Goal: Task Accomplishment & Management: Use online tool/utility

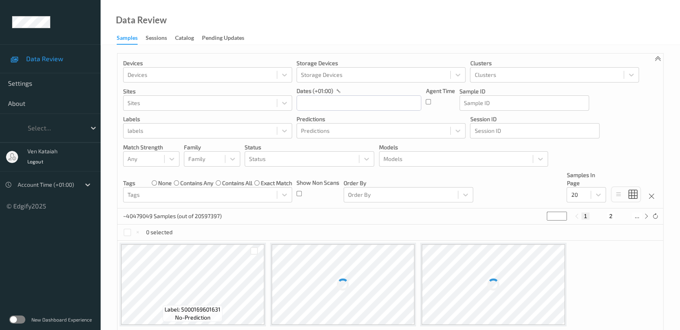
click at [21, 322] on label at bounding box center [17, 319] width 16 height 8
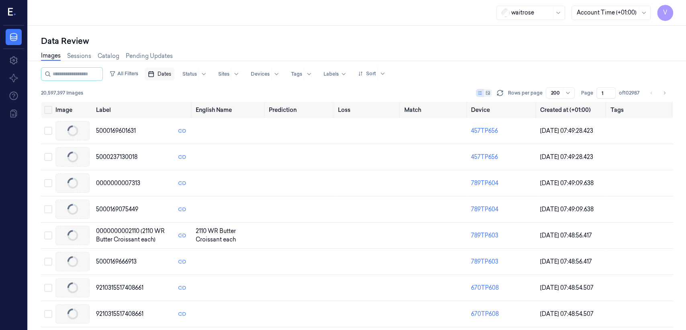
click at [167, 73] on span "Dates" at bounding box center [165, 73] width 14 height 7
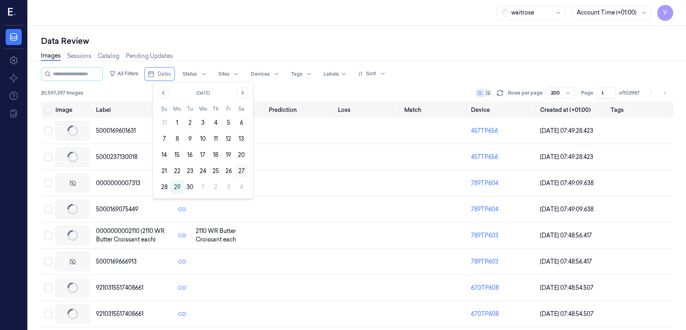
click at [239, 169] on button "27" at bounding box center [241, 170] width 13 height 13
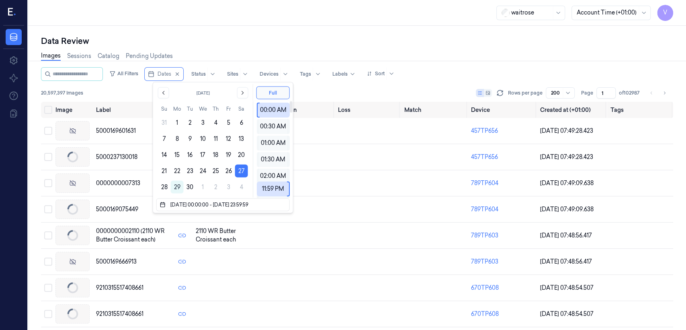
click at [287, 53] on div "Images Sessions Catalog Pending Updates" at bounding box center [357, 57] width 633 height 21
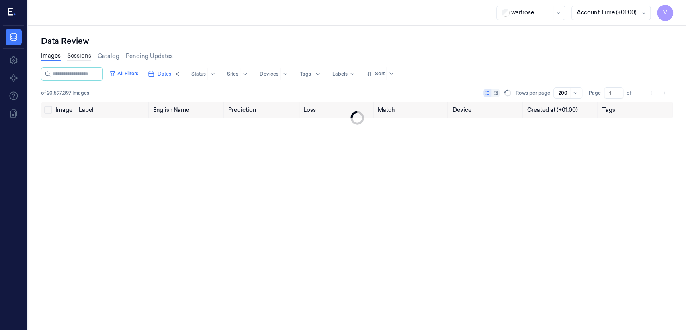
click at [76, 57] on link "Sessions" at bounding box center [79, 55] width 24 height 9
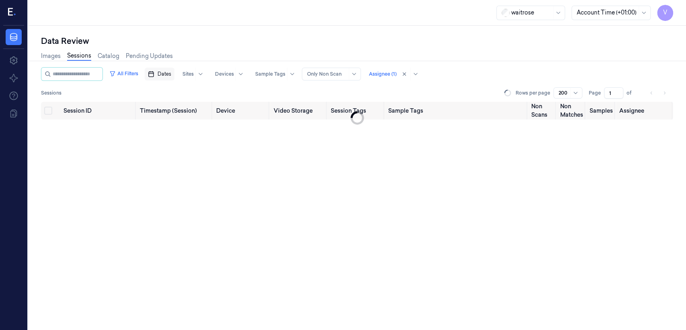
click at [171, 75] on span "Dates" at bounding box center [165, 73] width 14 height 7
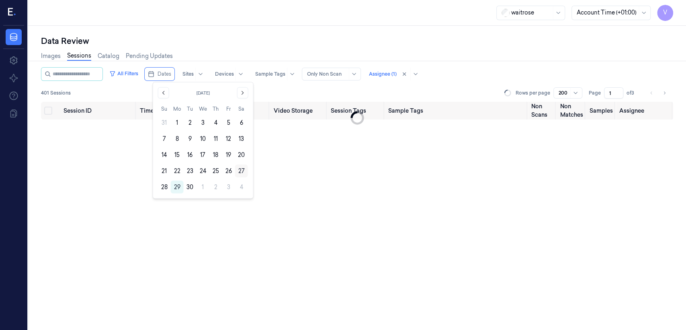
click at [241, 169] on button "27" at bounding box center [241, 170] width 13 height 13
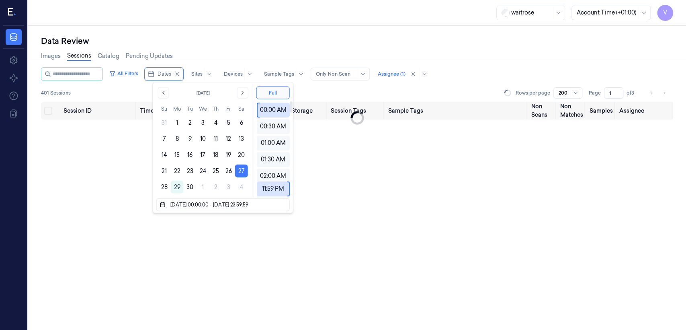
click at [266, 49] on div "Images Sessions Catalog Pending Updates" at bounding box center [357, 57] width 633 height 21
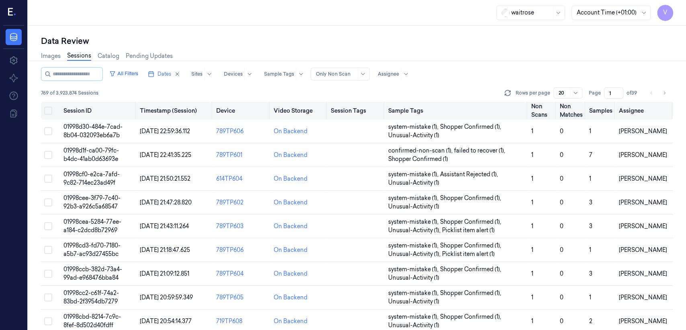
drag, startPoint x: 612, startPoint y: 90, endPoint x: 590, endPoint y: 103, distance: 24.9
click at [590, 103] on div "All Filters Dates Sites Devices Sample Tags Alert Type Only Non Scan Assignee 7…" at bounding box center [357, 198] width 633 height 263
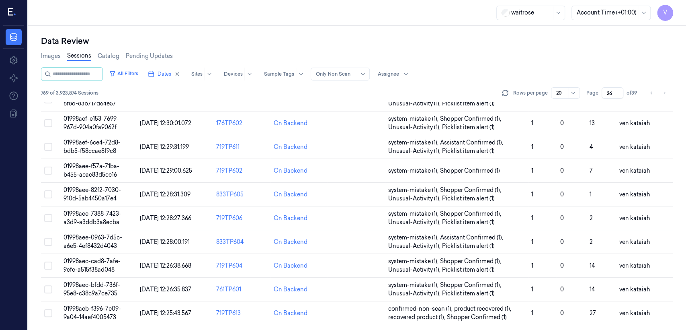
scroll to position [269, 0]
drag, startPoint x: 612, startPoint y: 91, endPoint x: 598, endPoint y: 96, distance: 14.5
click at [598, 96] on div "Page 26 of 39" at bounding box center [613, 92] width 53 height 11
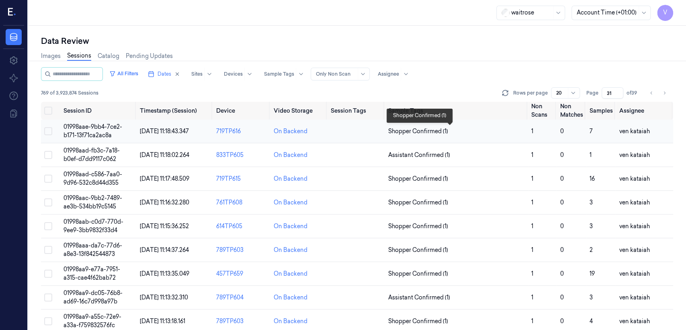
type input "31"
click at [405, 134] on span "Shopper Confirmed (1)" at bounding box center [418, 131] width 60 height 8
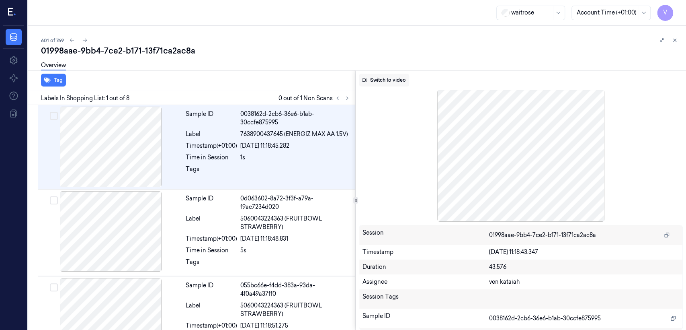
click at [380, 80] on button "Switch to video" at bounding box center [384, 80] width 50 height 13
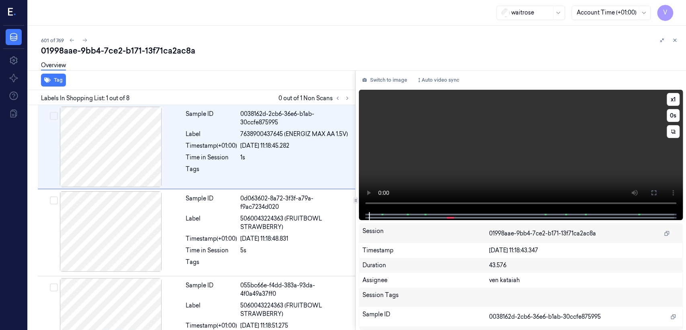
click at [509, 150] on video at bounding box center [521, 151] width 324 height 122
click at [350, 98] on button at bounding box center [348, 98] width 10 height 10
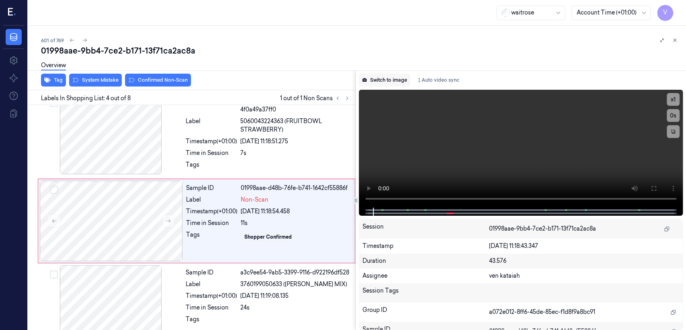
scroll to position [185, 0]
click at [388, 76] on button "Switch to image" at bounding box center [384, 80] width 51 height 13
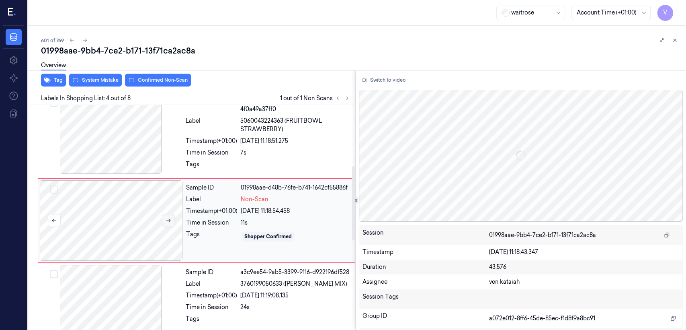
click at [171, 218] on button at bounding box center [168, 220] width 13 height 13
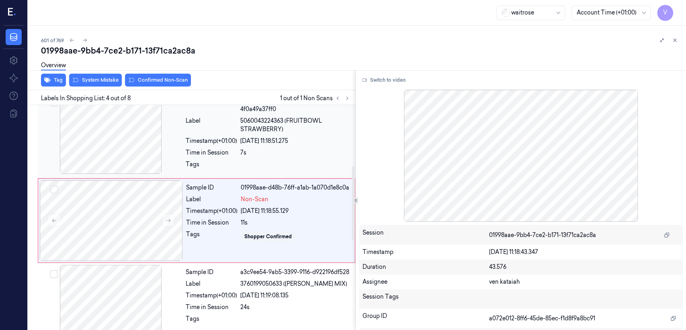
click at [247, 160] on div at bounding box center [295, 166] width 110 height 13
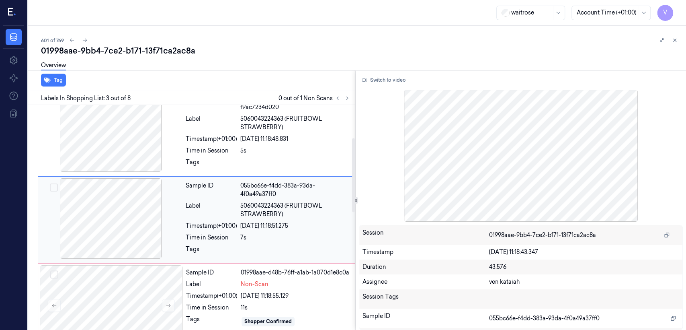
scroll to position [99, 0]
click at [185, 219] on div "Sample ID 055bc66e-f4dd-383a-93da-4f0a49a37ff0 Label 5060043224363 (FRUITBOWL S…" at bounding box center [268, 220] width 171 height 83
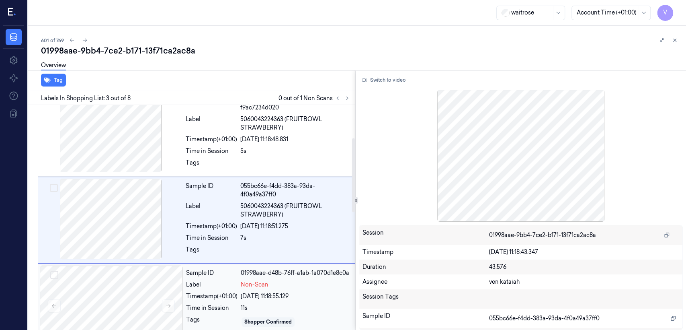
click at [225, 294] on div "Timestamp (+01:00)" at bounding box center [211, 296] width 51 height 8
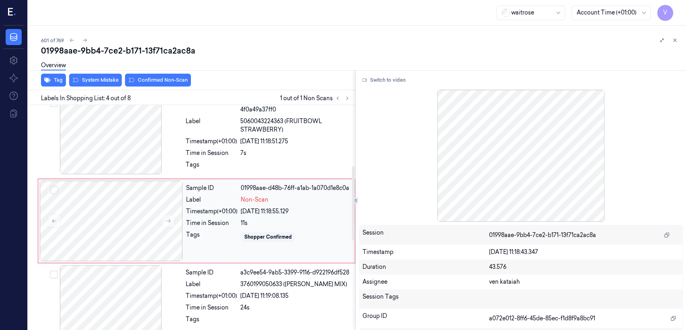
scroll to position [185, 0]
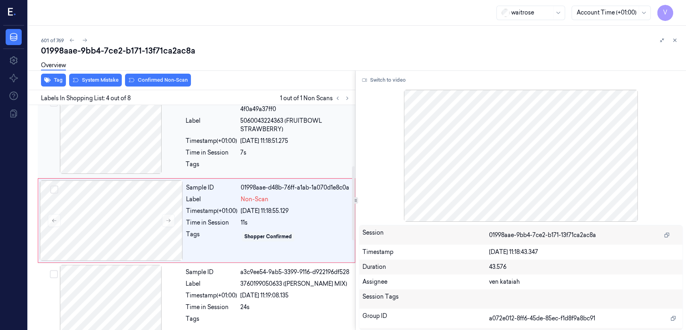
click at [254, 137] on div "27/09/2025 11:18:51.275" at bounding box center [295, 141] width 110 height 8
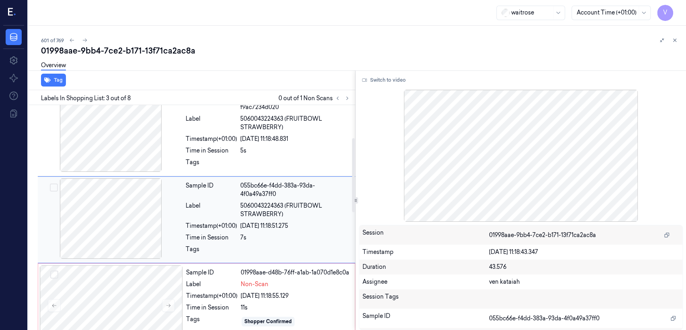
scroll to position [99, 0]
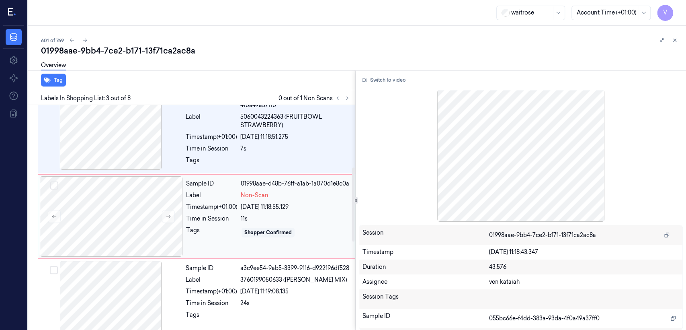
click at [214, 229] on div "Tags" at bounding box center [211, 232] width 51 height 13
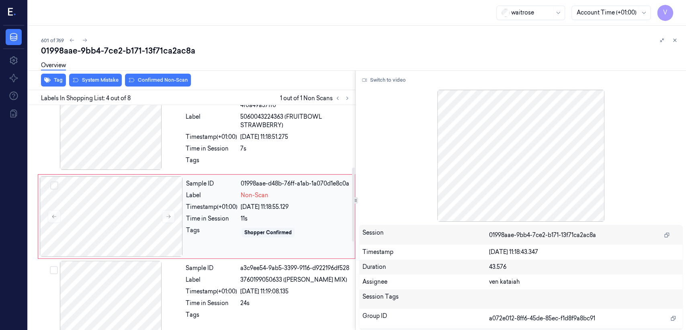
scroll to position [185, 0]
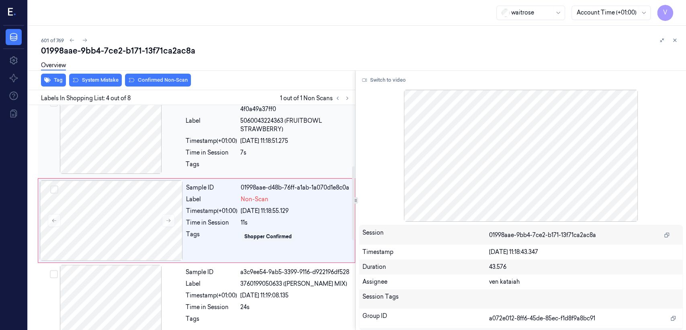
click at [208, 148] on div "Time in Session" at bounding box center [211, 152] width 51 height 8
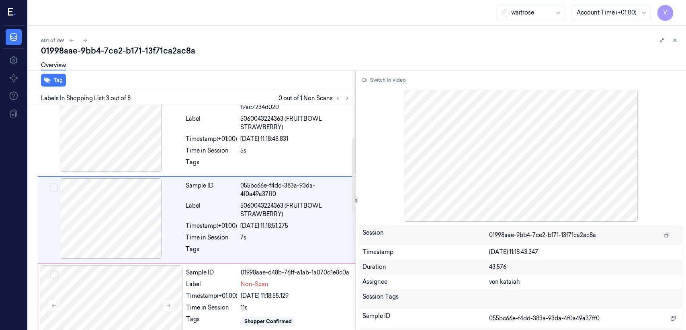
scroll to position [99, 0]
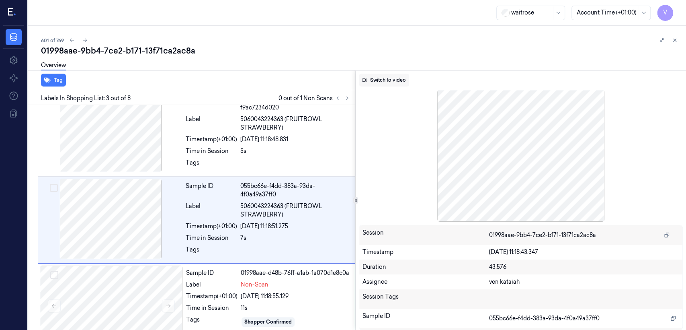
click at [366, 78] on icon at bounding box center [364, 80] width 5 height 5
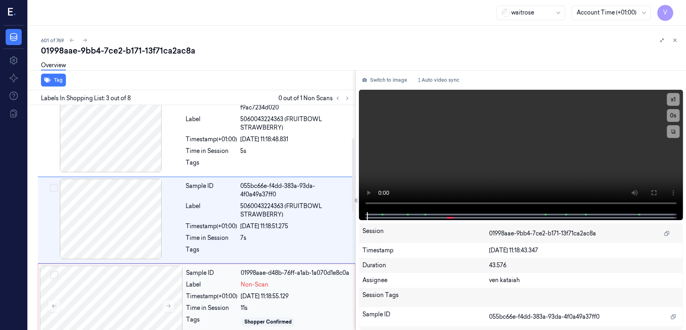
click at [232, 292] on div "Timestamp (+01:00)" at bounding box center [211, 296] width 51 height 8
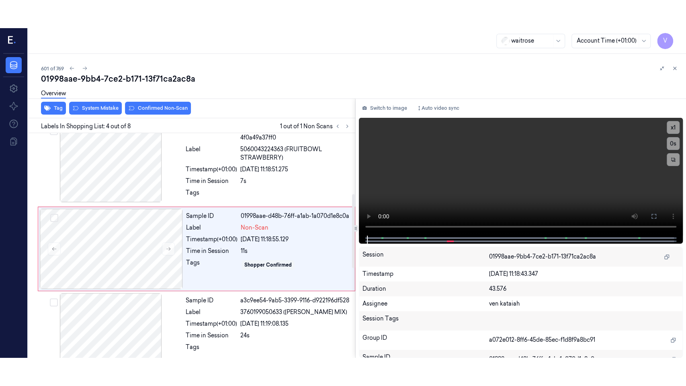
scroll to position [185, 0]
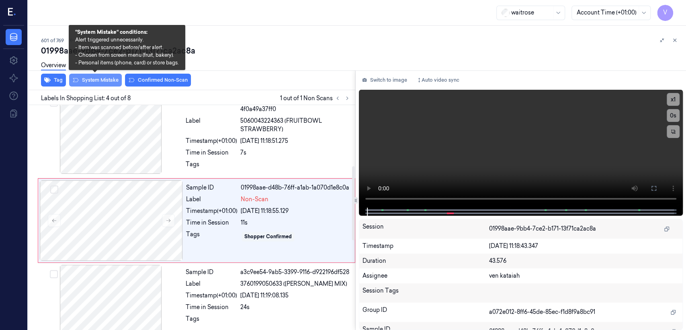
click at [106, 78] on button "System Mistake" at bounding box center [95, 80] width 53 height 13
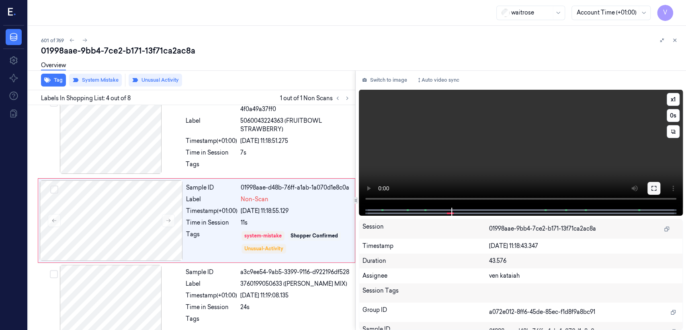
click at [652, 187] on icon at bounding box center [654, 188] width 6 height 6
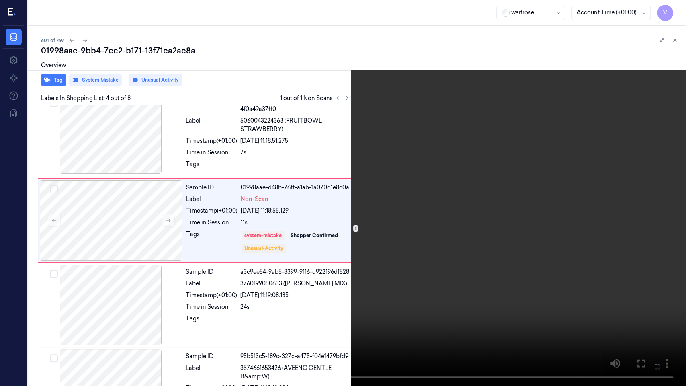
click at [376, 214] on video at bounding box center [343, 193] width 686 height 386
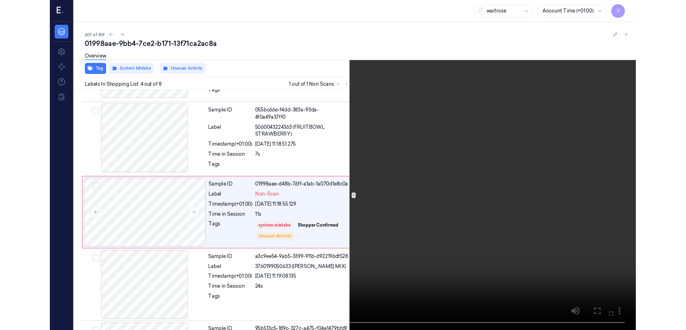
scroll to position [156, 0]
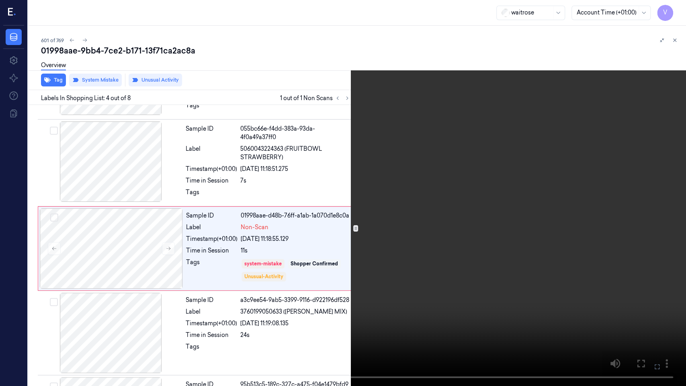
click at [0, 0] on icon at bounding box center [0, 0] width 0 height 0
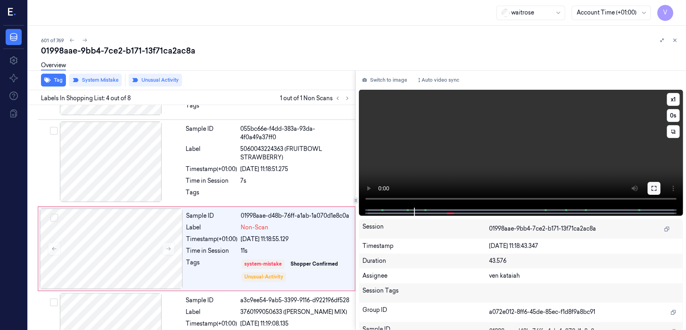
click at [651, 190] on icon at bounding box center [654, 188] width 6 height 6
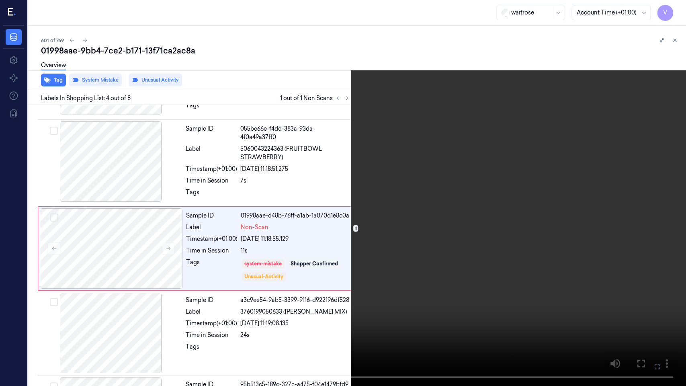
click at [0, 0] on icon at bounding box center [0, 0] width 0 height 0
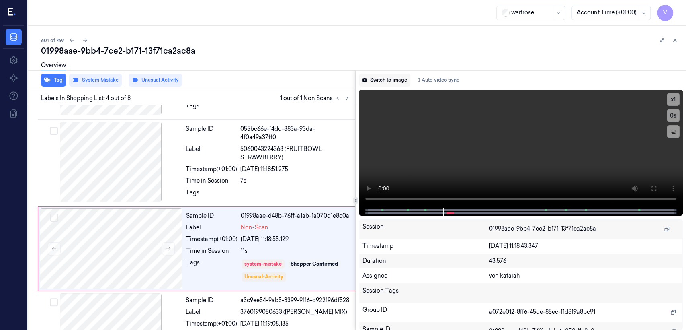
click at [402, 82] on button "Switch to image" at bounding box center [384, 80] width 51 height 13
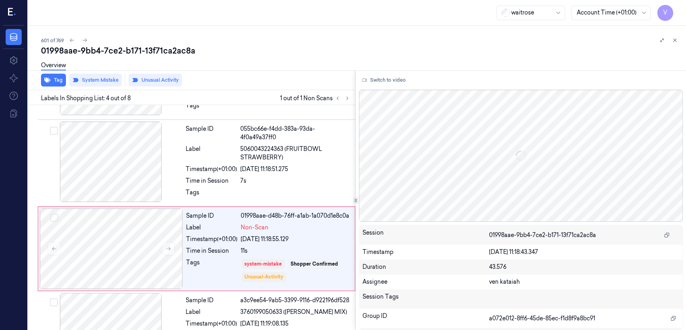
scroll to position [185, 0]
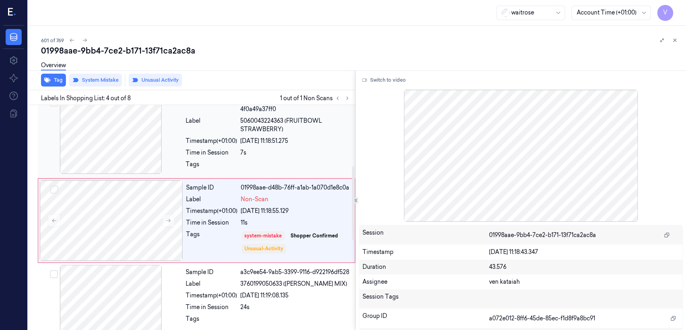
click at [265, 137] on div "27/09/2025 11:18:51.275" at bounding box center [295, 141] width 110 height 8
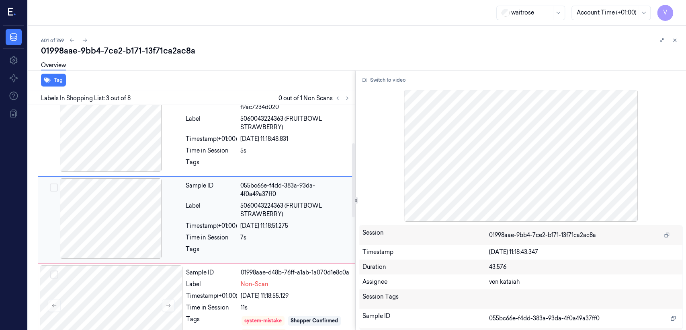
scroll to position [99, 0]
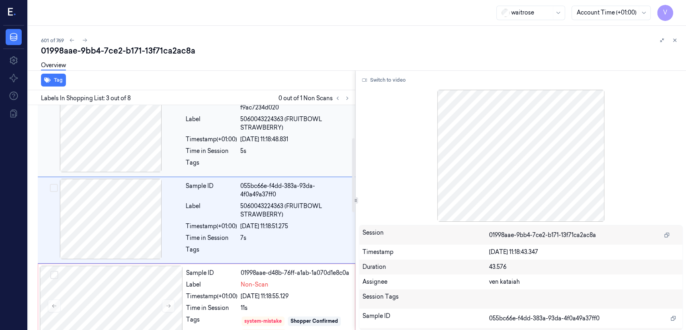
click at [266, 147] on div "5s" at bounding box center [295, 151] width 110 height 8
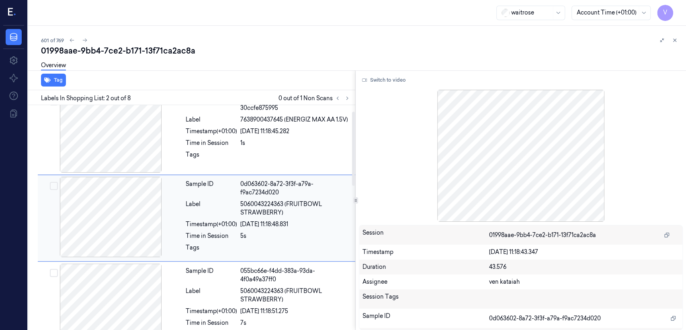
scroll to position [14, 0]
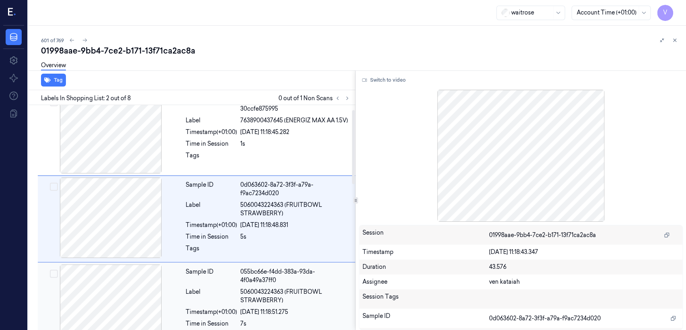
click at [222, 282] on div "Sample ID 055bc66e-f4dd-383a-93da-4f0a49a37ff0 Label 5060043224363 (FRUITBOWL S…" at bounding box center [268, 305] width 171 height 83
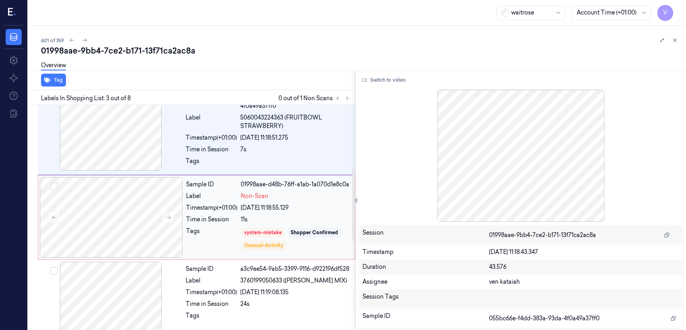
click at [229, 215] on div "Time in Session" at bounding box center [211, 219] width 51 height 8
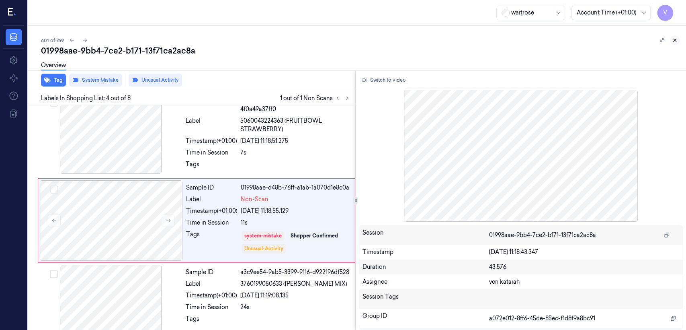
click at [674, 39] on icon at bounding box center [675, 40] width 3 height 3
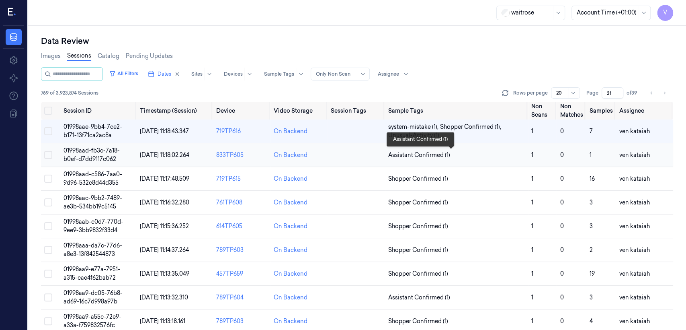
click at [436, 155] on span "Assistant Confirmed (1)" at bounding box center [419, 155] width 62 height 8
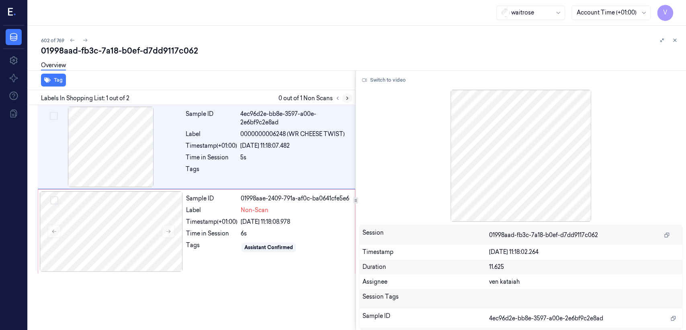
click at [351, 99] on button at bounding box center [348, 98] width 10 height 10
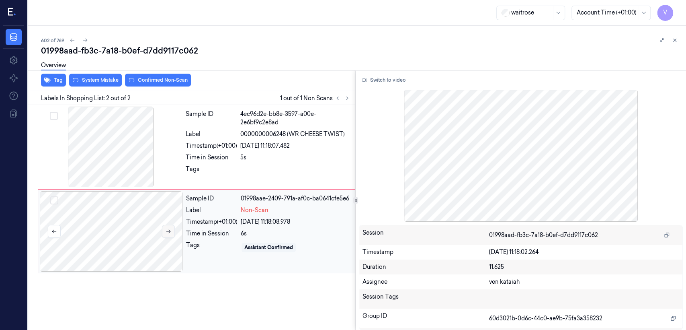
click at [166, 229] on icon at bounding box center [169, 231] width 6 height 6
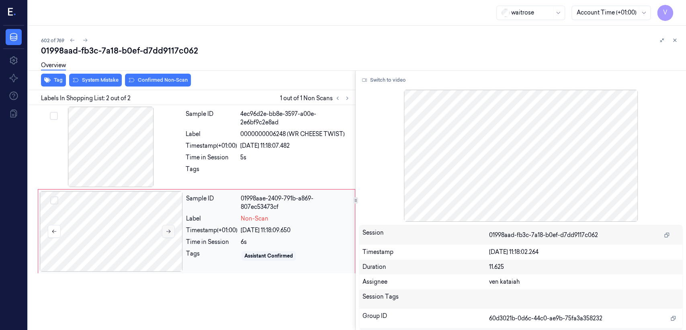
click at [166, 229] on icon at bounding box center [169, 231] width 6 height 6
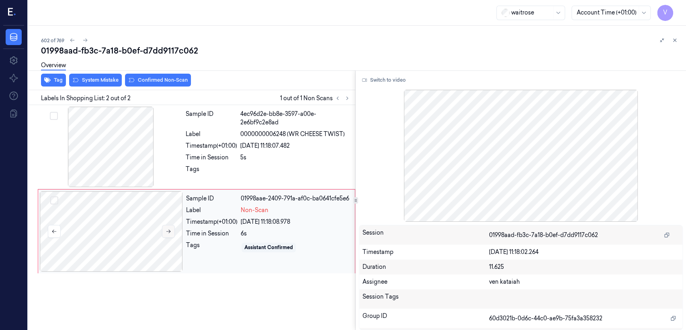
click at [166, 229] on icon at bounding box center [169, 231] width 6 height 6
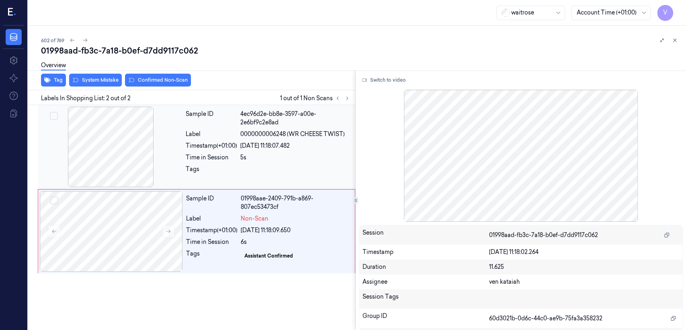
click at [183, 159] on div "Sample ID 4ec96d2e-bb8e-3597-a00e-2e6bf9c2e8ad Label 0000000006248 (WR CHEESE T…" at bounding box center [268, 147] width 171 height 80
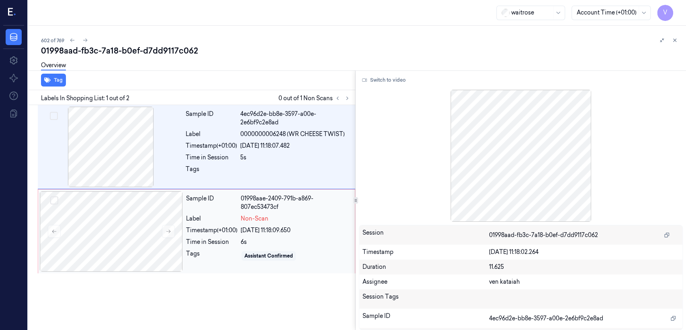
click at [292, 230] on div "27/09/2025 11:18:09.650" at bounding box center [295, 230] width 109 height 8
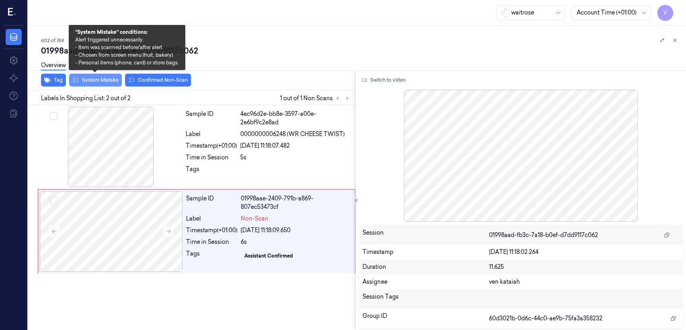
click at [99, 77] on button "System Mistake" at bounding box center [95, 80] width 53 height 13
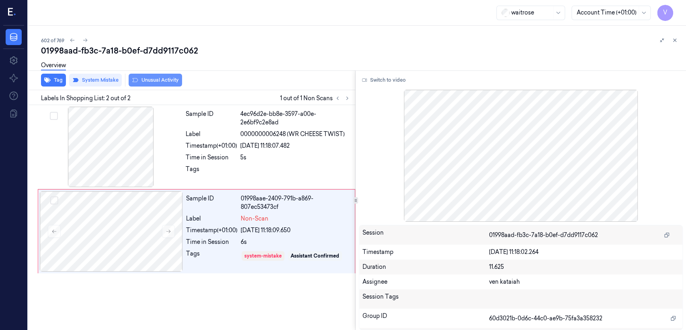
click at [151, 81] on button "Unusual Activity" at bounding box center [155, 80] width 53 height 13
click at [56, 84] on button "Tag" at bounding box center [53, 80] width 25 height 13
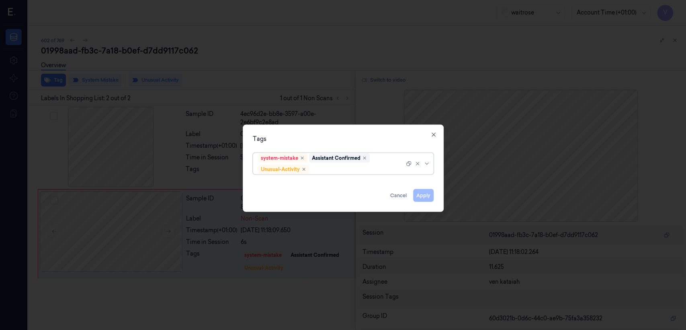
click at [394, 163] on div "system-mistake Assistant Confirmed Unusual-Activity" at bounding box center [331, 163] width 146 height 21
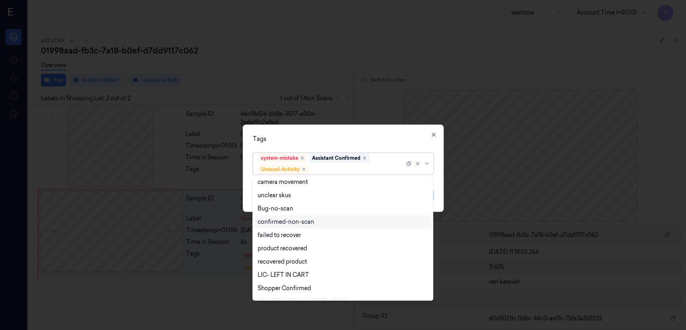
scroll to position [105, 0]
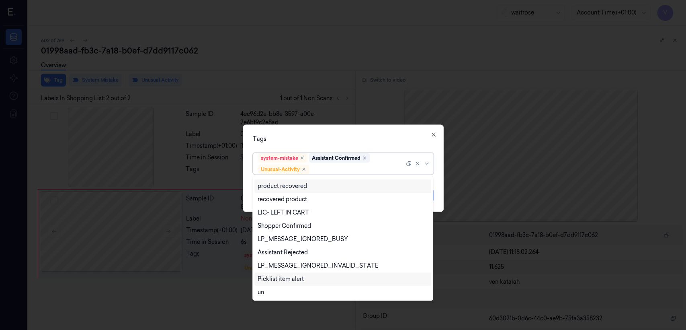
drag, startPoint x: 305, startPoint y: 278, endPoint x: 365, endPoint y: 188, distance: 108.1
click at [305, 279] on div "Picklist item alert" at bounding box center [343, 279] width 171 height 8
click at [359, 141] on div "Tags" at bounding box center [343, 139] width 181 height 8
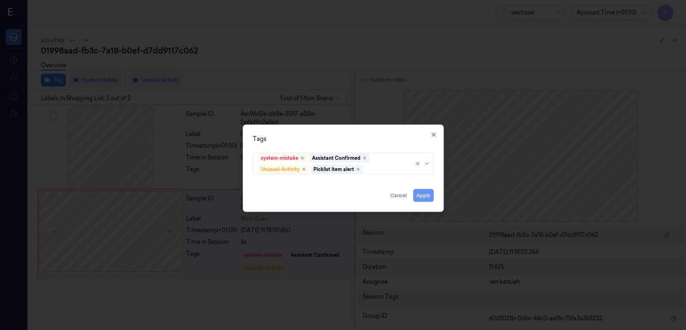
click at [419, 190] on button "Apply" at bounding box center [423, 195] width 21 height 13
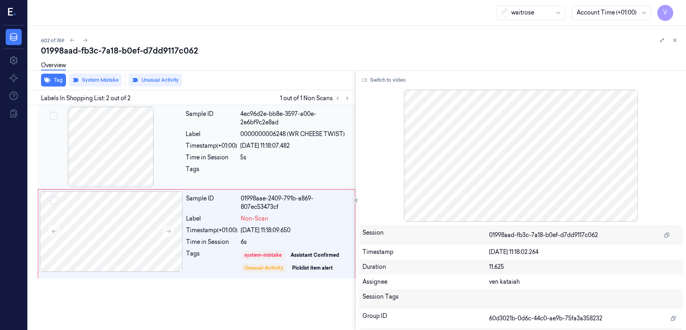
click at [293, 154] on div "5s" at bounding box center [295, 157] width 110 height 8
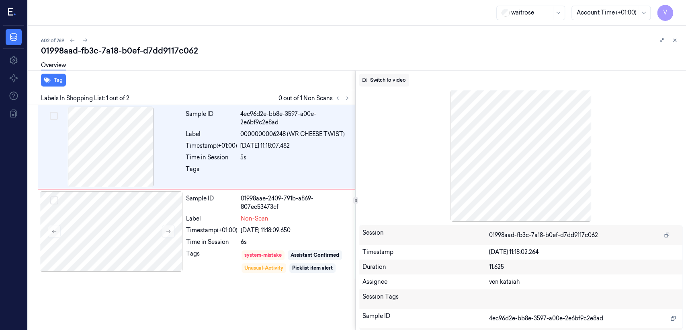
click at [372, 78] on button "Switch to video" at bounding box center [384, 80] width 50 height 13
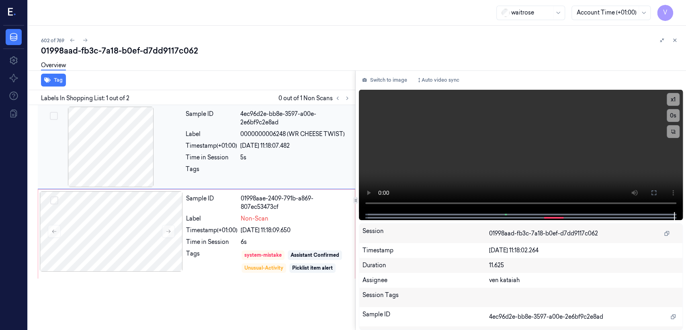
click at [248, 142] on div "27/09/2025 11:18:07.482" at bounding box center [295, 146] width 110 height 8
click at [528, 148] on video at bounding box center [521, 151] width 324 height 122
click at [654, 188] on button at bounding box center [654, 192] width 13 height 13
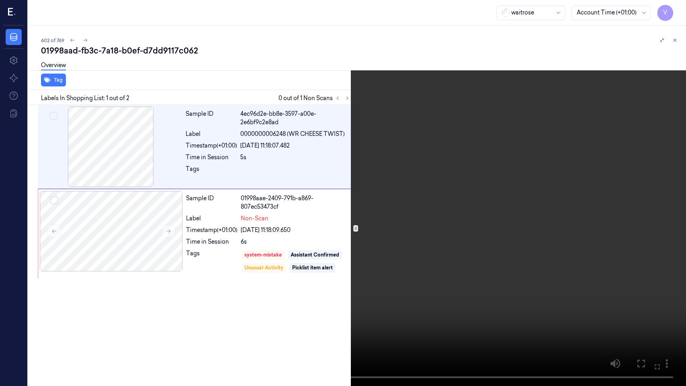
click at [251, 292] on video at bounding box center [343, 193] width 686 height 386
click at [524, 286] on video at bounding box center [343, 193] width 686 height 386
click at [0, 0] on icon at bounding box center [0, 0] width 0 height 0
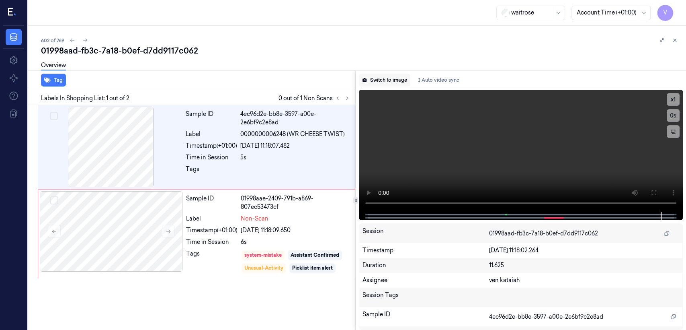
click at [389, 81] on button "Switch to image" at bounding box center [384, 80] width 51 height 13
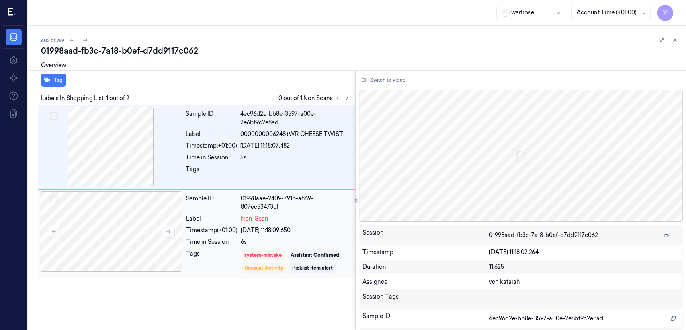
click at [245, 221] on span "Non-Scan" at bounding box center [255, 218] width 28 height 8
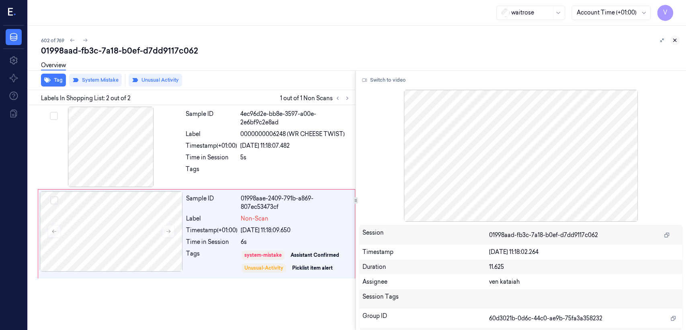
click at [678, 40] on icon at bounding box center [675, 40] width 6 height 6
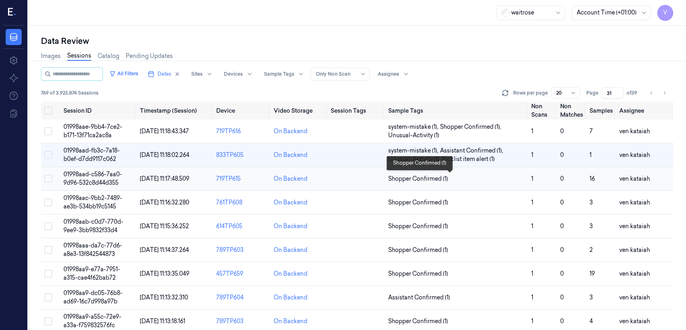
click at [418, 180] on span "Shopper Confirmed (1)" at bounding box center [418, 179] width 60 height 8
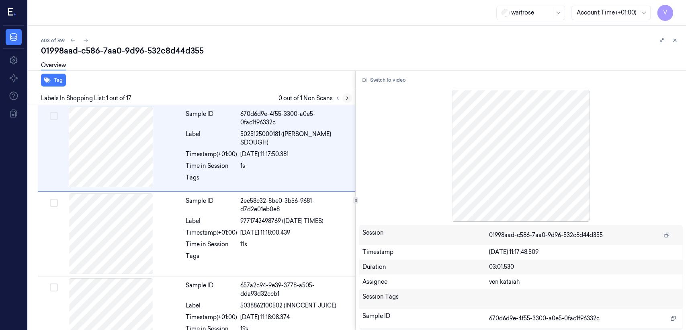
click at [345, 97] on icon at bounding box center [348, 98] width 6 height 6
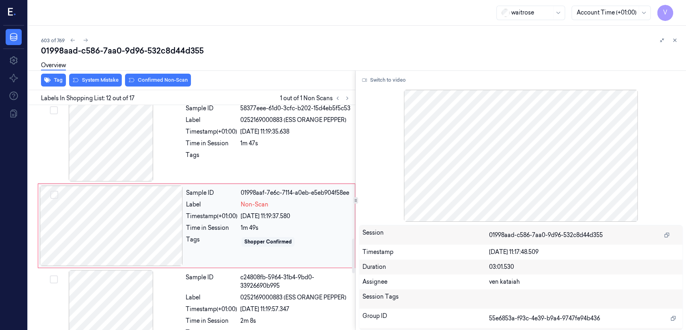
scroll to position [869, 0]
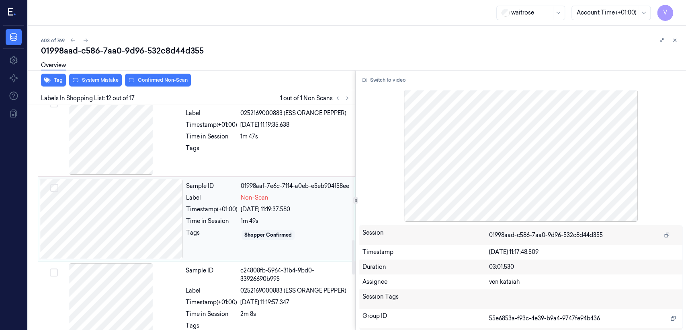
click at [199, 233] on div "Tags" at bounding box center [211, 234] width 51 height 13
click at [199, 154] on div "Tags" at bounding box center [211, 150] width 51 height 13
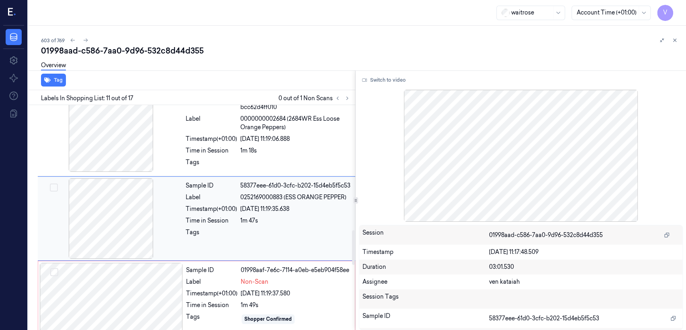
scroll to position [785, 0]
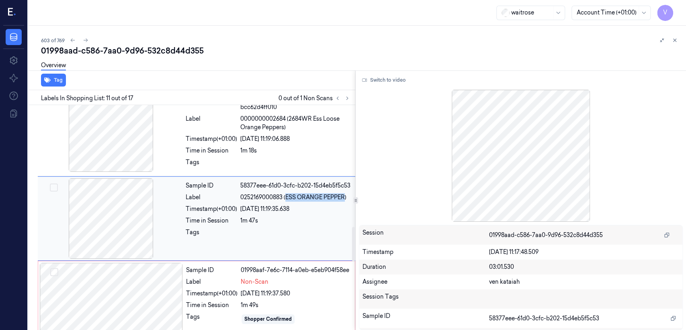
drag, startPoint x: 287, startPoint y: 197, endPoint x: 345, endPoint y: 197, distance: 58.3
click at [345, 197] on span "0252169000883 (ESS ORANGE PEPPER)" at bounding box center [293, 197] width 106 height 8
copy span "ESS ORANGE PEPPER"
click at [267, 154] on div "Sample ID 4b0c5d39-46d9-39a8-90b1-bcc62d4ff010 Label 0000000002684 (2684WR Ess …" at bounding box center [268, 132] width 171 height 83
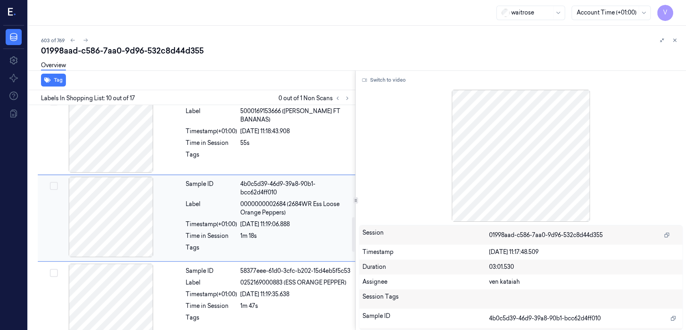
scroll to position [699, 0]
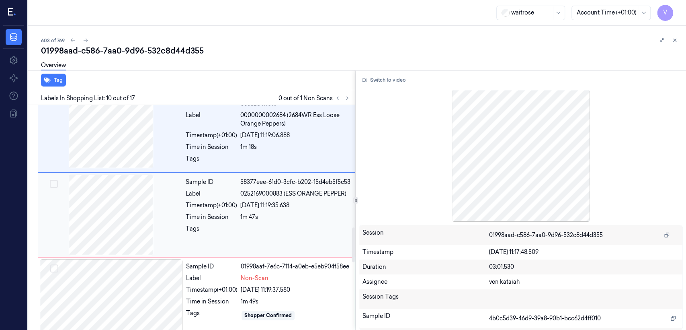
click at [267, 241] on div "Sample ID 58377eee-61d0-3cfc-b202-15d4eb5f5c53 Label 0252169000883 (ESS ORANGE …" at bounding box center [268, 215] width 171 height 80
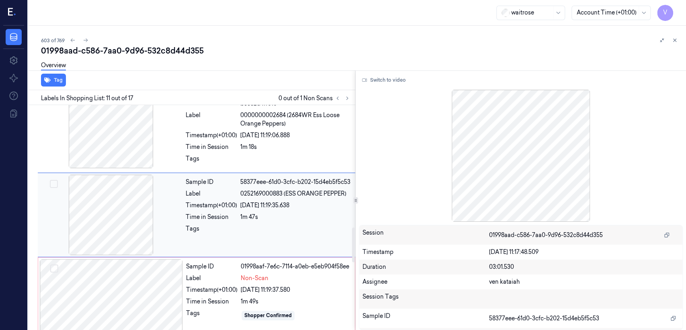
scroll to position [785, 0]
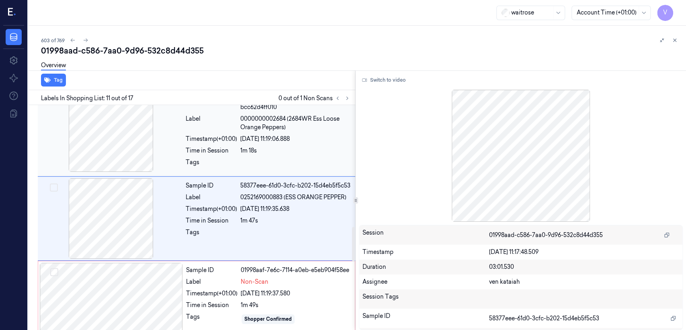
click at [278, 158] on div at bounding box center [295, 164] width 110 height 13
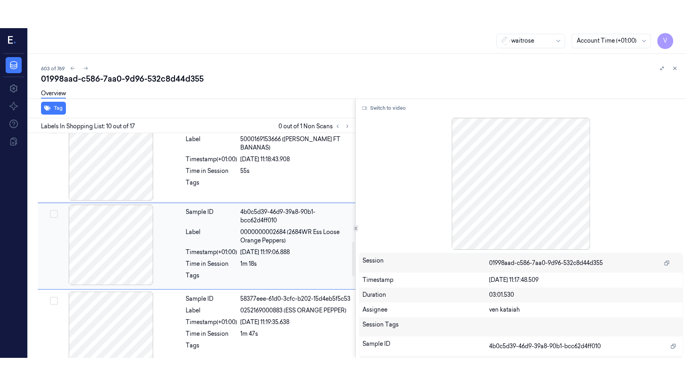
scroll to position [699, 0]
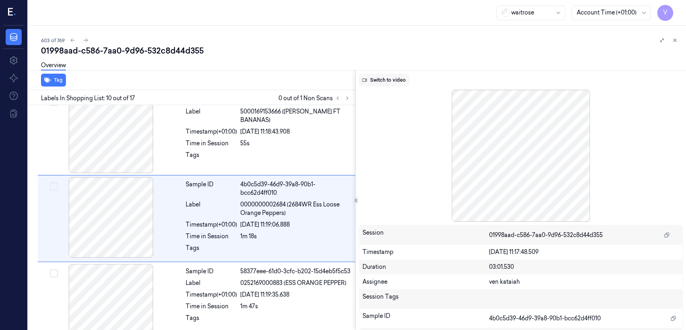
click at [406, 80] on button "Switch to video" at bounding box center [384, 80] width 50 height 13
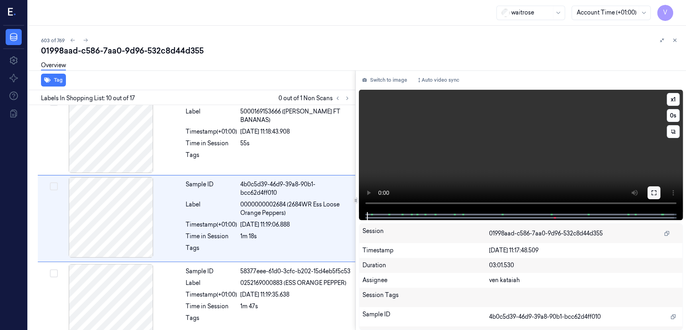
click at [654, 195] on icon at bounding box center [654, 192] width 6 height 6
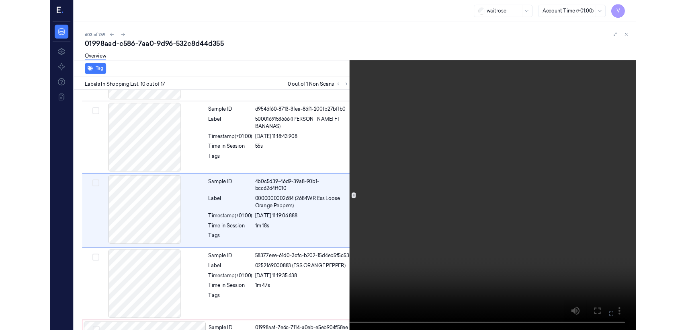
scroll to position [671, 0]
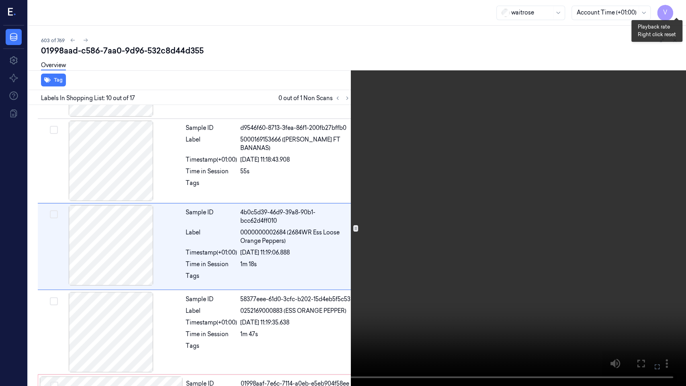
click at [674, 6] on button "x 1" at bounding box center [676, 9] width 13 height 13
click at [0, 0] on icon at bounding box center [0, 0] width 0 height 0
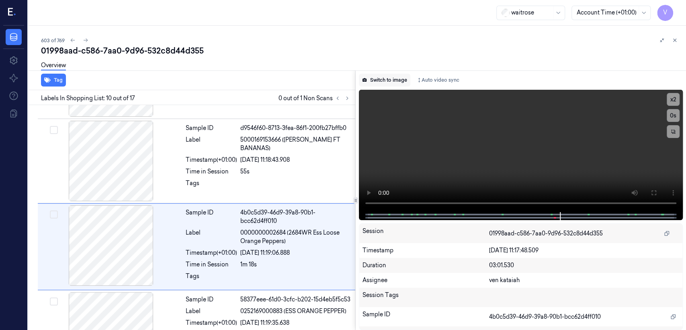
click at [385, 83] on button "Switch to image" at bounding box center [384, 80] width 51 height 13
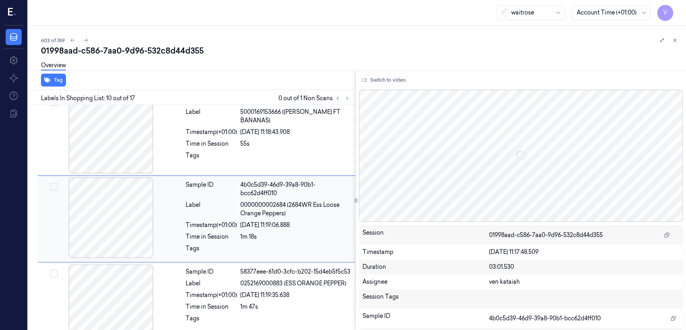
scroll to position [699, 0]
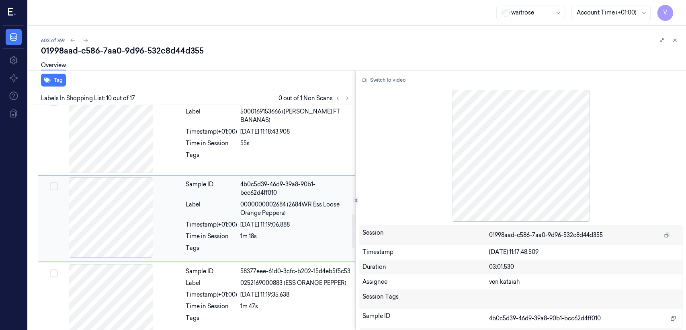
click at [253, 213] on span "0000000002684 (2684WR Ess Loose Orange Peppers)" at bounding box center [295, 208] width 110 height 17
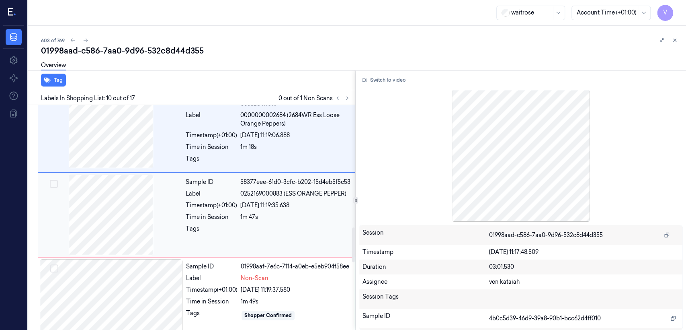
click at [246, 215] on div "1m 47s" at bounding box center [295, 217] width 110 height 8
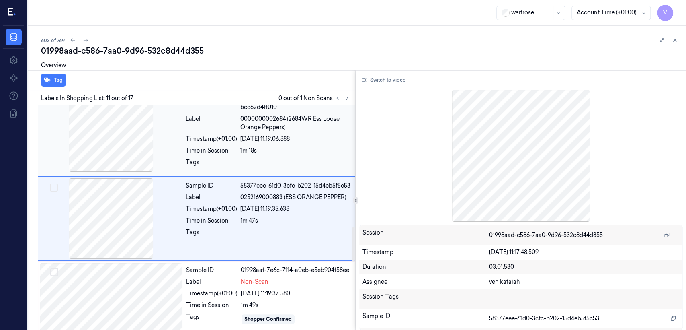
click at [271, 163] on div at bounding box center [295, 164] width 110 height 13
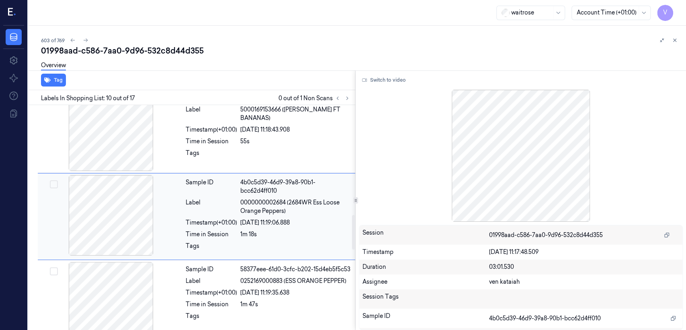
scroll to position [699, 0]
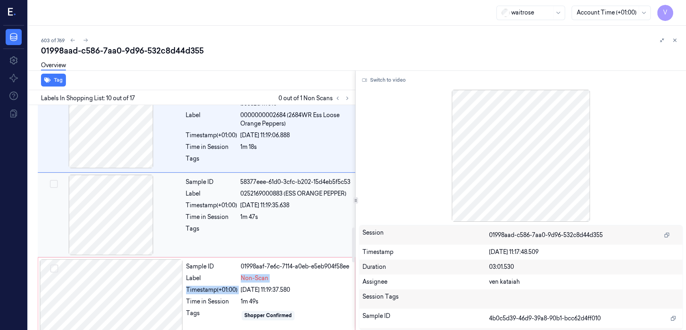
drag, startPoint x: 242, startPoint y: 282, endPoint x: 239, endPoint y: 243, distance: 39.1
click at [242, 282] on div "Sample ID 01998aaf-7e6c-7114-a0eb-e5eb904f58ee Label Non-Scan Timestamp (+01:00…" at bounding box center [268, 299] width 171 height 80
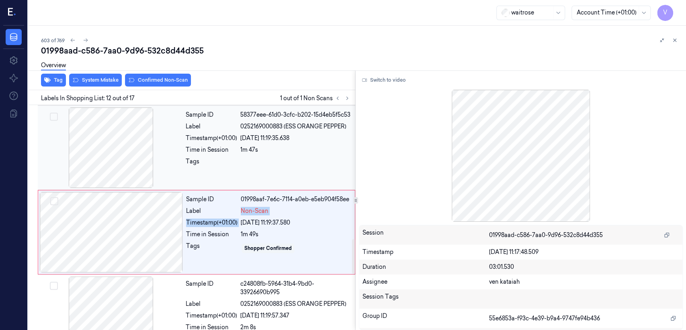
scroll to position [869, 0]
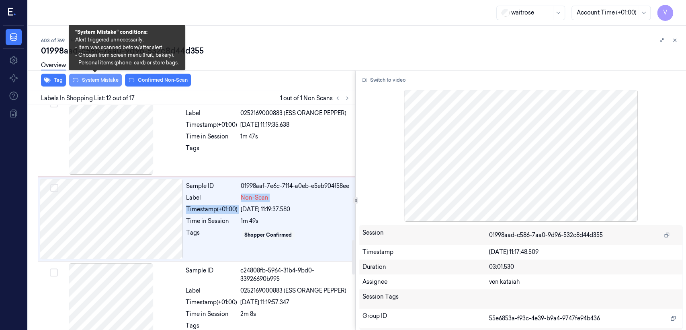
click at [97, 80] on button "System Mistake" at bounding box center [95, 80] width 53 height 13
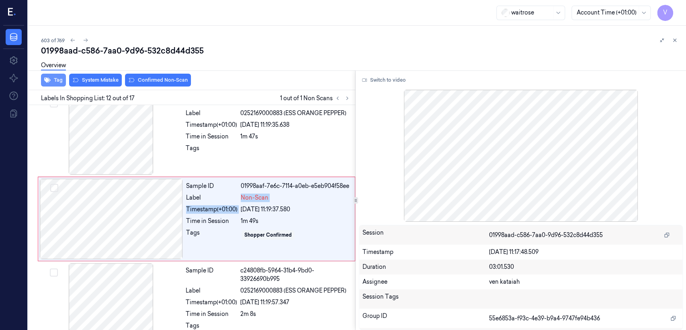
click at [53, 81] on button "Tag" at bounding box center [53, 80] width 25 height 13
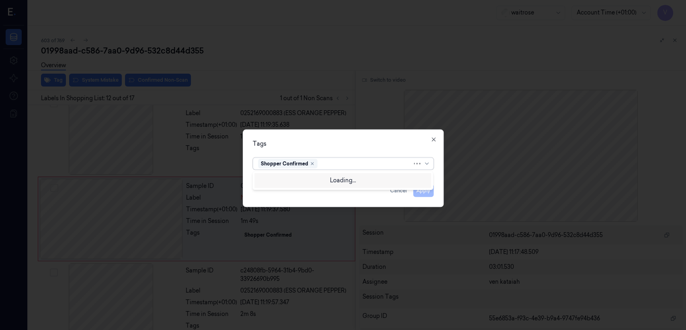
click at [364, 165] on div at bounding box center [365, 163] width 93 height 8
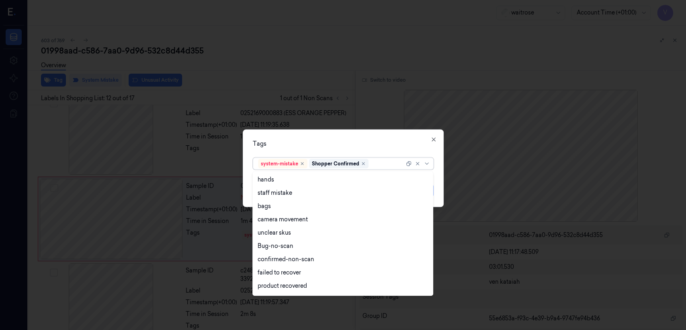
scroll to position [118, 0]
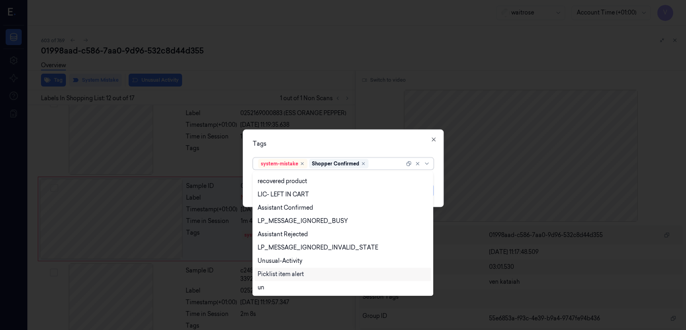
click at [290, 271] on div "Picklist item alert" at bounding box center [281, 274] width 46 height 8
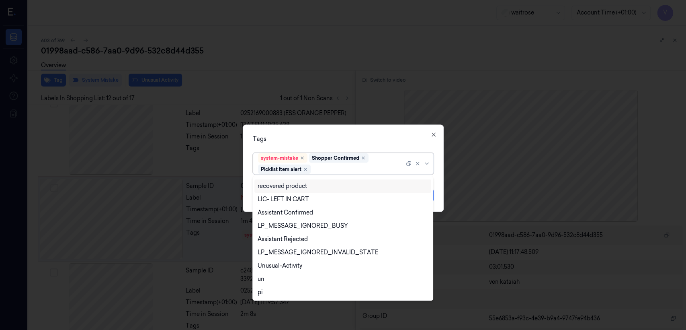
click at [331, 139] on div "Tags" at bounding box center [343, 139] width 181 height 8
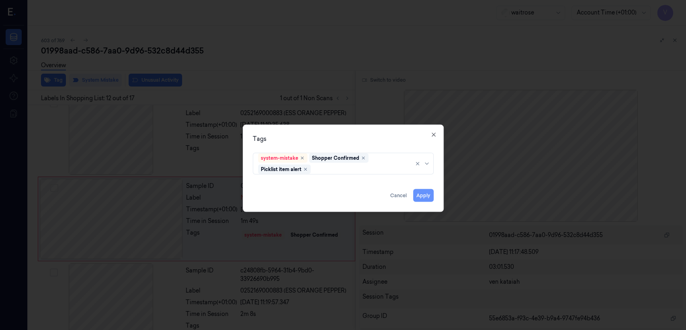
click at [432, 198] on button "Apply" at bounding box center [423, 195] width 21 height 13
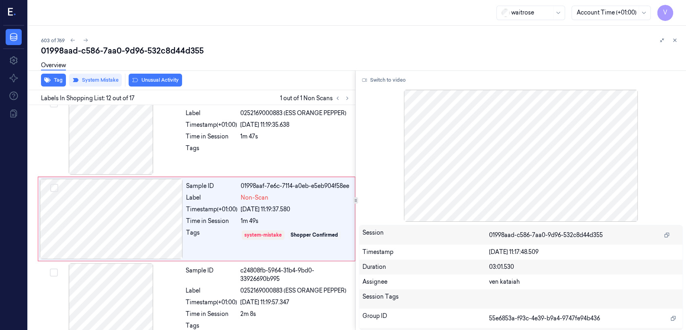
click at [158, 87] on div "Tag System Mistake Unusual Activity" at bounding box center [190, 80] width 331 height 20
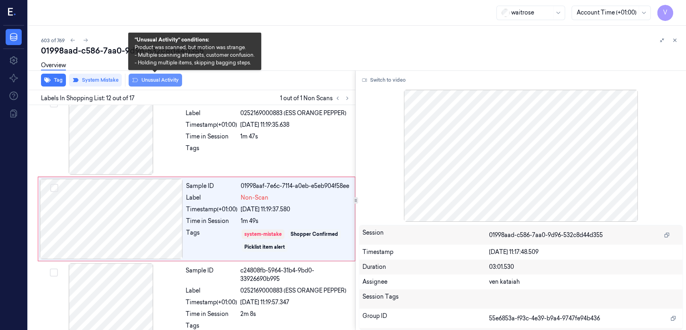
click at [160, 85] on button "Unusual Activity" at bounding box center [155, 80] width 53 height 13
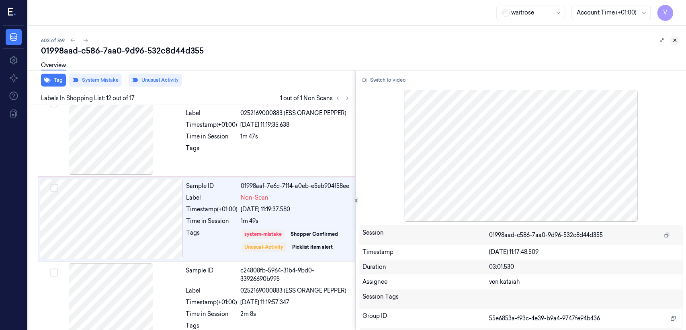
click at [678, 42] on button at bounding box center [675, 40] width 10 height 10
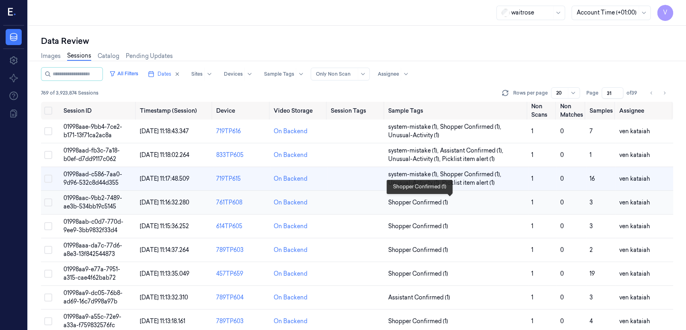
click at [407, 202] on span "Shopper Confirmed (1)" at bounding box center [418, 202] width 60 height 8
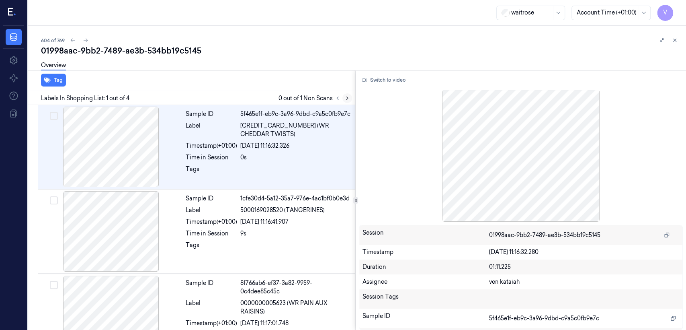
click at [344, 94] on button at bounding box center [348, 98] width 10 height 10
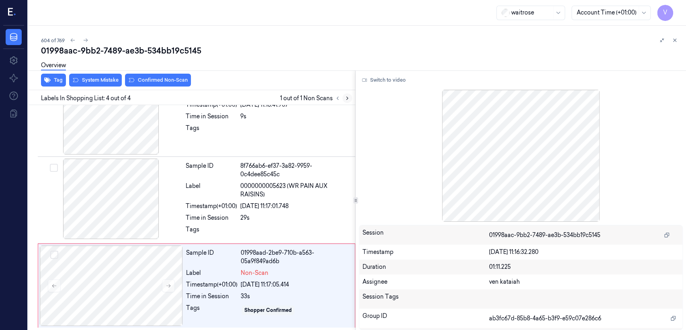
scroll to position [120, 0]
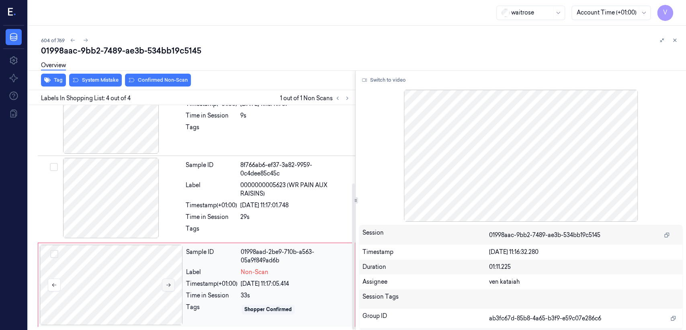
click at [174, 288] on button at bounding box center [168, 284] width 13 height 13
click at [195, 218] on div "Time in Session" at bounding box center [211, 217] width 51 height 8
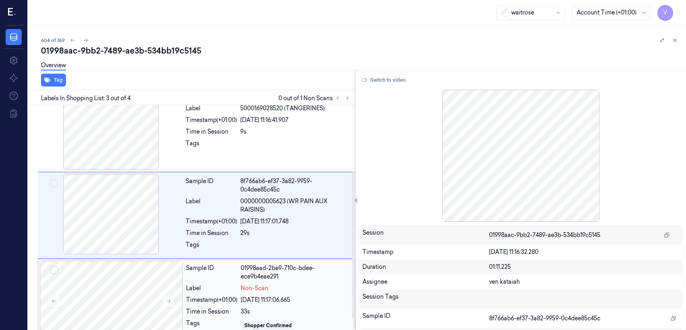
click at [235, 290] on div "Label" at bounding box center [211, 288] width 51 height 8
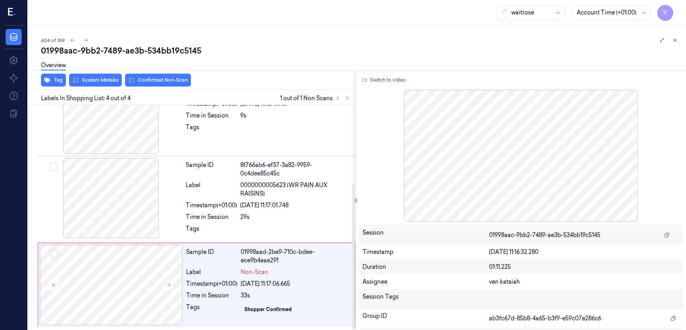
click at [93, 76] on div "Overview" at bounding box center [360, 66] width 639 height 21
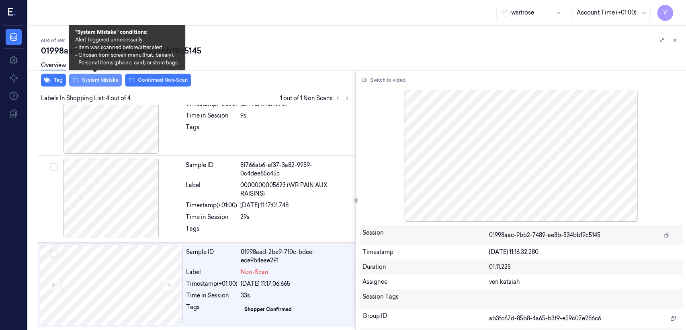
click at [105, 81] on button "System Mistake" at bounding box center [95, 80] width 53 height 13
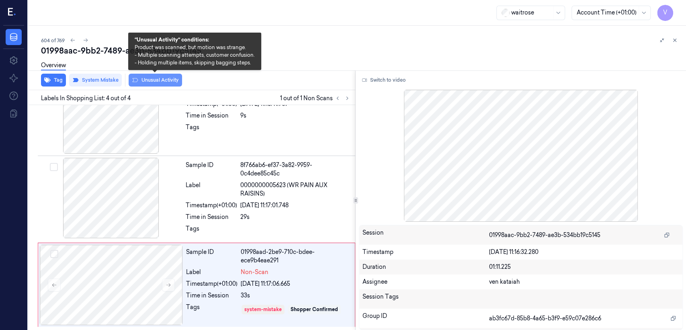
click at [145, 81] on button "Unusual Activity" at bounding box center [155, 80] width 53 height 13
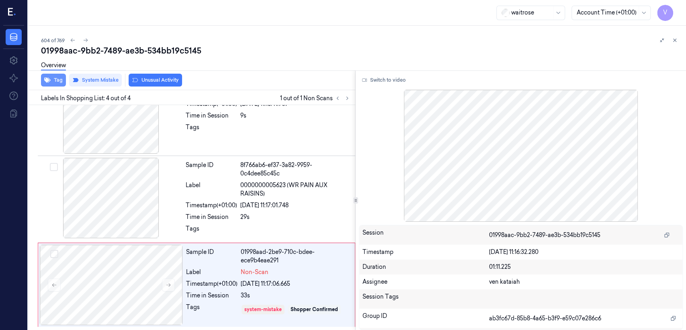
click at [59, 80] on button "Tag" at bounding box center [53, 80] width 25 height 13
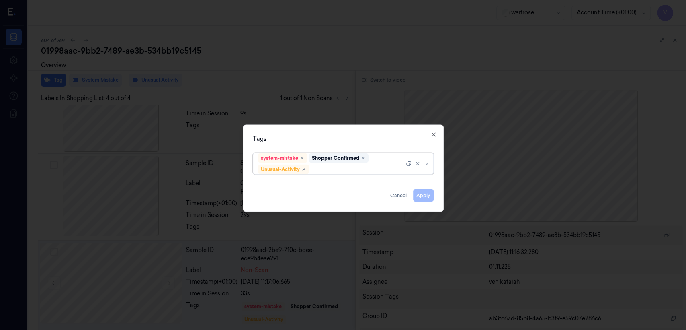
scroll to position [125, 0]
click at [388, 174] on div "system-mistake Shopper Confirmed Unusual-Activity" at bounding box center [344, 163] width 194 height 27
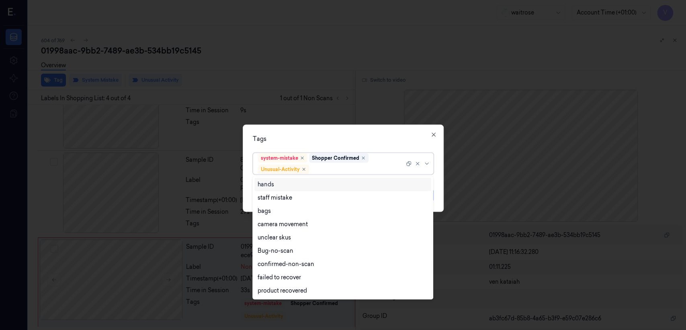
click at [374, 171] on div at bounding box center [358, 169] width 94 height 8
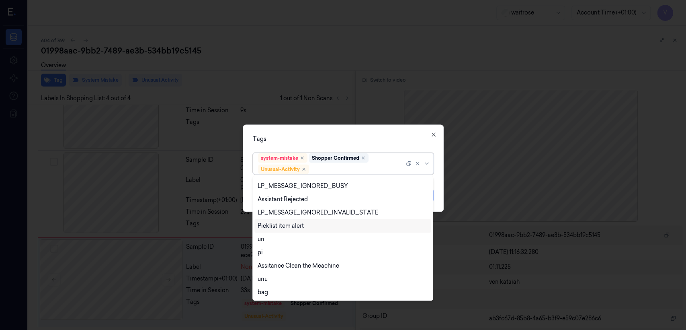
click at [274, 228] on div "Picklist item alert" at bounding box center [281, 226] width 46 height 8
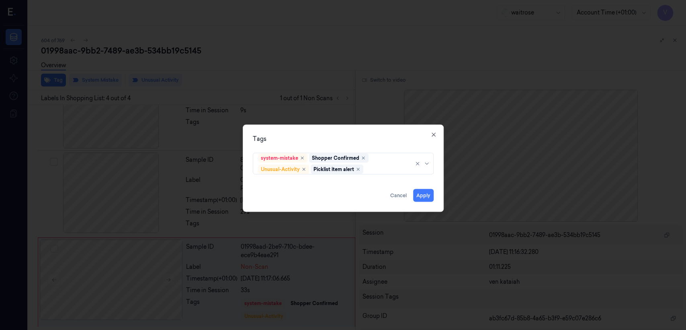
click at [380, 145] on div "Tags system-mistake Shopper Confirmed Unusual-Activity Picklist item alert Appl…" at bounding box center [343, 168] width 201 height 87
click at [420, 197] on button "Apply" at bounding box center [423, 195] width 21 height 13
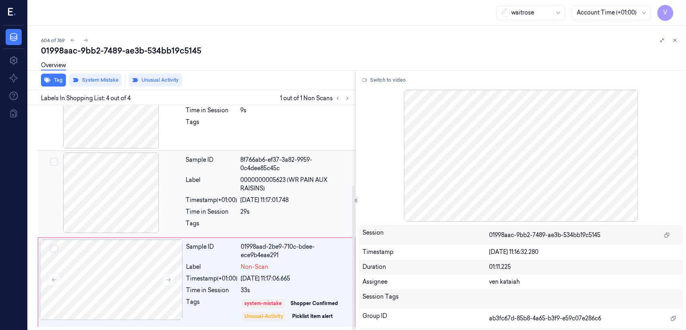
click at [291, 203] on div "27/09/2025 11:17:01.748" at bounding box center [295, 200] width 110 height 8
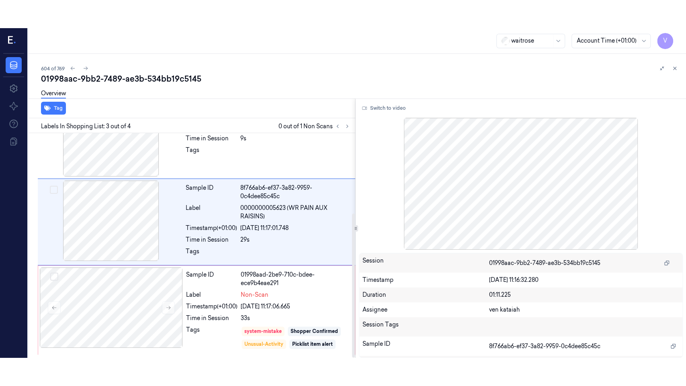
scroll to position [102, 0]
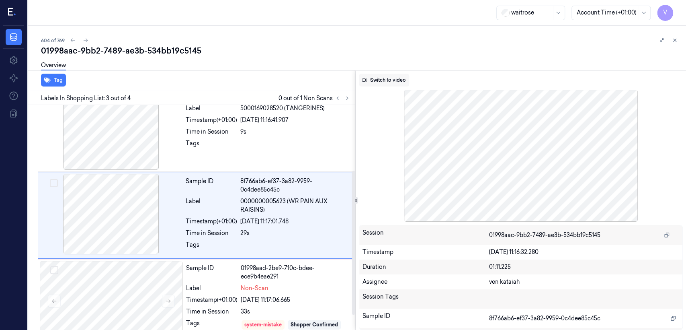
click at [390, 78] on button "Switch to video" at bounding box center [384, 80] width 50 height 13
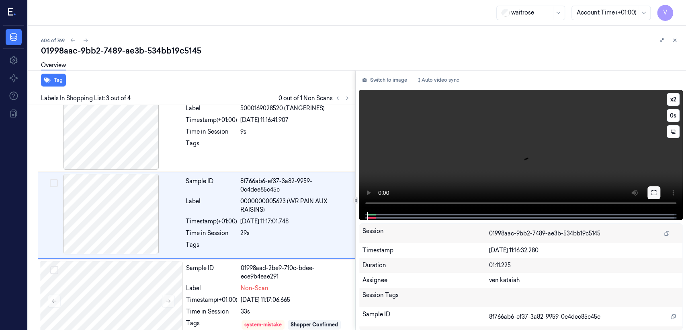
click at [657, 193] on icon at bounding box center [654, 192] width 6 height 6
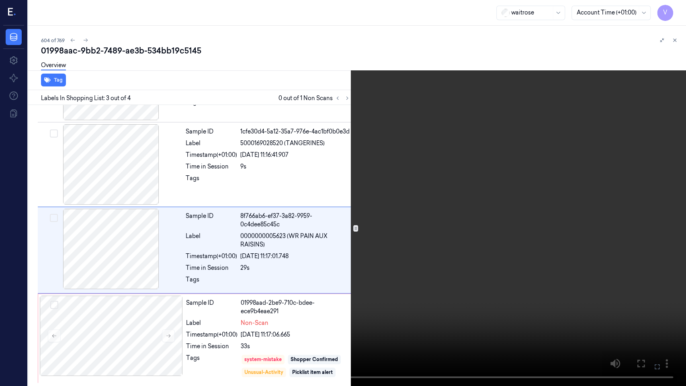
click at [309, 235] on video at bounding box center [343, 193] width 686 height 386
click at [40, 329] on video at bounding box center [343, 193] width 686 height 386
click at [432, 215] on video at bounding box center [343, 193] width 686 height 386
click at [373, 250] on video at bounding box center [343, 193] width 686 height 386
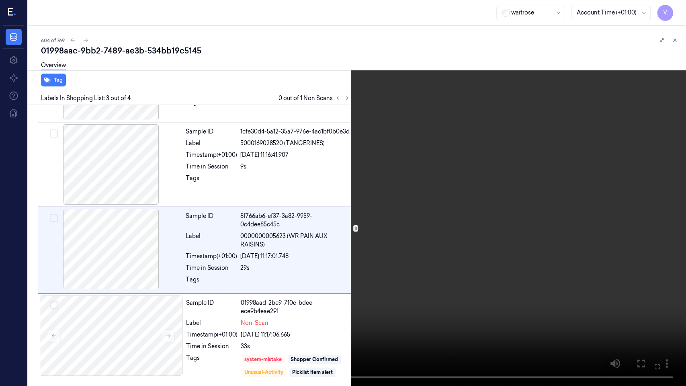
click at [0, 0] on icon at bounding box center [0, 0] width 0 height 0
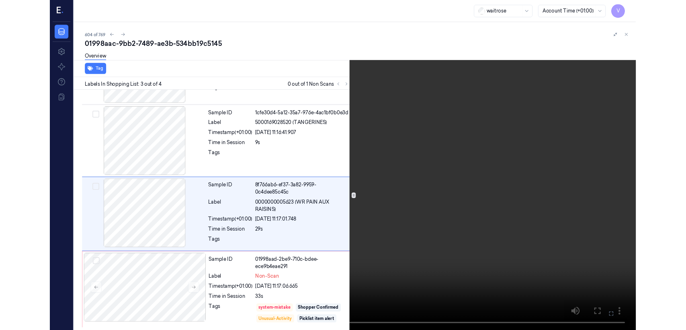
scroll to position [102, 0]
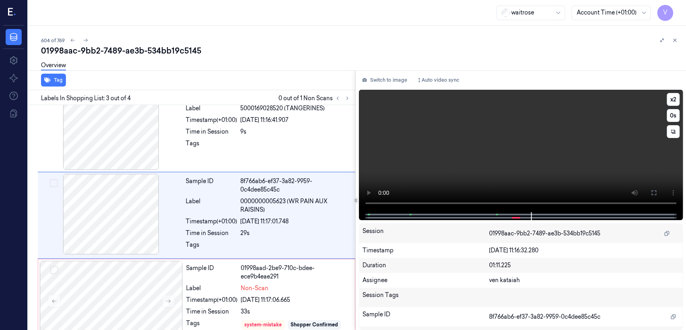
click at [485, 148] on video at bounding box center [521, 151] width 324 height 122
click at [244, 278] on div "01998aad-2be9-710c-bdee-ece9b4eae291" at bounding box center [295, 272] width 109 height 17
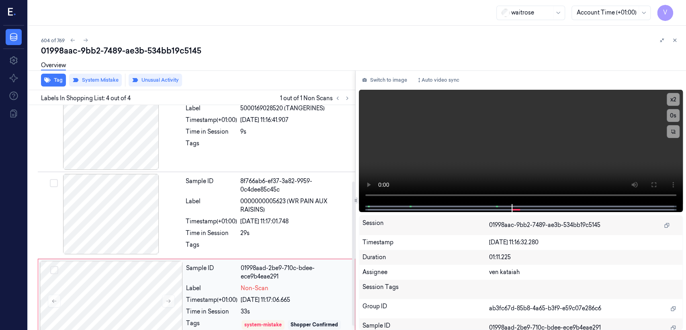
scroll to position [125, 0]
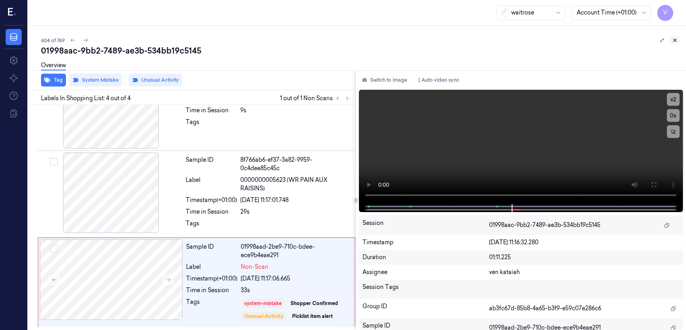
click at [672, 43] on button at bounding box center [675, 40] width 10 height 10
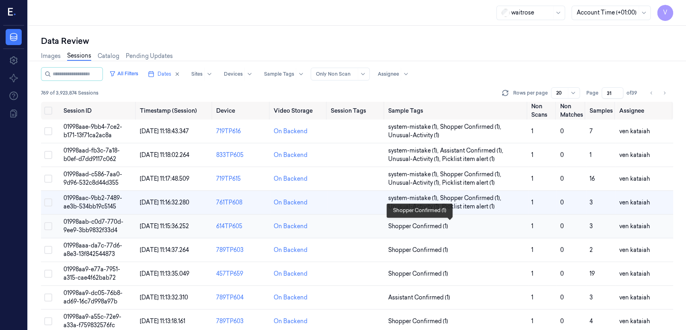
click at [407, 222] on span "Shopper Confirmed (1)" at bounding box center [418, 226] width 60 height 8
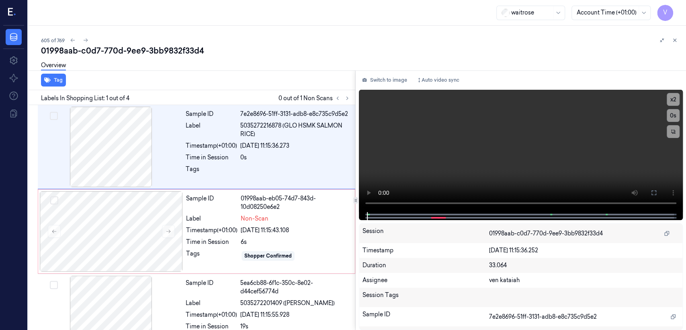
click at [353, 96] on div "Labels In Shopping List: 1 out of 4 0 out of 1 Non Scans" at bounding box center [190, 97] width 331 height 15
click at [348, 96] on icon at bounding box center [348, 98] width 6 height 6
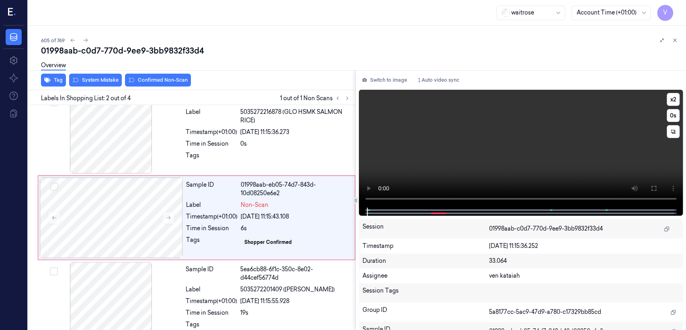
click at [509, 166] on video at bounding box center [521, 149] width 324 height 118
click at [299, 154] on div at bounding box center [295, 157] width 110 height 13
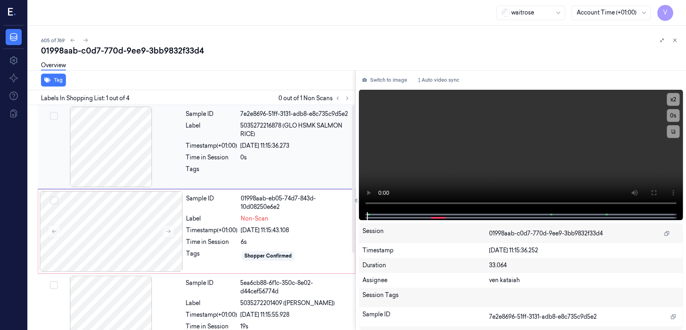
click at [268, 158] on div "0s" at bounding box center [295, 157] width 110 height 8
click at [280, 178] on div "Sample ID 7e2e8696-51ff-3131-adb8-e8c735c9d5e2 Label 5035272216878 (GLO HSMK SA…" at bounding box center [268, 147] width 171 height 80
click at [261, 234] on div "Sample ID 01998aab-eb05-74d7-843d-10d08250e6e2 Label Non-Scan Timestamp (+01:00…" at bounding box center [268, 231] width 171 height 80
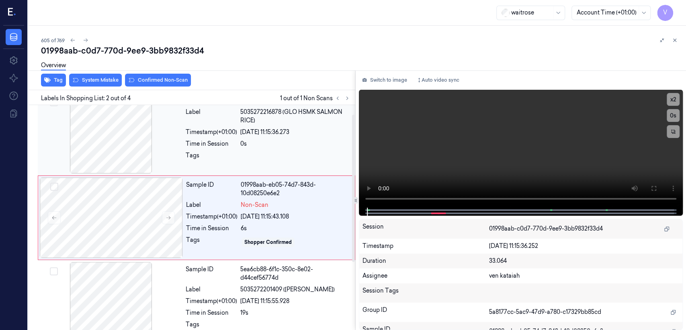
click at [228, 151] on div "Tags" at bounding box center [211, 157] width 51 height 13
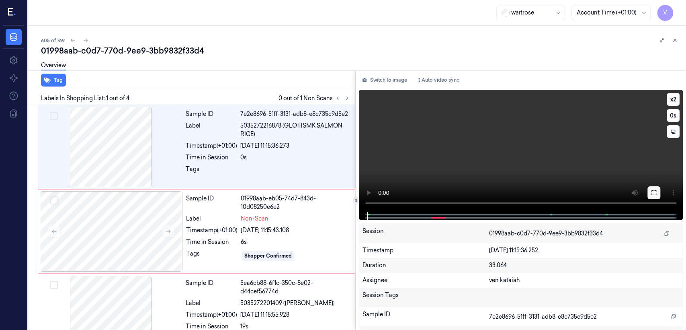
click at [651, 195] on icon at bounding box center [654, 192] width 6 height 6
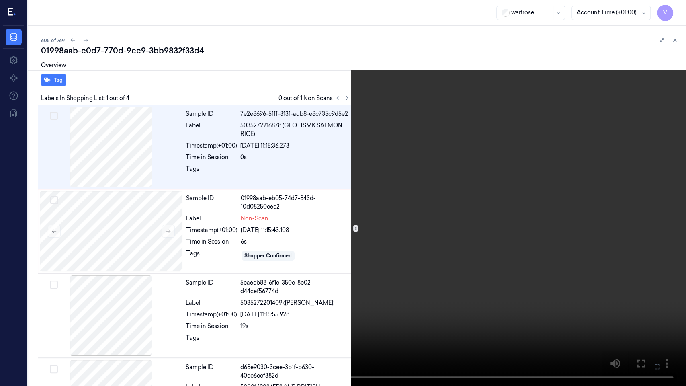
click at [406, 238] on video at bounding box center [343, 193] width 686 height 386
click at [0, 0] on icon at bounding box center [0, 0] width 0 height 0
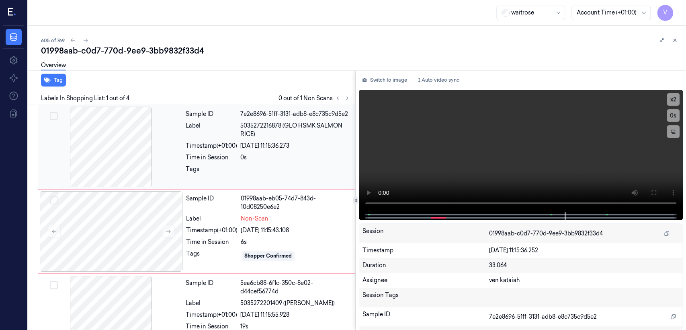
drag, startPoint x: 391, startPoint y: 81, endPoint x: 290, endPoint y: 129, distance: 111.7
click at [389, 81] on button "Switch to image" at bounding box center [384, 80] width 51 height 13
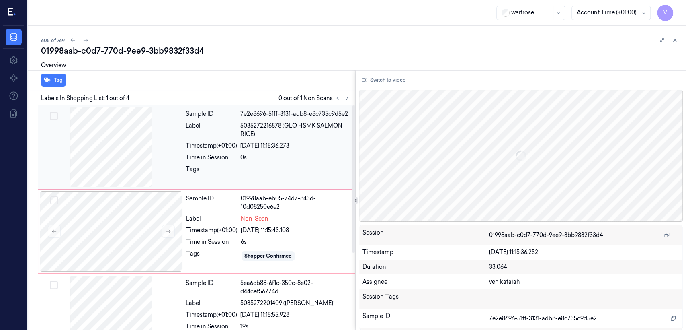
click at [228, 185] on div "Sample ID 7e2e8696-51ff-3131-adb8-e8c735c9d5e2 Label 5035272216878 (GLO HSMK SA…" at bounding box center [268, 147] width 171 height 80
click at [223, 204] on div "Sample ID" at bounding box center [211, 202] width 51 height 17
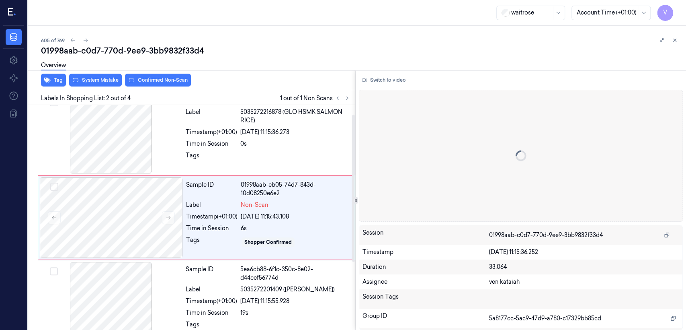
click at [109, 76] on div "Overview" at bounding box center [360, 66] width 639 height 21
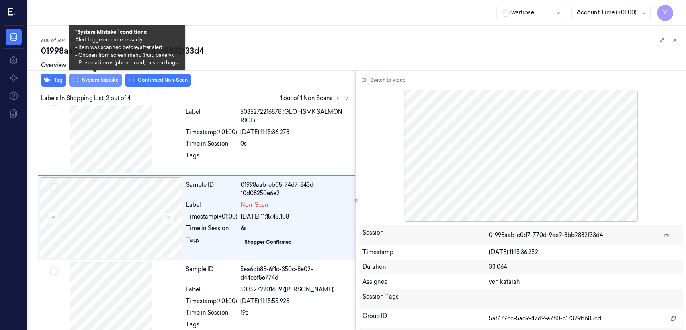
click at [105, 86] on button "System Mistake" at bounding box center [95, 80] width 53 height 13
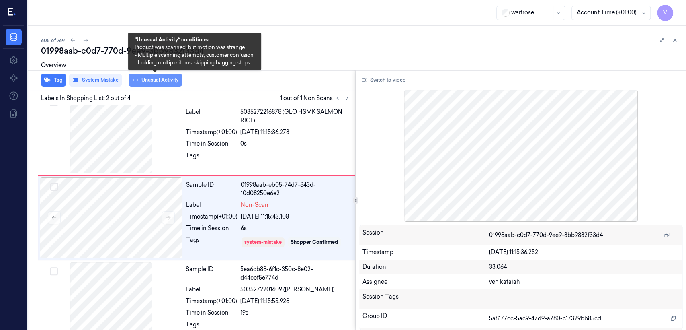
click at [157, 84] on button "Unusual Activity" at bounding box center [155, 80] width 53 height 13
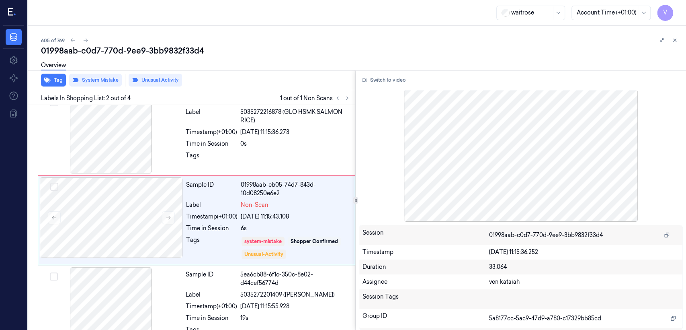
scroll to position [16, 0]
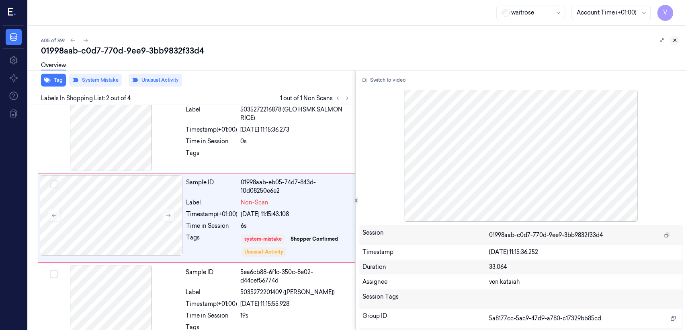
click at [679, 39] on button at bounding box center [675, 40] width 10 height 10
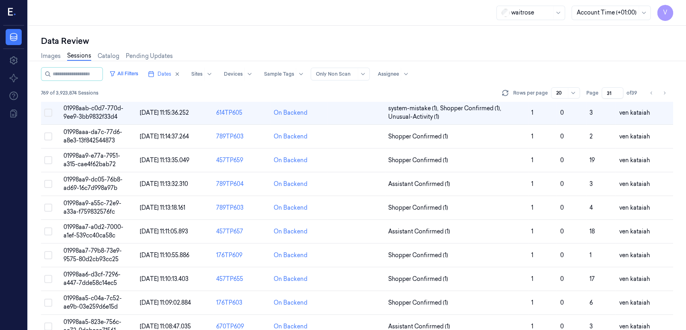
scroll to position [10, 0]
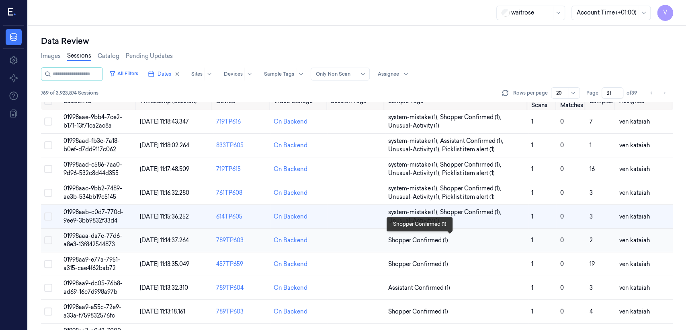
click at [434, 242] on span "Shopper Confirmed (1)" at bounding box center [418, 240] width 60 height 8
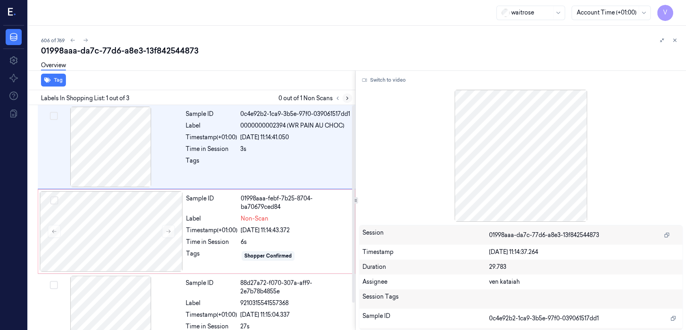
click at [347, 97] on icon at bounding box center [348, 98] width 6 height 6
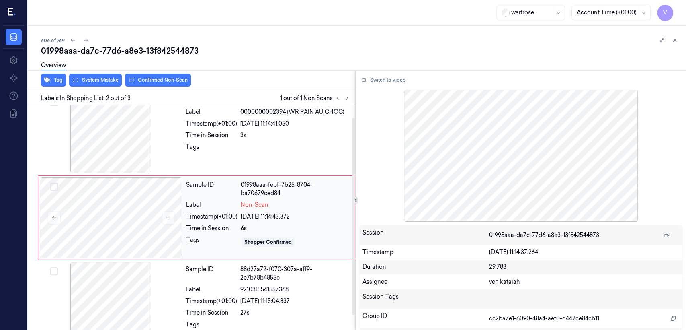
click at [224, 208] on div "Label" at bounding box center [211, 205] width 51 height 8
click at [257, 147] on div at bounding box center [295, 149] width 110 height 13
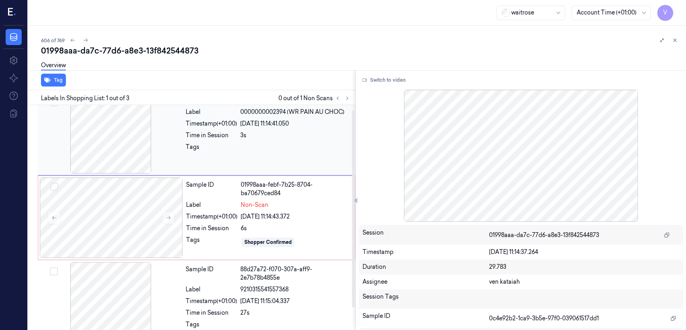
scroll to position [0, 0]
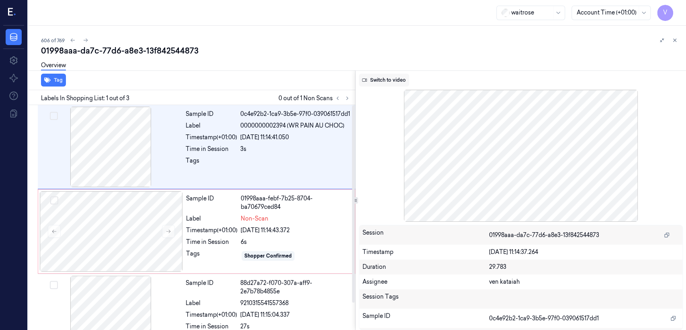
click at [390, 81] on button "Switch to video" at bounding box center [384, 80] width 50 height 13
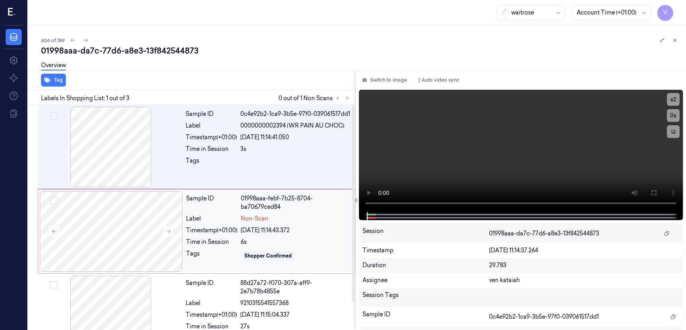
click at [293, 202] on div "01998aaa-febf-7b25-8704-ba70679ced84" at bounding box center [295, 202] width 109 height 17
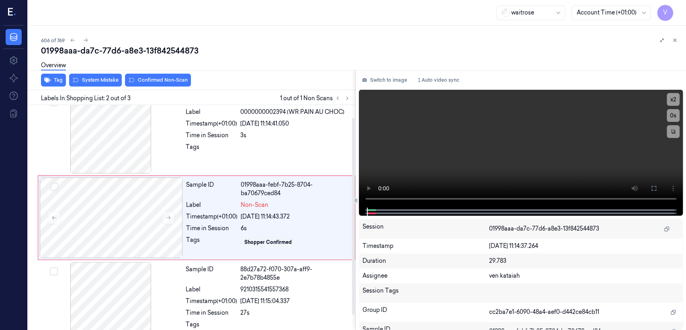
click at [104, 76] on div "Overview" at bounding box center [360, 66] width 639 height 21
click at [262, 159] on div "Sample ID 0c4e92b2-1ca9-3b5e-97f0-039061517dd1 Label 0000000002394 (WR PAIN AU …" at bounding box center [268, 133] width 171 height 80
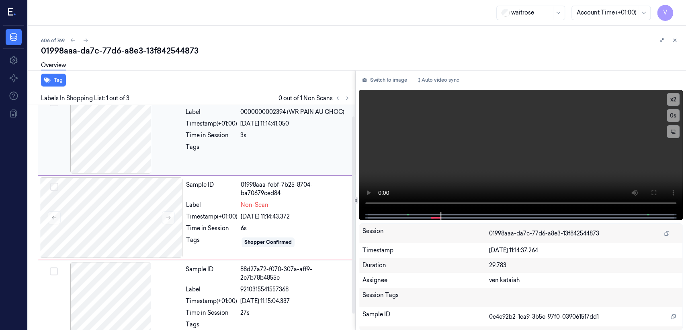
scroll to position [0, 0]
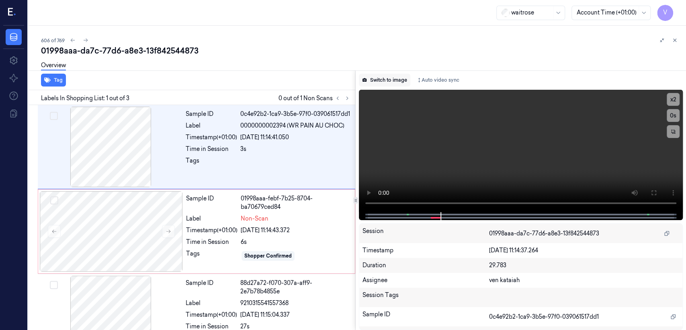
click at [401, 78] on button "Switch to image" at bounding box center [384, 80] width 51 height 13
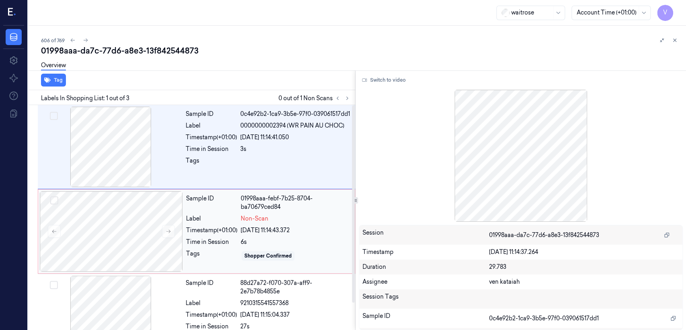
click at [240, 226] on div "Timestamp (+01:00) 27/09/2025 11:14:43.372" at bounding box center [268, 230] width 164 height 8
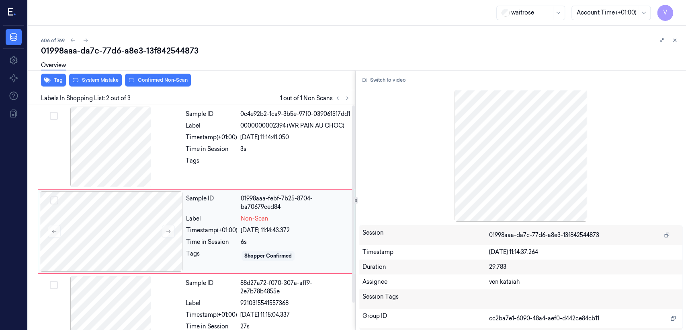
scroll to position [14, 0]
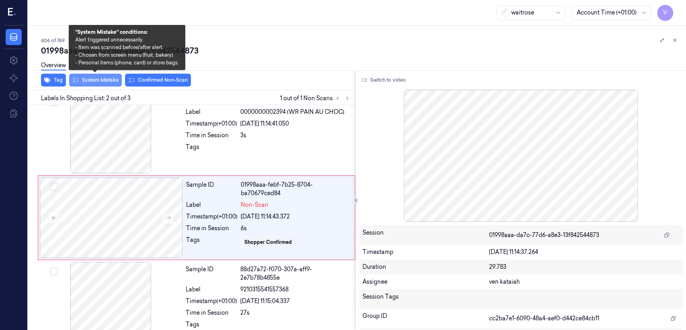
click at [90, 81] on button "System Mistake" at bounding box center [95, 80] width 53 height 13
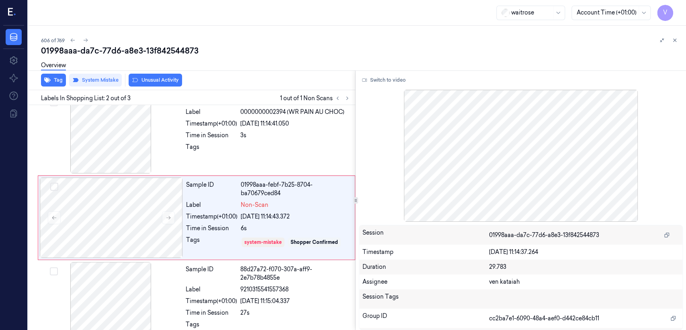
click at [154, 76] on div "Overview" at bounding box center [360, 66] width 639 height 21
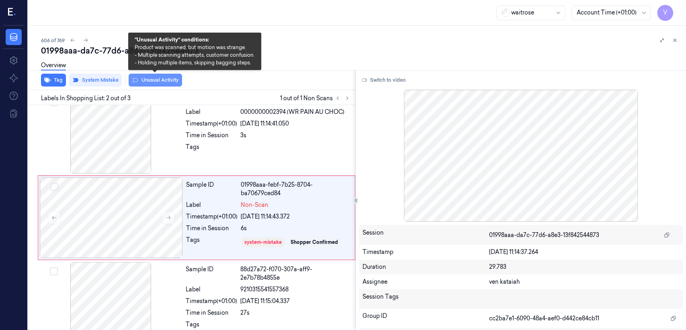
click at [154, 80] on button "Unusual Activity" at bounding box center [155, 80] width 53 height 13
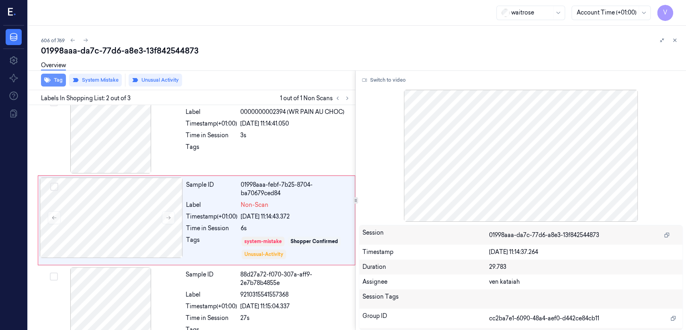
scroll to position [16, 0]
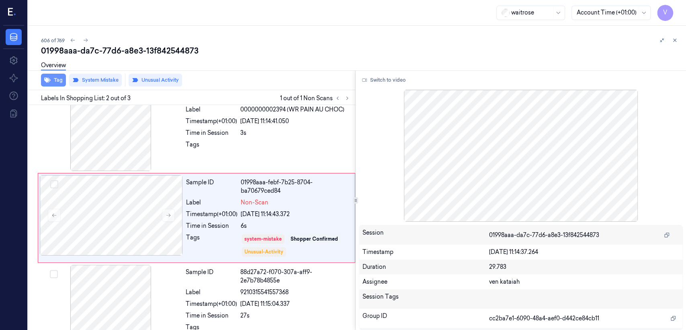
click at [54, 78] on button "Tag" at bounding box center [53, 80] width 25 height 13
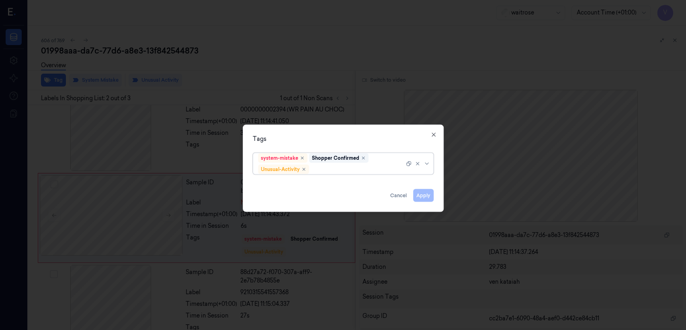
click at [394, 164] on div "system-mistake Shopper Confirmed Unusual-Activity" at bounding box center [331, 163] width 146 height 21
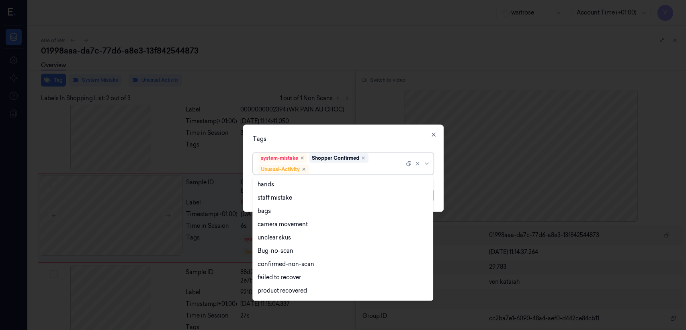
scroll to position [105, 0]
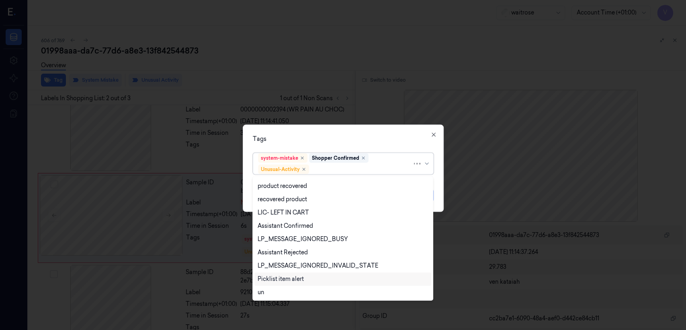
click at [284, 279] on div "Picklist item alert" at bounding box center [281, 279] width 46 height 8
click at [356, 142] on div "Tags" at bounding box center [343, 139] width 181 height 8
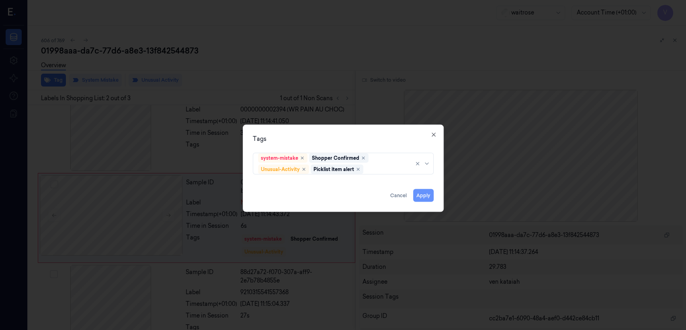
click at [420, 196] on button "Apply" at bounding box center [423, 195] width 21 height 13
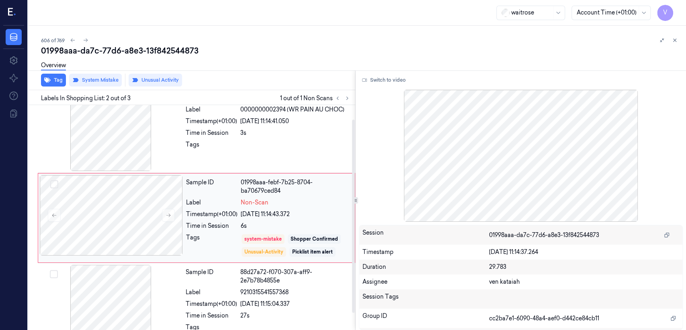
click at [183, 234] on div "Sample ID 01998aaa-febf-7b25-8704-ba70679ced84 Label Non-Scan Timestamp (+01:00…" at bounding box center [268, 218] width 171 height 86
click at [215, 138] on div "Sample ID 0c4e92b2-1ca9-3b5e-97f0-039061517dd1 Label 0000000002394 (WR PAIN AU …" at bounding box center [268, 130] width 171 height 80
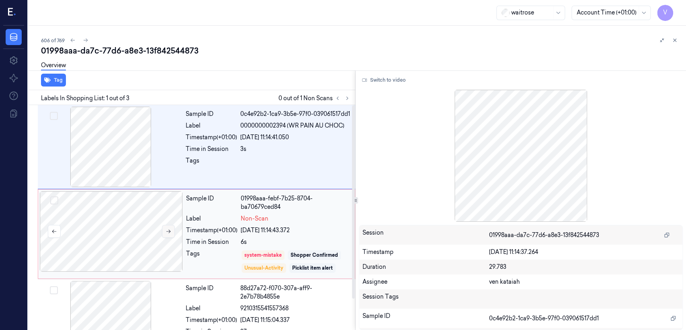
click at [167, 236] on button at bounding box center [168, 231] width 13 height 13
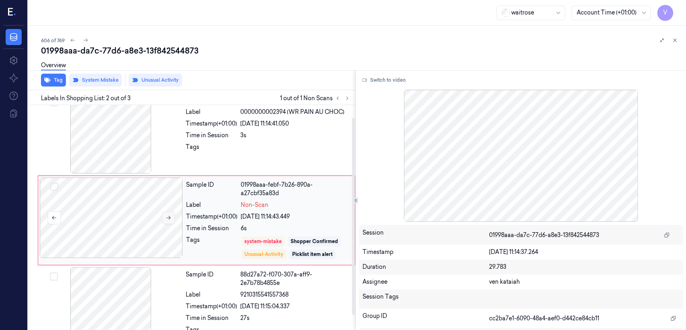
click at [164, 218] on button at bounding box center [168, 217] width 13 height 13
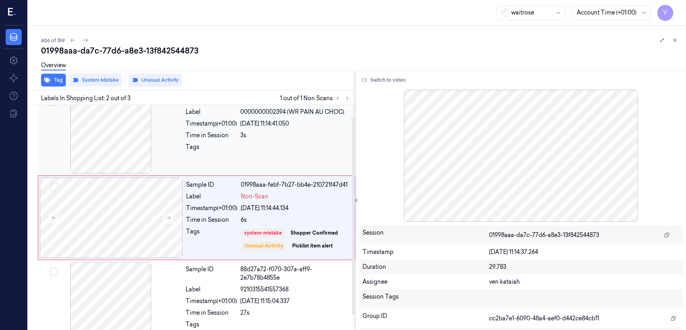
click at [173, 121] on div at bounding box center [110, 133] width 143 height 80
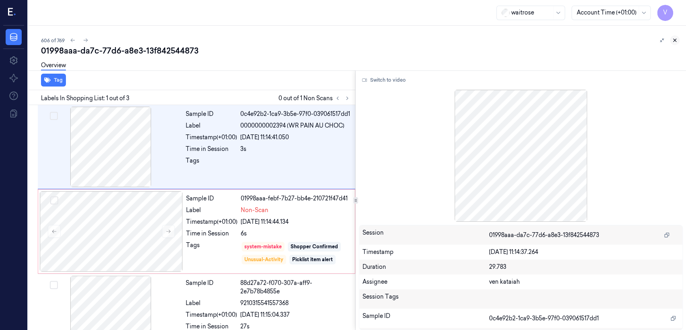
click at [674, 40] on icon at bounding box center [675, 40] width 3 height 3
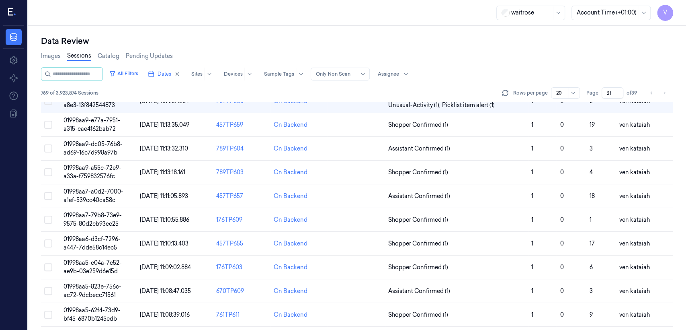
scroll to position [71, 0]
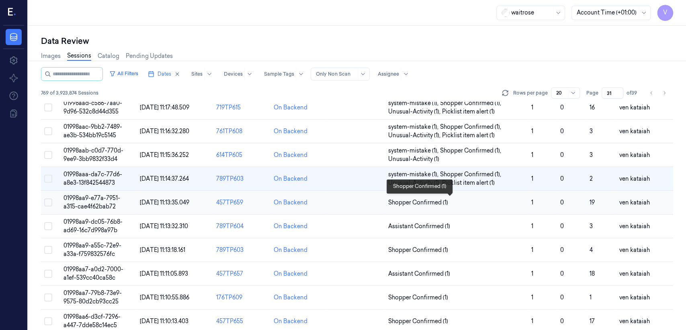
click at [412, 202] on span "Shopper Confirmed (1)" at bounding box center [418, 202] width 60 height 8
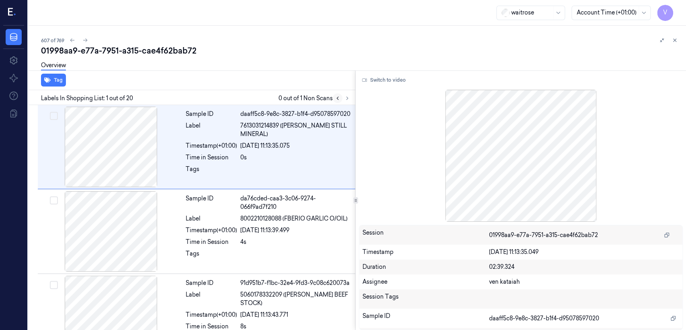
click at [337, 95] on icon at bounding box center [338, 98] width 6 height 6
click at [348, 97] on icon at bounding box center [348, 98] width 6 height 6
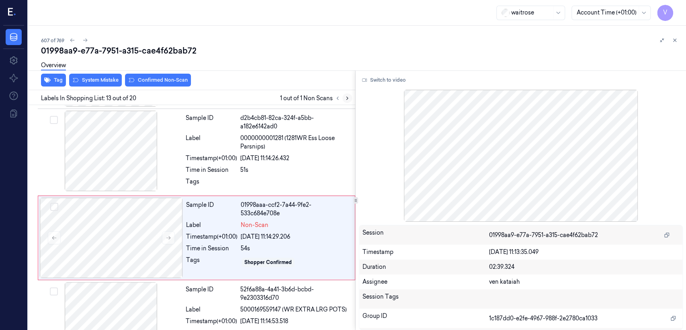
scroll to position [952, 0]
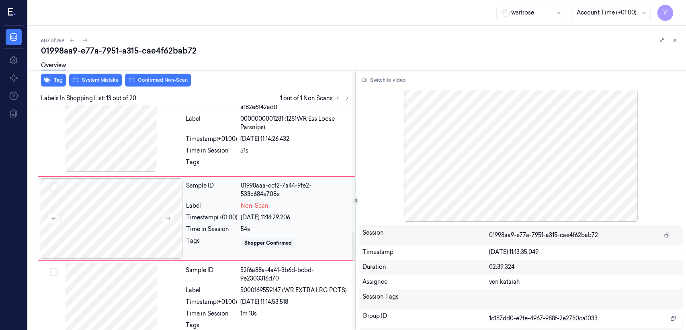
click at [238, 222] on div "Sample ID 01998aaa-ccf2-7a44-9fe2-533c684e708e Label Non-Scan Timestamp (+01:00…" at bounding box center [268, 218] width 171 height 80
click at [187, 163] on div "Tags" at bounding box center [211, 164] width 51 height 13
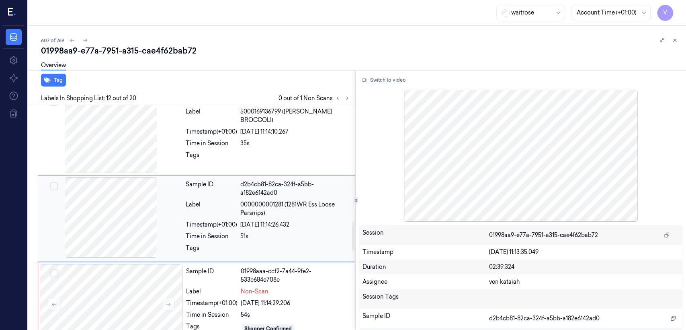
scroll to position [865, 0]
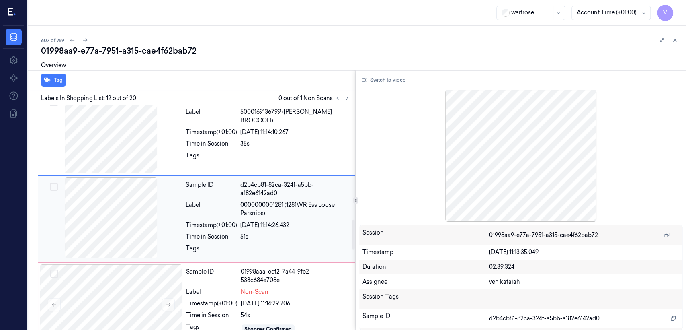
click at [286, 214] on span "0000000001281 (1281WR Ess Loose Parsnips)" at bounding box center [295, 209] width 110 height 17
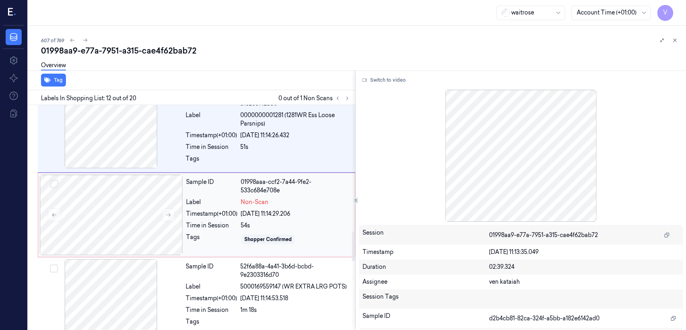
click at [252, 222] on div "54s" at bounding box center [295, 225] width 109 height 8
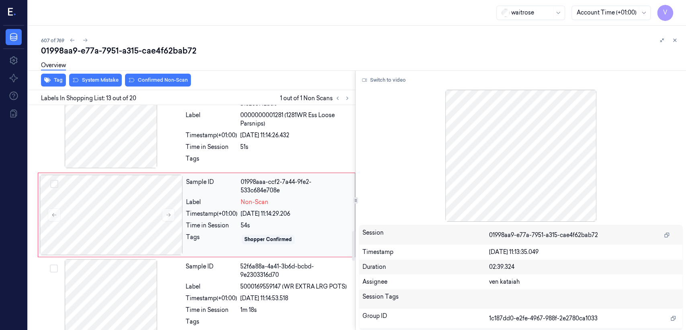
scroll to position [952, 0]
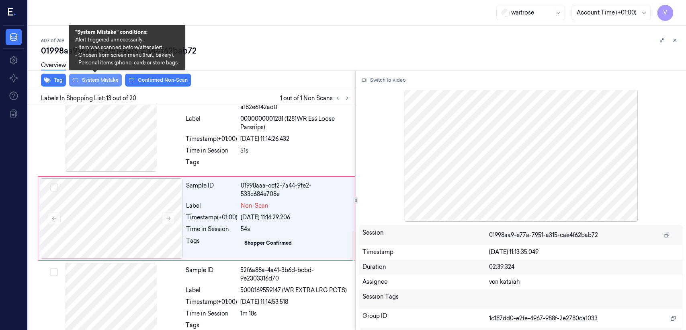
click at [101, 80] on button "System Mistake" at bounding box center [95, 80] width 53 height 13
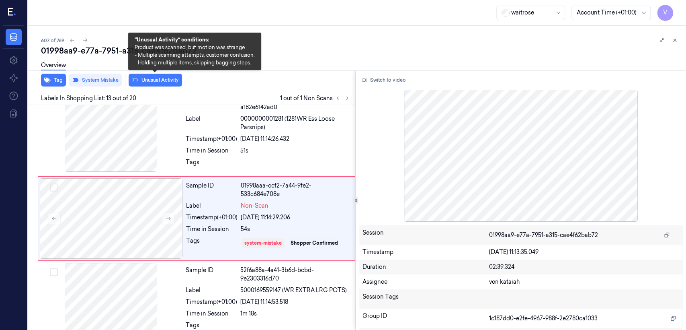
click at [161, 82] on button "Unusual Activity" at bounding box center [155, 80] width 53 height 13
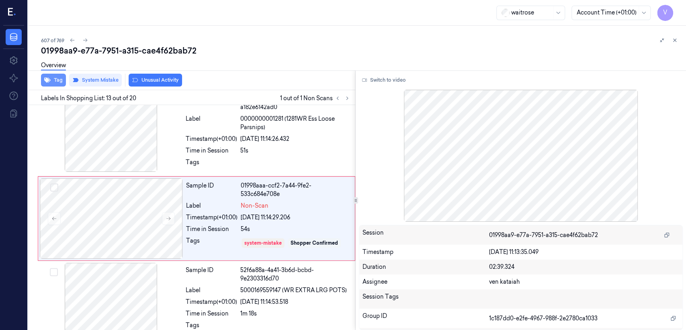
click at [49, 81] on icon "button" at bounding box center [47, 80] width 6 height 5
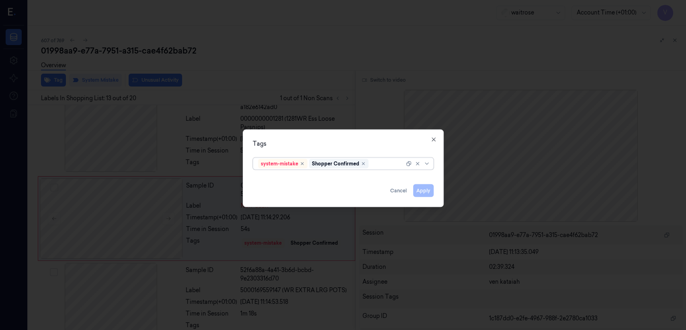
scroll to position [954, 0]
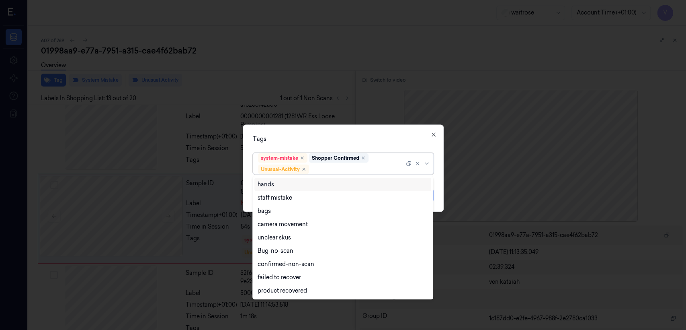
click at [392, 169] on div at bounding box center [358, 169] width 94 height 8
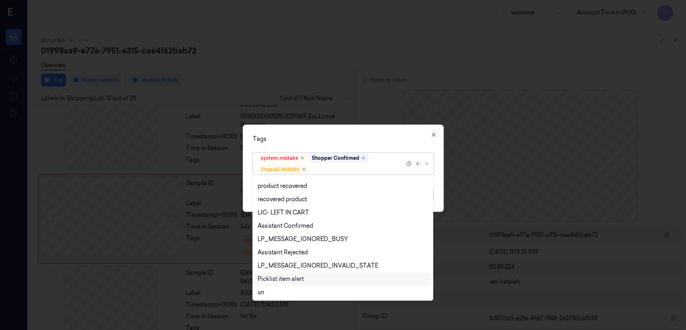
click at [294, 277] on div "Picklist item alert" at bounding box center [281, 279] width 46 height 8
click at [383, 138] on div "Tags" at bounding box center [343, 139] width 181 height 8
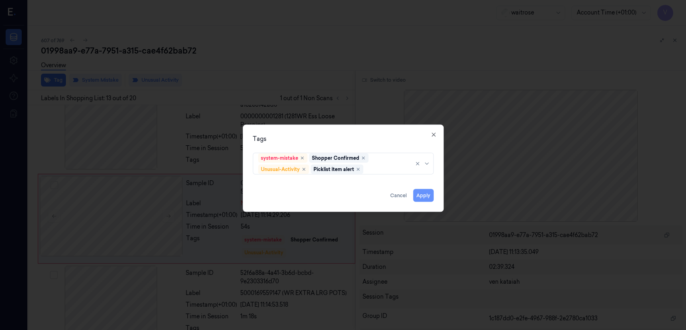
click at [425, 198] on button "Apply" at bounding box center [423, 195] width 21 height 13
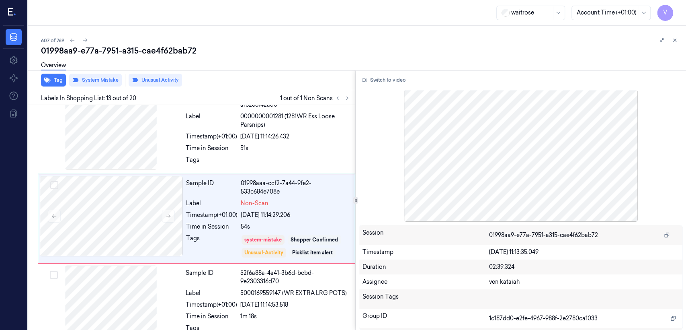
click at [678, 44] on div at bounding box center [669, 40] width 23 height 10
click at [678, 41] on icon at bounding box center [675, 40] width 6 height 6
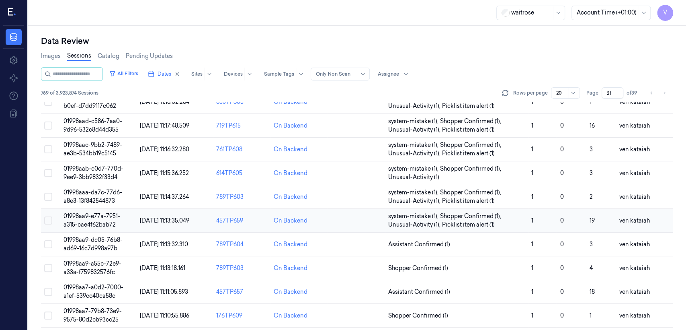
scroll to position [58, 0]
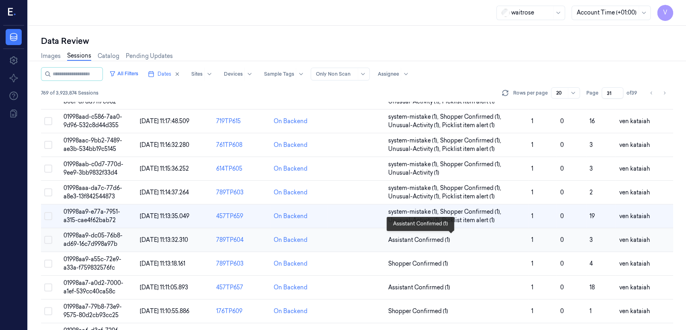
click at [430, 236] on span "Assistant Confirmed (1)" at bounding box center [419, 240] width 62 height 8
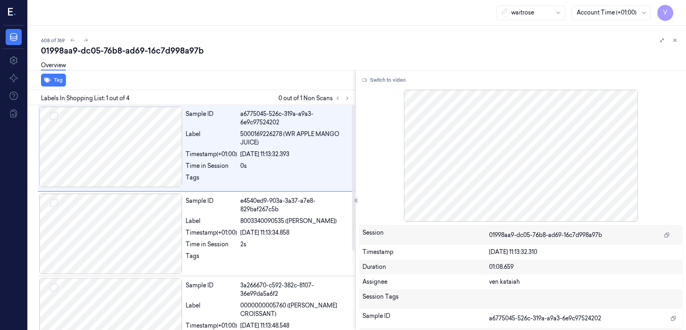
click at [399, 160] on div at bounding box center [521, 156] width 324 height 132
click at [352, 95] on div at bounding box center [342, 98] width 19 height 10
click at [346, 101] on button at bounding box center [348, 98] width 10 height 10
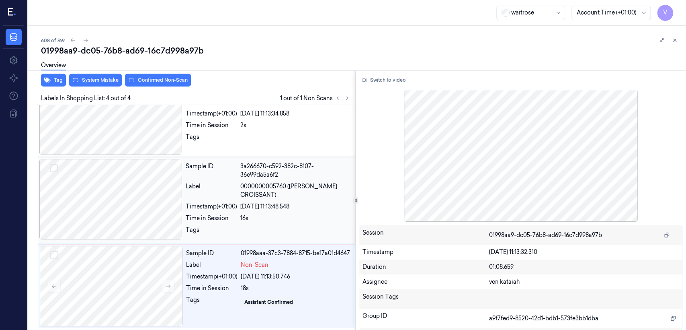
scroll to position [122, 0]
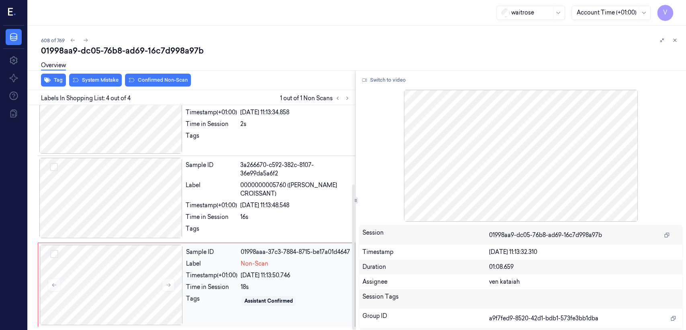
click at [212, 281] on div "Sample ID 01998aaa-37c3-7884-8715-be17a01d4647 Label Non-Scan Timestamp (+01:00…" at bounding box center [268, 285] width 171 height 80
click at [288, 167] on div "3a266670-c592-382c-8107-36e99da5a6f2" at bounding box center [295, 169] width 110 height 17
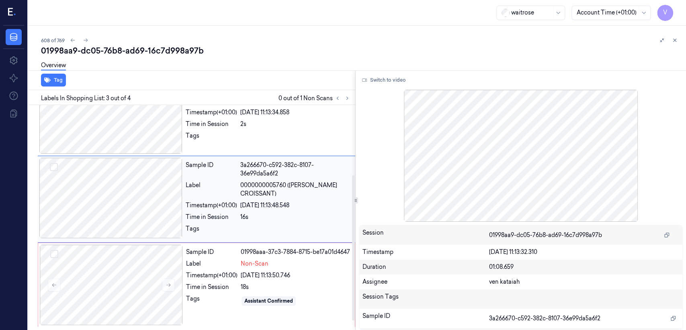
scroll to position [104, 0]
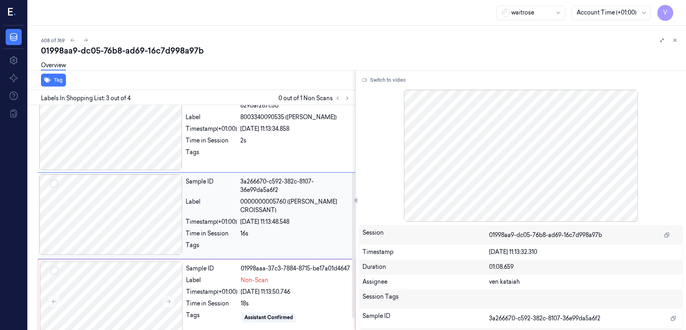
click at [270, 207] on span "0000000005760 (WR ALMOND CROISSANT)" at bounding box center [295, 205] width 110 height 17
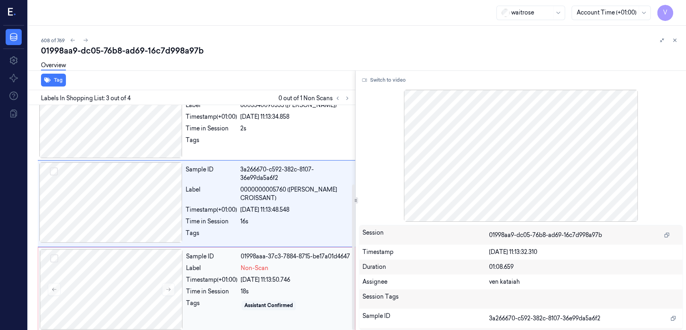
scroll to position [122, 0]
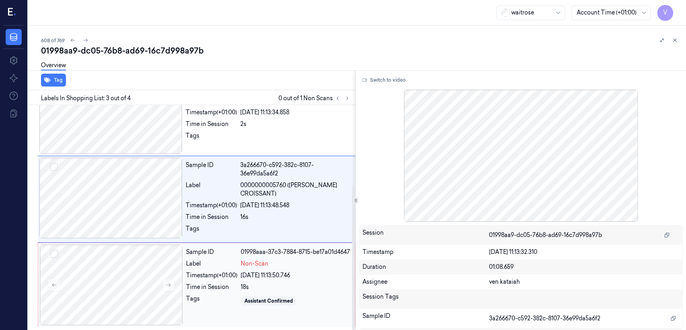
click at [248, 269] on div "Sample ID 01998aaa-37c3-7884-8715-be17a01d4647 Label Non-Scan Timestamp (+01:00…" at bounding box center [268, 285] width 171 height 80
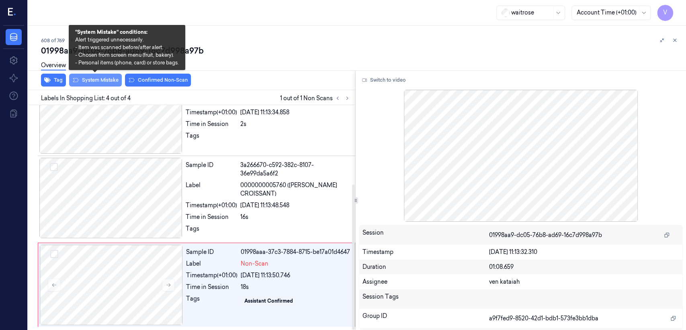
click at [109, 82] on button "System Mistake" at bounding box center [95, 80] width 53 height 13
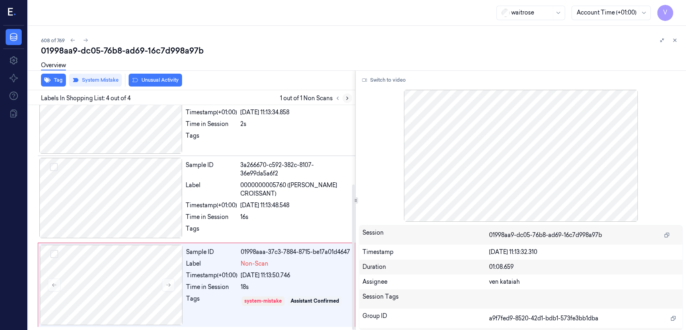
click at [346, 99] on icon at bounding box center [348, 98] width 6 height 6
click at [262, 294] on div "system-mistake Assistant Confirmed" at bounding box center [295, 300] width 109 height 13
click at [258, 191] on span "0000000005760 (WR ALMOND CROISSANT)" at bounding box center [295, 189] width 110 height 17
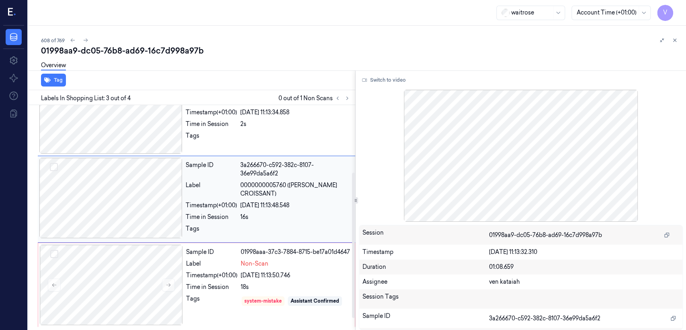
scroll to position [104, 0]
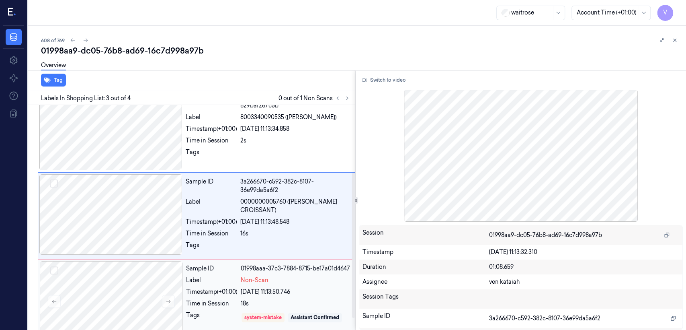
click at [259, 273] on div "01998aaa-37c3-7884-8715-be17a01d4647" at bounding box center [295, 268] width 109 height 8
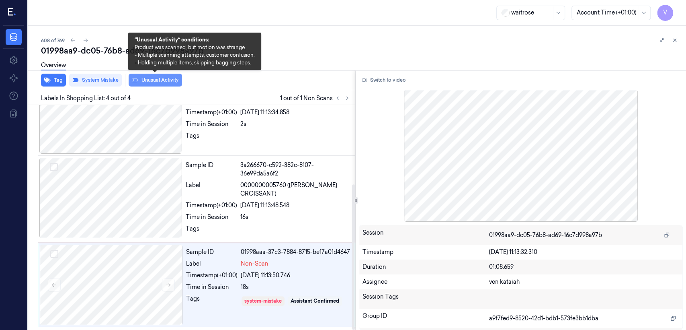
click at [141, 81] on button "Unusual Activity" at bounding box center [155, 80] width 53 height 13
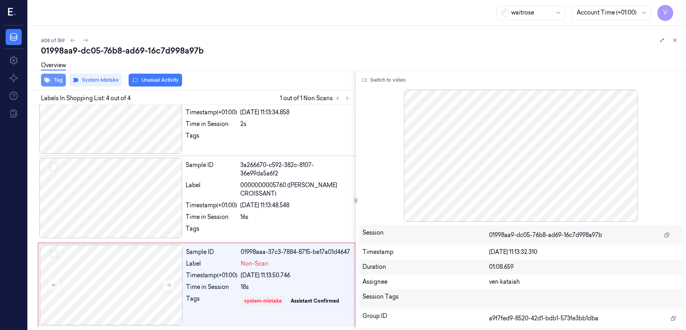
click at [52, 77] on button "Tag" at bounding box center [53, 80] width 25 height 13
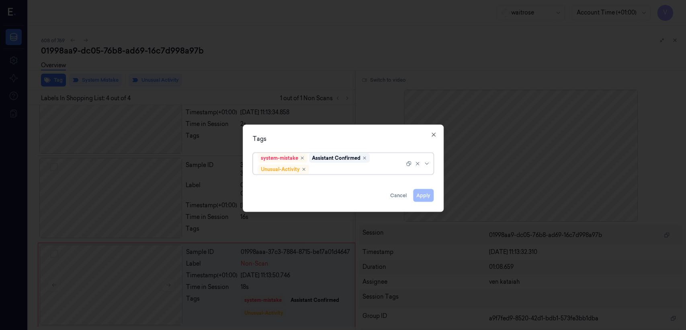
click at [374, 163] on div "system-mistake Assistant Confirmed Unusual-Activity" at bounding box center [331, 163] width 146 height 21
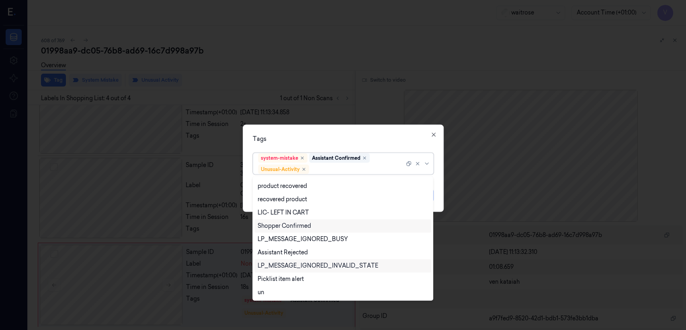
scroll to position [105, 0]
click at [291, 273] on div "Picklist item alert" at bounding box center [343, 278] width 177 height 13
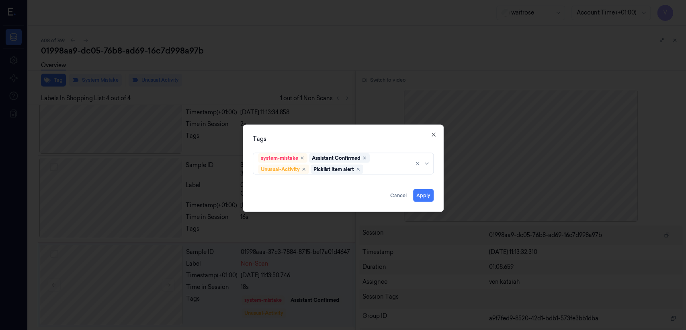
click at [390, 135] on div "Tags" at bounding box center [343, 139] width 181 height 8
click at [422, 195] on button "Apply" at bounding box center [423, 195] width 21 height 13
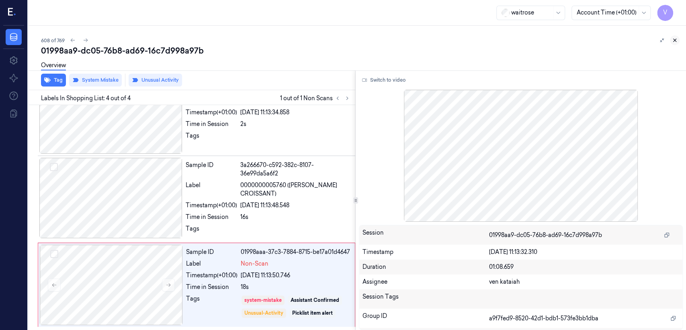
click at [672, 39] on icon at bounding box center [675, 40] width 6 height 6
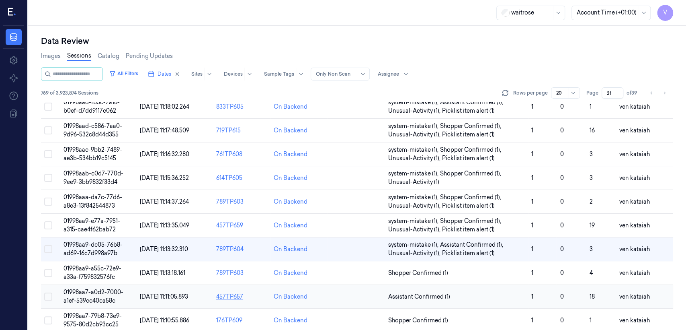
scroll to position [81, 0]
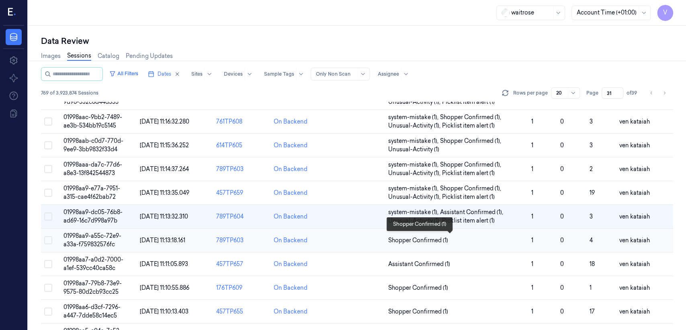
click at [418, 236] on span "Shopper Confirmed (1)" at bounding box center [418, 240] width 60 height 8
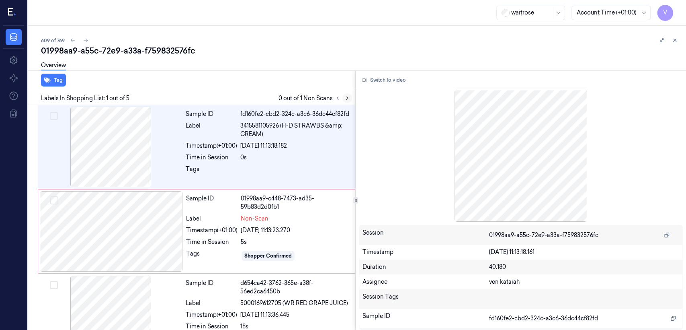
click at [345, 99] on icon at bounding box center [348, 98] width 6 height 6
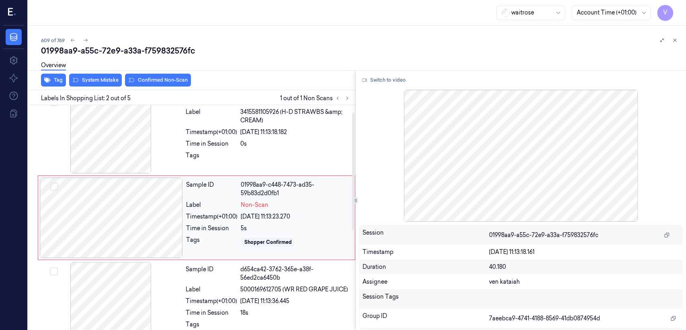
click at [201, 206] on div "Label" at bounding box center [211, 205] width 51 height 8
click at [236, 159] on div "Tags" at bounding box center [211, 157] width 51 height 13
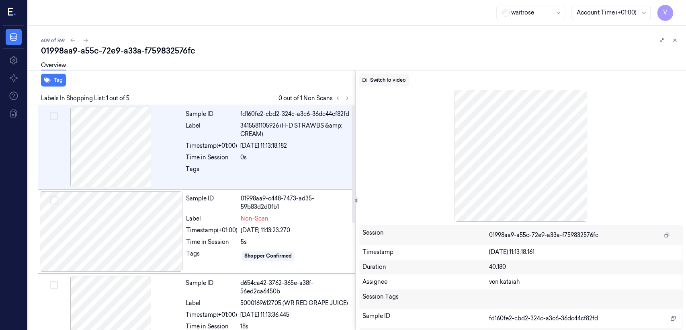
click at [390, 82] on button "Switch to video" at bounding box center [384, 80] width 50 height 13
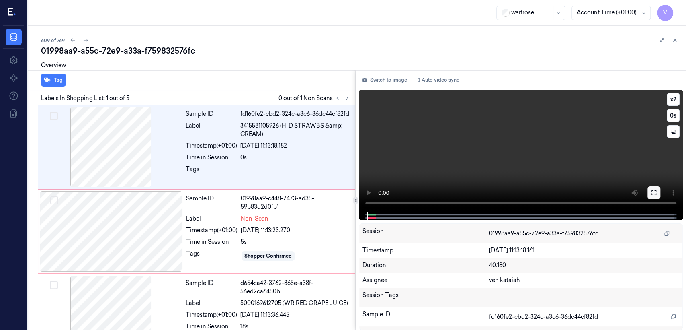
click at [656, 191] on icon at bounding box center [654, 192] width 6 height 6
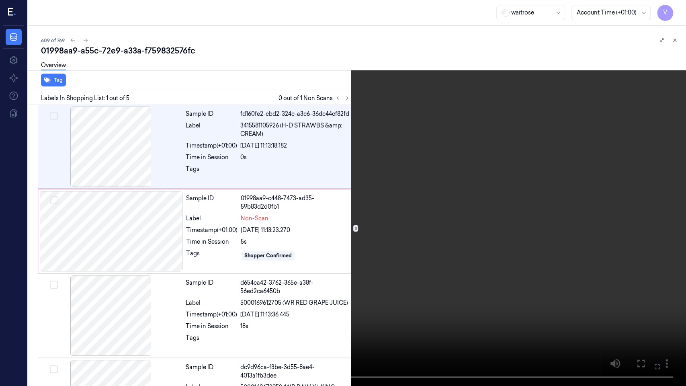
click at [0, 0] on icon at bounding box center [0, 0] width 0 height 0
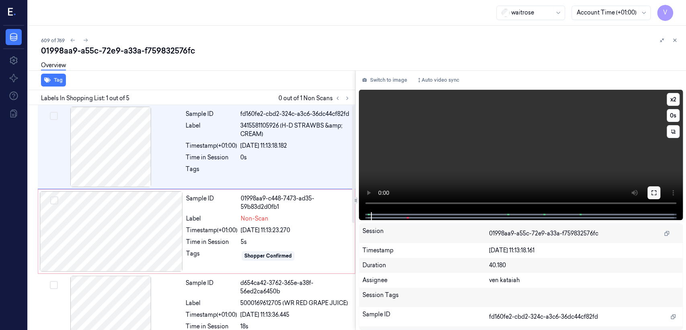
click at [654, 188] on button at bounding box center [654, 192] width 13 height 13
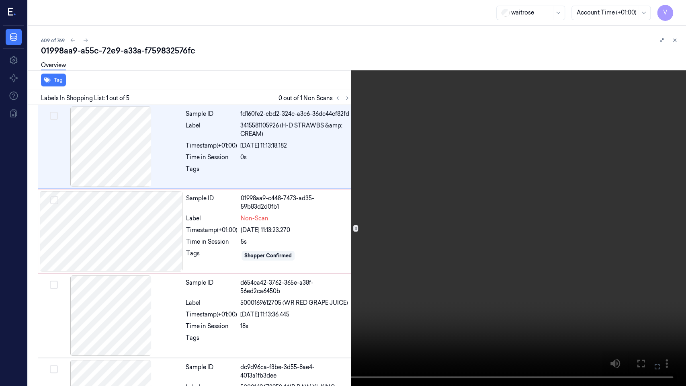
click at [0, 0] on icon at bounding box center [0, 0] width 0 height 0
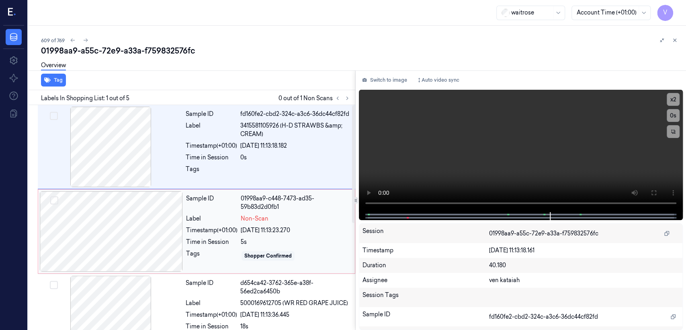
click at [237, 210] on div "Sample ID" at bounding box center [211, 202] width 51 height 17
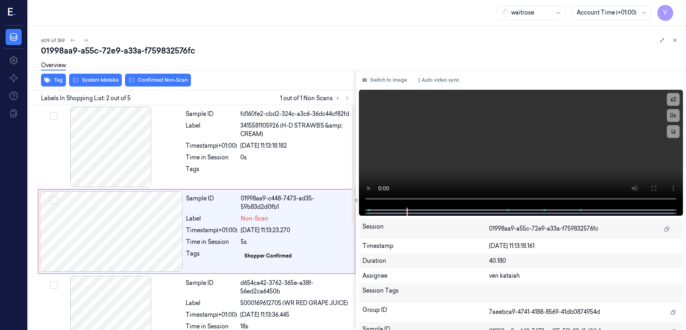
scroll to position [14, 0]
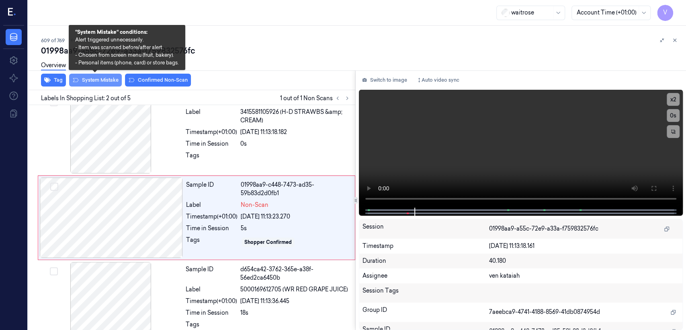
click at [109, 84] on button "System Mistake" at bounding box center [95, 80] width 53 height 13
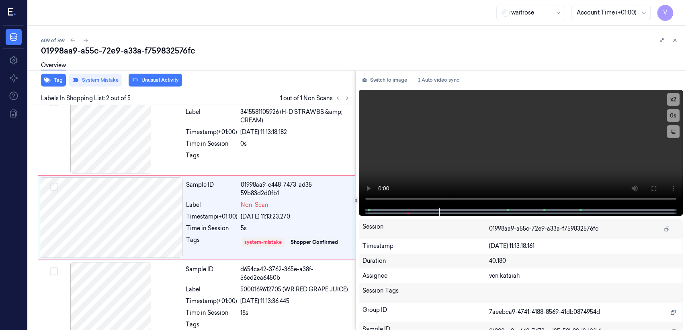
click at [159, 83] on button "Unusual Activity" at bounding box center [155, 80] width 53 height 13
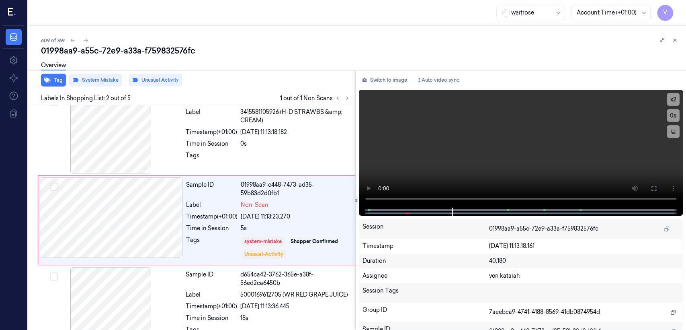
scroll to position [16, 0]
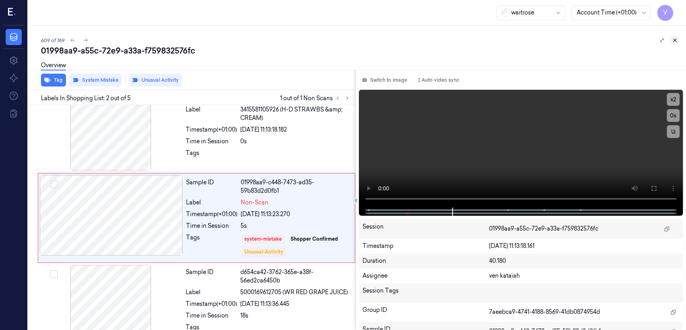
click at [676, 41] on icon at bounding box center [675, 40] width 6 height 6
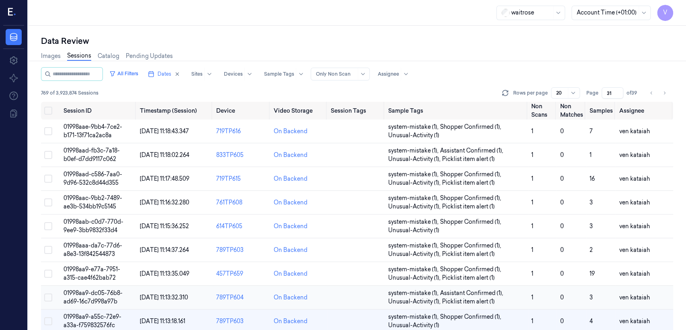
scroll to position [105, 0]
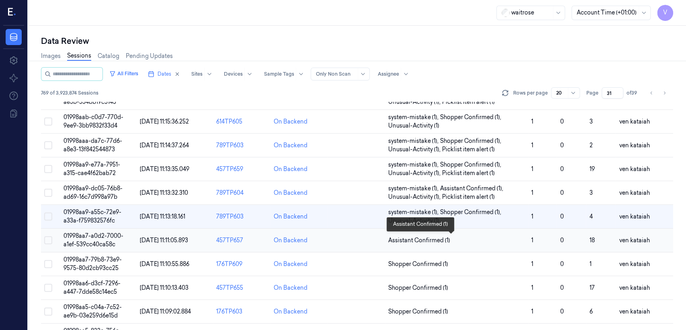
click at [431, 242] on span "Assistant Confirmed (1)" at bounding box center [419, 240] width 62 height 8
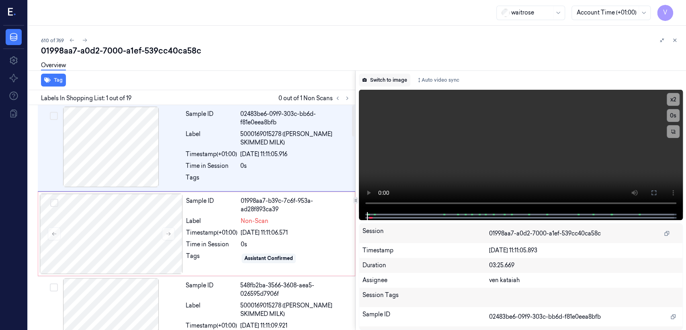
click at [374, 80] on button "Switch to image" at bounding box center [384, 80] width 51 height 13
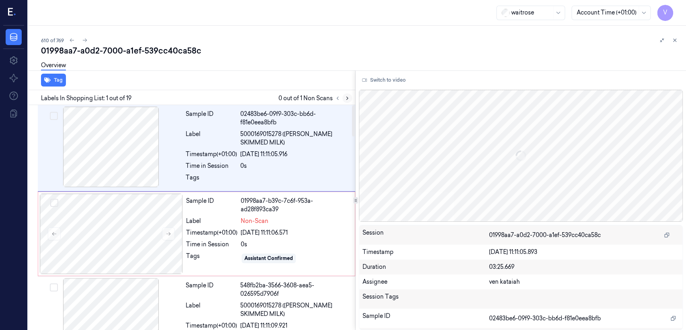
click at [347, 97] on icon at bounding box center [348, 98] width 6 height 6
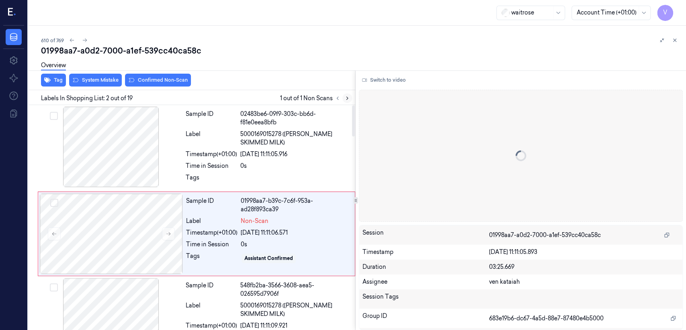
scroll to position [16, 0]
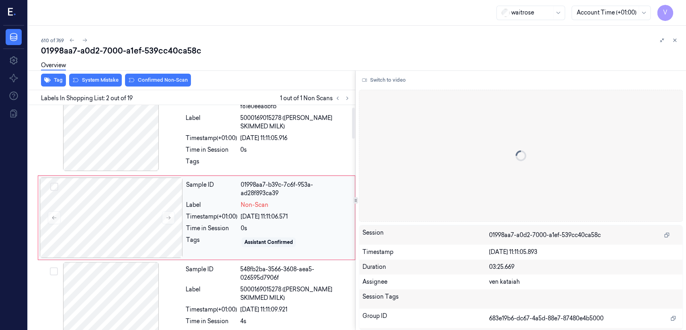
click at [265, 207] on span "Non-Scan" at bounding box center [255, 205] width 28 height 8
click at [268, 163] on div at bounding box center [295, 163] width 110 height 13
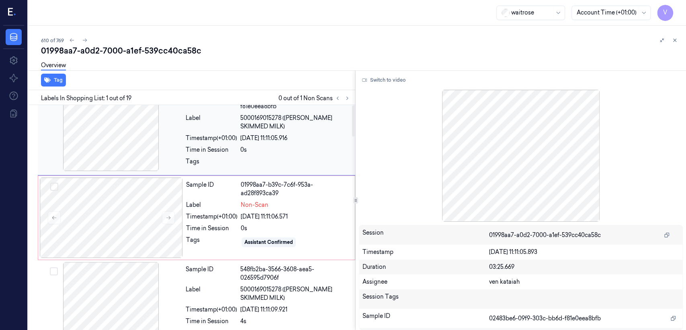
scroll to position [0, 0]
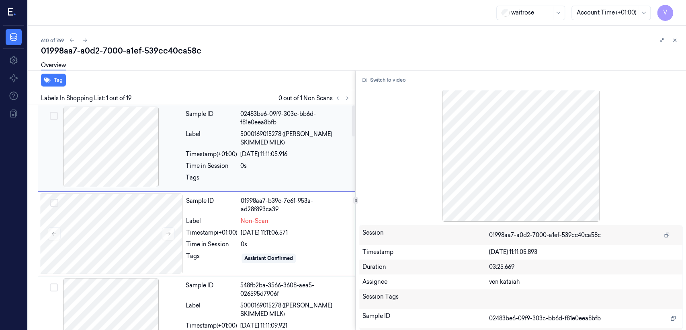
click at [264, 174] on div at bounding box center [295, 179] width 110 height 13
click at [385, 81] on button "Switch to video" at bounding box center [384, 80] width 50 height 13
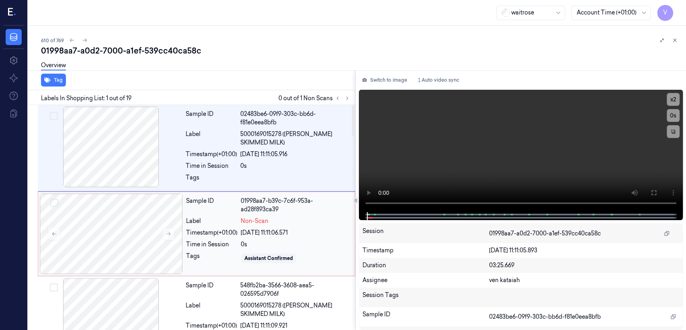
click at [255, 235] on div "27/09/2025 11:11:06.571" at bounding box center [295, 232] width 109 height 8
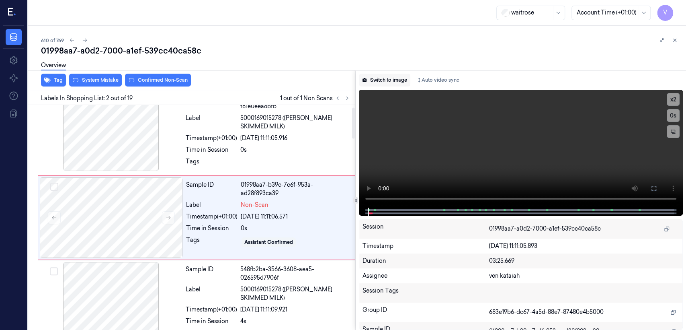
click at [395, 81] on button "Switch to image" at bounding box center [384, 80] width 51 height 13
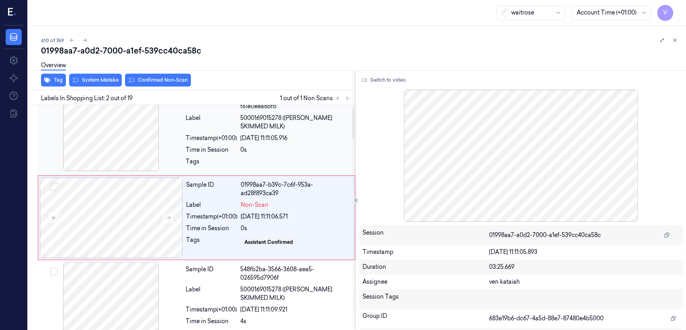
click at [238, 159] on div "Tags" at bounding box center [268, 163] width 165 height 13
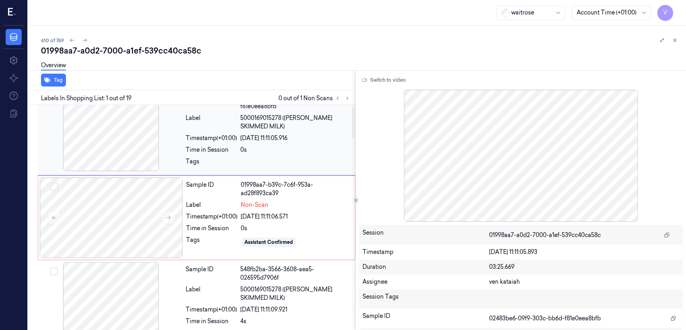
scroll to position [0, 0]
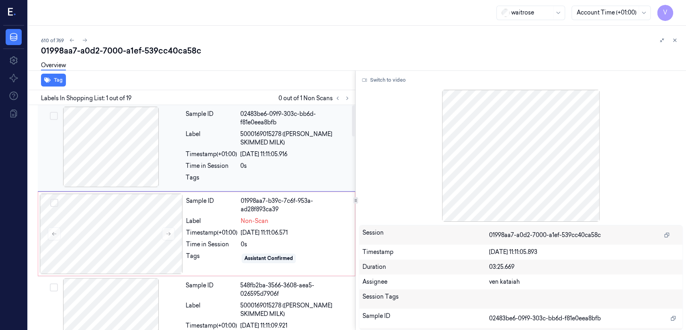
click at [238, 159] on div "Sample ID 02483be6-09f9-303c-bb6d-f81e0eea8bfb Label 5000169015278 (WR ESS SKIM…" at bounding box center [268, 148] width 171 height 83
click at [411, 84] on div "Switch to video" at bounding box center [521, 80] width 324 height 13
click at [401, 82] on button "Switch to video" at bounding box center [384, 80] width 50 height 13
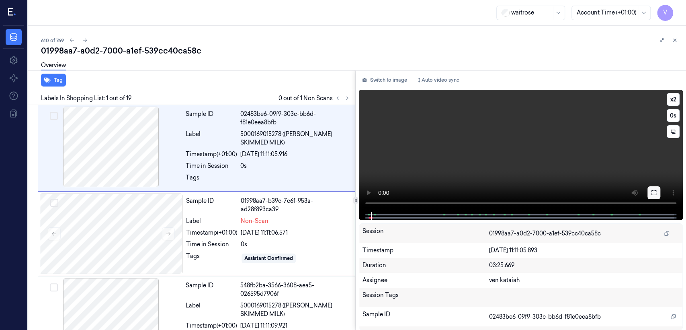
click at [652, 195] on icon at bounding box center [654, 192] width 5 height 5
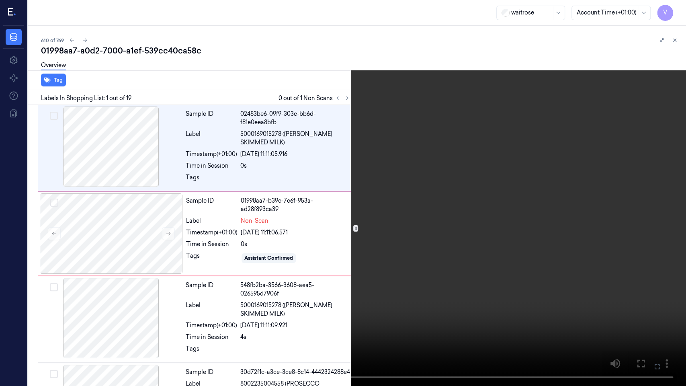
click at [0, 0] on icon at bounding box center [0, 0] width 0 height 0
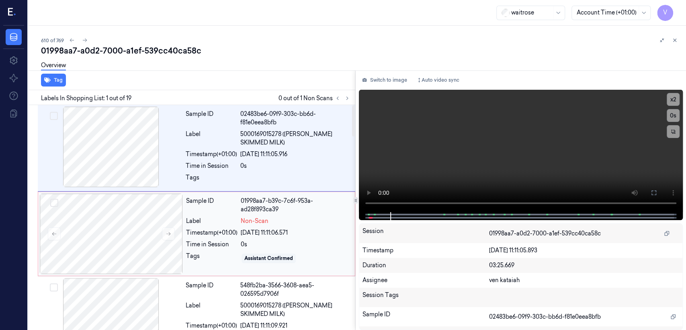
click at [215, 225] on div "Sample ID 01998aa7-b39c-7c6f-953a-ad28f893ca39 Label Non-Scan Timestamp (+01:00…" at bounding box center [268, 233] width 171 height 80
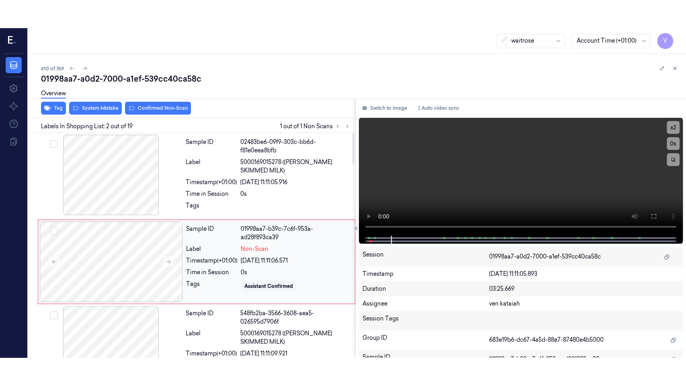
scroll to position [16, 0]
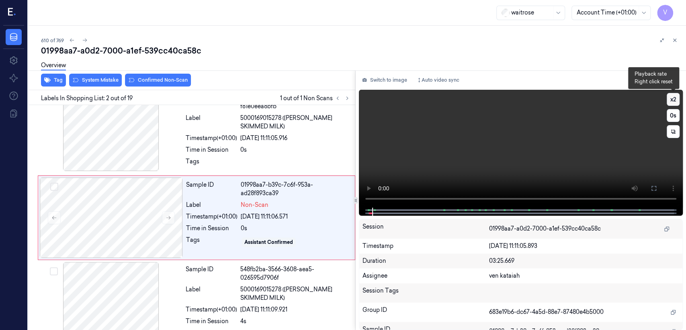
click at [675, 99] on button "x 2" at bounding box center [673, 99] width 13 height 13
click at [657, 186] on button at bounding box center [654, 188] width 13 height 13
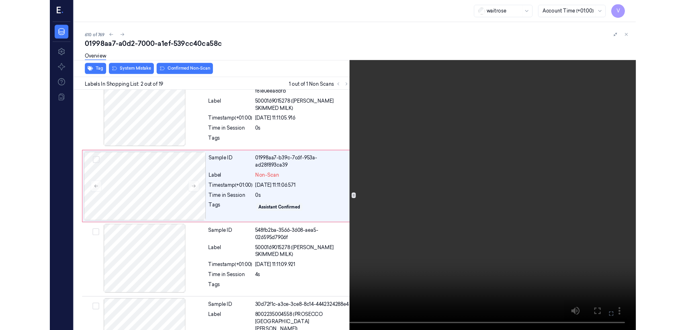
scroll to position [0, 0]
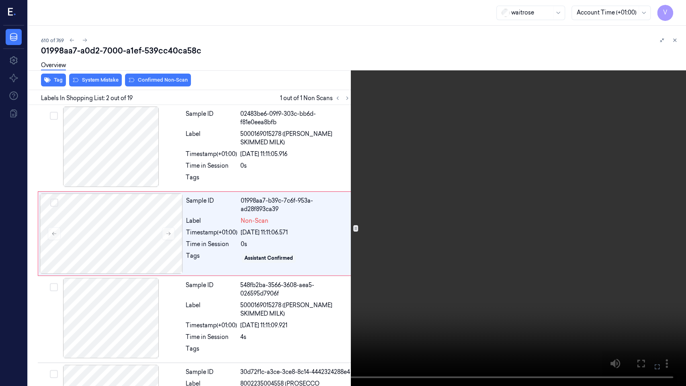
click at [0, 0] on icon at bounding box center [0, 0] width 0 height 0
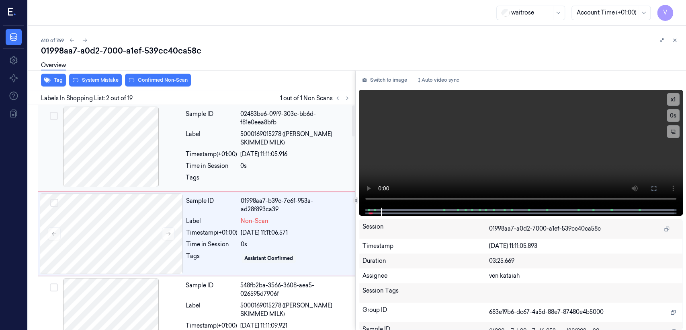
click at [246, 166] on div "0s" at bounding box center [295, 166] width 110 height 8
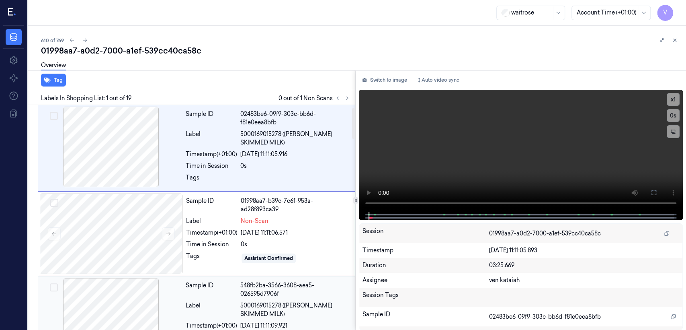
scroll to position [89, 0]
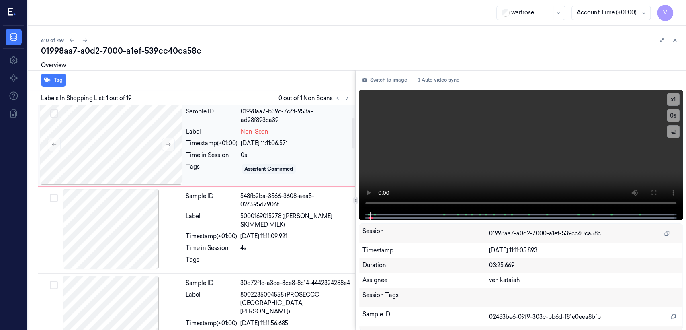
drag, startPoint x: 238, startPoint y: 164, endPoint x: 228, endPoint y: 165, distance: 10.5
click at [238, 163] on div "Tags" at bounding box center [211, 168] width 51 height 13
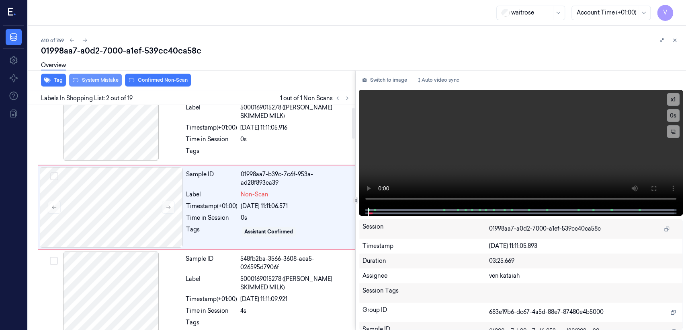
scroll to position [16, 0]
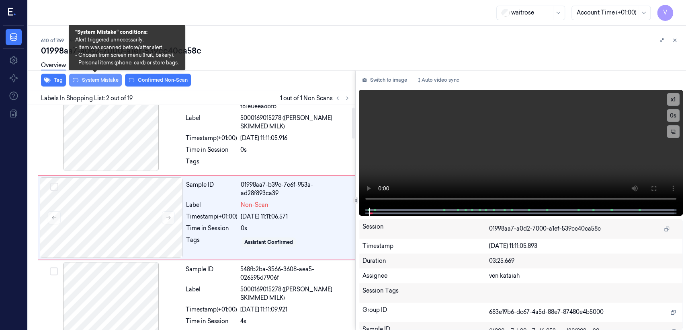
click at [79, 79] on button "System Mistake" at bounding box center [95, 80] width 53 height 13
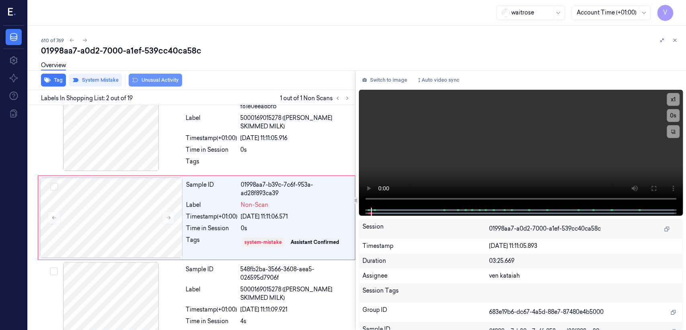
scroll to position [18, 0]
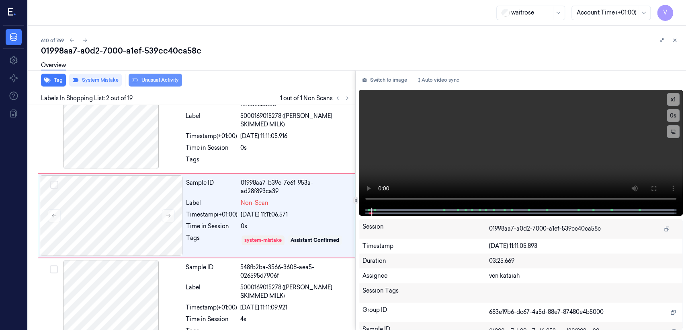
click at [175, 79] on button "Unusual Activity" at bounding box center [155, 80] width 53 height 13
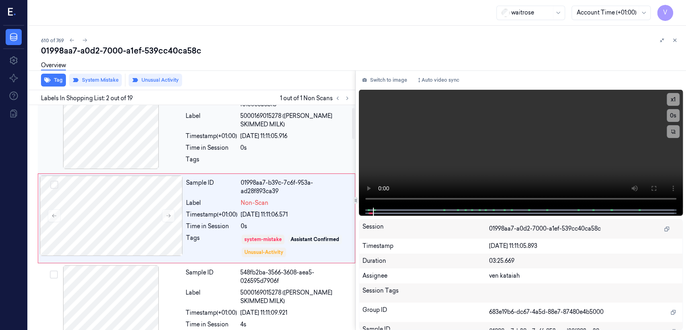
scroll to position [18, 0]
click at [286, 157] on div at bounding box center [295, 161] width 110 height 13
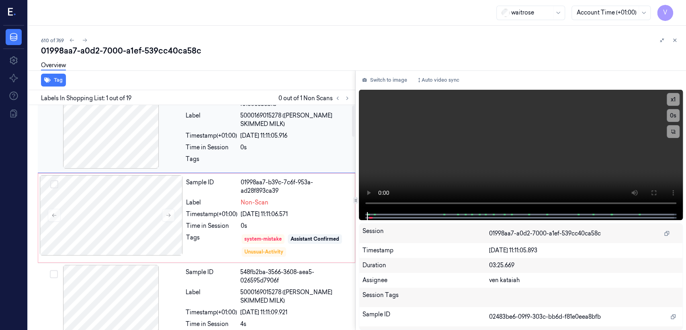
scroll to position [0, 0]
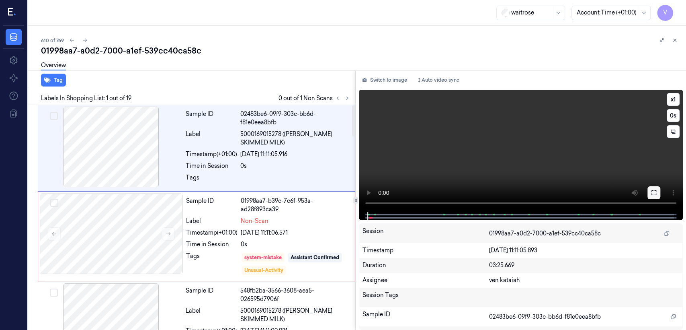
click at [651, 195] on icon at bounding box center [654, 192] width 6 height 6
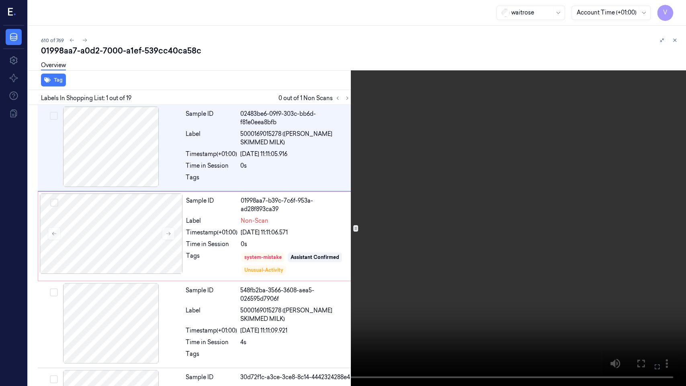
drag, startPoint x: 658, startPoint y: 365, endPoint x: 652, endPoint y: 310, distance: 55.0
click at [0, 0] on icon at bounding box center [0, 0] width 0 height 0
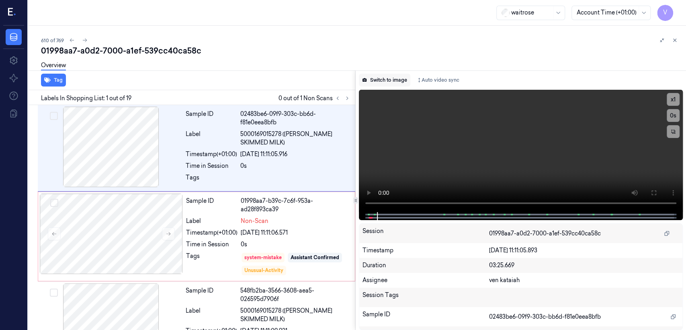
click at [384, 78] on button "Switch to image" at bounding box center [384, 80] width 51 height 13
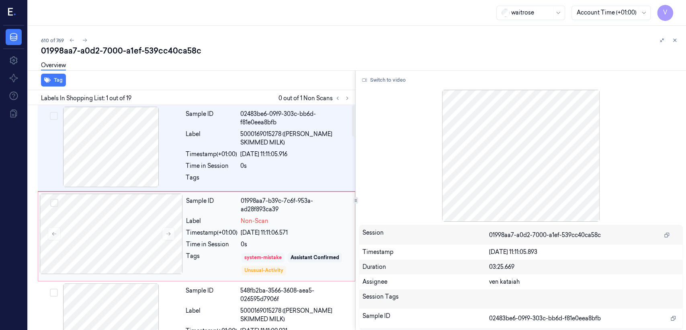
click at [265, 261] on div "system-mistake" at bounding box center [263, 258] width 43 height 10
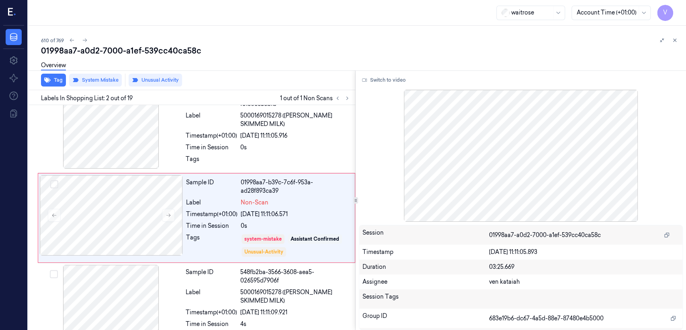
click at [676, 42] on icon at bounding box center [675, 40] width 6 height 6
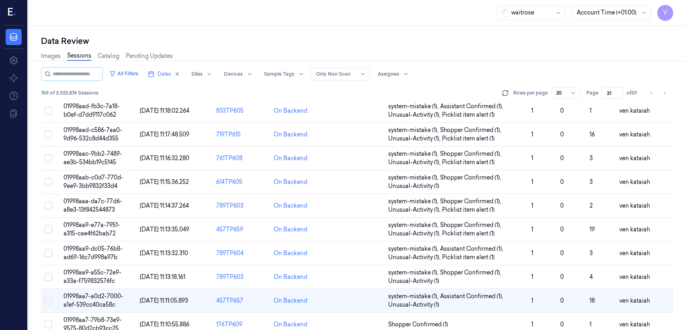
scroll to position [166, 0]
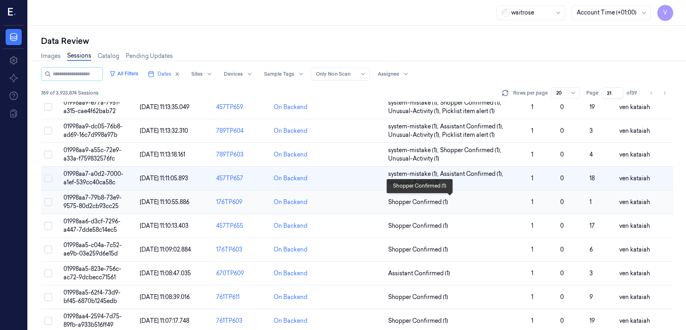
click at [409, 199] on span "Shopper Confirmed (1)" at bounding box center [418, 202] width 60 height 8
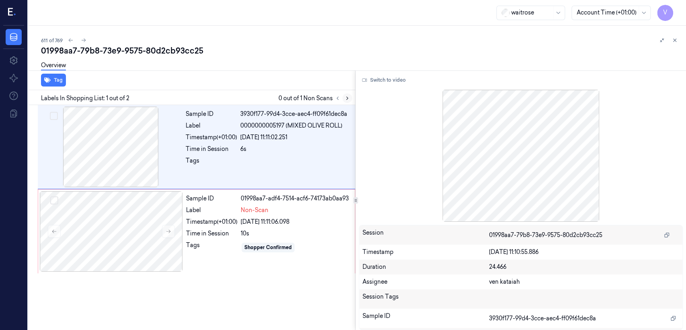
click at [346, 99] on icon at bounding box center [348, 98] width 6 height 6
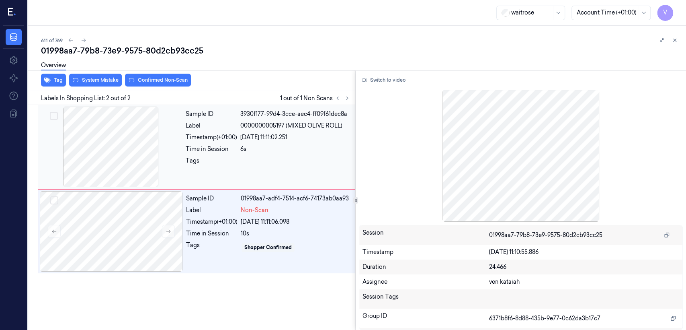
click at [134, 146] on div at bounding box center [110, 147] width 143 height 80
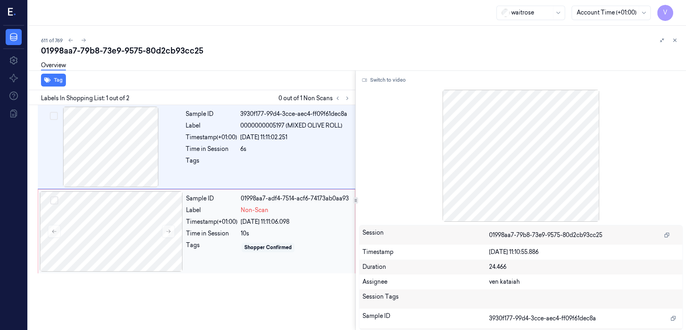
click at [249, 246] on div "Shopper Confirmed" at bounding box center [268, 247] width 47 height 7
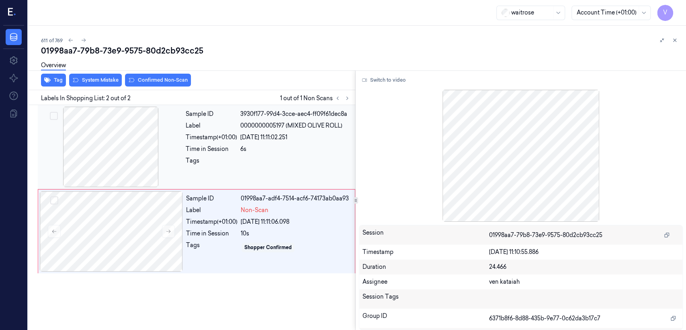
click at [198, 130] on div "Sample ID 3930f177-99d4-3cce-aec4-ff09f61dec8a Label 0000000005197 (MIXED OLIVE…" at bounding box center [268, 147] width 171 height 80
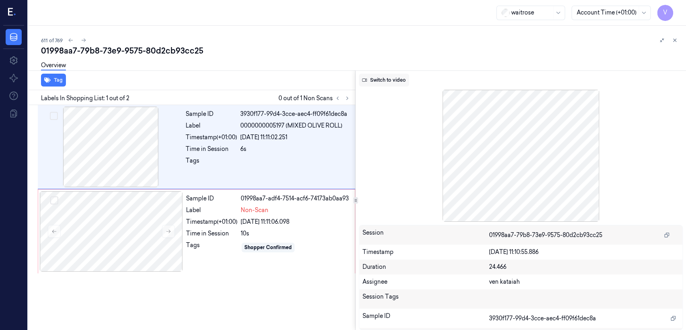
click at [374, 79] on button "Switch to video" at bounding box center [384, 80] width 50 height 13
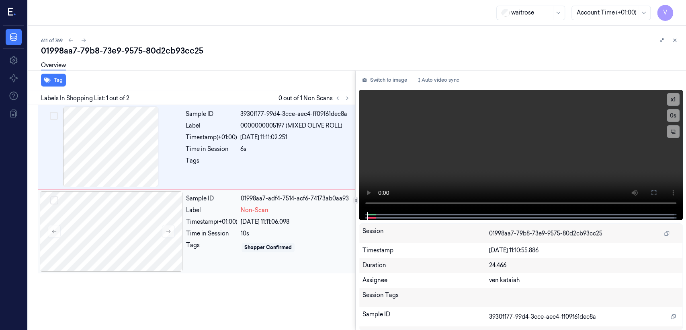
click at [246, 201] on div "01998aa7-adf4-7514-acf6-74173ab0aa93" at bounding box center [295, 198] width 109 height 8
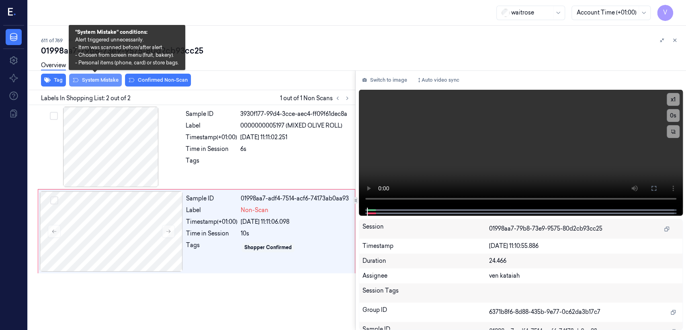
click at [104, 80] on button "System Mistake" at bounding box center [95, 80] width 53 height 13
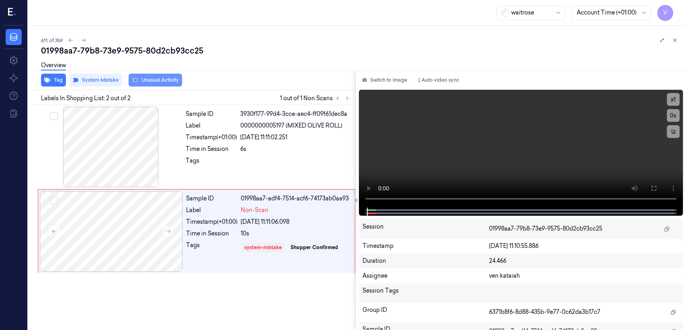
click at [153, 80] on button "Unusual Activity" at bounding box center [155, 80] width 53 height 13
click at [44, 79] on icon "button" at bounding box center [47, 80] width 6 height 5
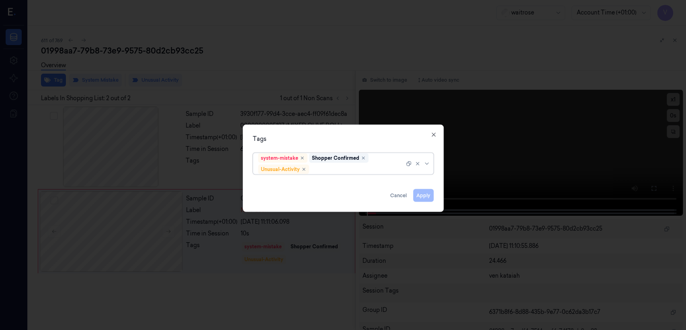
click at [375, 158] on div "system-mistake Shopper Confirmed Unusual-Activity" at bounding box center [331, 163] width 146 height 21
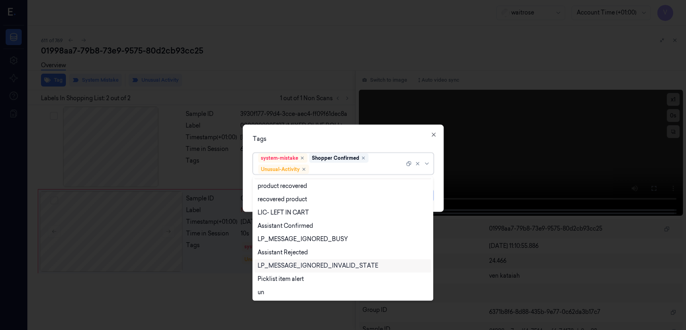
scroll to position [105, 0]
click at [290, 280] on div "Picklist item alert" at bounding box center [281, 279] width 46 height 8
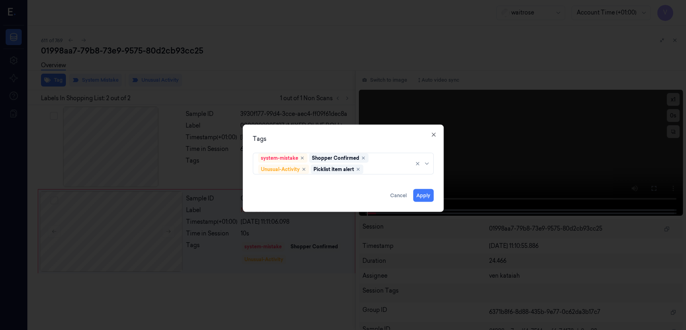
click at [346, 142] on div "Tags" at bounding box center [343, 139] width 181 height 8
click at [424, 194] on button "Apply" at bounding box center [423, 195] width 21 height 13
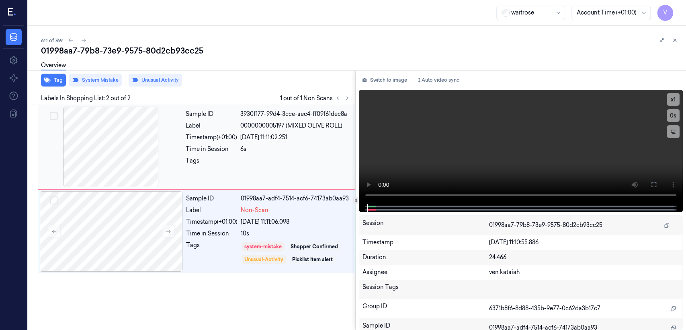
click at [263, 155] on div "Sample ID 3930f177-99d4-3cce-aec4-ff09f61dec8a Label 0000000005197 (MIXED OLIVE…" at bounding box center [268, 147] width 171 height 80
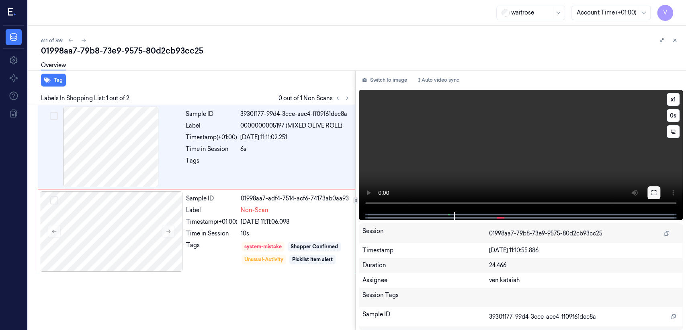
click at [649, 197] on button at bounding box center [654, 192] width 13 height 13
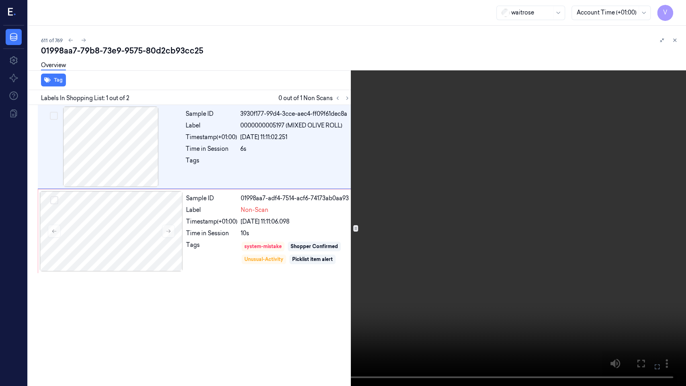
click at [0, 0] on button at bounding box center [0, 0] width 0 height 0
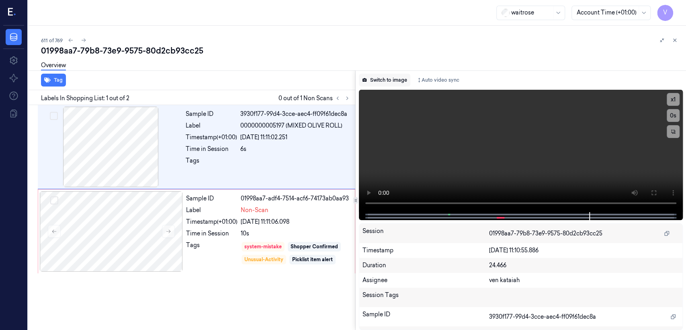
click at [366, 81] on icon at bounding box center [365, 80] width 4 height 4
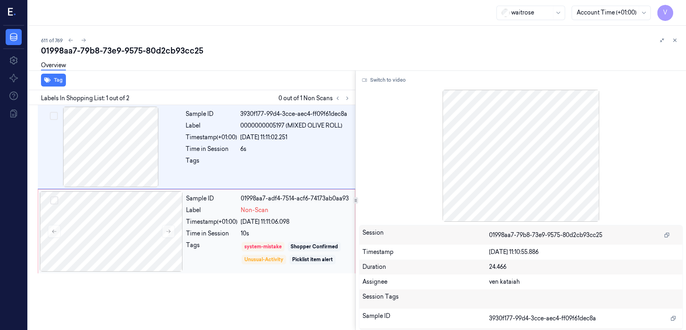
click at [241, 223] on div "27/09/2025 11:11:06.098" at bounding box center [295, 222] width 109 height 8
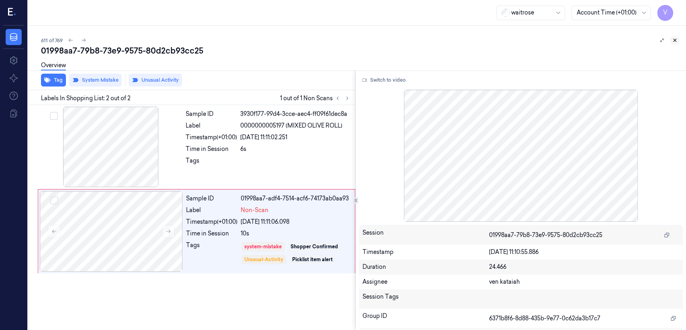
click at [675, 38] on icon at bounding box center [675, 40] width 6 height 6
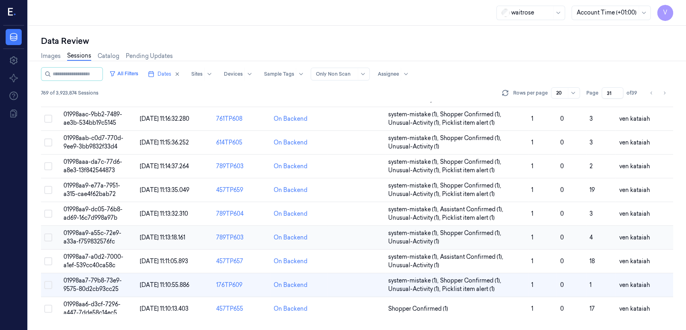
scroll to position [152, 0]
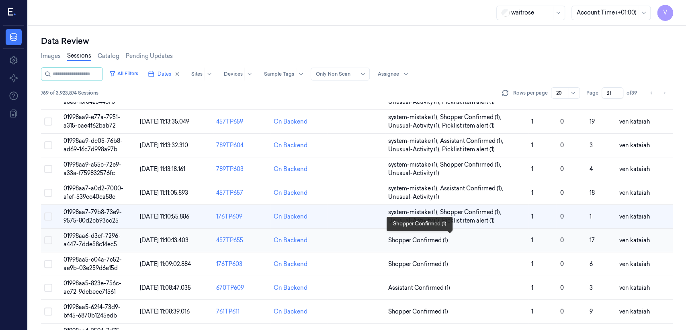
click at [420, 236] on span "Shopper Confirmed (1)" at bounding box center [418, 240] width 60 height 8
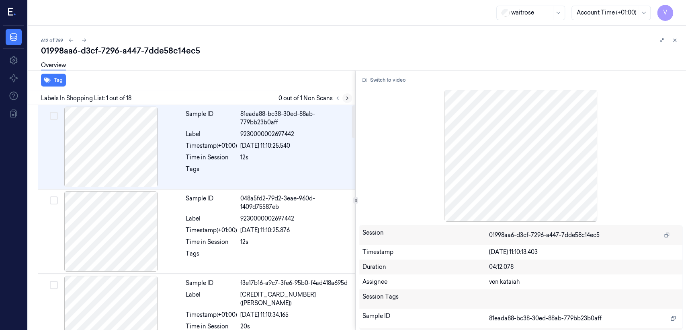
click at [348, 97] on icon at bounding box center [348, 98] width 6 height 6
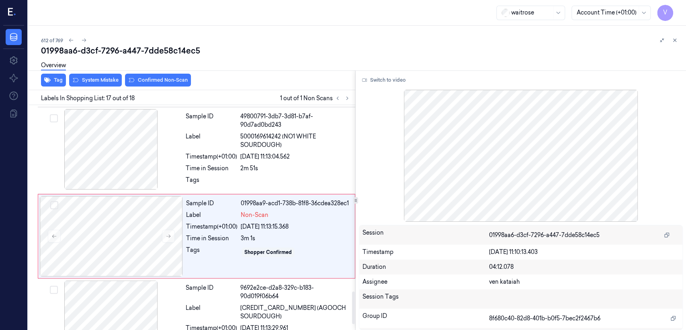
scroll to position [1293, 0]
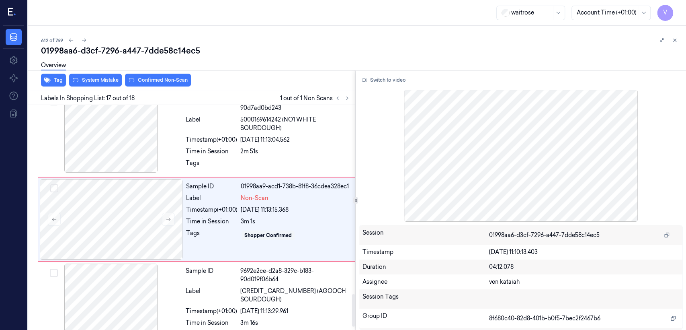
click at [226, 243] on div "Sample ID 01998aa9-acd1-738b-81f8-36cdea328ec1 Label Non-Scan Timestamp (+01:00…" at bounding box center [268, 219] width 171 height 80
click at [251, 152] on div "2m 51s" at bounding box center [295, 151] width 110 height 8
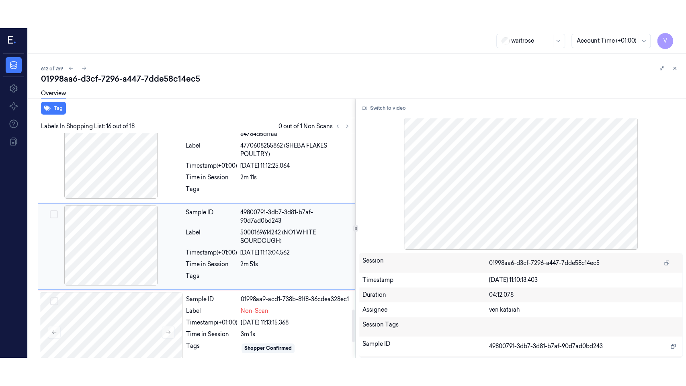
scroll to position [1208, 0]
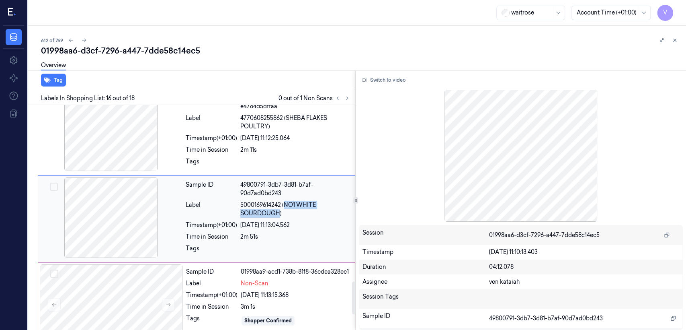
drag, startPoint x: 285, startPoint y: 203, endPoint x: 278, endPoint y: 215, distance: 13.3
click at [278, 215] on span "5000169614242 (NO1 WHITE SOURDOUGH)" at bounding box center [295, 209] width 110 height 17
copy span "NO1 WHITE SOURDOUGH"
click at [393, 74] on button "Switch to video" at bounding box center [384, 80] width 50 height 13
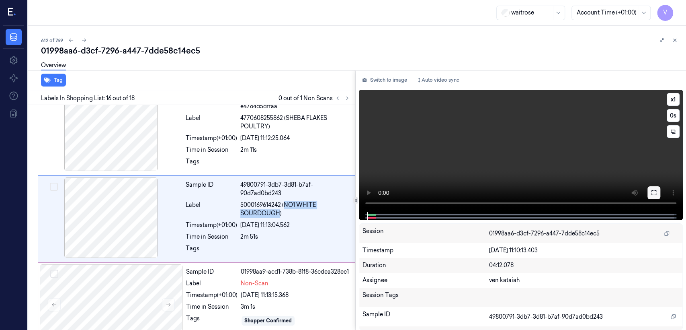
click at [654, 191] on icon at bounding box center [654, 192] width 6 height 6
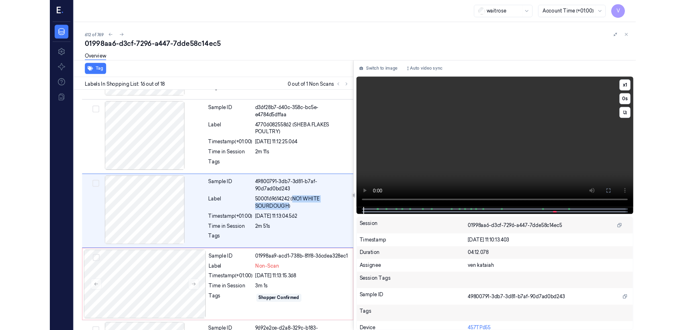
scroll to position [1180, 0]
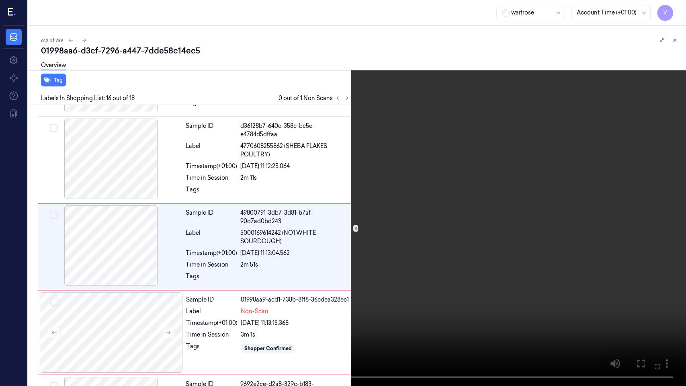
click at [0, 0] on icon at bounding box center [0, 0] width 0 height 0
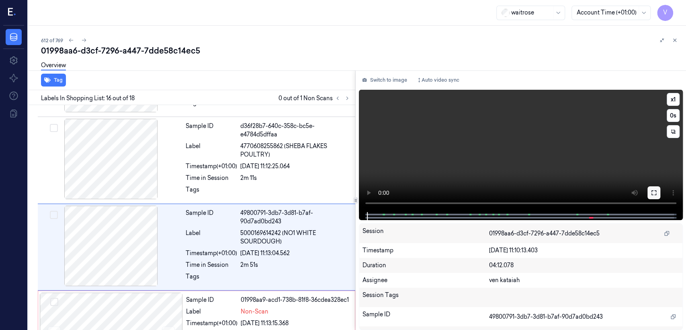
click at [654, 193] on icon at bounding box center [654, 192] width 6 height 6
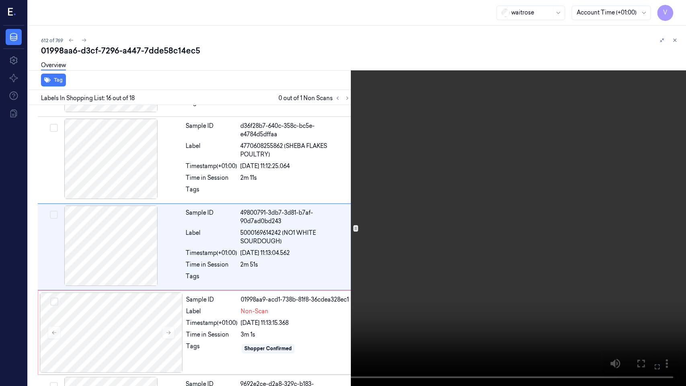
click at [0, 0] on button at bounding box center [0, 0] width 0 height 0
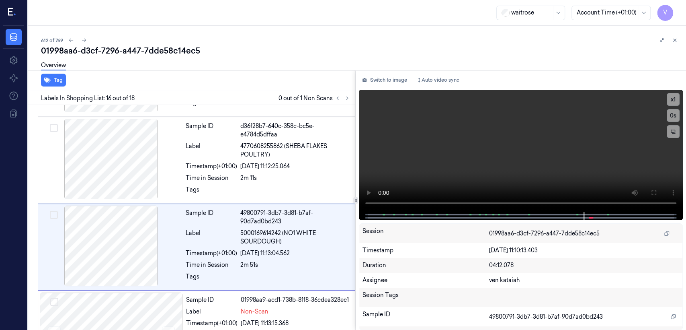
click at [385, 72] on div "Switch to image Auto video sync x 1 0 s Session 01998aa6-d3cf-7296-a447-7dde58c…" at bounding box center [521, 199] width 331 height 259
click at [384, 78] on button "Switch to image" at bounding box center [384, 80] width 51 height 13
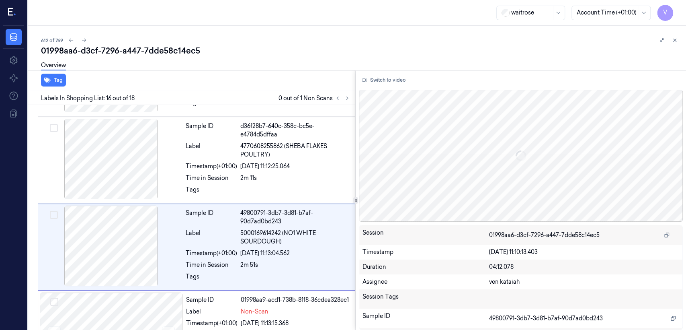
scroll to position [1208, 0]
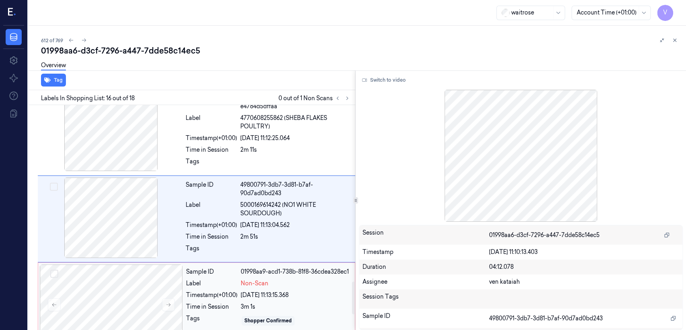
click at [242, 283] on span "Non-Scan" at bounding box center [255, 283] width 28 height 8
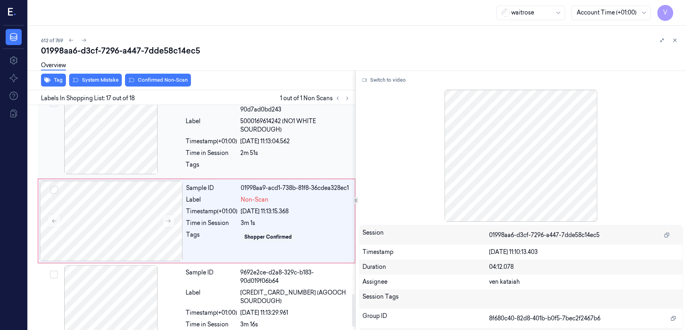
scroll to position [1293, 0]
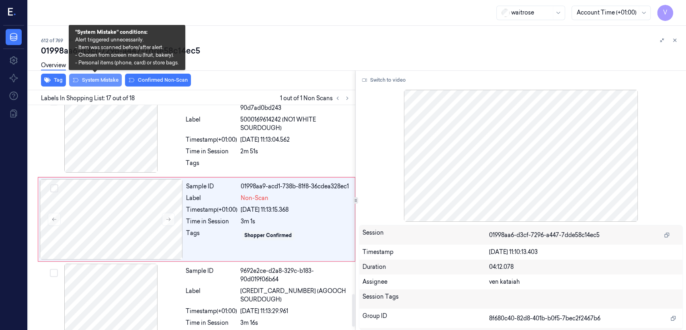
click at [105, 78] on button "System Mistake" at bounding box center [95, 80] width 53 height 13
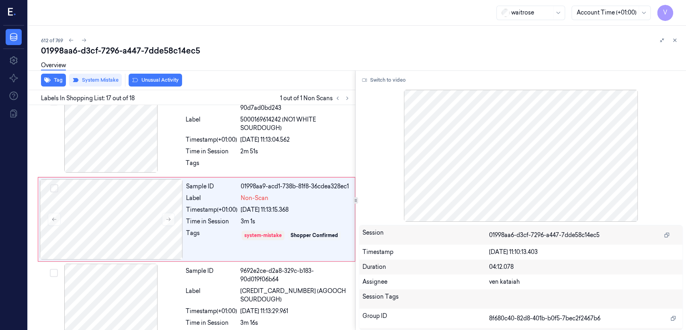
click at [154, 82] on button "Unusual Activity" at bounding box center [155, 80] width 53 height 13
click at [53, 79] on button "Tag" at bounding box center [53, 80] width 25 height 13
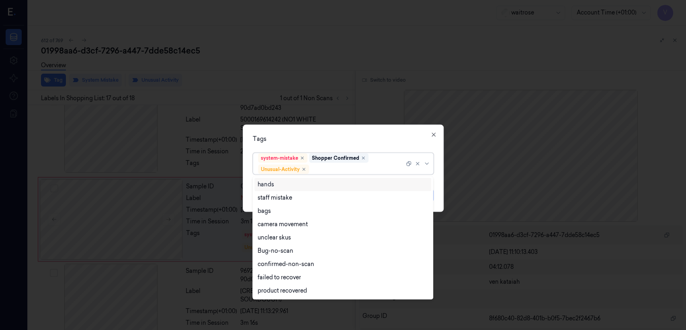
click at [391, 169] on div at bounding box center [358, 169] width 94 height 8
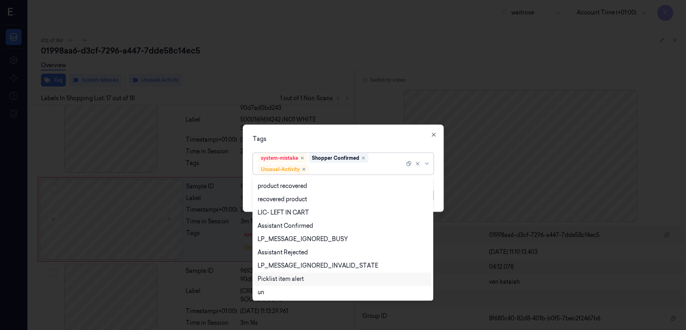
click at [280, 280] on div "Picklist item alert" at bounding box center [281, 279] width 46 height 8
click at [342, 142] on div "Tags" at bounding box center [343, 139] width 181 height 8
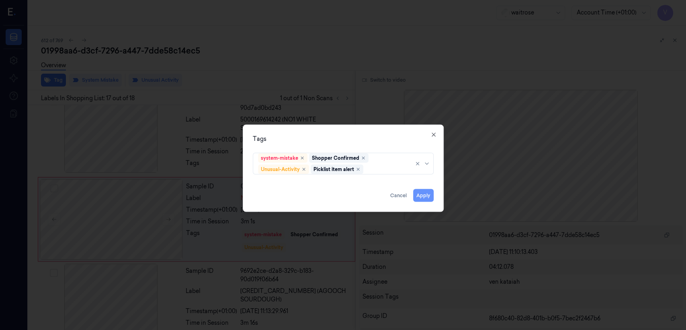
click at [417, 196] on button "Apply" at bounding box center [423, 195] width 21 height 13
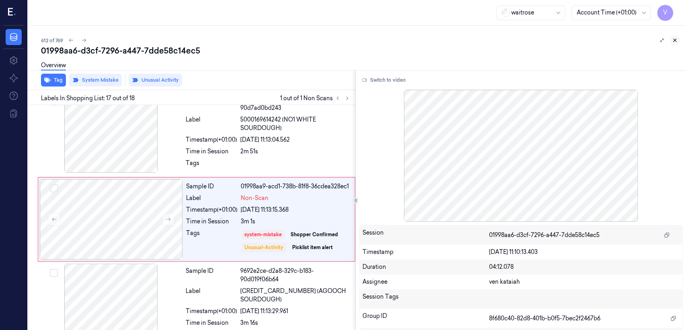
click at [678, 41] on button at bounding box center [675, 40] width 10 height 10
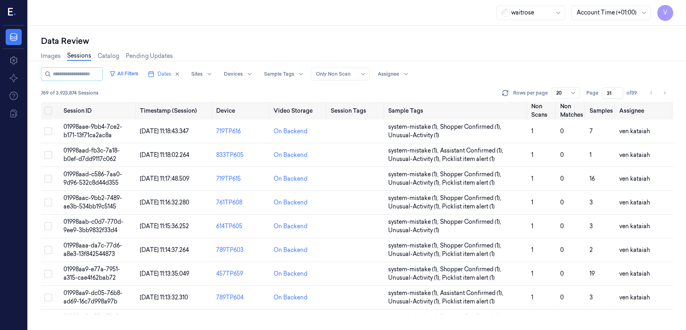
scroll to position [176, 0]
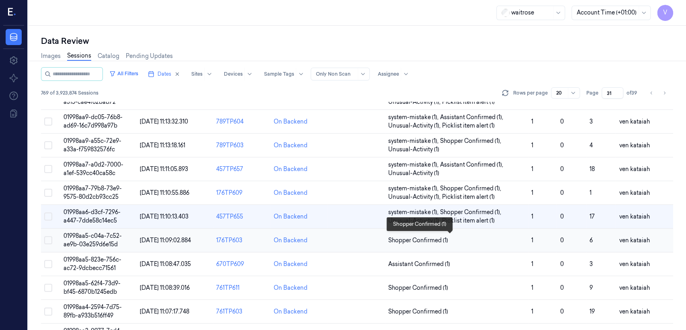
click at [389, 242] on span "Shopper Confirmed (1)" at bounding box center [418, 240] width 60 height 8
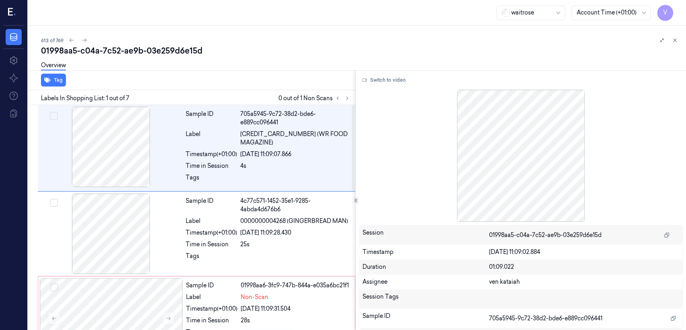
click at [353, 97] on div "Labels In Shopping List: 1 out of 7 0 out of 1 Non Scans" at bounding box center [190, 97] width 331 height 15
click at [345, 99] on icon at bounding box center [348, 98] width 6 height 6
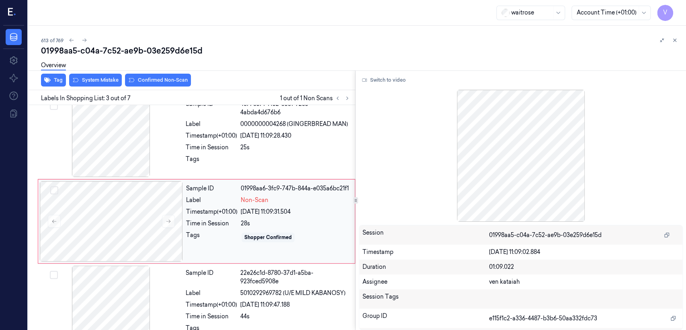
scroll to position [98, 0]
click at [253, 224] on div "Sample ID 01998aa6-3fc9-747b-844a-e035a6bc21f1 Label Non-Scan Timestamp (+01:00…" at bounding box center [268, 220] width 171 height 80
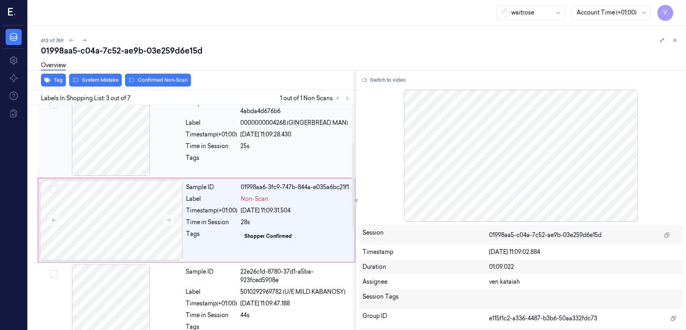
click at [241, 144] on div "25s" at bounding box center [295, 146] width 110 height 8
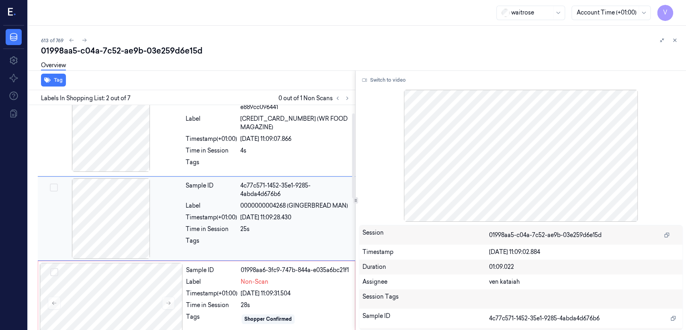
scroll to position [14, 0]
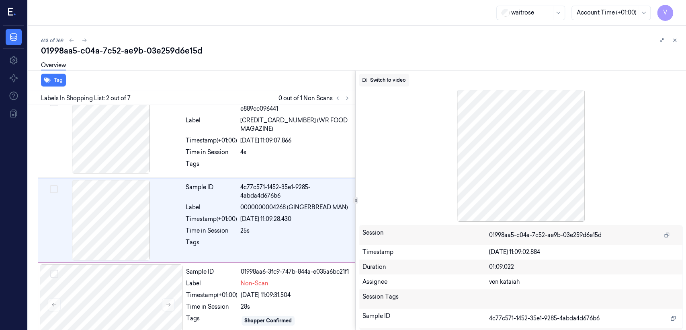
click at [384, 86] on button "Switch to video" at bounding box center [384, 80] width 50 height 13
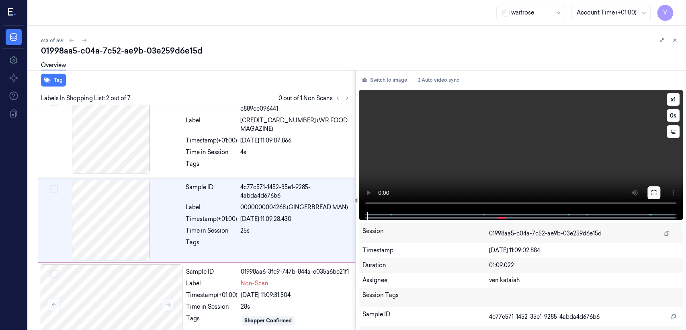
click at [650, 197] on button at bounding box center [654, 192] width 13 height 13
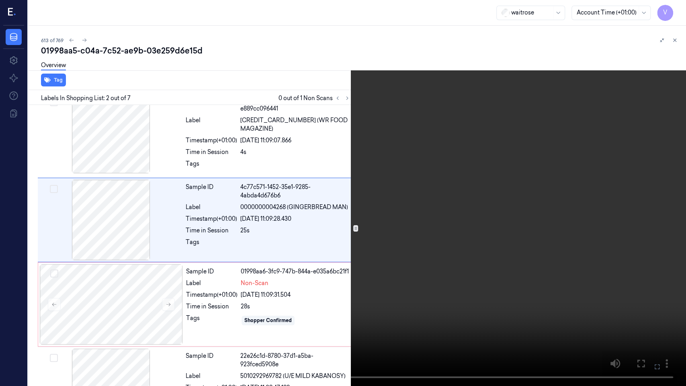
drag, startPoint x: 662, startPoint y: 368, endPoint x: 662, endPoint y: 329, distance: 38.6
click at [0, 0] on button at bounding box center [0, 0] width 0 height 0
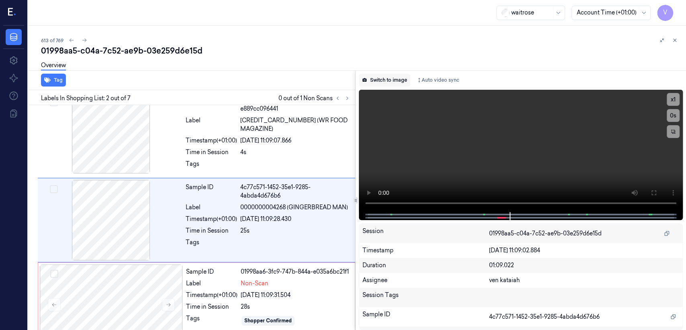
click at [397, 84] on button "Switch to image" at bounding box center [384, 80] width 51 height 13
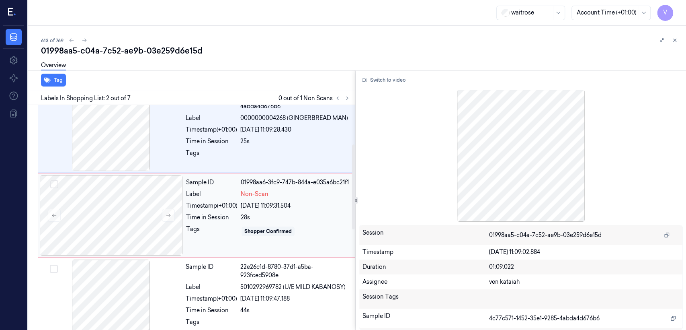
click at [255, 195] on div "Sample ID 01998aa6-3fc9-747b-844a-e035a6bc21f1 Label Non-Scan Timestamp (+01:00…" at bounding box center [268, 215] width 171 height 80
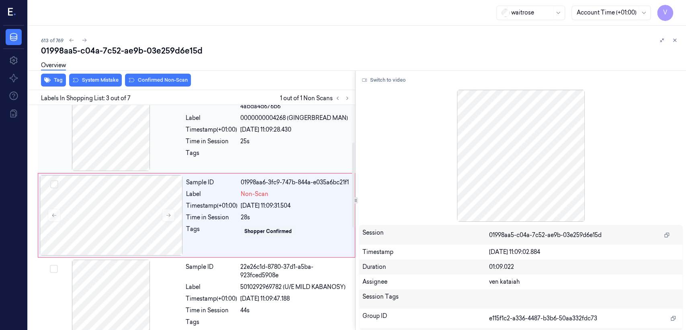
scroll to position [98, 0]
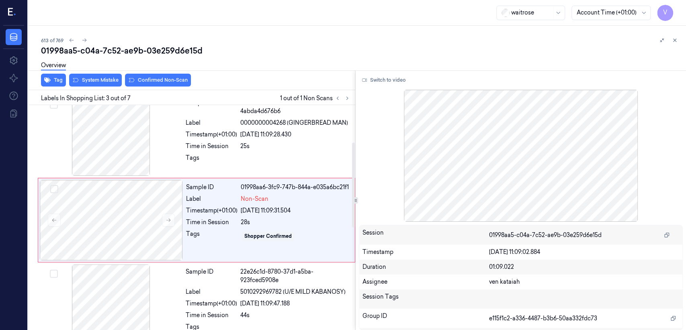
click at [122, 80] on div "Tag System Mistake Confirmed Non-Scan" at bounding box center [190, 80] width 331 height 20
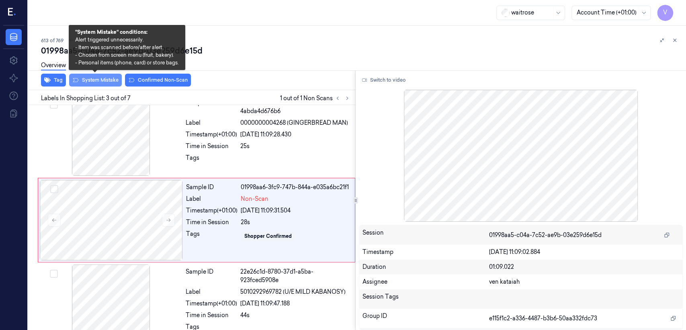
click at [105, 80] on button "System Mistake" at bounding box center [95, 80] width 53 height 13
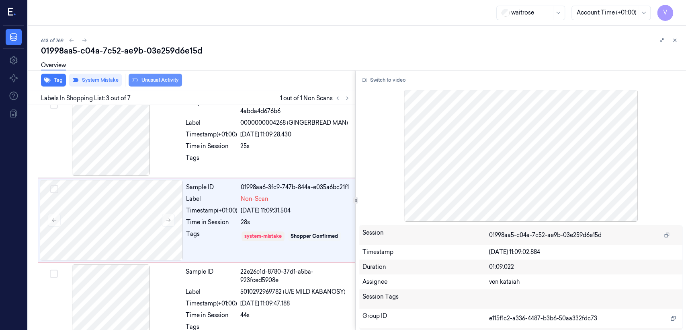
click at [151, 77] on button "Unusual Activity" at bounding box center [155, 80] width 53 height 13
click at [52, 80] on button "Tag" at bounding box center [53, 80] width 25 height 13
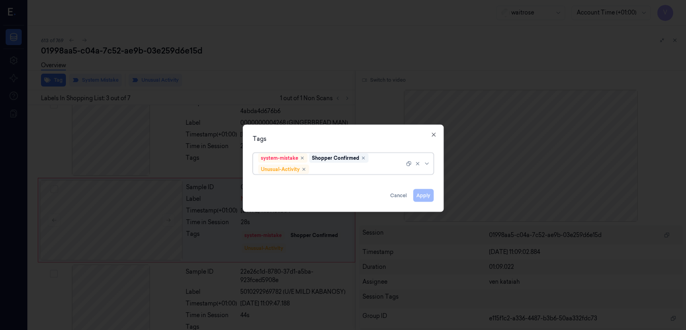
click at [378, 162] on div "system-mistake Shopper Confirmed Unusual-Activity" at bounding box center [331, 163] width 146 height 21
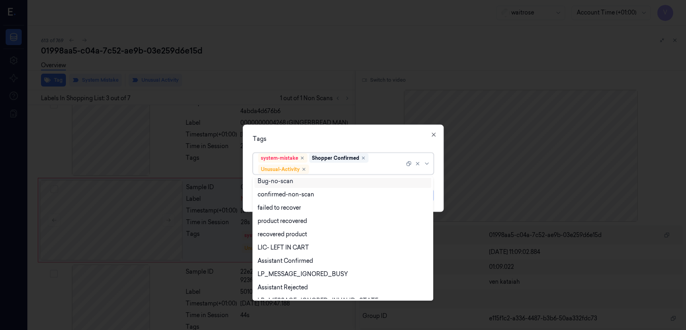
scroll to position [105, 0]
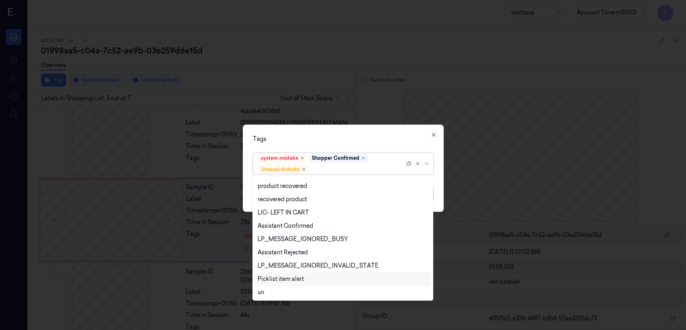
click at [285, 275] on div "Picklist item alert" at bounding box center [281, 279] width 46 height 8
click at [360, 136] on div "Tags" at bounding box center [343, 139] width 181 height 8
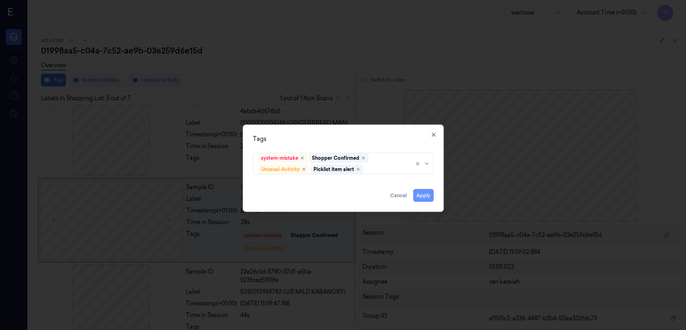
click at [428, 198] on button "Apply" at bounding box center [423, 195] width 21 height 13
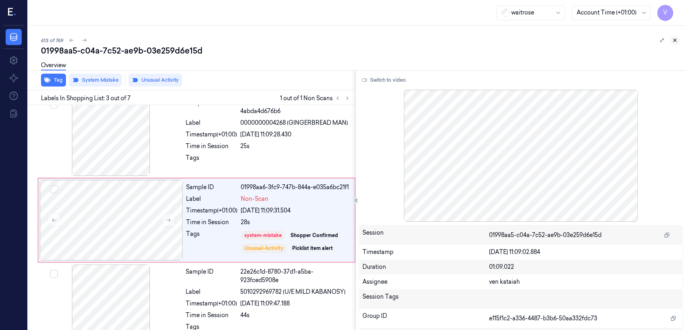
click at [677, 41] on icon at bounding box center [675, 40] width 6 height 6
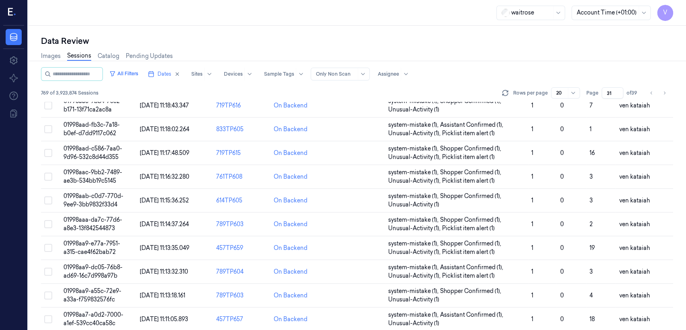
scroll to position [199, 0]
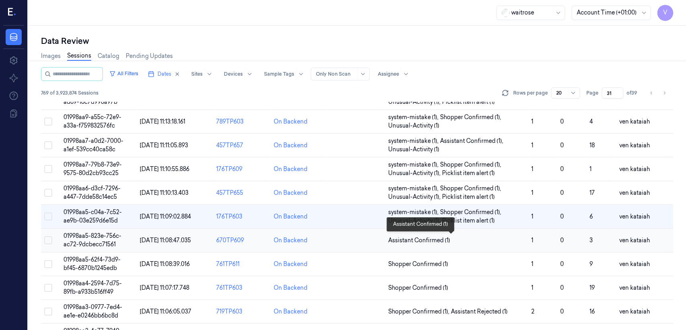
click at [448, 240] on span "Assistant Confirmed (1)" at bounding box center [419, 240] width 62 height 8
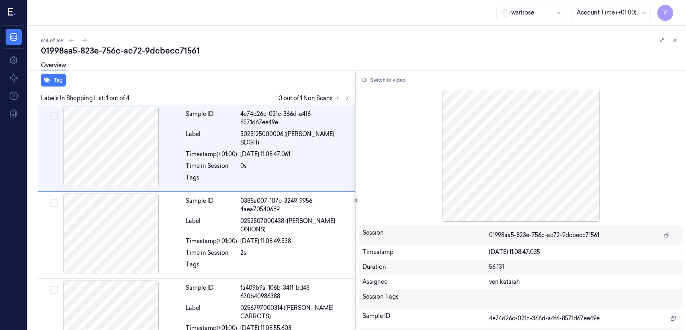
click at [352, 97] on div "Labels In Shopping List: 1 out of 4 0 out of 1 Non Scans" at bounding box center [190, 97] width 331 height 15
click at [347, 97] on icon at bounding box center [348, 98] width 6 height 6
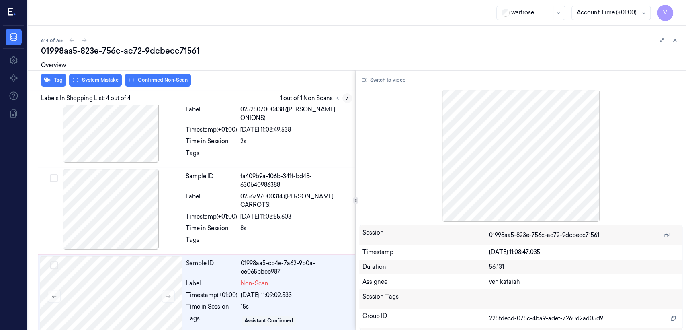
scroll to position [117, 0]
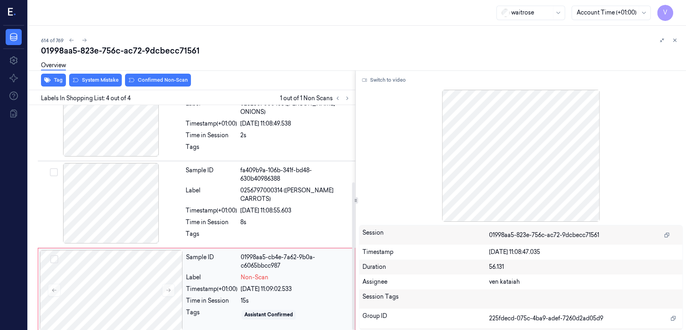
click at [190, 285] on div "Timestamp (+01:00)" at bounding box center [211, 289] width 51 height 8
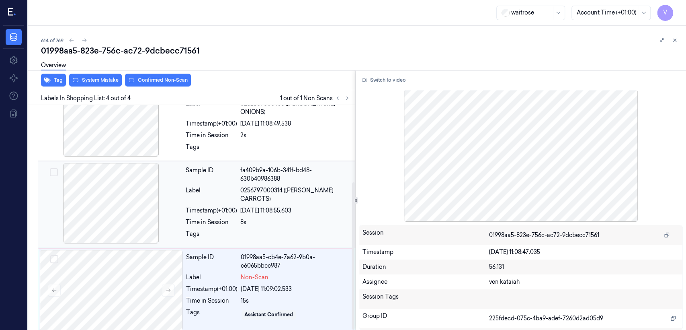
click at [251, 204] on div "Sample ID fa409b9a-106b-341f-bd48-630b40986388 Label 0256797000314 (WR ESS CARR…" at bounding box center [268, 204] width 171 height 83
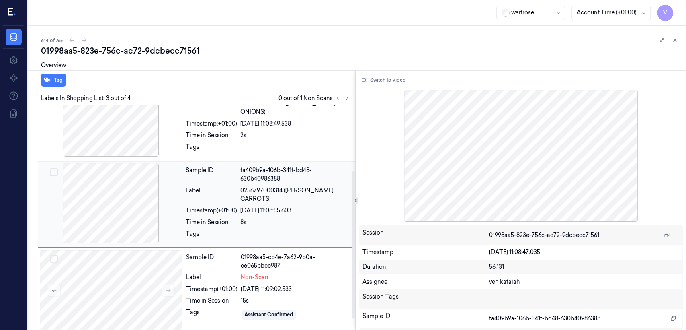
scroll to position [100, 0]
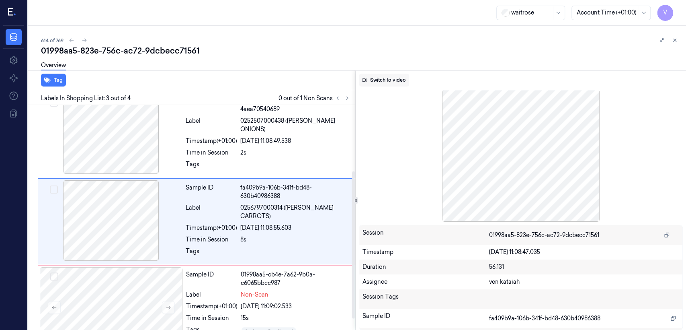
click at [389, 79] on button "Switch to video" at bounding box center [384, 80] width 50 height 13
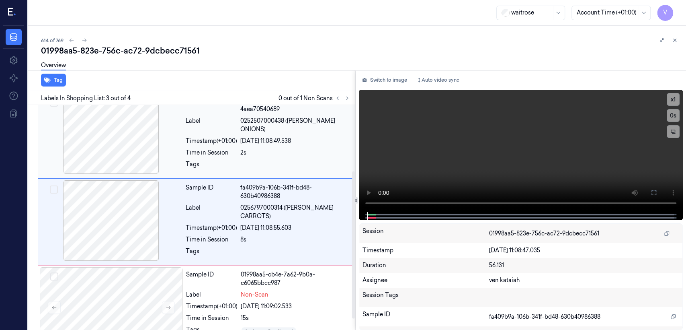
click at [300, 160] on div at bounding box center [295, 166] width 110 height 13
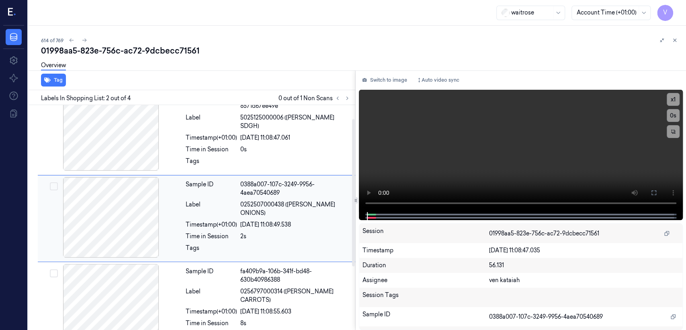
scroll to position [16, 0]
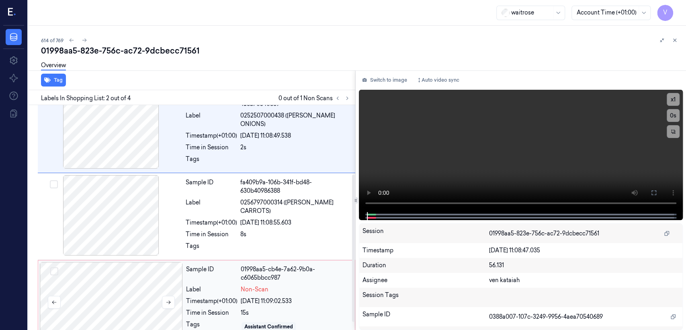
click at [125, 319] on div at bounding box center [111, 302] width 143 height 80
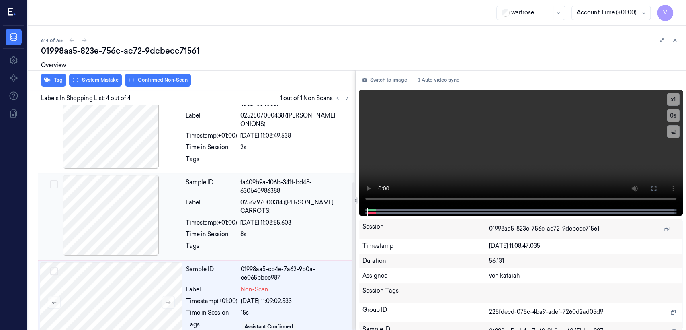
scroll to position [117, 0]
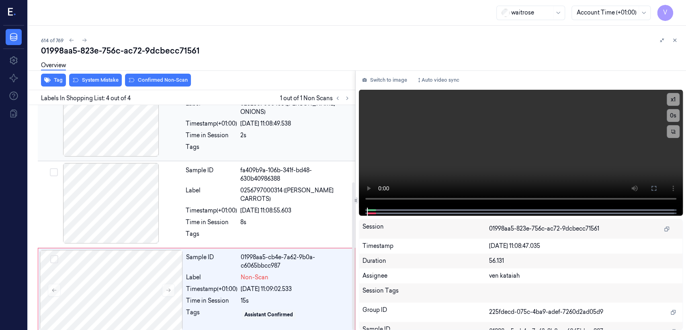
drag, startPoint x: 383, startPoint y: 81, endPoint x: 348, endPoint y: 121, distance: 53.6
click at [379, 82] on button "Switch to image" at bounding box center [384, 80] width 51 height 13
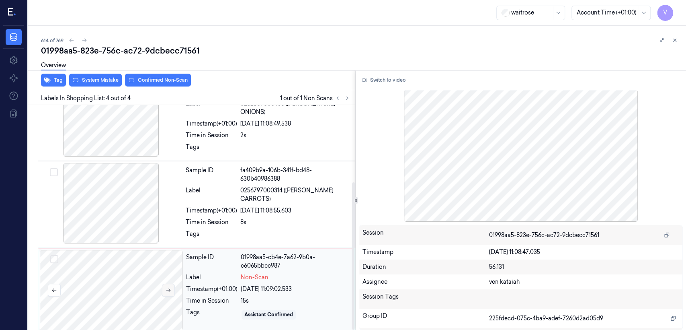
click at [174, 287] on button at bounding box center [168, 290] width 13 height 13
click at [169, 287] on icon at bounding box center [169, 290] width 6 height 6
click at [168, 287] on button at bounding box center [168, 290] width 13 height 13
click at [257, 206] on div "27/09/2025 11:08:55.603" at bounding box center [295, 210] width 110 height 8
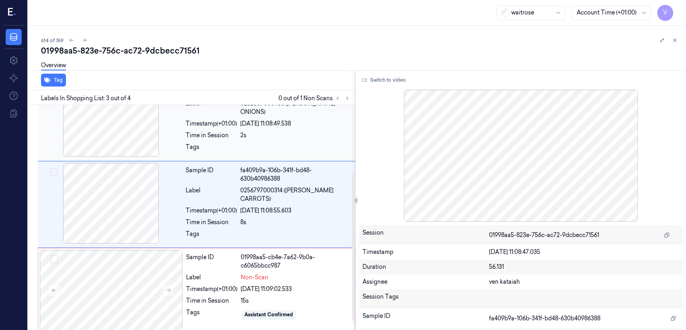
scroll to position [100, 0]
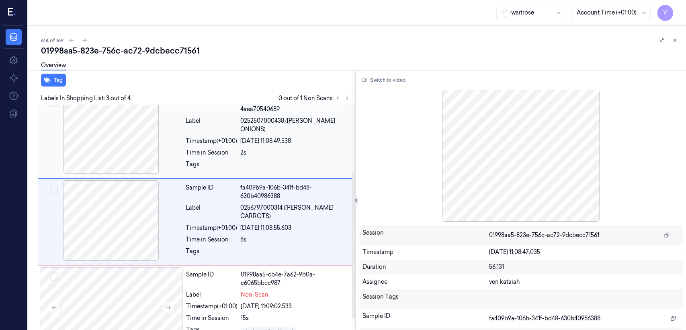
click at [259, 148] on div "2s" at bounding box center [295, 152] width 110 height 8
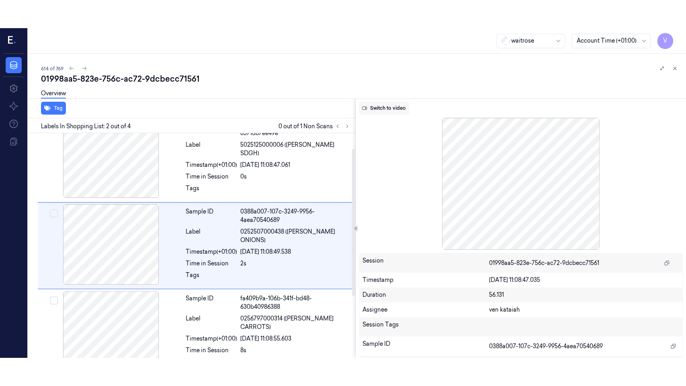
scroll to position [16, 0]
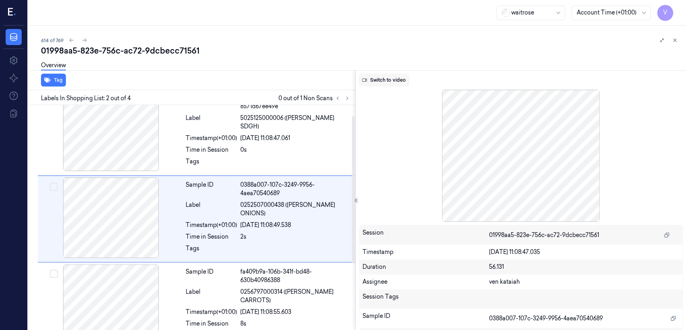
click at [390, 82] on button "Switch to video" at bounding box center [384, 80] width 50 height 13
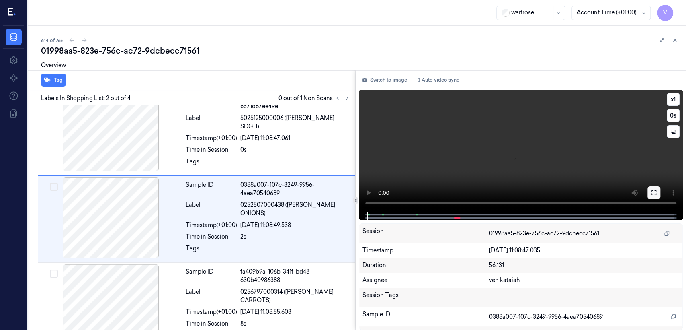
click at [660, 187] on button at bounding box center [654, 192] width 13 height 13
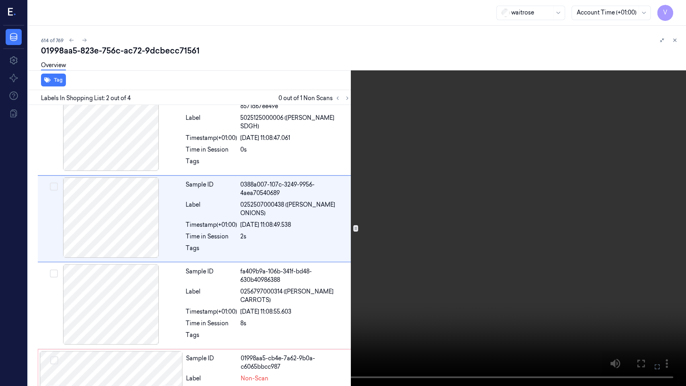
click at [127, 168] on video at bounding box center [343, 193] width 686 height 386
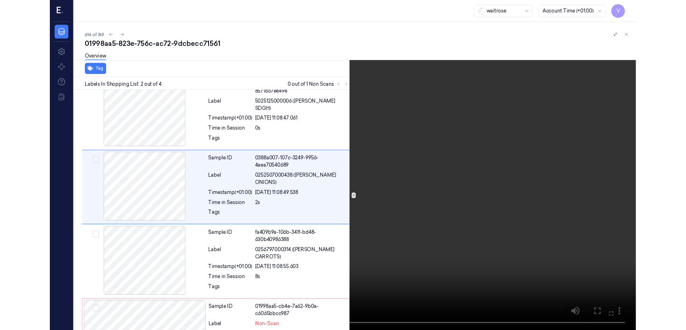
scroll to position [0, 0]
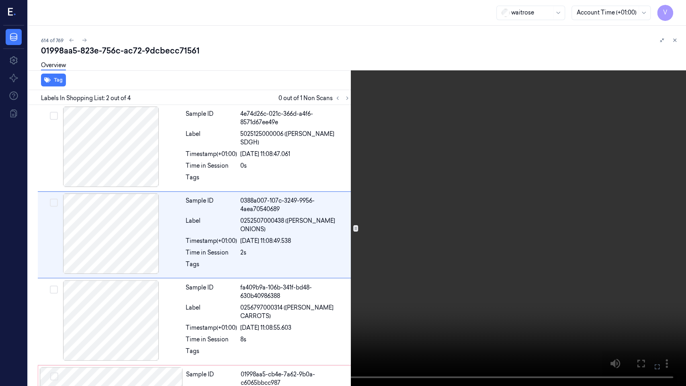
click at [127, 168] on video at bounding box center [343, 193] width 686 height 386
click at [0, 0] on icon at bounding box center [0, 0] width 0 height 0
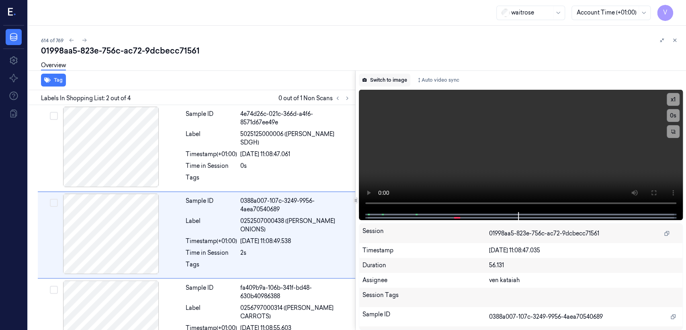
drag, startPoint x: 377, startPoint y: 72, endPoint x: 376, endPoint y: 77, distance: 5.3
click at [377, 72] on div "Switch to image Auto video sync x 1 0 s Session 01998aa5-823e-756c-ac72-9dcbecc…" at bounding box center [521, 199] width 331 height 259
click at [376, 77] on button "Switch to image" at bounding box center [384, 80] width 51 height 13
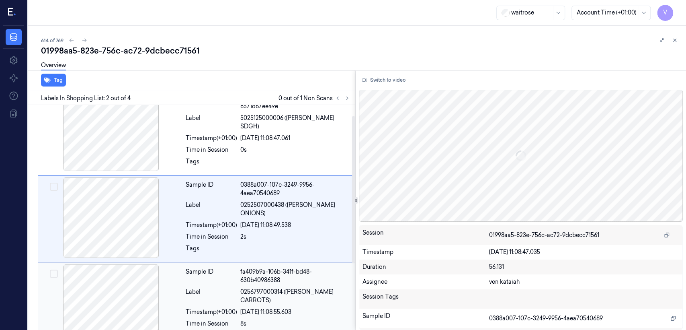
click at [208, 280] on div "Sample ID" at bounding box center [211, 275] width 51 height 17
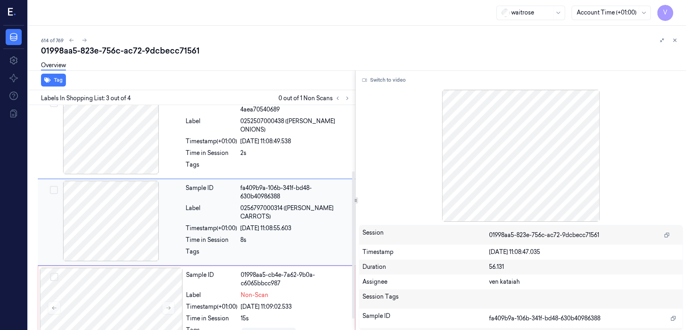
scroll to position [117, 0]
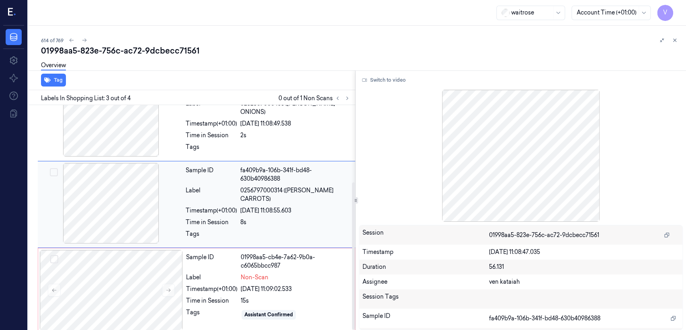
click at [208, 285] on div "Timestamp (+01:00)" at bounding box center [211, 289] width 51 height 8
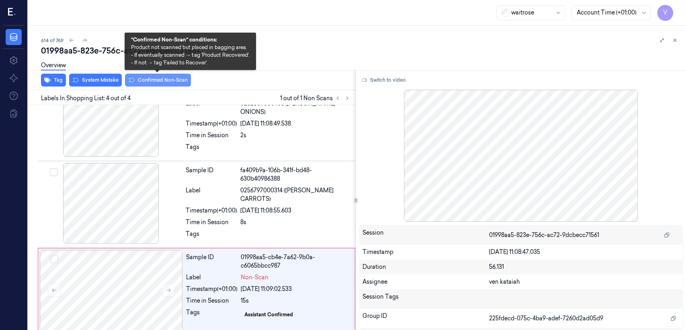
click at [148, 84] on button "Confirmed Non-Scan" at bounding box center [158, 80] width 66 height 13
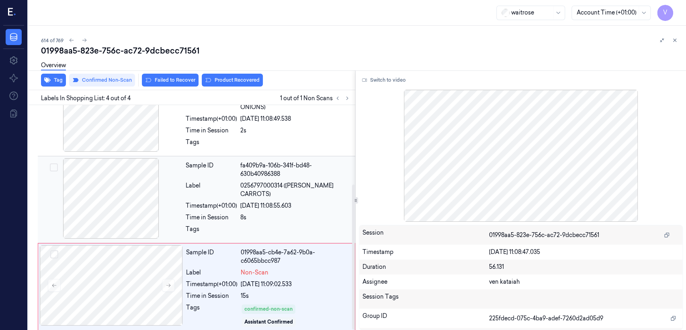
drag, startPoint x: 240, startPoint y: 84, endPoint x: 195, endPoint y: 207, distance: 130.3
click at [195, 207] on div "Tag Confirmed Non-Scan Failed to Recover Product Recovered Labels In Shopping L…" at bounding box center [190, 199] width 331 height 259
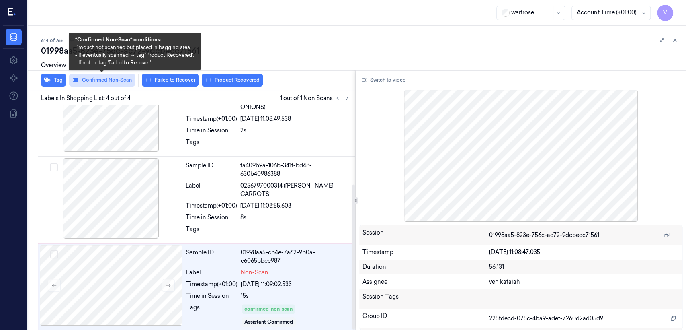
click at [117, 81] on button "Confirmed Non-Scan" at bounding box center [102, 80] width 66 height 13
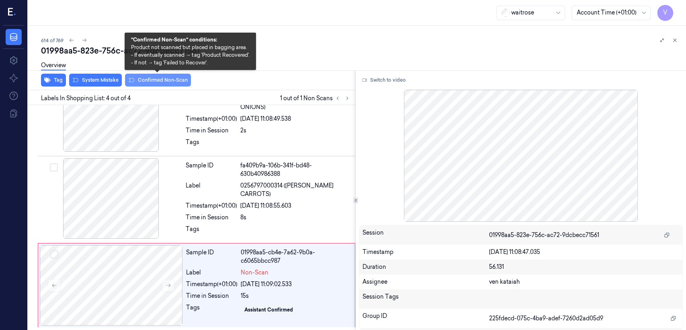
scroll to position [117, 0]
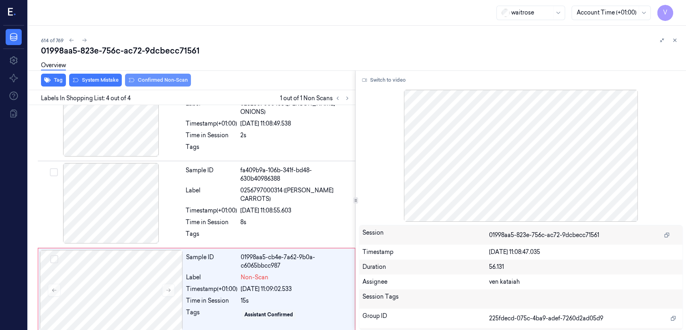
click at [116, 81] on button "System Mistake" at bounding box center [95, 80] width 53 height 13
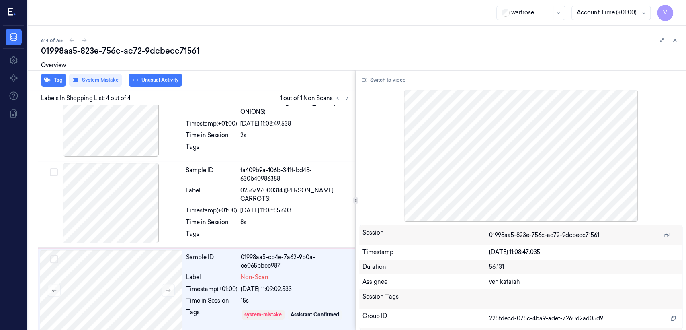
scroll to position [121, 0]
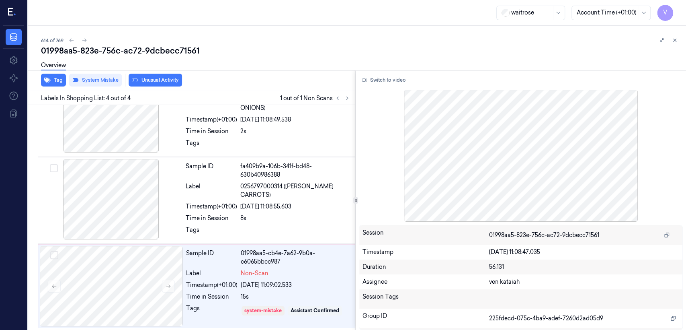
click at [156, 79] on button "Unusual Activity" at bounding box center [155, 80] width 53 height 13
click at [680, 41] on div "614 of 769 01998aa5-823e-756c-ac72-9dcbecc71561 Overview Tag System Mistake Unu…" at bounding box center [357, 178] width 658 height 304
click at [678, 43] on button at bounding box center [675, 40] width 10 height 10
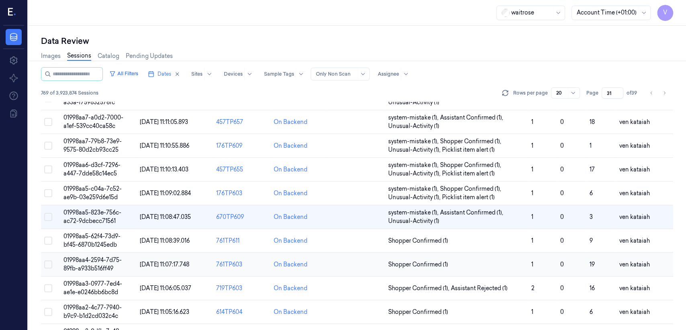
scroll to position [269, 0]
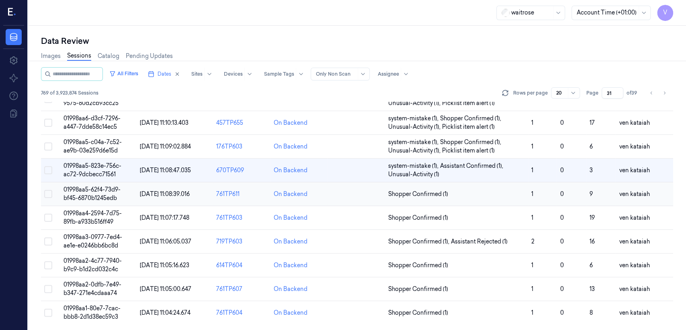
click at [417, 195] on span "Shopper Confirmed (1)" at bounding box center [418, 194] width 60 height 8
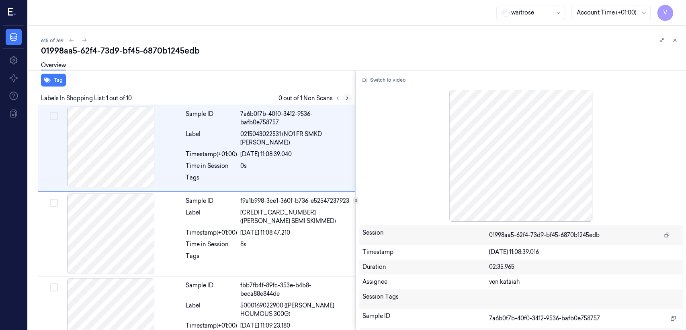
click at [347, 100] on icon at bounding box center [348, 98] width 6 height 6
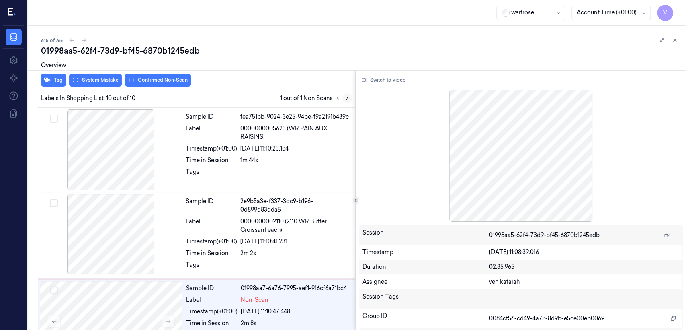
scroll to position [626, 0]
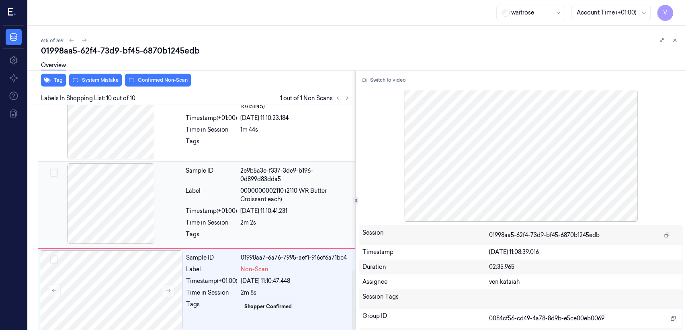
click at [263, 230] on div at bounding box center [295, 236] width 110 height 13
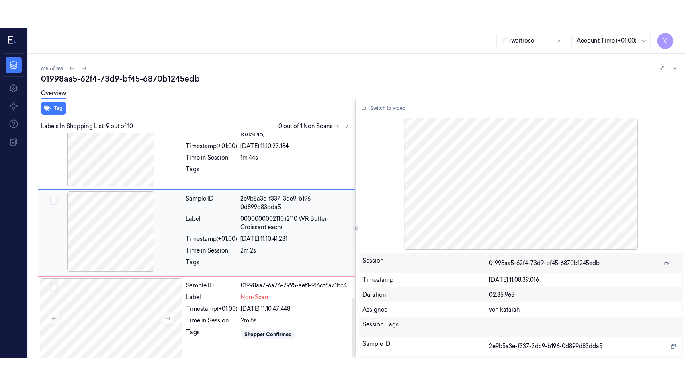
scroll to position [608, 0]
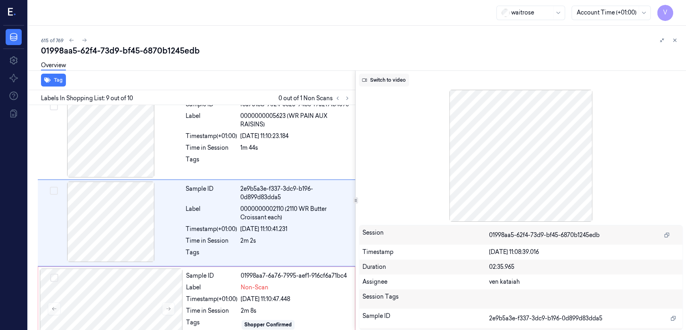
click at [397, 83] on button "Switch to video" at bounding box center [384, 80] width 50 height 13
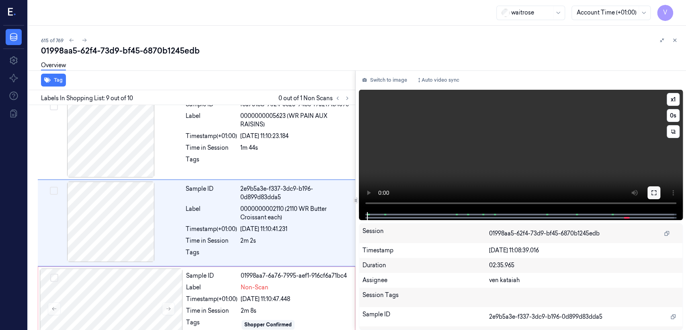
click at [656, 197] on button at bounding box center [654, 192] width 13 height 13
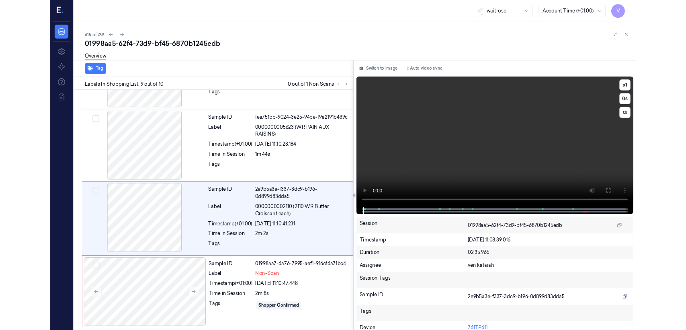
scroll to position [569, 0]
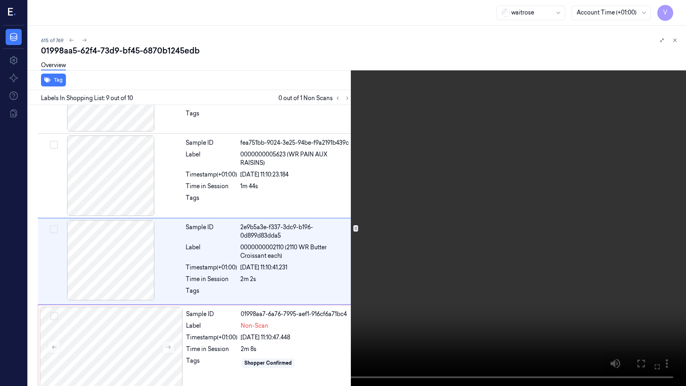
click at [372, 229] on video at bounding box center [343, 193] width 686 height 386
click at [0, 0] on icon at bounding box center [0, 0] width 0 height 0
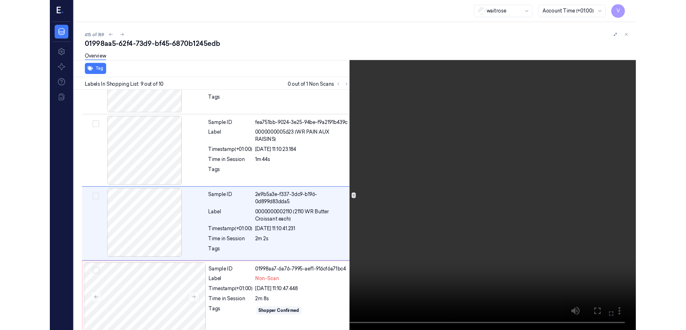
scroll to position [608, 0]
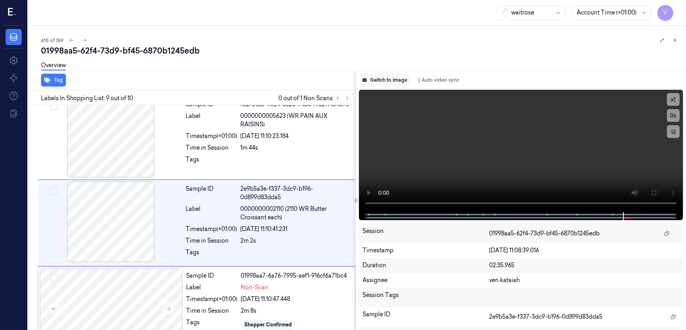
click at [381, 80] on button "Switch to image" at bounding box center [384, 80] width 51 height 13
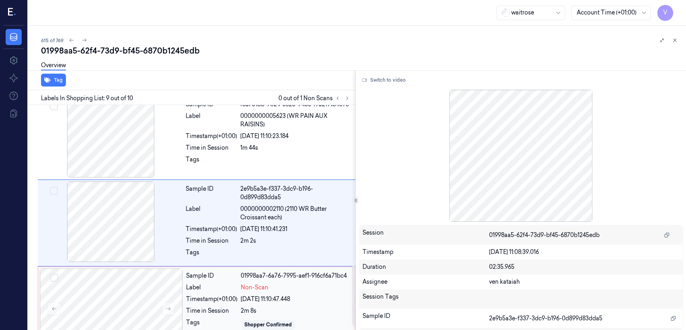
click at [224, 295] on div "Timestamp (+01:00)" at bounding box center [211, 299] width 51 height 8
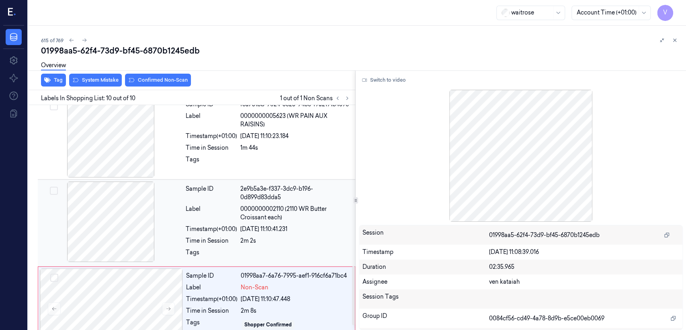
scroll to position [626, 0]
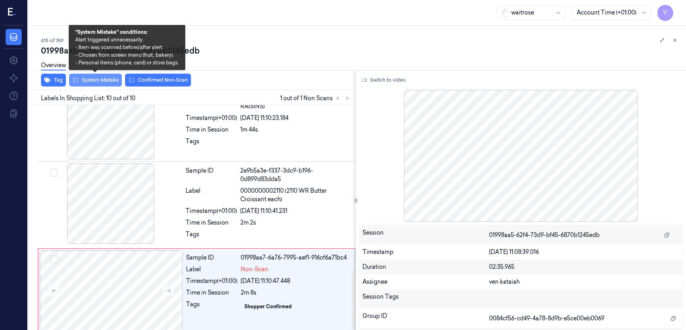
click at [103, 79] on button "System Mistake" at bounding box center [95, 80] width 53 height 13
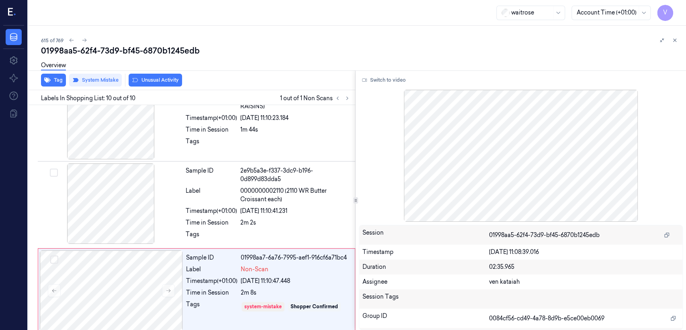
click at [153, 79] on button "Unusual Activity" at bounding box center [155, 80] width 53 height 13
click at [61, 83] on button "Tag" at bounding box center [53, 80] width 25 height 13
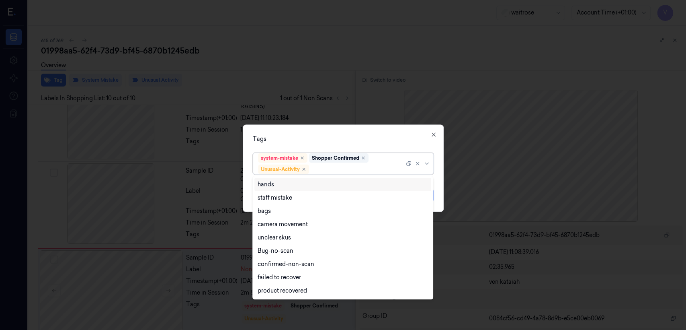
click at [393, 160] on div "system-mistake Shopper Confirmed Unusual-Activity" at bounding box center [331, 163] width 146 height 21
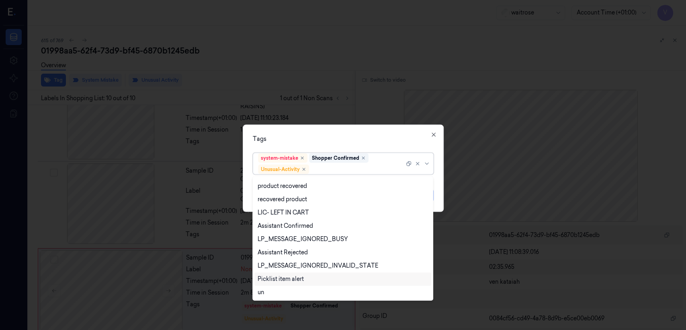
click at [279, 278] on div "Picklist item alert" at bounding box center [281, 279] width 46 height 8
drag, startPoint x: 388, startPoint y: 144, endPoint x: 412, endPoint y: 184, distance: 47.1
click at [389, 150] on div "Tags option Picklist item alert, selected. 20 results available. Use Up and Dow…" at bounding box center [343, 168] width 201 height 87
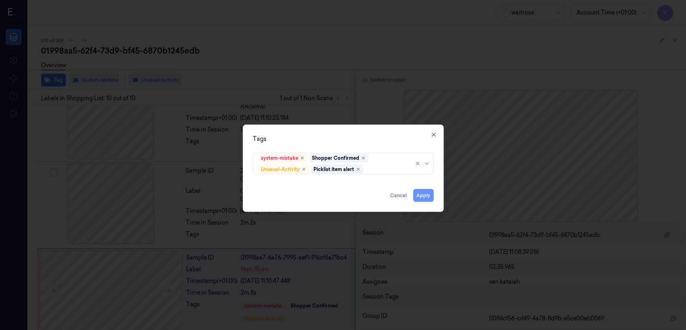
click at [425, 197] on button "Apply" at bounding box center [423, 195] width 21 height 13
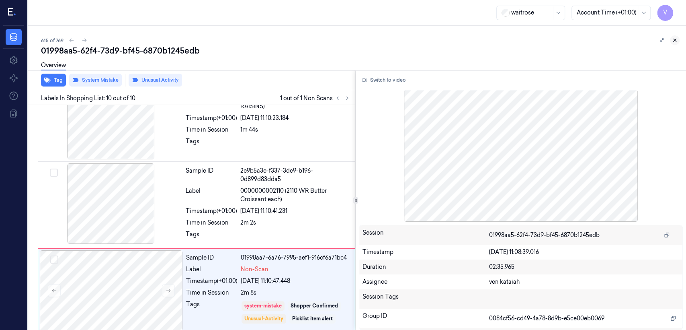
click at [674, 44] on button at bounding box center [675, 40] width 10 height 10
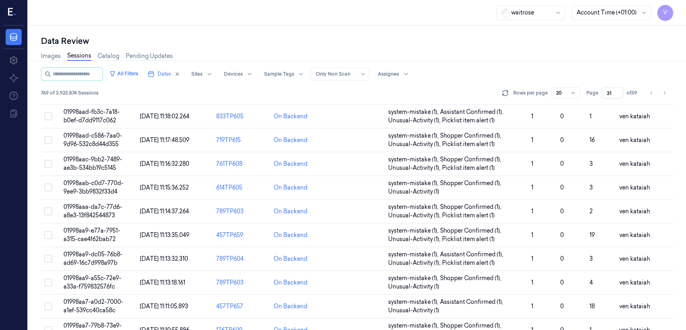
scroll to position [247, 0]
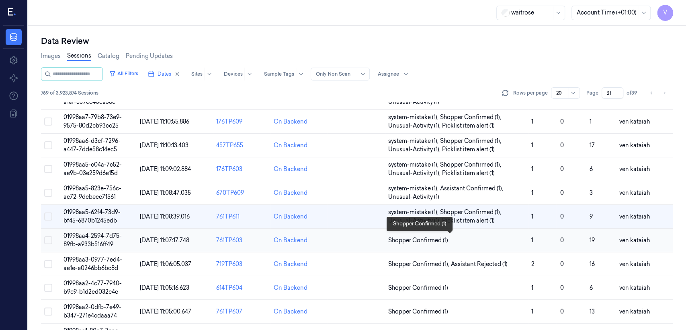
click at [431, 236] on span "Shopper Confirmed (1)" at bounding box center [418, 240] width 60 height 8
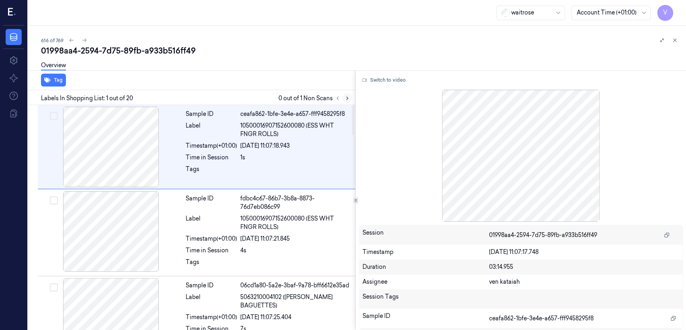
click at [350, 98] on icon at bounding box center [348, 98] width 6 height 6
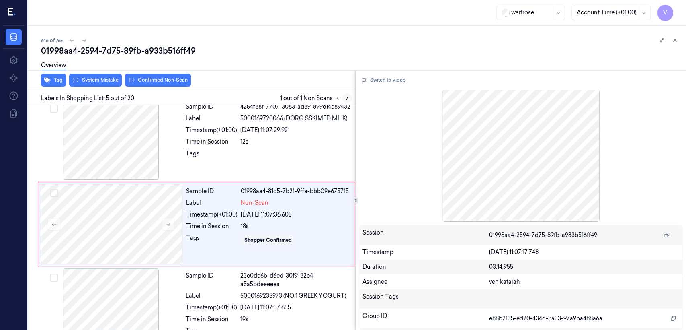
scroll to position [269, 0]
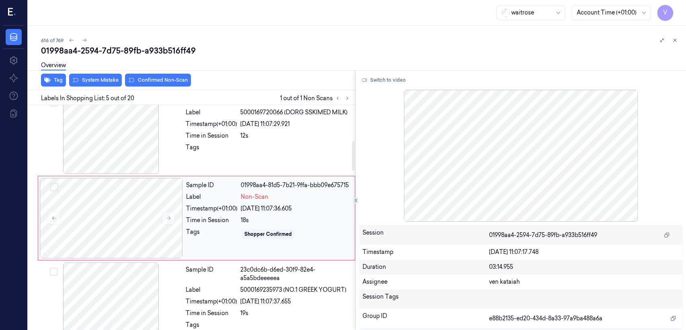
click at [234, 242] on div "Sample ID 01998aa4-81d5-7b21-9ffa-bbb09e675715 Label Non-Scan Timestamp (+01:00…" at bounding box center [268, 218] width 171 height 80
click at [249, 149] on div "Sample ID 4254f88f-7707-3063-ad89-899c14e89432 Label 5000169720066 (DORG SSKIME…" at bounding box center [268, 133] width 171 height 80
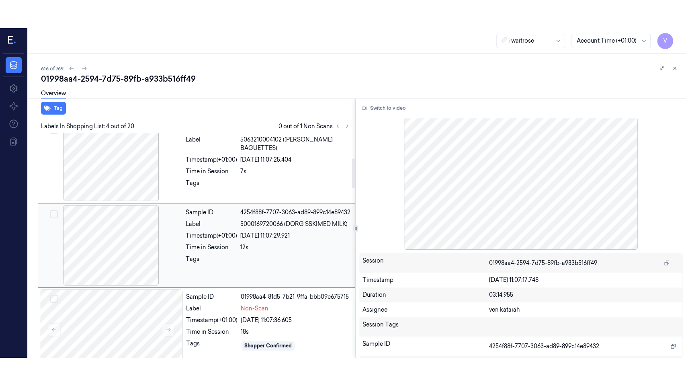
scroll to position [185, 0]
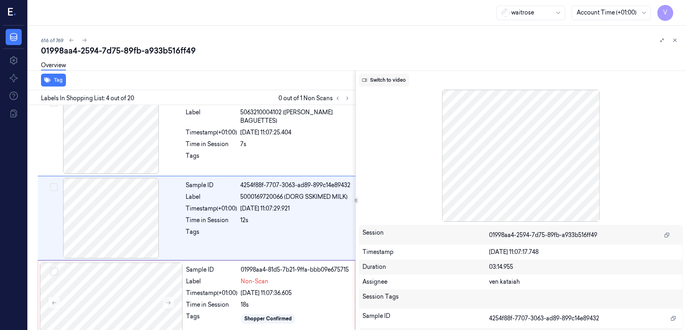
click at [386, 81] on button "Switch to video" at bounding box center [384, 80] width 50 height 13
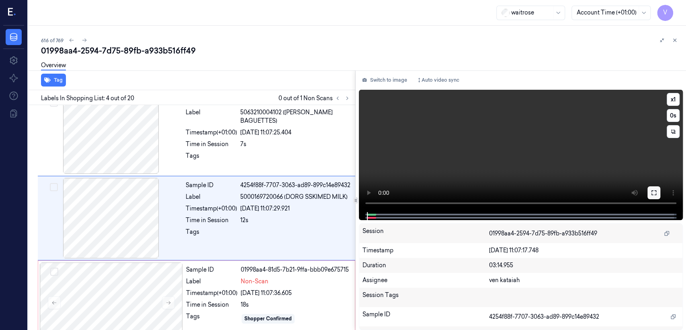
click at [660, 190] on button at bounding box center [654, 192] width 13 height 13
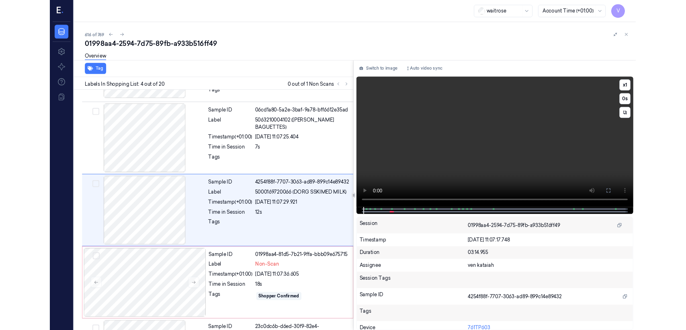
scroll to position [156, 0]
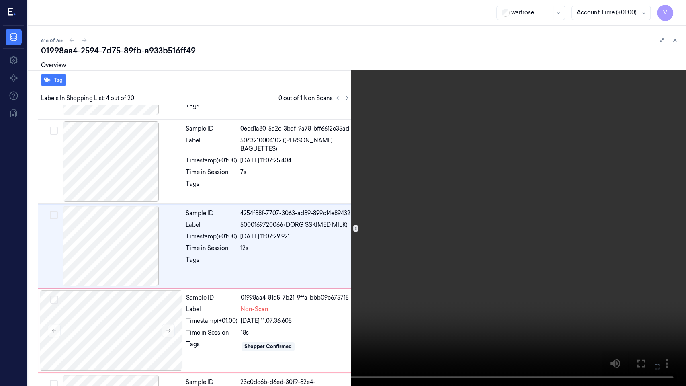
click at [0, 0] on icon at bounding box center [0, 0] width 0 height 0
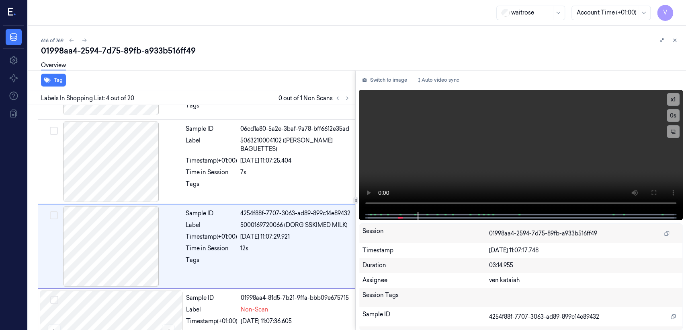
click at [393, 87] on div "Switch to image Auto video sync x 1 0 s Session 01998aa4-2594-7d75-89fb-a933b51…" at bounding box center [521, 199] width 331 height 259
click at [366, 81] on icon at bounding box center [364, 80] width 5 height 5
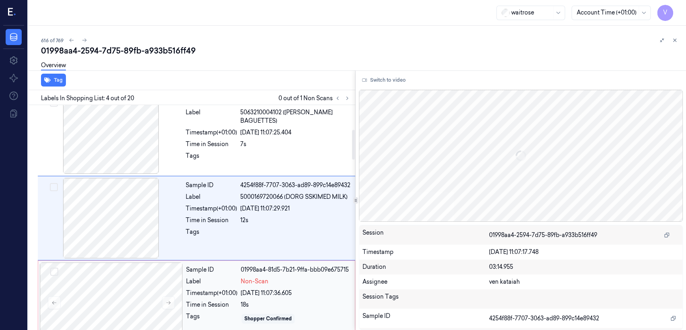
click at [273, 260] on div "Sample ID 01998aa4-81d5-7b21-9ffa-bbb09e675715 Label Non-Scan Timestamp (+01:00…" at bounding box center [197, 302] width 318 height 84
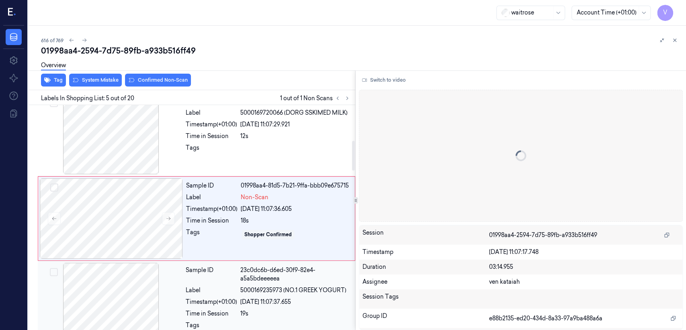
scroll to position [269, 0]
click at [265, 221] on div "18s" at bounding box center [295, 220] width 109 height 8
click at [161, 87] on div "Tag System Mistake Confirmed Non-Scan" at bounding box center [190, 80] width 331 height 20
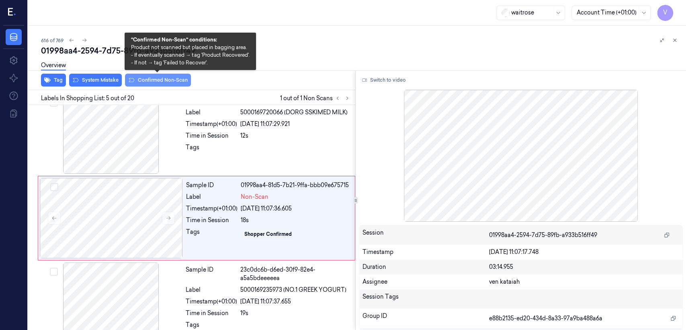
click at [161, 83] on button "Confirmed Non-Scan" at bounding box center [158, 80] width 66 height 13
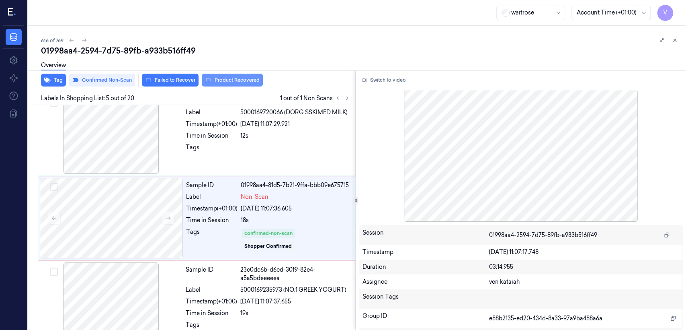
click at [221, 83] on button "Product Recovered" at bounding box center [232, 80] width 61 height 13
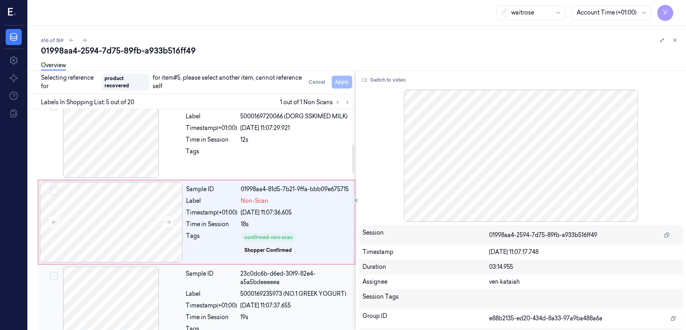
click at [266, 282] on div "23c0dc6b-d6ed-30f9-82e4-a5a5bdeeeeea" at bounding box center [295, 277] width 110 height 17
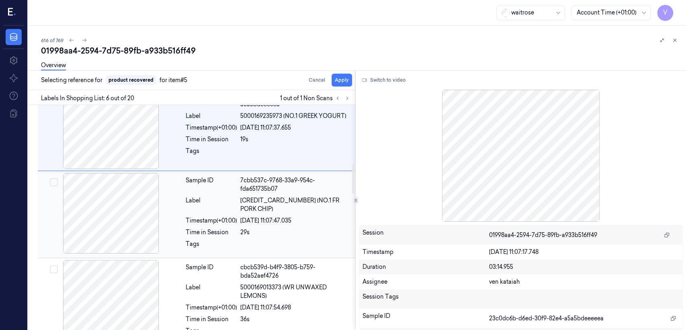
click at [230, 216] on div "Timestamp (+01:00)" at bounding box center [211, 220] width 51 height 8
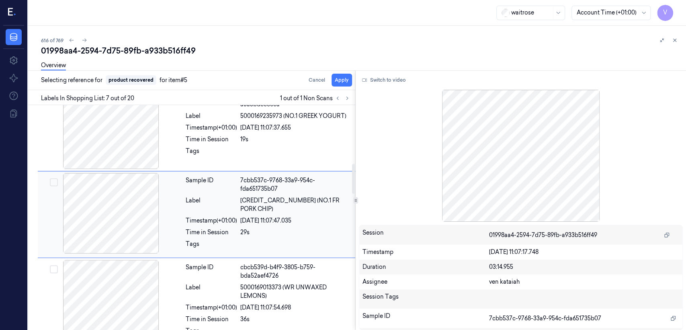
scroll to position [438, 0]
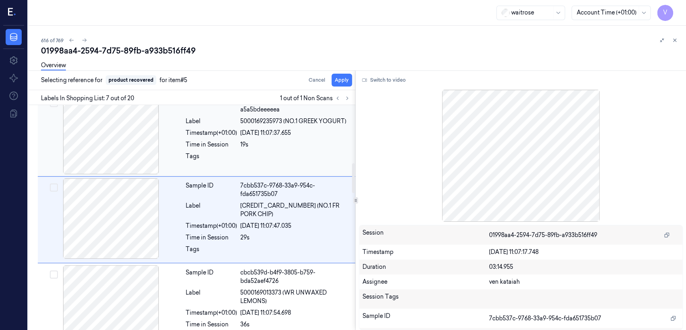
click at [264, 152] on div at bounding box center [295, 158] width 110 height 13
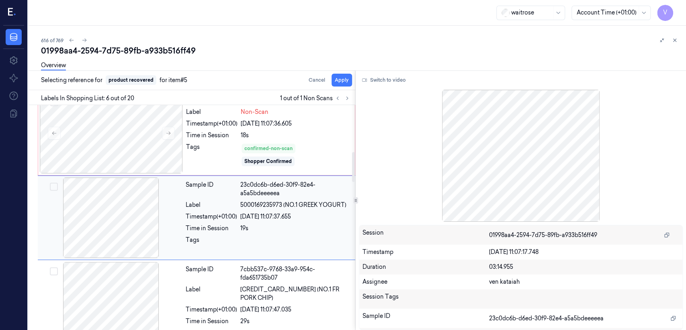
scroll to position [353, 0]
click at [275, 270] on div "7cbb537c-9768-33a9-954c-fda651735b07" at bounding box center [295, 273] width 110 height 17
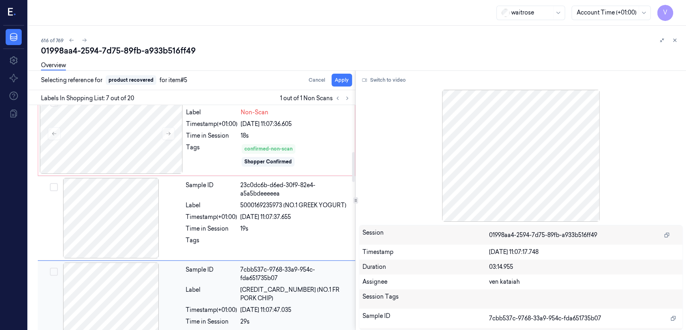
scroll to position [438, 0]
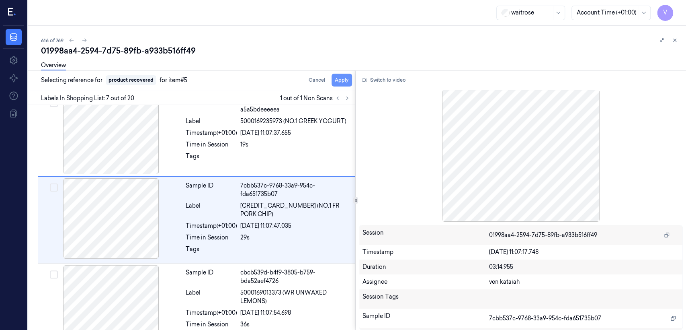
click at [345, 85] on button "Apply" at bounding box center [342, 80] width 21 height 13
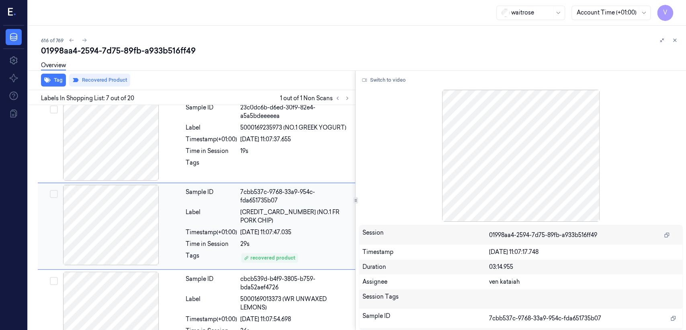
scroll to position [444, 0]
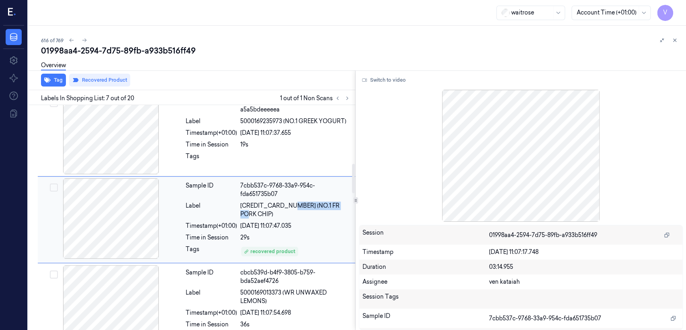
drag, startPoint x: 284, startPoint y: 203, endPoint x: 338, endPoint y: 207, distance: 53.6
click at [338, 207] on span "5000169170052 (NO.1 FR PORK CHIP)" at bounding box center [295, 209] width 110 height 17
copy span "NO.1 FR PORK CHIP"
click at [674, 40] on icon at bounding box center [675, 40] width 6 height 6
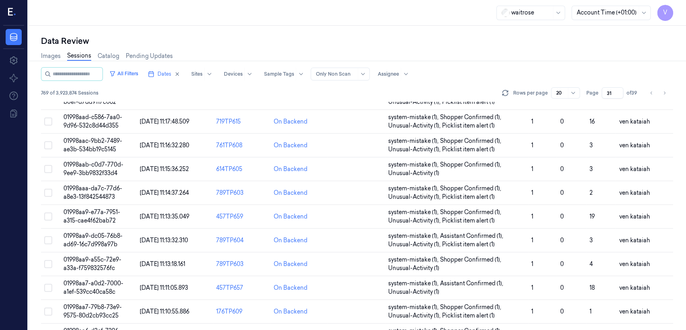
scroll to position [269, 0]
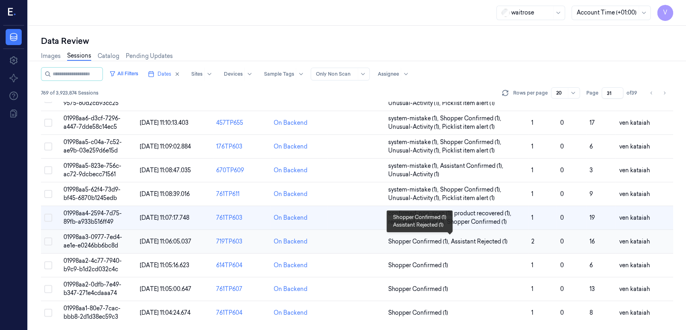
click at [425, 242] on span "Shopper Confirmed (1) ," at bounding box center [419, 241] width 63 height 8
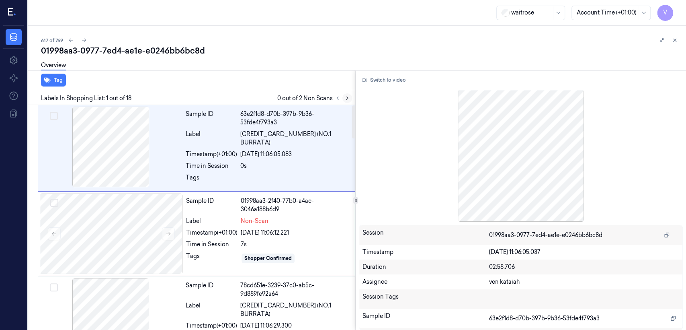
click at [346, 100] on icon at bounding box center [348, 98] width 6 height 6
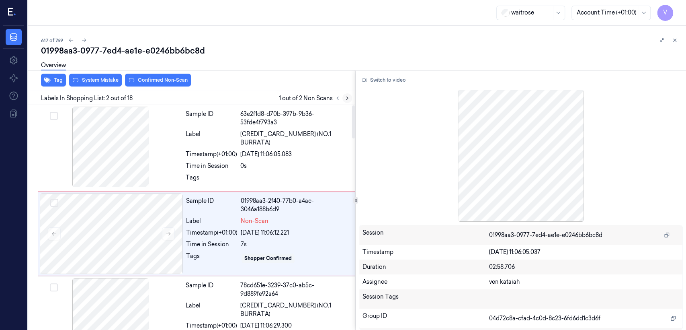
scroll to position [14, 0]
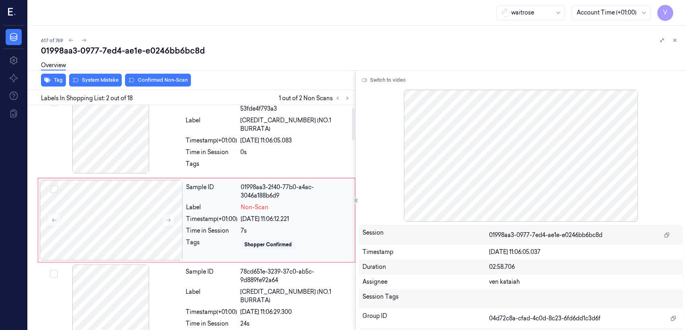
click at [211, 230] on div "Time in Session" at bounding box center [211, 230] width 51 height 8
click at [218, 148] on div "Time in Session" at bounding box center [211, 152] width 51 height 8
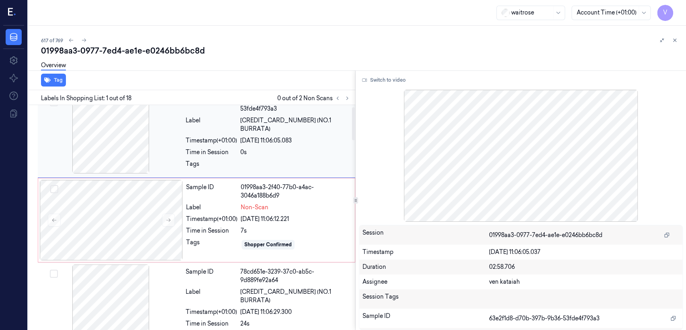
scroll to position [0, 0]
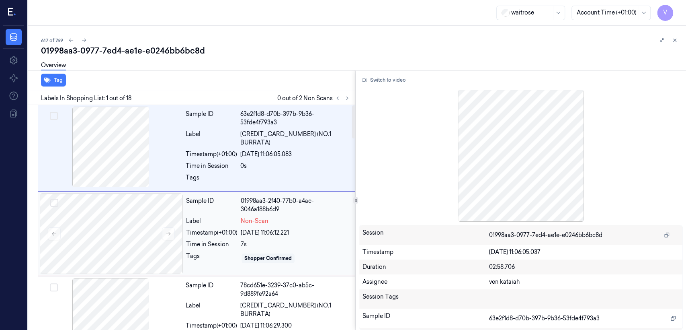
click at [198, 236] on div "Sample ID 01998aa3-2f40-77b0-a4ac-3046a188b6d9 Label Non-Scan Timestamp (+01:00…" at bounding box center [268, 233] width 171 height 80
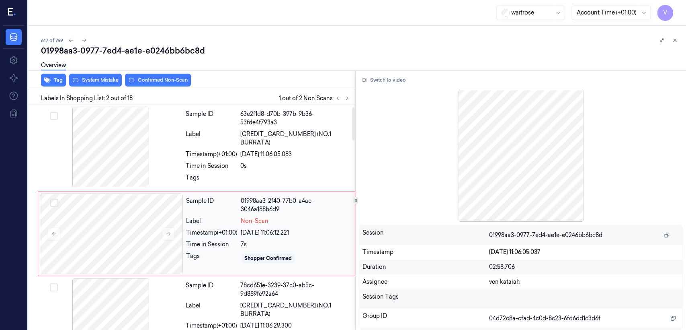
scroll to position [14, 0]
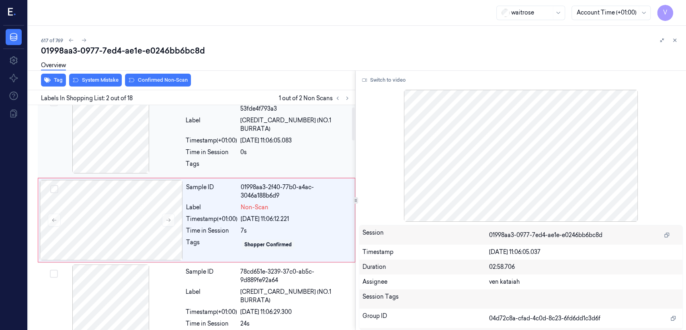
click at [221, 160] on div "Tags" at bounding box center [211, 166] width 51 height 13
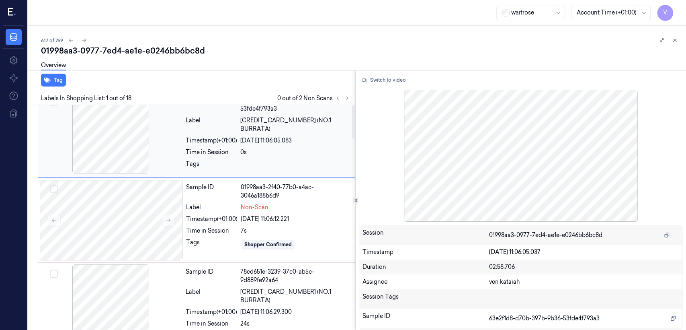
scroll to position [0, 0]
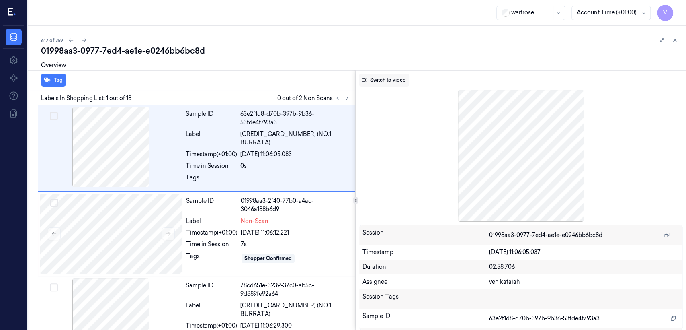
click at [389, 78] on button "Switch to video" at bounding box center [384, 80] width 50 height 13
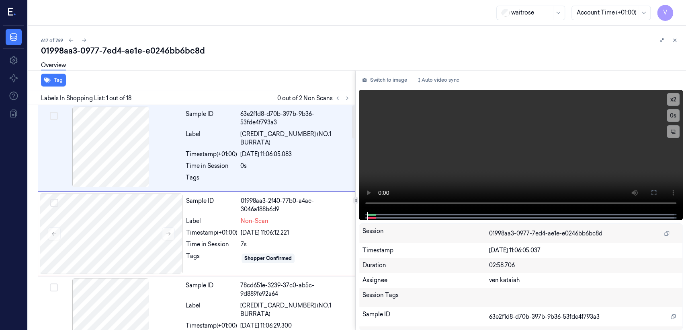
drag, startPoint x: 300, startPoint y: 218, endPoint x: 101, endPoint y: 101, distance: 230.2
click at [299, 218] on div "Non-Scan" at bounding box center [295, 221] width 109 height 8
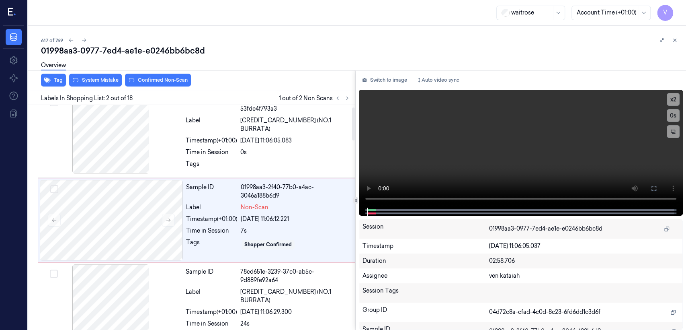
click at [96, 75] on div "Overview" at bounding box center [360, 66] width 639 height 21
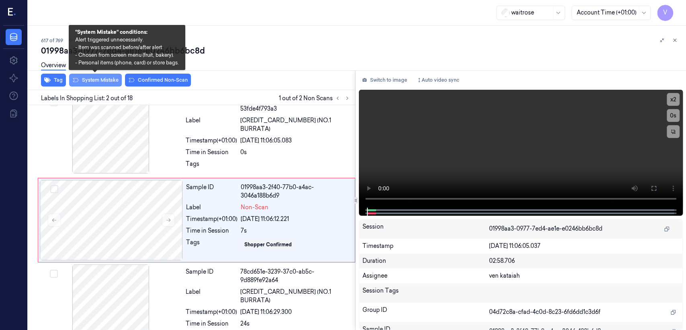
click at [97, 79] on button "System Mistake" at bounding box center [95, 80] width 53 height 13
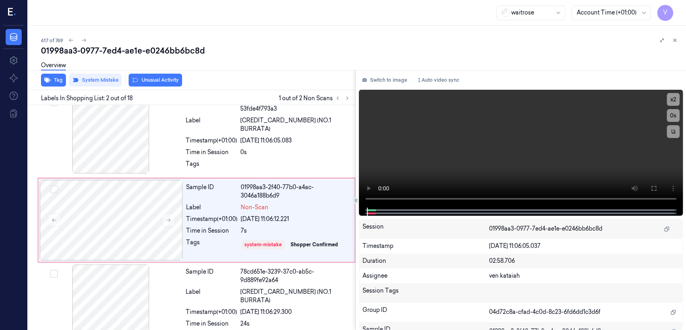
click at [166, 82] on button "Unusual Activity" at bounding box center [155, 80] width 53 height 13
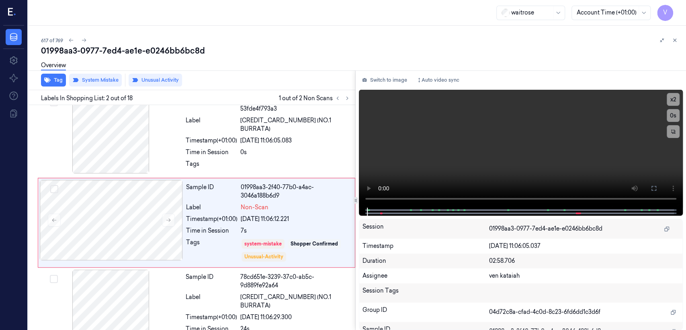
scroll to position [16, 0]
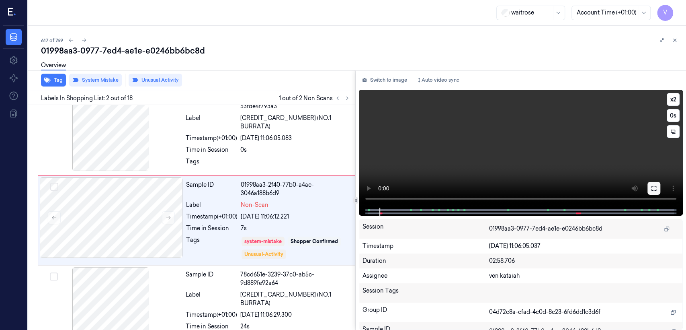
click at [658, 187] on button at bounding box center [654, 188] width 13 height 13
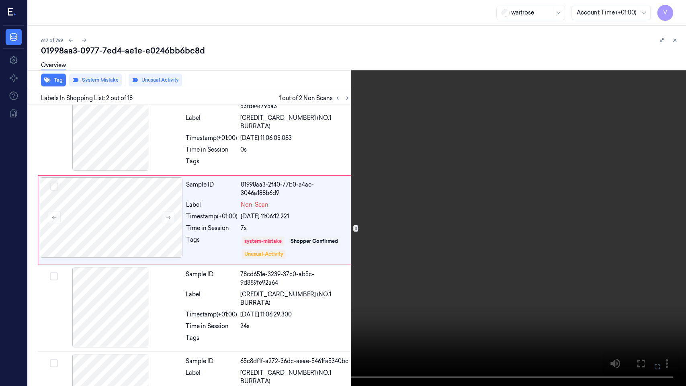
click at [238, 173] on video at bounding box center [343, 193] width 686 height 386
click at [0, 0] on icon at bounding box center [0, 0] width 0 height 0
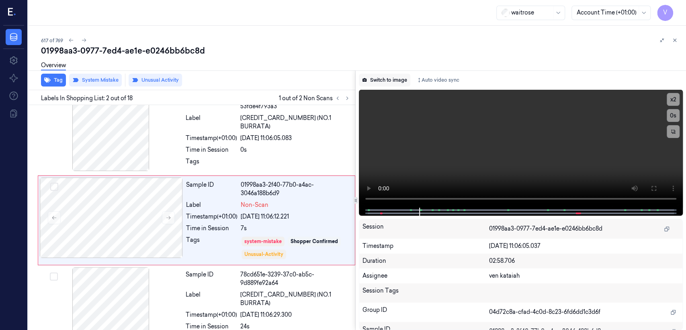
click at [376, 81] on button "Switch to image" at bounding box center [384, 80] width 51 height 13
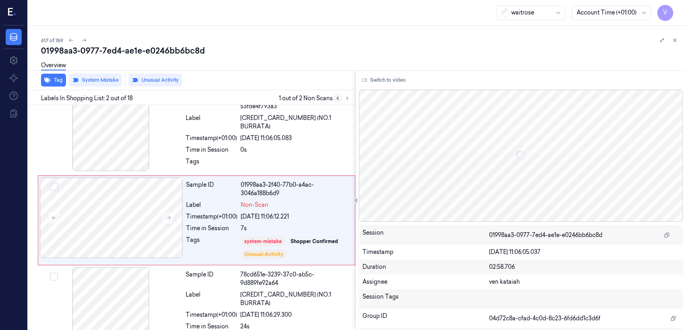
click at [338, 99] on icon at bounding box center [338, 98] width 6 height 6
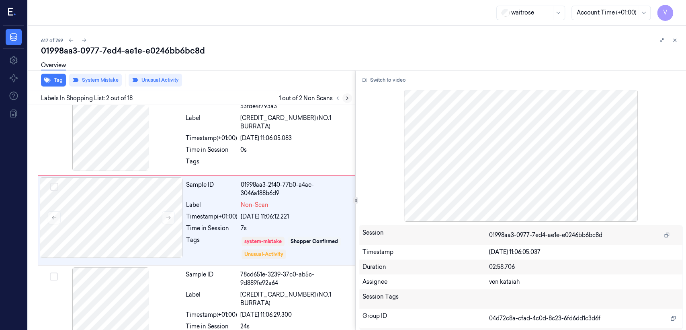
click at [347, 101] on icon at bounding box center [348, 98] width 6 height 6
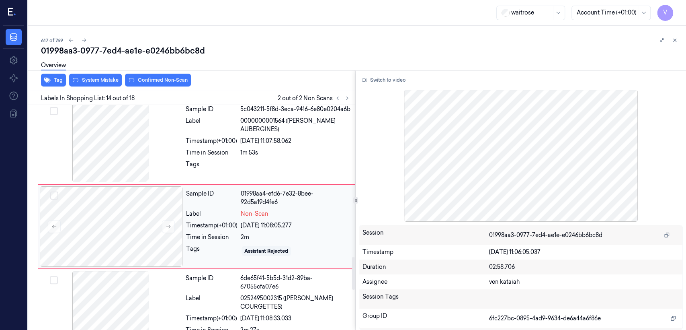
click at [235, 245] on div "Tags" at bounding box center [211, 251] width 51 height 13
click at [229, 160] on div "Tags" at bounding box center [211, 166] width 51 height 13
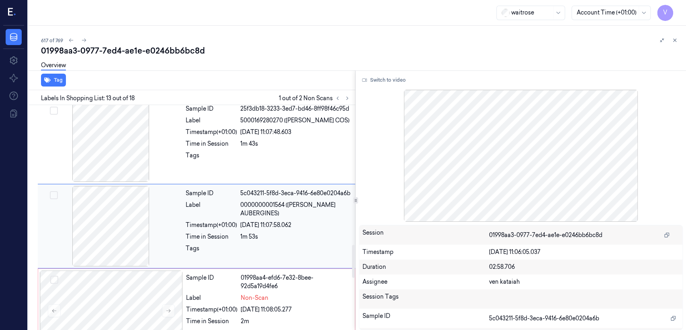
scroll to position [949, 0]
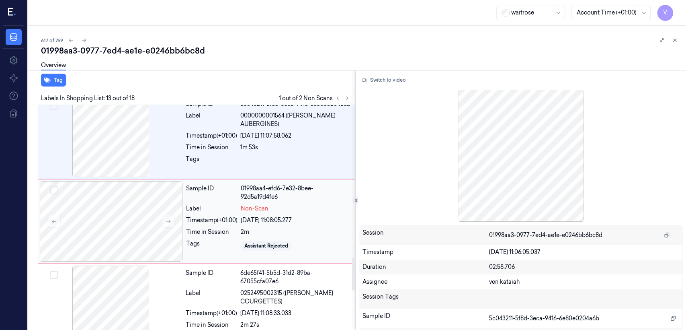
click at [254, 204] on span "Non-Scan" at bounding box center [255, 208] width 28 height 8
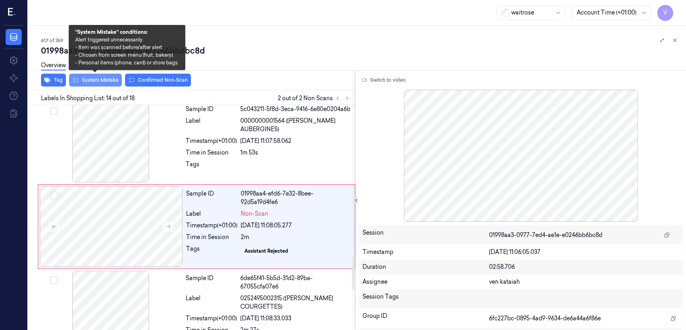
click at [99, 78] on button "System Mistake" at bounding box center [95, 80] width 53 height 13
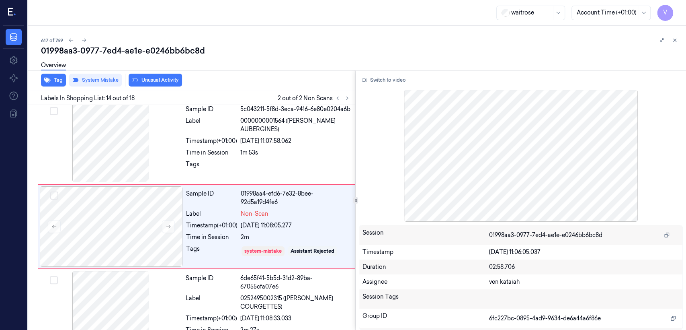
click at [170, 82] on button "Unusual Activity" at bounding box center [155, 80] width 53 height 13
click at [61, 79] on button "Tag" at bounding box center [53, 80] width 25 height 13
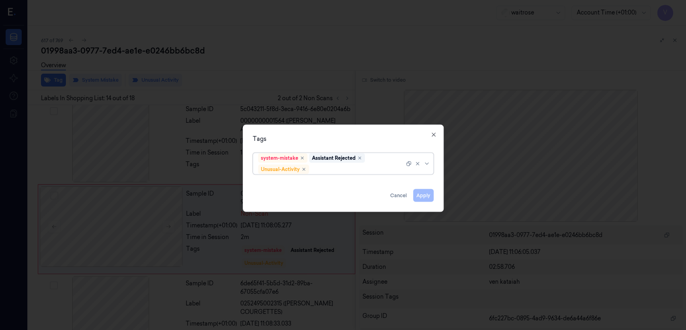
scroll to position [1036, 0]
click at [387, 159] on div "system-mistake Assistant Rejected Unusual-Activity" at bounding box center [335, 163] width 154 height 21
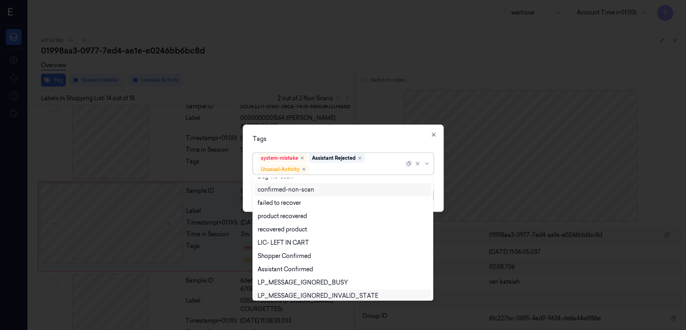
scroll to position [105, 0]
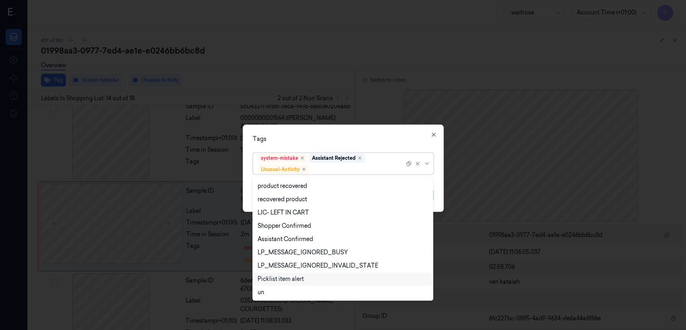
click at [280, 277] on div "Picklist item alert" at bounding box center [281, 279] width 46 height 8
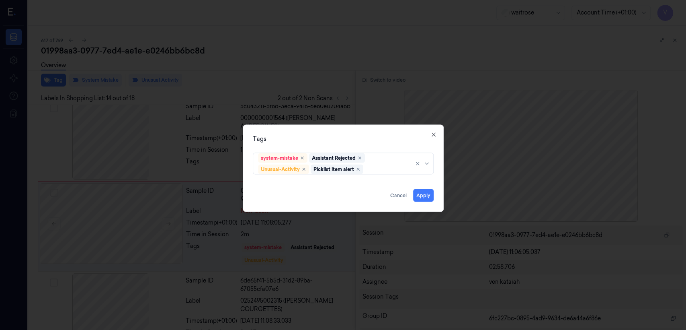
drag, startPoint x: 350, startPoint y: 124, endPoint x: 360, endPoint y: 144, distance: 21.9
click at [351, 126] on div "Tags system-mistake Assistant Rejected Unusual-Activity Picklist item alert App…" at bounding box center [343, 168] width 201 height 87
click at [425, 196] on button "Apply" at bounding box center [423, 195] width 21 height 13
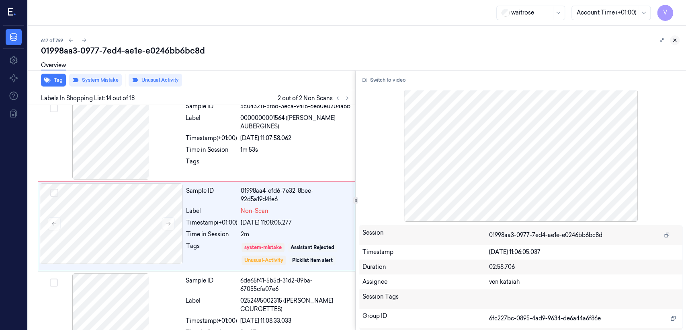
click at [672, 41] on button at bounding box center [675, 40] width 10 height 10
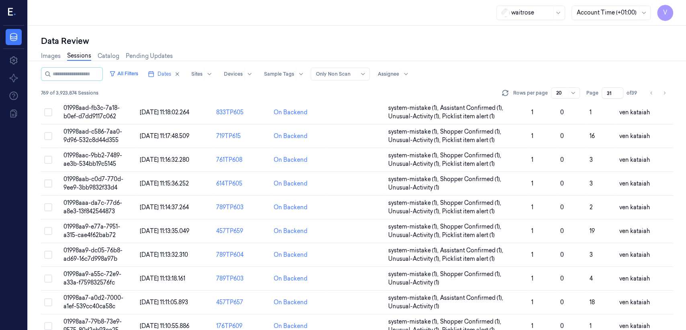
scroll to position [277, 0]
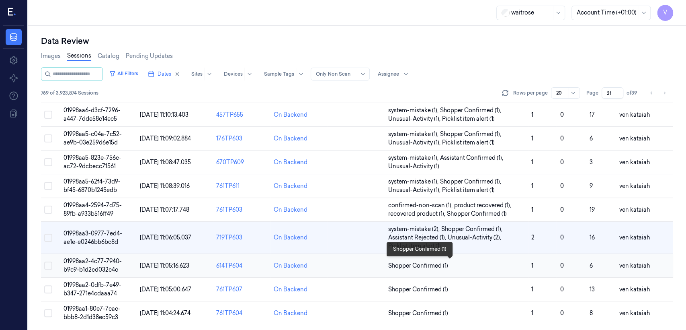
click at [423, 265] on span "Shopper Confirmed (1)" at bounding box center [418, 265] width 60 height 8
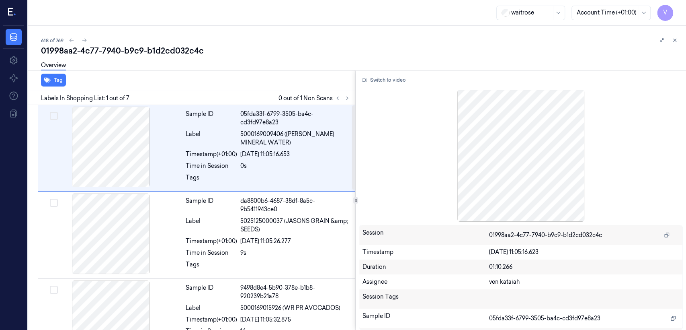
click at [350, 94] on div at bounding box center [342, 98] width 19 height 10
click at [349, 96] on icon at bounding box center [348, 98] width 6 height 6
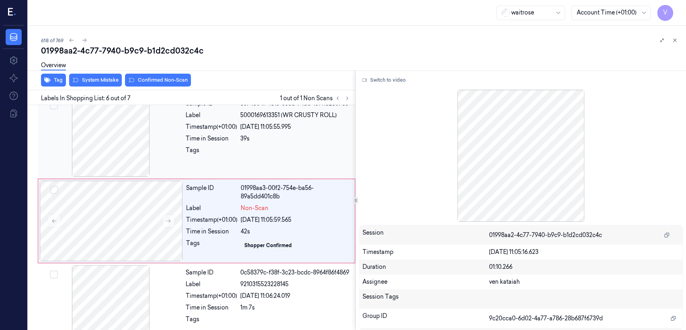
scroll to position [356, 0]
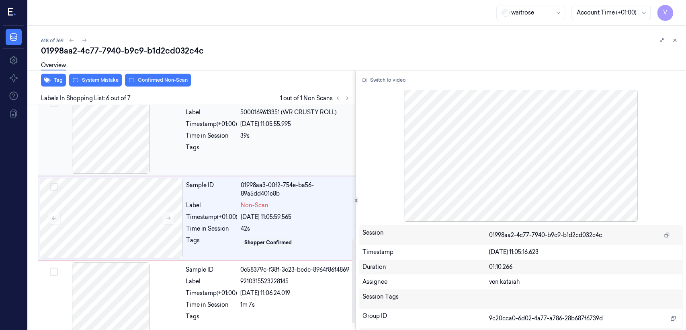
click at [250, 164] on div "Sample ID 63745047-161c-336d-94b8-1c1416260766 Label 5000169613351 (WR CRUSTY R…" at bounding box center [268, 133] width 171 height 80
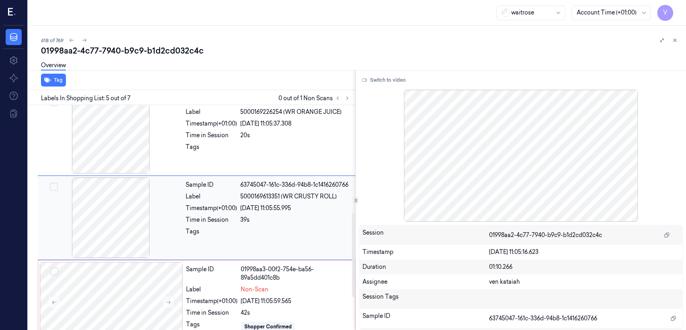
scroll to position [271, 0]
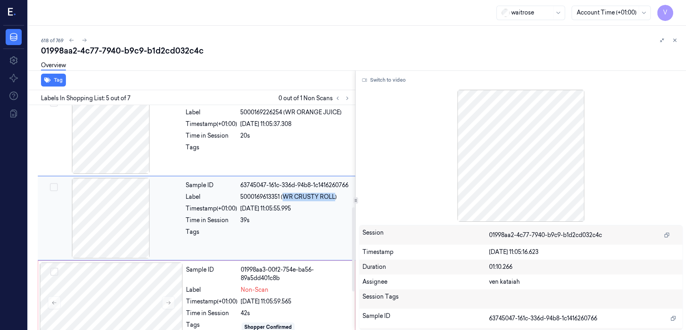
drag, startPoint x: 284, startPoint y: 195, endPoint x: 335, endPoint y: 199, distance: 50.9
click at [335, 199] on span "5000169613351 (WR CRUSTY ROLL)" at bounding box center [288, 197] width 97 height 8
copy span "WR CRUSTY ROLL"
click at [228, 282] on div "Sample ID 01998aa3-00f2-754e-ba56-89a5dd401c8b Label Non-Scan Timestamp (+01:00…" at bounding box center [268, 302] width 171 height 80
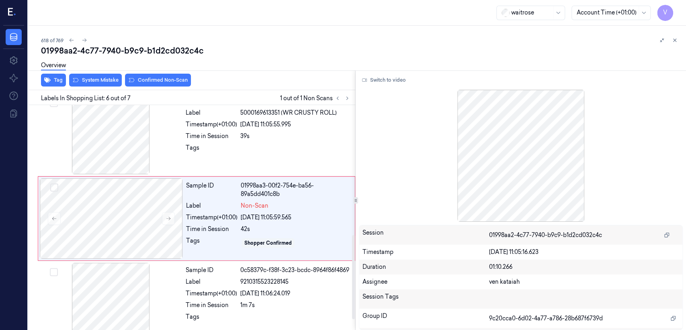
scroll to position [356, 0]
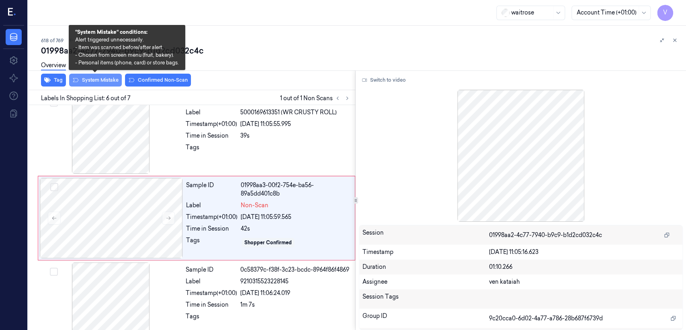
click at [103, 79] on button "System Mistake" at bounding box center [95, 80] width 53 height 13
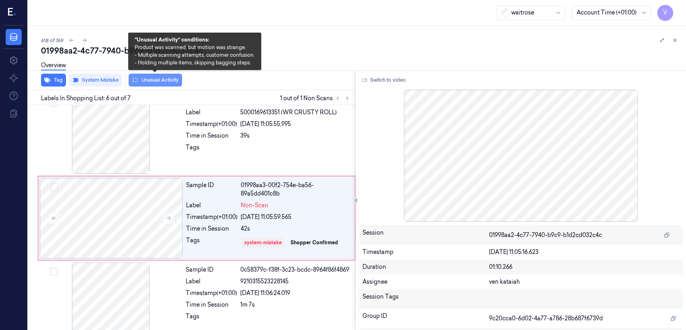
click at [165, 81] on button "Unusual Activity" at bounding box center [155, 80] width 53 height 13
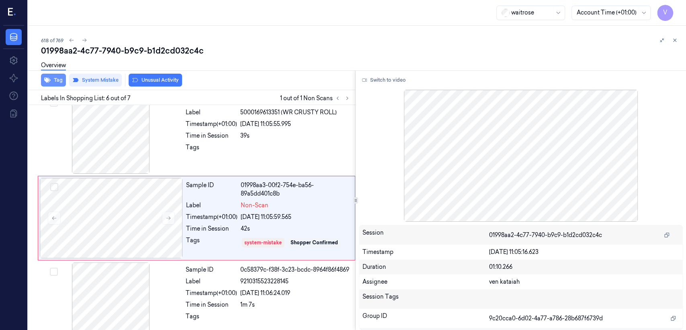
click at [49, 81] on icon "button" at bounding box center [47, 80] width 6 height 6
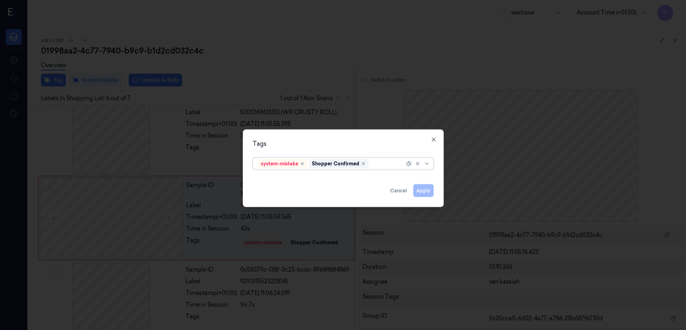
scroll to position [358, 0]
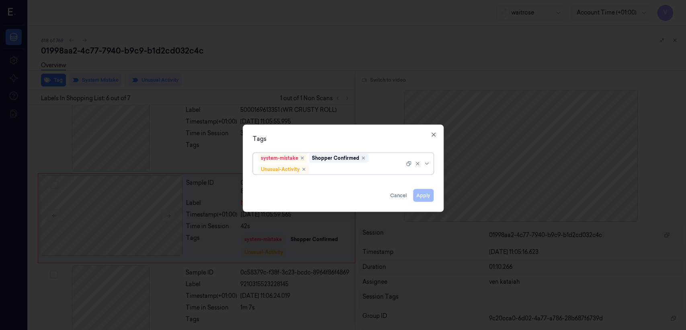
click at [380, 164] on div "system-mistake Shopper Confirmed Unusual-Activity" at bounding box center [331, 163] width 146 height 21
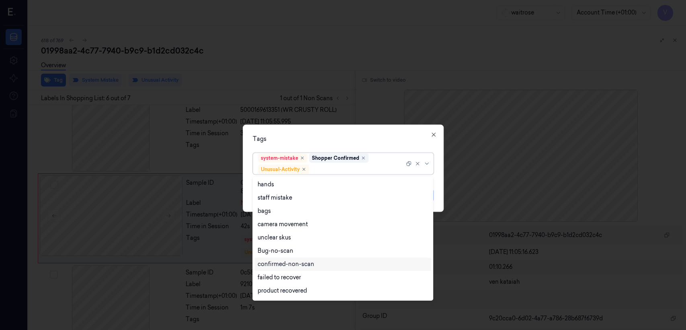
scroll to position [105, 0]
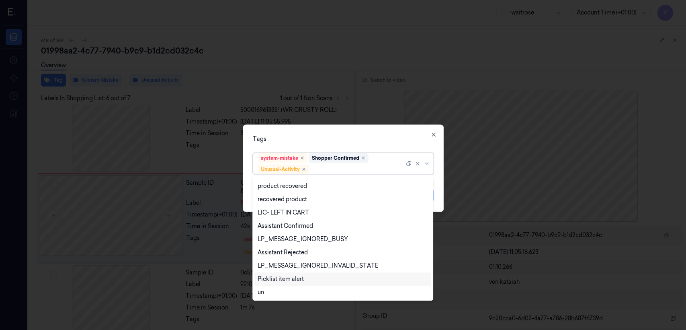
click at [274, 280] on div "Picklist item alert" at bounding box center [281, 279] width 46 height 8
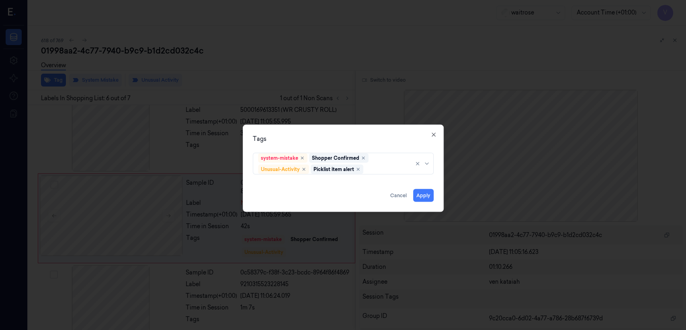
click at [388, 138] on div "Tags" at bounding box center [343, 139] width 181 height 8
click at [423, 196] on button "Apply" at bounding box center [423, 195] width 21 height 13
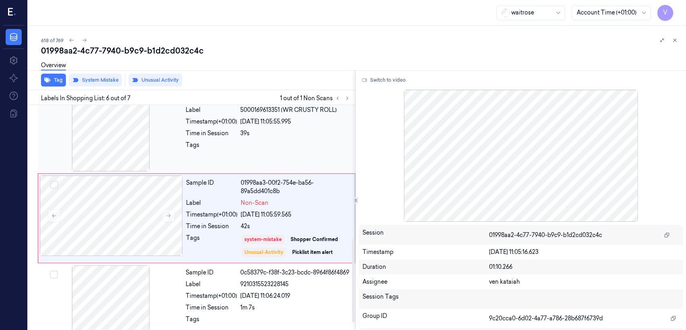
click at [286, 158] on div "Sample ID 63745047-161c-336d-94b8-1c1416260766 Label 5000169613351 (WR CRUSTY R…" at bounding box center [268, 131] width 171 height 80
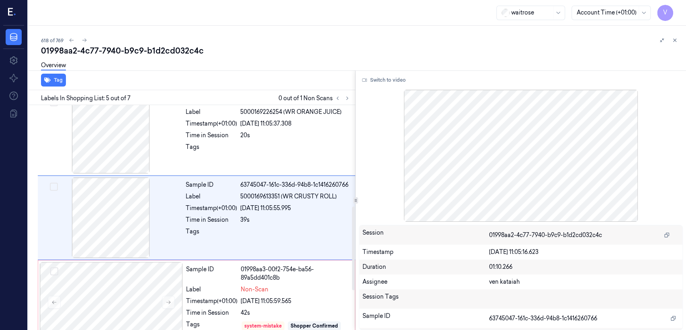
scroll to position [271, 0]
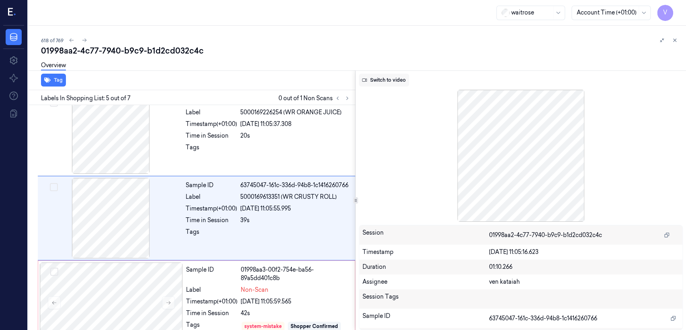
click at [401, 80] on button "Switch to video" at bounding box center [384, 80] width 50 height 13
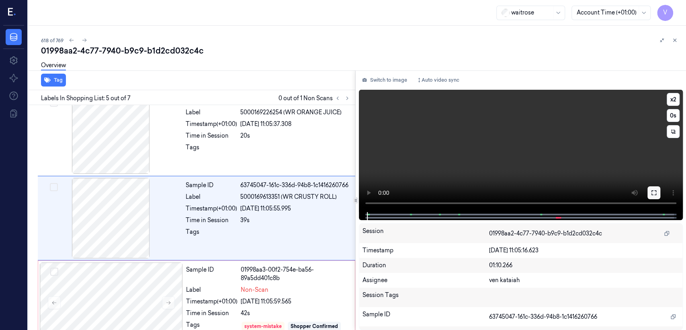
click at [656, 190] on icon at bounding box center [654, 192] width 6 height 6
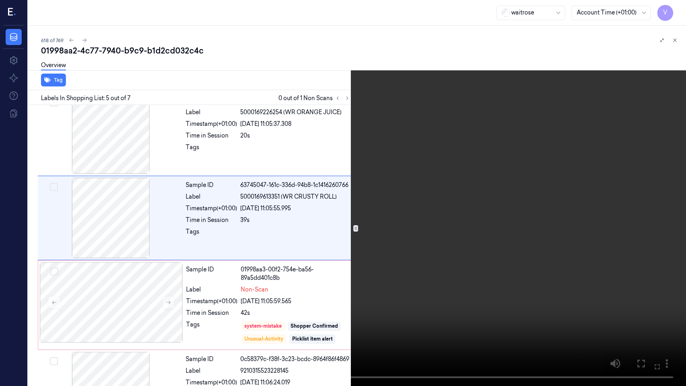
click at [0, 0] on button at bounding box center [0, 0] width 0 height 0
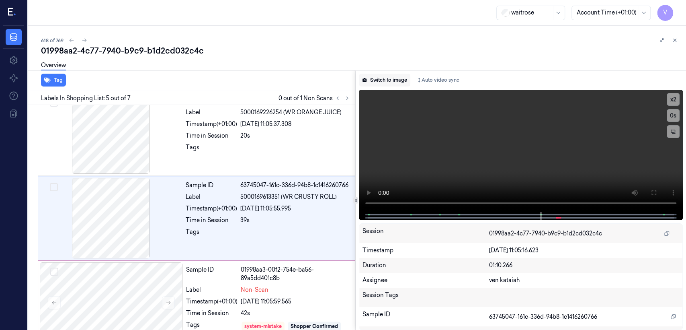
click at [382, 80] on button "Switch to image" at bounding box center [384, 80] width 51 height 13
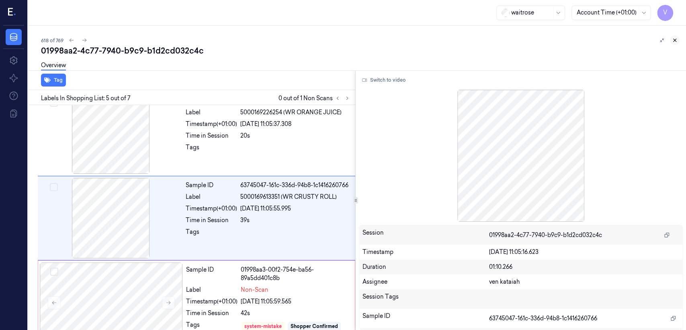
click at [674, 41] on icon at bounding box center [675, 40] width 3 height 3
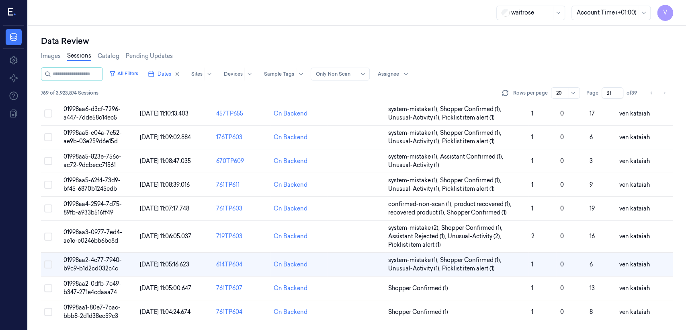
scroll to position [277, 0]
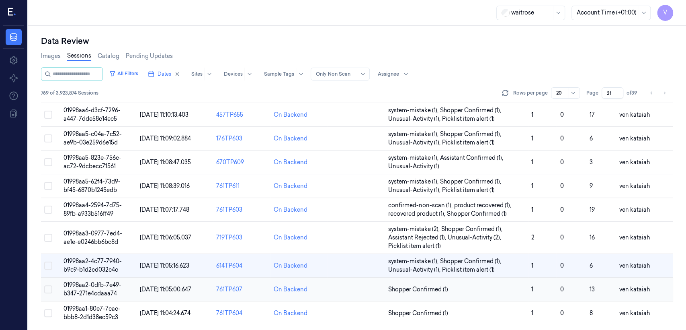
click at [425, 282] on td "Shopper Confirmed (1)" at bounding box center [456, 289] width 143 height 24
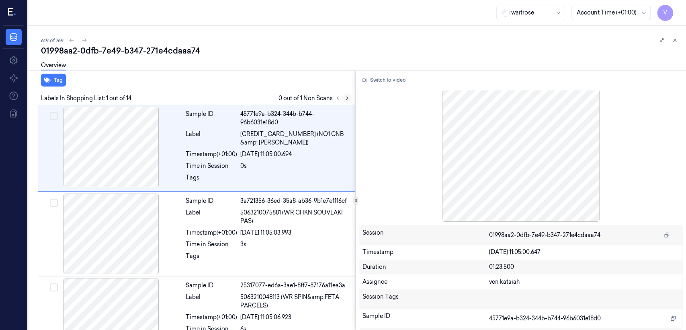
click at [348, 97] on icon at bounding box center [348, 98] width 6 height 6
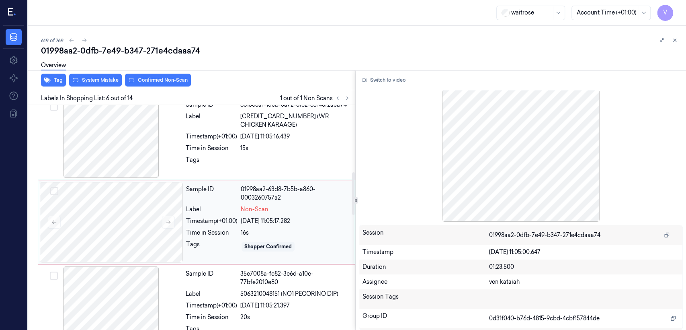
scroll to position [353, 0]
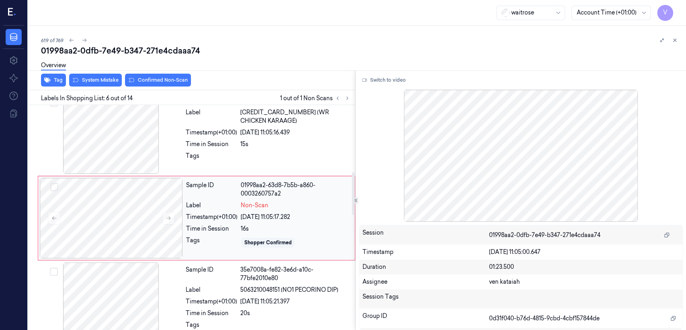
click at [211, 220] on div "Timestamp (+01:00)" at bounding box center [211, 217] width 51 height 8
click at [227, 141] on div "Time in Session" at bounding box center [211, 144] width 51 height 8
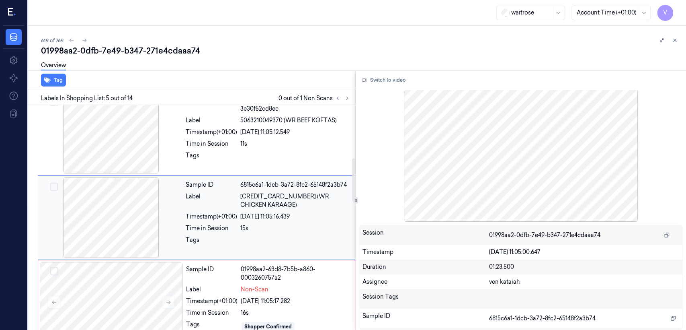
scroll to position [269, 0]
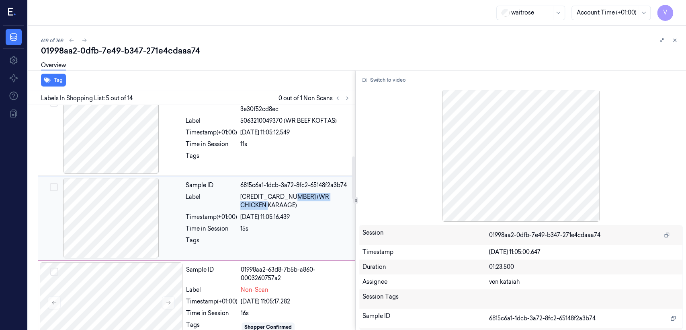
drag, startPoint x: 286, startPoint y: 197, endPoint x: 268, endPoint y: 207, distance: 20.2
click at [268, 207] on span "5063210025923 (WR CHICKEN KARAAGE)" at bounding box center [295, 201] width 110 height 17
copy span "WR CHICKEN KARAAGE"
click at [226, 294] on div "Sample ID 01998aa2-63d8-7b5b-a860-0003260757a2 Label Non-Scan Timestamp (+01:00…" at bounding box center [268, 302] width 171 height 80
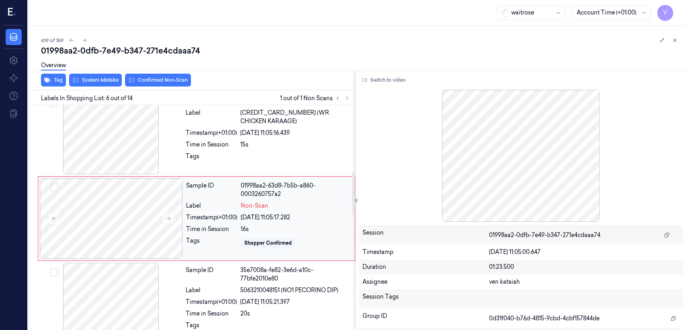
scroll to position [353, 0]
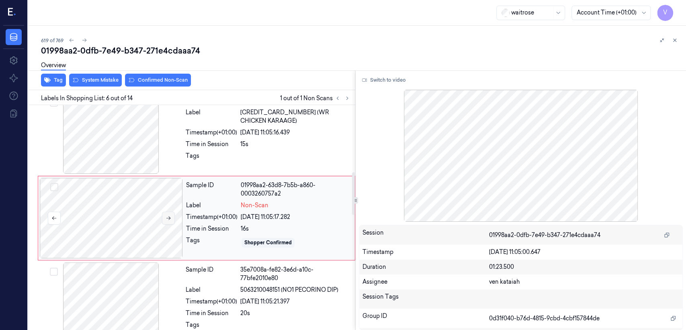
click at [171, 216] on button at bounding box center [168, 218] width 13 height 13
click at [248, 172] on div "Sample ID 6815c6a1-1dcb-3a72-8fc2-65148f2a3b74 Label 5063210025923 (WR CHICKEN …" at bounding box center [268, 133] width 171 height 80
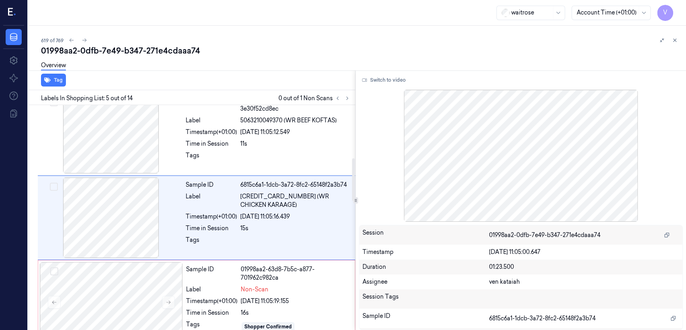
scroll to position [269, 0]
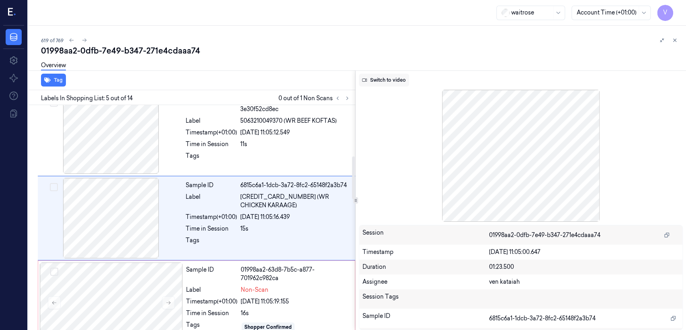
click at [378, 76] on button "Switch to video" at bounding box center [384, 80] width 50 height 13
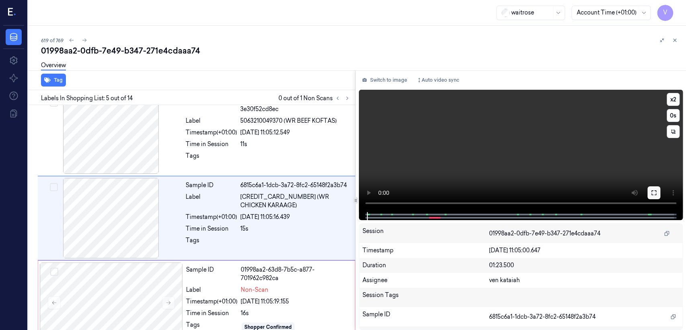
click at [650, 195] on button at bounding box center [654, 192] width 13 height 13
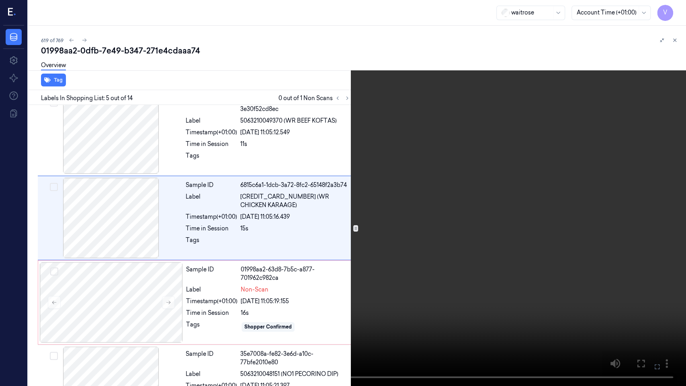
click at [449, 236] on video at bounding box center [343, 193] width 686 height 386
click at [0, 0] on button at bounding box center [0, 0] width 0 height 0
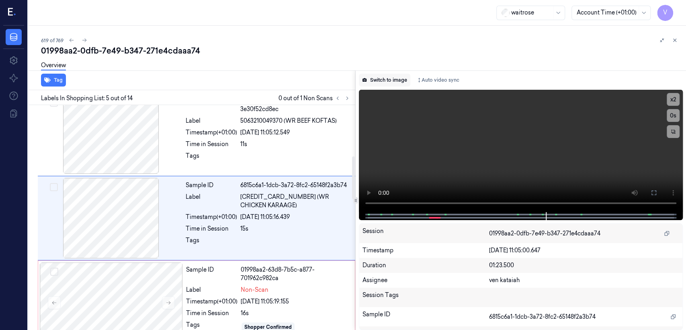
click at [397, 84] on button "Switch to image" at bounding box center [384, 80] width 51 height 13
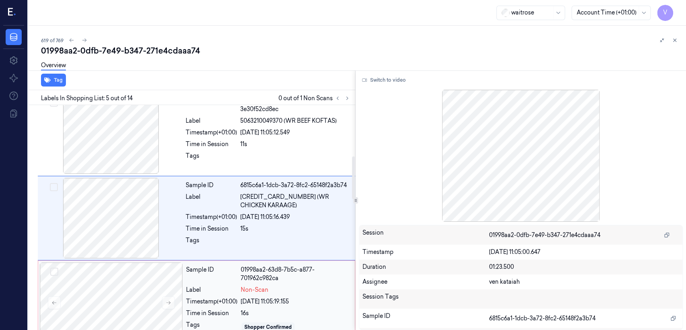
click at [213, 294] on div "Sample ID 01998aa2-63d8-7b5c-a877-701962c982ca Label Non-Scan Timestamp (+01:00…" at bounding box center [268, 302] width 171 height 80
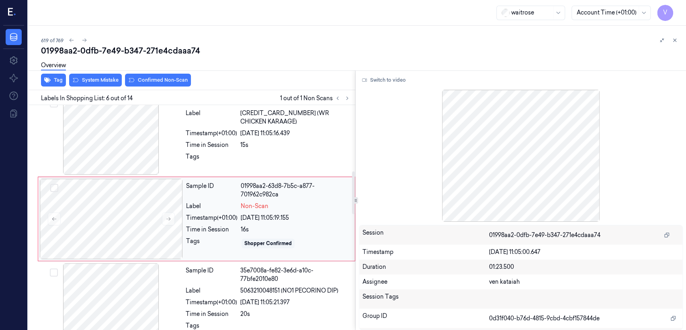
scroll to position [353, 0]
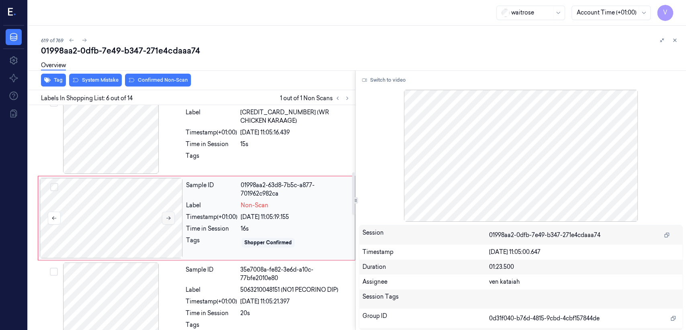
click at [166, 216] on icon at bounding box center [169, 218] width 6 height 6
click at [233, 152] on div "Tags" at bounding box center [211, 158] width 51 height 13
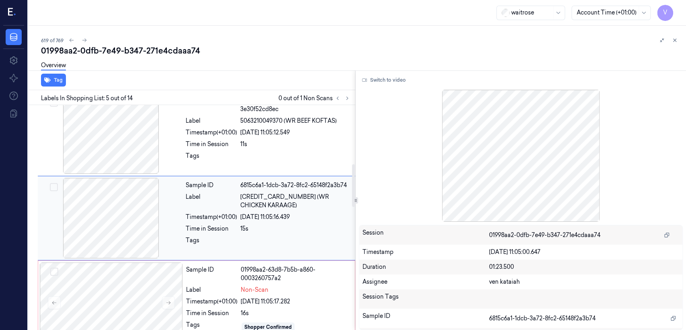
scroll to position [358, 0]
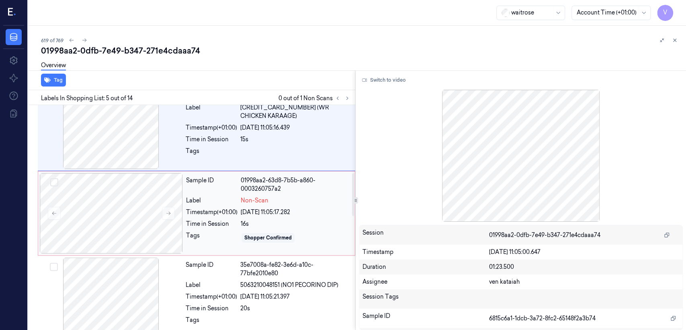
click at [267, 212] on div "27/09/2025 11:05:17.282" at bounding box center [295, 212] width 109 height 8
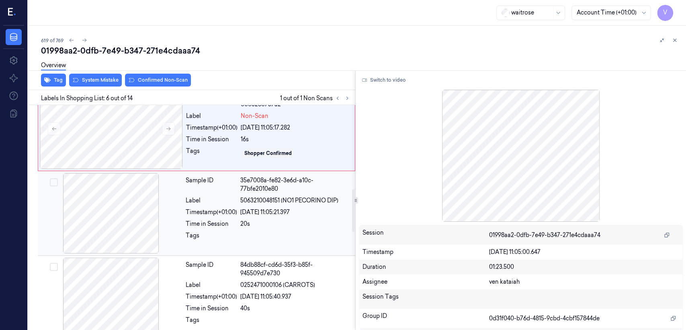
click at [250, 235] on div at bounding box center [295, 237] width 110 height 13
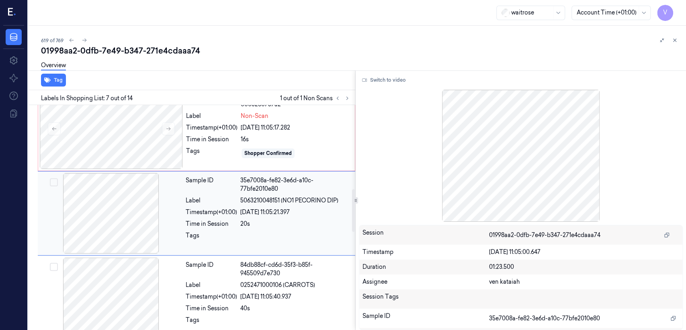
scroll to position [438, 0]
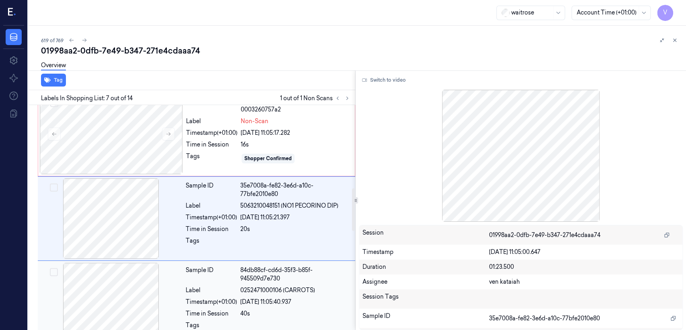
click at [242, 298] on div "27/09/2025 11:05:40.937" at bounding box center [295, 302] width 110 height 8
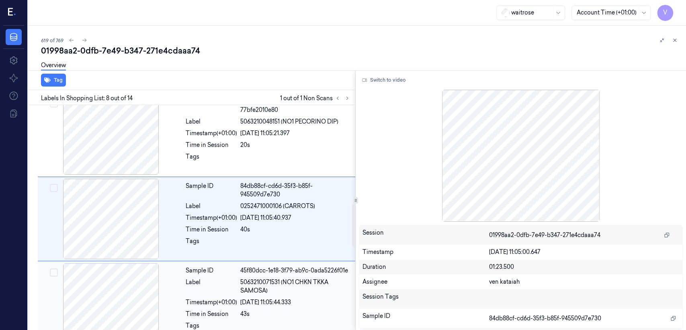
scroll to position [522, 0]
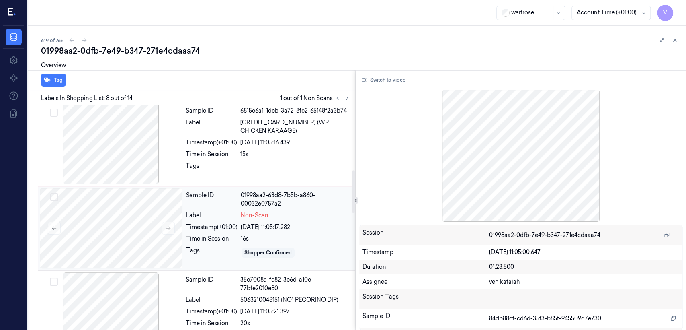
click at [242, 235] on div "16s" at bounding box center [295, 238] width 109 height 8
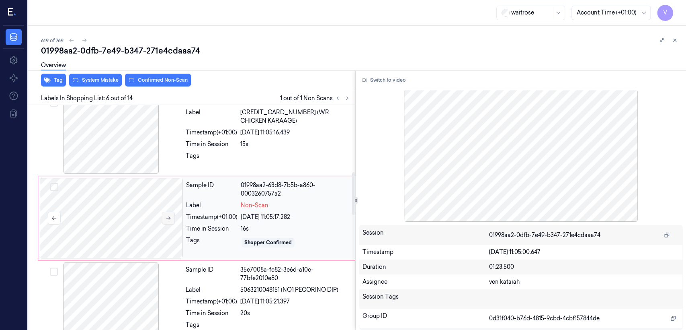
click at [166, 216] on icon at bounding box center [169, 218] width 6 height 6
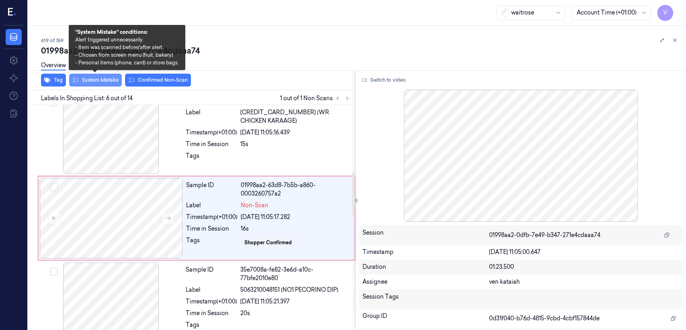
click at [96, 84] on button "System Mistake" at bounding box center [95, 80] width 53 height 13
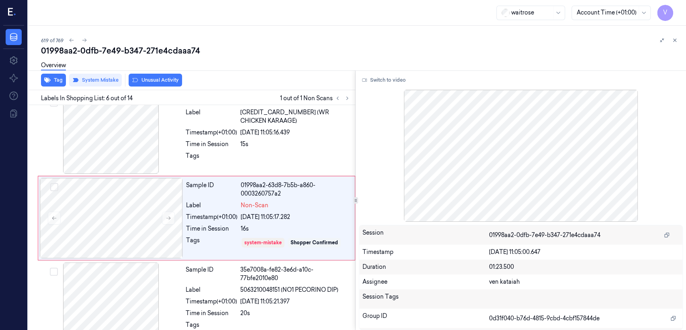
click at [172, 82] on button "Unusual Activity" at bounding box center [155, 80] width 53 height 13
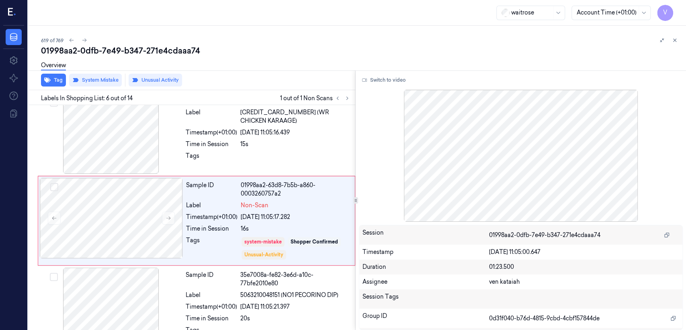
scroll to position [356, 0]
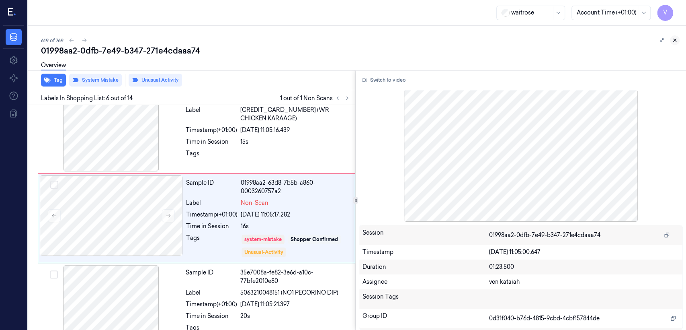
click at [678, 42] on button at bounding box center [675, 40] width 10 height 10
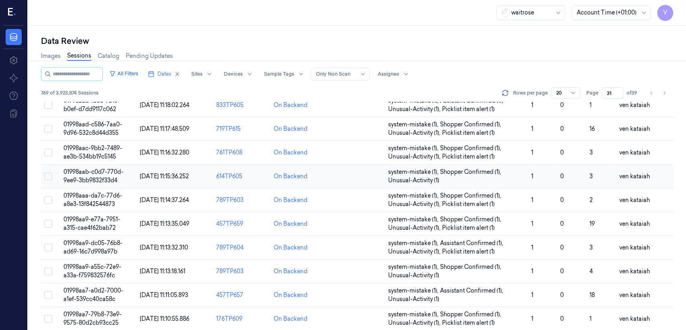
scroll to position [277, 0]
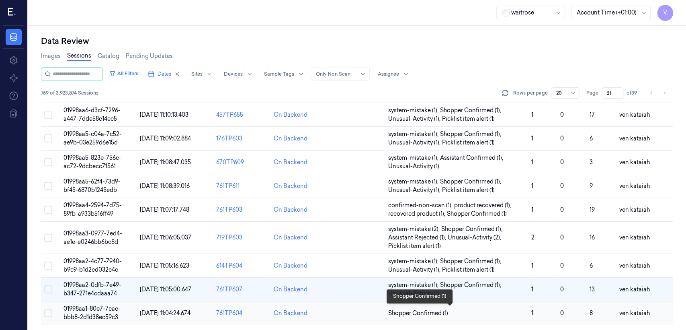
click at [421, 315] on span "Shopper Confirmed (1)" at bounding box center [418, 313] width 60 height 8
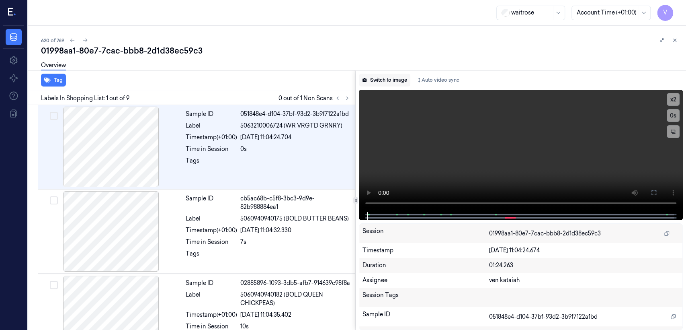
click at [393, 81] on button "Switch to image" at bounding box center [384, 80] width 51 height 13
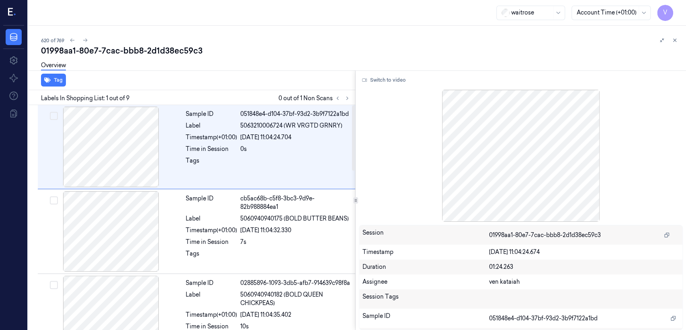
click at [352, 96] on div "Labels In Shopping List: 1 out of 9 0 out of 1 Non Scans" at bounding box center [190, 97] width 331 height 15
click at [351, 97] on button at bounding box center [348, 98] width 10 height 10
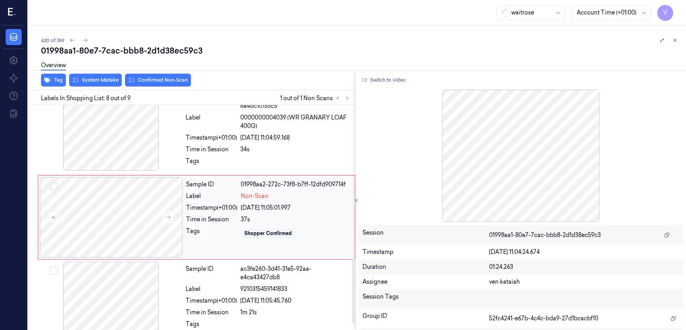
scroll to position [530, 0]
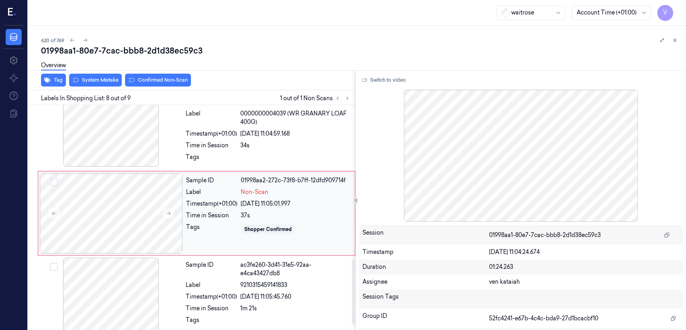
click at [288, 208] on div "27/09/2025 11:05:01.997" at bounding box center [295, 203] width 109 height 8
click at [280, 150] on div "34s" at bounding box center [295, 145] width 110 height 8
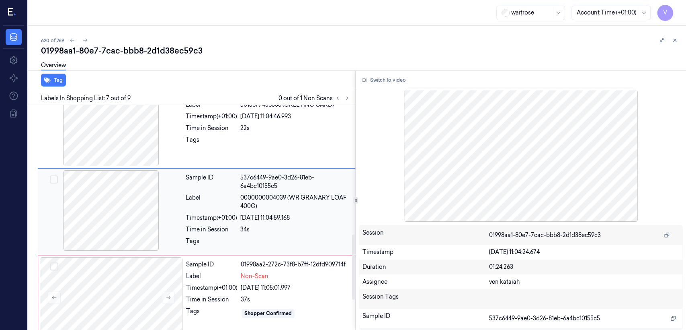
scroll to position [444, 0]
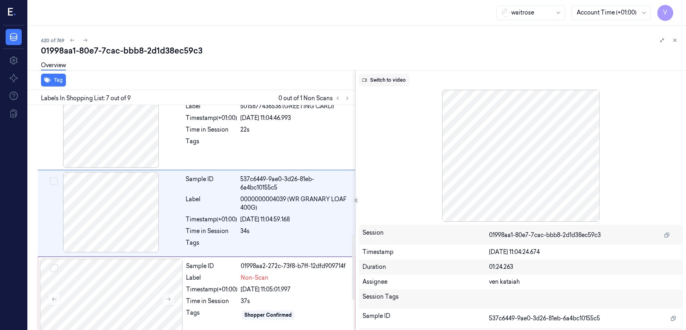
click at [377, 81] on button "Switch to video" at bounding box center [384, 80] width 50 height 13
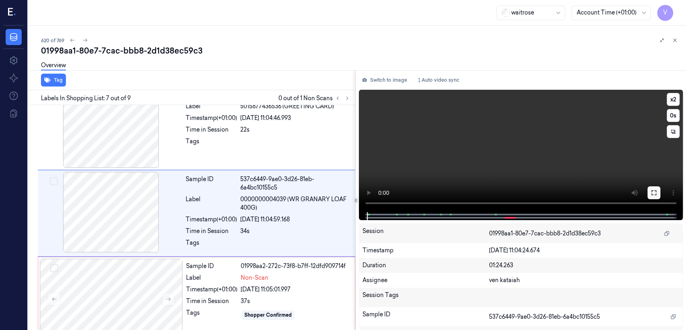
click at [651, 197] on button at bounding box center [654, 192] width 13 height 13
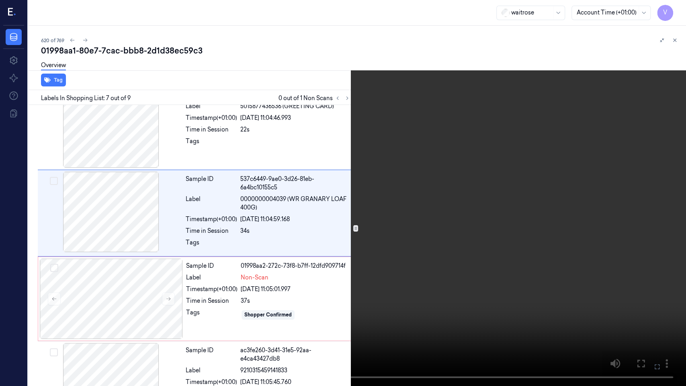
click at [341, 204] on video at bounding box center [343, 193] width 686 height 386
click at [0, 0] on icon at bounding box center [0, 0] width 0 height 0
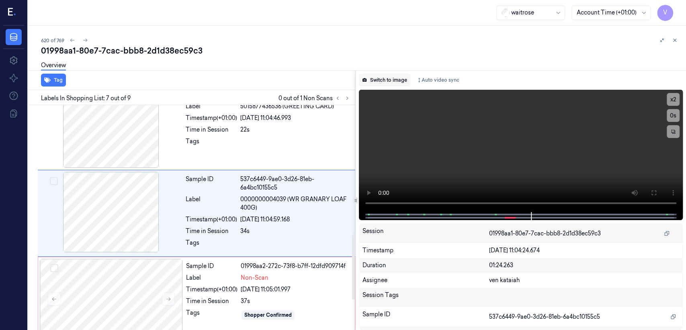
click at [389, 81] on button "Switch to image" at bounding box center [384, 80] width 51 height 13
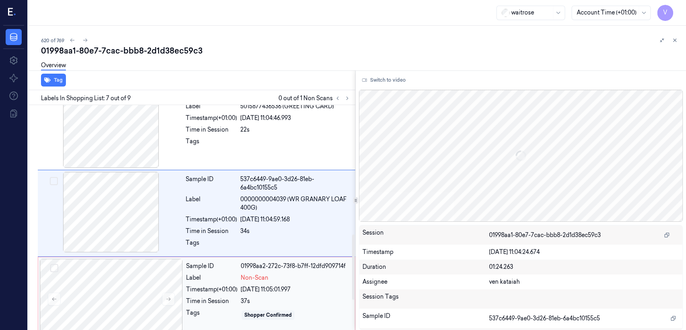
click at [272, 275] on div "Sample ID 01998aa2-272c-73f8-b7ff-12dfd909714f Label Non-Scan Timestamp (+01:00…" at bounding box center [268, 299] width 171 height 80
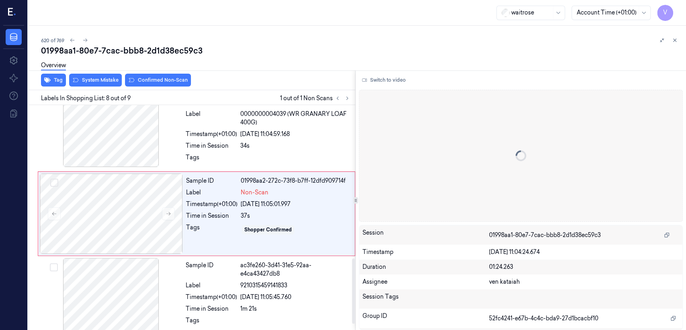
scroll to position [530, 0]
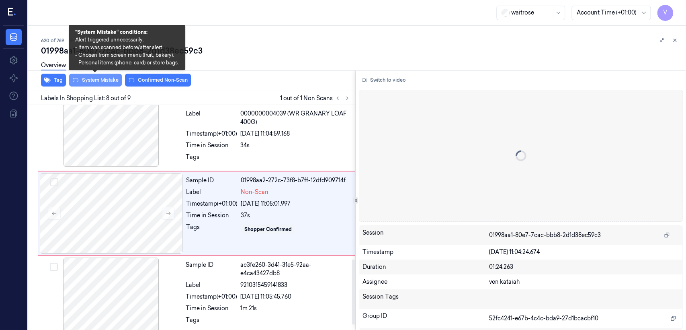
click at [113, 78] on button "System Mistake" at bounding box center [95, 80] width 53 height 13
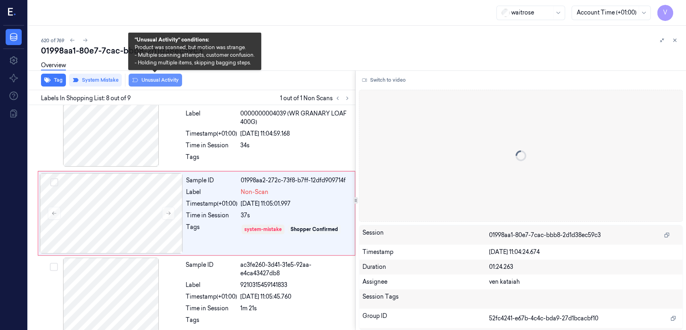
click at [145, 80] on button "Unusual Activity" at bounding box center [155, 80] width 53 height 13
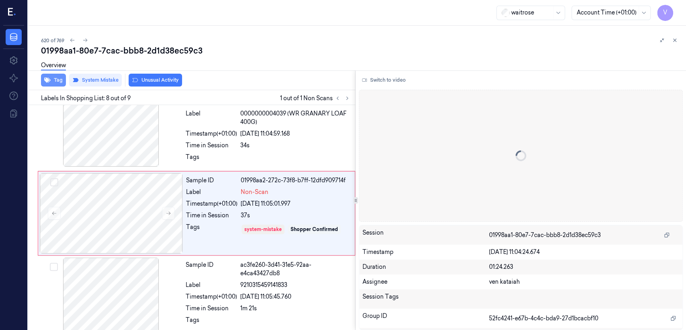
click at [52, 83] on button "Tag" at bounding box center [53, 80] width 25 height 13
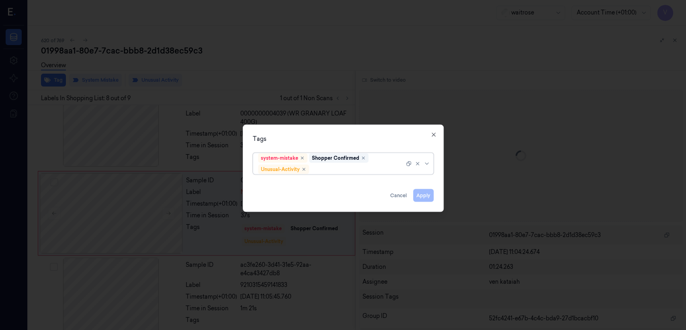
click at [388, 166] on div at bounding box center [358, 169] width 94 height 8
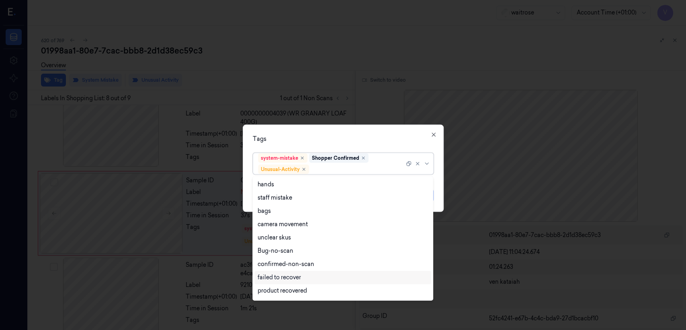
scroll to position [89, 0]
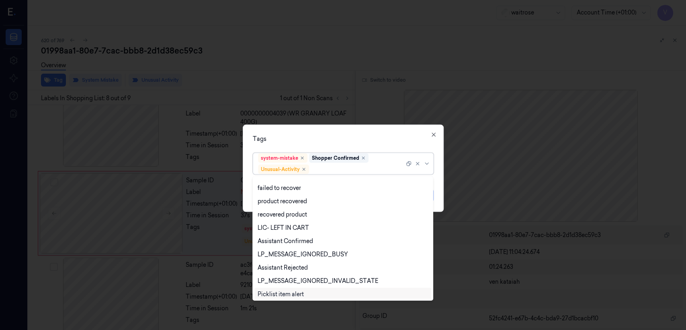
click at [280, 294] on div "Picklist item alert" at bounding box center [281, 294] width 46 height 8
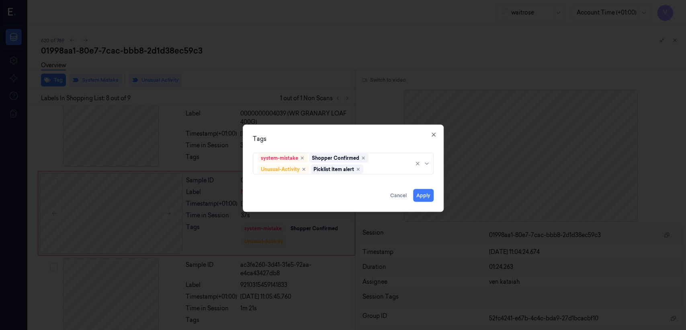
click at [389, 150] on div "system-mistake Shopper Confirmed Unusual-Activity Picklist item alert" at bounding box center [343, 162] width 181 height 25
click at [421, 195] on button "Apply" at bounding box center [423, 195] width 21 height 13
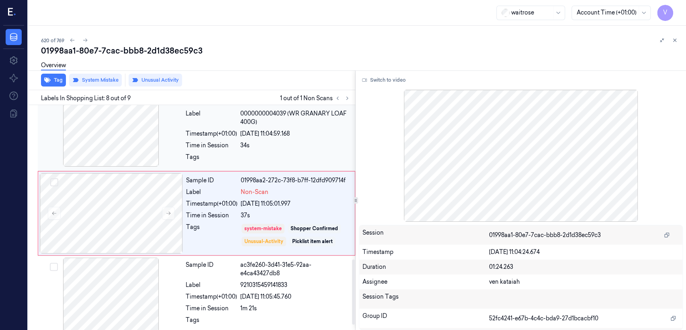
click at [308, 130] on div "Sample ID 537c6449-9ae0-3d26-81eb-6a4bc10155c5 Label 0000000004039 (WR GRANARY …" at bounding box center [268, 127] width 171 height 83
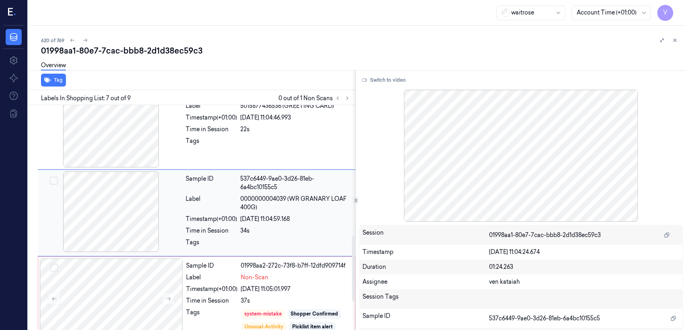
scroll to position [444, 0]
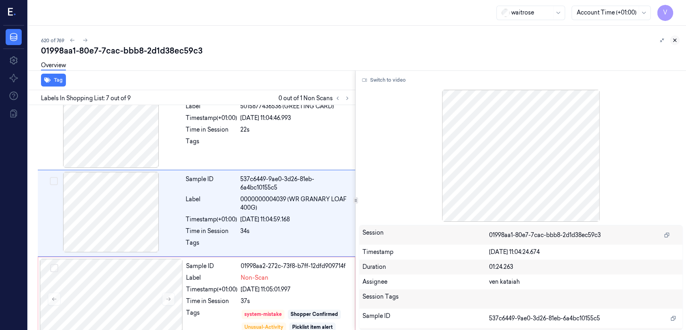
click at [674, 43] on icon at bounding box center [675, 40] width 6 height 6
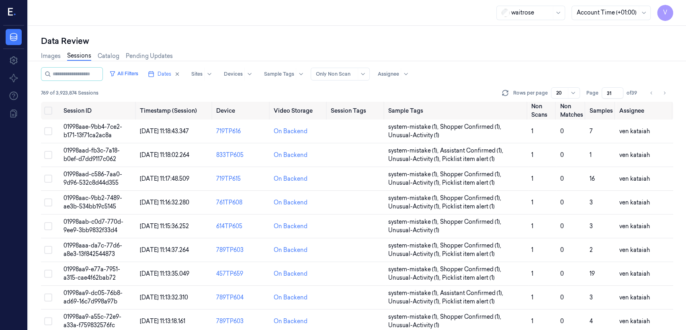
drag, startPoint x: 612, startPoint y: 94, endPoint x: 600, endPoint y: 98, distance: 12.6
click at [600, 98] on div "Page 31 of 39" at bounding box center [613, 92] width 53 height 11
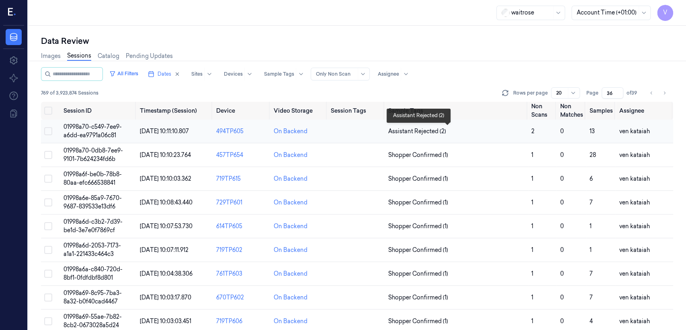
type input "36"
click at [413, 131] on span "Assistant Rejected (2)" at bounding box center [417, 131] width 58 height 8
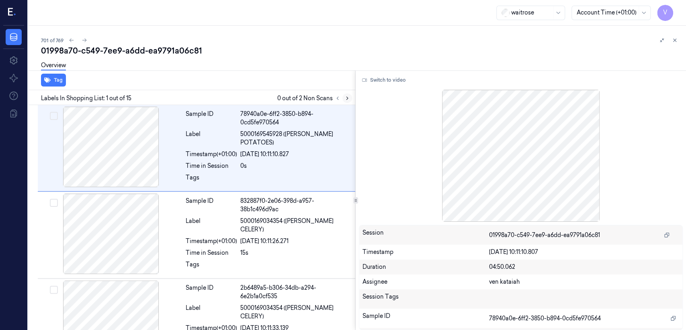
click at [345, 96] on icon at bounding box center [348, 98] width 6 height 6
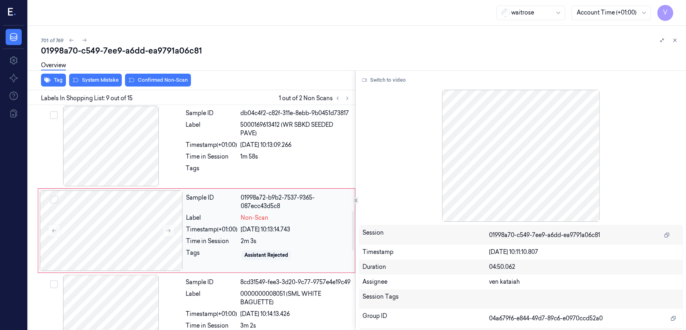
scroll to position [606, 0]
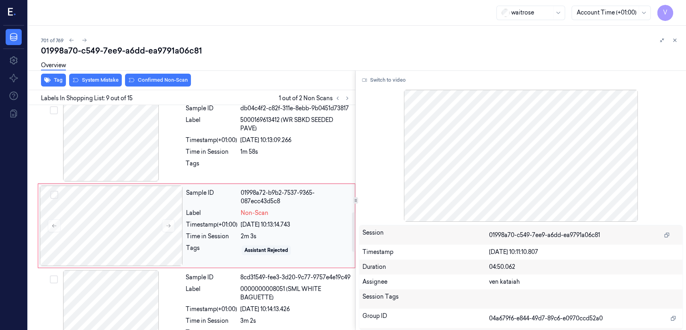
click at [236, 220] on div "Timestamp (+01:00)" at bounding box center [211, 224] width 51 height 8
click at [208, 159] on div "Tags" at bounding box center [211, 165] width 51 height 13
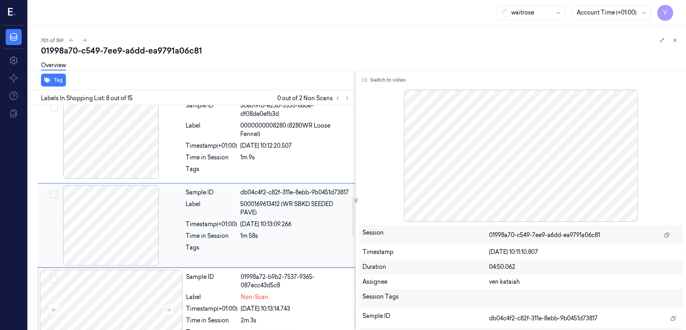
scroll to position [522, 0]
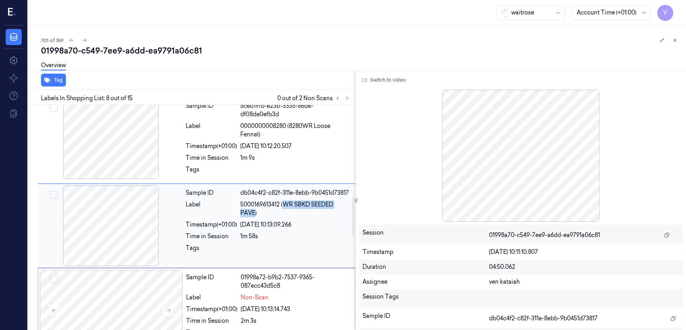
drag, startPoint x: 284, startPoint y: 196, endPoint x: 256, endPoint y: 209, distance: 30.8
click at [256, 209] on div "Sample ID db04c4f2-c82f-311e-8ebb-9b0451d73817 Label 5000169613412 (WR SBKD SEE…" at bounding box center [268, 225] width 171 height 80
copy span "WR SBKD SEEDED PAVE"
click at [258, 284] on div "Sample ID 01998a72-b9b2-7537-9365-087ecc43d5c8 Label Non-Scan Timestamp (+01:00…" at bounding box center [268, 310] width 171 height 80
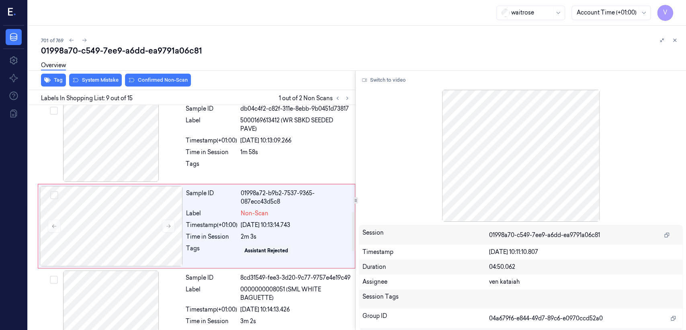
scroll to position [606, 0]
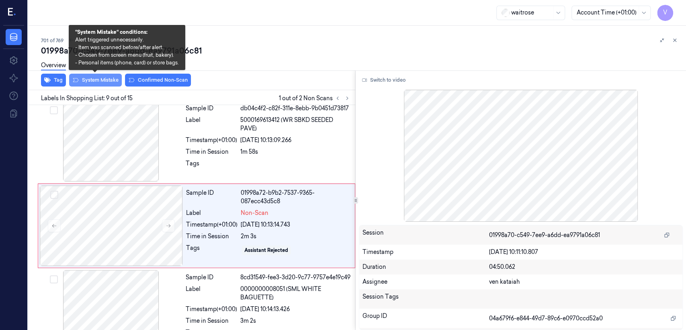
click at [86, 79] on button "System Mistake" at bounding box center [95, 80] width 53 height 13
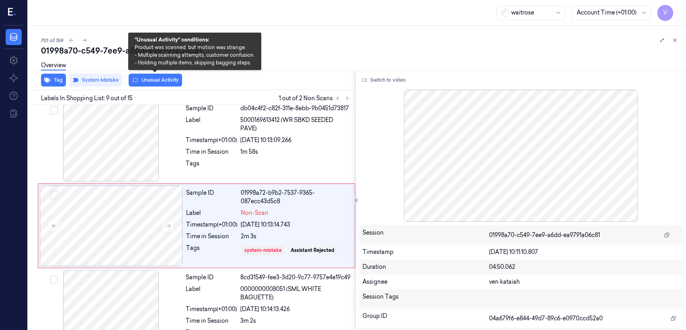
click at [173, 81] on button "Unusual Activity" at bounding box center [155, 80] width 53 height 13
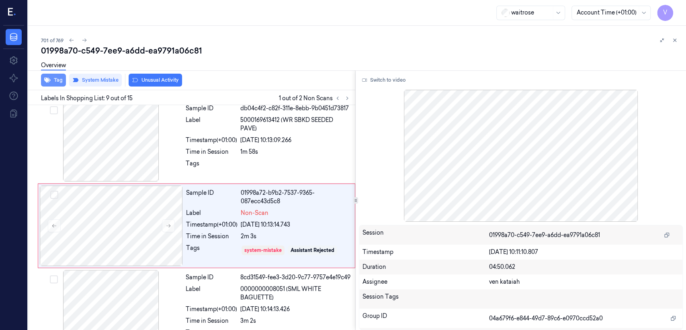
click at [56, 80] on button "Tag" at bounding box center [53, 80] width 25 height 13
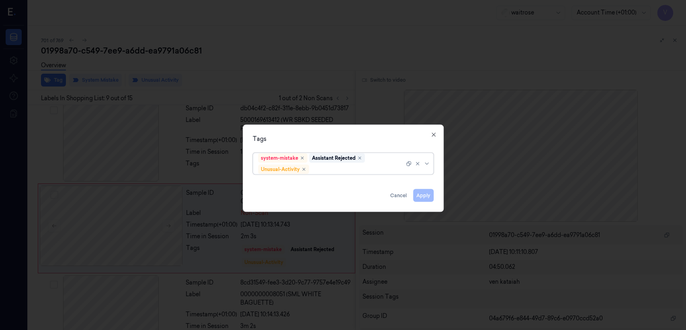
scroll to position [609, 0]
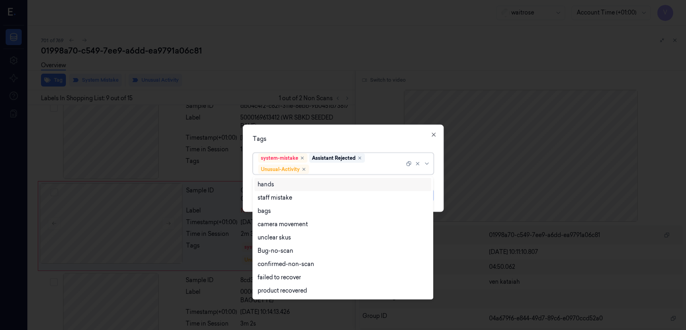
click at [388, 165] on div at bounding box center [358, 169] width 94 height 8
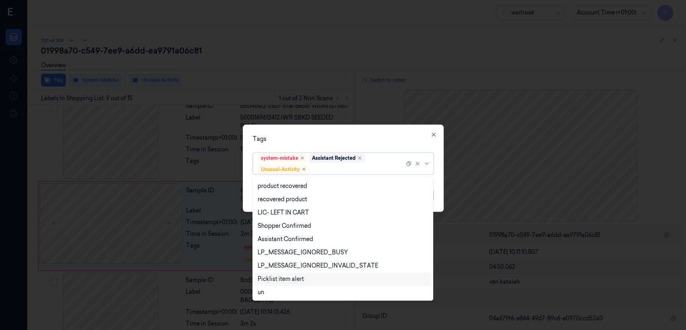
scroll to position [105, 0]
click at [286, 277] on div "Picklist item alert" at bounding box center [281, 279] width 46 height 8
click at [359, 145] on div "Tags option Picklist item alert, selected. 20 results available. Use Up and Dow…" at bounding box center [343, 168] width 201 height 87
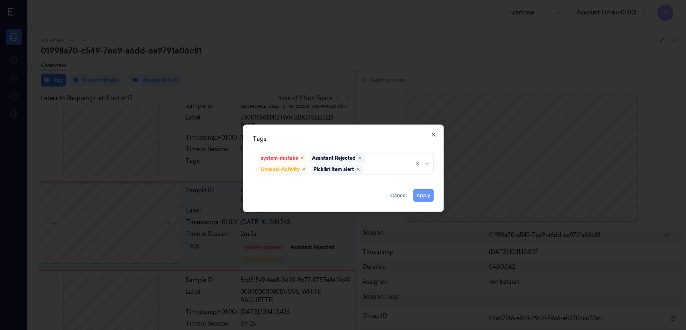
click at [417, 196] on button "Apply" at bounding box center [423, 195] width 21 height 13
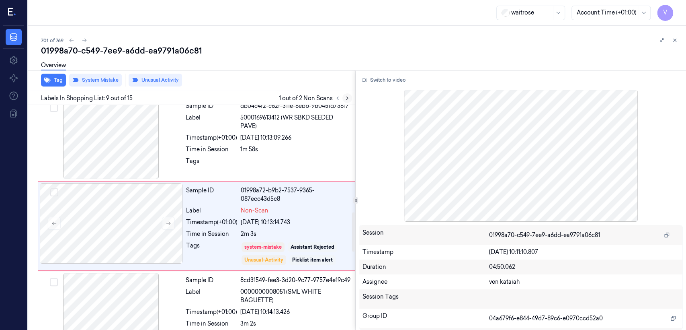
click at [349, 99] on icon at bounding box center [348, 98] width 6 height 6
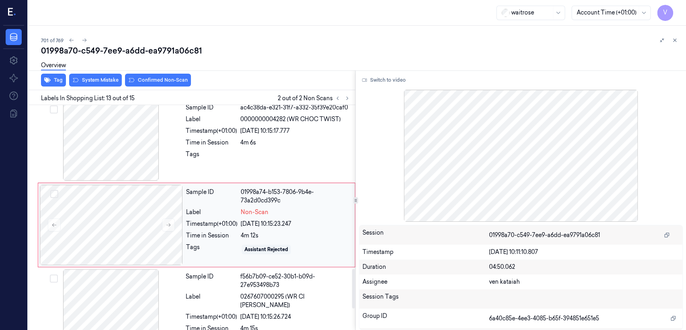
scroll to position [952, 0]
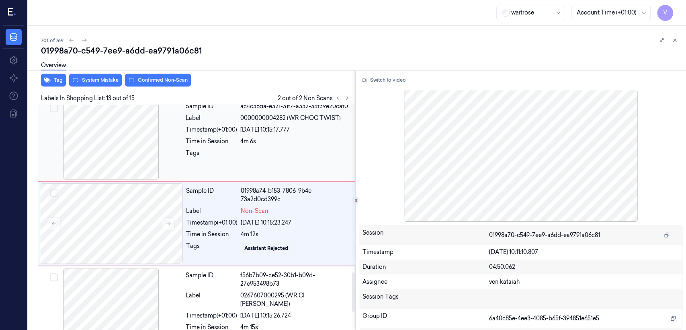
click at [273, 149] on div at bounding box center [295, 155] width 110 height 13
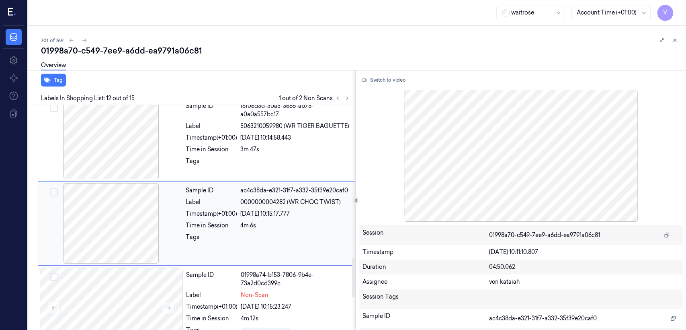
scroll to position [867, 0]
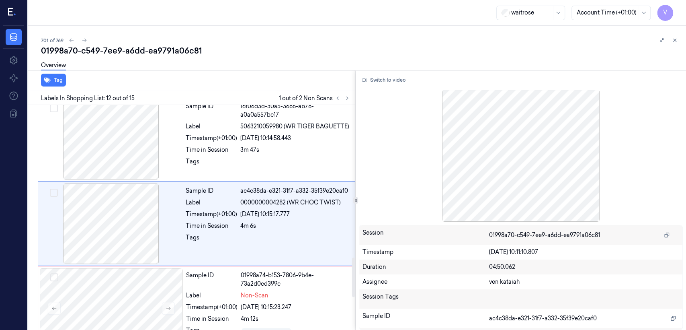
click at [377, 86] on div "Switch to video Session 01998a70-c549-7ee9-a6dd-ea9791a06c81 Timestamp 27/09/20…" at bounding box center [521, 199] width 331 height 259
click at [381, 78] on button "Switch to video" at bounding box center [384, 80] width 50 height 13
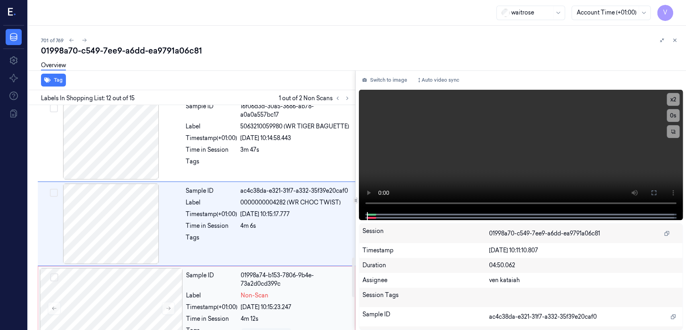
click at [199, 303] on div "Timestamp (+01:00)" at bounding box center [211, 307] width 51 height 8
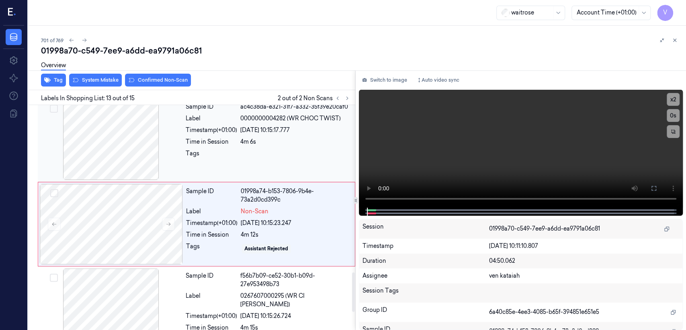
scroll to position [952, 0]
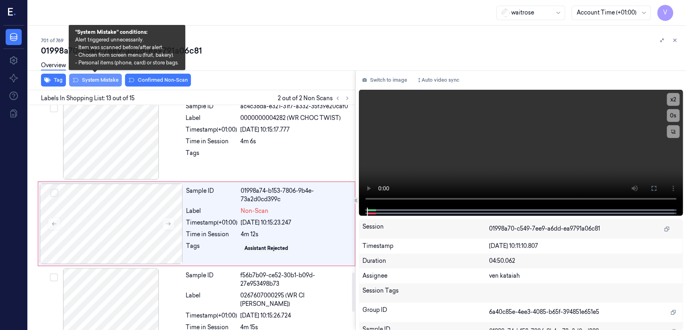
click at [103, 84] on button "System Mistake" at bounding box center [95, 80] width 53 height 13
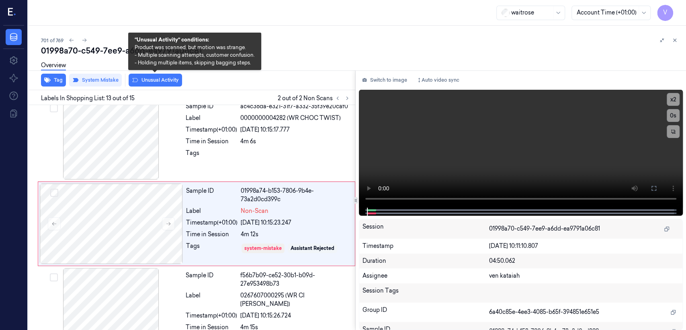
click at [153, 83] on button "Unusual Activity" at bounding box center [155, 80] width 53 height 13
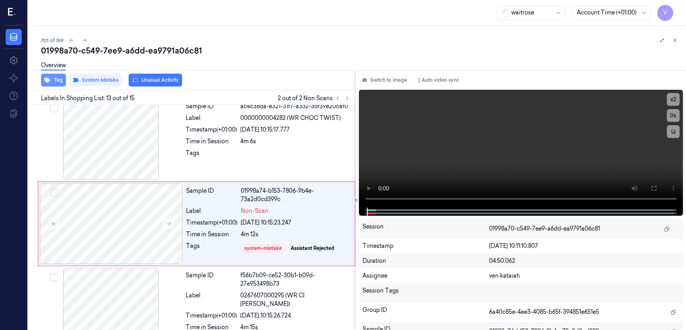
click at [52, 84] on button "Tag" at bounding box center [53, 80] width 25 height 13
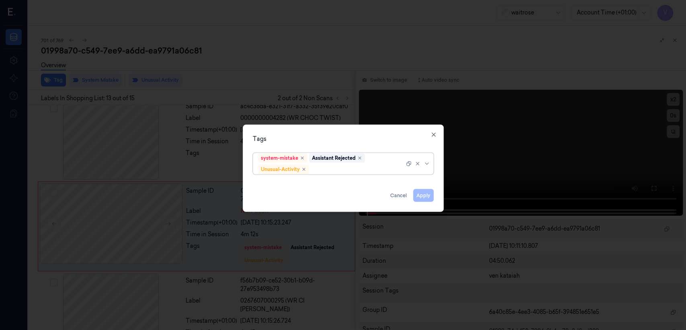
scroll to position [954, 0]
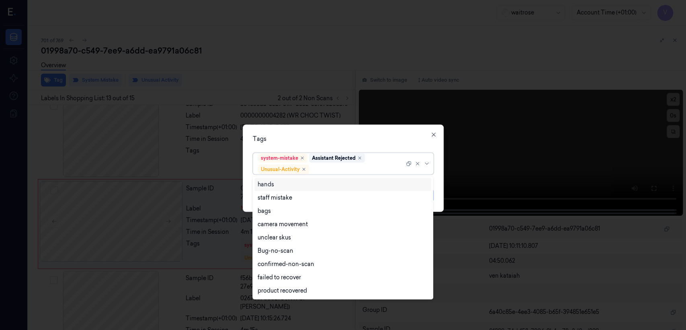
click at [384, 160] on div "system-mistake Assistant Rejected Unusual-Activity" at bounding box center [331, 163] width 146 height 21
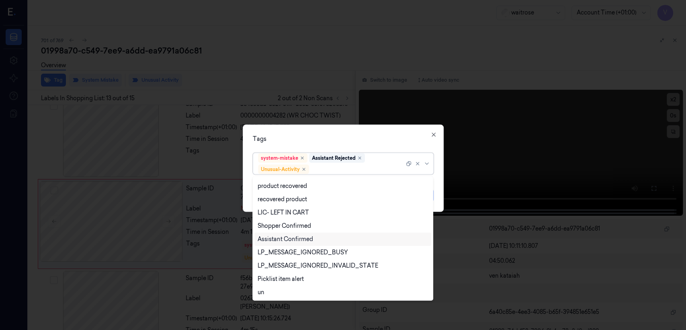
scroll to position [105, 0]
click at [282, 280] on div "Picklist item alert" at bounding box center [281, 279] width 46 height 8
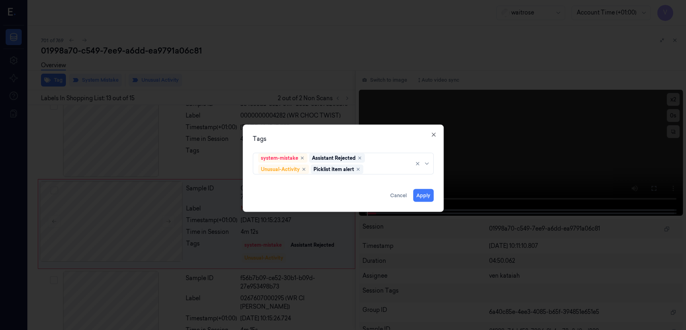
drag, startPoint x: 326, startPoint y: 132, endPoint x: 358, endPoint y: 178, distance: 55.4
click at [329, 142] on div "Tags system-mistake Assistant Rejected Unusual-Activity Picklist item alert App…" at bounding box center [343, 168] width 201 height 87
click at [428, 199] on button "Apply" at bounding box center [423, 195] width 21 height 13
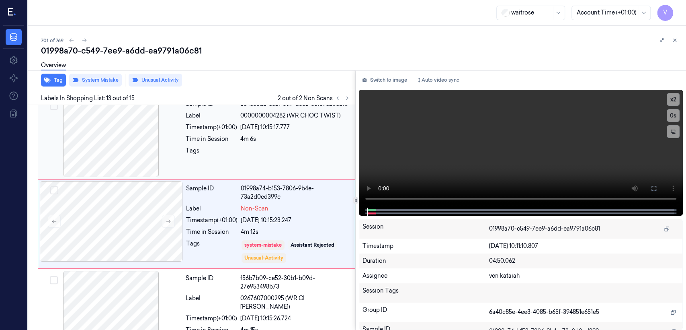
click at [197, 149] on div "Tags" at bounding box center [211, 152] width 51 height 13
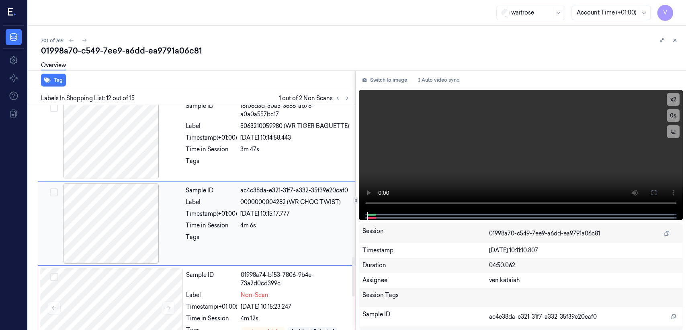
scroll to position [867, 0]
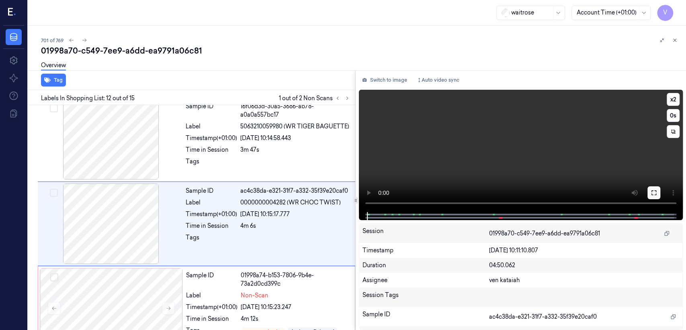
click at [657, 194] on icon at bounding box center [654, 192] width 6 height 6
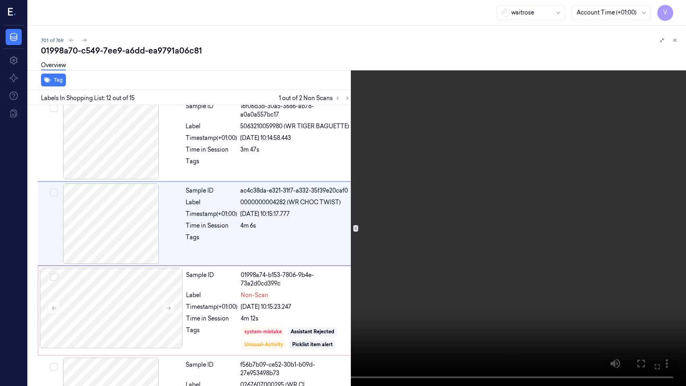
click at [485, 271] on video at bounding box center [343, 193] width 686 height 386
click at [0, 0] on icon at bounding box center [0, 0] width 0 height 0
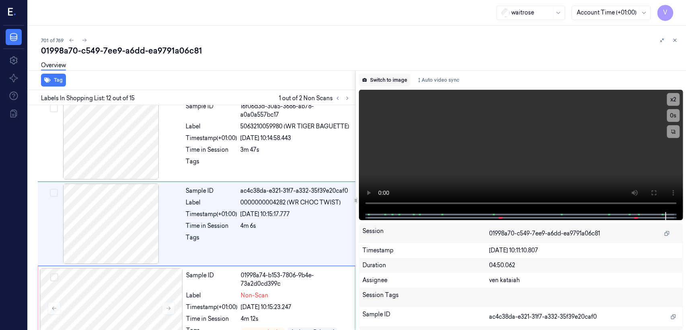
click at [399, 80] on button "Switch to image" at bounding box center [384, 80] width 51 height 13
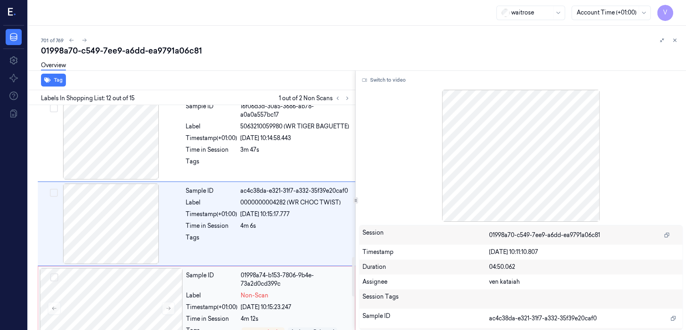
click at [247, 295] on div "Sample ID 01998a74-b153-7806-9b4e-73a2d0cd399c Label Non-Scan Timestamp (+01:00…" at bounding box center [268, 311] width 171 height 86
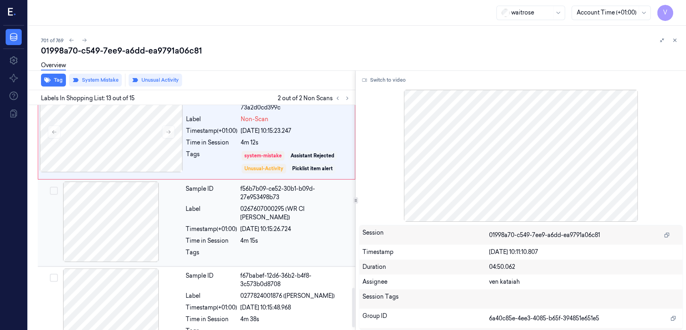
click at [212, 236] on div "Time in Session" at bounding box center [211, 240] width 51 height 8
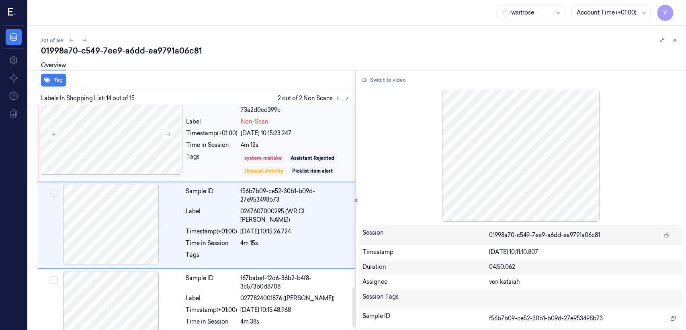
click at [252, 154] on div "system-mistake" at bounding box center [263, 157] width 37 height 7
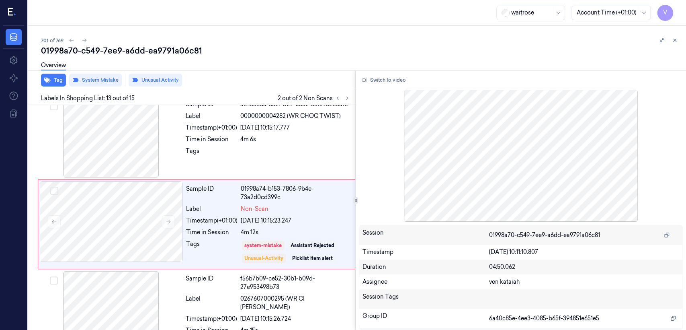
scroll to position [954, 0]
click at [336, 101] on button at bounding box center [338, 98] width 10 height 10
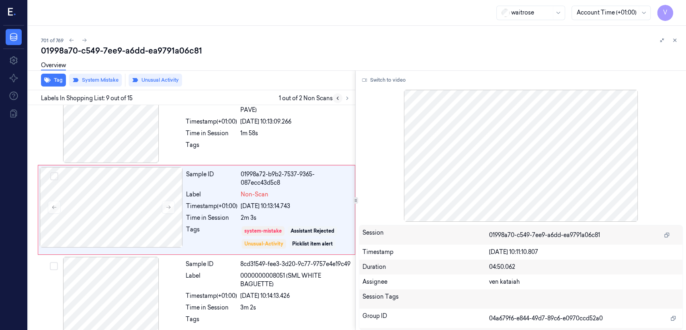
scroll to position [609, 0]
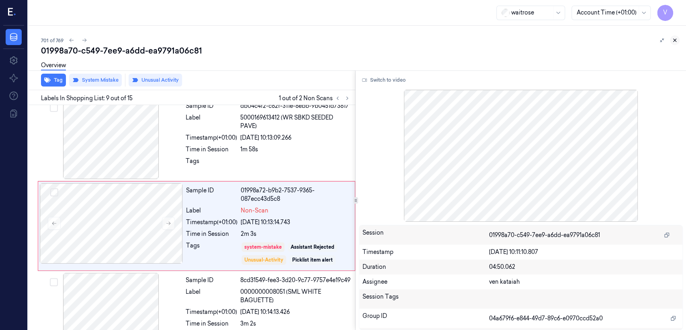
click at [677, 43] on icon at bounding box center [675, 40] width 6 height 6
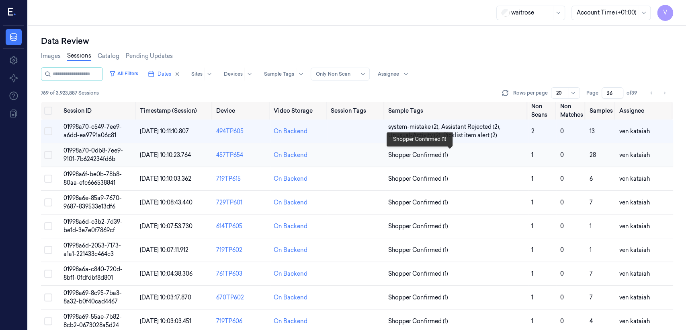
click at [408, 154] on span "Shopper Confirmed (1)" at bounding box center [418, 155] width 60 height 8
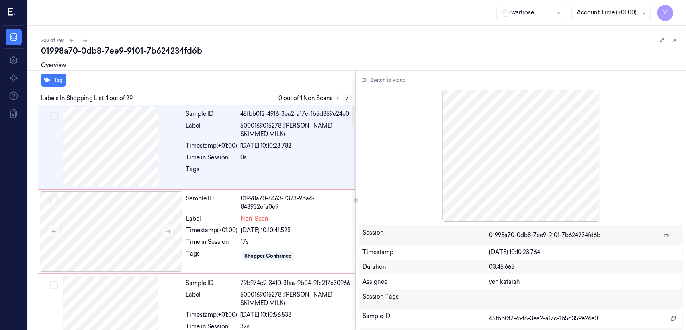
click at [346, 97] on icon at bounding box center [348, 98] width 6 height 6
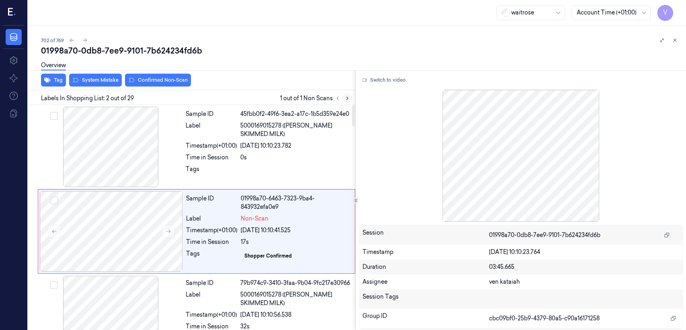
scroll to position [14, 0]
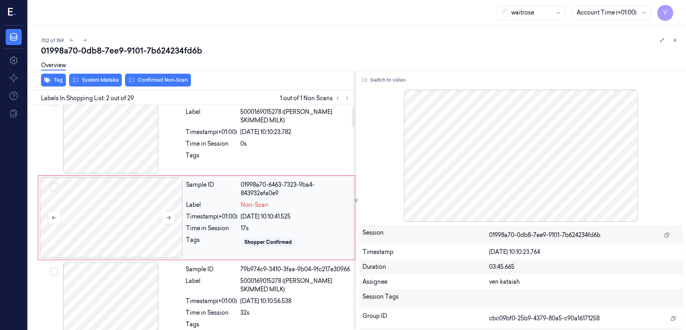
click at [142, 212] on div at bounding box center [111, 217] width 143 height 80
click at [204, 160] on div "Tags" at bounding box center [211, 157] width 51 height 13
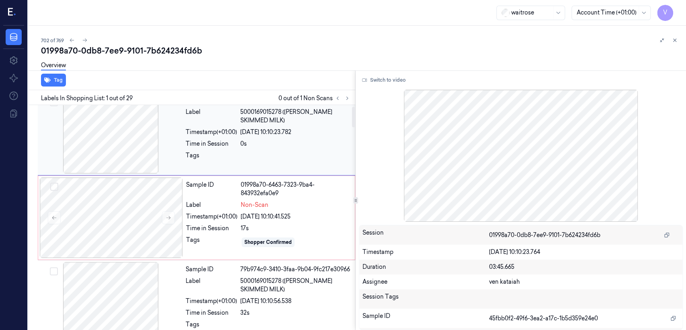
scroll to position [0, 0]
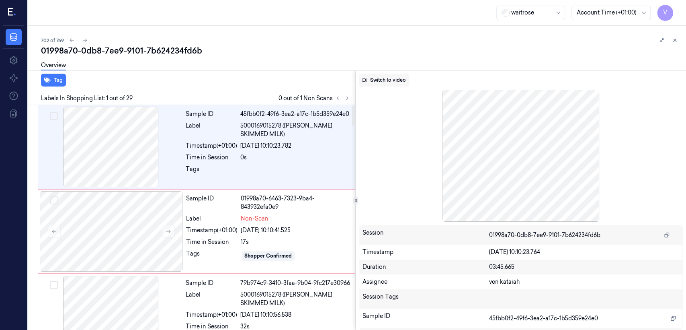
click at [383, 81] on button "Switch to video" at bounding box center [384, 80] width 50 height 13
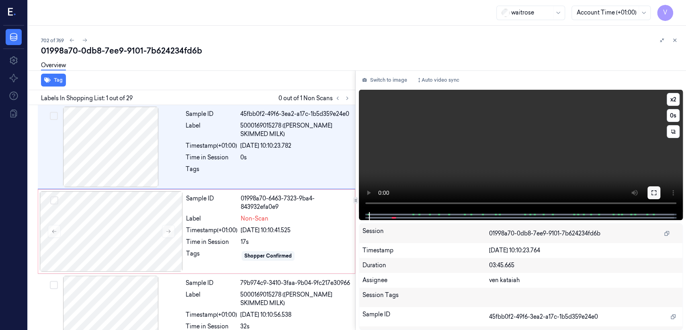
click at [653, 192] on icon at bounding box center [654, 192] width 6 height 6
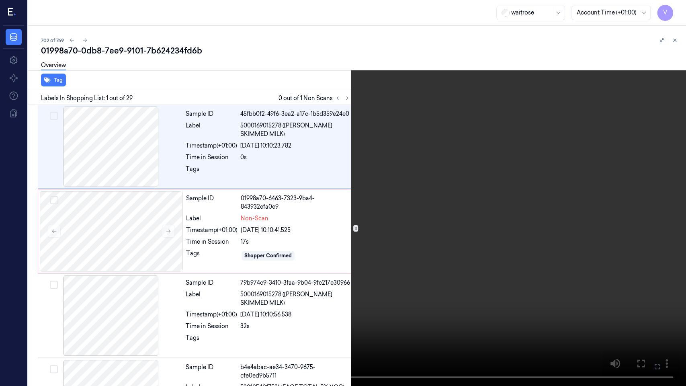
click at [0, 0] on icon at bounding box center [0, 0] width 0 height 0
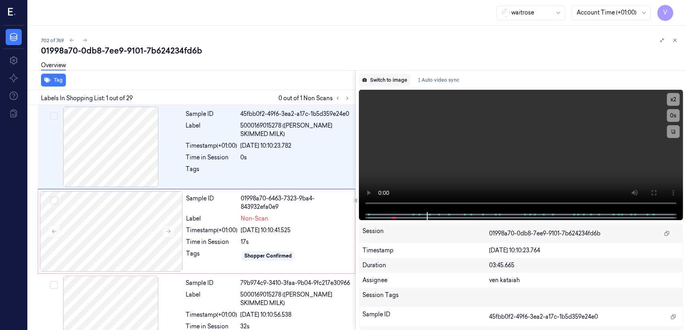
click at [383, 80] on button "Switch to image" at bounding box center [384, 80] width 51 height 13
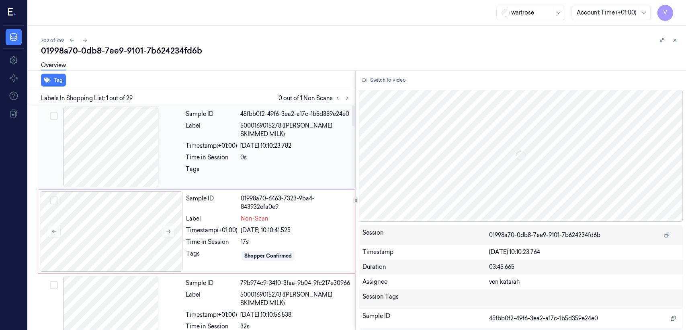
click at [269, 233] on div "27/09/2025 10:10:41.525" at bounding box center [295, 230] width 109 height 8
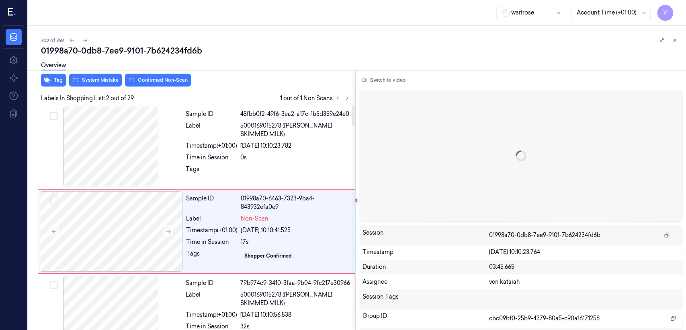
scroll to position [14, 0]
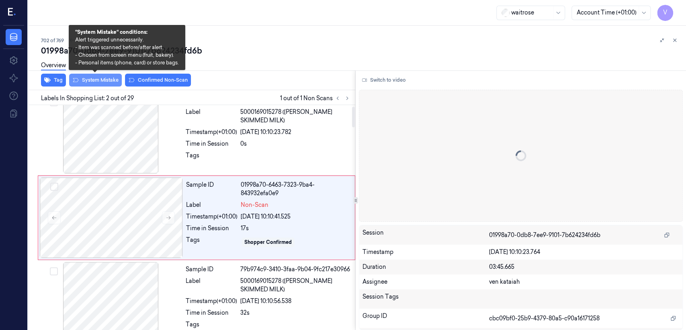
click at [100, 83] on button "System Mistake" at bounding box center [95, 80] width 53 height 13
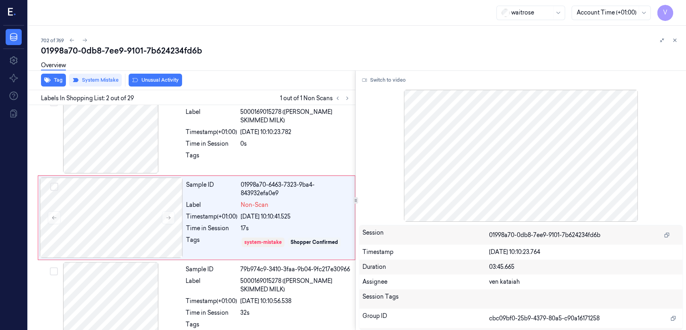
click at [163, 81] on button "Unusual Activity" at bounding box center [155, 80] width 53 height 13
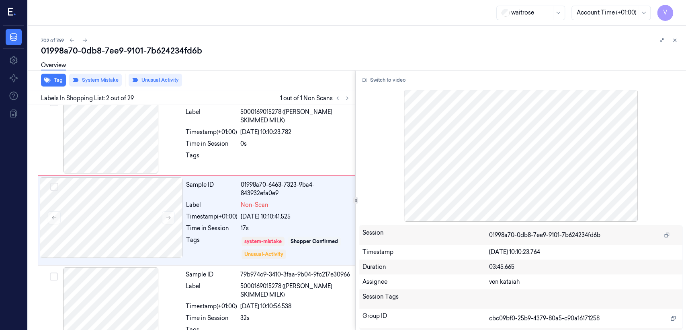
scroll to position [16, 0]
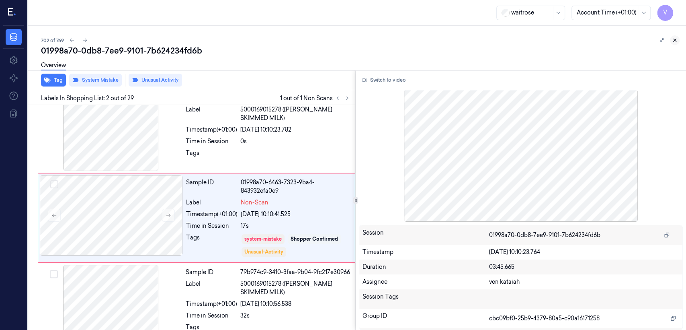
click at [677, 37] on icon at bounding box center [675, 40] width 6 height 6
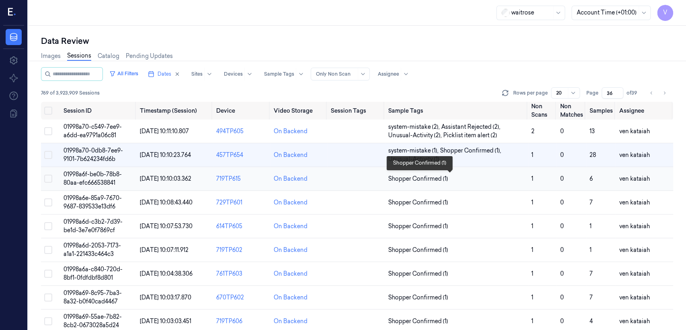
click at [421, 181] on span "Shopper Confirmed (1)" at bounding box center [418, 179] width 60 height 8
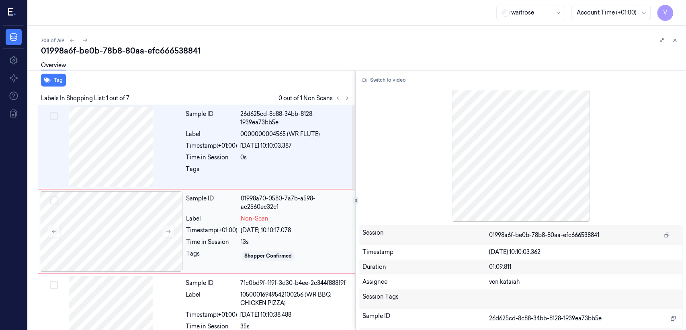
click at [242, 236] on div "Sample ID 01998a70-0580-7a7b-a598-ac2560ec32c1 Label Non-Scan Timestamp (+01:00…" at bounding box center [268, 231] width 171 height 80
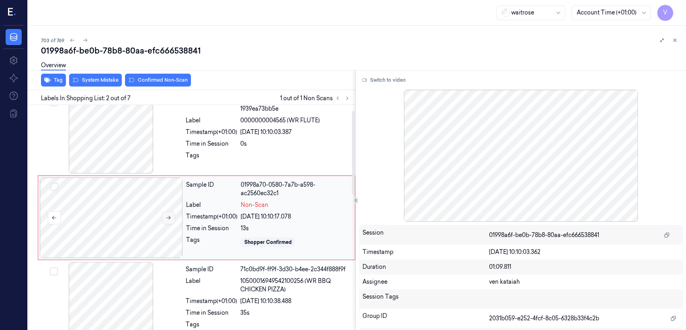
click at [170, 218] on icon at bounding box center [169, 218] width 6 height 6
click at [201, 147] on div "Time in Session" at bounding box center [211, 144] width 51 height 8
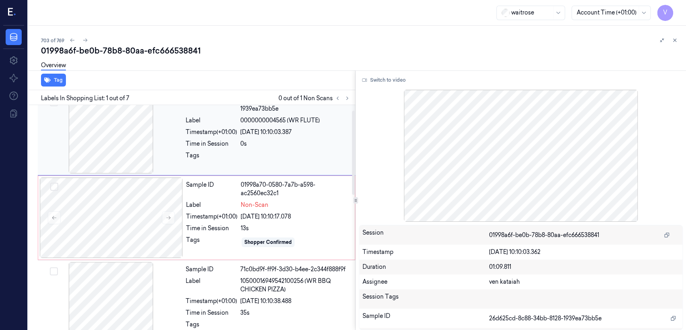
scroll to position [0, 0]
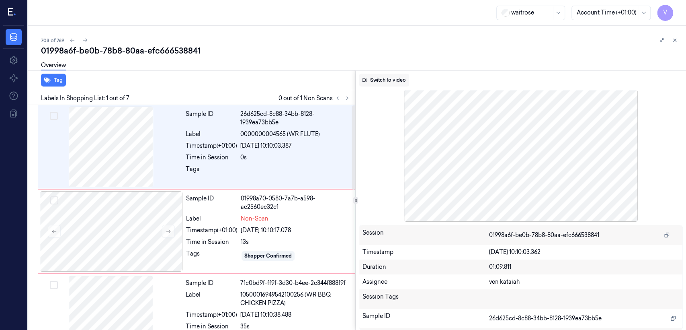
click at [389, 81] on button "Switch to video" at bounding box center [384, 80] width 50 height 13
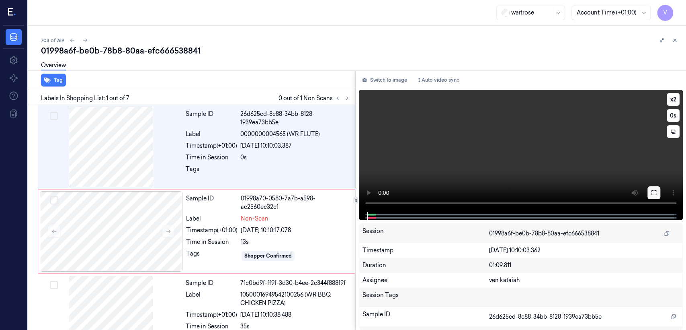
click at [654, 197] on button at bounding box center [654, 192] width 13 height 13
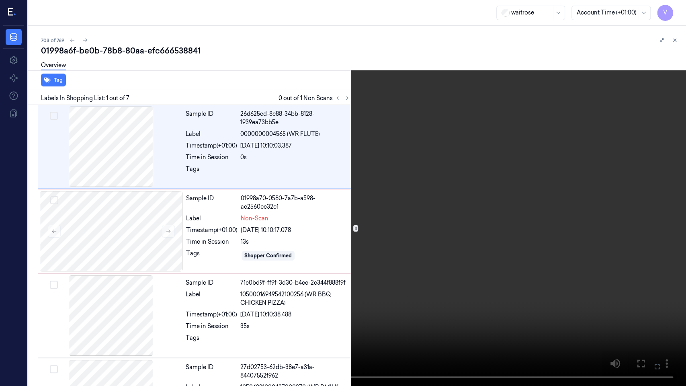
click at [0, 0] on icon at bounding box center [0, 0] width 0 height 0
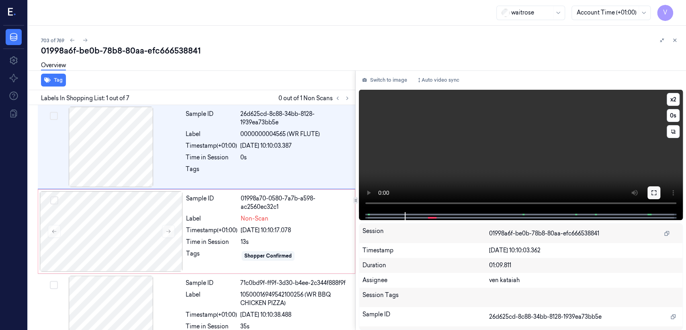
click at [655, 191] on icon at bounding box center [654, 192] width 6 height 6
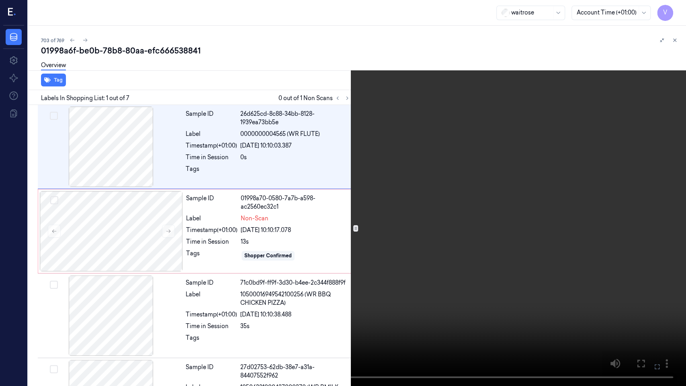
click at [0, 0] on icon at bounding box center [0, 0] width 0 height 0
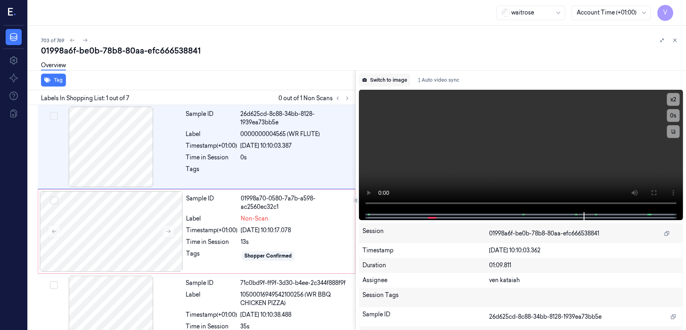
click at [372, 82] on button "Switch to image" at bounding box center [384, 80] width 51 height 13
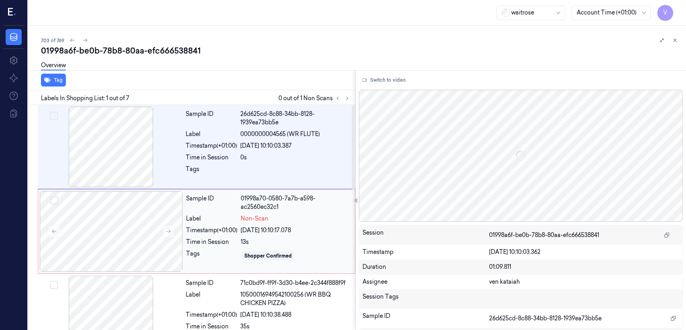
click at [259, 220] on span "Non-Scan" at bounding box center [255, 218] width 28 height 8
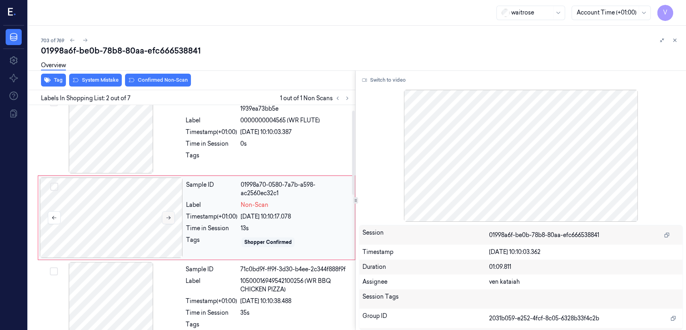
click at [170, 220] on icon at bounding box center [169, 218] width 6 height 6
click at [238, 133] on div "Timestamp (+01:00) 27/09/2025 10:10:03.387" at bounding box center [268, 132] width 165 height 8
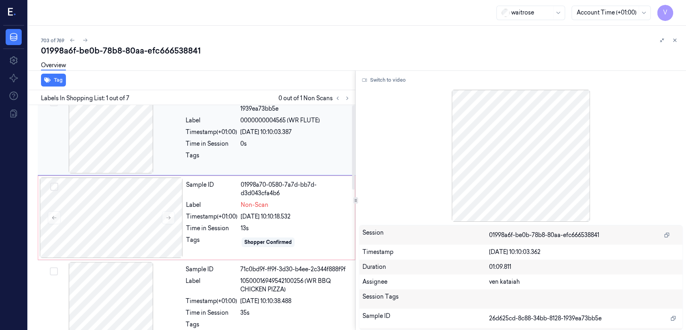
scroll to position [0, 0]
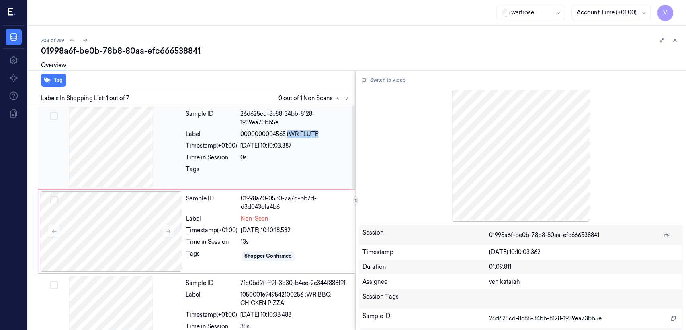
drag, startPoint x: 288, startPoint y: 135, endPoint x: 319, endPoint y: 138, distance: 31.1
click at [319, 138] on span "0000000004565 (WR FLUTE)" at bounding box center [280, 134] width 80 height 8
copy span "(WR FLUTE"
click at [265, 239] on div "13s" at bounding box center [295, 242] width 109 height 8
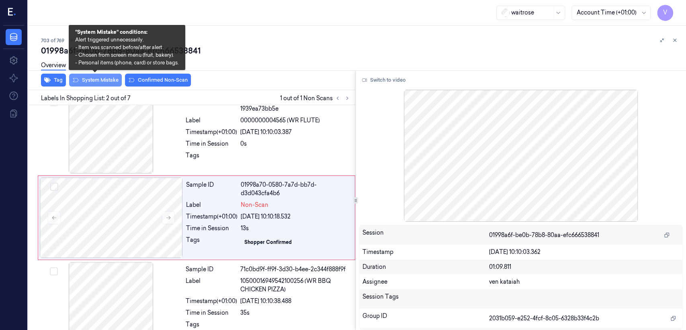
click at [109, 84] on button "System Mistake" at bounding box center [95, 80] width 53 height 13
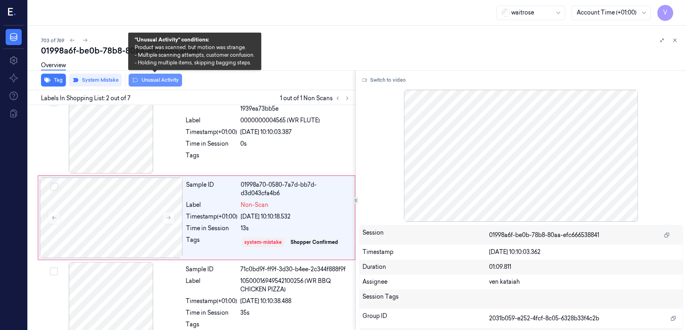
click at [138, 81] on button "Unusual Activity" at bounding box center [155, 80] width 53 height 13
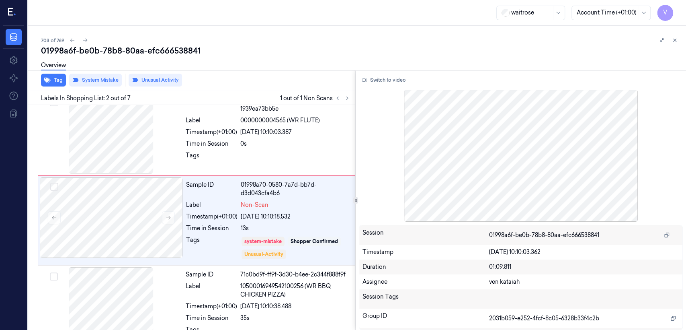
scroll to position [16, 0]
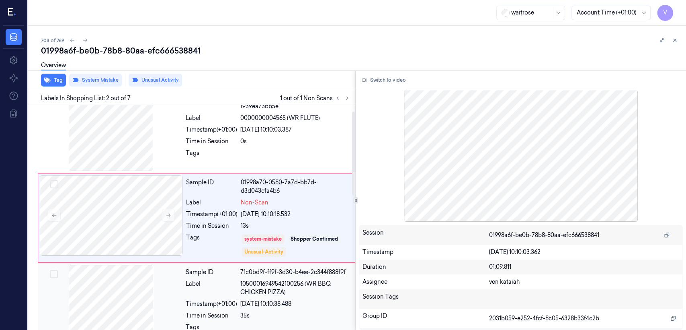
click at [228, 284] on div "Label" at bounding box center [211, 288] width 51 height 17
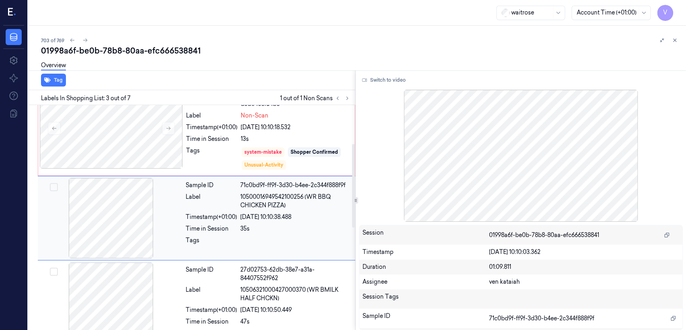
scroll to position [103, 0]
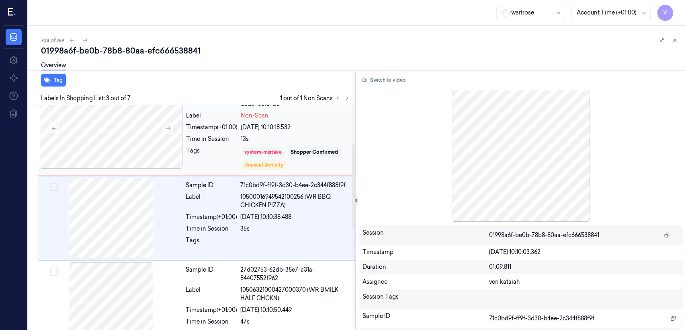
click at [275, 152] on div "system-mistake" at bounding box center [263, 151] width 37 height 7
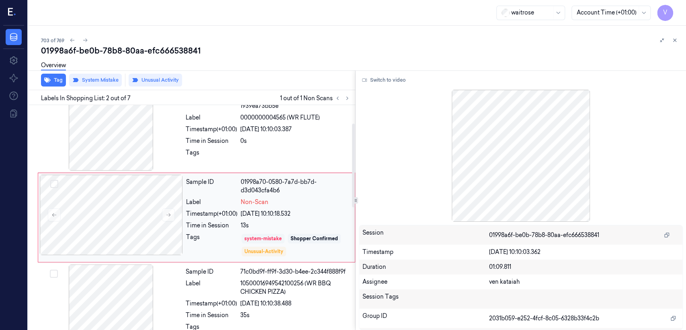
scroll to position [16, 0]
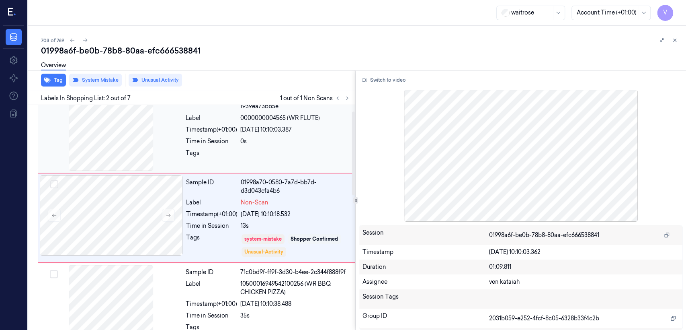
click at [237, 142] on div "Time in Session" at bounding box center [211, 141] width 51 height 8
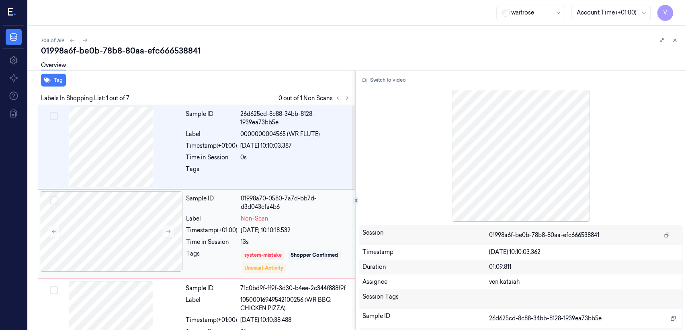
click at [211, 236] on div "Sample ID 01998a70-0580-7a7d-bb7d-d3d043cfa4b6 Label Non-Scan Timestamp (+01:00…" at bounding box center [268, 234] width 171 height 86
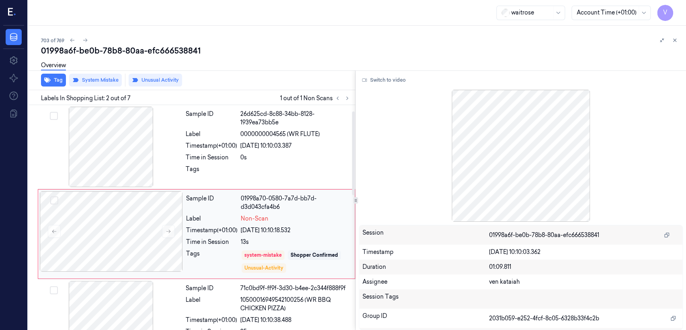
scroll to position [16, 0]
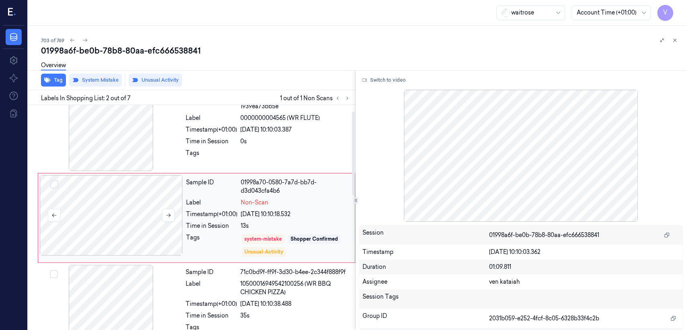
click at [176, 216] on div at bounding box center [111, 215] width 143 height 80
click at [170, 216] on icon at bounding box center [169, 215] width 6 height 6
click at [676, 41] on icon at bounding box center [675, 40] width 6 height 6
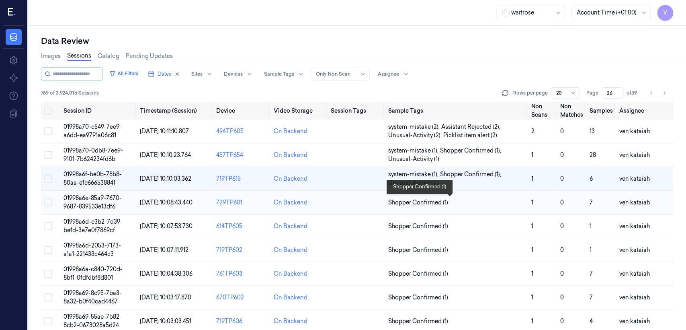
click at [421, 202] on span "Shopper Confirmed (1)" at bounding box center [418, 202] width 60 height 8
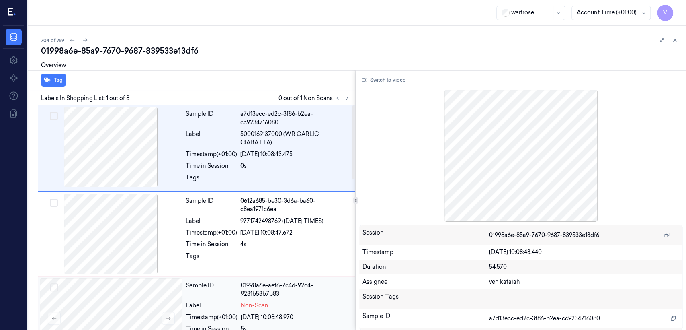
click at [255, 296] on div "01998a6e-aef6-7c4d-92c4-9231b53b7b83" at bounding box center [295, 289] width 109 height 17
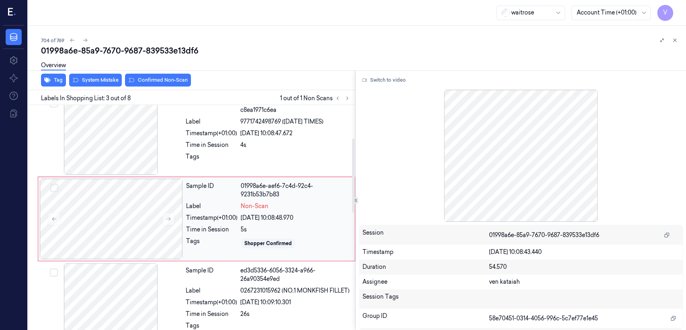
scroll to position [100, 0]
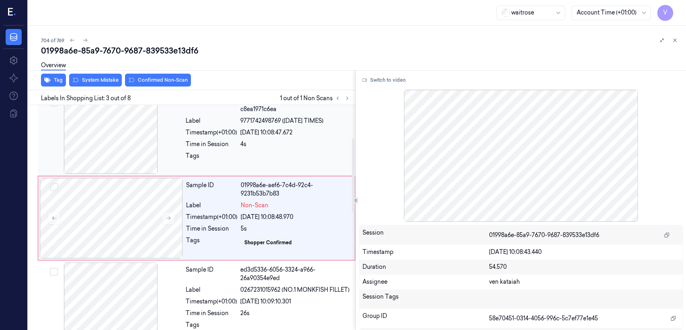
click at [303, 160] on div at bounding box center [295, 158] width 110 height 13
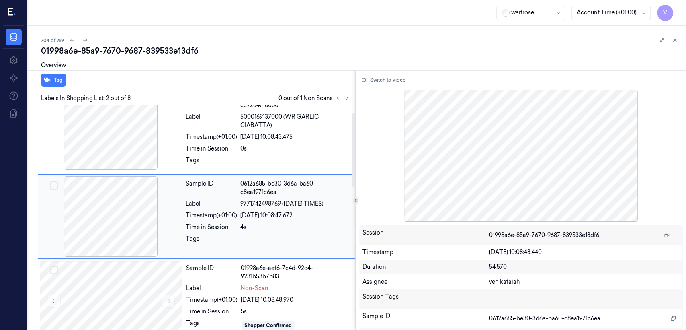
scroll to position [16, 0]
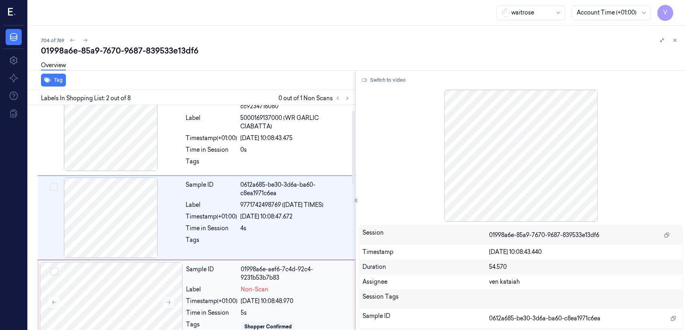
click at [247, 289] on span "Non-Scan" at bounding box center [255, 289] width 28 height 8
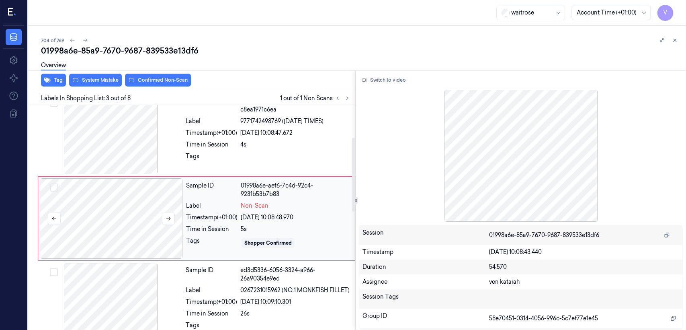
scroll to position [100, 0]
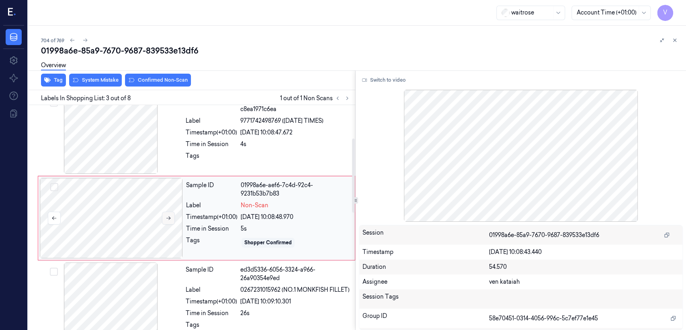
click at [169, 220] on button at bounding box center [168, 218] width 13 height 13
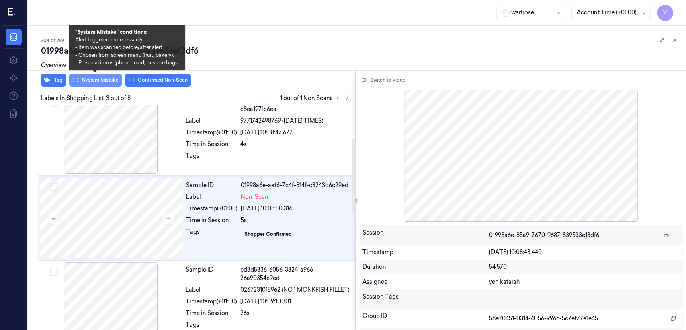
click at [100, 82] on button "System Mistake" at bounding box center [95, 80] width 53 height 13
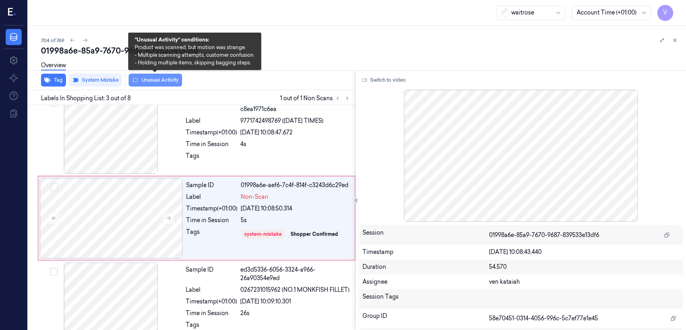
click at [165, 78] on button "Unusual Activity" at bounding box center [155, 80] width 53 height 13
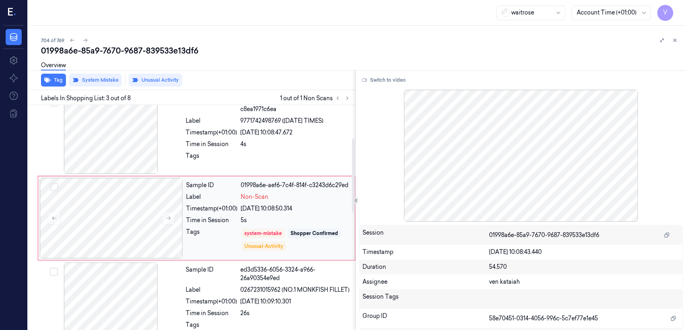
click at [195, 218] on div "Time in Session" at bounding box center [211, 220] width 51 height 8
click at [172, 216] on button at bounding box center [168, 218] width 13 height 13
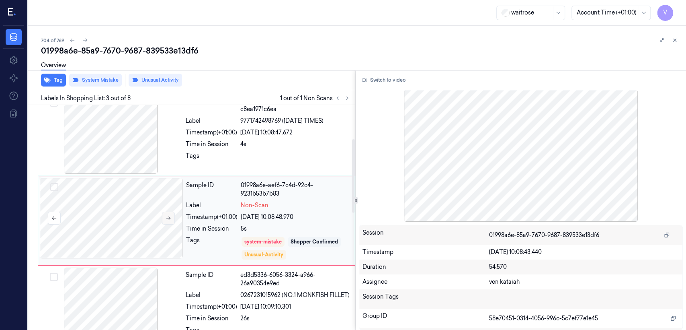
scroll to position [103, 0]
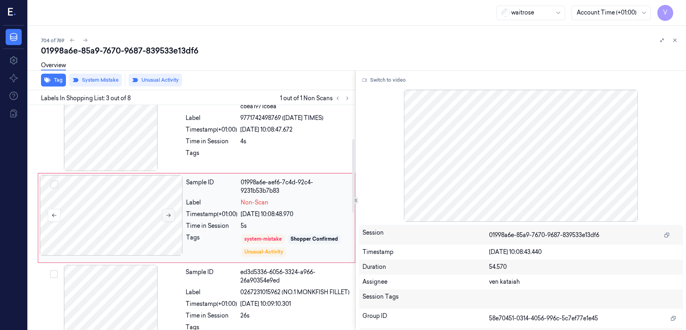
click at [172, 216] on button at bounding box center [168, 215] width 13 height 13
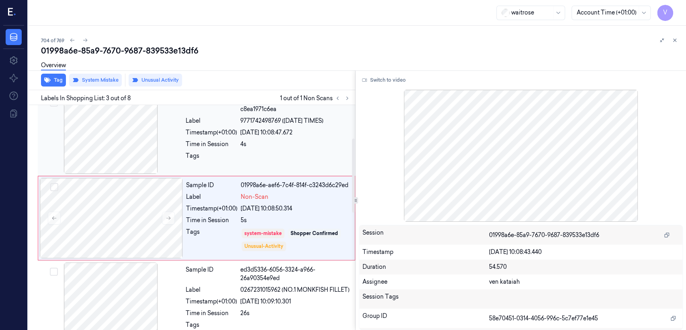
click at [223, 175] on div "Sample ID 0612a685-be30-3d6a-ba60-c8ea1971c6ea Label 9771742498769 (SATURDAY TI…" at bounding box center [197, 133] width 318 height 84
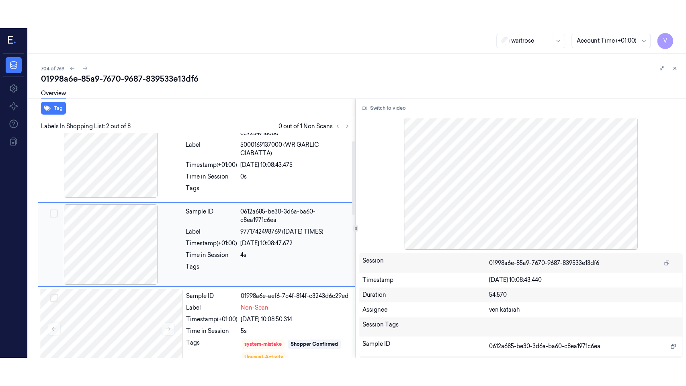
scroll to position [16, 0]
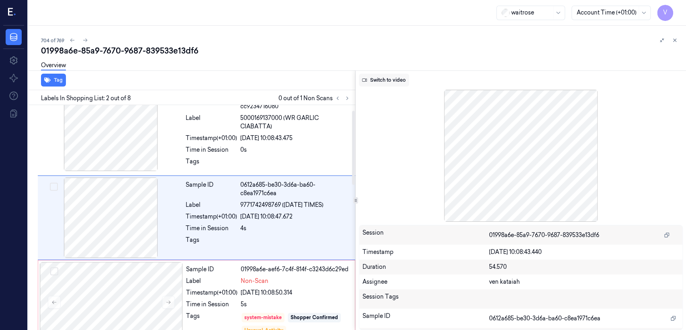
click at [375, 81] on button "Switch to video" at bounding box center [384, 80] width 50 height 13
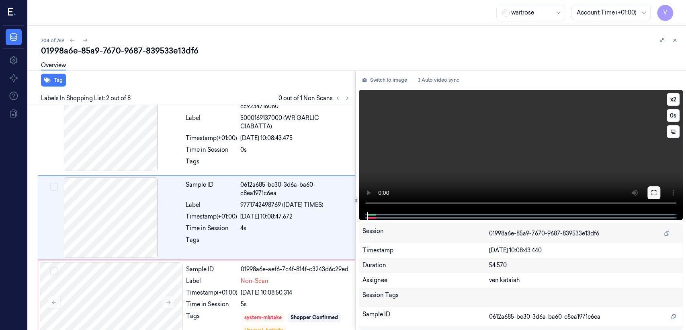
click at [653, 194] on icon at bounding box center [654, 192] width 6 height 6
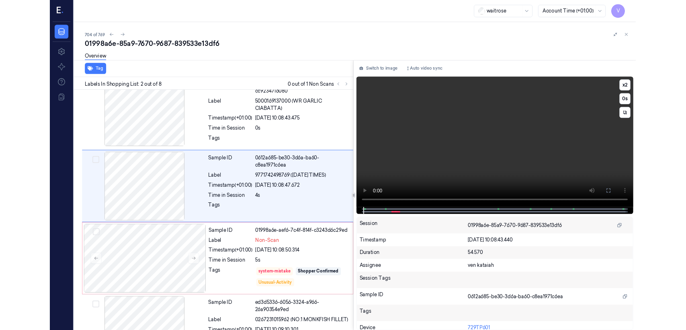
scroll to position [0, 0]
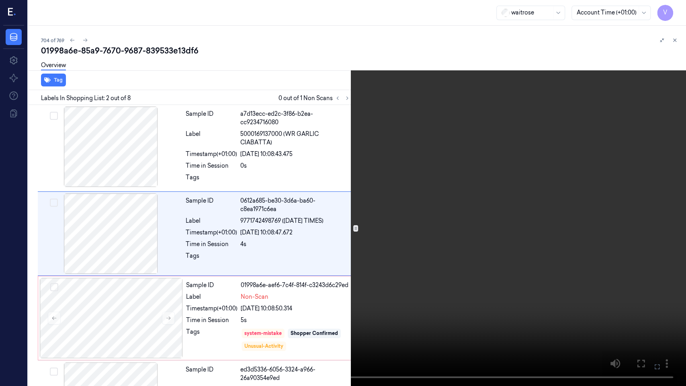
click at [653, 233] on video at bounding box center [343, 193] width 686 height 386
click at [0, 0] on icon at bounding box center [0, 0] width 0 height 0
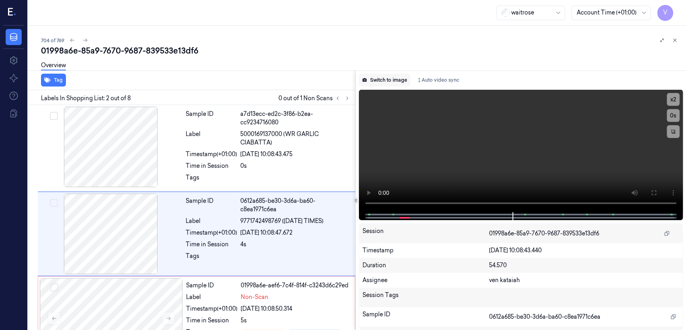
click at [401, 85] on button "Switch to image" at bounding box center [384, 80] width 51 height 13
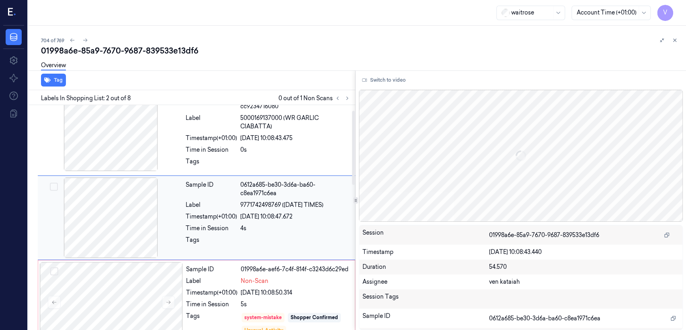
click at [202, 254] on div "Sample ID 0612a685-be30-3d6a-ba60-c8ea1971c6ea Label 9771742498769 (SATURDAY TI…" at bounding box center [268, 217] width 171 height 80
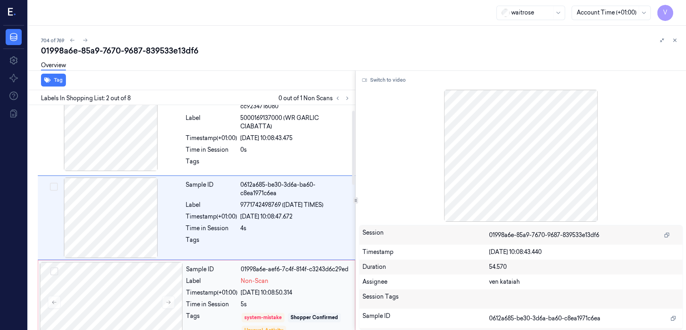
click at [219, 272] on div "Sample ID" at bounding box center [211, 269] width 51 height 8
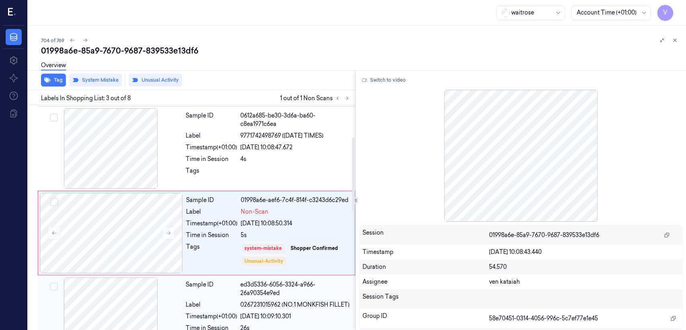
scroll to position [100, 0]
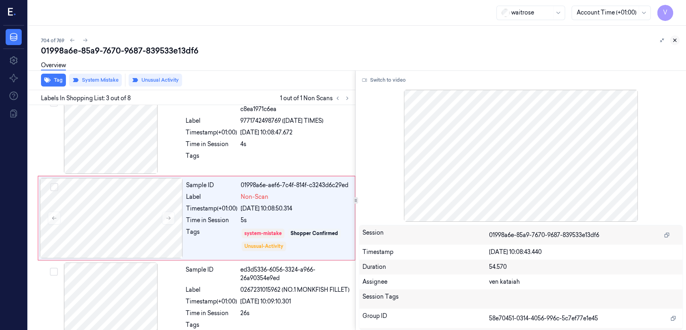
click at [674, 40] on icon at bounding box center [675, 40] width 6 height 6
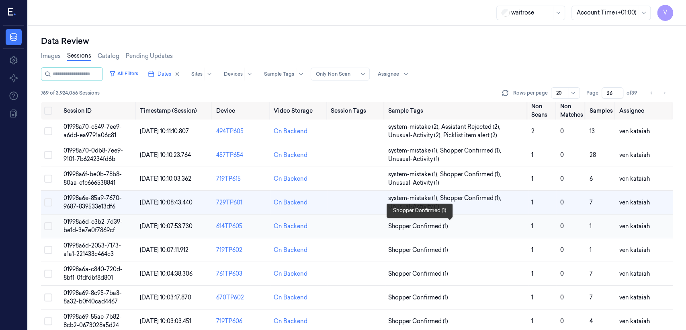
click at [416, 226] on span "Shopper Confirmed (1)" at bounding box center [418, 226] width 60 height 8
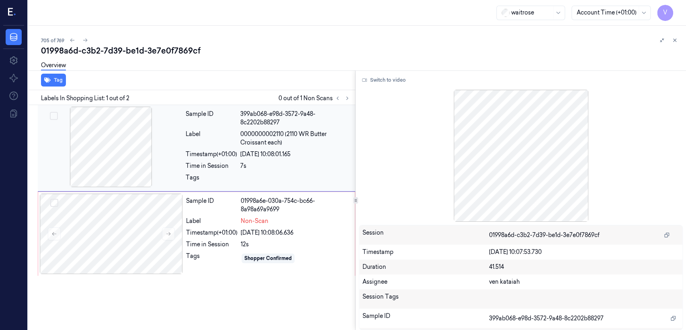
click at [290, 169] on div "7s" at bounding box center [295, 166] width 110 height 8
click at [388, 81] on button "Switch to video" at bounding box center [384, 80] width 50 height 13
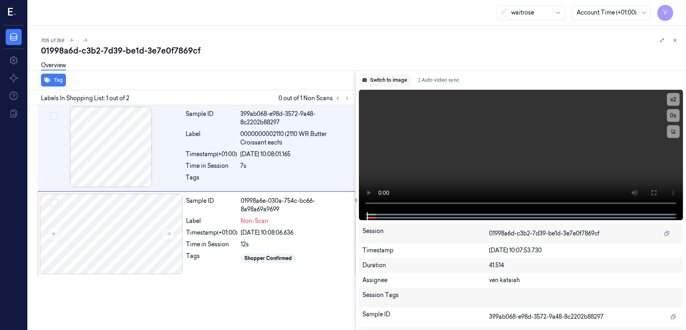
click at [391, 84] on button "Switch to image" at bounding box center [384, 80] width 51 height 13
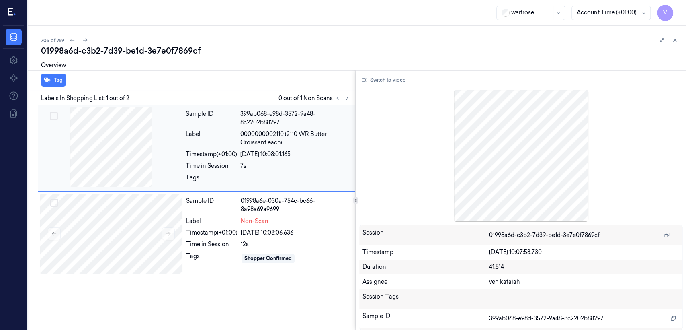
click at [279, 166] on div "7s" at bounding box center [295, 166] width 110 height 8
click at [231, 220] on div "Label" at bounding box center [211, 221] width 51 height 8
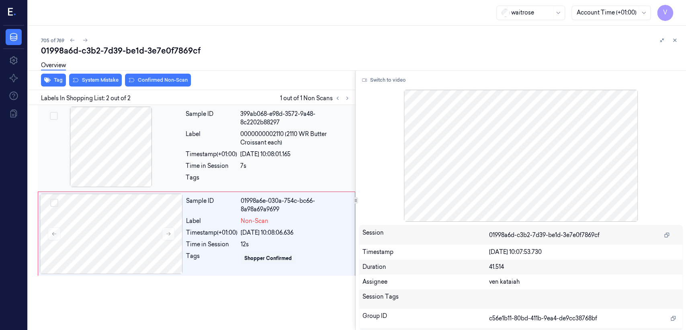
click at [273, 126] on div "399ab068-e98d-3572-9a48-8c2202b88297" at bounding box center [295, 118] width 110 height 17
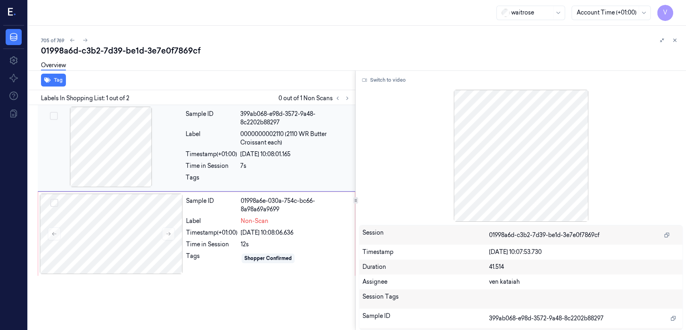
click at [302, 147] on div "Sample ID 399ab068-e98d-3572-9a48-8c2202b88297 Label 0000000002110 (2110 WR But…" at bounding box center [268, 148] width 171 height 83
click at [260, 223] on span "Non-Scan" at bounding box center [255, 221] width 28 height 8
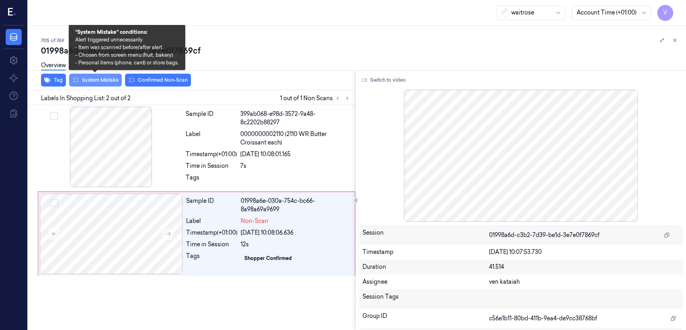
click at [103, 80] on button "System Mistake" at bounding box center [95, 80] width 53 height 13
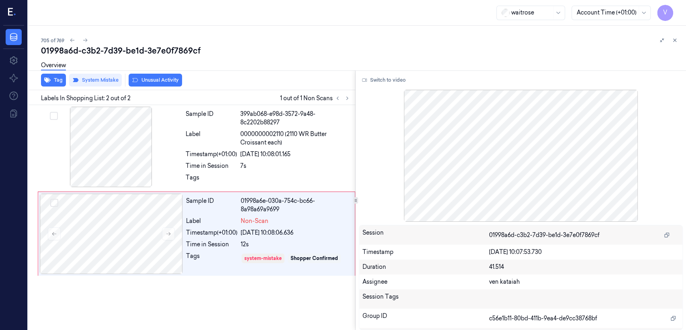
click at [152, 78] on button "Unusual Activity" at bounding box center [155, 80] width 53 height 13
click at [58, 78] on button "Tag" at bounding box center [53, 80] width 25 height 13
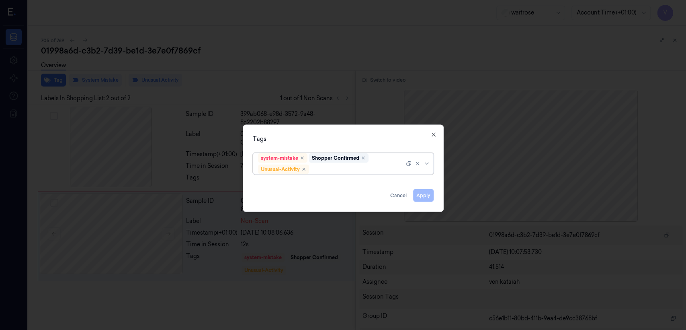
click at [384, 158] on div "system-mistake Shopper Confirmed Unusual-Activity" at bounding box center [331, 163] width 146 height 21
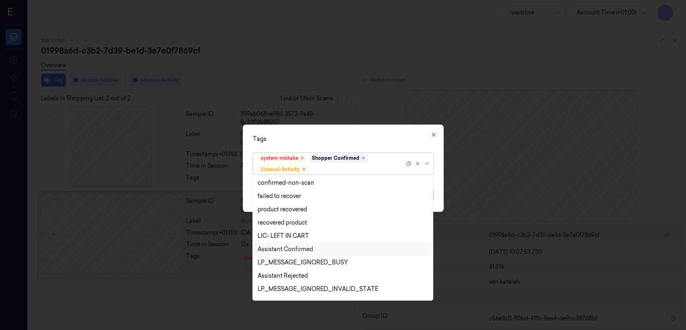
scroll to position [89, 0]
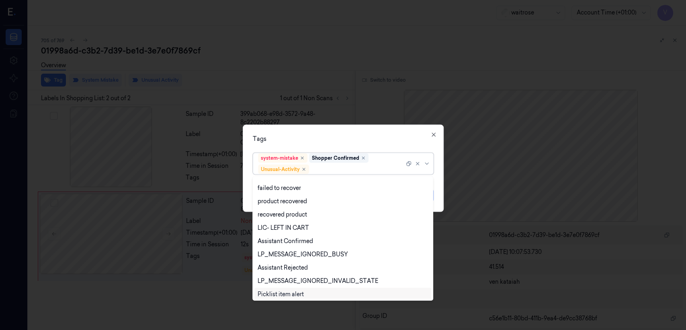
click at [288, 292] on div "Picklist item alert" at bounding box center [281, 294] width 46 height 8
click at [349, 146] on div "Tags option Picklist item alert, selected. Use Up and Down to choose options, p…" at bounding box center [343, 168] width 201 height 87
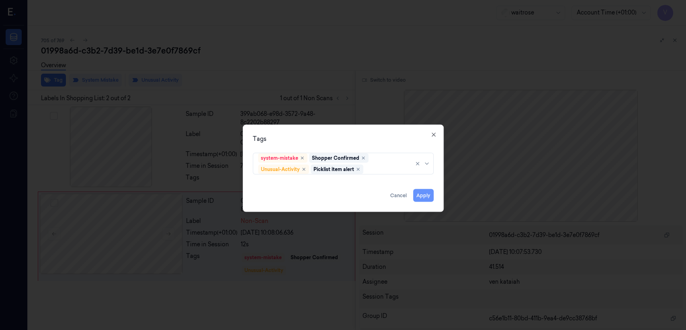
click at [431, 191] on button "Apply" at bounding box center [423, 195] width 21 height 13
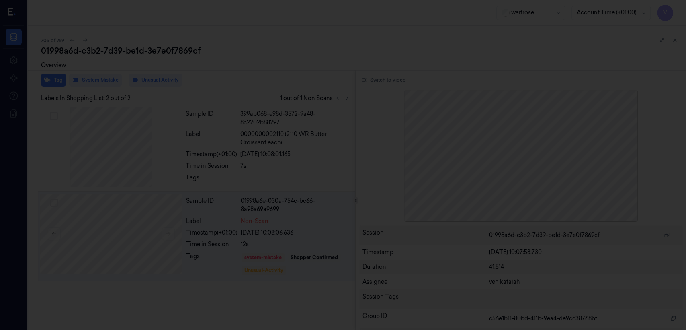
click at [323, 115] on div at bounding box center [343, 165] width 686 height 330
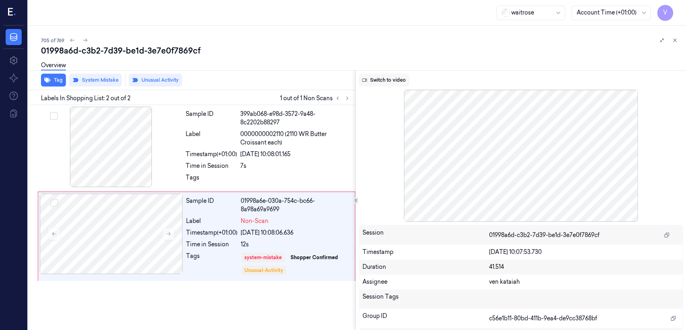
click at [377, 74] on button "Switch to video" at bounding box center [384, 80] width 50 height 13
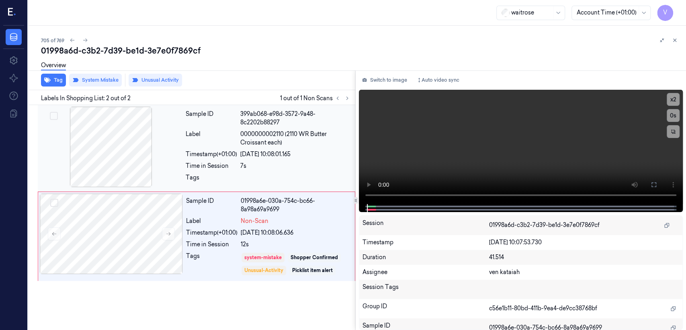
click at [290, 138] on span "0000000002110 (2110 WR Butter Croissant each)" at bounding box center [295, 138] width 110 height 17
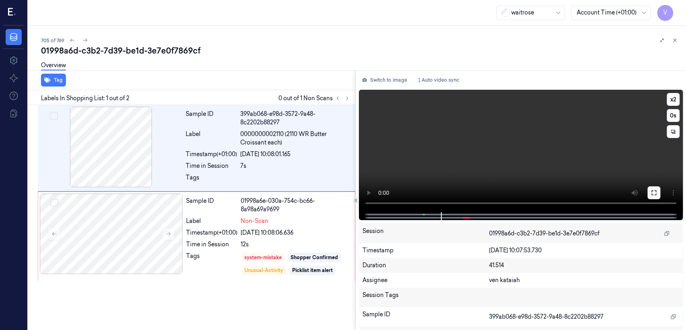
click at [652, 187] on button at bounding box center [654, 192] width 13 height 13
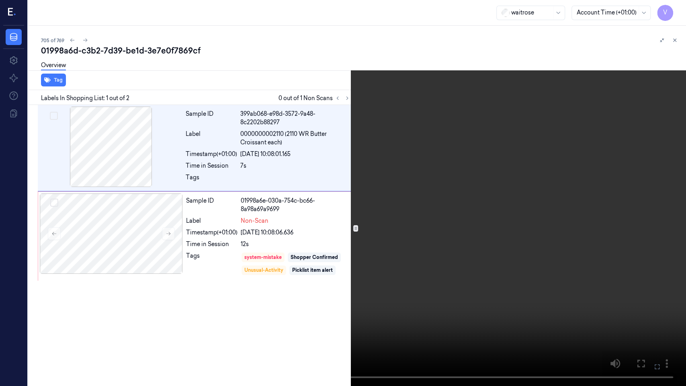
drag, startPoint x: 657, startPoint y: 364, endPoint x: 659, endPoint y: 319, distance: 45.5
click at [0, 0] on icon at bounding box center [0, 0] width 0 height 0
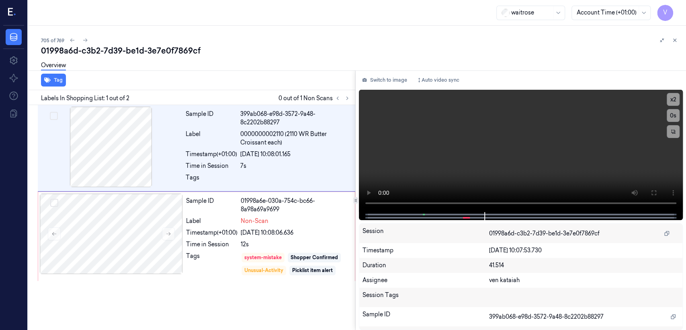
click at [682, 43] on div "705 of 769 01998a6d-c3b2-7d39-be1d-3e7e0f7869cf Overview Tag Labels In Shopping…" at bounding box center [357, 178] width 658 height 304
click at [390, 78] on button "Switch to image" at bounding box center [384, 80] width 51 height 13
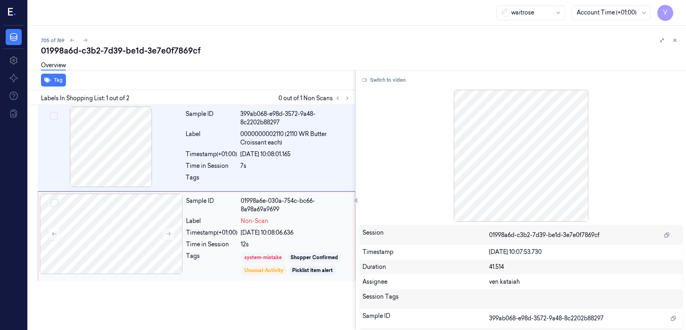
click at [272, 254] on div "system-mistake" at bounding box center [263, 257] width 37 height 7
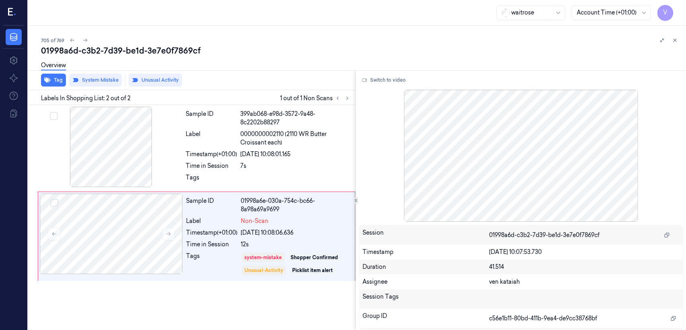
click at [680, 45] on div "705 of 769 01998a6d-c3b2-7d39-be1d-3e7e0f7869cf Overview Tag System Mistake Unu…" at bounding box center [357, 178] width 658 height 304
click at [681, 42] on div "705 of 769 01998a6d-c3b2-7d39-be1d-3e7e0f7869cf Overview Tag System Mistake Unu…" at bounding box center [357, 178] width 658 height 304
click at [676, 40] on icon at bounding box center [675, 40] width 3 height 3
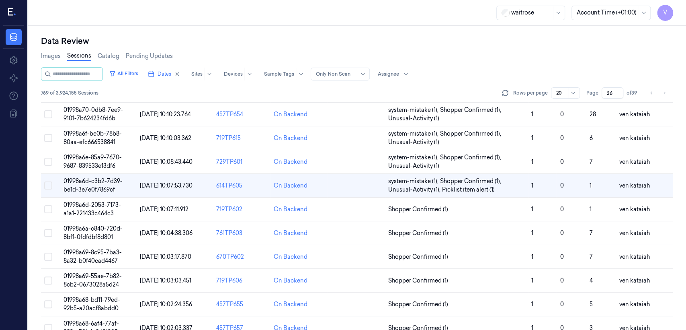
scroll to position [10, 0]
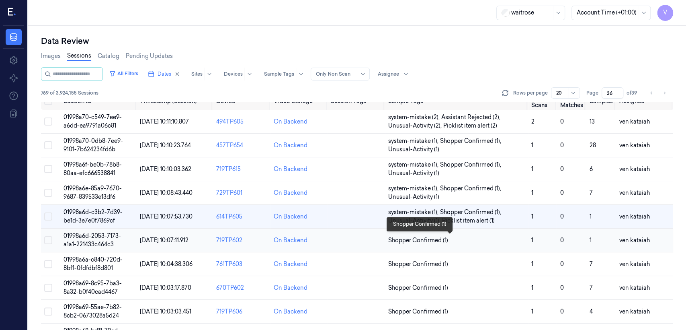
click at [416, 239] on span "Shopper Confirmed (1)" at bounding box center [418, 240] width 60 height 8
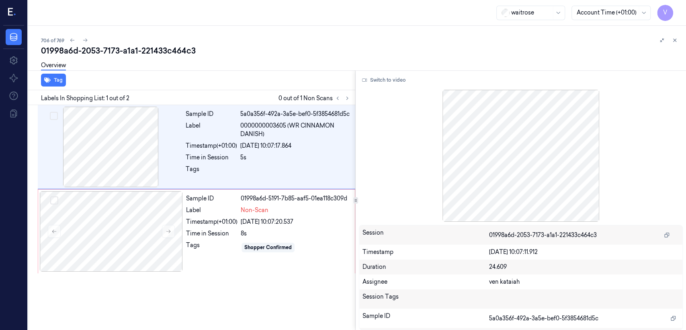
click at [352, 98] on div "Labels In Shopping List: 1 out of 2 0 out of 1 Non Scans" at bounding box center [190, 97] width 331 height 15
click at [346, 97] on icon at bounding box center [348, 98] width 6 height 6
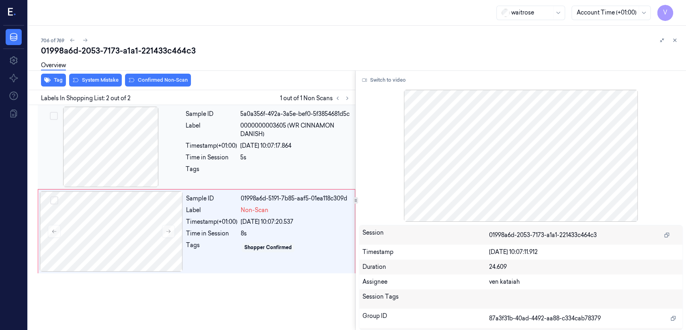
click at [253, 157] on div "5s" at bounding box center [295, 157] width 110 height 8
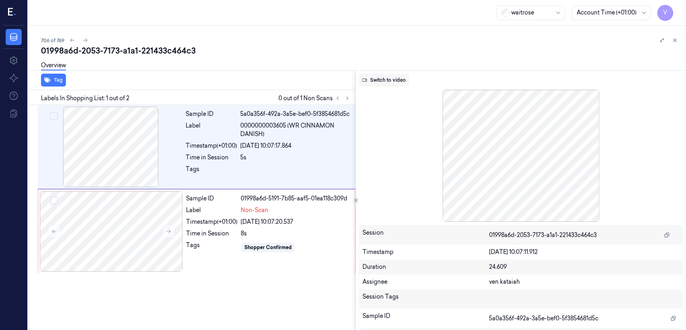
click at [376, 84] on button "Switch to video" at bounding box center [384, 80] width 50 height 13
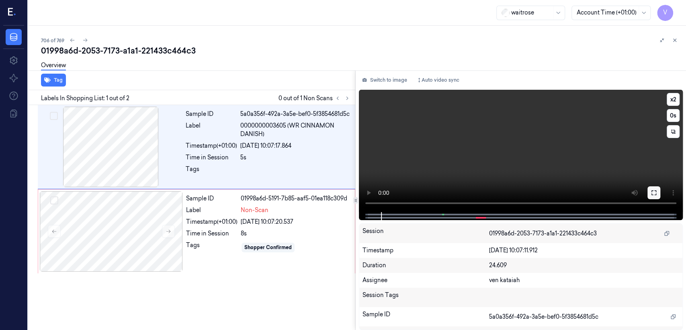
click at [656, 193] on icon at bounding box center [654, 192] width 6 height 6
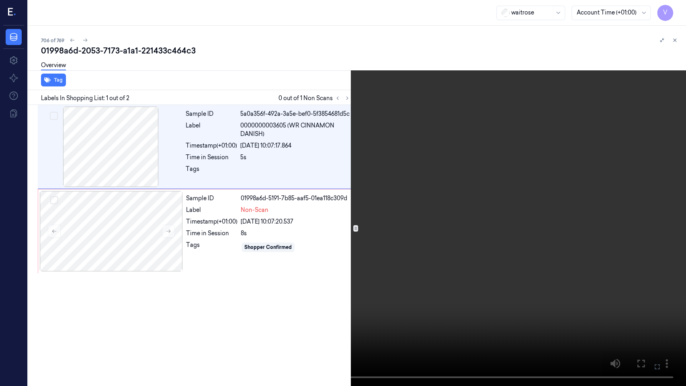
click at [450, 160] on video at bounding box center [343, 193] width 686 height 386
click at [0, 0] on icon at bounding box center [0, 0] width 0 height 0
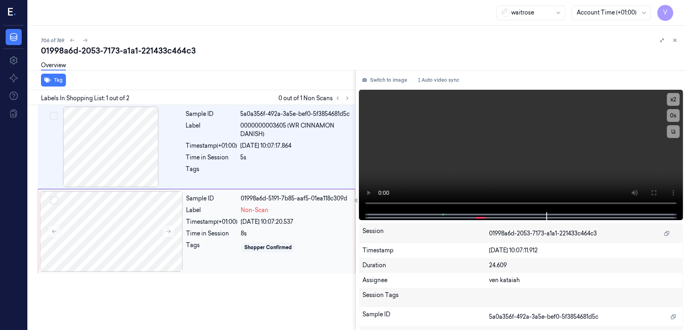
click at [195, 230] on div "Time in Session" at bounding box center [211, 233] width 51 height 8
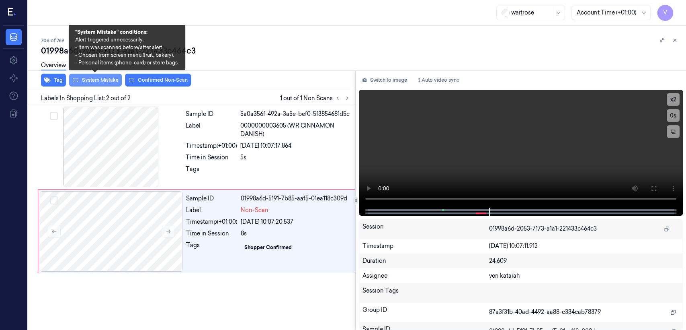
click at [110, 78] on button "System Mistake" at bounding box center [95, 80] width 53 height 13
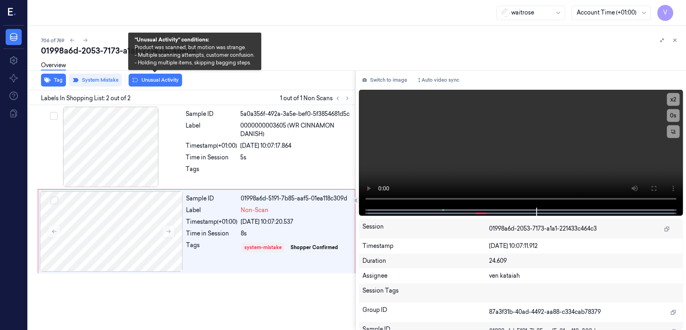
click at [151, 83] on button "Unusual Activity" at bounding box center [155, 80] width 53 height 13
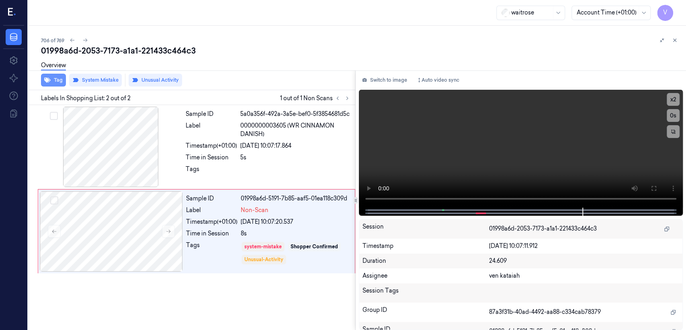
click at [49, 79] on icon "button" at bounding box center [47, 80] width 6 height 5
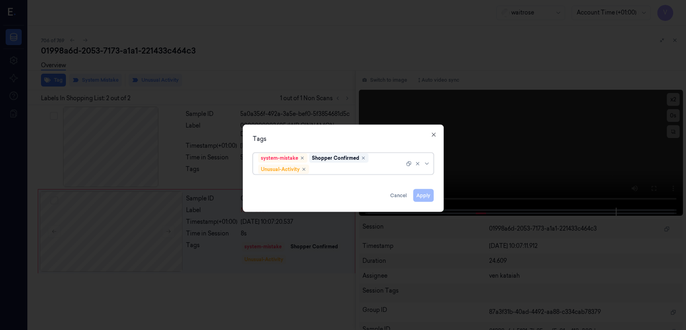
click at [383, 159] on div "system-mistake Shopper Confirmed Unusual-Activity" at bounding box center [331, 163] width 146 height 21
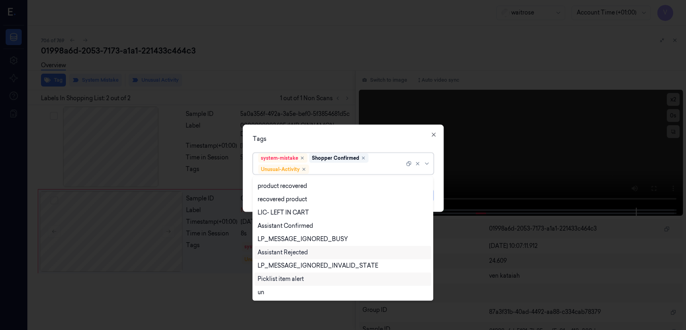
scroll to position [105, 0]
click at [295, 282] on div "Picklist item alert" at bounding box center [281, 279] width 46 height 8
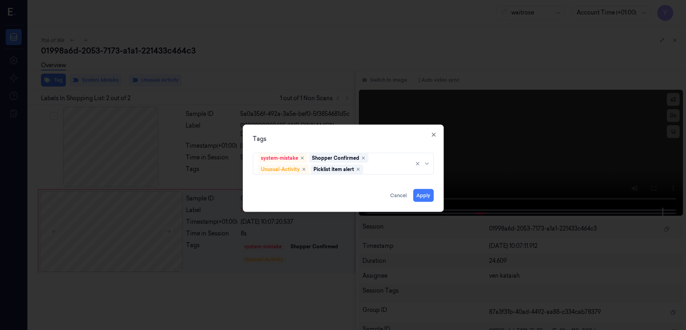
click at [354, 142] on div "Tags" at bounding box center [343, 139] width 181 height 8
click at [425, 195] on button "Apply" at bounding box center [423, 195] width 21 height 13
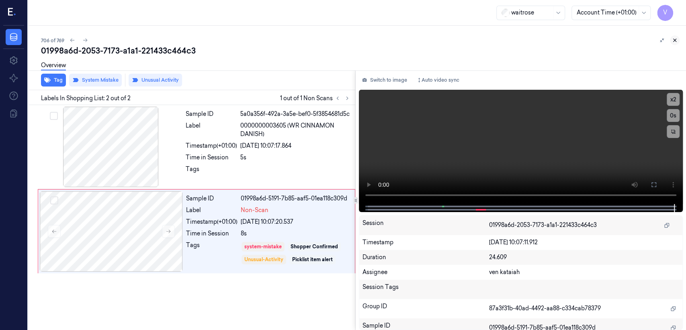
click at [673, 41] on icon at bounding box center [675, 40] width 6 height 6
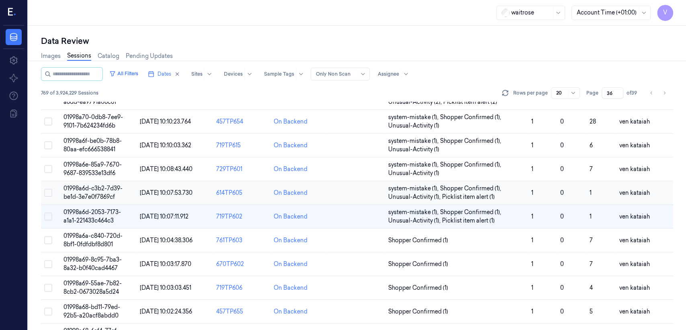
scroll to position [123, 0]
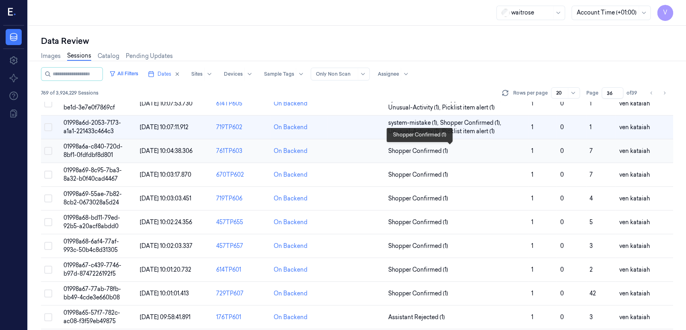
click at [431, 150] on span "Shopper Confirmed (1)" at bounding box center [418, 151] width 60 height 8
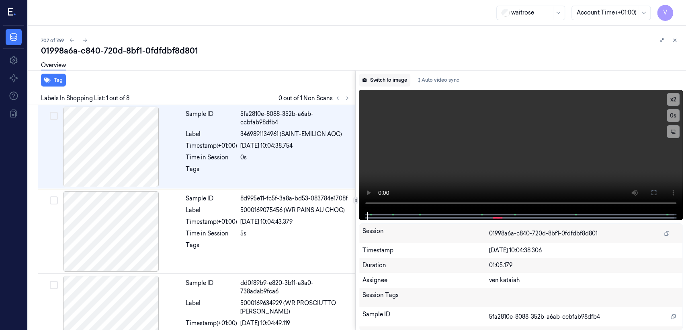
click at [387, 79] on button "Switch to image" at bounding box center [384, 80] width 51 height 13
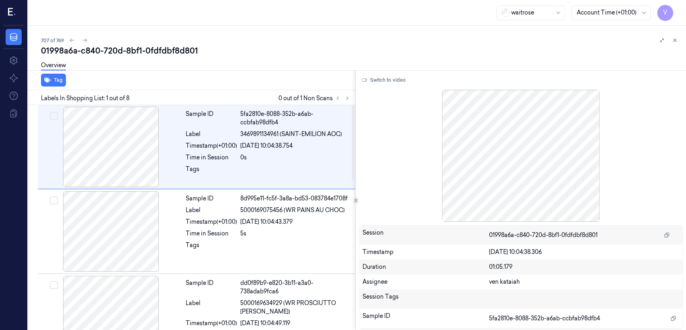
click at [345, 92] on div "Labels In Shopping List: 1 out of 8 0 out of 1 Non Scans" at bounding box center [190, 97] width 331 height 15
click at [346, 97] on icon at bounding box center [348, 98] width 6 height 6
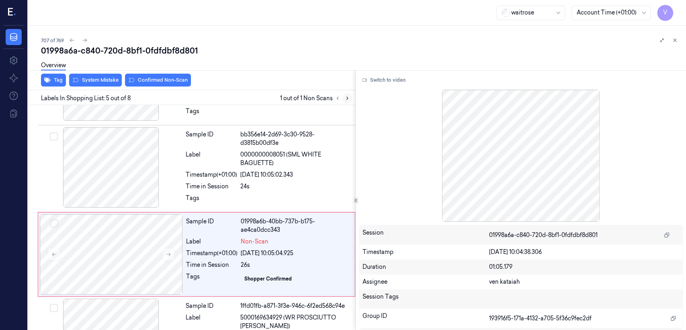
scroll to position [271, 0]
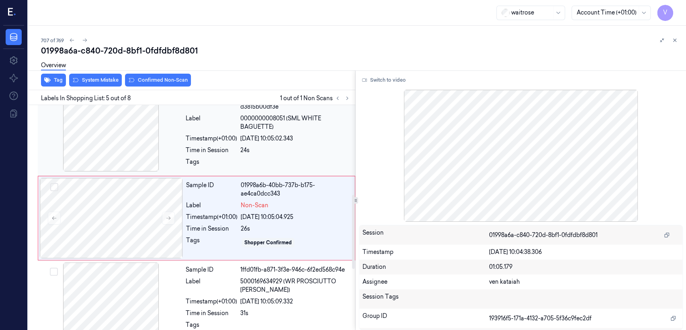
click at [240, 134] on div "Timestamp (+01:00) 27/09/2025 10:05:02.343" at bounding box center [268, 138] width 165 height 8
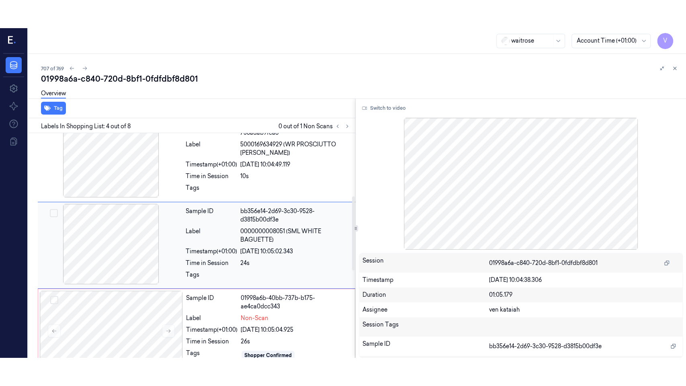
scroll to position [186, 0]
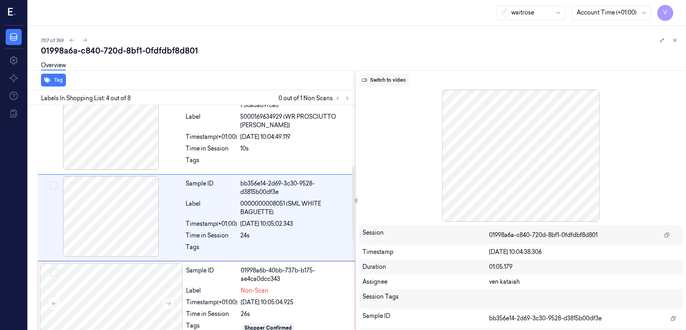
click at [379, 86] on button "Switch to video" at bounding box center [384, 80] width 50 height 13
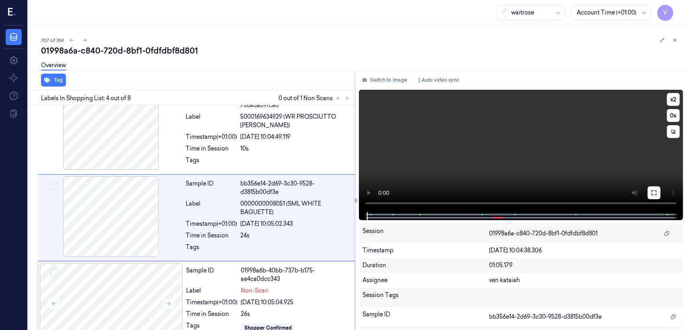
click at [648, 196] on button at bounding box center [654, 192] width 13 height 13
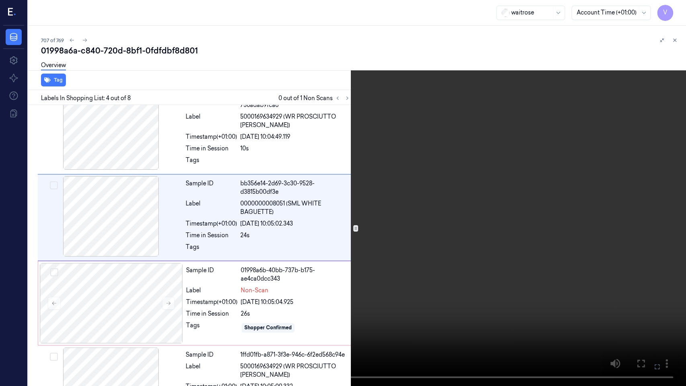
click at [415, 247] on video at bounding box center [343, 193] width 686 height 386
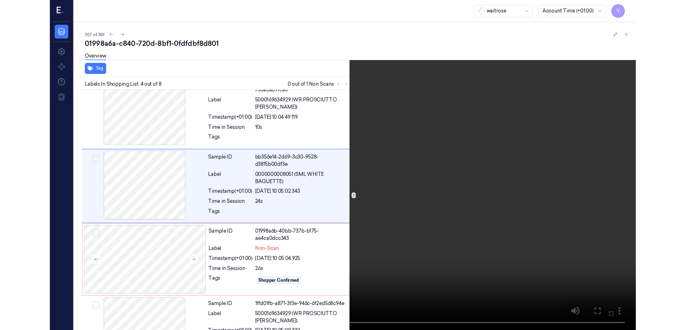
scroll to position [158, 0]
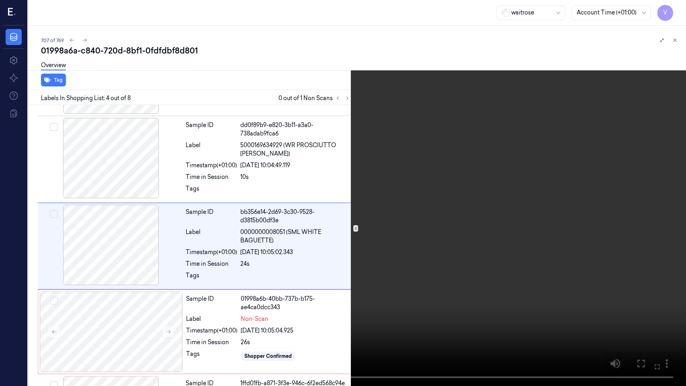
click at [0, 0] on button at bounding box center [0, 0] width 0 height 0
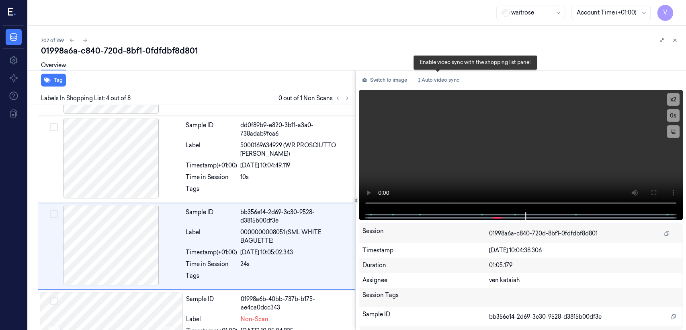
click at [412, 79] on div "Switch to image Auto video sync" at bounding box center [521, 80] width 324 height 13
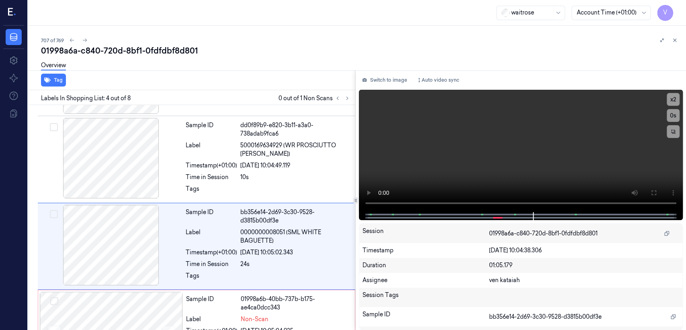
click at [411, 78] on div "Switch to image Auto video sync" at bounding box center [521, 80] width 324 height 13
click at [403, 79] on button "Switch to image" at bounding box center [384, 80] width 51 height 13
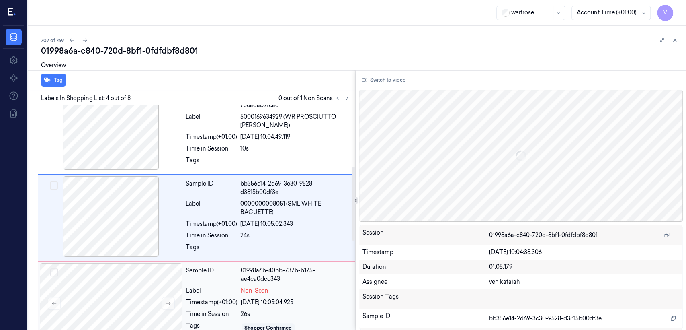
click at [253, 293] on span "Non-Scan" at bounding box center [255, 290] width 28 height 8
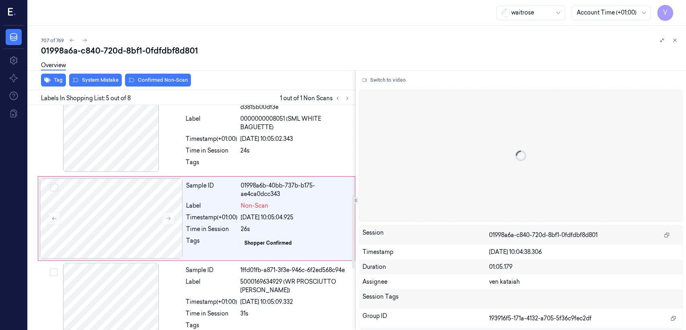
scroll to position [271, 0]
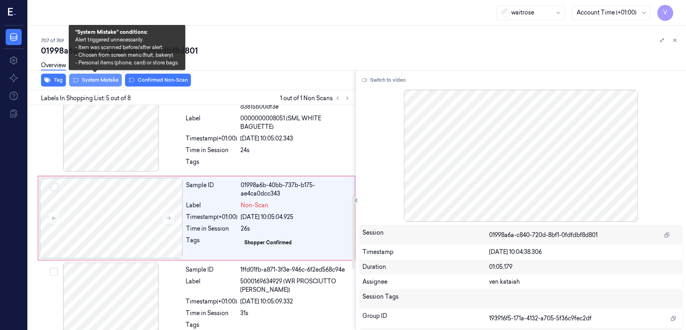
click at [102, 81] on button "System Mistake" at bounding box center [95, 80] width 53 height 13
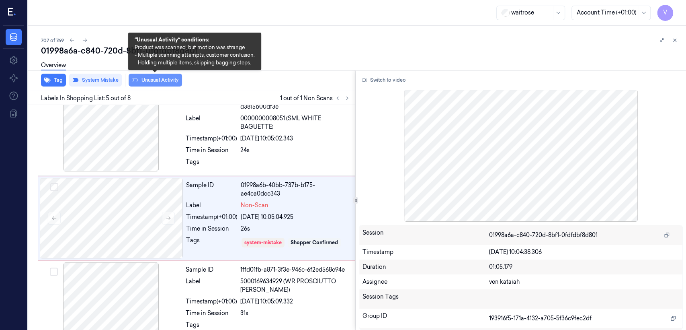
click at [160, 84] on button "Unusual Activity" at bounding box center [155, 80] width 53 height 13
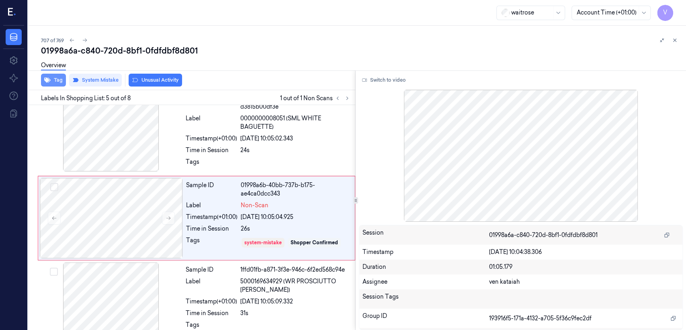
click at [51, 84] on button "Tag" at bounding box center [53, 80] width 25 height 13
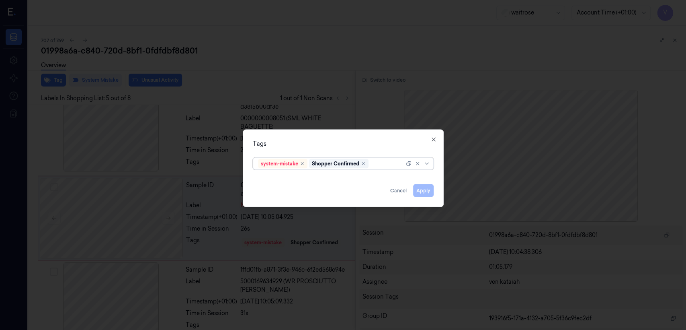
scroll to position [274, 0]
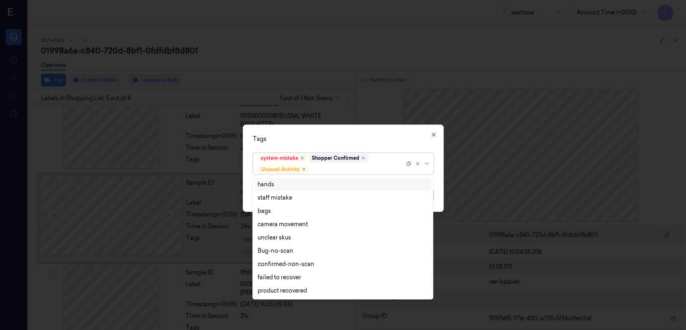
click at [383, 157] on div "system-mistake Shopper Confirmed Unusual-Activity" at bounding box center [331, 163] width 146 height 21
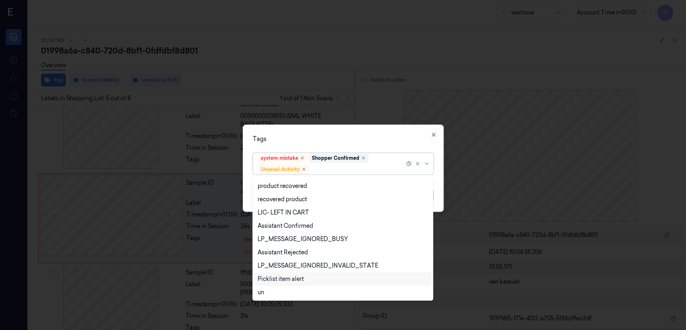
click at [294, 275] on div "Picklist item alert" at bounding box center [281, 279] width 46 height 8
click at [337, 143] on div "Tags option Picklist item alert, selected. 20 results available. Use Up and Dow…" at bounding box center [343, 168] width 201 height 87
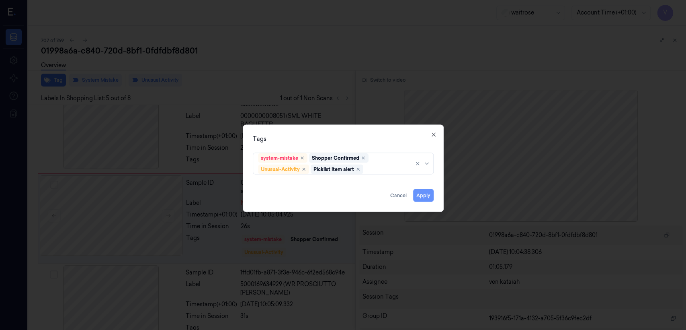
click at [427, 197] on button "Apply" at bounding box center [423, 195] width 21 height 13
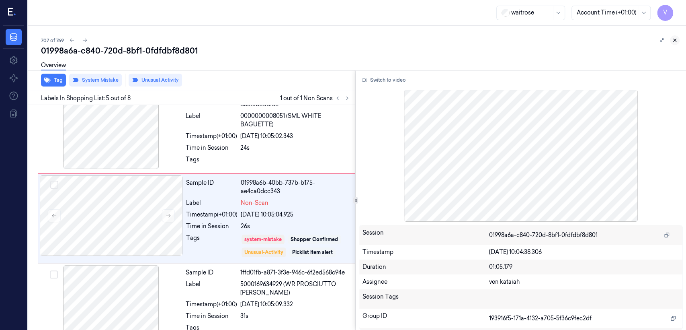
click at [677, 40] on icon at bounding box center [675, 40] width 6 height 6
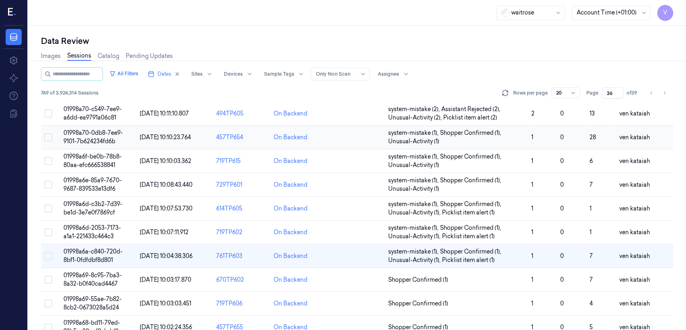
scroll to position [58, 0]
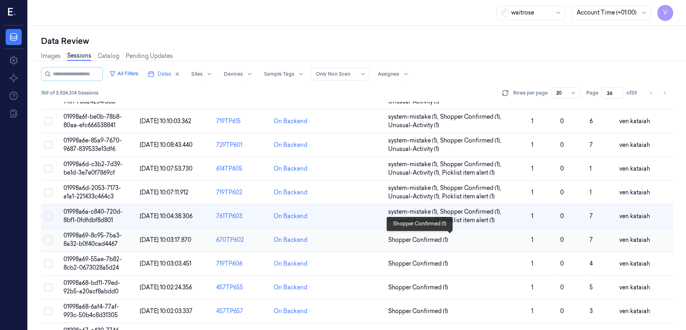
click at [424, 239] on span "Shopper Confirmed (1)" at bounding box center [418, 240] width 60 height 8
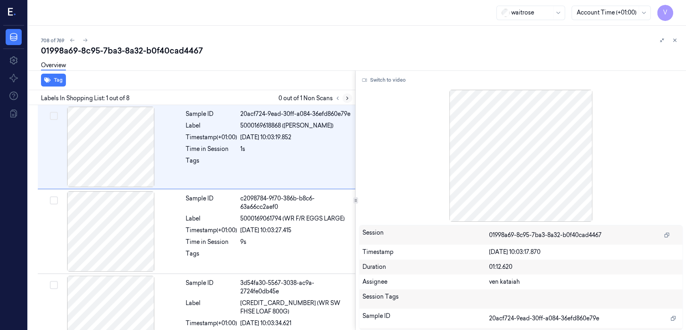
click at [346, 97] on icon at bounding box center [348, 98] width 6 height 6
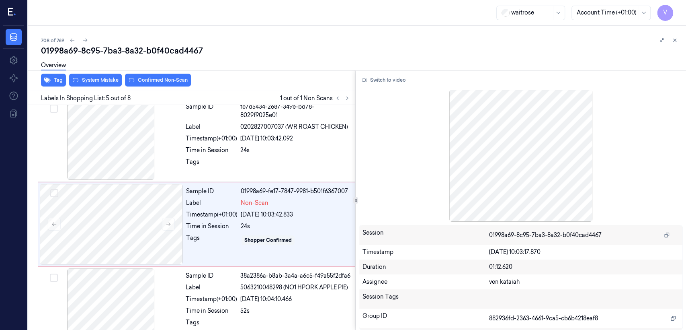
scroll to position [269, 0]
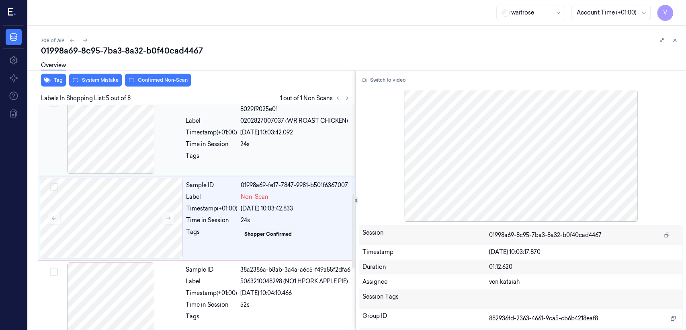
click at [290, 148] on div "Sample ID fe7d5434-2687-349e-bd78-8029f9025e01 Label 0202827007037 (WR ROAST CH…" at bounding box center [268, 133] width 171 height 80
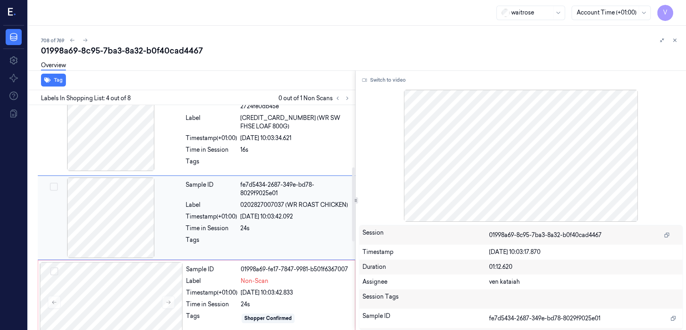
scroll to position [185, 0]
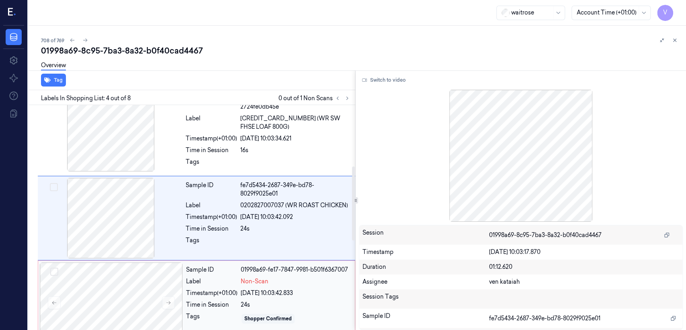
click at [189, 269] on div "Sample ID" at bounding box center [211, 269] width 51 height 8
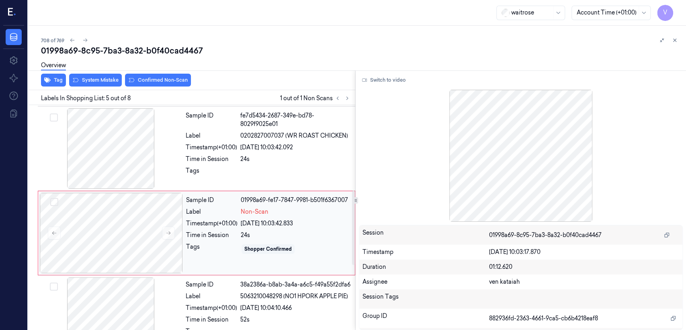
scroll to position [269, 0]
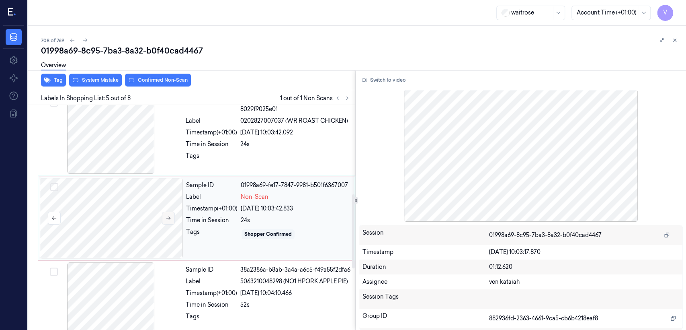
click at [164, 217] on button at bounding box center [168, 218] width 13 height 13
click at [197, 141] on div "Time in Session" at bounding box center [211, 144] width 51 height 8
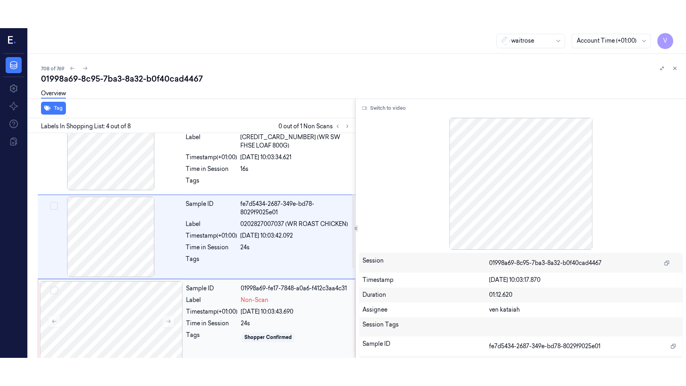
scroll to position [185, 0]
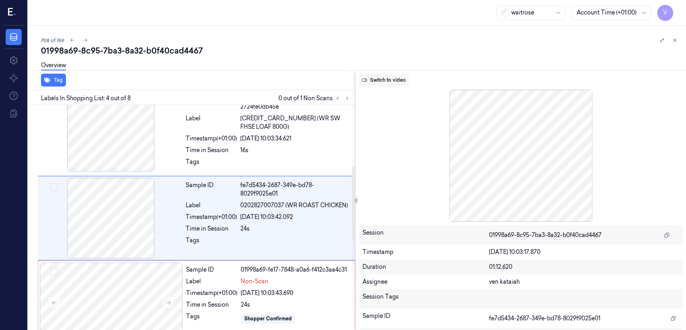
click at [382, 84] on button "Switch to video" at bounding box center [384, 80] width 50 height 13
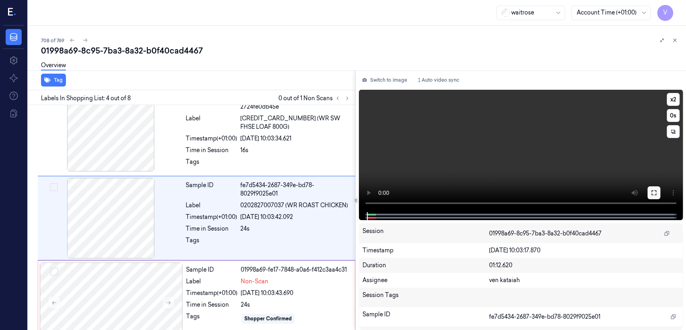
click at [655, 193] on icon at bounding box center [654, 192] width 6 height 6
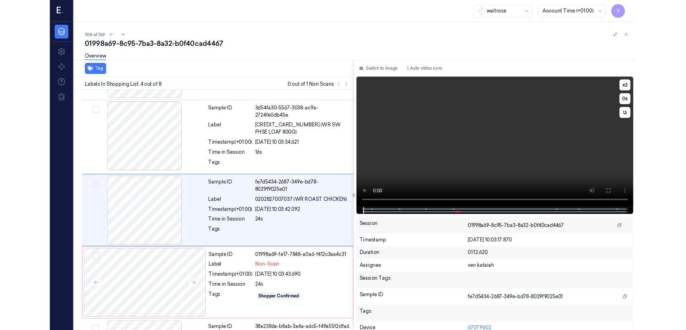
scroll to position [156, 0]
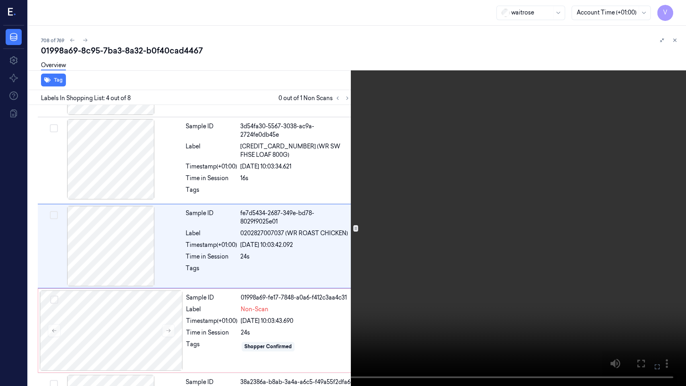
click at [307, 176] on video at bounding box center [343, 193] width 686 height 386
click at [234, 233] on video at bounding box center [343, 193] width 686 height 386
click at [234, 232] on video at bounding box center [343, 193] width 686 height 386
click at [0, 0] on icon at bounding box center [0, 0] width 0 height 0
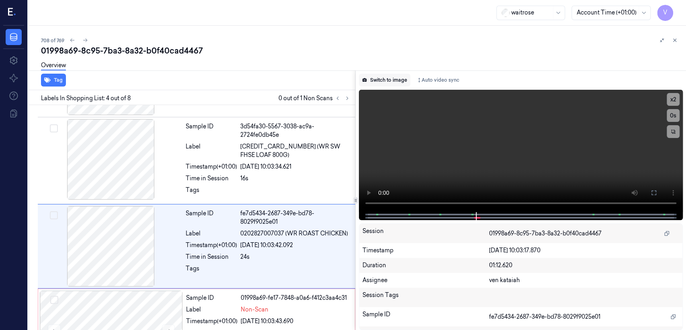
click at [394, 81] on button "Switch to image" at bounding box center [384, 80] width 51 height 13
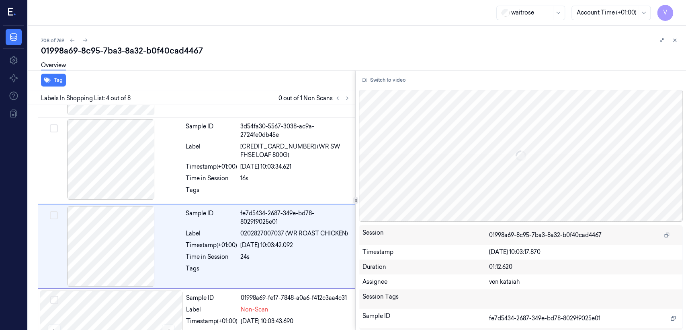
scroll to position [185, 0]
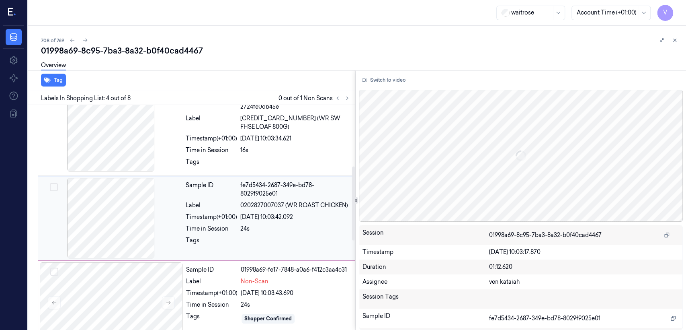
click at [251, 220] on div "27/09/2025 10:03:42.092" at bounding box center [295, 217] width 110 height 8
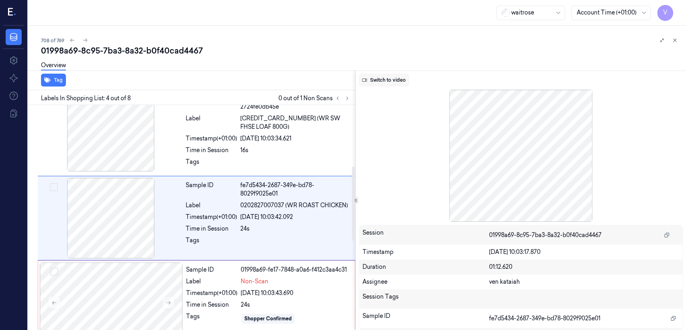
click at [379, 85] on button "Switch to video" at bounding box center [384, 80] width 50 height 13
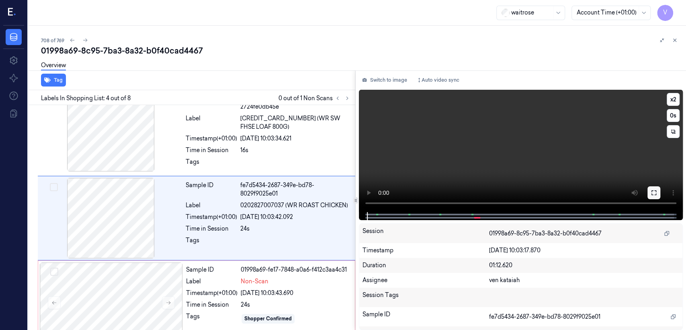
click at [653, 189] on icon at bounding box center [654, 192] width 6 height 6
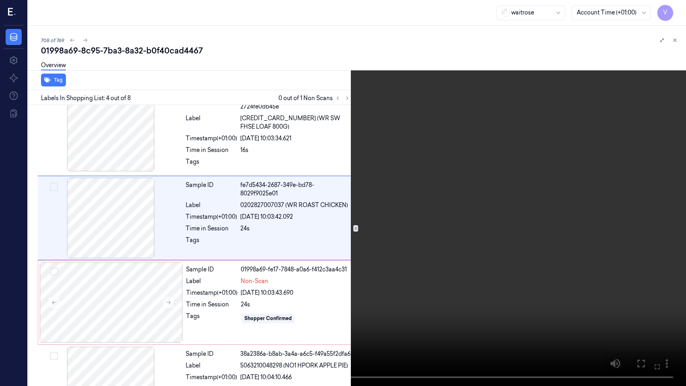
click at [435, 205] on video at bounding box center [343, 193] width 686 height 386
click at [0, 0] on icon at bounding box center [0, 0] width 0 height 0
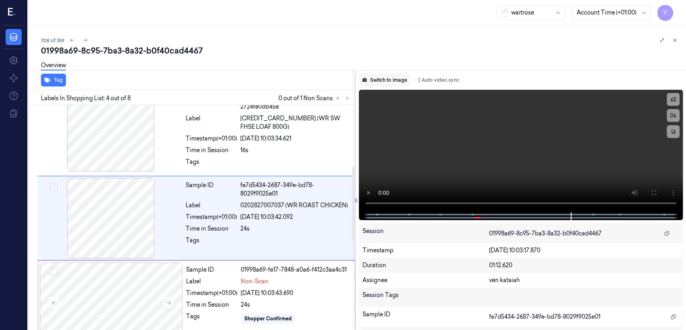
click at [390, 85] on button "Switch to image" at bounding box center [384, 80] width 51 height 13
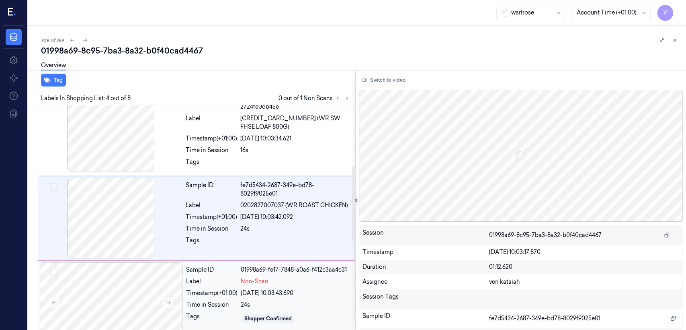
click at [273, 270] on div "01998a69-fe17-7848-a0a6-f412c3aa4c31" at bounding box center [295, 269] width 109 height 8
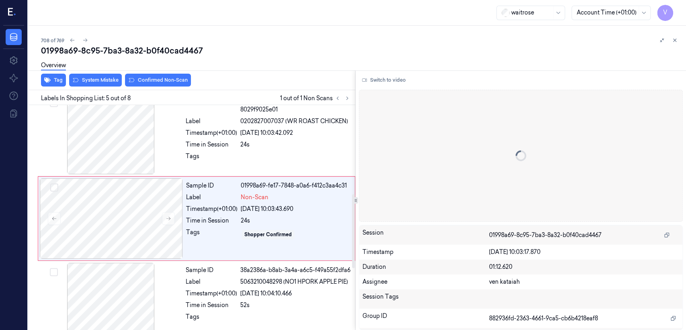
scroll to position [269, 0]
click at [100, 75] on div "Overview" at bounding box center [360, 66] width 639 height 21
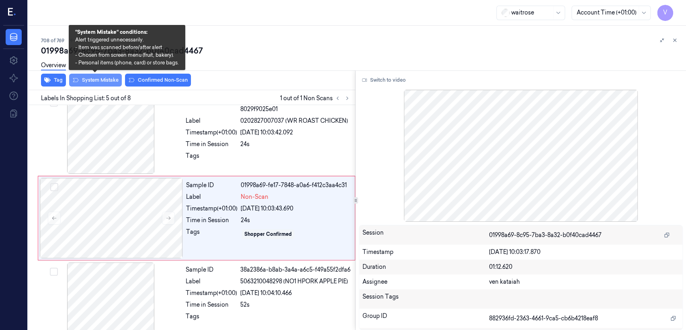
click at [97, 80] on button "System Mistake" at bounding box center [95, 80] width 53 height 13
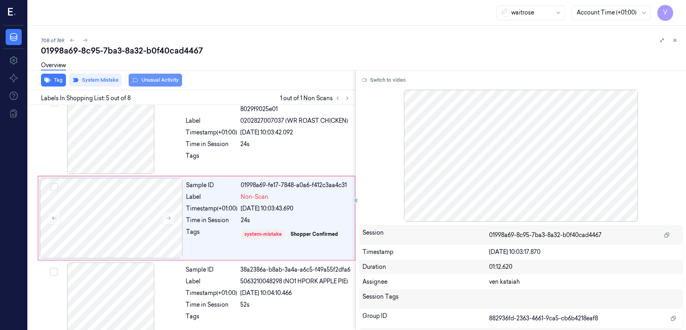
click at [160, 82] on button "Unusual Activity" at bounding box center [155, 80] width 53 height 13
click at [676, 42] on icon at bounding box center [675, 40] width 6 height 6
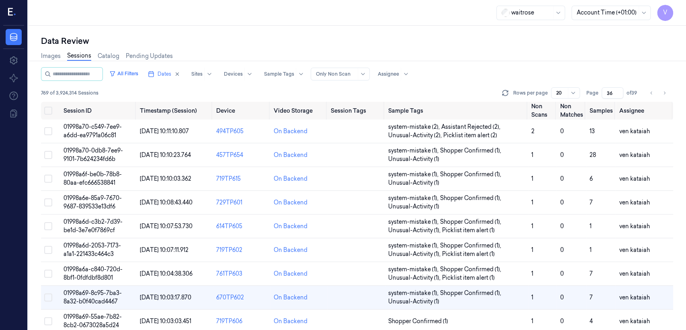
scroll to position [81, 0]
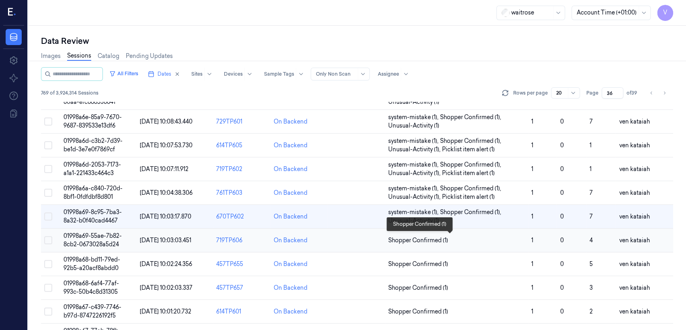
click at [415, 240] on span "Shopper Confirmed (1)" at bounding box center [418, 240] width 60 height 8
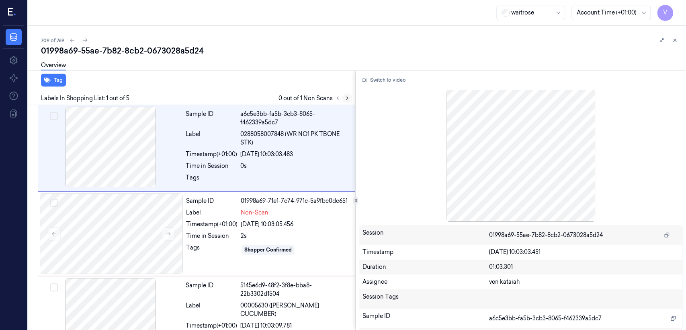
click at [349, 98] on icon at bounding box center [348, 98] width 6 height 6
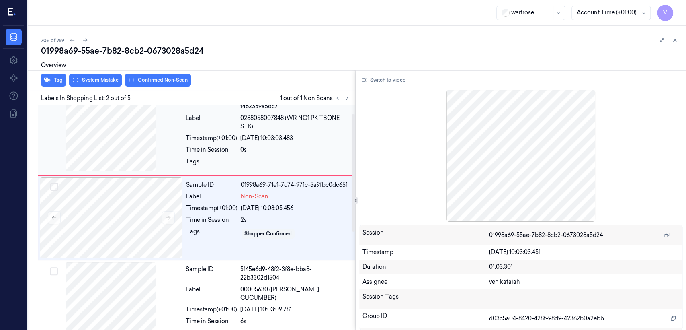
click at [244, 148] on div "0s" at bounding box center [295, 150] width 110 height 8
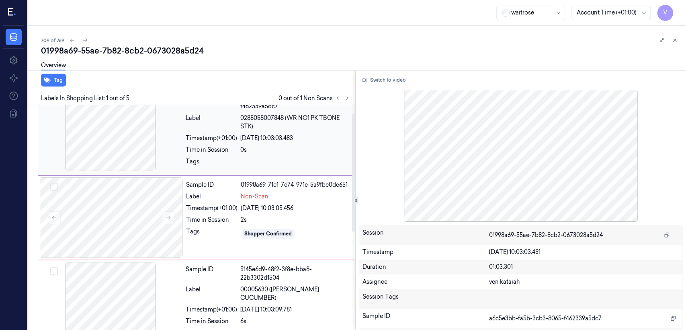
scroll to position [0, 0]
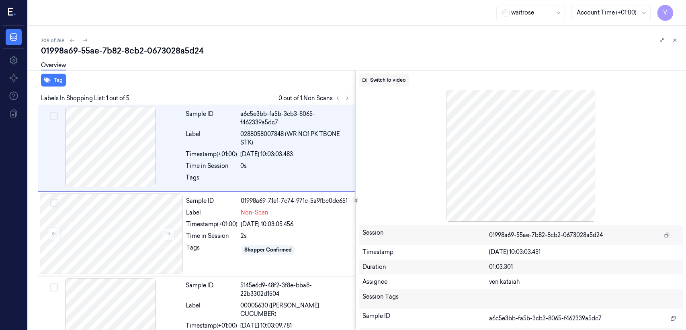
click at [384, 78] on button "Switch to video" at bounding box center [384, 80] width 50 height 13
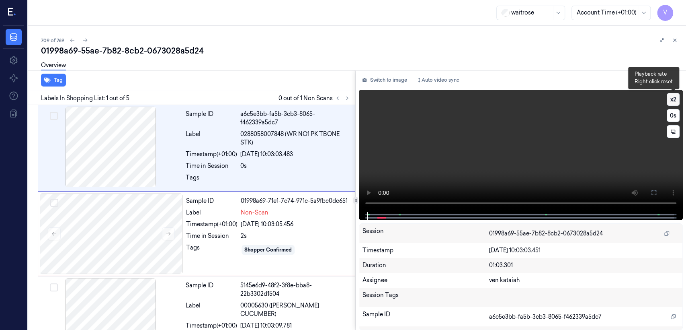
click at [672, 96] on button "x 2" at bounding box center [673, 99] width 13 height 13
click at [672, 96] on button "x 4" at bounding box center [673, 99] width 13 height 13
click at [651, 194] on icon at bounding box center [654, 192] width 6 height 6
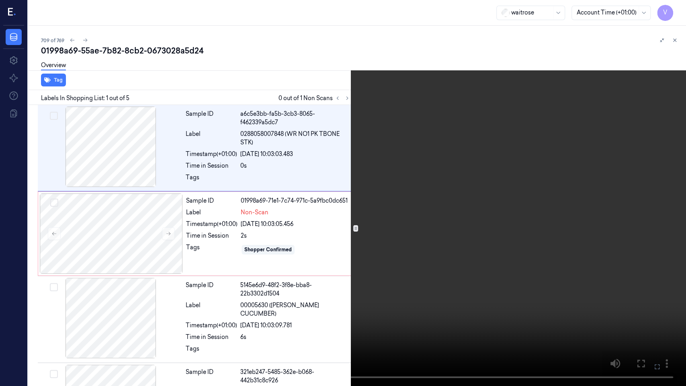
click at [0, 0] on icon at bounding box center [0, 0] width 0 height 0
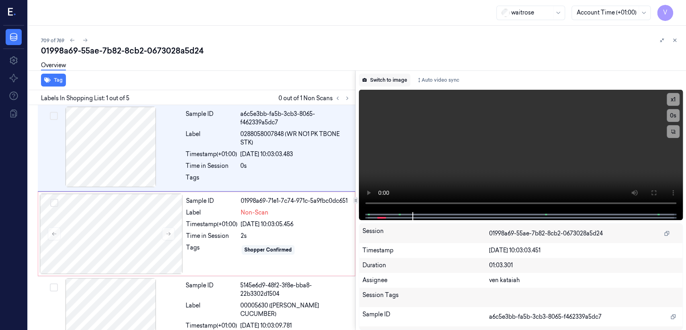
click at [385, 81] on button "Switch to image" at bounding box center [384, 80] width 51 height 13
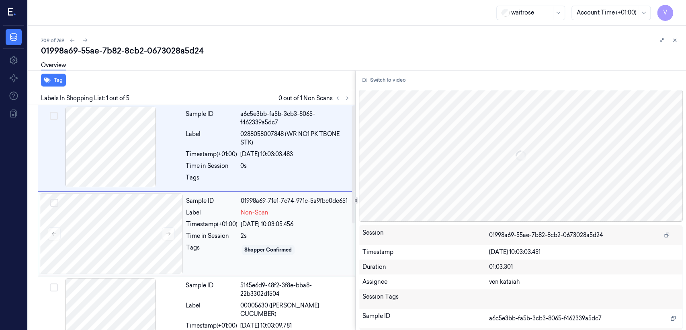
click at [253, 237] on div "2s" at bounding box center [295, 236] width 109 height 8
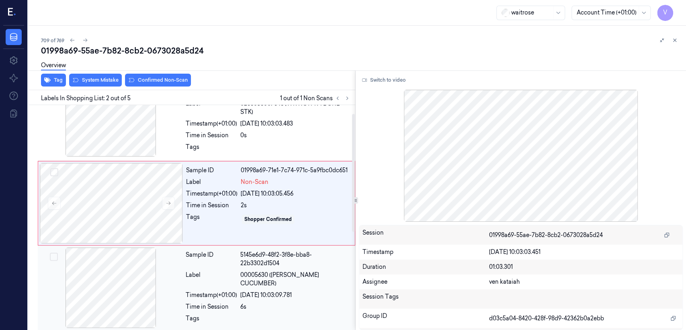
scroll to position [16, 0]
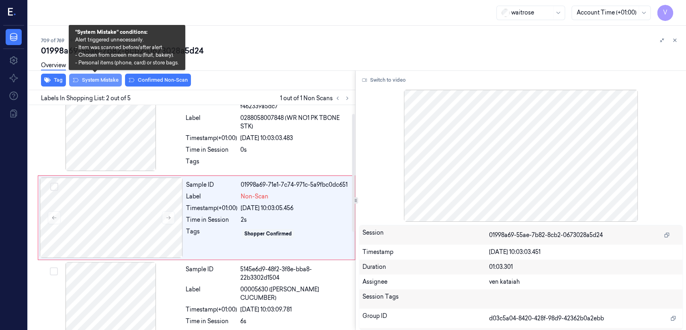
click at [95, 82] on button "System Mistake" at bounding box center [95, 80] width 53 height 13
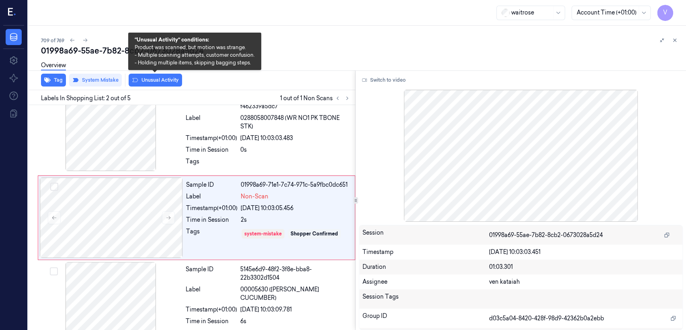
click at [163, 79] on button "Unusual Activity" at bounding box center [155, 80] width 53 height 13
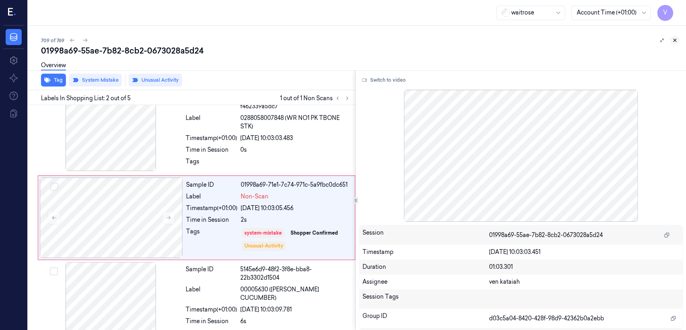
click at [674, 39] on icon at bounding box center [675, 40] width 6 height 6
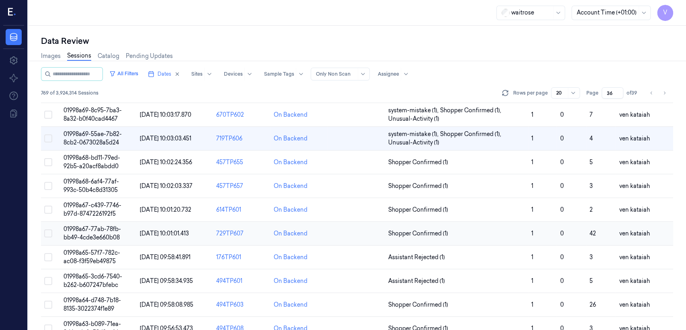
scroll to position [194, 0]
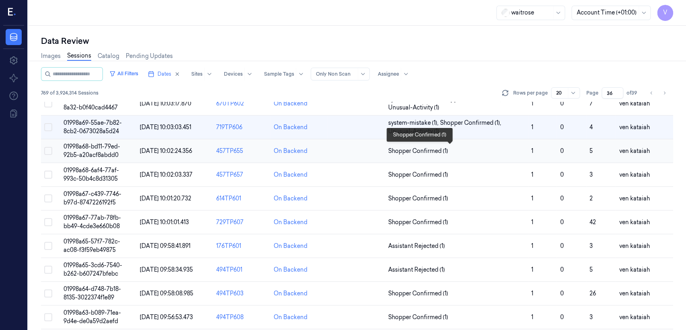
click at [419, 147] on span "Shopper Confirmed (1)" at bounding box center [418, 151] width 60 height 8
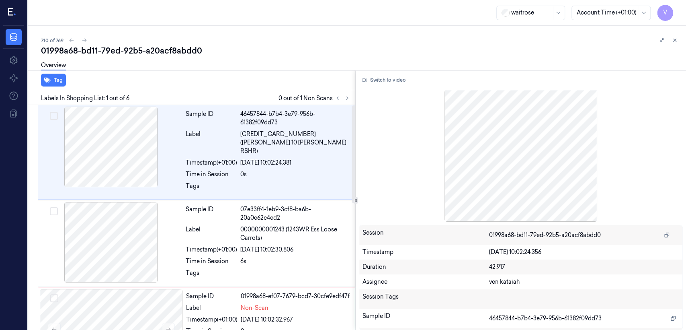
click at [350, 103] on div at bounding box center [342, 98] width 19 height 10
click at [348, 98] on icon at bounding box center [348, 98] width 6 height 6
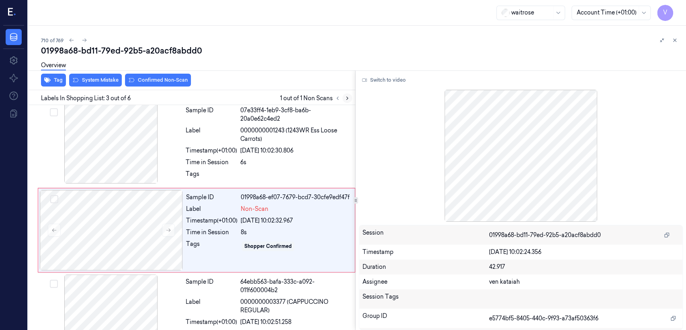
scroll to position [103, 0]
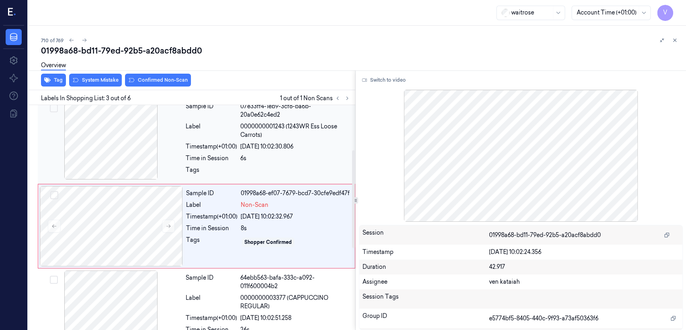
click at [230, 168] on div "Tags" at bounding box center [211, 172] width 51 height 13
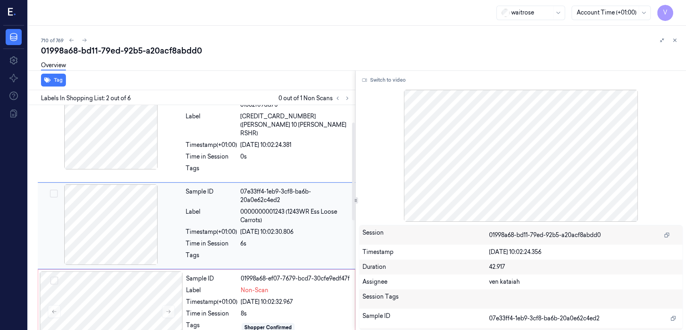
scroll to position [17, 0]
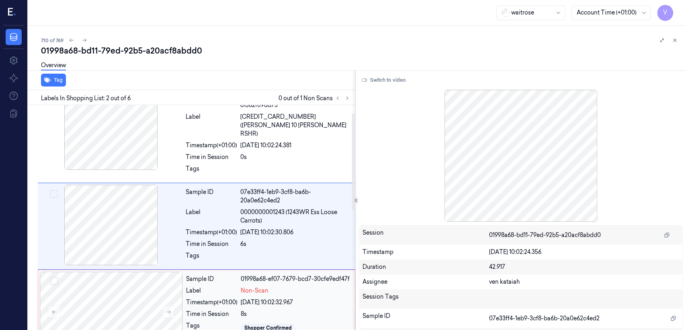
click at [203, 297] on div "Sample ID 01998a68-ef07-7679-bcd7-30cfe9edf47f Label Non-Scan Timestamp (+01:00…" at bounding box center [268, 311] width 171 height 80
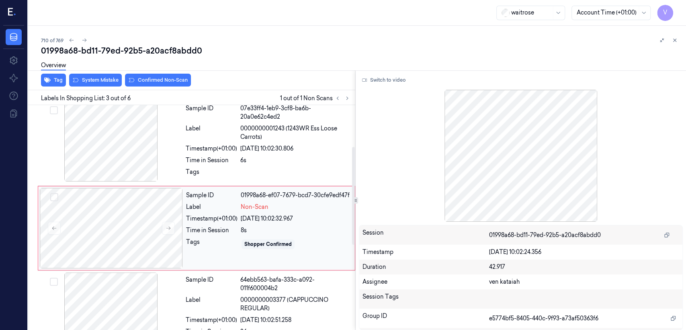
scroll to position [103, 0]
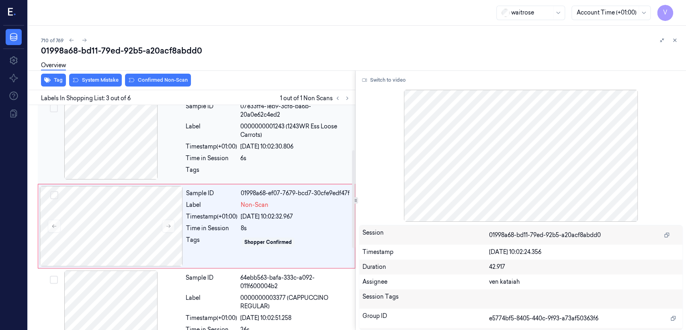
click at [253, 142] on div "27/09/2025 10:02:30.806" at bounding box center [295, 146] width 110 height 8
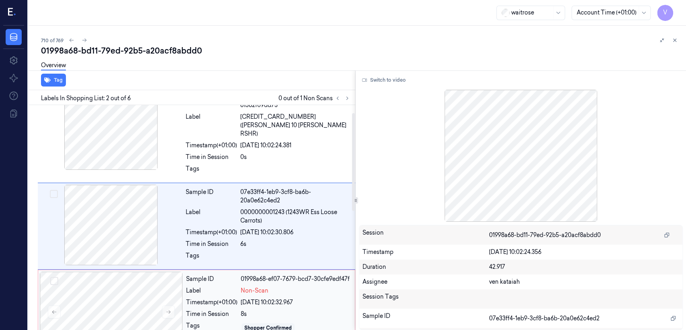
click at [222, 298] on div "Timestamp (+01:00)" at bounding box center [211, 302] width 51 height 8
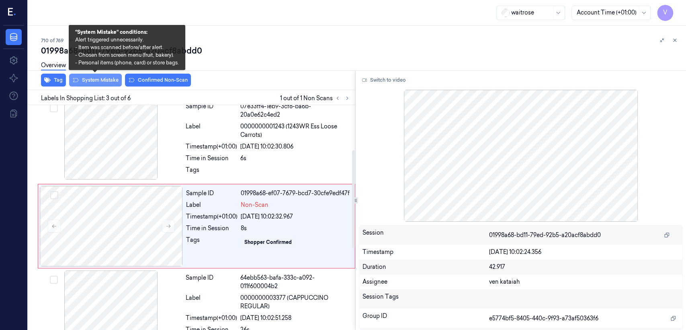
click at [103, 78] on button "System Mistake" at bounding box center [95, 80] width 53 height 13
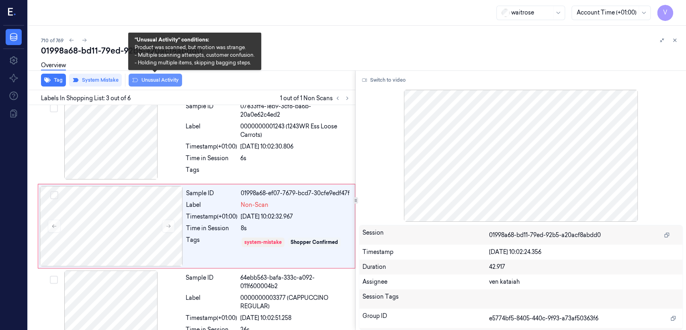
click at [147, 78] on button "Unusual Activity" at bounding box center [155, 80] width 53 height 13
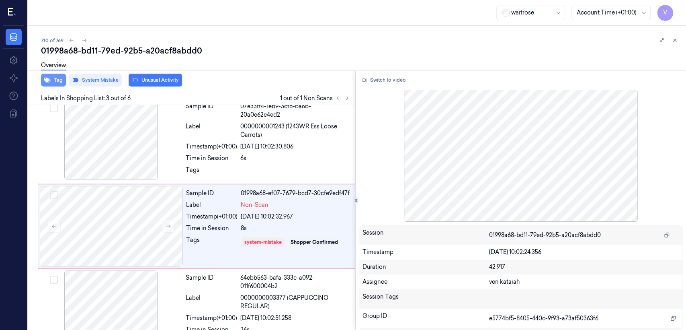
click at [54, 77] on button "Tag" at bounding box center [53, 80] width 25 height 13
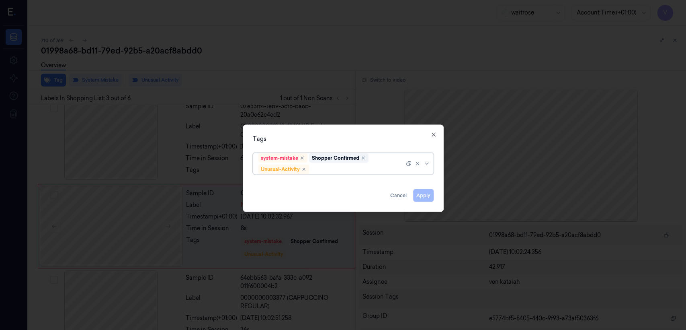
click at [380, 164] on div "system-mistake Shopper Confirmed Unusual-Activity" at bounding box center [331, 163] width 146 height 21
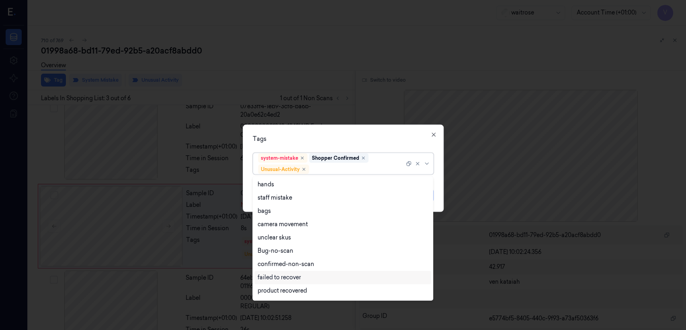
scroll to position [89, 0]
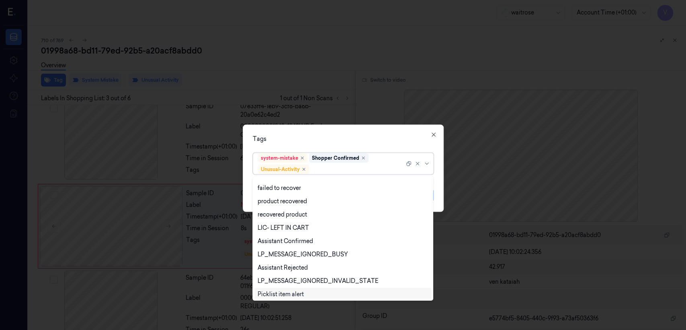
click at [273, 294] on div "Picklist item alert" at bounding box center [281, 294] width 46 height 8
click at [358, 145] on div "Tags option Picklist item alert, selected. Use Up and Down to choose options, p…" at bounding box center [343, 168] width 201 height 87
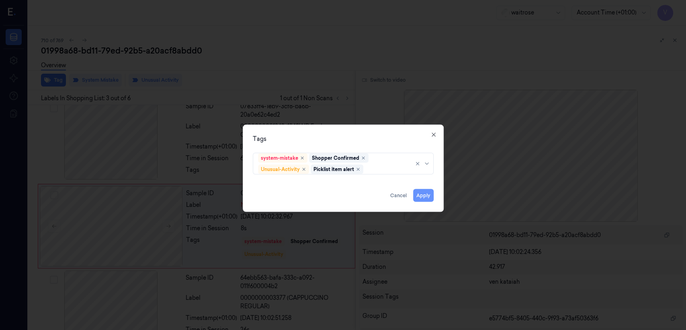
click at [421, 196] on button "Apply" at bounding box center [423, 195] width 21 height 13
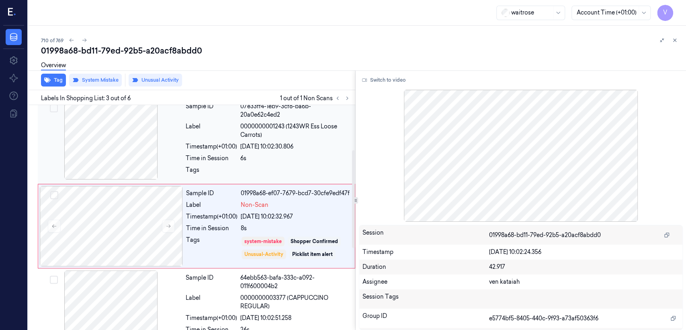
click at [288, 154] on div "6s" at bounding box center [295, 158] width 110 height 8
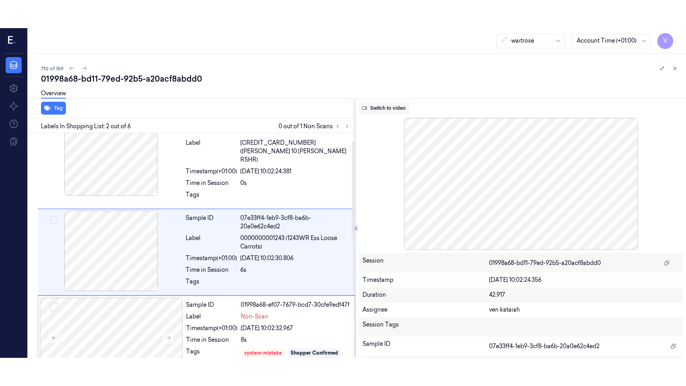
scroll to position [17, 0]
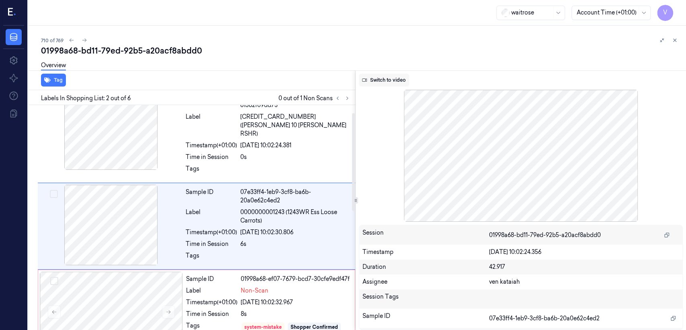
click at [384, 77] on button "Switch to video" at bounding box center [384, 80] width 50 height 13
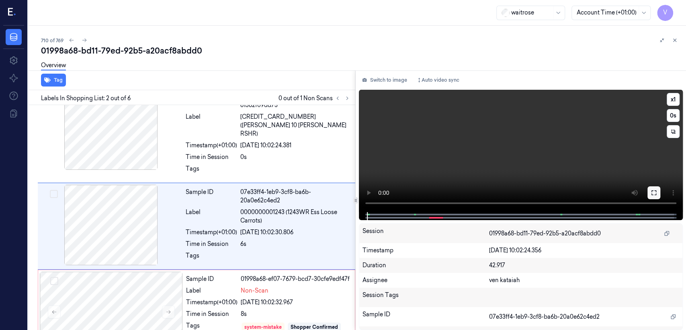
click at [651, 194] on icon at bounding box center [654, 192] width 6 height 6
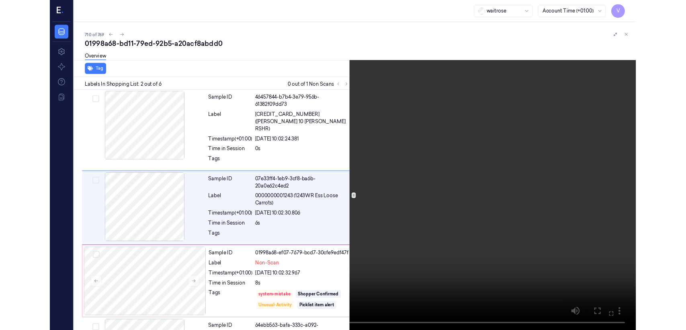
scroll to position [0, 0]
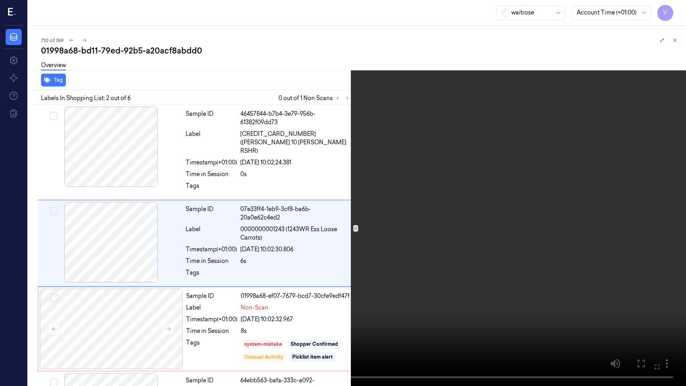
click at [0, 0] on icon at bounding box center [0, 0] width 0 height 0
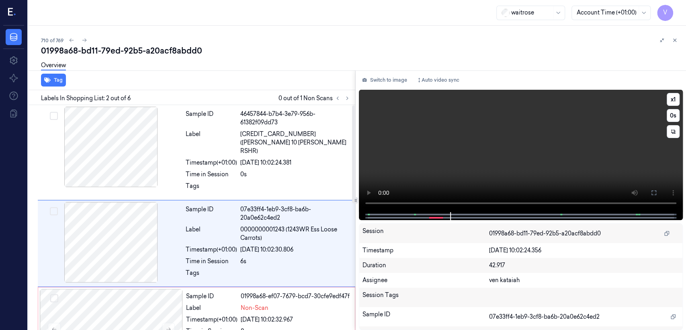
click at [448, 154] on video at bounding box center [521, 151] width 324 height 122
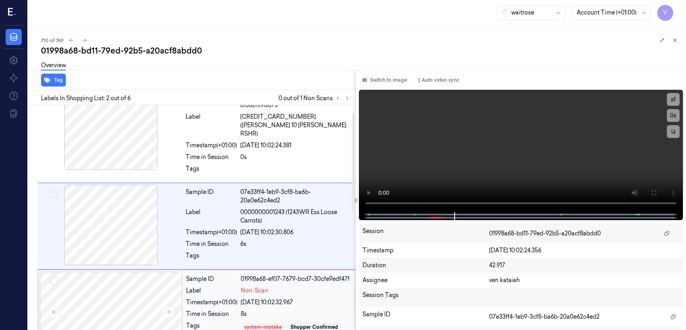
click at [256, 310] on div "8s" at bounding box center [295, 314] width 109 height 8
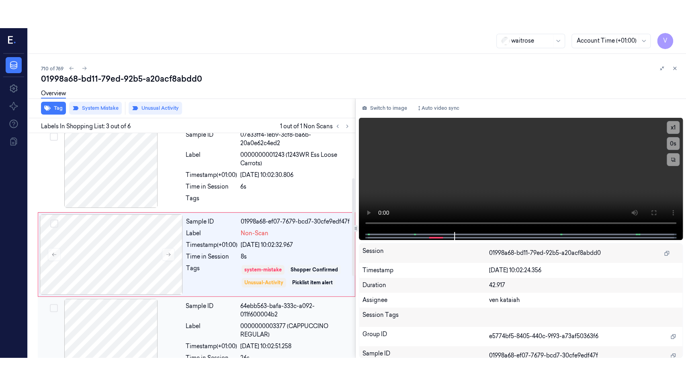
scroll to position [103, 0]
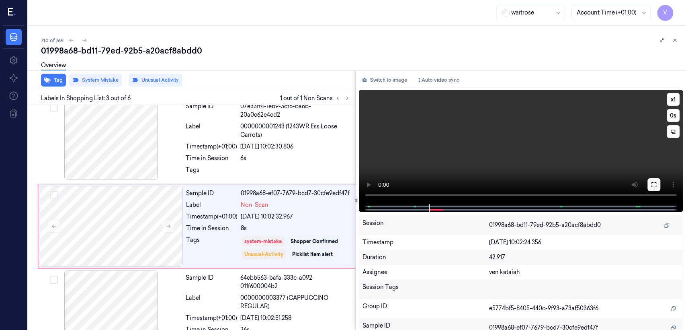
click at [652, 188] on button at bounding box center [654, 184] width 13 height 13
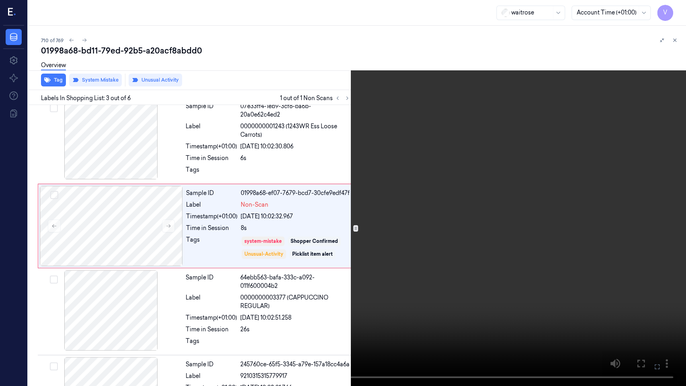
click at [266, 264] on video at bounding box center [343, 193] width 686 height 386
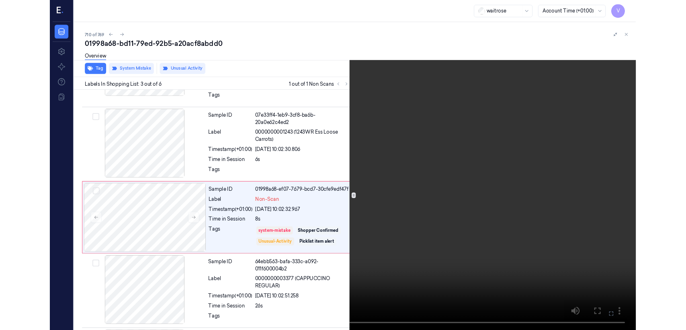
scroll to position [74, 0]
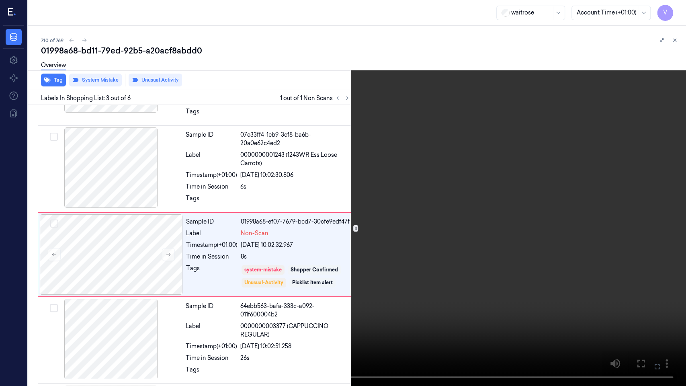
click at [0, 0] on icon at bounding box center [0, 0] width 0 height 0
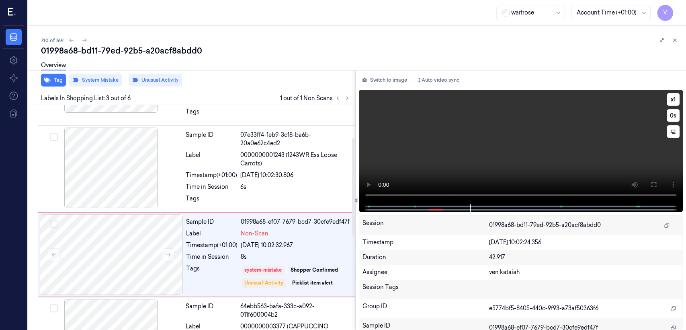
click at [494, 171] on video at bounding box center [521, 147] width 324 height 114
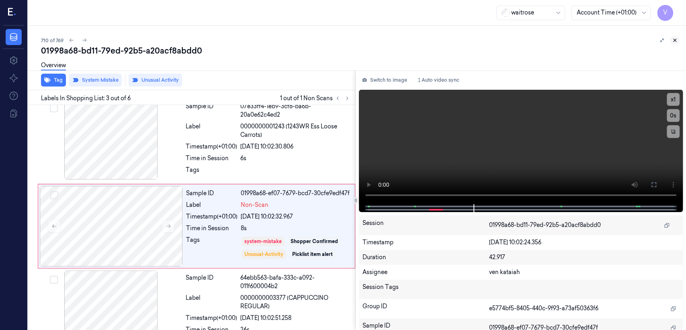
click at [675, 43] on icon at bounding box center [675, 40] width 6 height 6
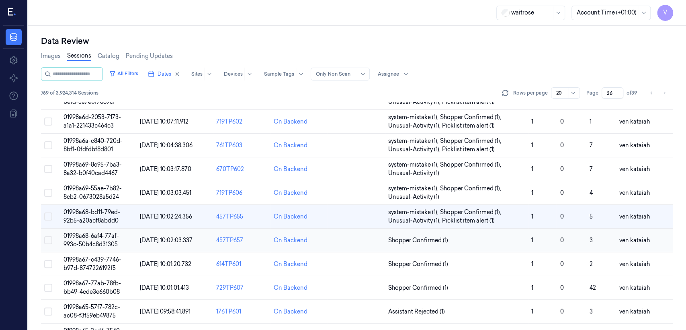
scroll to position [218, 0]
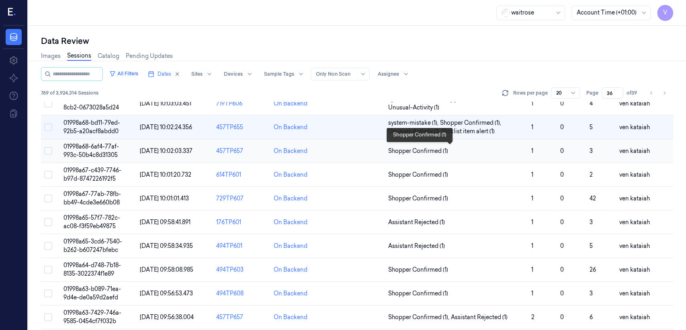
click at [403, 147] on span "Shopper Confirmed (1)" at bounding box center [418, 151] width 60 height 8
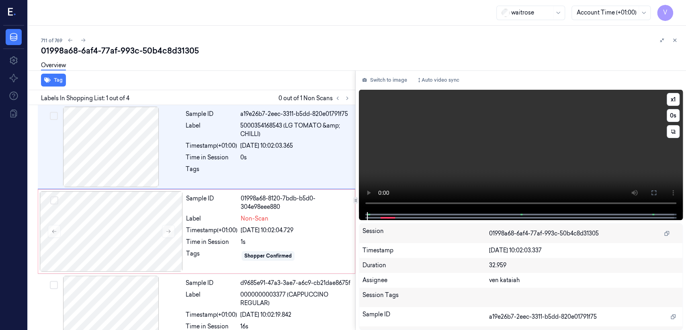
click at [477, 134] on video at bounding box center [521, 151] width 324 height 122
click at [204, 258] on div "Tags" at bounding box center [211, 255] width 51 height 13
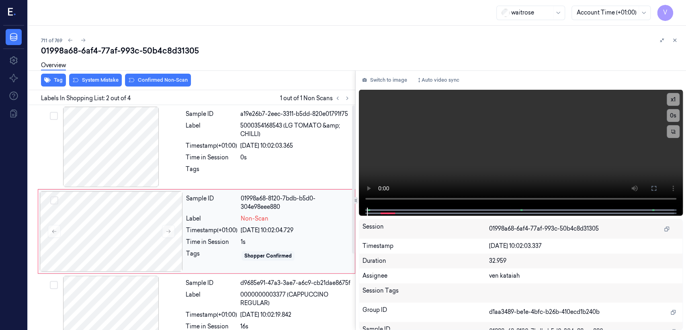
scroll to position [14, 0]
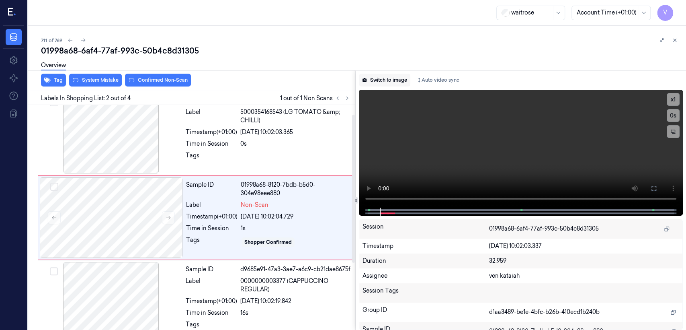
click at [378, 80] on button "Switch to image" at bounding box center [384, 80] width 51 height 13
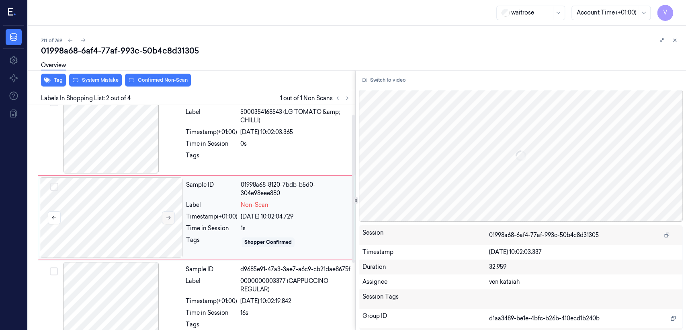
click at [170, 218] on icon at bounding box center [169, 218] width 6 height 6
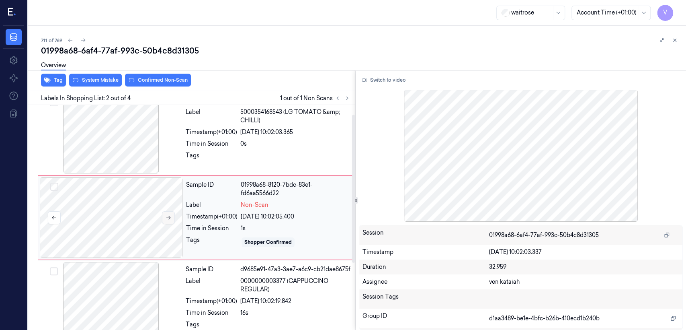
click at [170, 218] on icon at bounding box center [169, 218] width 6 height 6
click at [233, 138] on div "Sample ID a19e26b7-2eec-3311-b5dd-820e01791f75 Label 5000354168543 (LG TOMATO &…" at bounding box center [268, 133] width 171 height 80
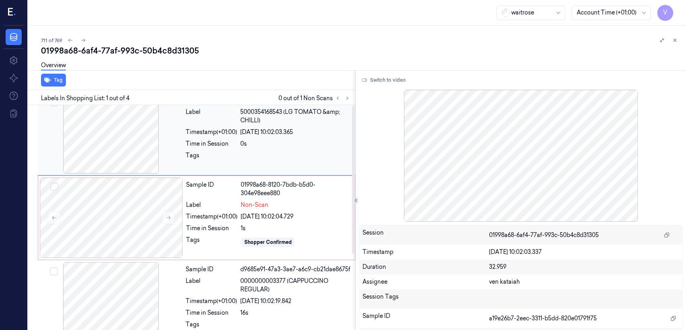
scroll to position [0, 0]
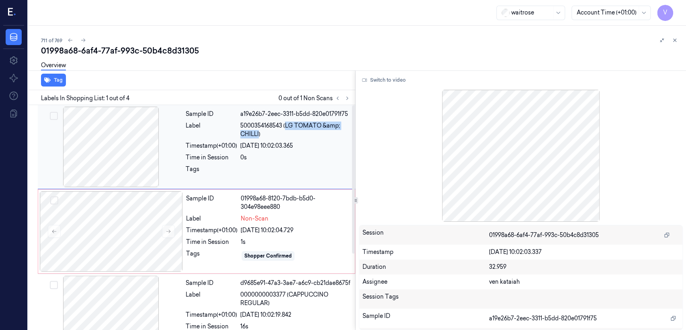
drag, startPoint x: 285, startPoint y: 126, endPoint x: 259, endPoint y: 135, distance: 27.2
click at [259, 135] on span "5000354168543 (LG TOMATO &amp; CHILLI)" at bounding box center [295, 129] width 110 height 17
copy span "LG TOMATO &amp; CHILLI"
click at [212, 233] on div "Timestamp (+01:00)" at bounding box center [211, 230] width 51 height 8
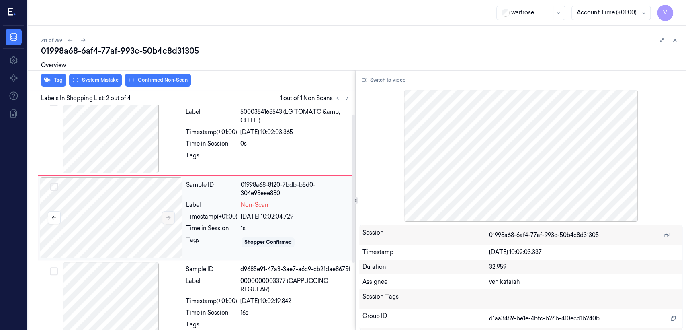
click at [162, 220] on button at bounding box center [168, 217] width 13 height 13
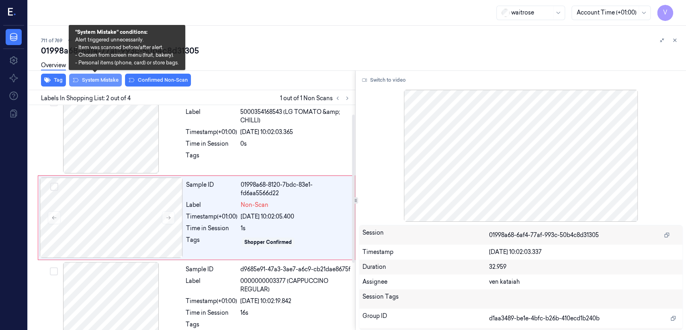
click at [98, 81] on button "System Mistake" at bounding box center [95, 80] width 53 height 13
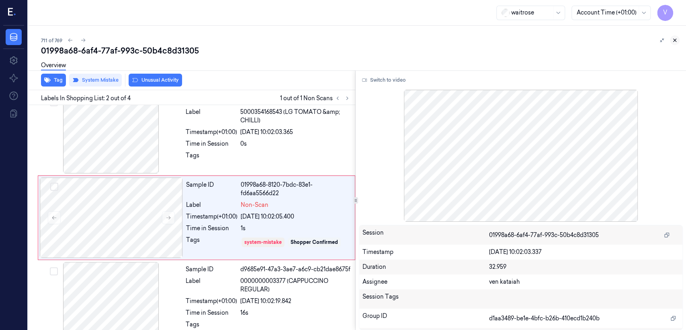
click at [674, 38] on icon at bounding box center [675, 40] width 6 height 6
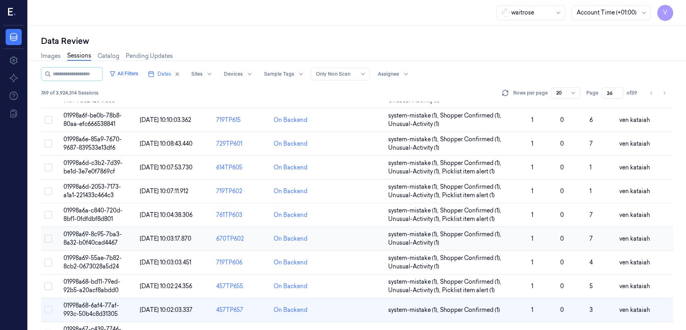
scroll to position [152, 0]
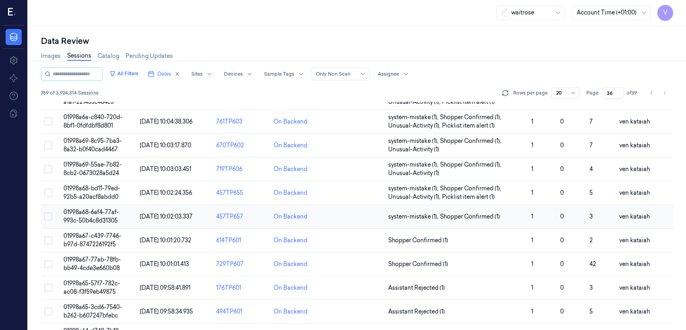
click at [454, 210] on td "system-mistake (1) , Shopper Confirmed (1)" at bounding box center [456, 217] width 143 height 24
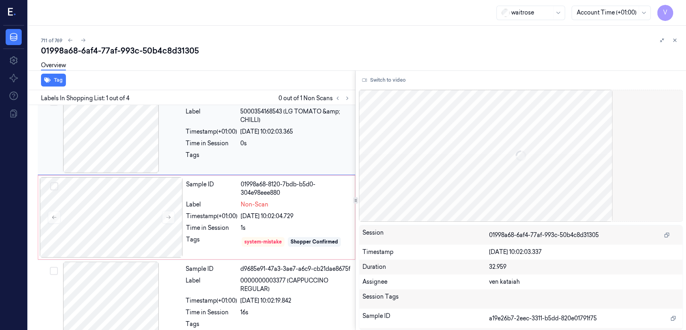
scroll to position [14, 0]
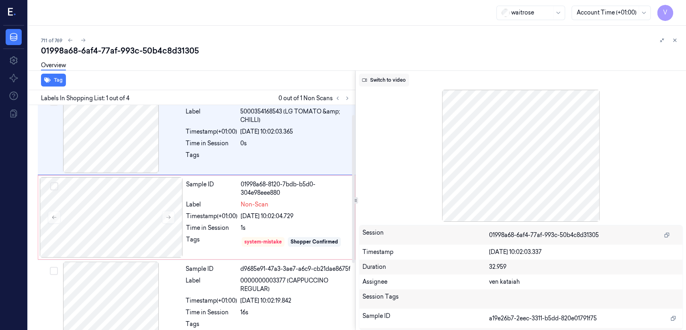
click at [383, 82] on button "Switch to video" at bounding box center [384, 80] width 50 height 13
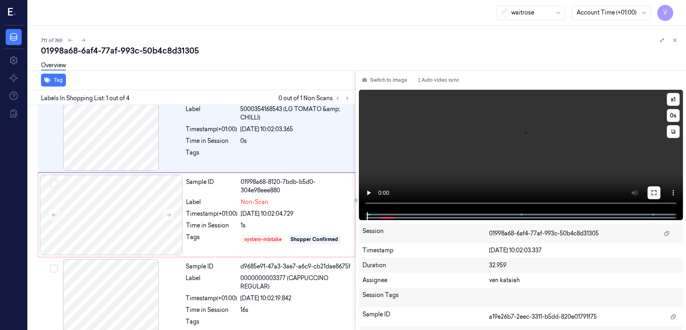
scroll to position [0, 0]
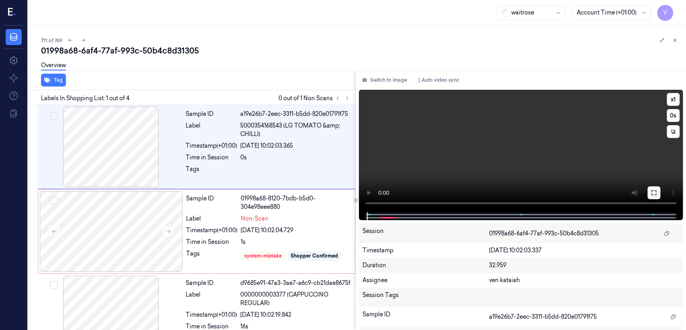
click at [656, 195] on icon at bounding box center [654, 192] width 6 height 6
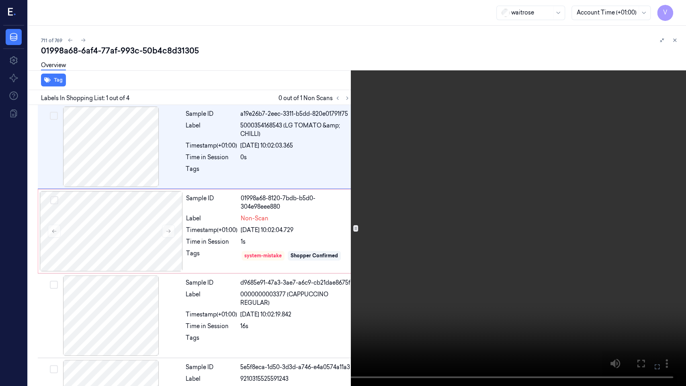
click at [638, 283] on video at bounding box center [343, 193] width 686 height 386
click at [0, 0] on icon at bounding box center [0, 0] width 0 height 0
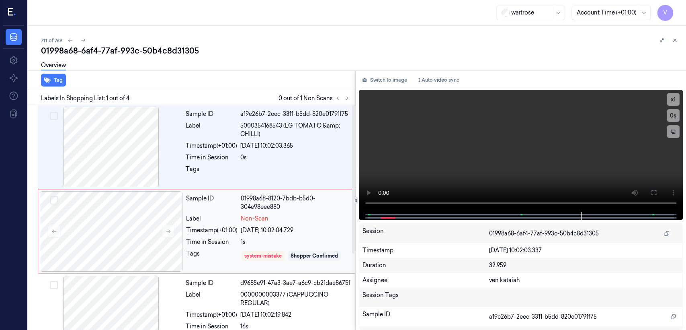
click at [224, 225] on div "Sample ID 01998a68-8120-7bdb-b5d0-304e98eee880 Label Non-Scan Timestamp (+01:00…" at bounding box center [268, 231] width 171 height 80
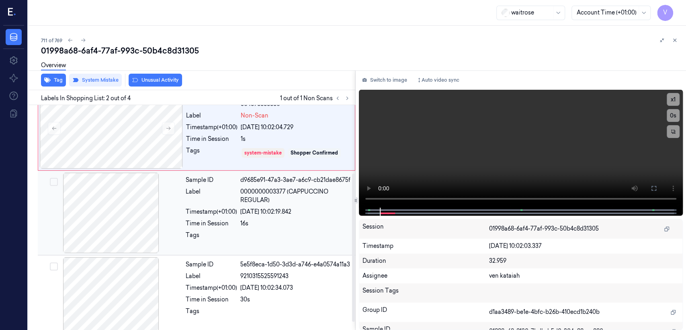
click at [196, 240] on div "Tags" at bounding box center [211, 237] width 51 height 13
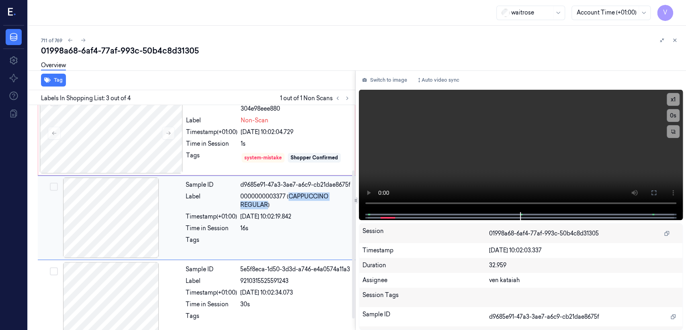
drag, startPoint x: 289, startPoint y: 196, endPoint x: 267, endPoint y: 207, distance: 24.8
click at [267, 207] on span "0000000003377 (CAPPUCCINO REGULAR)" at bounding box center [295, 200] width 110 height 17
copy span "CAPPUCCINO REGULAR"
click at [255, 135] on div "27/09/2025 10:02:04.729" at bounding box center [295, 132] width 109 height 8
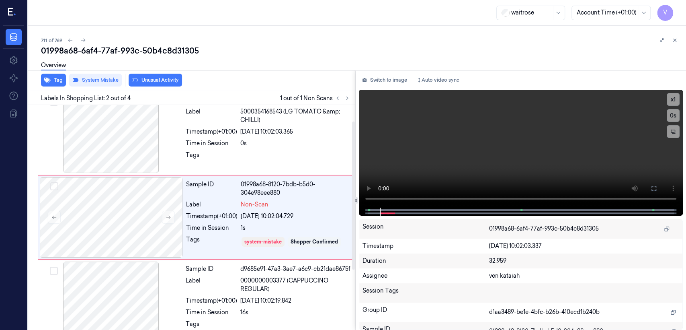
scroll to position [14, 0]
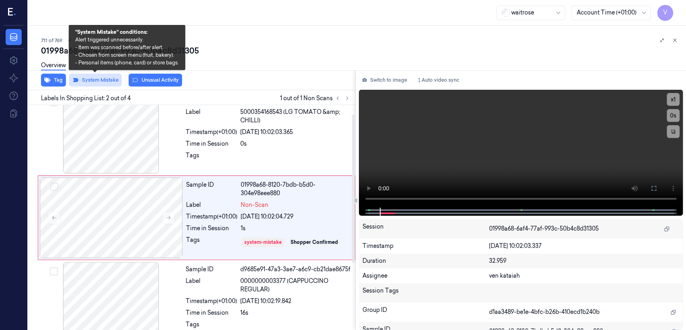
click at [99, 80] on button "System Mistake" at bounding box center [95, 80] width 53 height 13
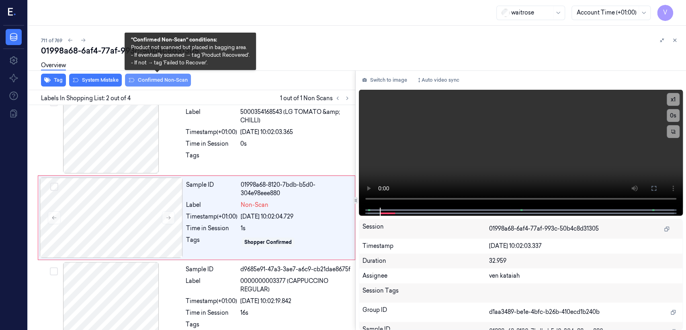
click at [140, 77] on button "Confirmed Non-Scan" at bounding box center [158, 80] width 66 height 13
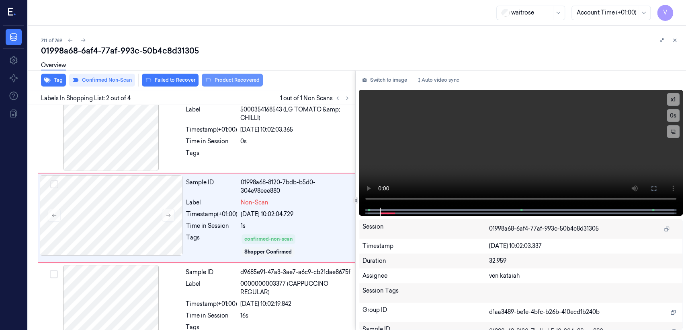
click at [240, 81] on button "Product Recovered" at bounding box center [232, 80] width 61 height 13
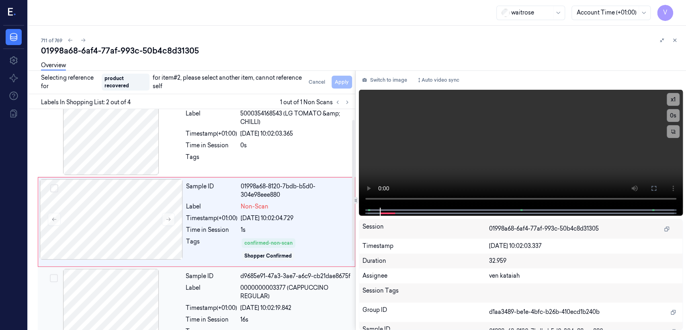
click at [260, 282] on div "Sample ID d9685e91-47a3-3ae7-a6c9-cb21dae8675f Label 0000000003377 (CAPPUCCINO …" at bounding box center [268, 309] width 171 height 80
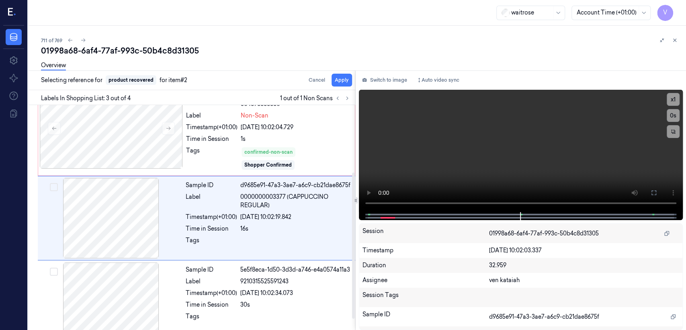
scroll to position [103, 0]
click at [344, 78] on button "Apply" at bounding box center [342, 80] width 21 height 13
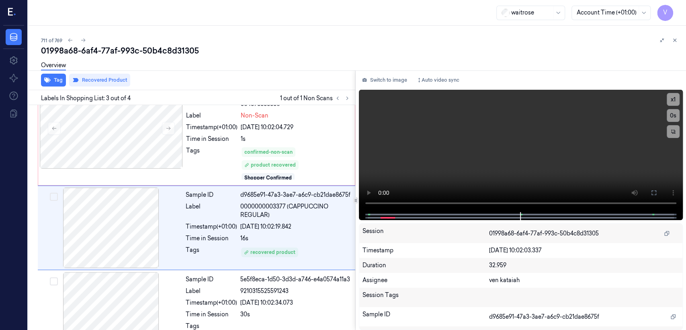
scroll to position [113, 0]
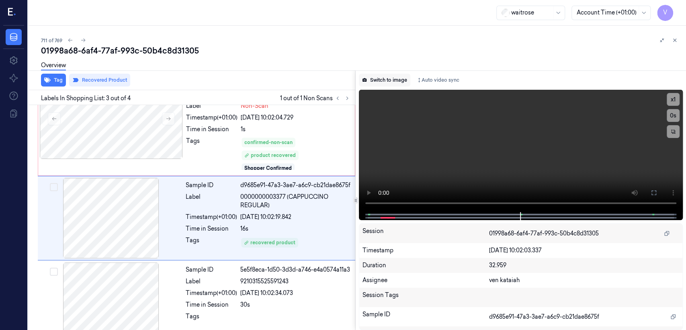
click at [395, 83] on button "Switch to image" at bounding box center [384, 80] width 51 height 13
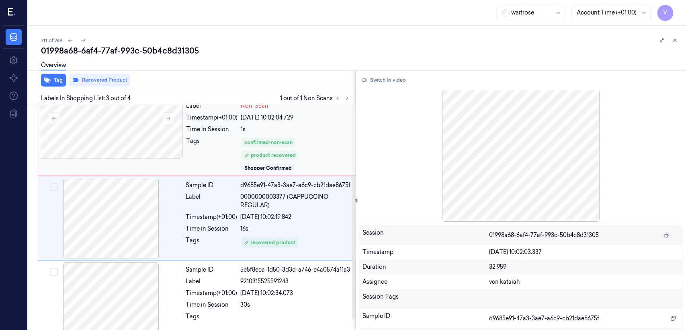
click at [230, 152] on div "Tags" at bounding box center [211, 154] width 51 height 34
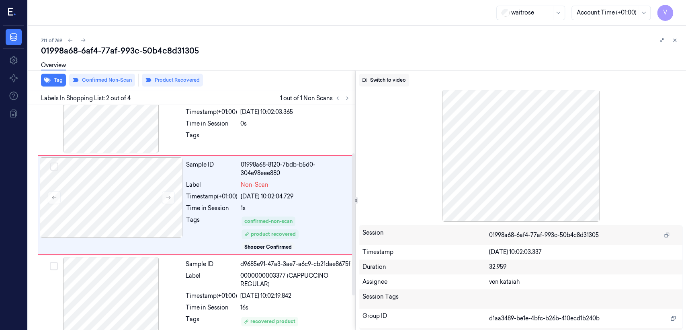
scroll to position [21, 0]
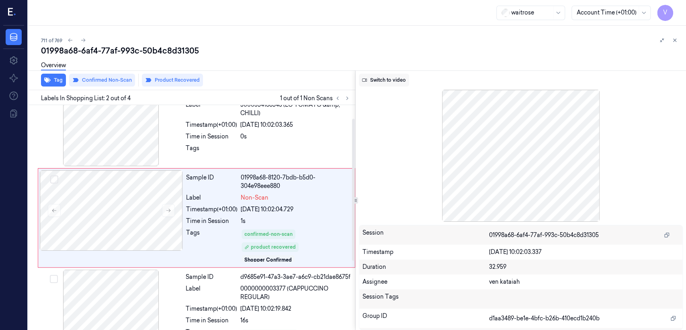
click at [378, 75] on button "Switch to video" at bounding box center [384, 80] width 50 height 13
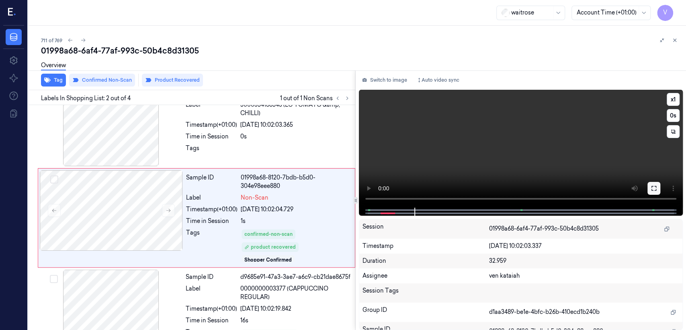
click at [656, 188] on icon at bounding box center [654, 188] width 6 height 6
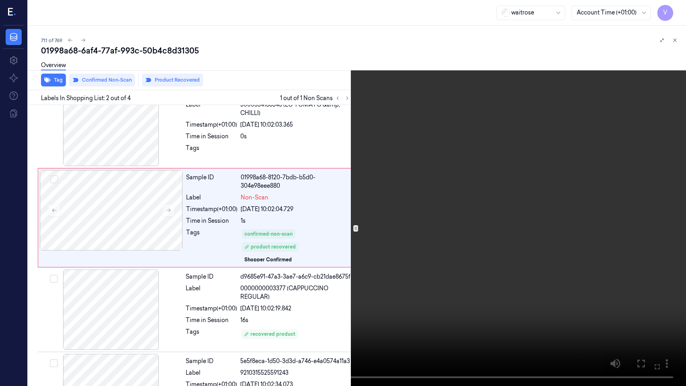
click at [0, 0] on icon at bounding box center [0, 0] width 0 height 0
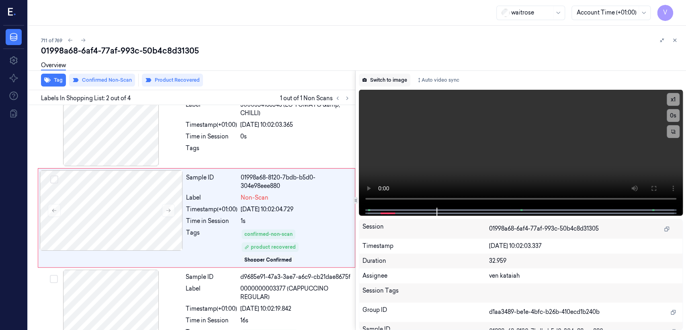
drag, startPoint x: 383, startPoint y: 86, endPoint x: 402, endPoint y: 82, distance: 19.8
click at [382, 86] on div "Switch to image Auto video sync x 1 0 s Session 01998a68-6af4-77af-993c-50b4c8d…" at bounding box center [521, 199] width 331 height 259
click at [409, 80] on button "Switch to image" at bounding box center [384, 80] width 51 height 13
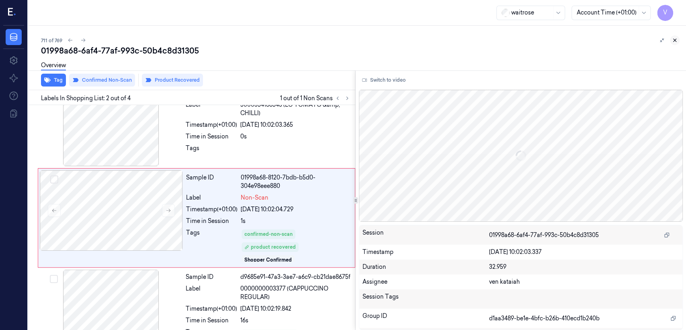
click at [679, 41] on button at bounding box center [675, 40] width 10 height 10
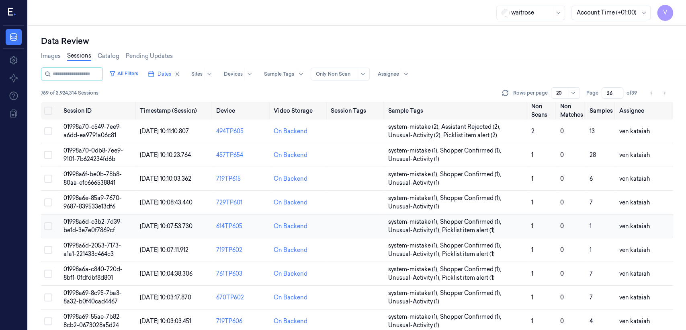
scroll to position [160, 0]
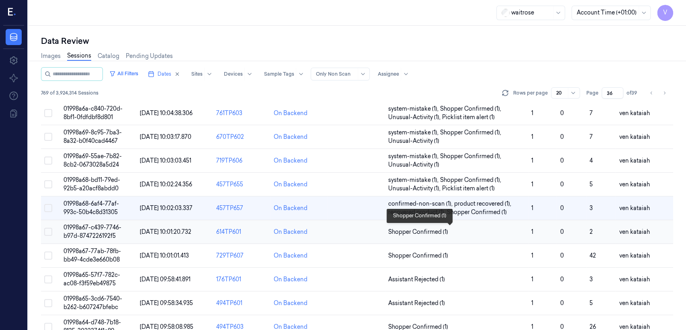
click at [417, 232] on span "Shopper Confirmed (1)" at bounding box center [418, 232] width 60 height 8
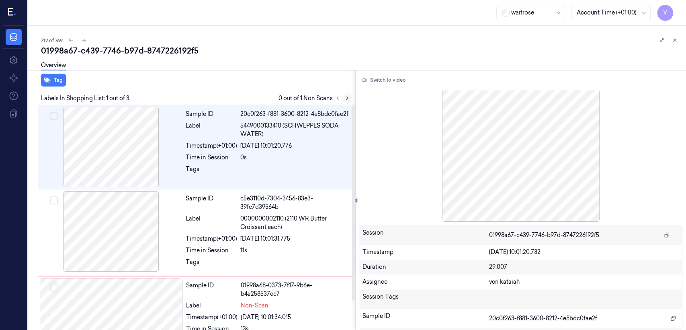
click at [349, 100] on icon at bounding box center [348, 98] width 6 height 6
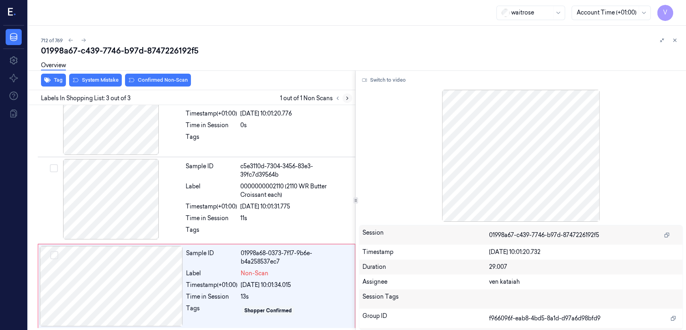
scroll to position [33, 0]
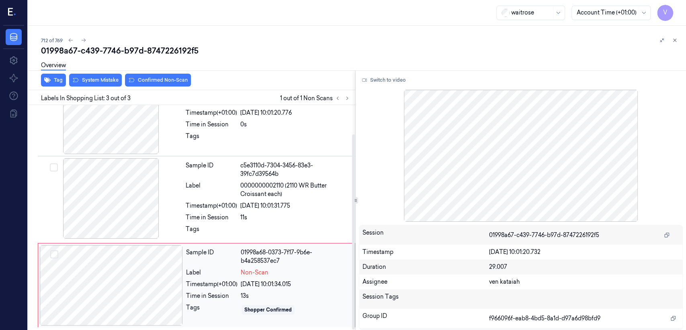
click at [194, 268] on div "Label" at bounding box center [211, 272] width 51 height 8
click at [168, 184] on div at bounding box center [110, 198] width 143 height 80
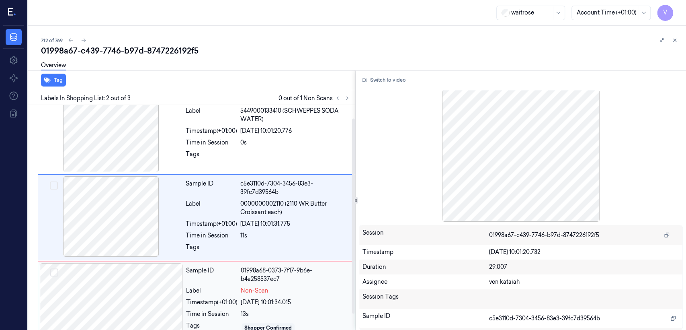
click at [263, 297] on div "Sample ID 01998a68-0373-7f17-9b6e-b4a258537ec7 Label Non-Scan Timestamp (+01:00…" at bounding box center [268, 303] width 171 height 80
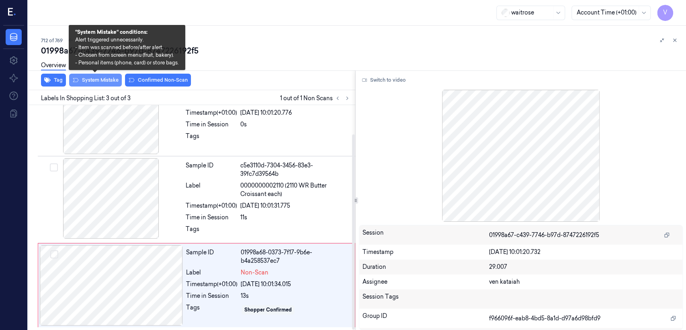
click at [101, 83] on button "System Mistake" at bounding box center [95, 80] width 53 height 13
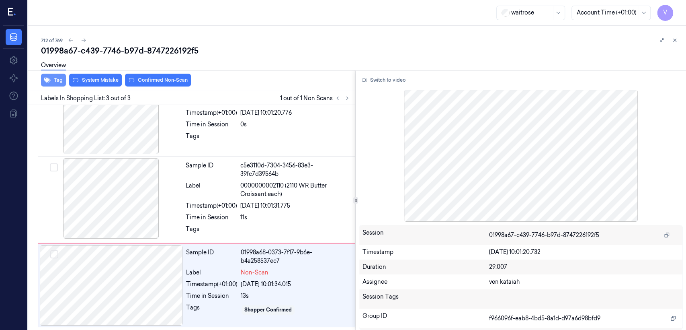
click at [52, 81] on button "Tag" at bounding box center [53, 80] width 25 height 13
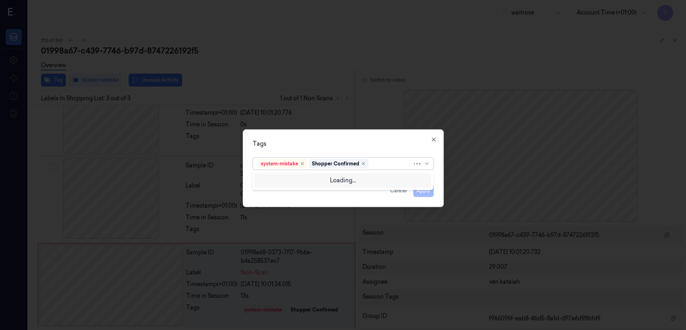
click at [405, 165] on div "system-mistake Shopper Confirmed" at bounding box center [343, 164] width 181 height 12
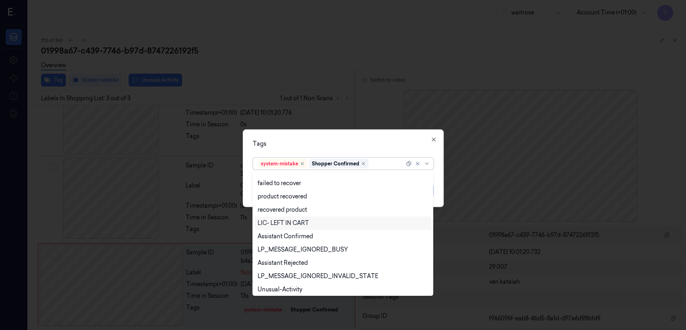
scroll to position [118, 0]
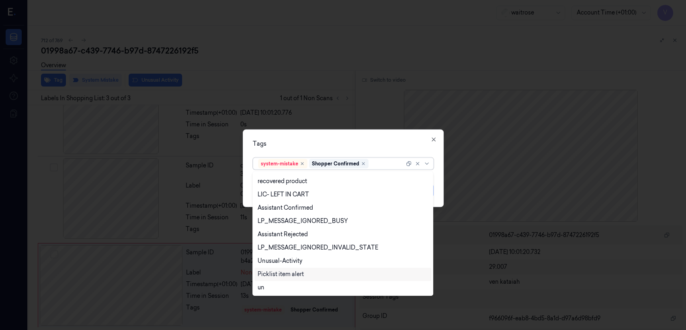
click at [292, 272] on div "Picklist item alert" at bounding box center [281, 274] width 46 height 8
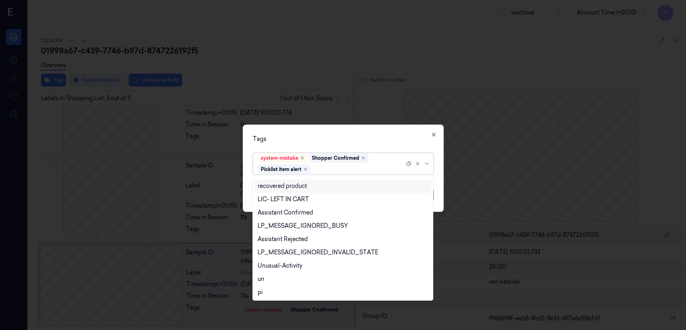
click at [393, 144] on div "Tags option Picklist item alert, selected. 21 results available. Use Up and Dow…" at bounding box center [343, 168] width 201 height 87
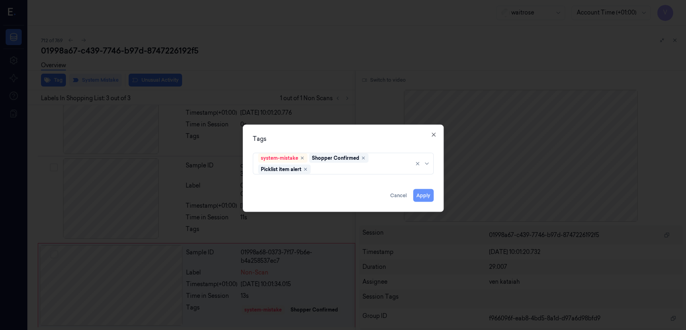
click at [417, 189] on button "Apply" at bounding box center [423, 195] width 21 height 13
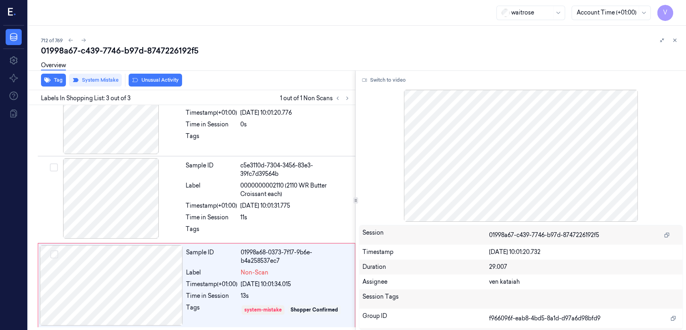
click at [167, 76] on div "Overview" at bounding box center [360, 66] width 639 height 21
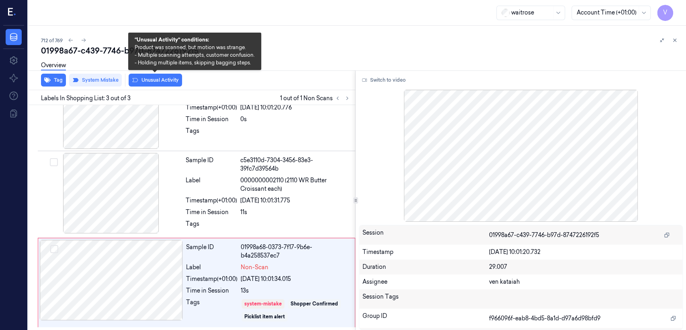
drag, startPoint x: 167, startPoint y: 76, endPoint x: 158, endPoint y: 85, distance: 12.5
click at [158, 85] on button "Unusual Activity" at bounding box center [155, 80] width 53 height 13
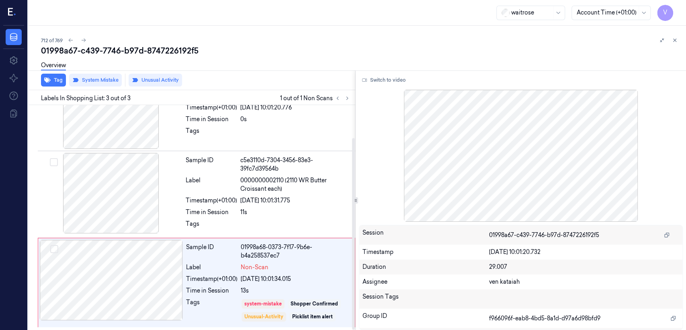
drag, startPoint x: 296, startPoint y: 185, endPoint x: 376, endPoint y: 117, distance: 104.4
click at [299, 185] on span "0000000002110 (2110 WR Butter Croissant each)" at bounding box center [295, 184] width 110 height 17
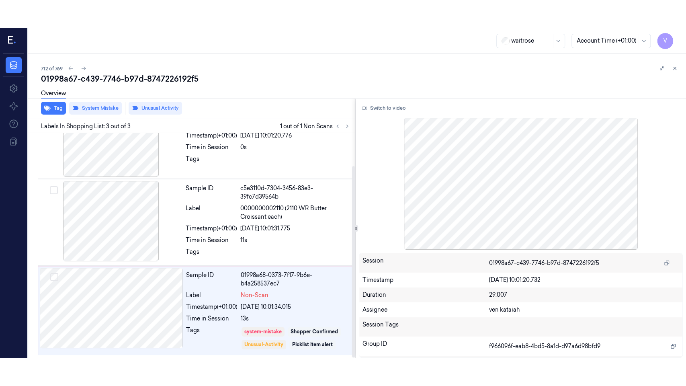
scroll to position [15, 0]
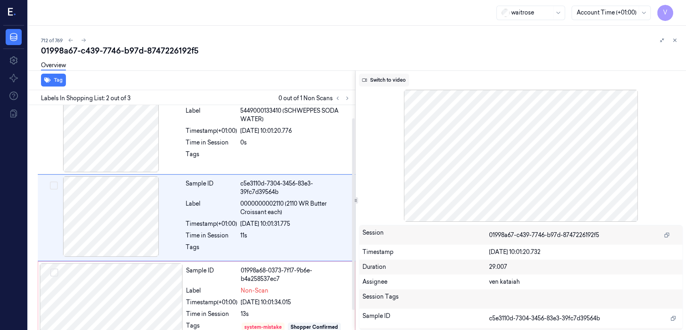
click at [388, 81] on button "Switch to video" at bounding box center [384, 80] width 50 height 13
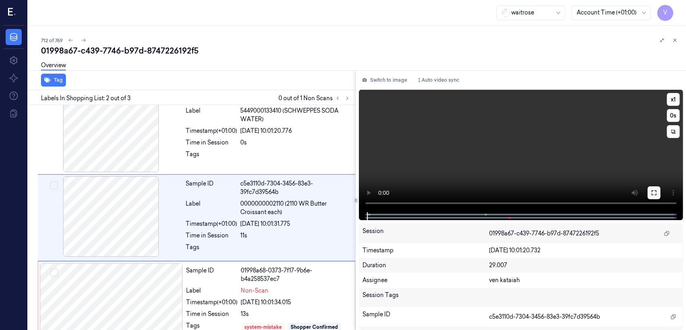
click at [655, 190] on icon at bounding box center [654, 192] width 5 height 5
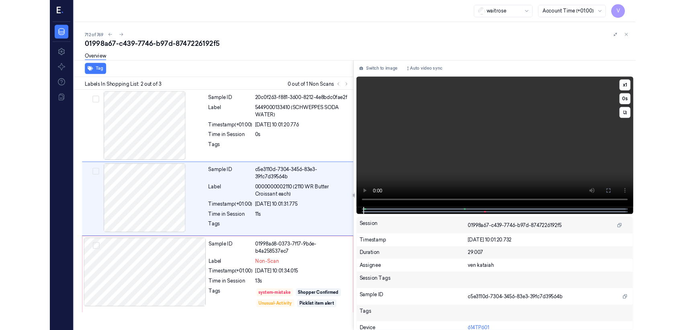
scroll to position [0, 0]
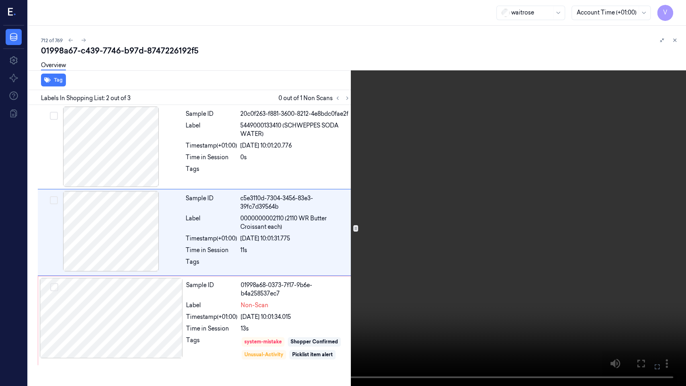
click at [441, 199] on video at bounding box center [343, 193] width 686 height 386
click at [0, 0] on icon at bounding box center [0, 0] width 0 height 0
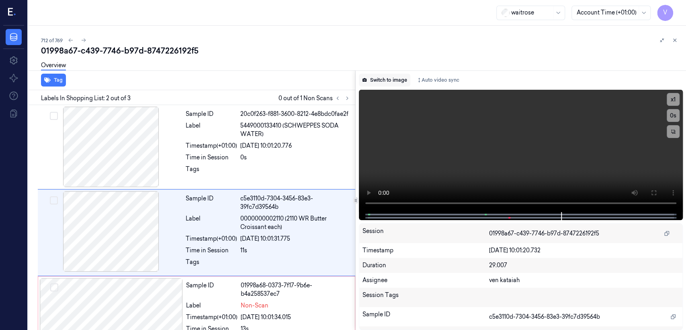
click at [389, 81] on button "Switch to image" at bounding box center [384, 80] width 51 height 13
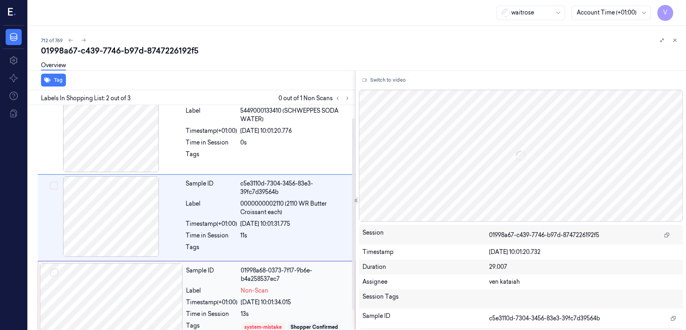
click at [275, 277] on div "01998a68-0373-7f17-9b6e-b4a258537ec7" at bounding box center [295, 274] width 109 height 17
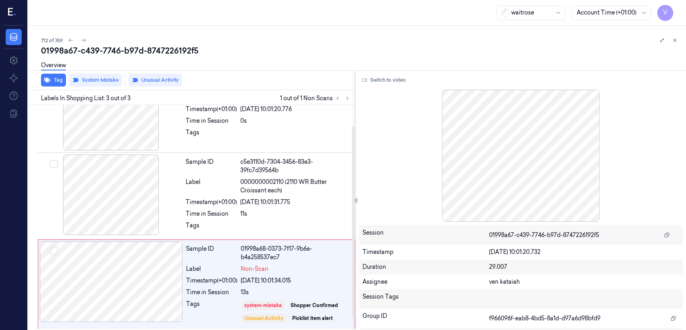
scroll to position [38, 0]
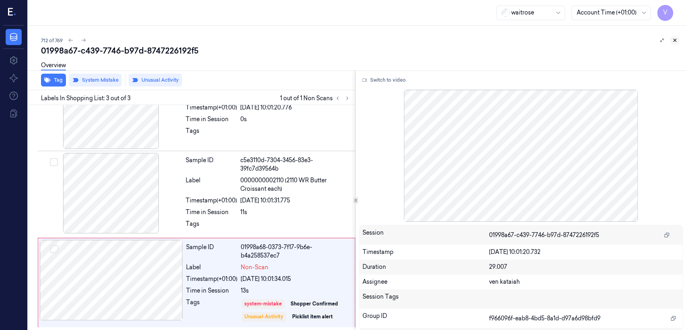
click at [676, 39] on icon at bounding box center [675, 40] width 6 height 6
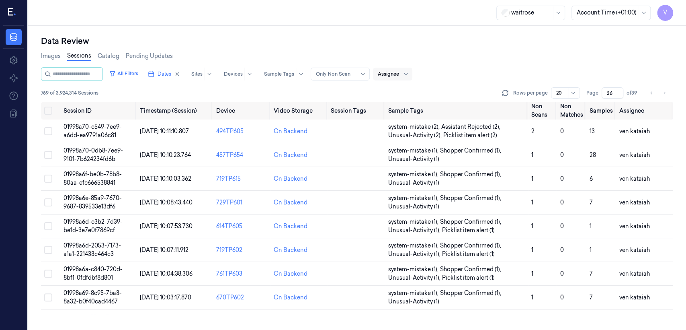
scroll to position [193, 0]
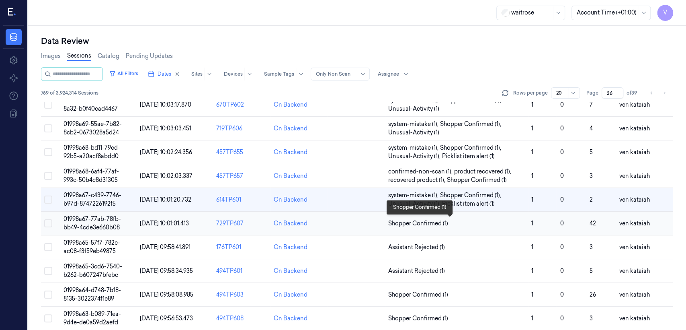
click at [410, 220] on span "Shopper Confirmed (1)" at bounding box center [418, 223] width 60 height 8
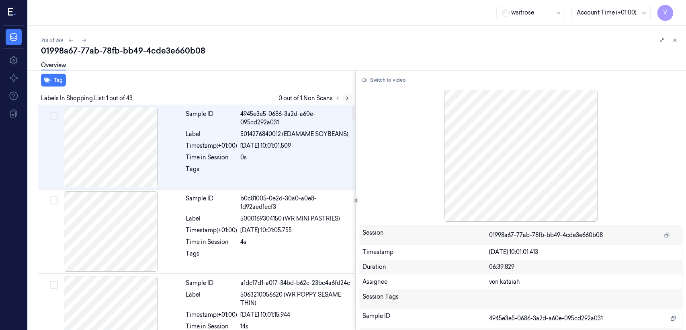
click at [346, 99] on icon at bounding box center [348, 98] width 6 height 6
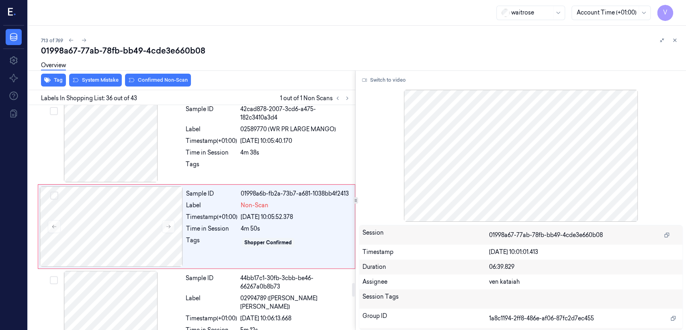
scroll to position [2896, 0]
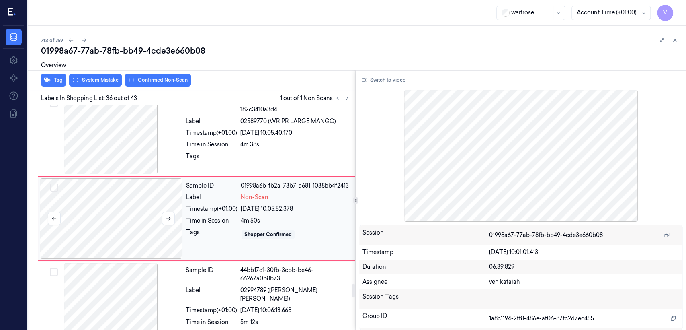
click at [147, 210] on div at bounding box center [111, 218] width 143 height 80
click at [225, 164] on div "Sample ID 42cad878-2007-3cd6-a475-182c3410a3d4 Label 02589770 (WR PR LARGE MANG…" at bounding box center [268, 134] width 171 height 80
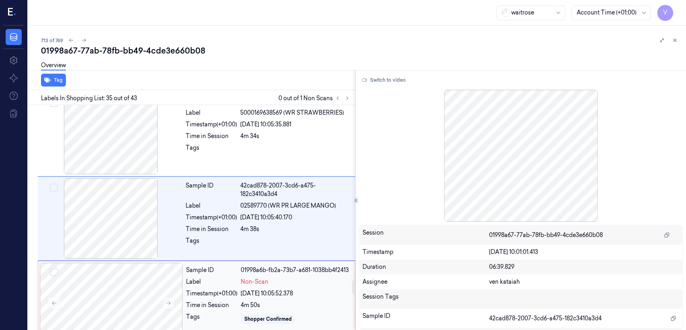
scroll to position [2902, 0]
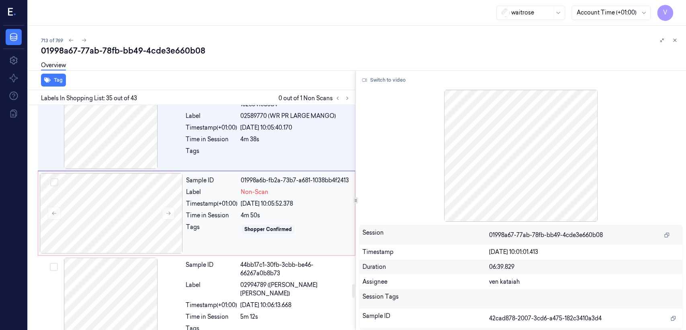
click at [224, 220] on div "Sample ID 01998a6b-fb2a-73b7-a681-1038bb4f2413 Label Non-Scan Timestamp (+01:00…" at bounding box center [268, 213] width 171 height 80
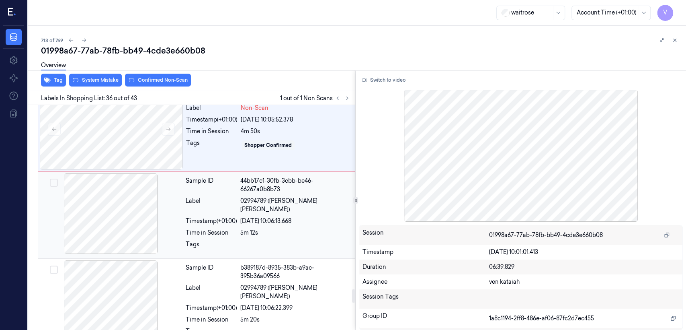
click at [197, 228] on div "Time in Session" at bounding box center [211, 232] width 51 height 8
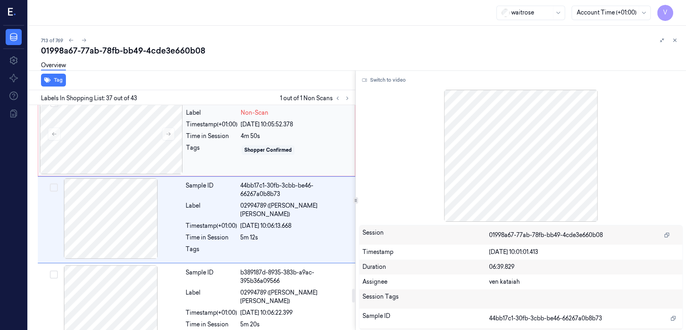
click at [224, 161] on div "Sample ID 01998a6b-fb2a-73b7-a681-1038bb4f2413 Label Non-Scan Timestamp (+01:00…" at bounding box center [268, 134] width 171 height 80
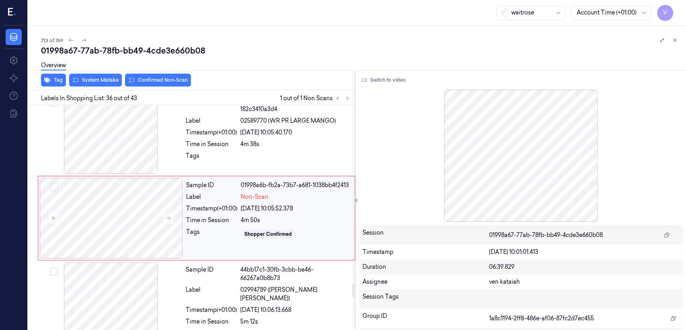
scroll to position [2896, 0]
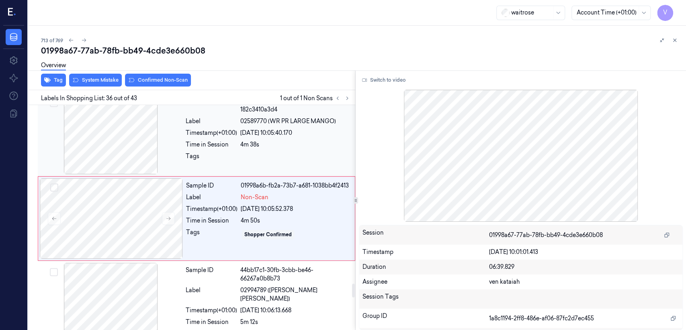
click at [223, 157] on div "Tags" at bounding box center [211, 158] width 51 height 13
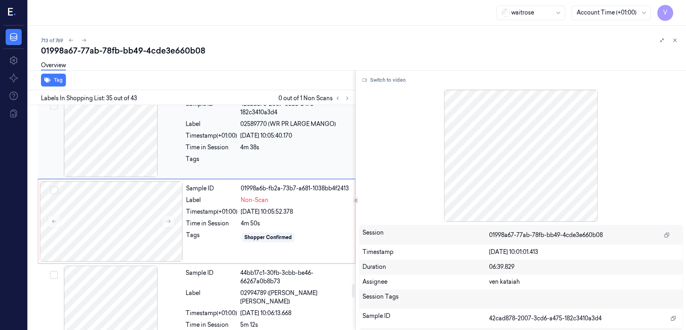
scroll to position [2902, 0]
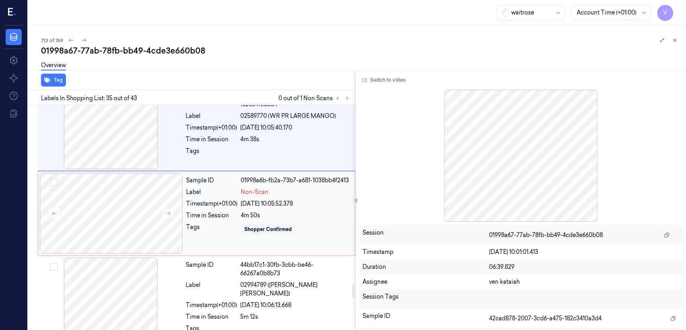
click at [206, 216] on div "Time in Session" at bounding box center [211, 215] width 51 height 8
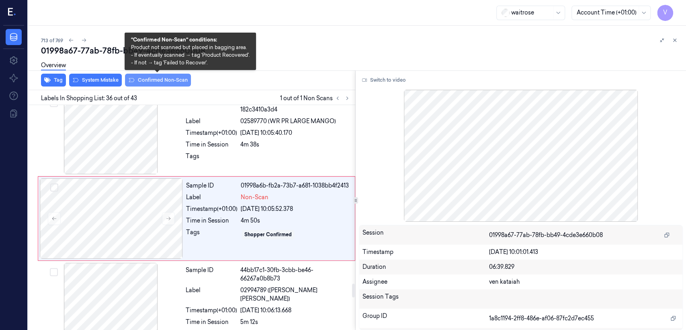
click at [154, 81] on button "Confirmed Non-Scan" at bounding box center [158, 80] width 66 height 13
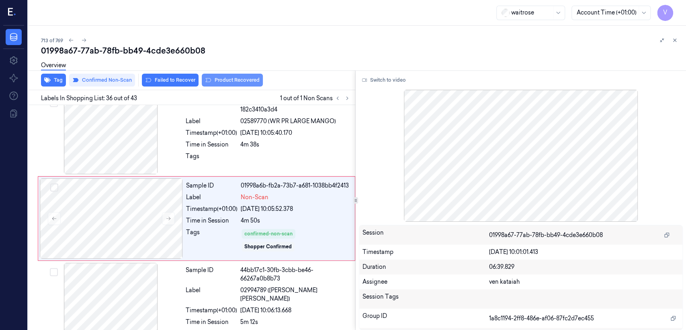
click at [206, 78] on icon at bounding box center [208, 80] width 6 height 6
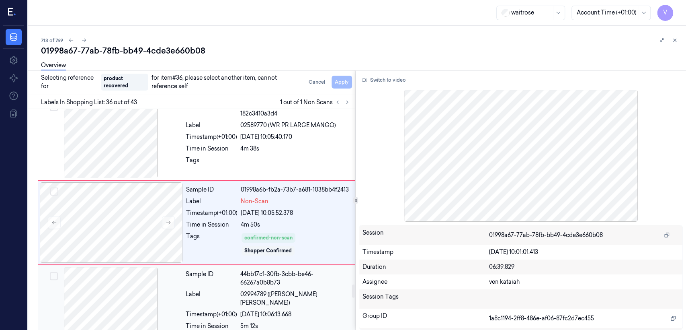
click at [239, 285] on div "Sample ID 44bb17c1-30fb-3cbb-be46-66267a0b8b73" at bounding box center [268, 278] width 165 height 17
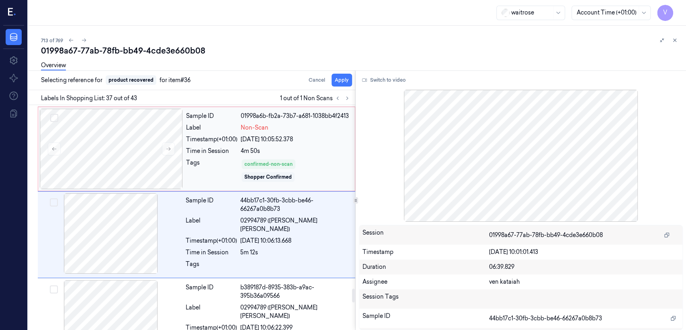
scroll to position [2981, 0]
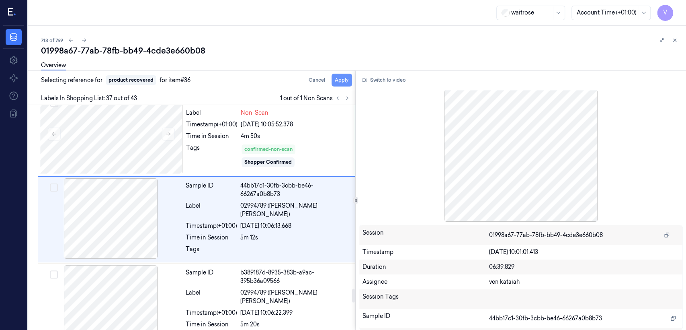
click at [339, 80] on button "Apply" at bounding box center [342, 80] width 21 height 13
click at [193, 154] on div "Tags" at bounding box center [211, 156] width 51 height 24
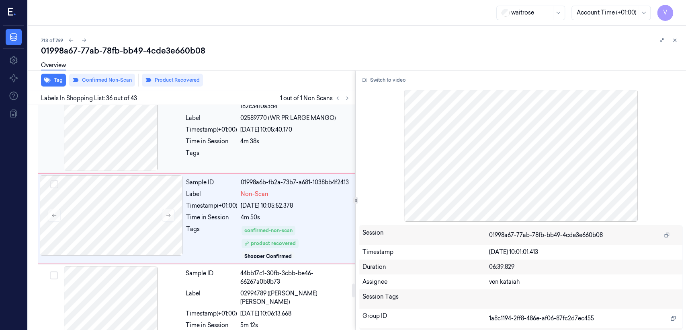
click at [293, 156] on div at bounding box center [295, 155] width 110 height 13
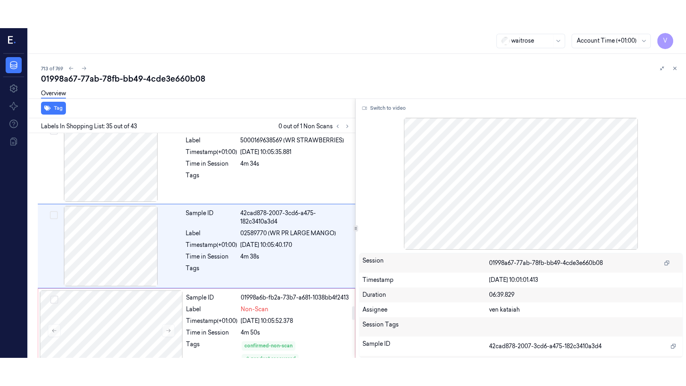
scroll to position [2812, 0]
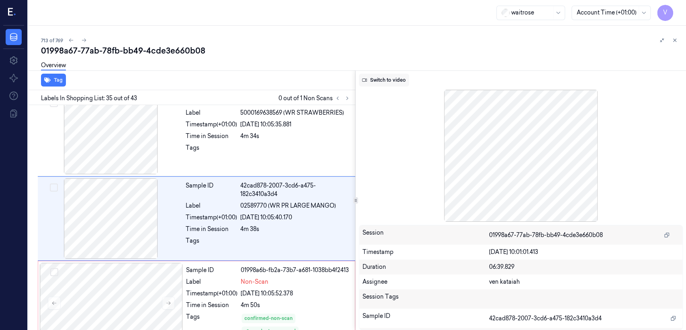
click at [397, 80] on button "Switch to video" at bounding box center [384, 80] width 50 height 13
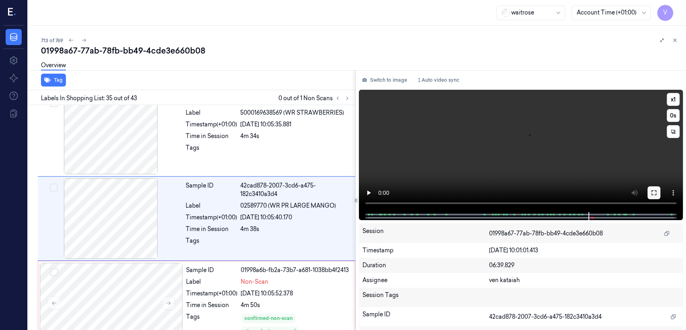
click at [653, 192] on icon at bounding box center [654, 192] width 6 height 6
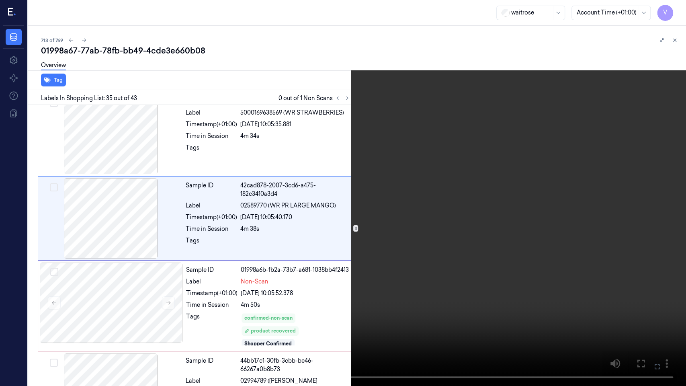
click at [510, 169] on video at bounding box center [343, 193] width 686 height 386
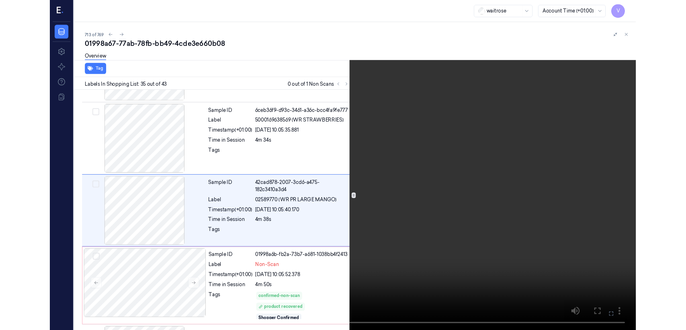
scroll to position [2784, 0]
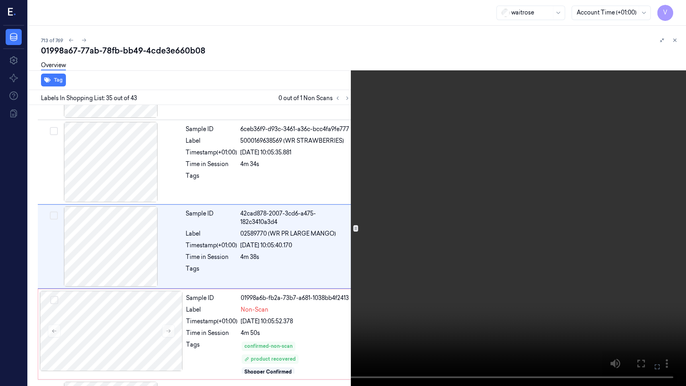
click at [0, 0] on icon at bounding box center [0, 0] width 0 height 0
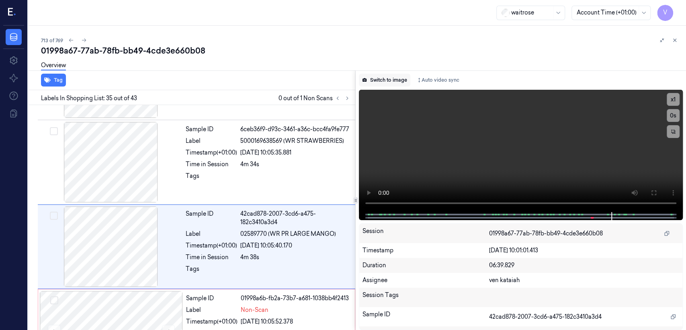
click at [382, 74] on button "Switch to image" at bounding box center [384, 80] width 51 height 13
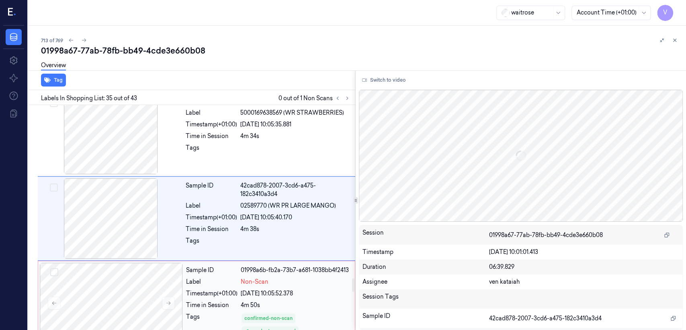
click at [219, 281] on div "Label" at bounding box center [211, 281] width 51 height 8
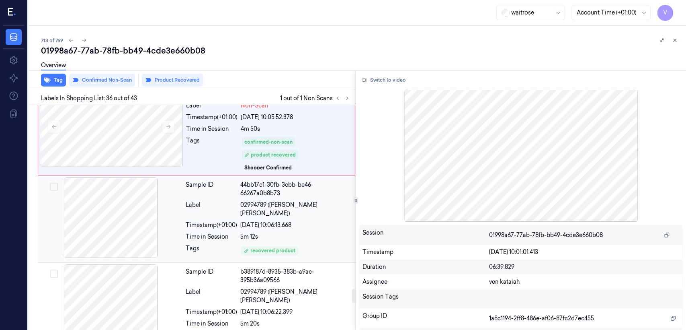
click at [224, 222] on div "Sample ID 44bb17c1-30fb-3cbb-be46-66267a0b8b73 Label 02994789 (WR KING GREEN KI…" at bounding box center [268, 218] width 171 height 83
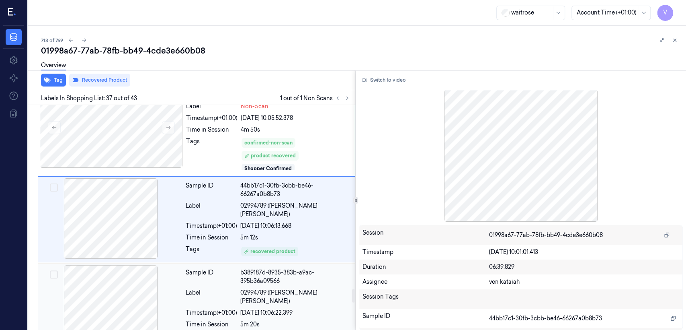
click at [233, 308] on div "Timestamp (+01:00)" at bounding box center [211, 312] width 51 height 8
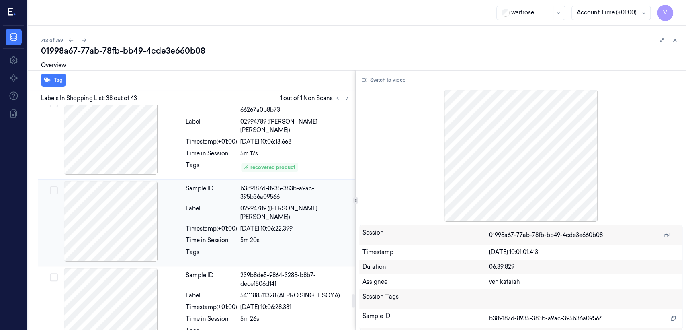
scroll to position [3072, 0]
click at [249, 148] on div "Sample ID 44bb17c1-30fb-3cbb-be46-66267a0b8b73 Label 02994789 (WR KING GREEN KI…" at bounding box center [268, 135] width 171 height 83
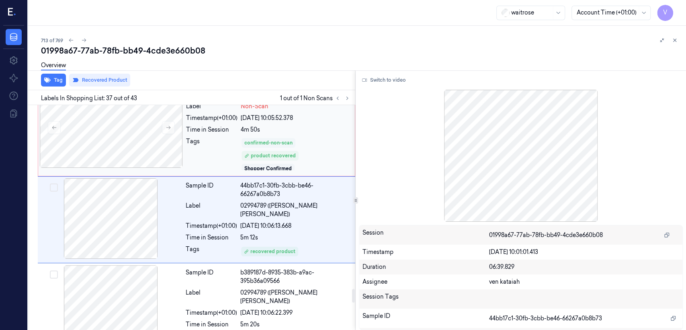
click at [270, 146] on div "confirmed-non-scan" at bounding box center [269, 143] width 54 height 10
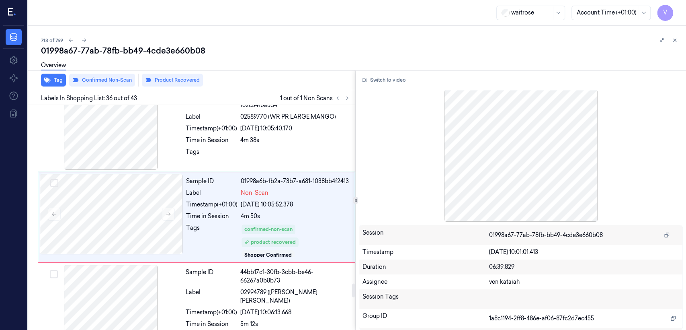
scroll to position [2900, 0]
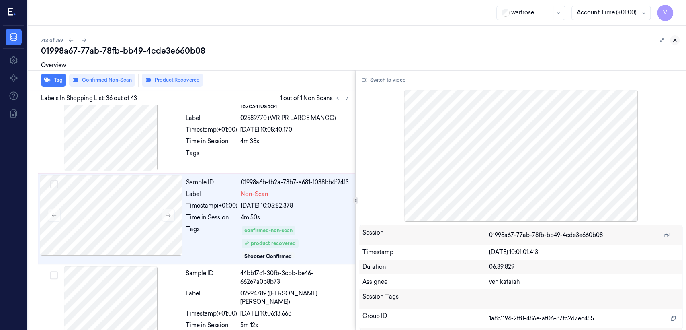
click at [673, 43] on icon at bounding box center [675, 40] width 6 height 6
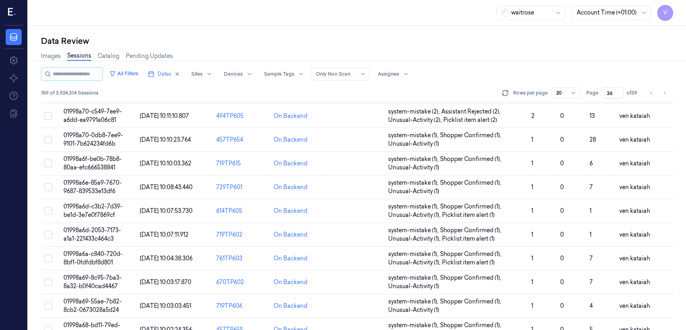
scroll to position [225, 0]
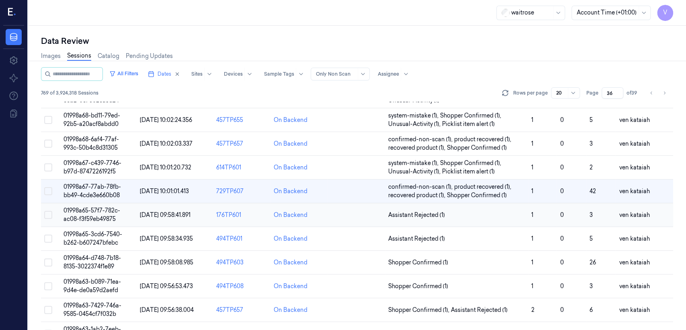
click at [431, 218] on td "Assistant Rejected (1)" at bounding box center [456, 215] width 143 height 24
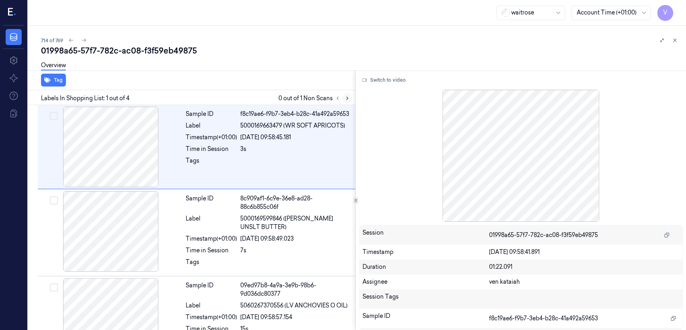
click at [347, 102] on button at bounding box center [348, 98] width 10 height 10
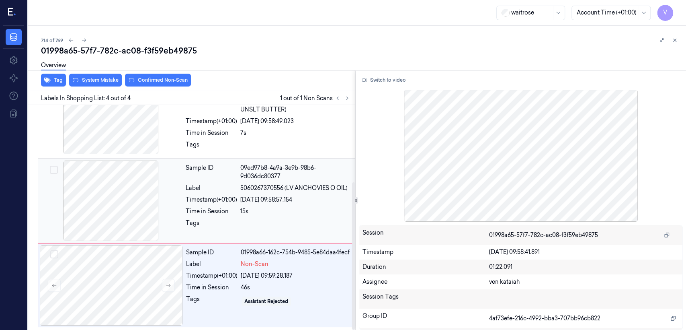
click at [255, 221] on div at bounding box center [295, 225] width 110 height 13
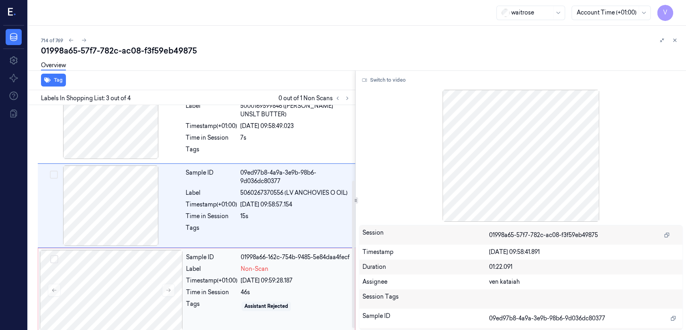
scroll to position [117, 0]
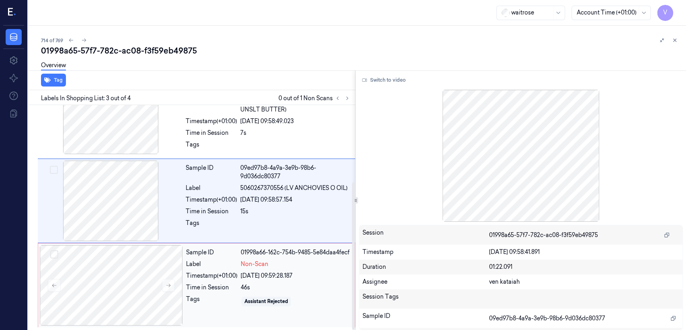
click at [254, 257] on div "01998a66-162c-754b-9485-5e84daa4fecf" at bounding box center [295, 252] width 109 height 8
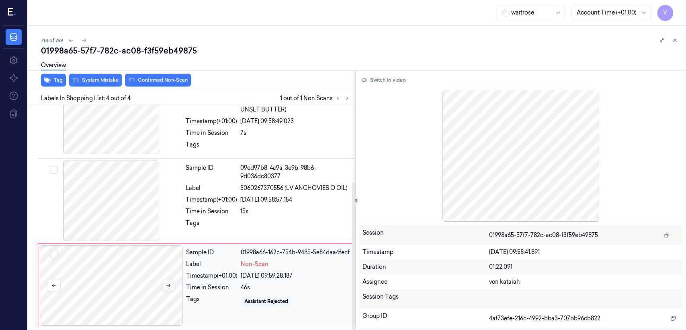
click at [163, 285] on button at bounding box center [168, 285] width 13 height 13
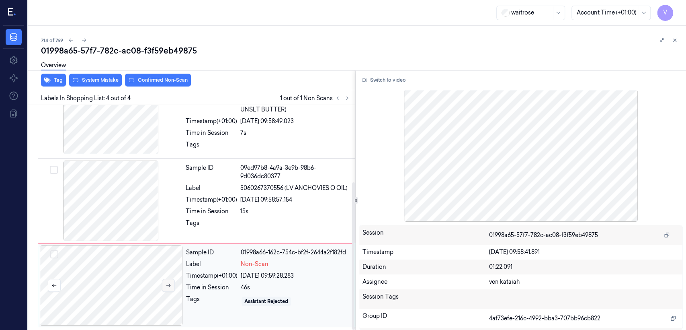
click at [163, 285] on button at bounding box center [168, 285] width 13 height 13
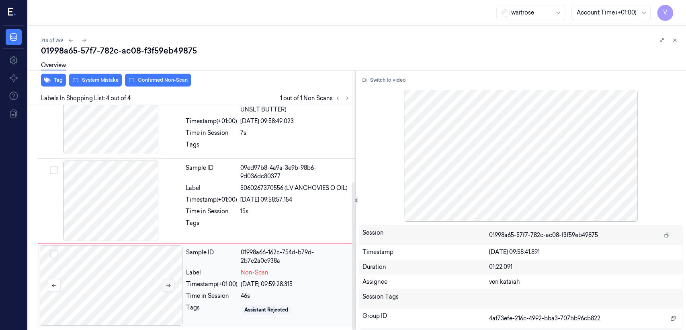
click at [162, 286] on button at bounding box center [168, 285] width 13 height 13
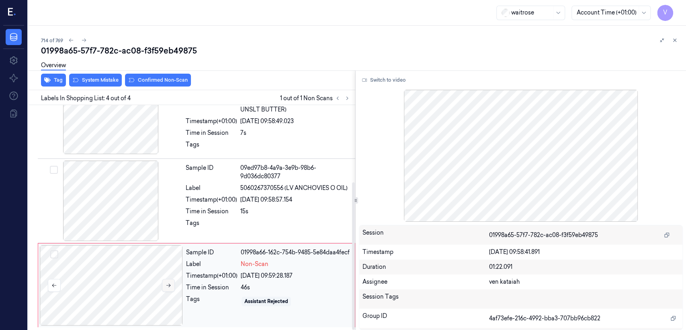
click at [170, 286] on icon at bounding box center [169, 285] width 6 height 6
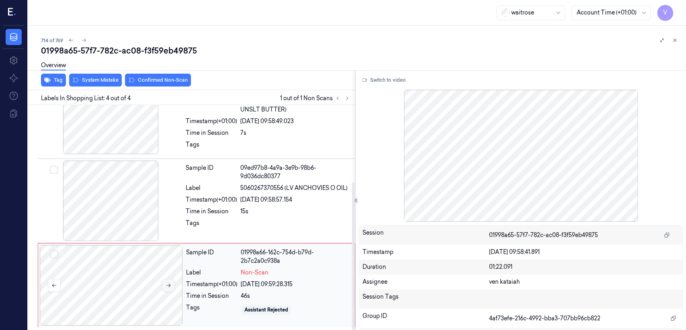
click at [170, 285] on icon at bounding box center [169, 285] width 6 height 6
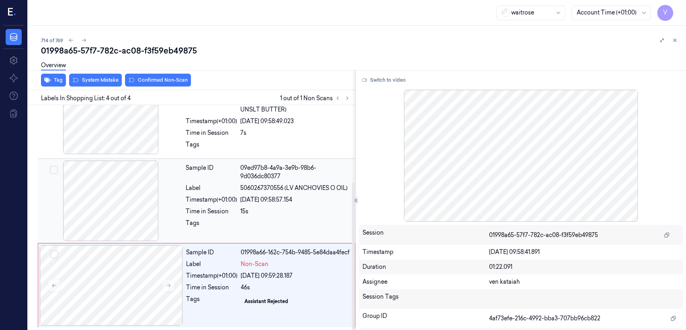
click at [192, 187] on div "Label" at bounding box center [211, 188] width 51 height 8
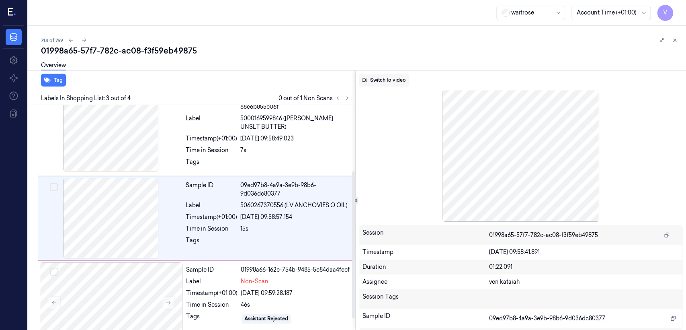
click at [376, 84] on button "Switch to video" at bounding box center [384, 80] width 50 height 13
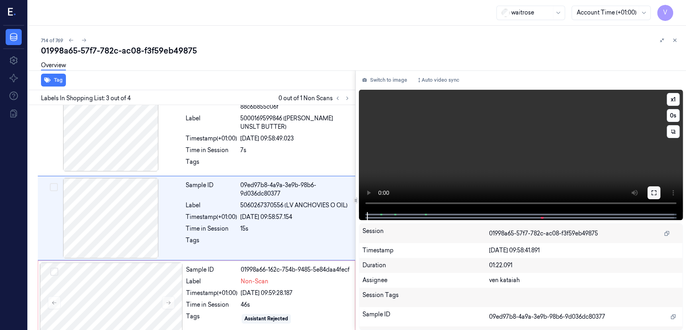
click at [656, 193] on icon at bounding box center [654, 192] width 6 height 6
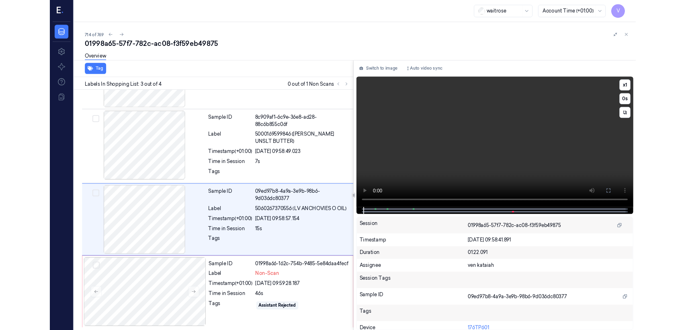
scroll to position [61, 0]
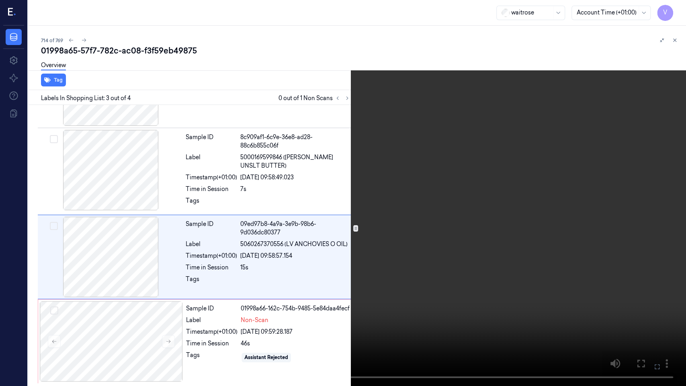
click at [386, 167] on video at bounding box center [343, 193] width 686 height 386
click at [0, 0] on icon at bounding box center [0, 0] width 0 height 0
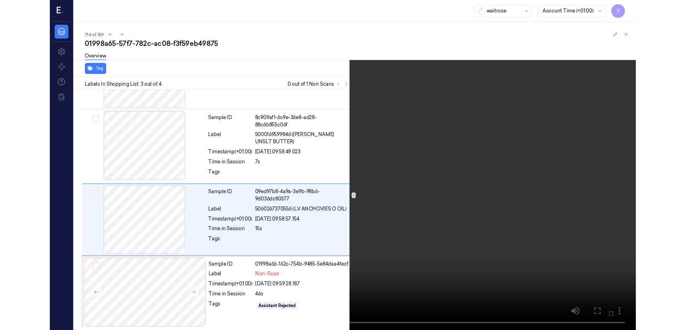
scroll to position [100, 0]
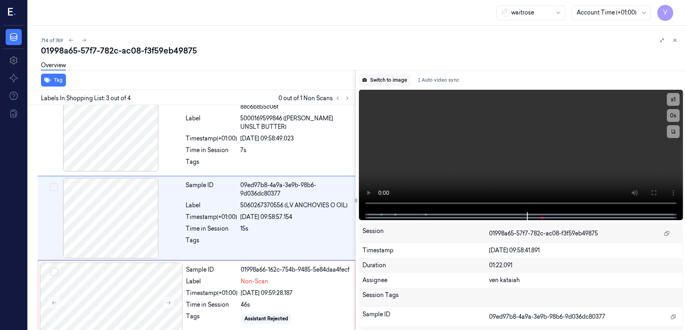
click at [389, 78] on button "Switch to image" at bounding box center [384, 80] width 51 height 13
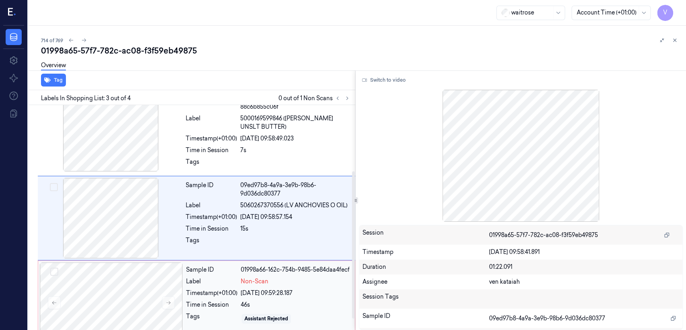
scroll to position [117, 0]
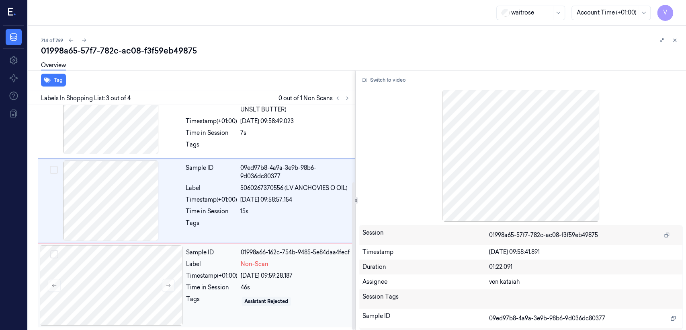
click at [241, 265] on div "Sample ID 01998a66-162c-754b-9485-5e84daa4fecf Label Non-Scan Timestamp (+01:00…" at bounding box center [268, 285] width 171 height 80
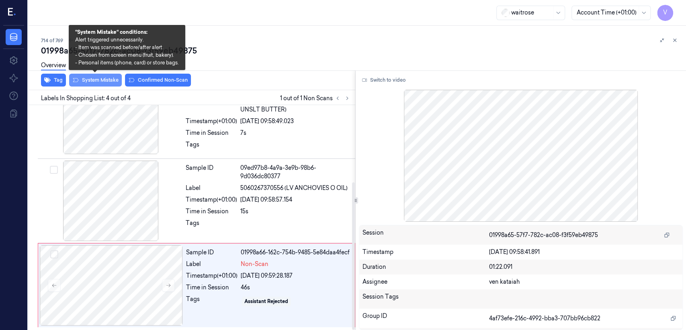
click at [106, 79] on button "System Mistake" at bounding box center [95, 80] width 53 height 13
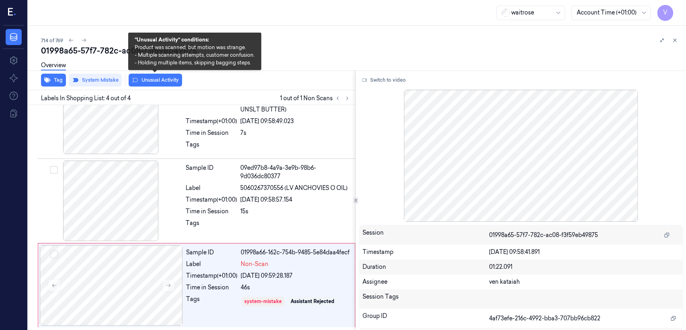
click at [144, 80] on button "Unusual Activity" at bounding box center [155, 80] width 53 height 13
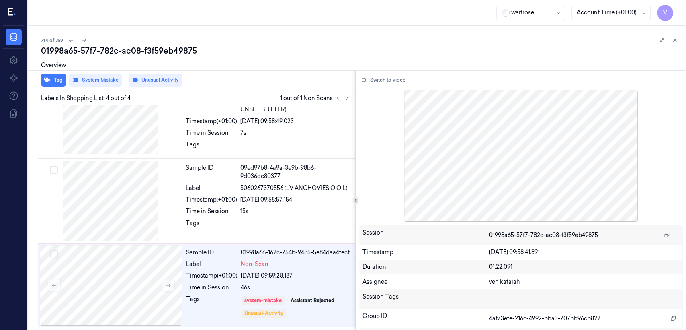
scroll to position [122, 0]
click at [349, 101] on button at bounding box center [348, 98] width 10 height 10
click at [263, 200] on div "Sample ID 09ed97b8-4a9a-3e9b-98b6-9d036dc80377 Label 5060267370556 (LV ANCHOVIE…" at bounding box center [268, 200] width 171 height 80
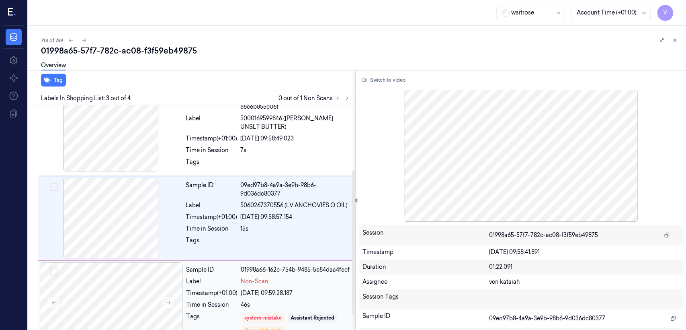
click at [248, 274] on div "01998a66-162c-754b-9485-5e84daa4fecf" at bounding box center [295, 269] width 109 height 8
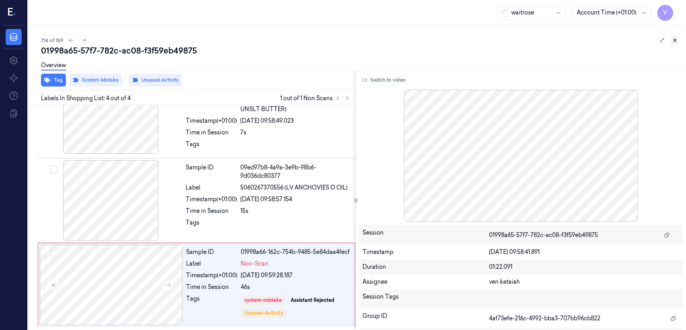
click at [676, 43] on icon at bounding box center [675, 40] width 6 height 6
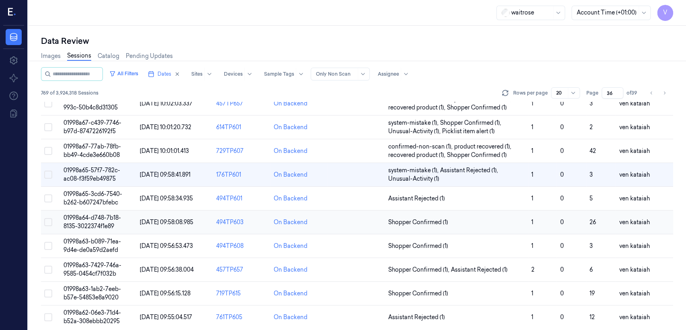
scroll to position [269, 0]
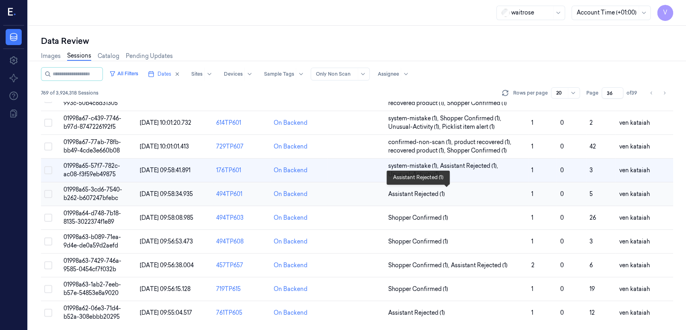
click at [428, 193] on span "Assistant Rejected (1)" at bounding box center [416, 194] width 57 height 8
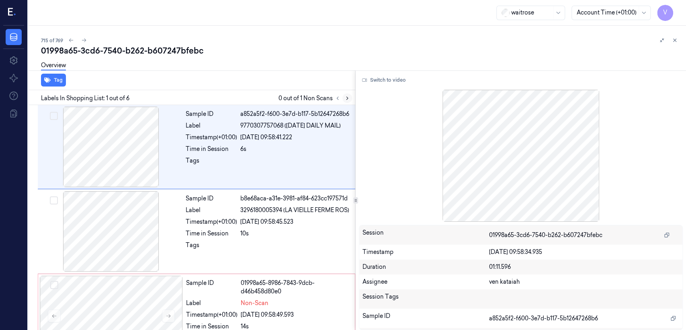
click at [345, 98] on icon at bounding box center [348, 98] width 6 height 6
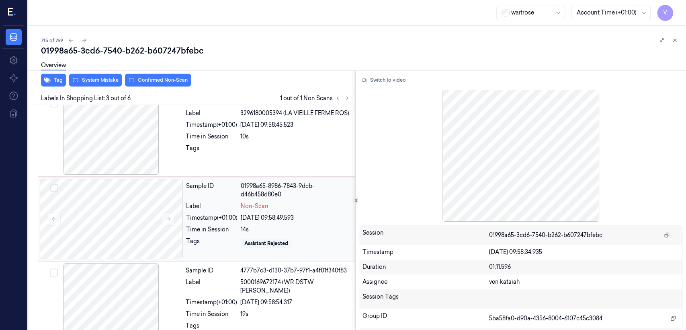
scroll to position [98, 0]
click at [236, 251] on div "Sample ID 01998a65-8986-7843-9dcb-d46b458d80e0 Label Non-Scan Timestamp (+01:00…" at bounding box center [268, 217] width 171 height 80
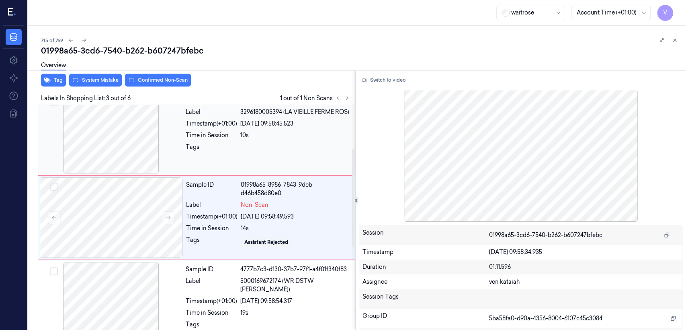
click at [217, 156] on div "Tags" at bounding box center [211, 149] width 51 height 13
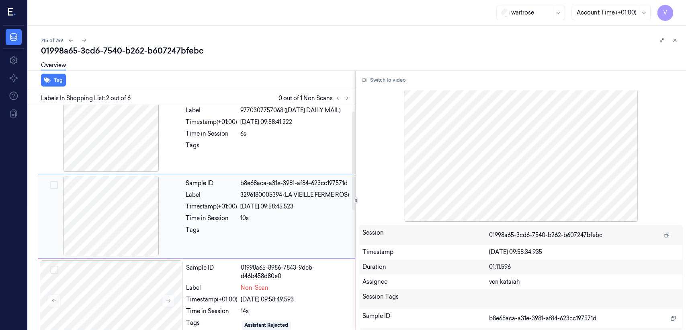
scroll to position [14, 0]
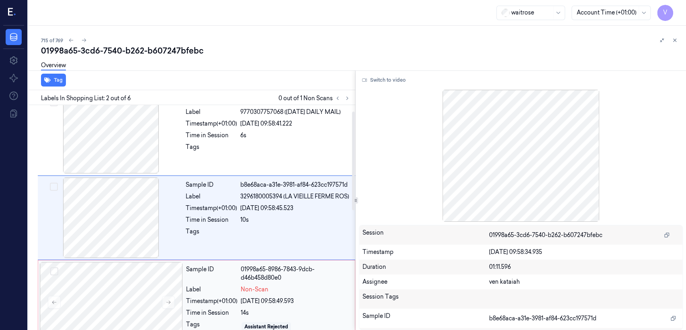
click at [247, 305] on div "Sample ID 01998a65-8986-7843-9dcb-d46b458d80e0 Label Non-Scan Timestamp (+01:00…" at bounding box center [268, 302] width 171 height 80
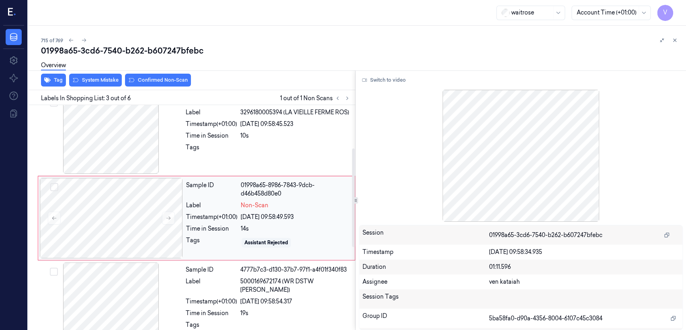
scroll to position [98, 0]
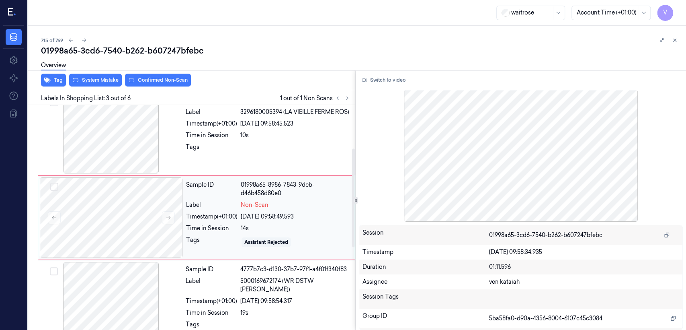
click at [258, 210] on div "Sample ID 01998a65-8986-7843-9dcb-d46b458d80e0 Label Non-Scan Timestamp (+01:00…" at bounding box center [268, 217] width 171 height 80
click at [255, 150] on div "Sample ID b8e68aca-a31e-3981-af84-623cc197571d Label 3296180005394 (LA VIEILLE …" at bounding box center [268, 133] width 171 height 80
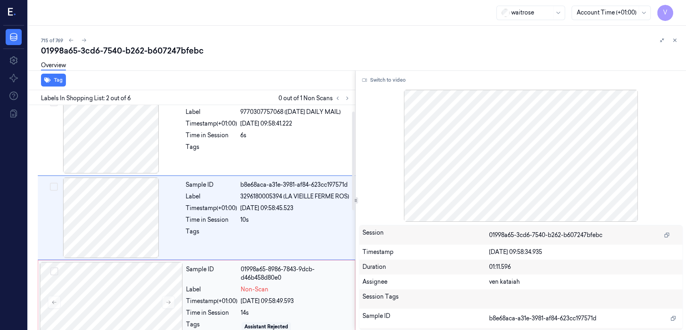
click at [240, 266] on div "Sample ID 01998a65-8986-7843-9dcb-d46b458d80e0" at bounding box center [268, 273] width 164 height 17
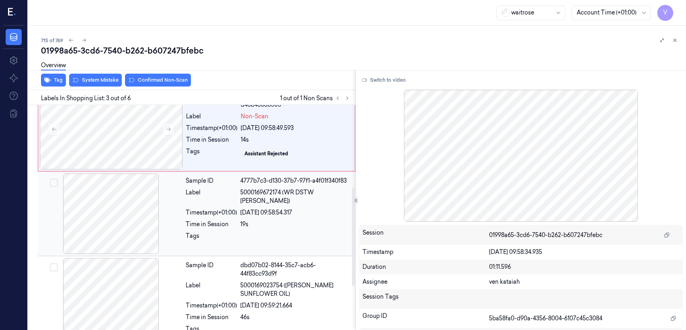
click at [219, 216] on div "Sample ID 4777b7c3-d130-37b7-97f1-a4f01f340f83 Label 5000169672174 (WR DSTW VIN…" at bounding box center [268, 213] width 171 height 80
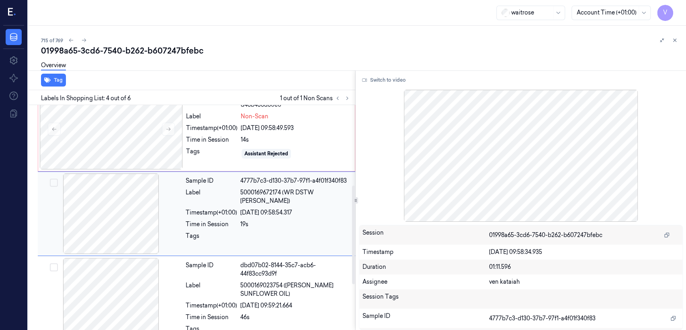
scroll to position [183, 0]
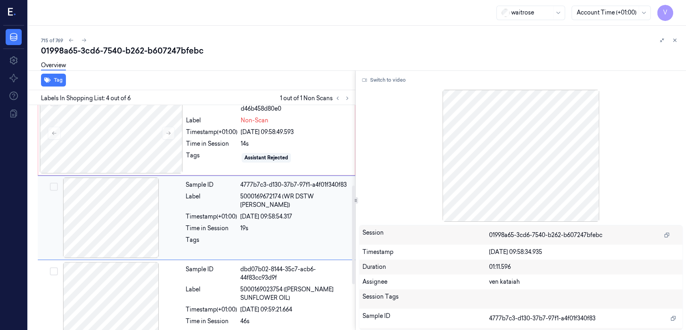
click at [224, 177] on div "Sample ID 4777b7c3-d130-37b7-97f1-a4f01f340f83 Label 5000169672174 (WR DSTW VIN…" at bounding box center [268, 217] width 171 height 80
click at [381, 80] on button "Switch to video" at bounding box center [384, 80] width 50 height 13
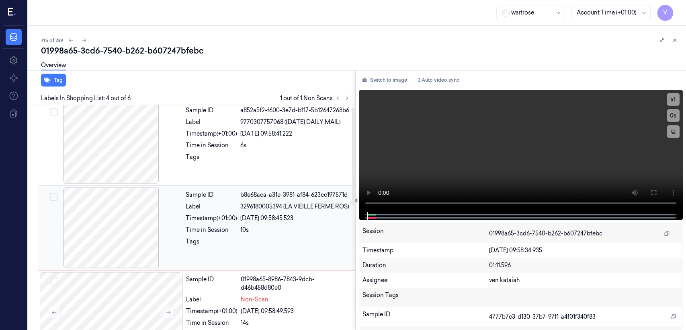
click at [265, 211] on span "3296180005394 (LA VIEILLE FERME ROS)" at bounding box center [294, 206] width 109 height 8
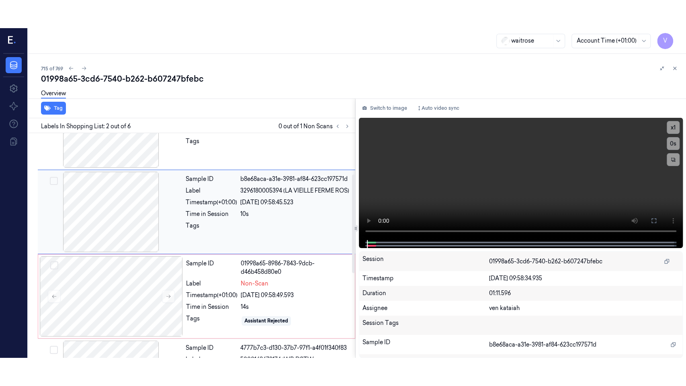
scroll to position [14, 0]
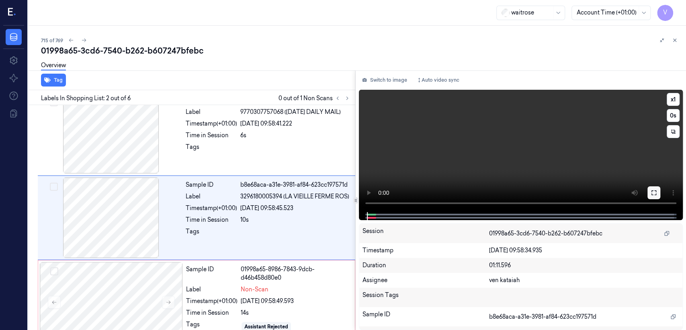
click at [651, 187] on button at bounding box center [654, 192] width 13 height 13
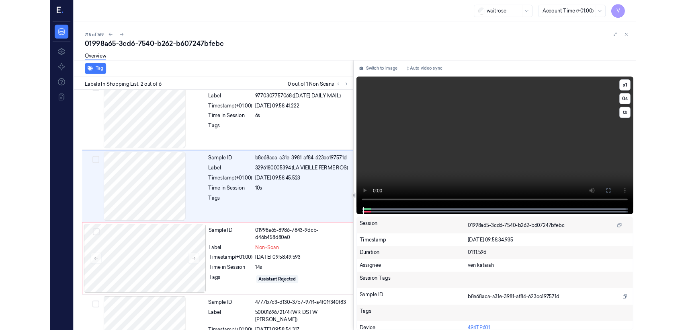
scroll to position [0, 0]
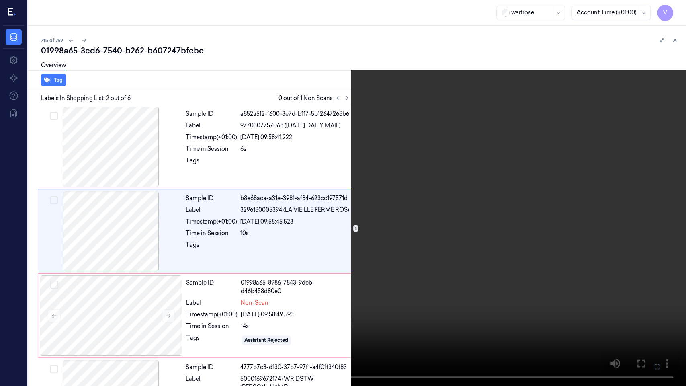
click at [344, 193] on video at bounding box center [343, 193] width 686 height 386
click at [0, 0] on button at bounding box center [0, 0] width 0 height 0
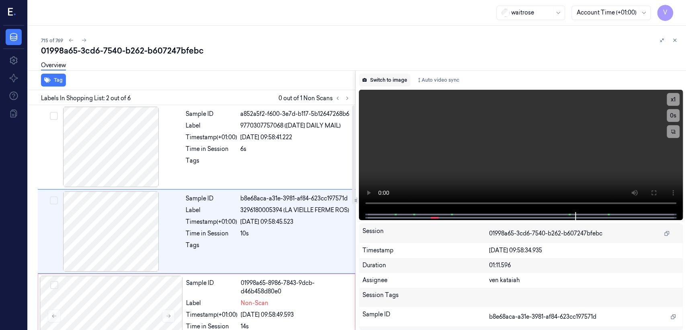
drag, startPoint x: 375, startPoint y: 74, endPoint x: 376, endPoint y: 78, distance: 5.0
click at [376, 78] on button "Switch to image" at bounding box center [384, 80] width 51 height 13
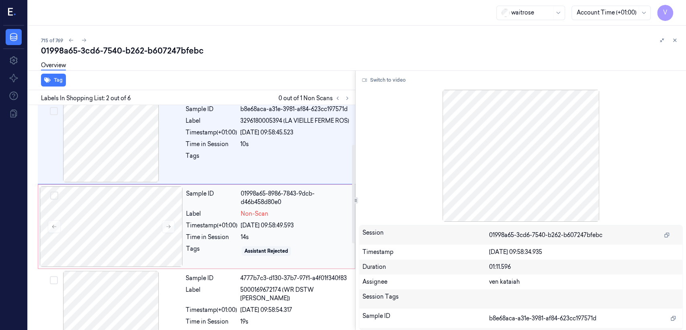
click at [255, 218] on div "Sample ID 01998a65-8986-7843-9dcb-d46b458d80e0 Label Non-Scan Timestamp (+01:00…" at bounding box center [268, 226] width 171 height 80
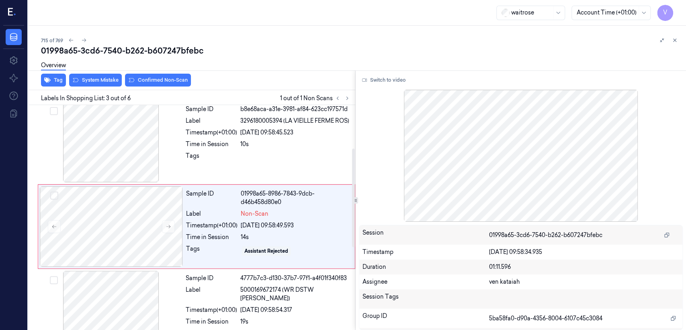
scroll to position [98, 0]
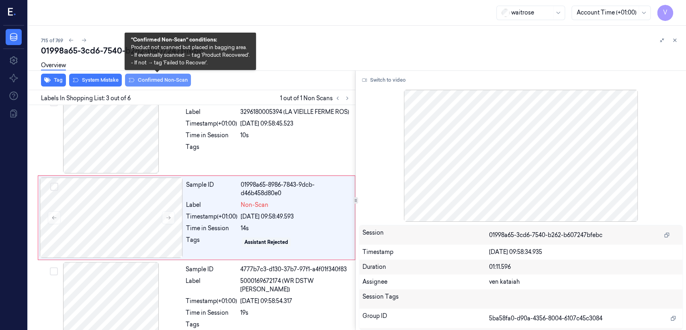
click at [164, 82] on button "Confirmed Non-Scan" at bounding box center [158, 80] width 66 height 13
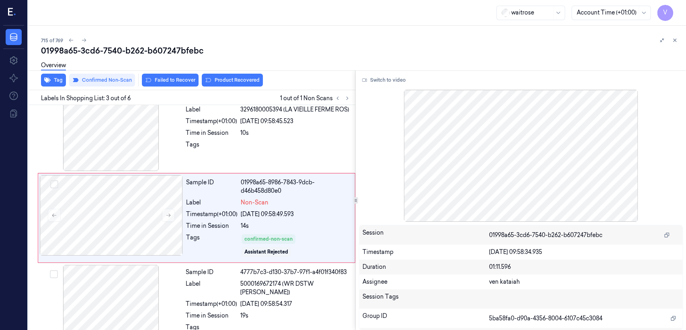
click at [230, 82] on button "Product Recovered" at bounding box center [232, 80] width 61 height 13
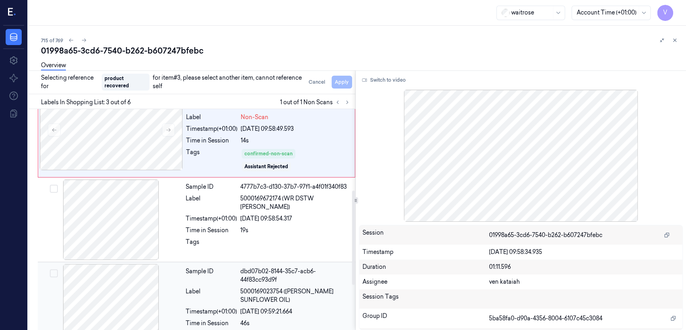
click at [220, 281] on div "Sample ID" at bounding box center [211, 275] width 51 height 17
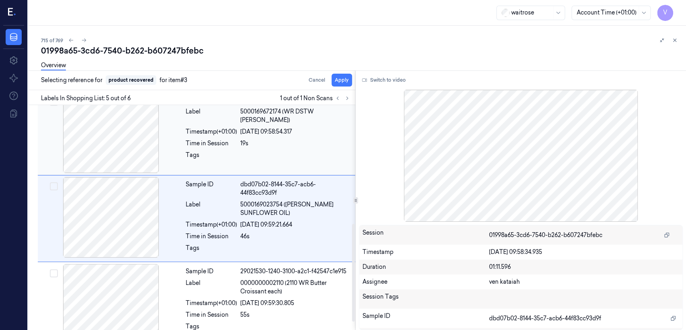
scroll to position [273, 0]
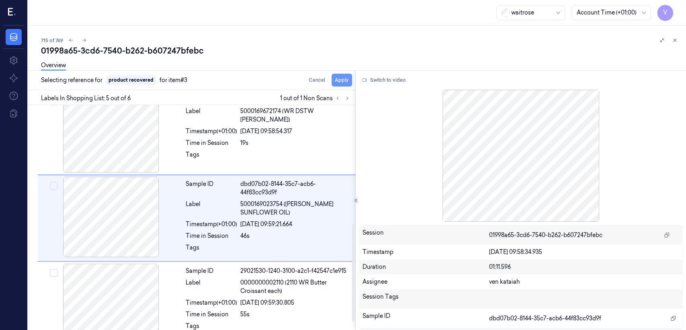
click at [343, 79] on button "Apply" at bounding box center [342, 80] width 21 height 13
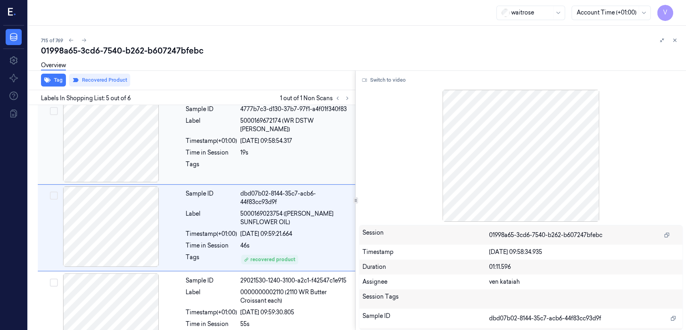
scroll to position [283, 0]
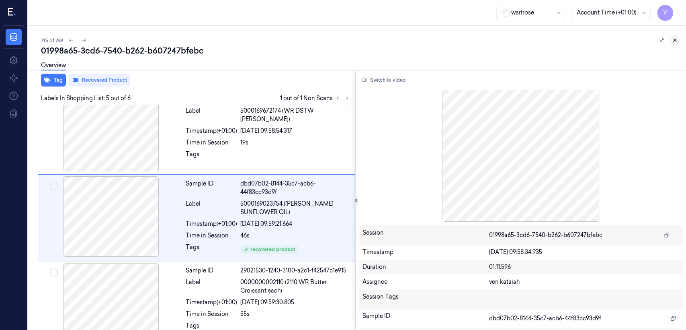
click at [672, 41] on icon at bounding box center [675, 40] width 6 height 6
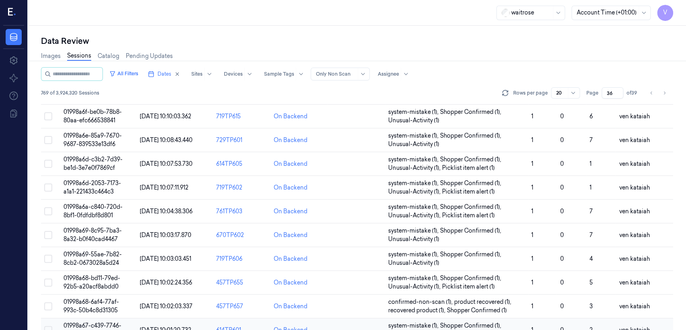
scroll to position [269, 0]
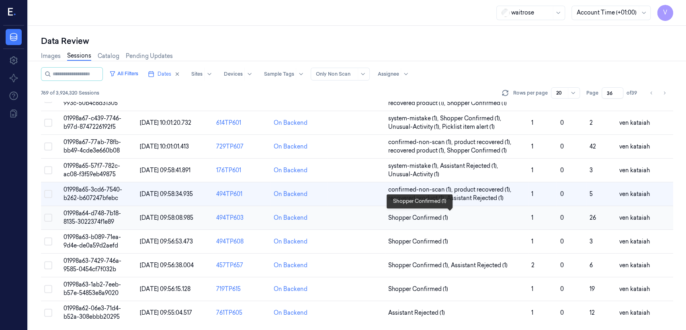
click at [431, 220] on span "Shopper Confirmed (1)" at bounding box center [418, 218] width 60 height 8
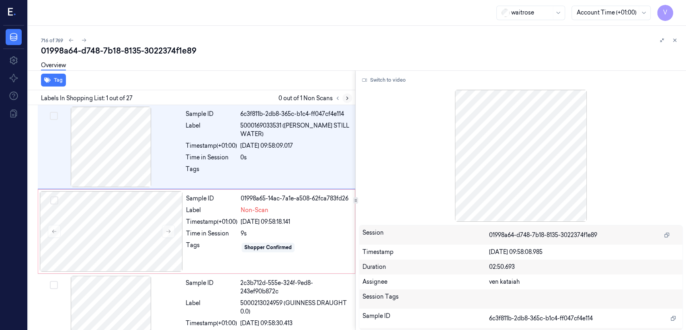
click at [345, 99] on icon at bounding box center [348, 98] width 6 height 6
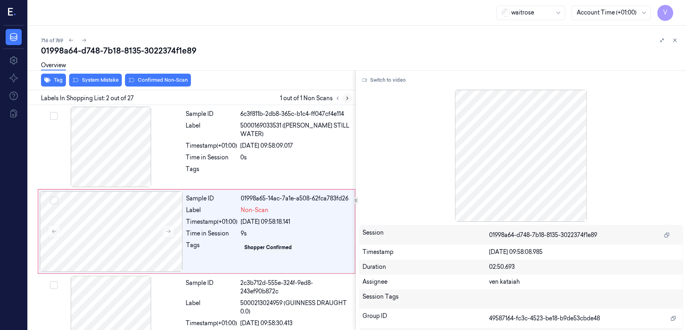
scroll to position [14, 0]
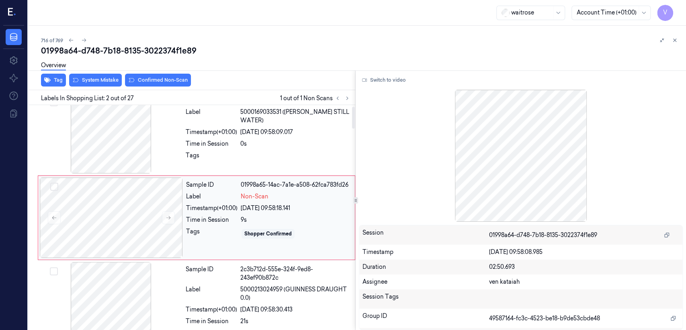
click at [246, 216] on div "9s" at bounding box center [295, 220] width 109 height 8
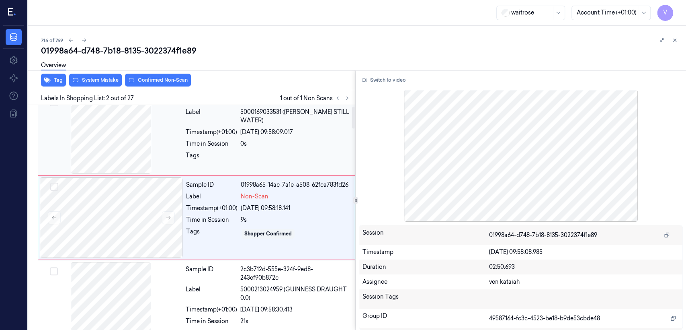
click at [286, 152] on div at bounding box center [295, 157] width 110 height 13
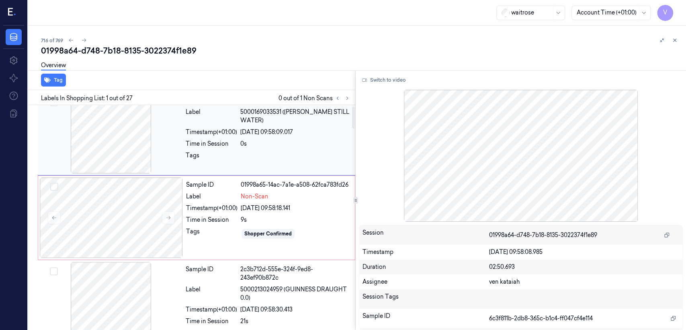
scroll to position [0, 0]
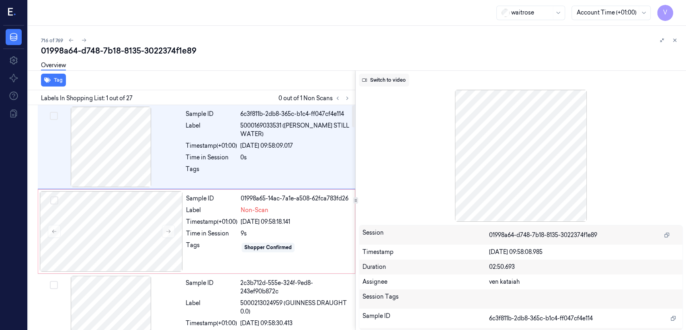
click at [377, 82] on button "Switch to video" at bounding box center [384, 80] width 50 height 13
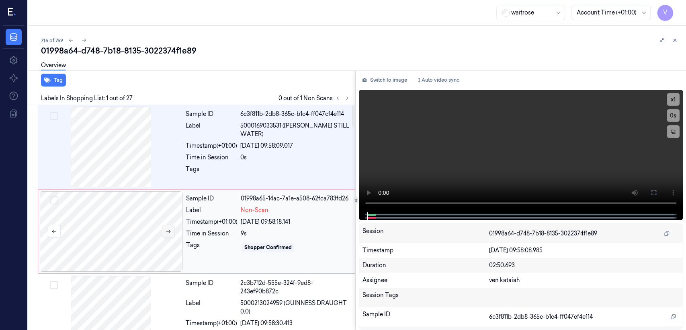
click at [169, 227] on button at bounding box center [168, 231] width 13 height 13
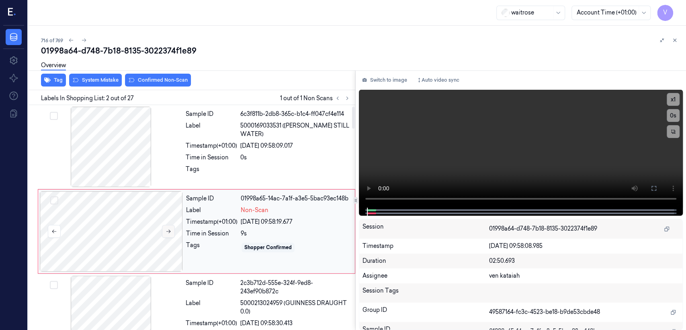
scroll to position [14, 0]
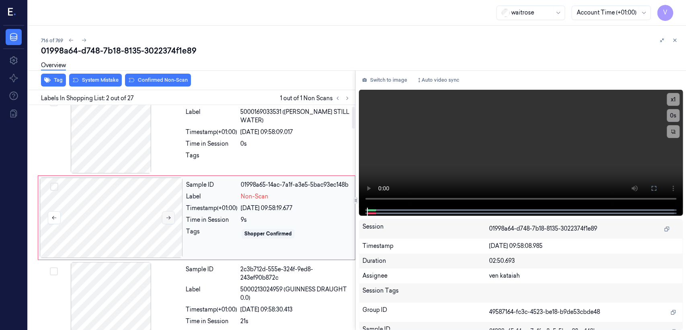
click at [171, 216] on icon at bounding box center [169, 218] width 6 height 6
click at [205, 140] on div "Time in Session" at bounding box center [211, 144] width 51 height 8
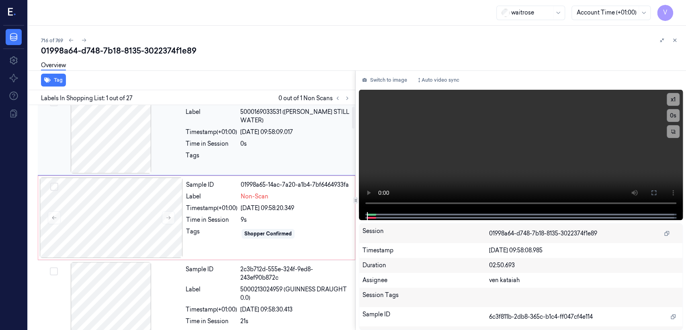
scroll to position [0, 0]
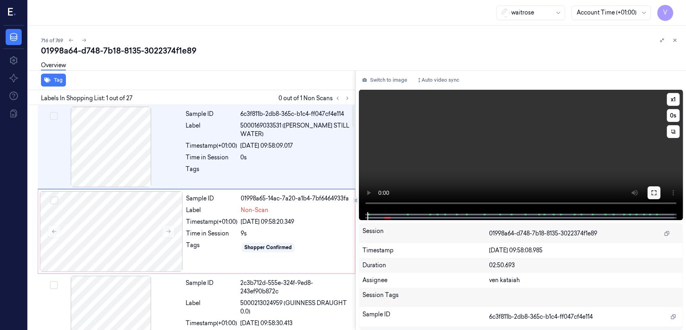
click at [651, 191] on icon at bounding box center [654, 192] width 6 height 6
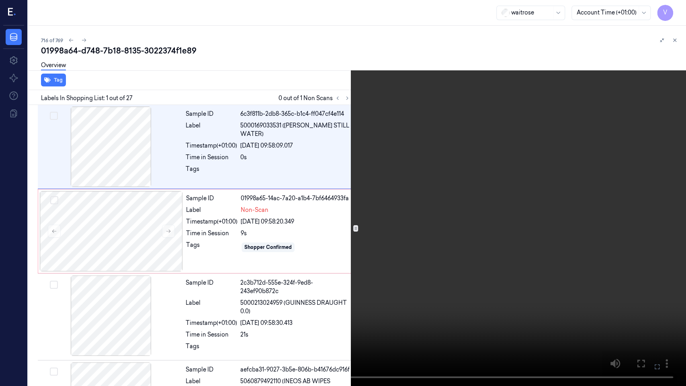
drag, startPoint x: 651, startPoint y: 368, endPoint x: 634, endPoint y: 315, distance: 55.6
click at [0, 0] on button at bounding box center [0, 0] width 0 height 0
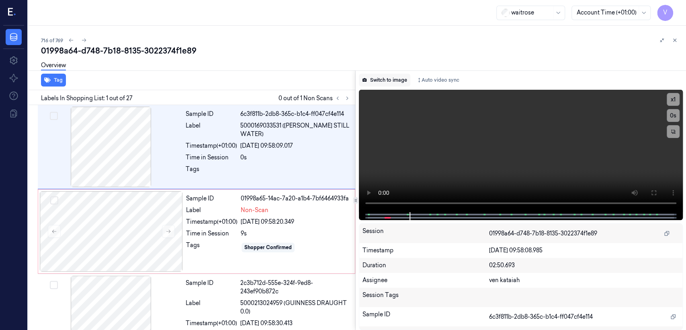
click at [383, 81] on button "Switch to image" at bounding box center [384, 80] width 51 height 13
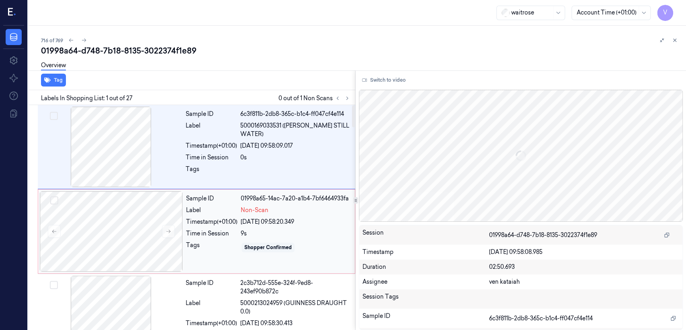
click at [284, 205] on div "Sample ID 01998a65-14ac-7a20-a1b4-7bf6464933fa Label Non-Scan Timestamp (+01:00…" at bounding box center [268, 231] width 171 height 80
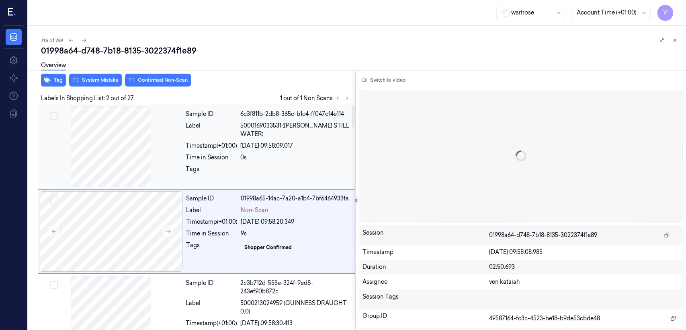
scroll to position [14, 0]
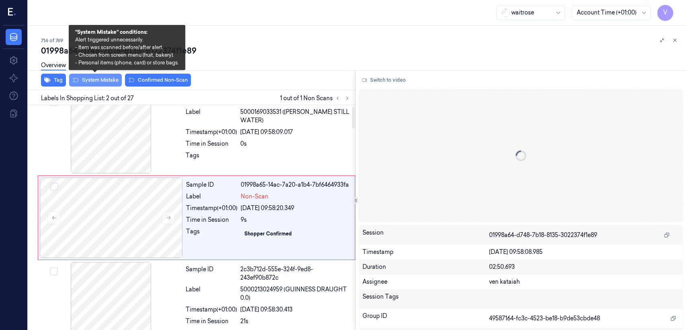
click at [108, 81] on button "System Mistake" at bounding box center [95, 80] width 53 height 13
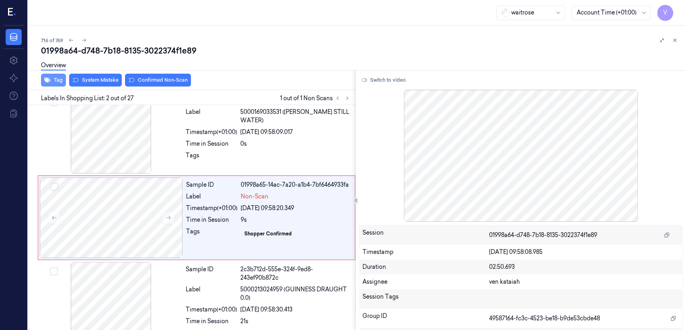
click at [53, 81] on button "Tag" at bounding box center [53, 80] width 25 height 13
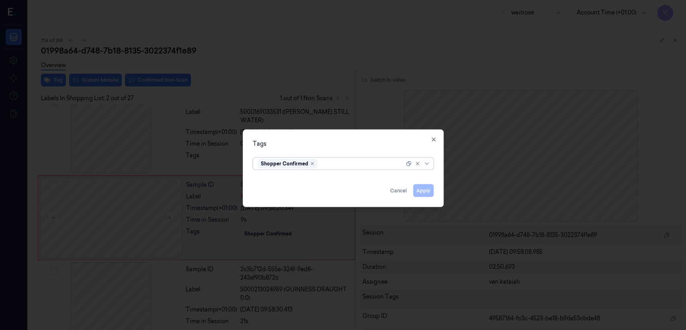
click at [318, 160] on div "Shopper Confirmed" at bounding box center [288, 164] width 60 height 10
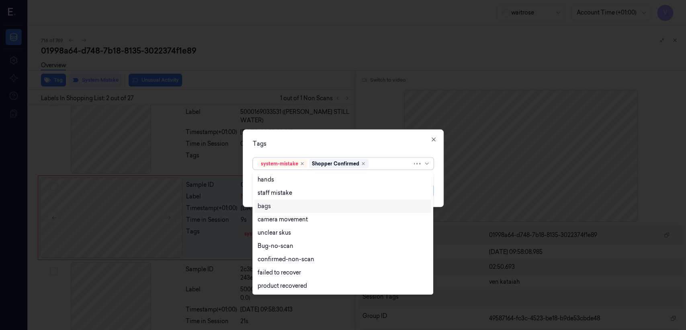
click at [274, 209] on div "bags" at bounding box center [343, 206] width 171 height 8
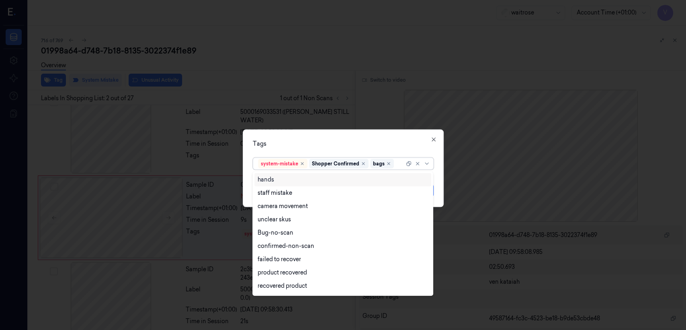
click at [357, 142] on div "Tags" at bounding box center [343, 144] width 181 height 8
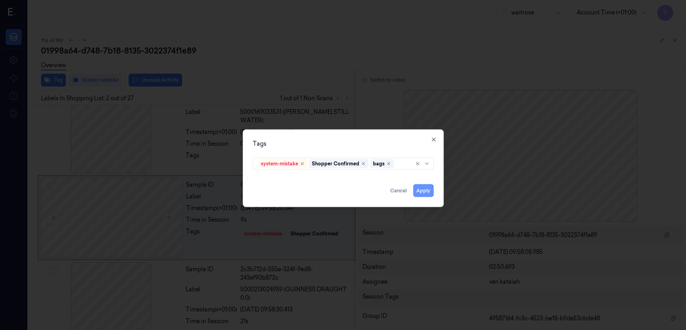
click at [423, 194] on button "Apply" at bounding box center [423, 190] width 21 height 13
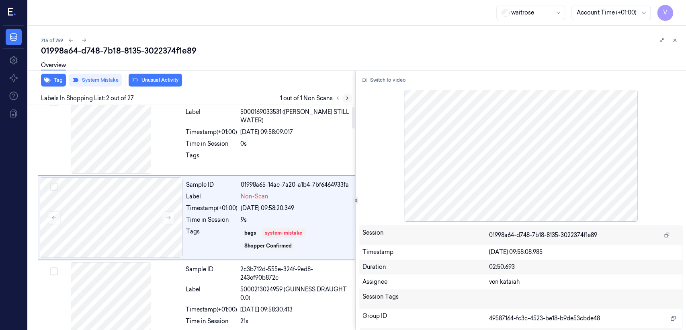
click at [344, 94] on button at bounding box center [348, 98] width 10 height 10
click at [259, 292] on span "5000213024959 (GUINNESS DRAUGHT 0.0)" at bounding box center [295, 293] width 110 height 17
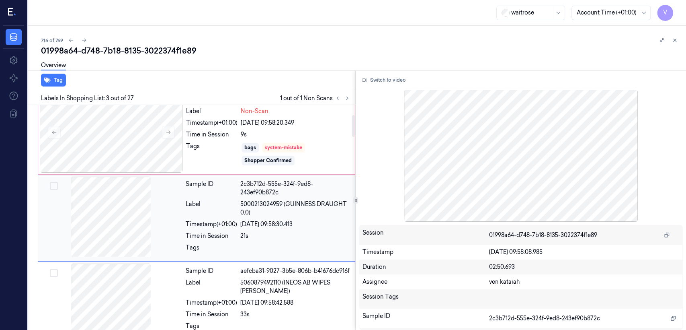
scroll to position [99, 0]
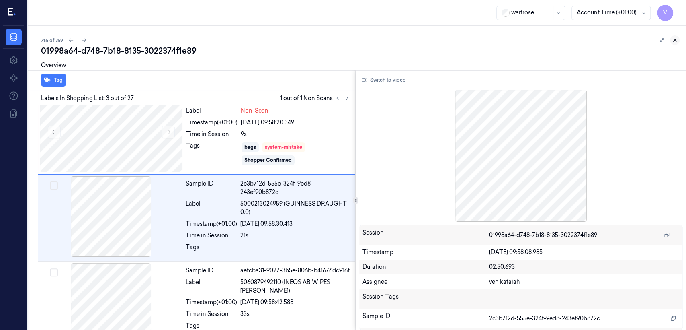
click at [677, 41] on icon at bounding box center [675, 40] width 6 height 6
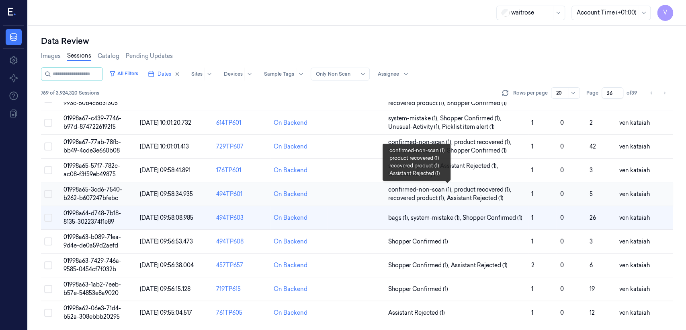
scroll to position [269, 0]
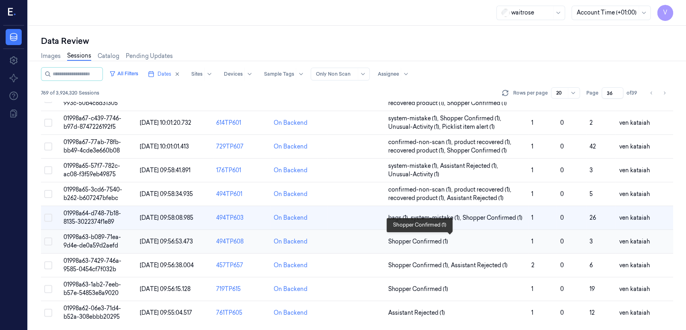
click at [415, 241] on span "Shopper Confirmed (1)" at bounding box center [418, 241] width 60 height 8
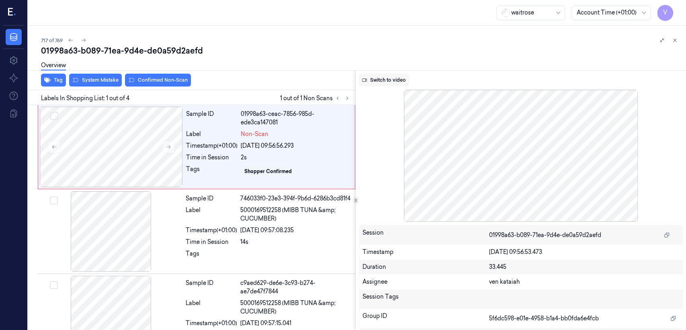
click at [399, 83] on button "Switch to video" at bounding box center [384, 80] width 50 height 13
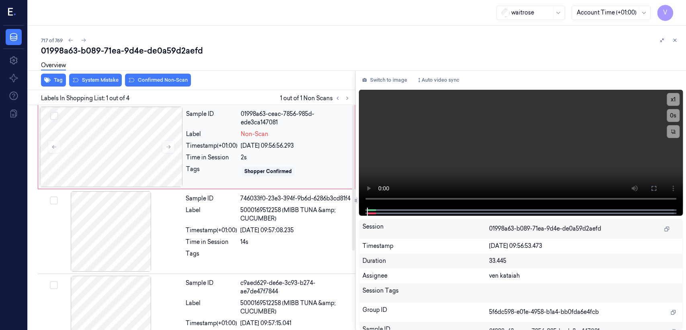
click at [194, 138] on div "Label" at bounding box center [211, 134] width 51 height 8
click at [169, 147] on icon at bounding box center [169, 147] width 6 height 6
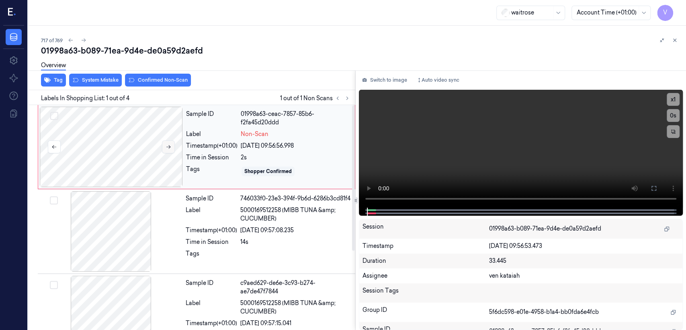
click at [169, 147] on icon at bounding box center [169, 147] width 6 height 6
click at [653, 190] on icon at bounding box center [654, 188] width 5 height 5
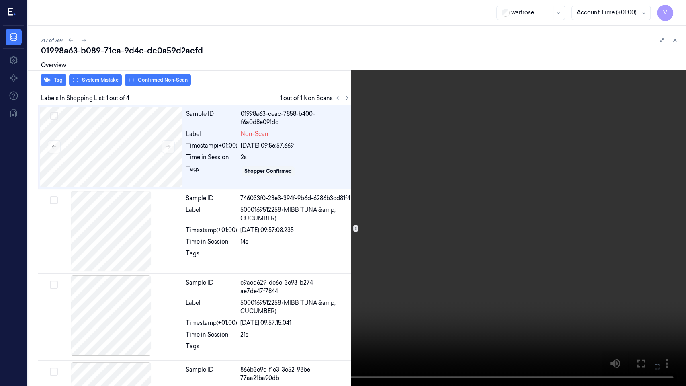
click at [343, 237] on video at bounding box center [343, 193] width 686 height 386
click at [0, 0] on icon at bounding box center [0, 0] width 0 height 0
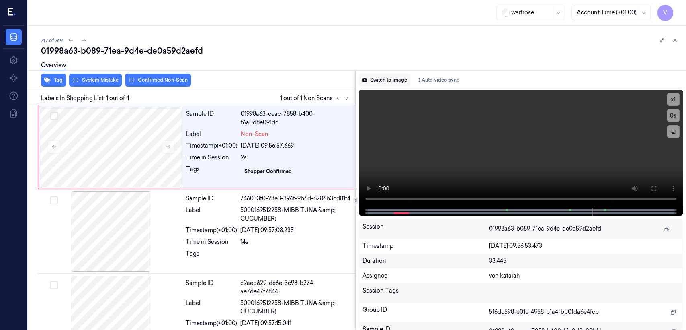
click at [395, 81] on button "Switch to image" at bounding box center [384, 80] width 51 height 13
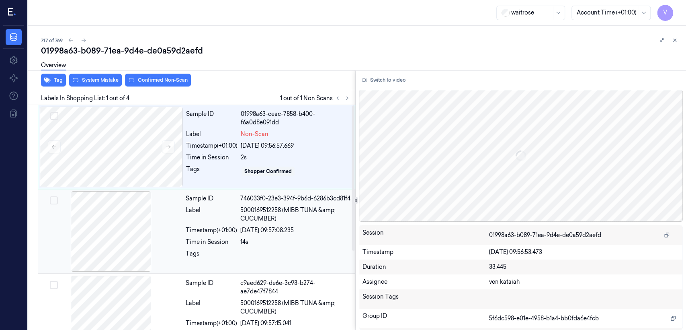
click at [251, 234] on div "27/09/2025 09:57:08.235" at bounding box center [295, 230] width 110 height 8
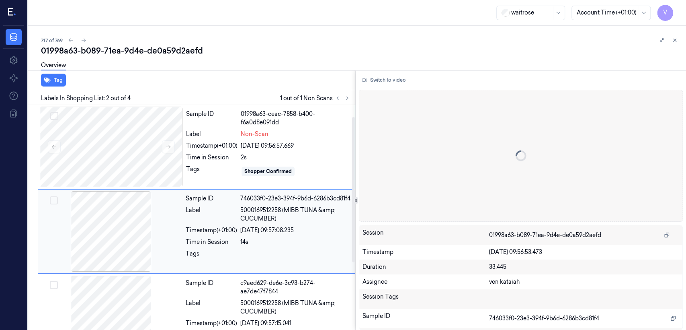
scroll to position [89, 0]
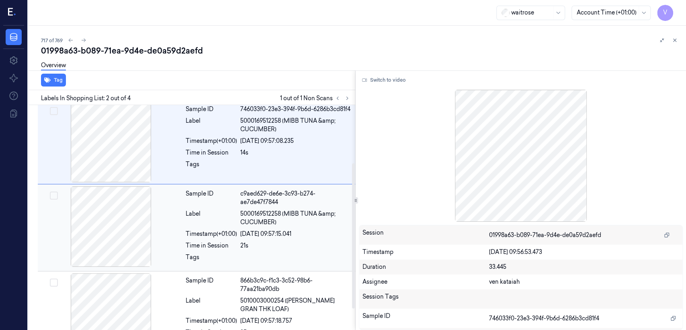
click at [281, 230] on div "Sample ID c9aed629-de6e-3c93-b274-ae7de47f7844 Label 5000169512258 (MIBB TUNA &…" at bounding box center [268, 227] width 171 height 83
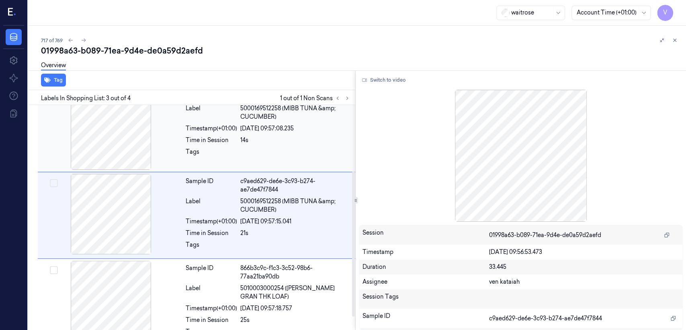
click at [271, 121] on span "5000169512258 (MIBB TUNA &amp; CUCUMBER)" at bounding box center [295, 112] width 110 height 17
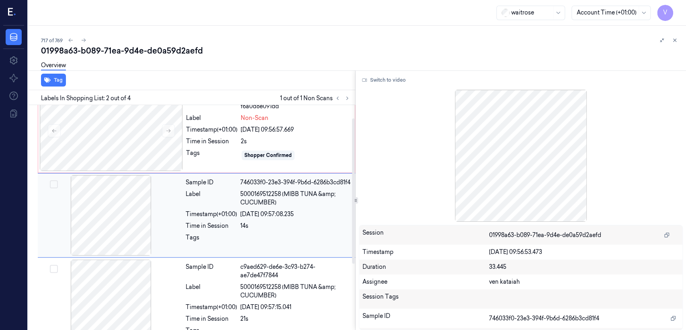
scroll to position [15, 0]
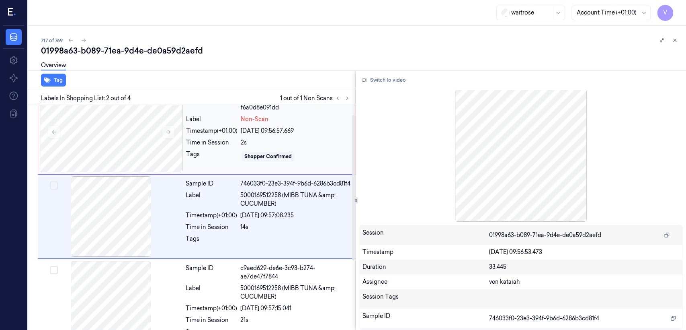
click at [211, 146] on div "Time in Session" at bounding box center [211, 142] width 51 height 8
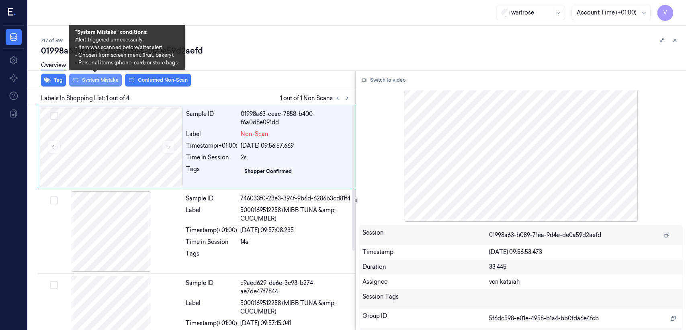
click at [83, 84] on button "System Mistake" at bounding box center [95, 80] width 53 height 13
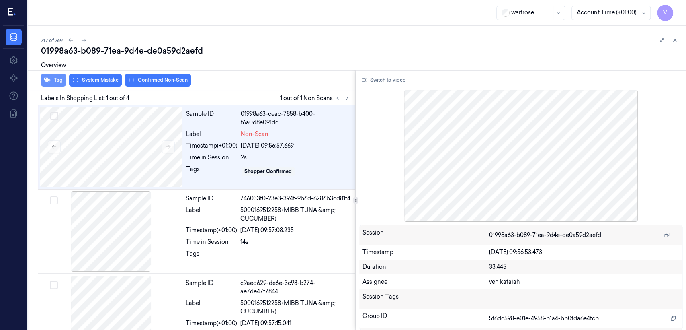
click at [52, 79] on button "Tag" at bounding box center [53, 80] width 25 height 13
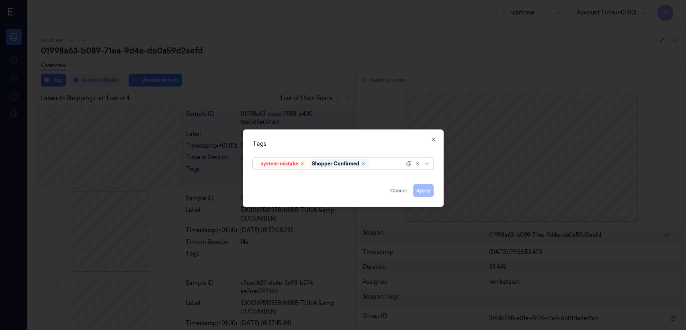
click at [353, 165] on div "Shopper Confirmed" at bounding box center [335, 163] width 47 height 7
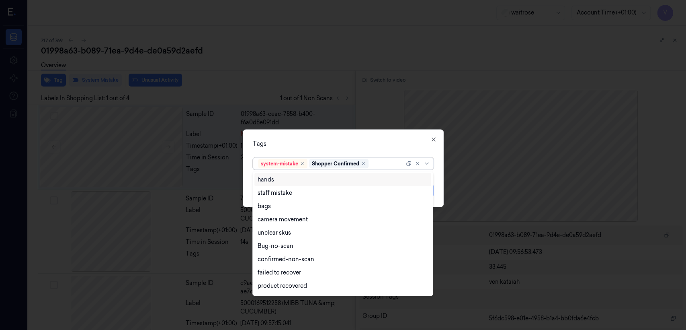
click at [387, 163] on div at bounding box center [387, 163] width 34 height 8
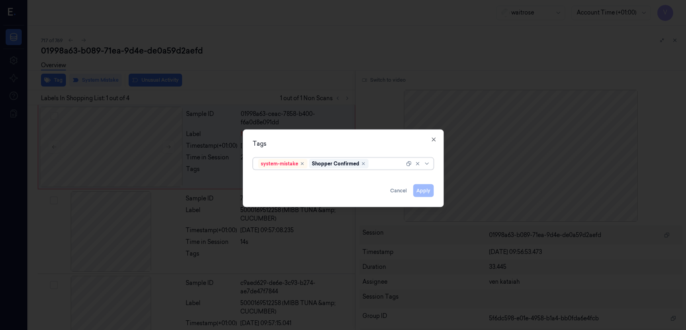
click at [395, 159] on div at bounding box center [387, 163] width 34 height 8
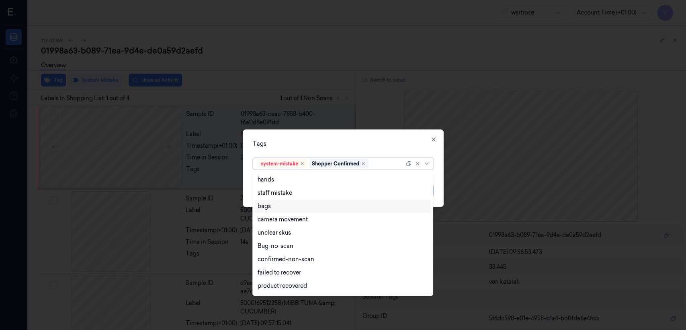
click at [286, 209] on div "bags" at bounding box center [343, 206] width 171 height 8
drag, startPoint x: 337, startPoint y: 147, endPoint x: 420, endPoint y: 179, distance: 88.7
click at [337, 147] on div "Tags" at bounding box center [343, 144] width 181 height 8
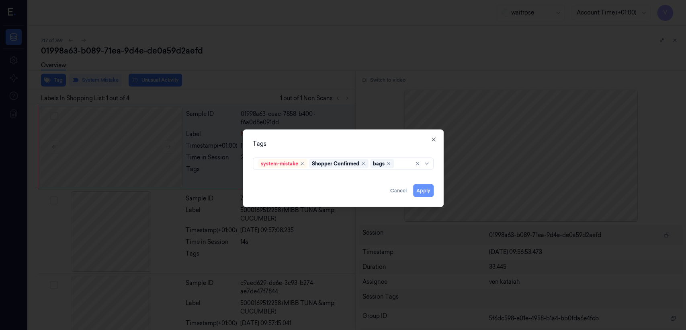
click at [427, 190] on button "Apply" at bounding box center [423, 190] width 21 height 13
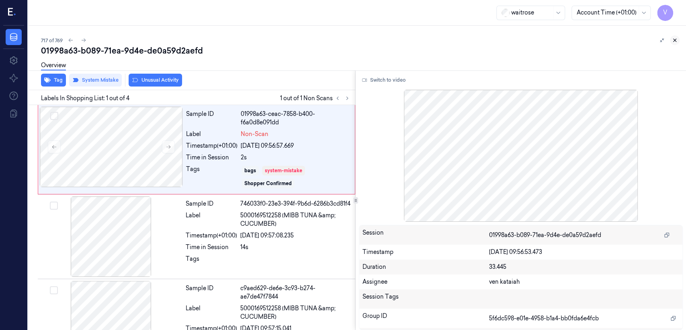
click at [679, 39] on button at bounding box center [675, 40] width 10 height 10
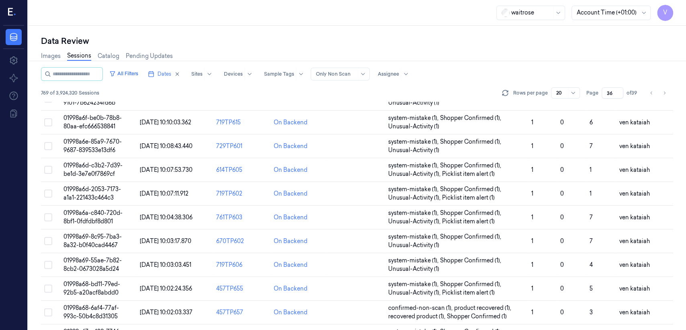
scroll to position [269, 0]
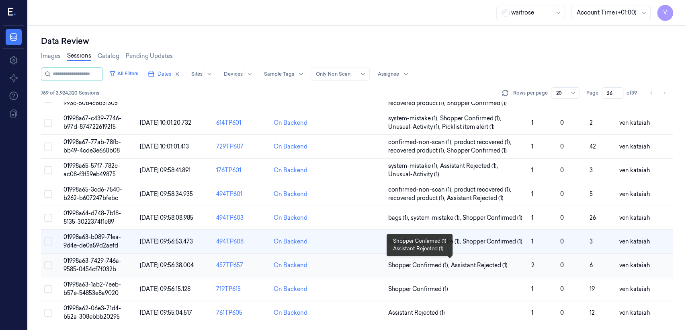
click at [441, 264] on span "Shopper Confirmed (1) ," at bounding box center [419, 265] width 63 height 8
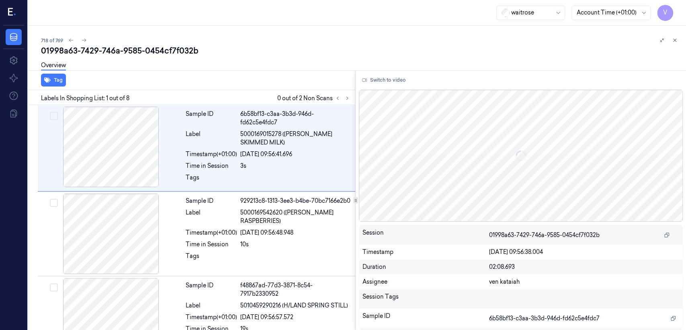
click at [266, 36] on div "718 of 769" at bounding box center [360, 40] width 639 height 10
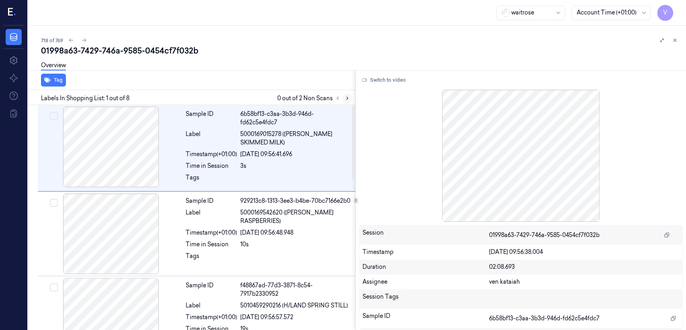
click at [350, 96] on button at bounding box center [348, 98] width 10 height 10
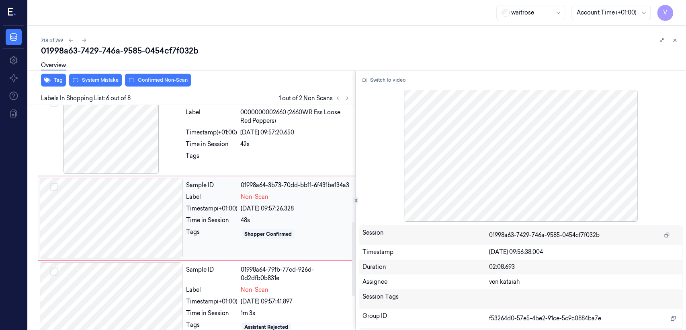
click at [252, 201] on div "Sample ID 01998a64-3b73-70dd-bb11-6f431be134a3 Label Non-Scan Timestamp (+01:00…" at bounding box center [268, 218] width 171 height 80
click at [257, 154] on div at bounding box center [295, 158] width 110 height 13
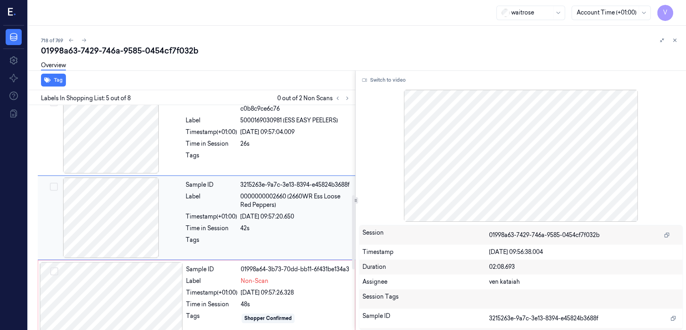
scroll to position [269, 0]
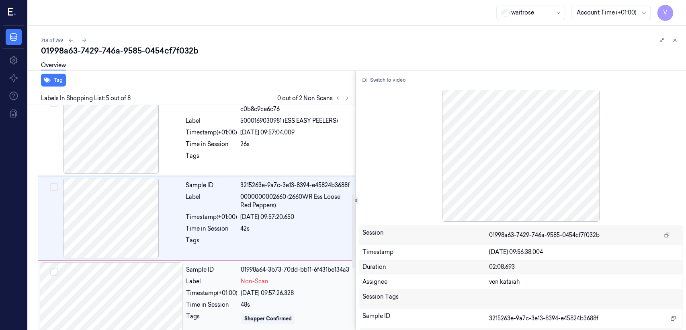
click at [271, 296] on div "27/09/2025 09:57:26.328" at bounding box center [295, 293] width 109 height 8
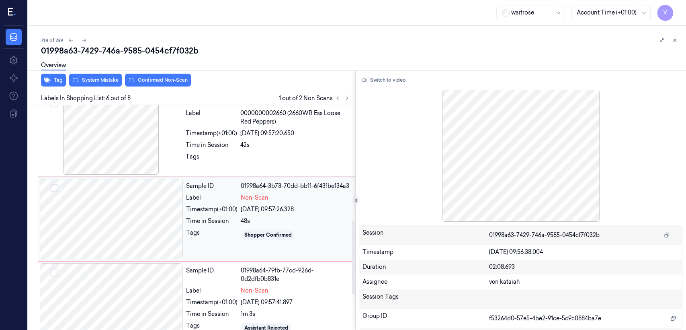
scroll to position [353, 0]
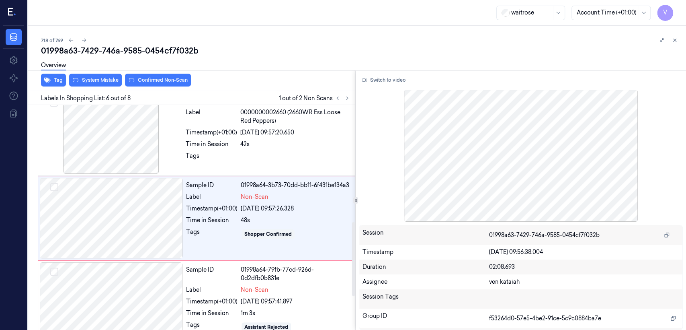
click at [90, 76] on div "Overview" at bounding box center [360, 66] width 639 height 21
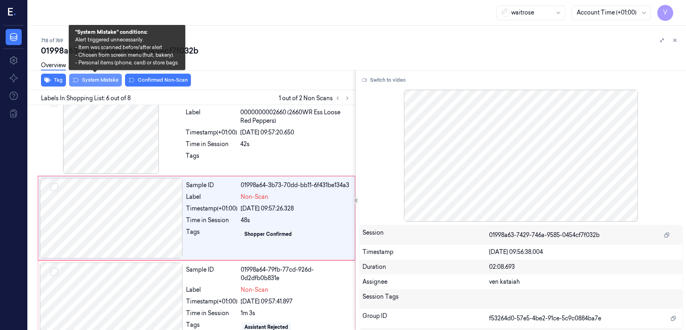
click at [82, 79] on button "System Mistake" at bounding box center [95, 80] width 53 height 13
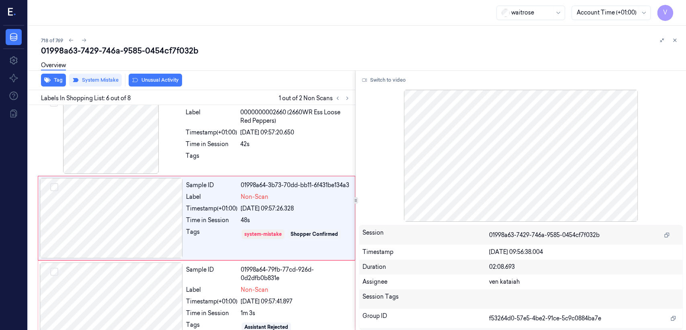
click at [164, 78] on button "Unusual Activity" at bounding box center [155, 80] width 53 height 13
click at [62, 82] on button "Tag" at bounding box center [53, 80] width 25 height 13
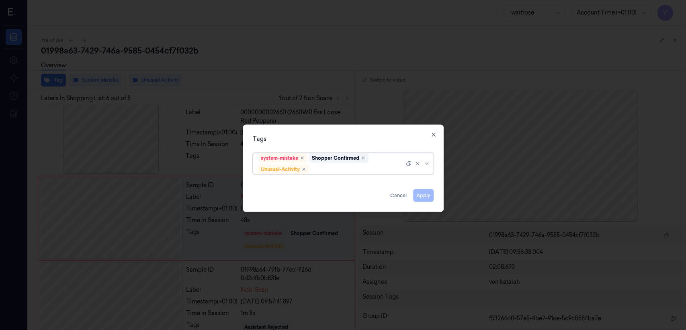
click at [378, 167] on div at bounding box center [358, 169] width 94 height 8
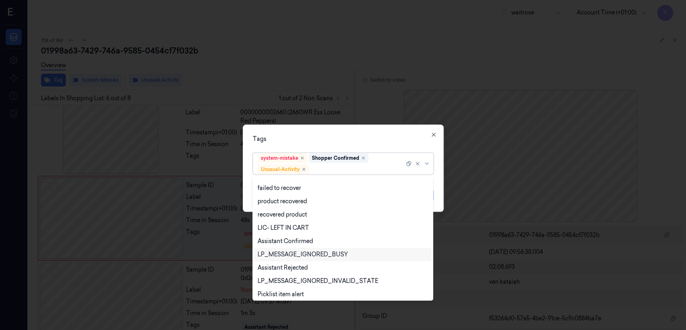
scroll to position [105, 0]
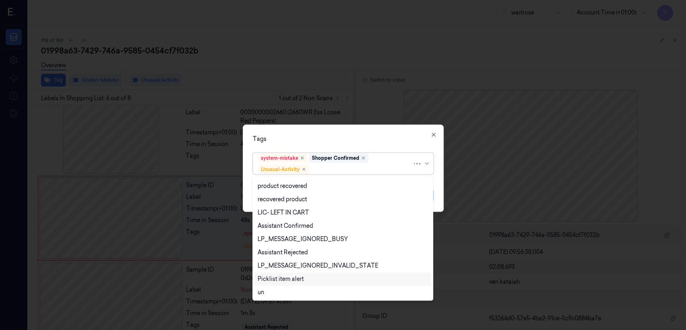
click at [291, 275] on div "Picklist item alert" at bounding box center [281, 279] width 46 height 8
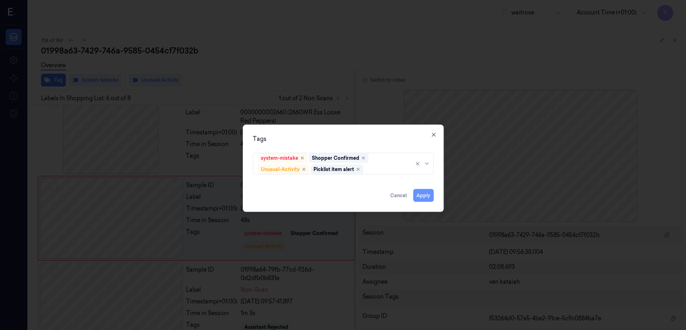
drag, startPoint x: 348, startPoint y: 142, endPoint x: 421, endPoint y: 191, distance: 87.7
click at [348, 146] on div "Tags system-mistake Shopper Confirmed Unusual-Activity Picklist item alert Appl…" at bounding box center [343, 168] width 201 height 87
click at [428, 194] on button "Apply" at bounding box center [423, 195] width 21 height 13
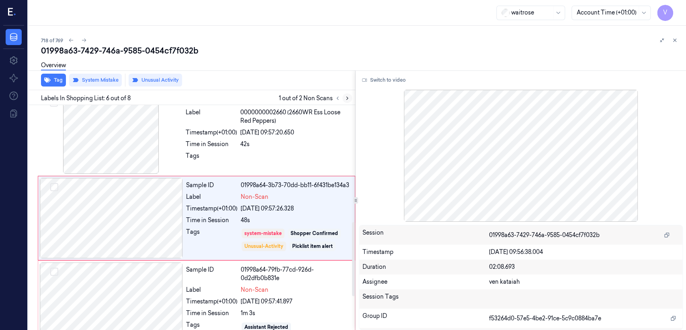
click at [345, 99] on icon at bounding box center [348, 98] width 6 height 6
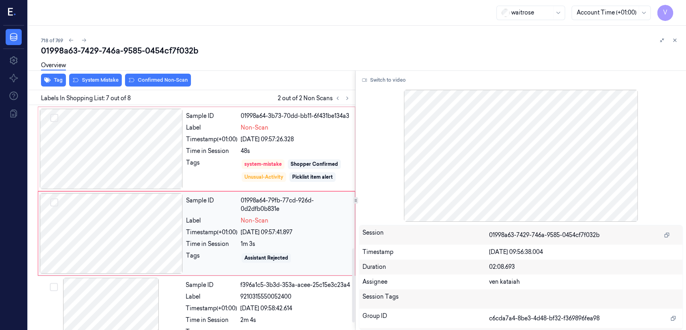
scroll to position [438, 0]
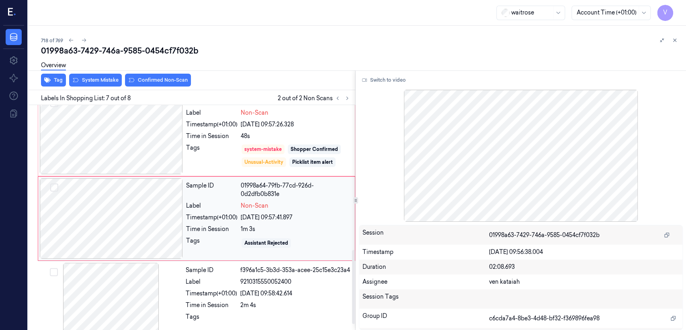
click at [241, 240] on div "Tags Assistant Rejected" at bounding box center [268, 242] width 164 height 13
click at [245, 152] on div "system-mistake" at bounding box center [263, 149] width 37 height 7
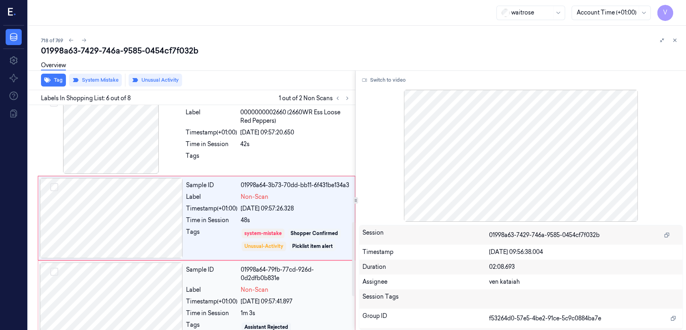
click at [214, 287] on div "Label" at bounding box center [211, 290] width 51 height 8
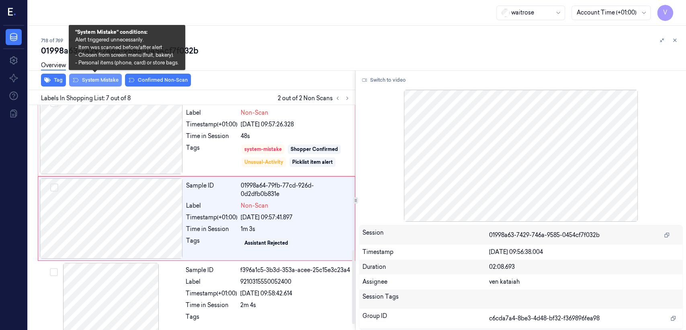
click at [101, 82] on button "System Mistake" at bounding box center [95, 80] width 53 height 13
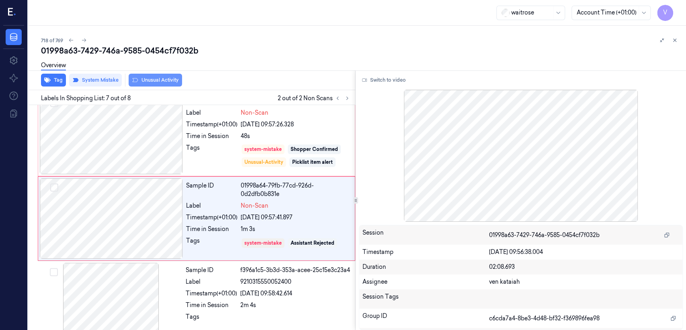
click at [153, 78] on button "Unusual Activity" at bounding box center [155, 80] width 53 height 13
click at [51, 81] on button "Tag" at bounding box center [53, 80] width 25 height 13
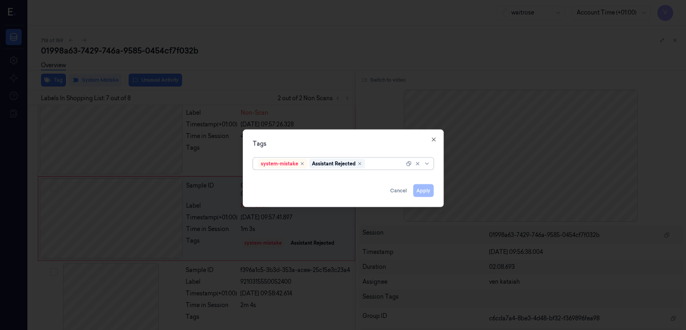
click at [377, 169] on div "system-mistake Assistant Rejected" at bounding box center [331, 163] width 146 height 11
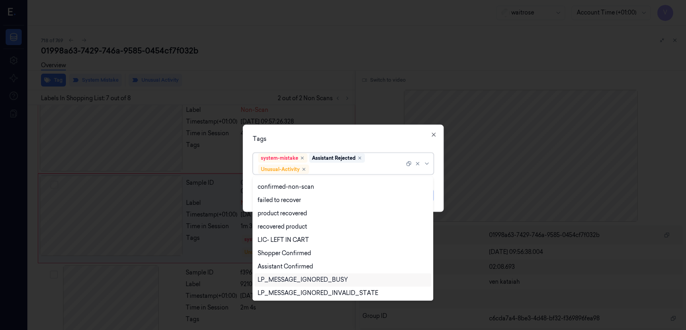
scroll to position [89, 0]
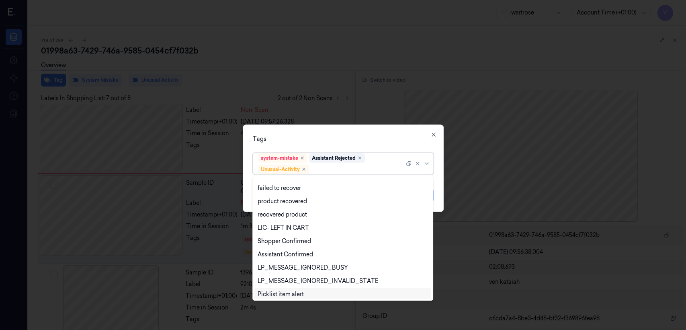
click at [277, 290] on div "Picklist item alert" at bounding box center [281, 294] width 46 height 8
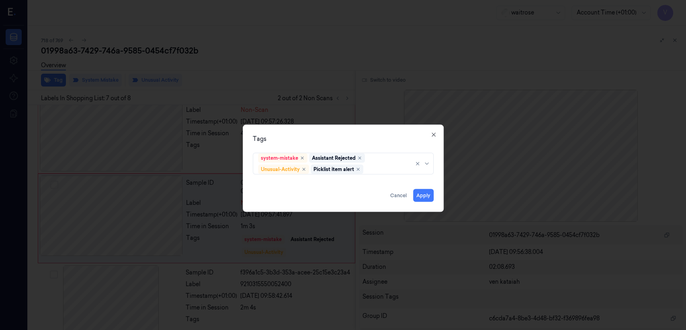
click at [380, 145] on div "Tags system-mistake Assistant Rejected Unusual-Activity Picklist item alert App…" at bounding box center [343, 168] width 201 height 87
click at [420, 194] on button "Apply" at bounding box center [423, 195] width 21 height 13
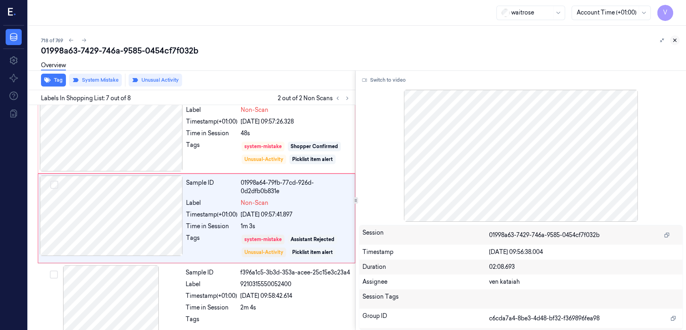
click at [678, 42] on button at bounding box center [675, 40] width 10 height 10
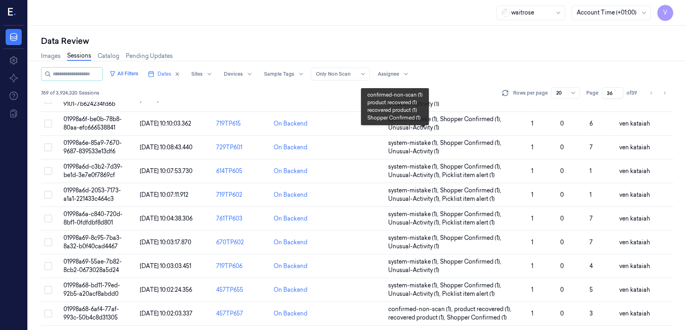
scroll to position [277, 0]
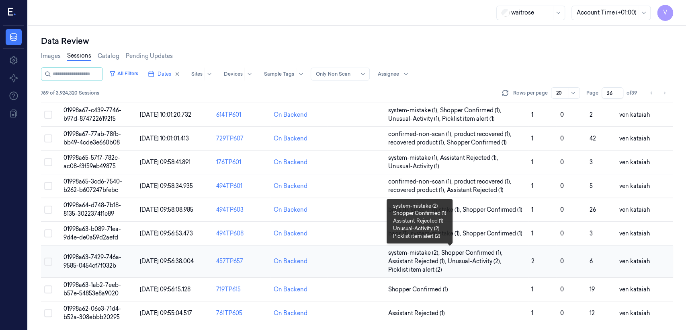
click at [431, 251] on span "system-mistake (2) ," at bounding box center [414, 253] width 53 height 8
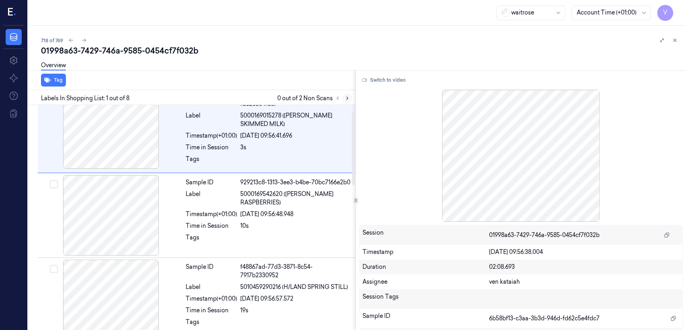
click at [348, 96] on icon at bounding box center [348, 98] width 6 height 6
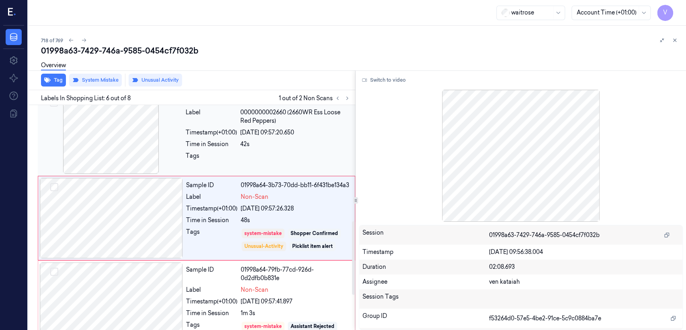
click at [279, 144] on div "42s" at bounding box center [295, 144] width 110 height 8
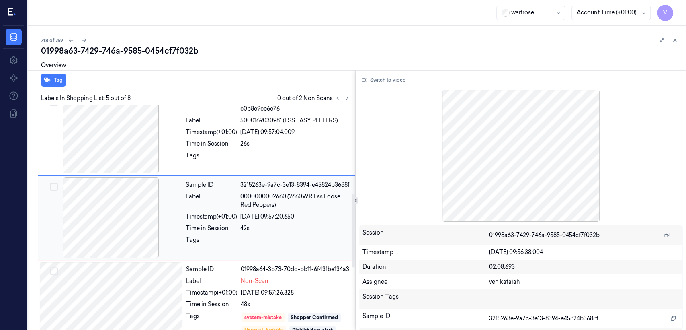
scroll to position [269, 0]
click at [264, 182] on div "3215263e-9a7c-3e13-8394-e45824b3688f" at bounding box center [295, 185] width 110 height 8
click at [675, 41] on icon at bounding box center [675, 40] width 6 height 6
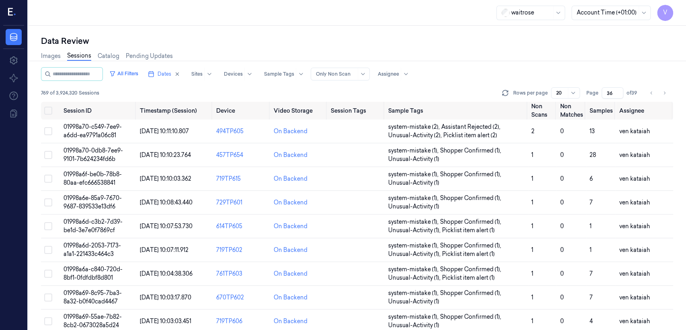
scroll to position [277, 0]
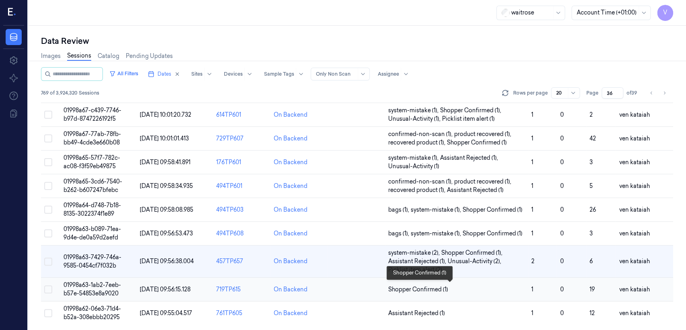
click at [414, 286] on span "Shopper Confirmed (1)" at bounding box center [418, 289] width 60 height 8
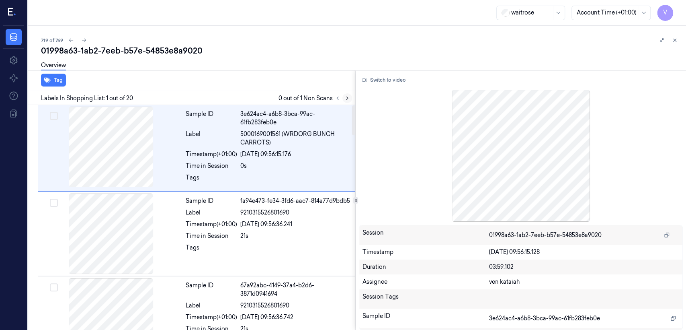
click at [349, 99] on icon at bounding box center [348, 98] width 6 height 6
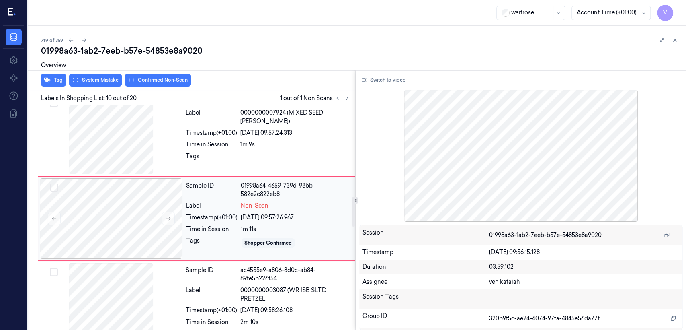
click at [192, 227] on div "Time in Session" at bounding box center [211, 229] width 51 height 8
click at [230, 130] on div "Timestamp (+01:00)" at bounding box center [211, 133] width 51 height 8
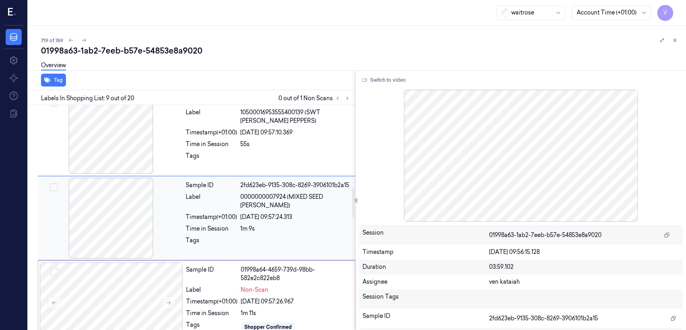
scroll to position [609, 0]
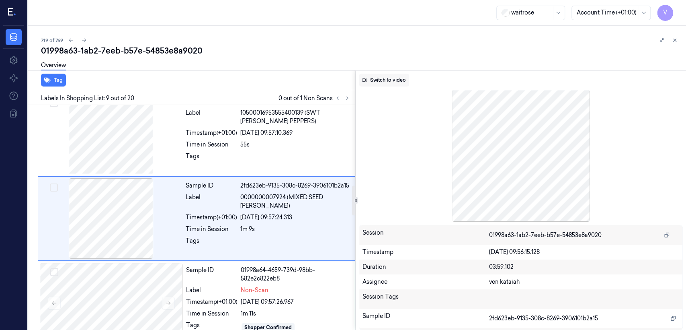
click at [375, 81] on button "Switch to video" at bounding box center [384, 80] width 50 height 13
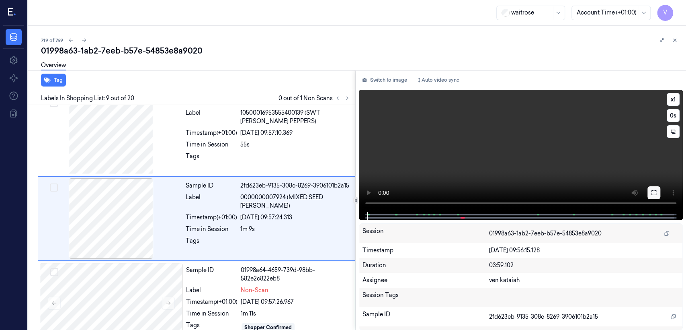
click at [651, 190] on icon at bounding box center [654, 192] width 6 height 6
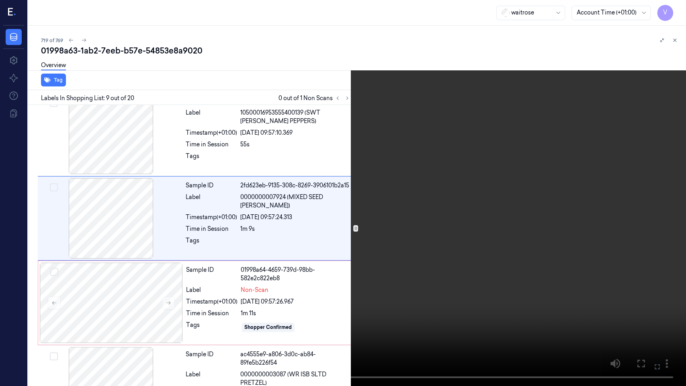
click at [555, 190] on video at bounding box center [343, 193] width 686 height 386
click at [0, 0] on icon at bounding box center [0, 0] width 0 height 0
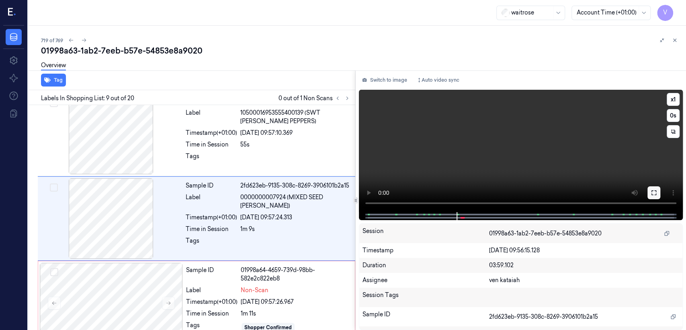
click at [658, 193] on button at bounding box center [654, 192] width 13 height 13
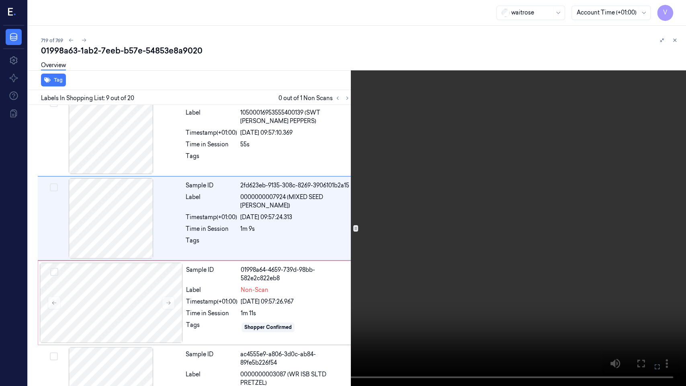
click at [0, 0] on button at bounding box center [0, 0] width 0 height 0
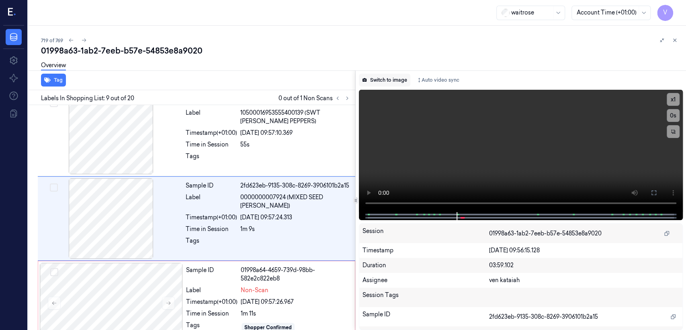
click at [377, 80] on button "Switch to image" at bounding box center [384, 80] width 51 height 13
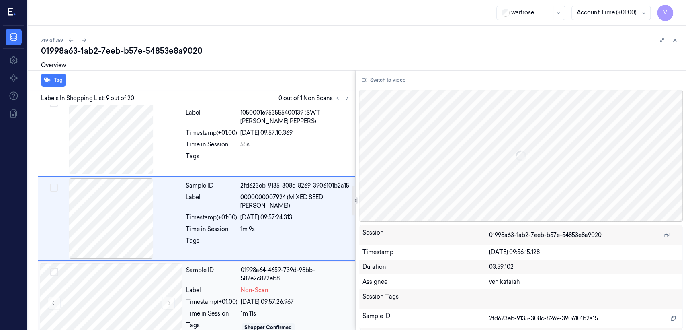
click at [284, 263] on div "Sample ID 01998a64-4659-739d-98bb-582e2c822eb8 Label Non-Scan Timestamp (+01:00…" at bounding box center [268, 303] width 171 height 80
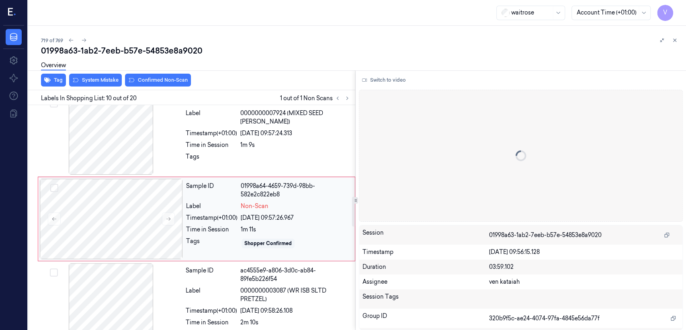
scroll to position [693, 0]
click at [251, 197] on div "Sample ID 01998a64-4659-739d-98bb-582e2c822eb8 Label Non-Scan Timestamp (+01:00…" at bounding box center [268, 218] width 171 height 80
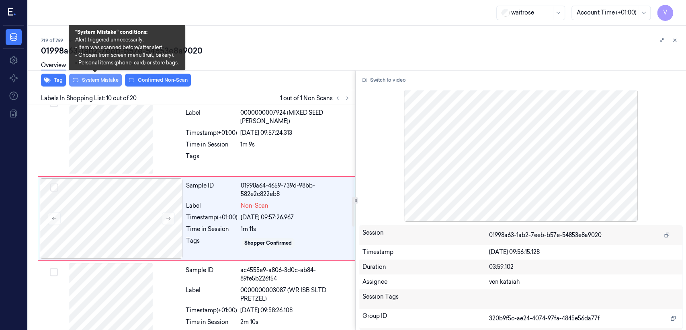
click at [99, 83] on button "System Mistake" at bounding box center [95, 80] width 53 height 13
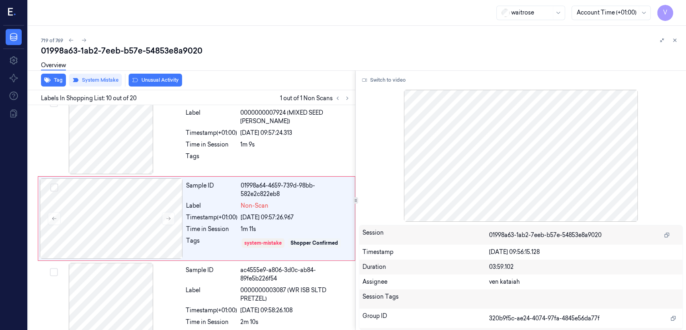
click at [161, 79] on button "Unusual Activity" at bounding box center [155, 80] width 53 height 13
click at [59, 83] on button "Tag" at bounding box center [53, 80] width 25 height 13
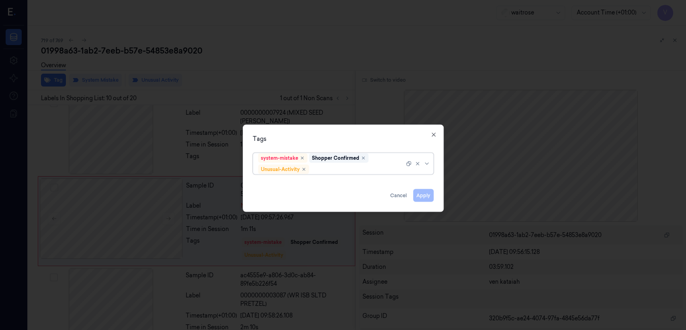
scroll to position [696, 0]
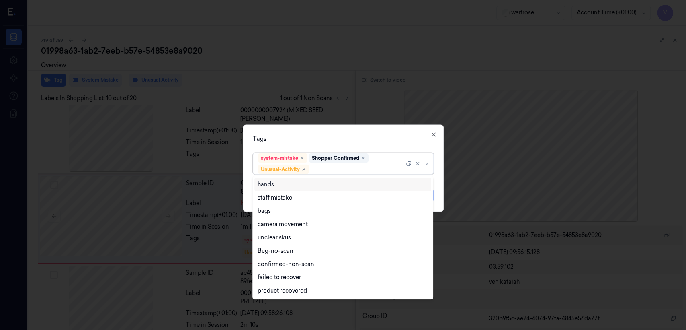
click at [384, 164] on div "system-mistake Shopper Confirmed Unusual-Activity" at bounding box center [331, 163] width 146 height 21
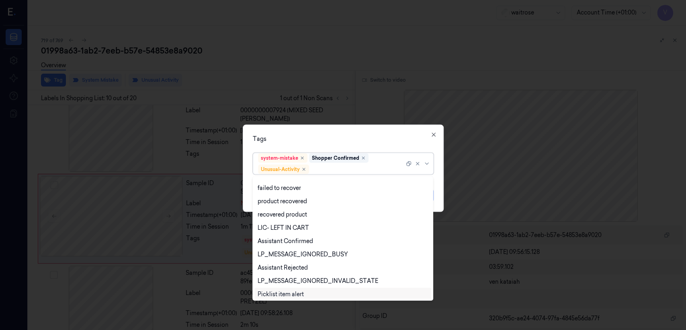
click at [290, 295] on div "Picklist item alert" at bounding box center [281, 294] width 46 height 8
click at [393, 133] on div "Tags option Picklist item alert, selected. 20 results available. Use Up and Dow…" at bounding box center [343, 168] width 201 height 87
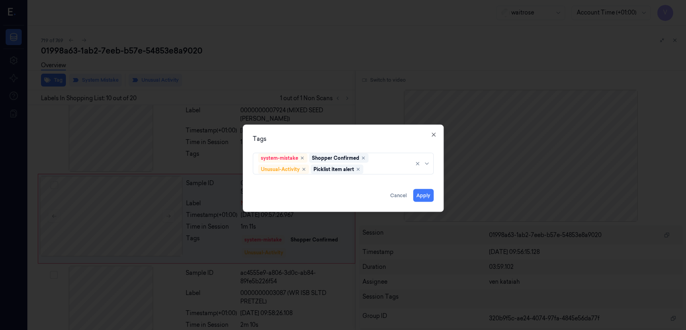
click at [436, 197] on div "Tags system-mistake Shopper Confirmed Unusual-Activity Picklist item alert Appl…" at bounding box center [343, 168] width 201 height 87
click at [423, 194] on button "Apply" at bounding box center [423, 195] width 21 height 13
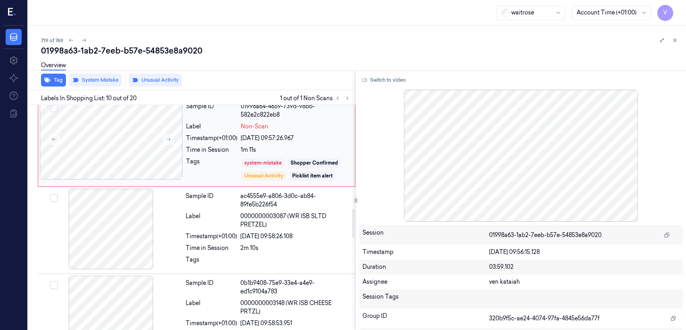
scroll to position [785, 0]
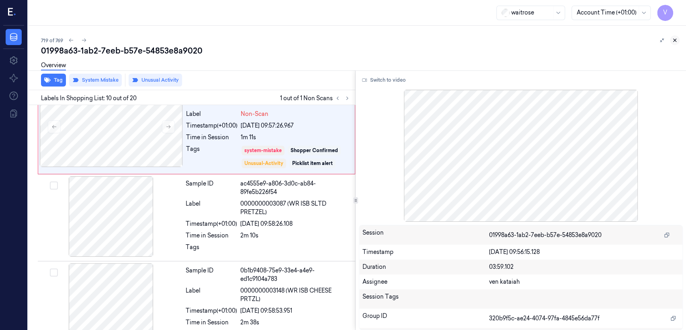
click at [674, 37] on icon at bounding box center [675, 40] width 6 height 6
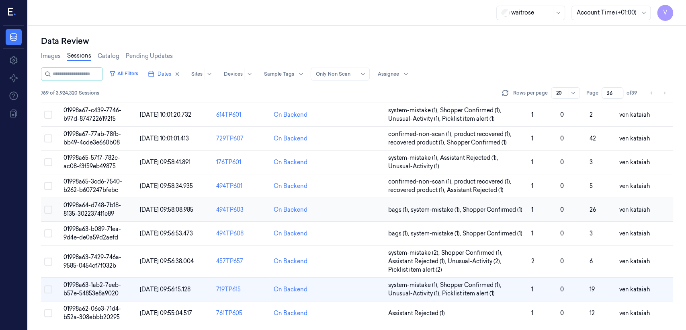
scroll to position [277, 0]
click at [425, 313] on span "Assistant Rejected (1)" at bounding box center [416, 313] width 57 height 8
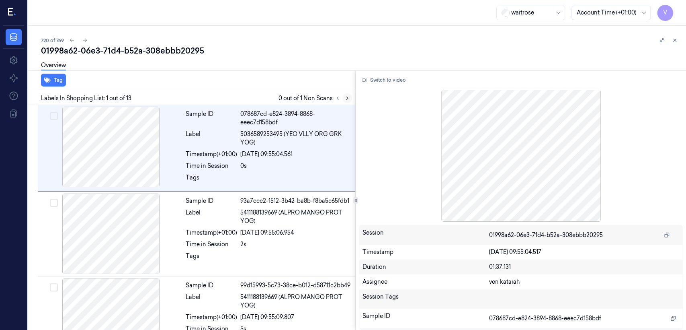
click at [349, 99] on icon at bounding box center [348, 98] width 6 height 6
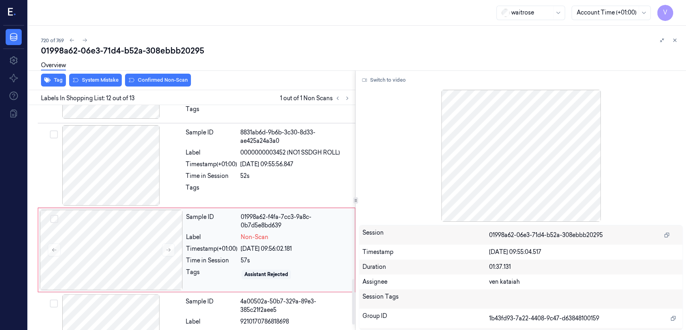
scroll to position [869, 0]
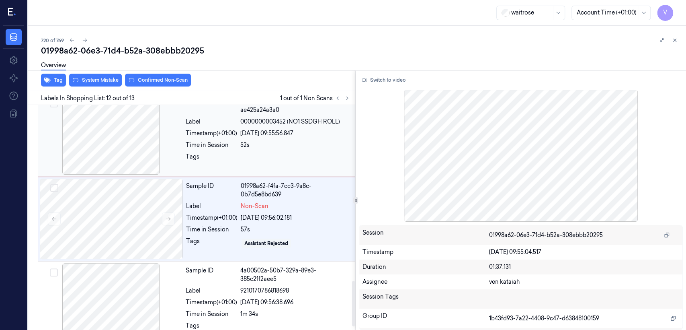
click at [218, 171] on div "Sample ID 8831ab6d-9b6b-3c30-8d33-ae425a24a3a0 Label 0000000003452 (NO1 SSDGH R…" at bounding box center [268, 134] width 171 height 80
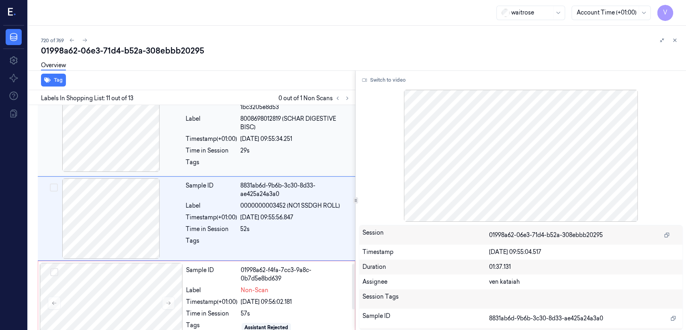
scroll to position [785, 0]
click at [258, 213] on div "[DATE] 09:55:56.847" at bounding box center [295, 217] width 110 height 8
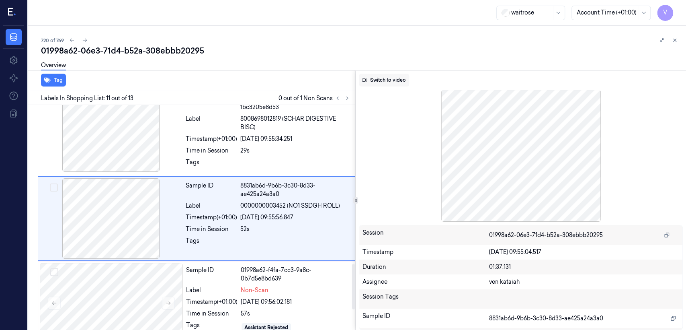
click at [387, 77] on button "Switch to video" at bounding box center [384, 80] width 50 height 13
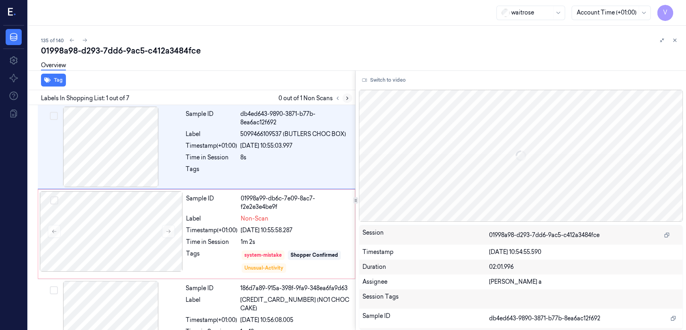
click at [345, 97] on icon at bounding box center [348, 98] width 6 height 6
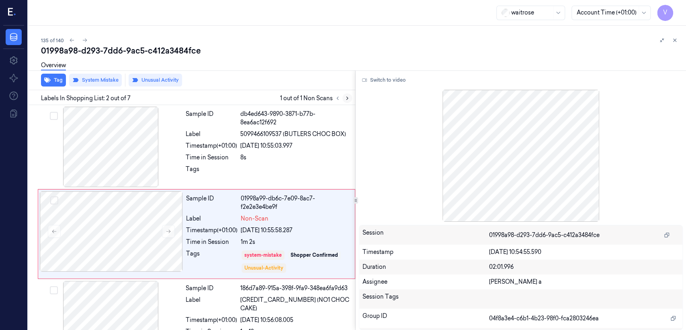
scroll to position [16, 0]
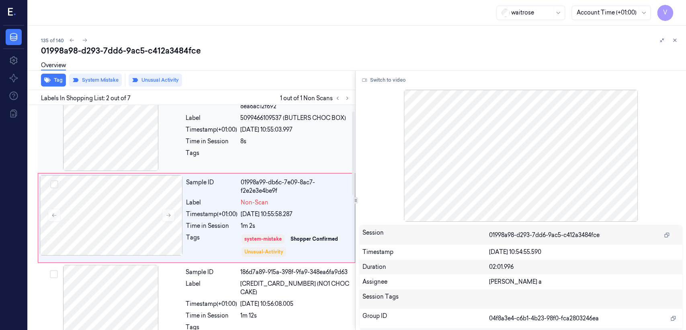
click at [233, 152] on div "Tags" at bounding box center [211, 155] width 51 height 13
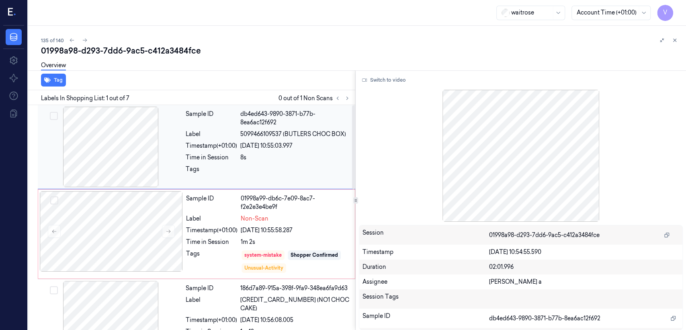
click at [293, 146] on div "27/09/2025 10:55:03.997" at bounding box center [295, 146] width 110 height 8
click at [382, 81] on button "Switch to video" at bounding box center [384, 80] width 50 height 13
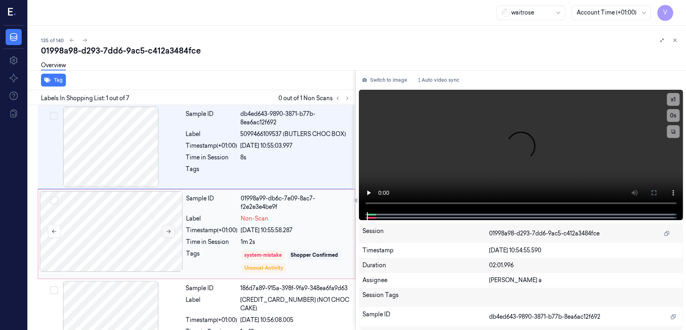
click at [167, 232] on icon at bounding box center [169, 231] width 6 height 6
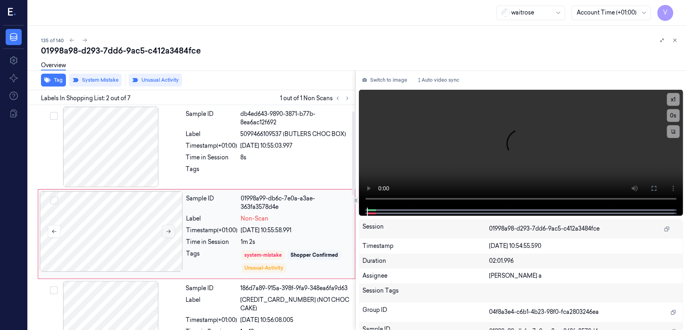
scroll to position [16, 0]
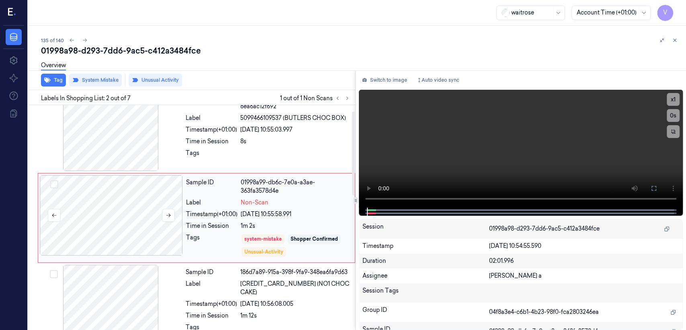
click at [167, 221] on div at bounding box center [111, 215] width 143 height 80
click at [282, 136] on div "Sample ID db4ed643-9890-3871-b77b-8ea6ac12f692 Label 5099466109537 (BUTLERS CHO…" at bounding box center [268, 130] width 171 height 80
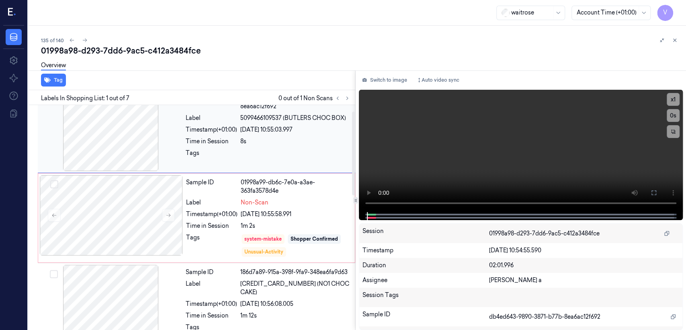
scroll to position [0, 0]
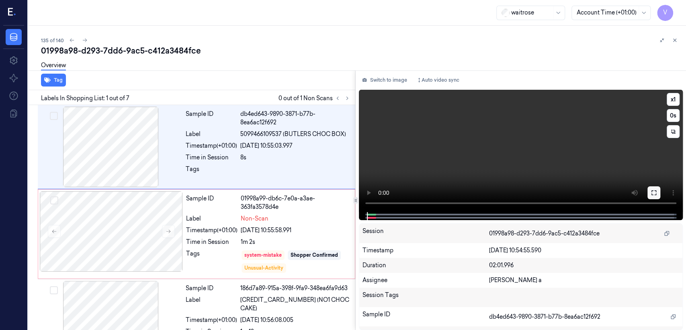
click at [657, 191] on icon at bounding box center [654, 192] width 6 height 6
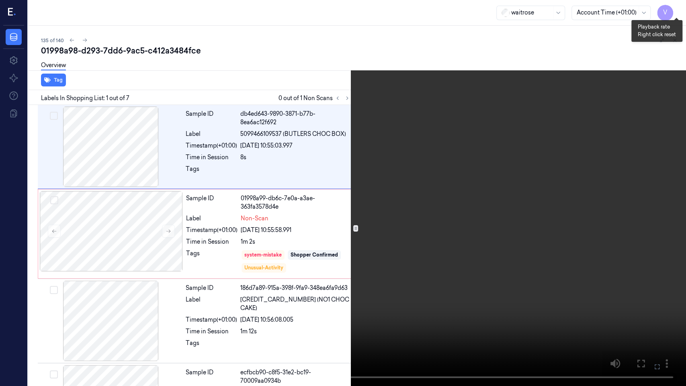
click at [679, 7] on button "x 1" at bounding box center [676, 9] width 13 height 13
click at [0, 0] on icon at bounding box center [0, 0] width 0 height 0
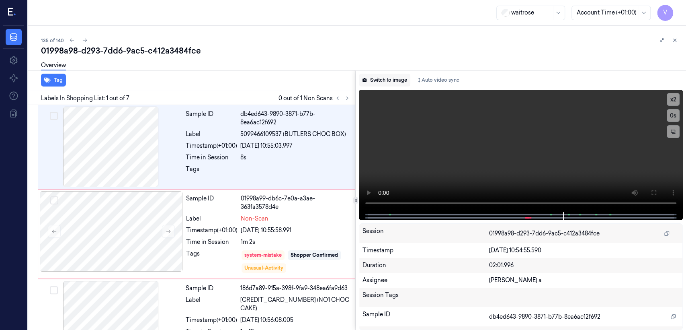
click at [390, 83] on button "Switch to image" at bounding box center [384, 80] width 51 height 13
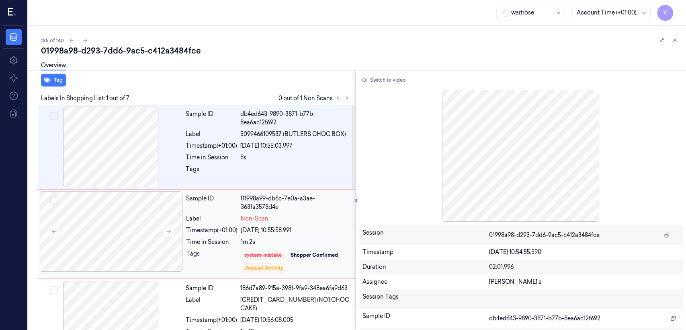
click at [218, 248] on div "Sample ID 01998a99-db6c-7e0a-a3ae-363fa3578d4e Label Non-Scan Timestamp (+01:00…" at bounding box center [268, 234] width 171 height 86
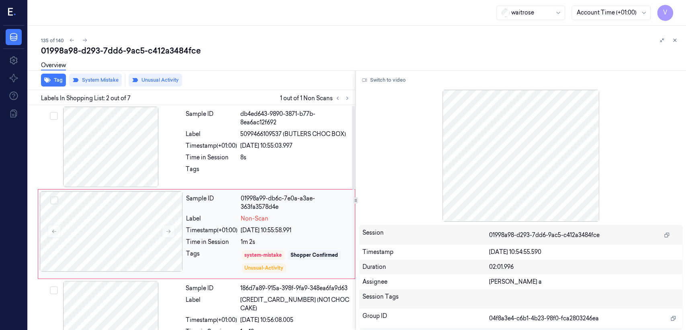
scroll to position [16, 0]
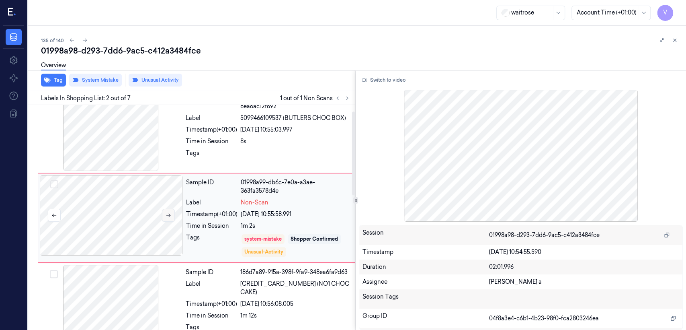
click at [170, 214] on icon at bounding box center [168, 216] width 4 height 4
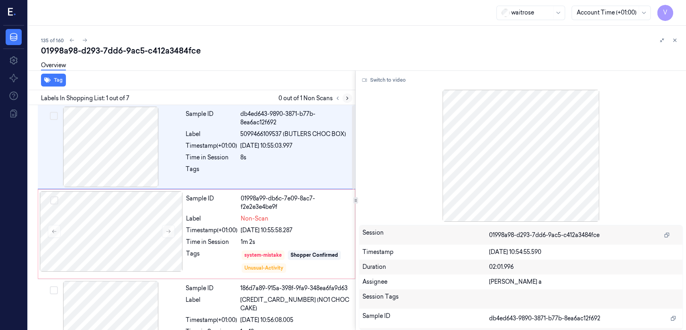
click at [348, 99] on icon at bounding box center [348, 98] width 6 height 6
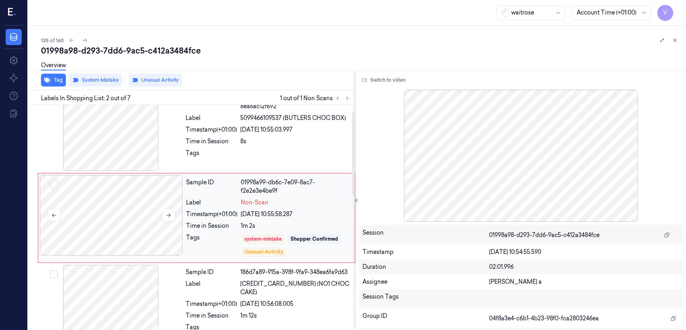
click at [179, 232] on div at bounding box center [111, 215] width 143 height 80
click at [168, 216] on icon at bounding box center [169, 215] width 6 height 6
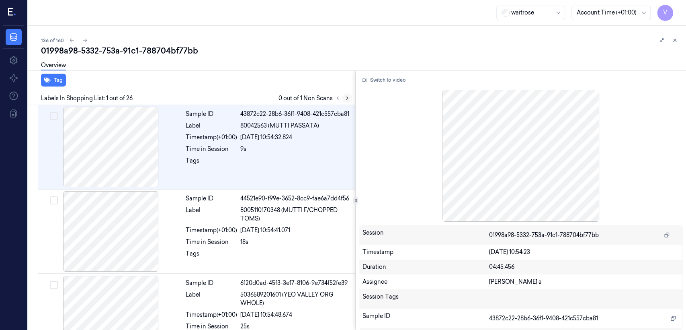
click at [351, 97] on button at bounding box center [348, 98] width 10 height 10
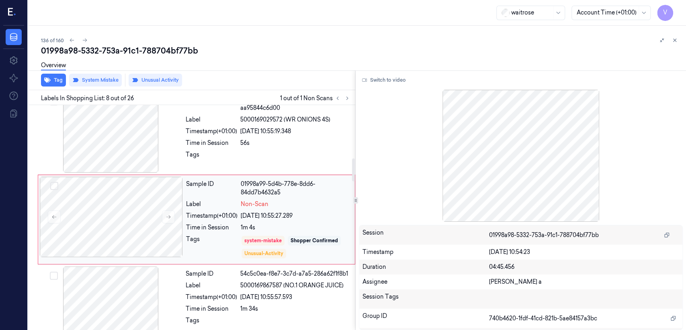
scroll to position [522, 0]
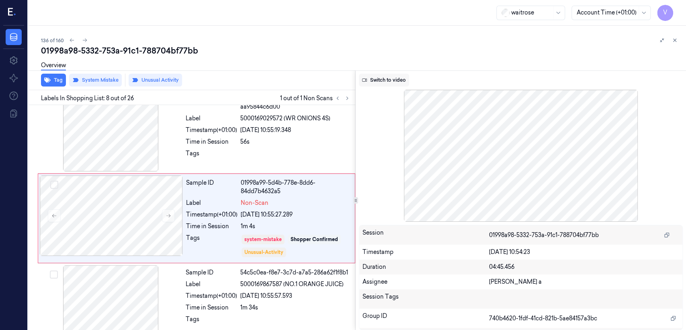
click at [389, 84] on button "Switch to video" at bounding box center [384, 80] width 50 height 13
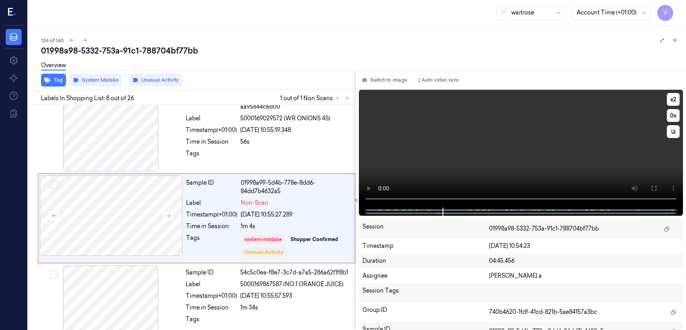
click at [493, 153] on video at bounding box center [521, 149] width 324 height 118
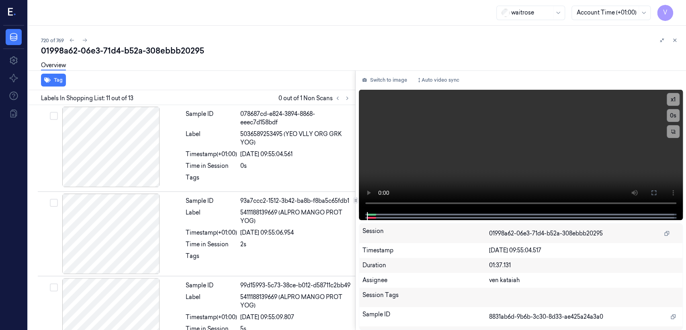
scroll to position [785, 0]
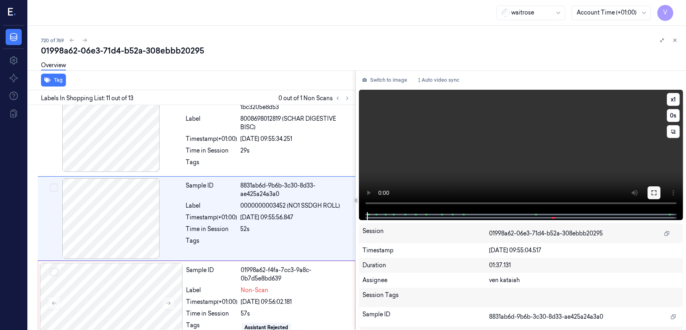
click at [649, 195] on button at bounding box center [654, 192] width 13 height 13
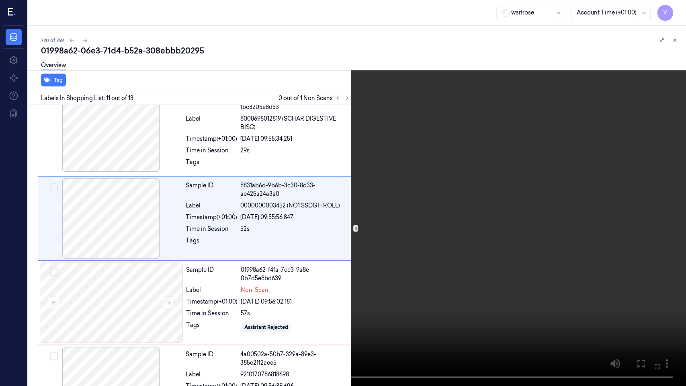
click at [460, 193] on video at bounding box center [343, 193] width 686 height 386
click at [0, 0] on icon at bounding box center [0, 0] width 0 height 0
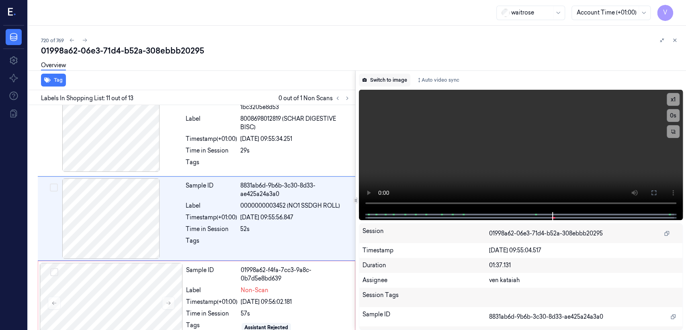
click at [389, 86] on button "Switch to image" at bounding box center [384, 80] width 51 height 13
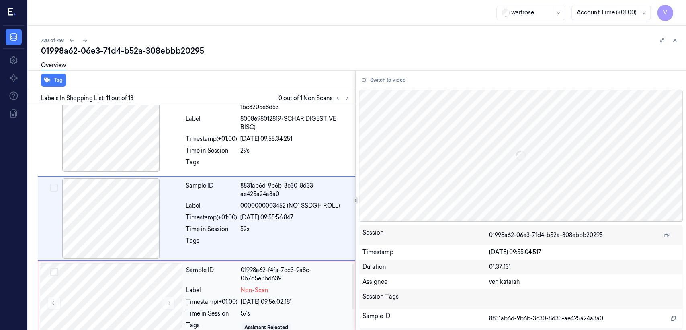
click at [255, 303] on div "[DATE] 09:56:02.181" at bounding box center [295, 302] width 109 height 8
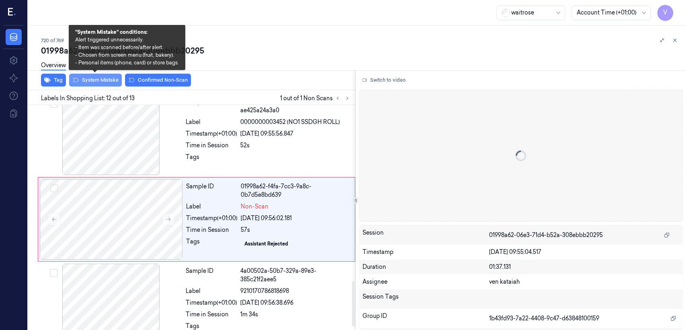
scroll to position [869, 0]
click at [89, 80] on button "System Mistake" at bounding box center [95, 80] width 53 height 13
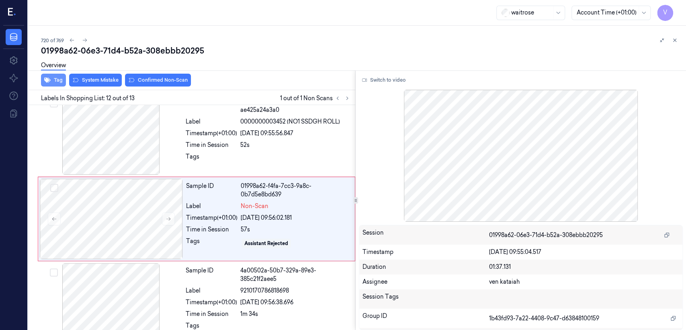
click at [58, 81] on button "Tag" at bounding box center [53, 80] width 25 height 13
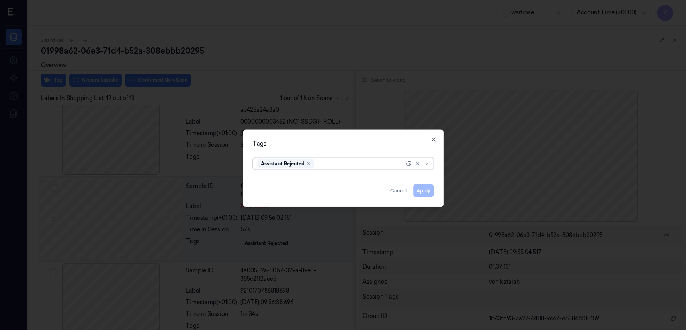
click at [314, 161] on div "Assistant Rejected" at bounding box center [286, 164] width 56 height 10
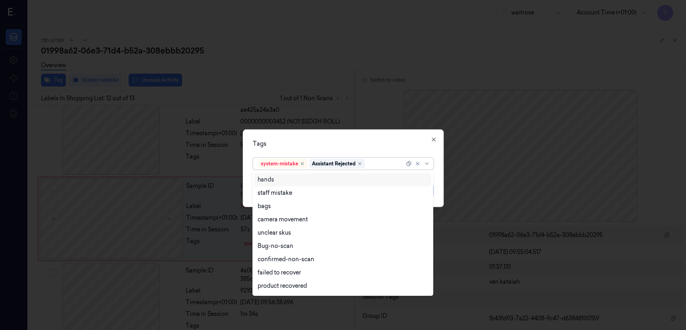
click at [379, 165] on div at bounding box center [386, 163] width 38 height 8
drag, startPoint x: 389, startPoint y: 163, endPoint x: 327, endPoint y: 242, distance: 100.6
click at [389, 162] on div at bounding box center [386, 163] width 38 height 8
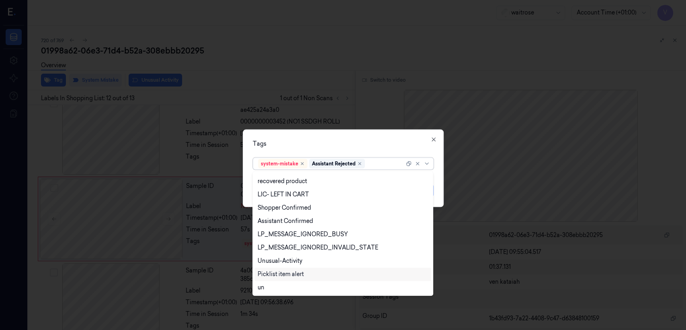
click at [283, 273] on div "Picklist item alert" at bounding box center [281, 274] width 46 height 8
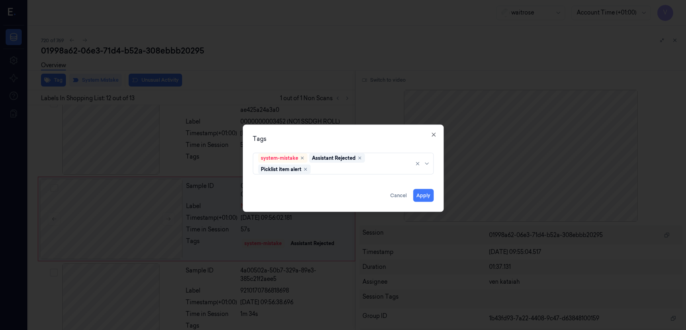
click at [344, 137] on div "Tags" at bounding box center [343, 139] width 181 height 8
click at [420, 195] on button "Apply" at bounding box center [423, 195] width 21 height 13
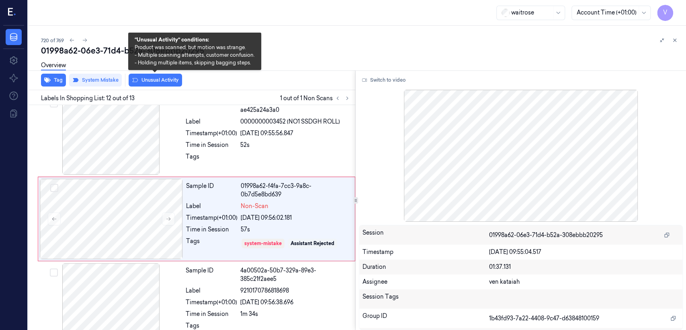
click at [162, 82] on button "Unusual Activity" at bounding box center [155, 80] width 53 height 13
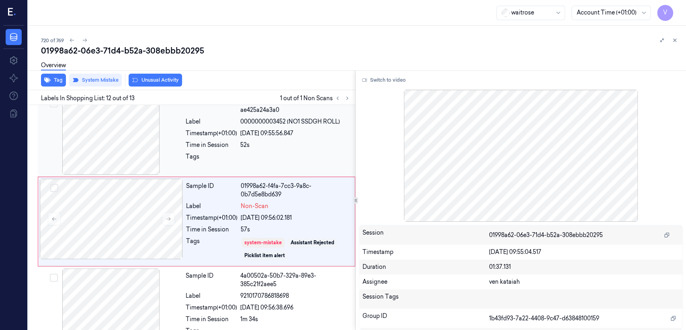
scroll to position [872, 0]
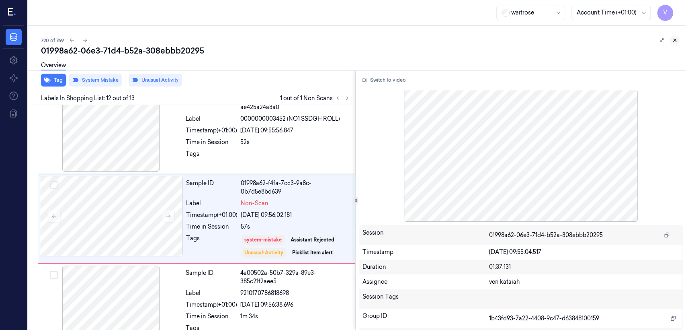
click at [677, 39] on icon at bounding box center [675, 40] width 6 height 6
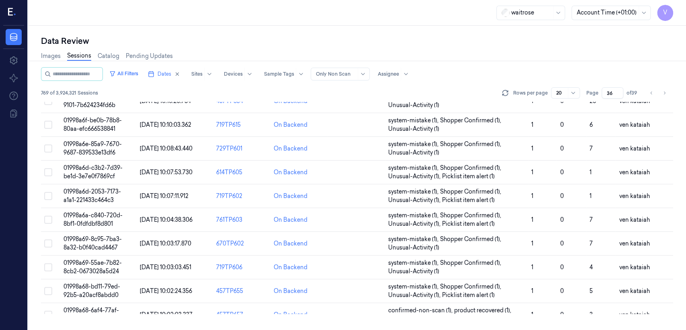
scroll to position [277, 0]
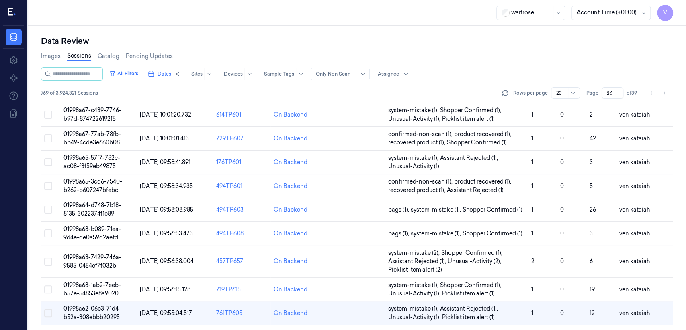
drag, startPoint x: 612, startPoint y: 90, endPoint x: 602, endPoint y: 98, distance: 12.7
click at [602, 98] on div "Page 36 of 39" at bounding box center [613, 92] width 53 height 11
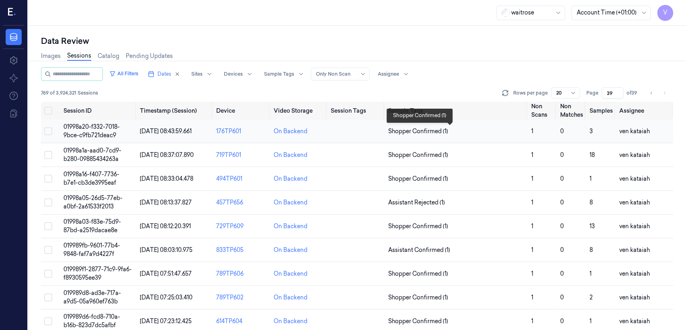
type input "39"
click at [431, 129] on span "Shopper Confirmed (1)" at bounding box center [418, 131] width 60 height 8
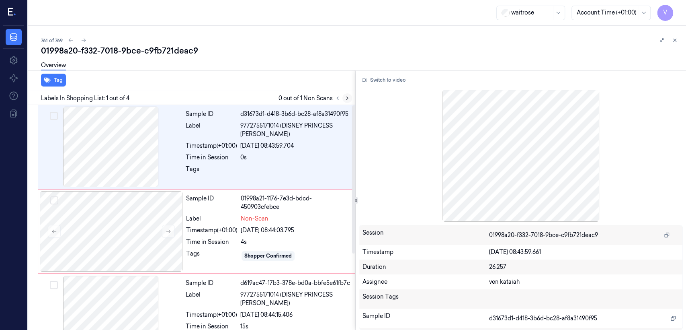
click at [345, 101] on button at bounding box center [348, 98] width 10 height 10
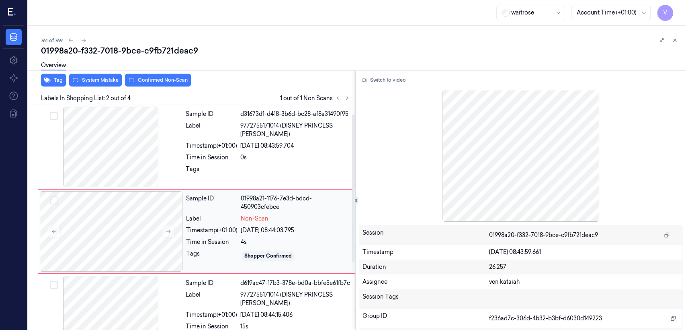
scroll to position [14, 0]
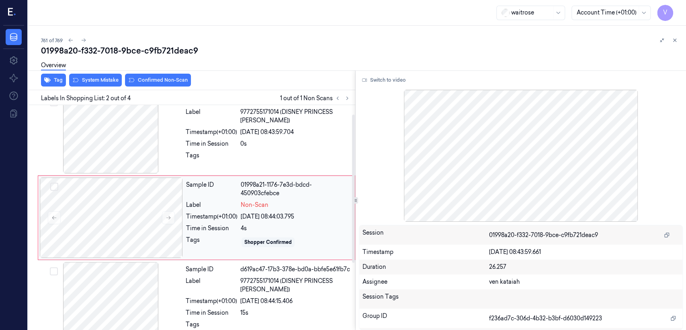
click at [241, 224] on div "4s" at bounding box center [295, 228] width 109 height 8
click at [222, 154] on div "Tags" at bounding box center [211, 157] width 51 height 13
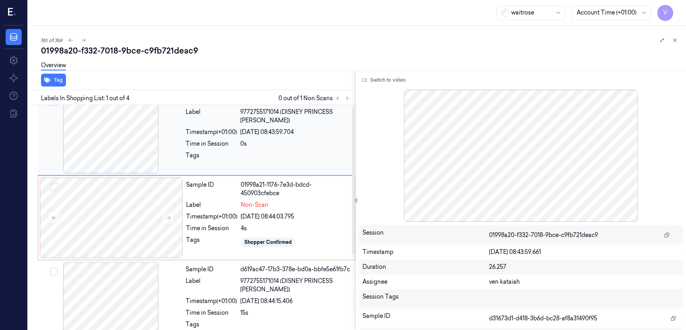
scroll to position [0, 0]
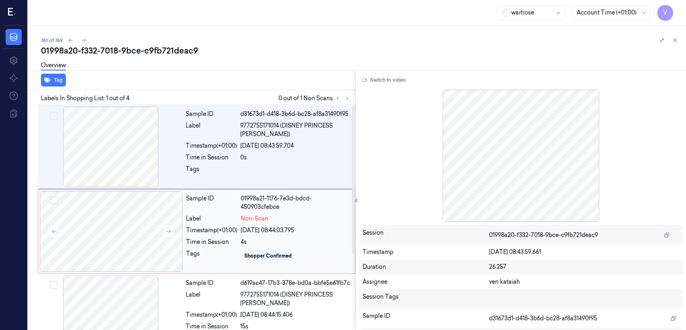
click at [251, 232] on div "[DATE] 08:44:03.795" at bounding box center [295, 230] width 109 height 8
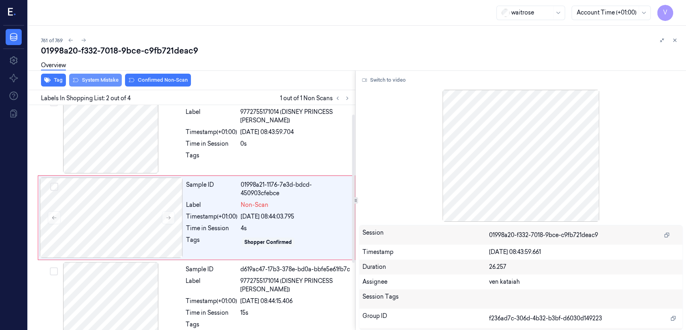
click at [93, 78] on button "System Mistake" at bounding box center [95, 80] width 53 height 13
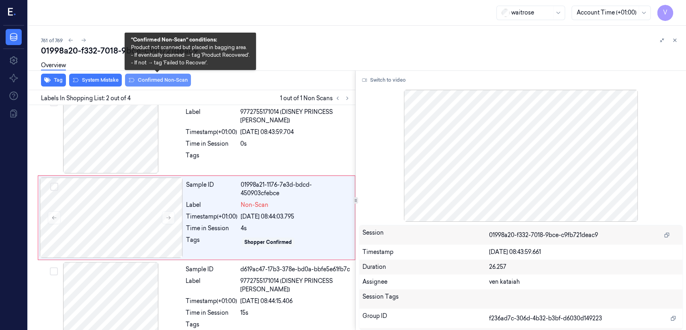
click at [152, 82] on button "Confirmed Non-Scan" at bounding box center [158, 80] width 66 height 13
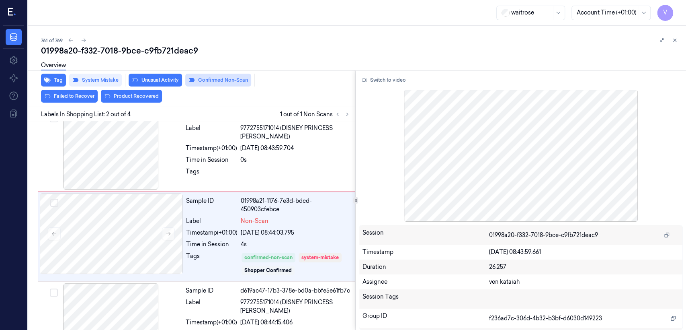
scroll to position [24, 0]
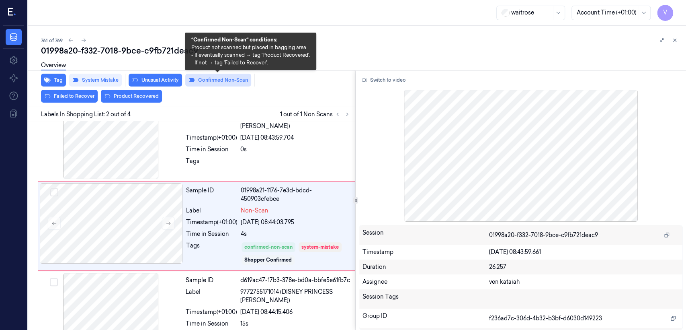
click at [213, 81] on button "Confirmed Non-Scan" at bounding box center [218, 80] width 66 height 13
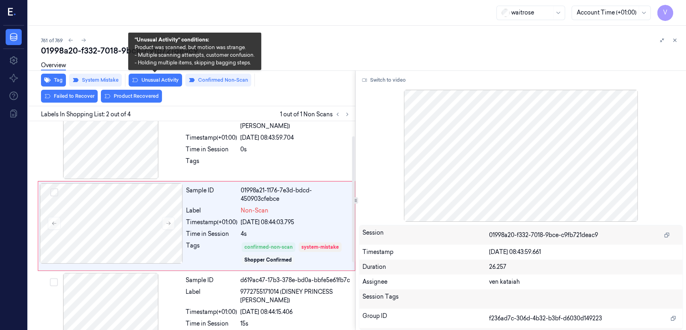
scroll to position [14, 0]
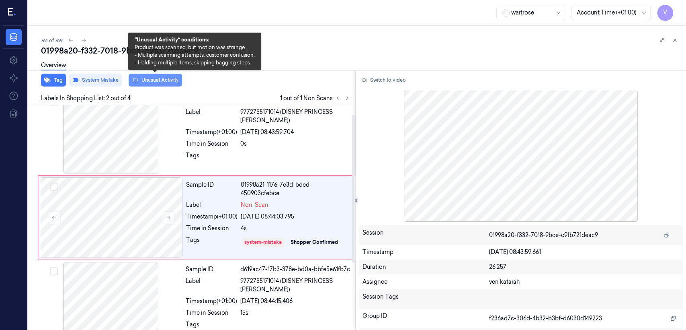
click at [164, 81] on button "Unusual Activity" at bounding box center [155, 80] width 53 height 13
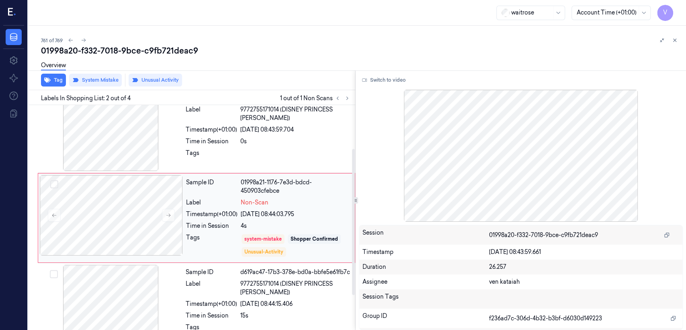
scroll to position [106, 0]
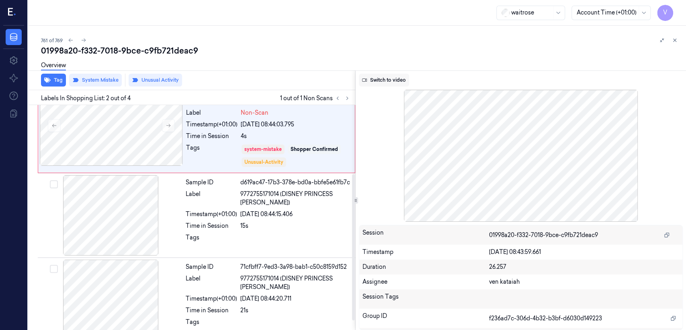
click at [393, 85] on button "Switch to video" at bounding box center [384, 80] width 50 height 13
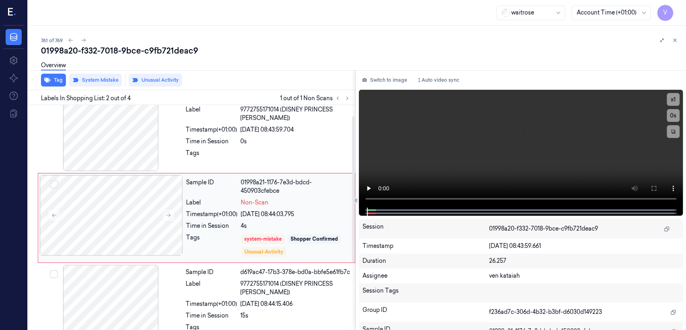
scroll to position [0, 0]
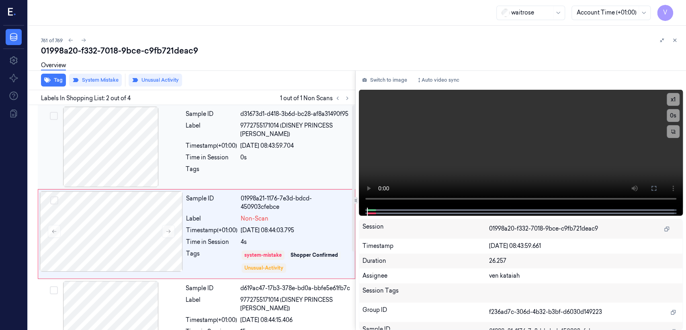
click at [265, 171] on div at bounding box center [295, 171] width 110 height 13
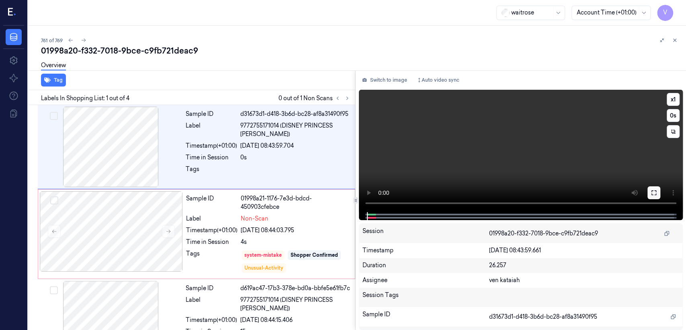
click at [651, 192] on icon at bounding box center [654, 192] width 6 height 6
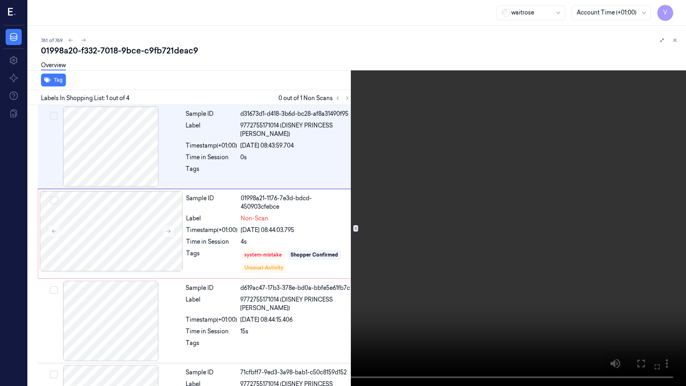
click at [0, 0] on button at bounding box center [0, 0] width 0 height 0
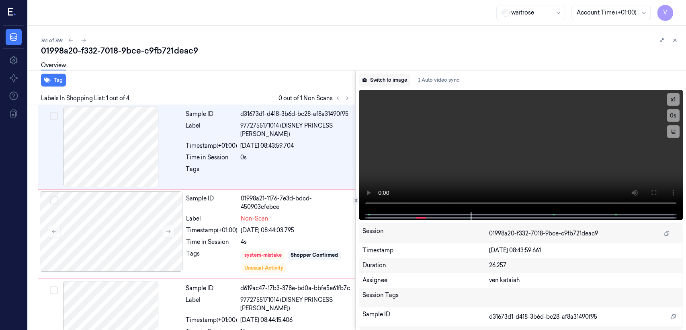
click at [377, 82] on button "Switch to image" at bounding box center [384, 80] width 51 height 13
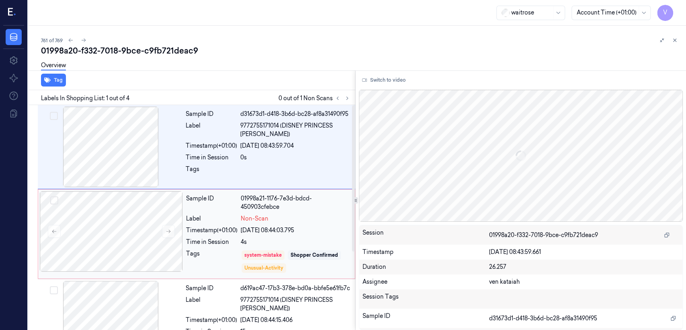
click at [260, 213] on div "Sample ID 01998a21-1176-7e3d-bdcd-450903cfebce Label Non-Scan Timestamp (+01:00…" at bounding box center [268, 234] width 171 height 86
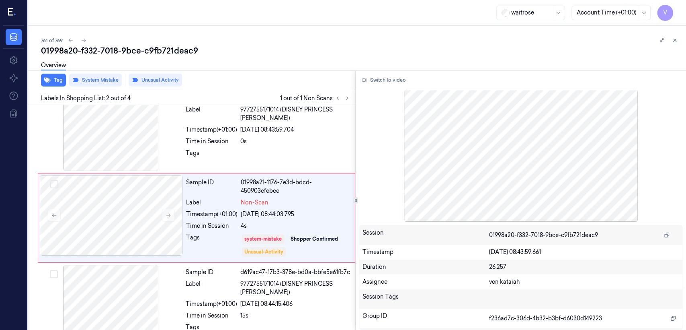
drag, startPoint x: 672, startPoint y: 42, endPoint x: 370, endPoint y: 111, distance: 309.8
click at [670, 42] on button at bounding box center [675, 40] width 10 height 10
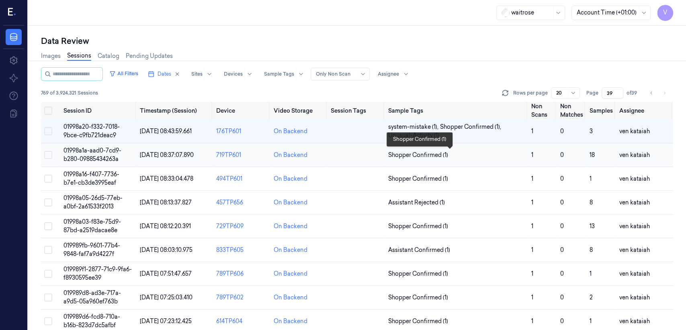
click at [433, 156] on span "Shopper Confirmed (1)" at bounding box center [418, 155] width 60 height 8
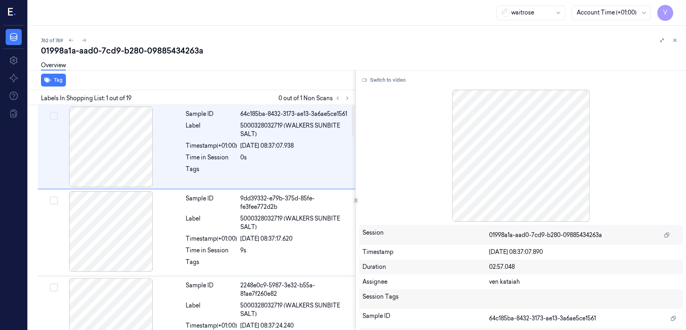
click at [342, 102] on div at bounding box center [342, 98] width 19 height 10
click at [347, 100] on icon at bounding box center [348, 98] width 6 height 6
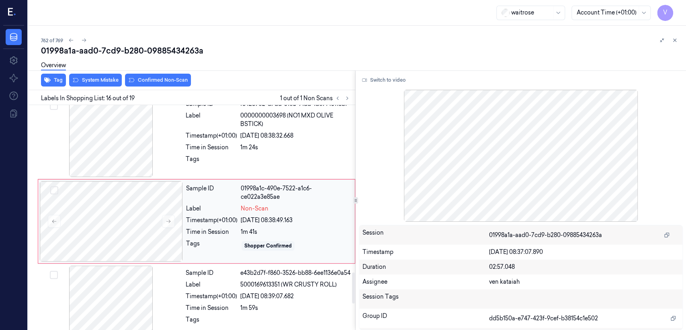
scroll to position [1206, 0]
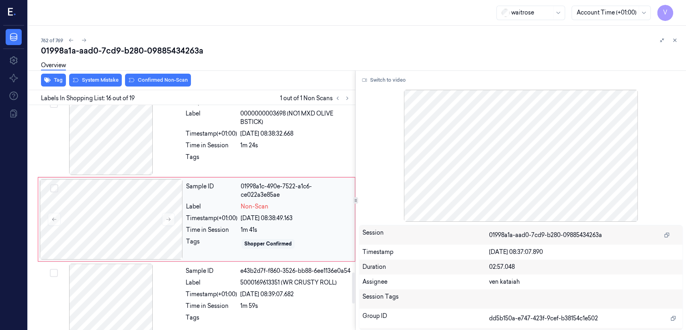
click at [216, 238] on div "Tags" at bounding box center [211, 243] width 51 height 13
click at [222, 146] on div "Time in Session" at bounding box center [211, 145] width 51 height 8
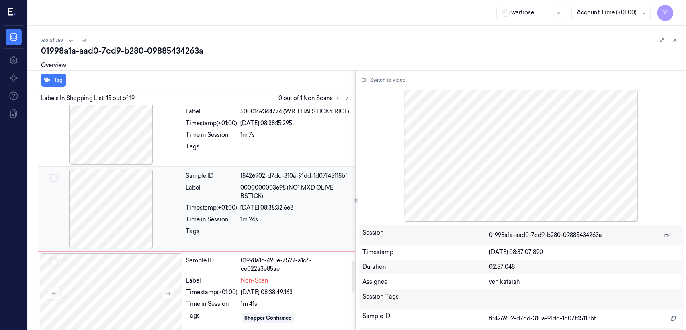
scroll to position [1122, 0]
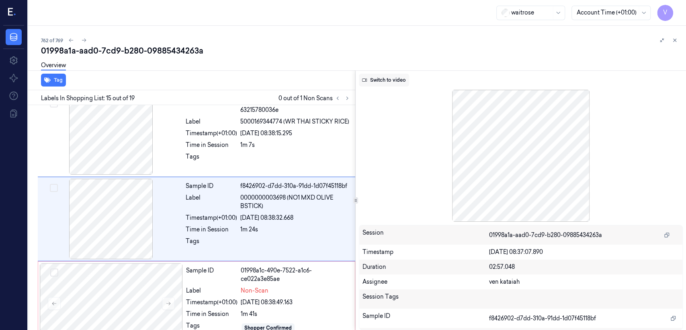
click at [374, 80] on button "Switch to video" at bounding box center [384, 80] width 50 height 13
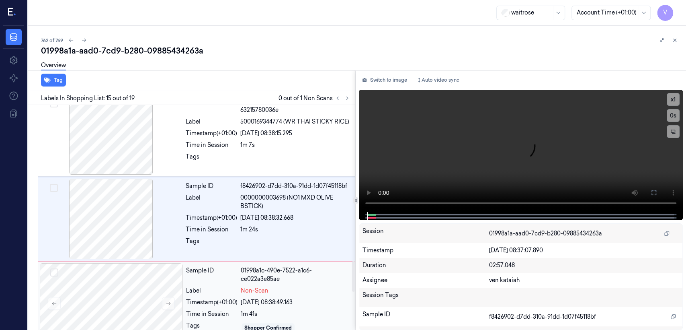
click at [236, 287] on div "Label" at bounding box center [211, 290] width 51 height 8
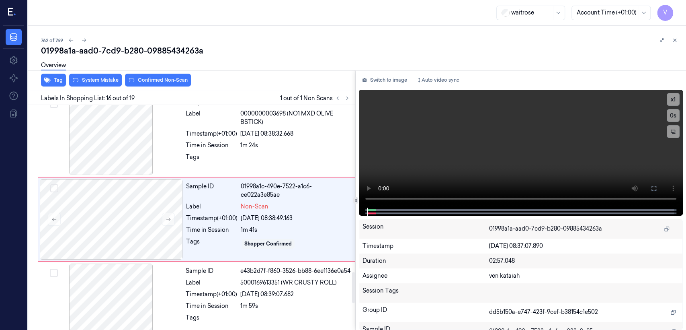
scroll to position [1206, 0]
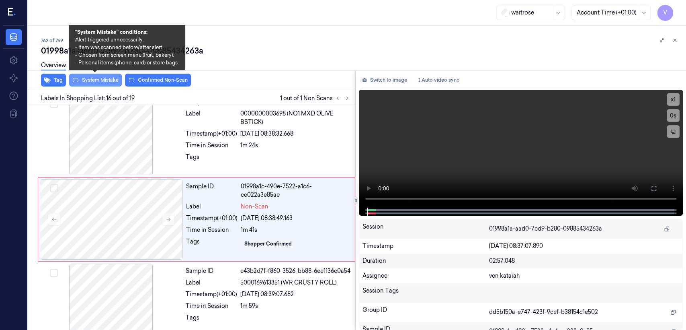
click at [85, 78] on button "System Mistake" at bounding box center [95, 80] width 53 height 13
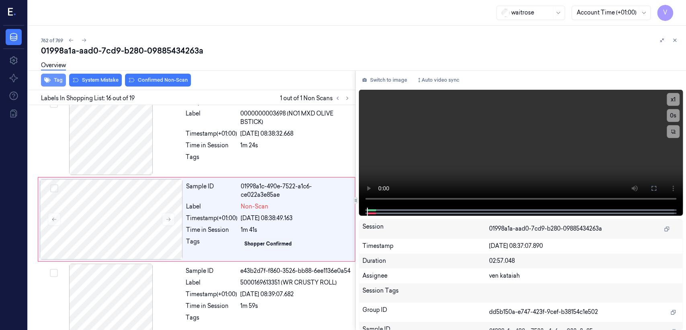
click at [52, 82] on button "Tag" at bounding box center [53, 80] width 25 height 13
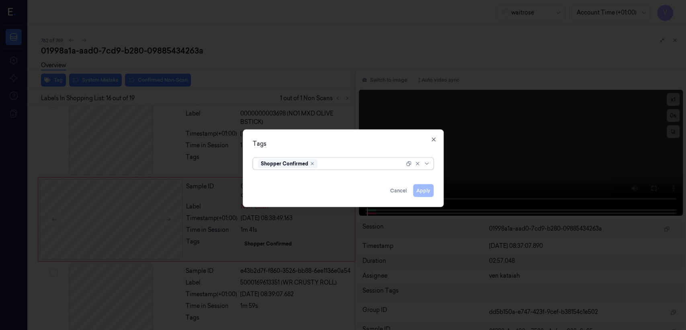
click at [367, 166] on div at bounding box center [361, 163] width 85 height 8
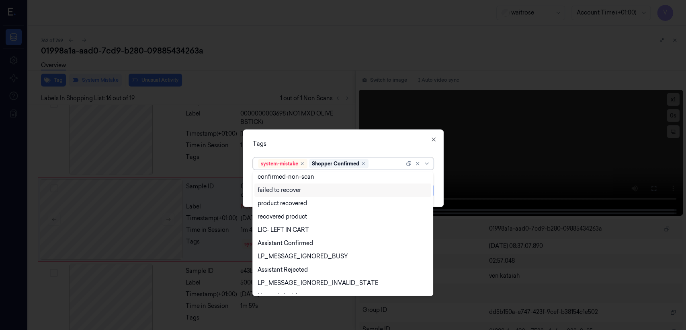
scroll to position [89, 0]
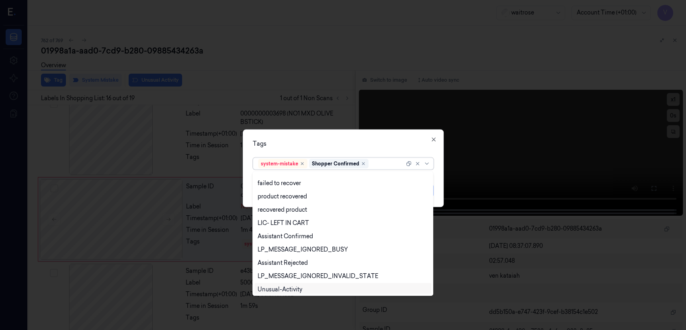
click at [286, 287] on div "Unusual-Activity" at bounding box center [280, 289] width 45 height 8
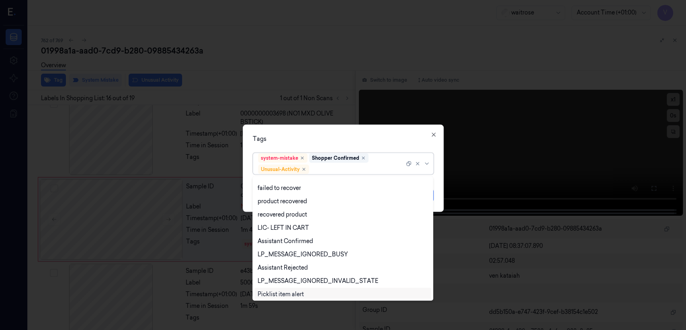
click at [291, 295] on div "Picklist item alert" at bounding box center [281, 294] width 46 height 8
click at [341, 140] on div "Tags" at bounding box center [343, 139] width 181 height 8
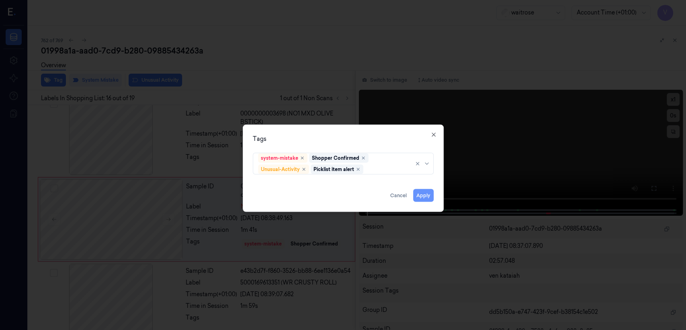
click at [417, 197] on button "Apply" at bounding box center [423, 195] width 21 height 13
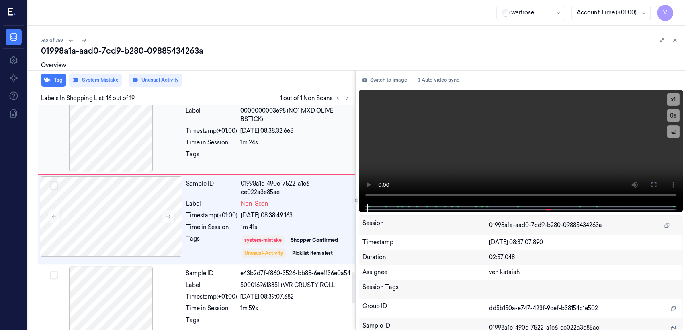
click at [280, 159] on div at bounding box center [295, 156] width 110 height 13
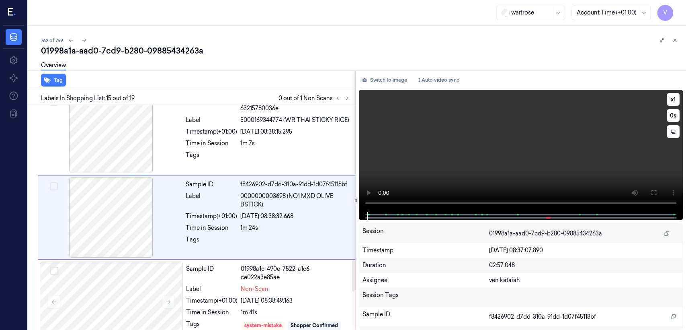
scroll to position [1122, 0]
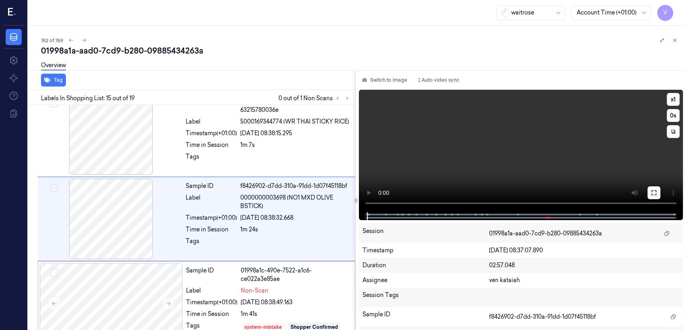
click at [651, 190] on icon at bounding box center [654, 192] width 6 height 6
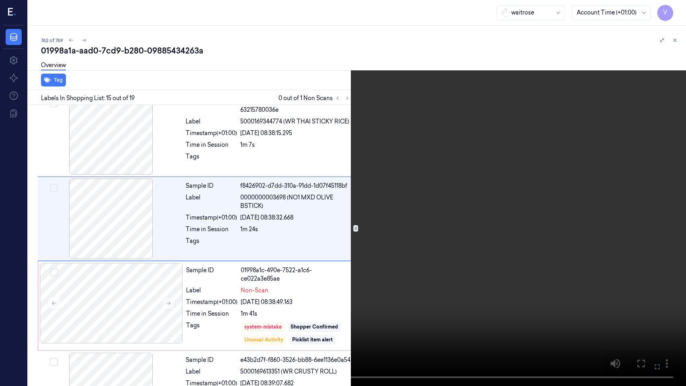
click at [538, 191] on video at bounding box center [343, 193] width 686 height 386
click at [0, 0] on icon at bounding box center [0, 0] width 0 height 0
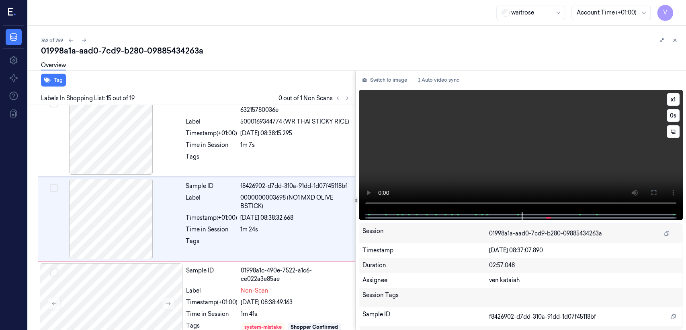
click at [528, 127] on video at bounding box center [521, 151] width 324 height 122
click at [372, 84] on button "Switch to image" at bounding box center [384, 80] width 51 height 13
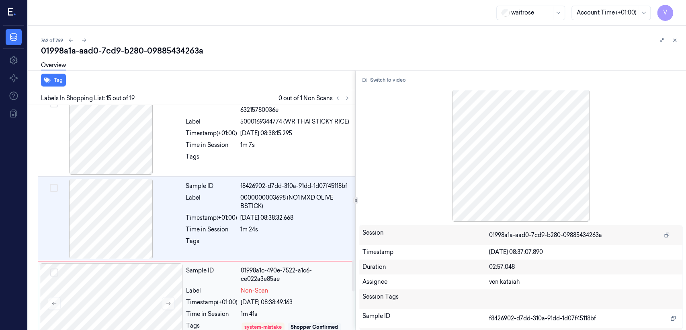
click at [209, 306] on div "Sample ID 01998a1c-490e-7522-a1c6-ce022a3e85ae Label Non-Scan Timestamp (+01:00…" at bounding box center [268, 306] width 171 height 86
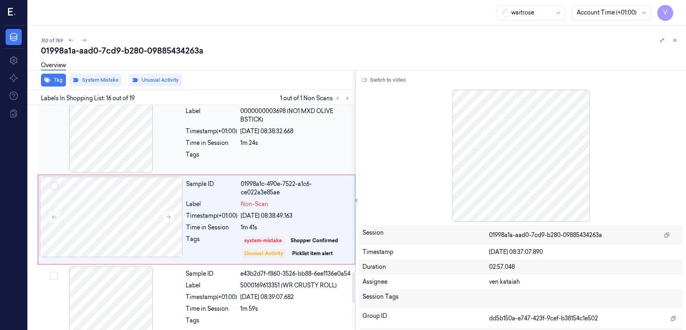
scroll to position [1209, 0]
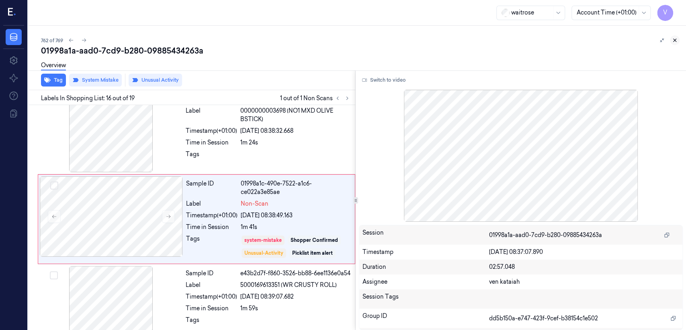
click at [676, 37] on icon at bounding box center [675, 40] width 6 height 6
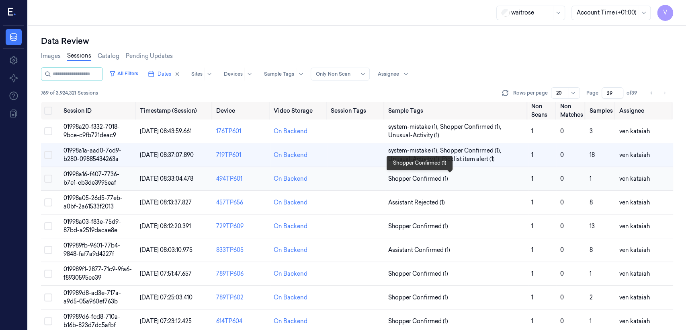
click at [431, 181] on span "Shopper Confirmed (1)" at bounding box center [418, 179] width 60 height 8
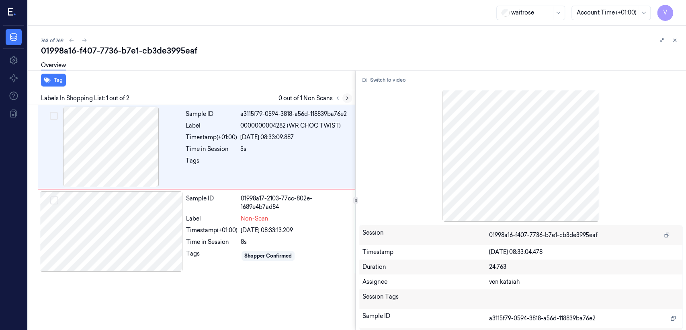
click at [345, 99] on icon at bounding box center [348, 98] width 6 height 6
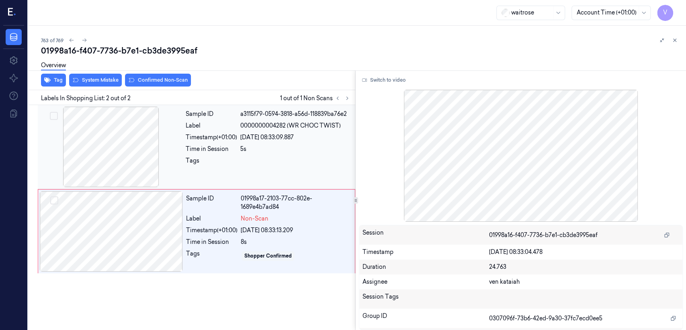
click at [262, 137] on div "[DATE] 08:33:09.887" at bounding box center [295, 137] width 110 height 8
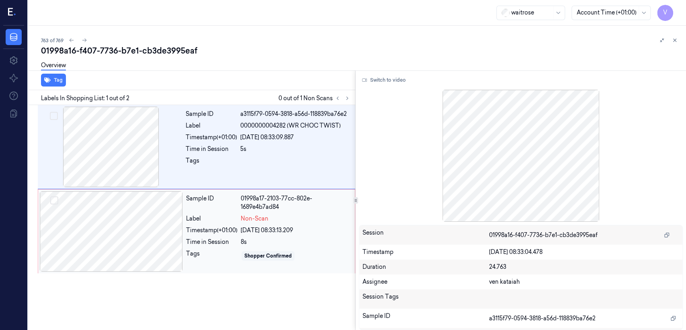
click at [267, 220] on span "Non-Scan" at bounding box center [255, 218] width 28 height 8
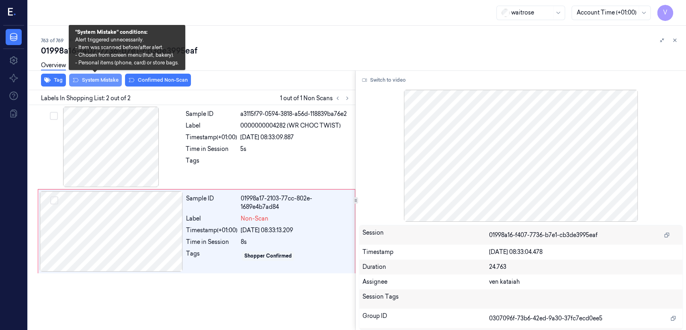
click at [89, 80] on button "System Mistake" at bounding box center [95, 80] width 53 height 13
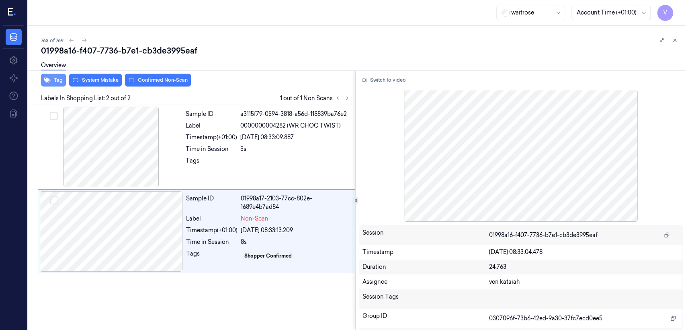
click at [50, 82] on icon "button" at bounding box center [47, 80] width 6 height 6
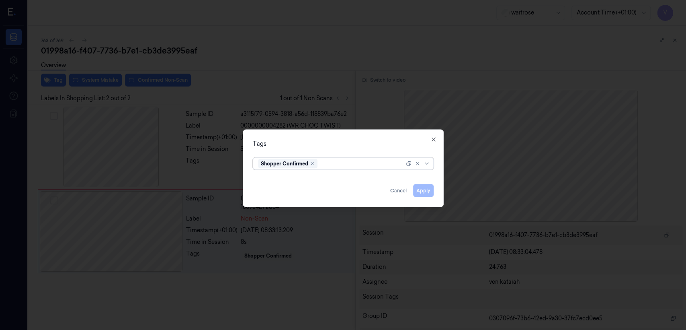
click at [342, 163] on div at bounding box center [361, 163] width 85 height 8
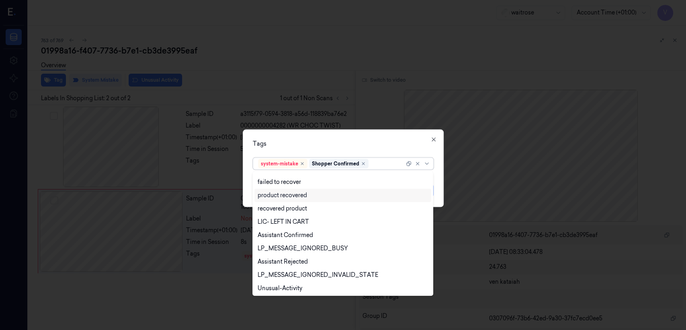
scroll to position [101, 0]
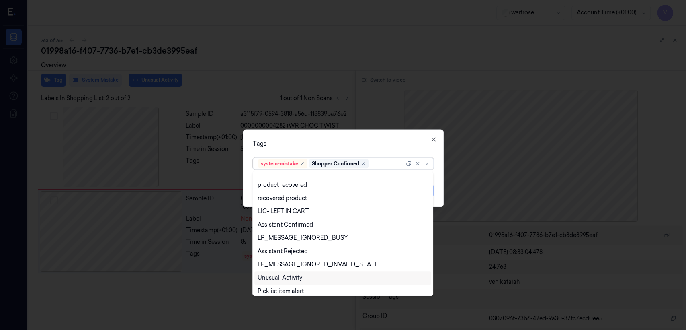
click at [286, 280] on div "Unusual-Activity" at bounding box center [280, 277] width 45 height 8
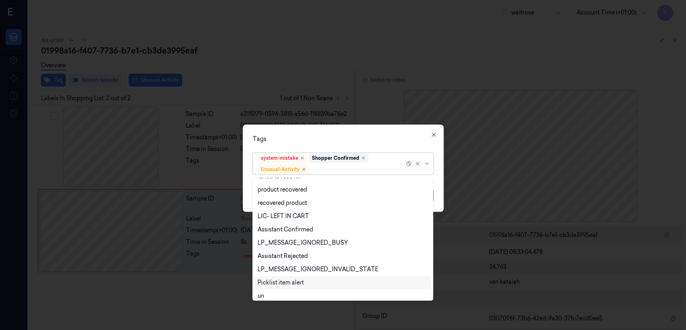
click at [296, 284] on div "Picklist item alert" at bounding box center [281, 282] width 46 height 8
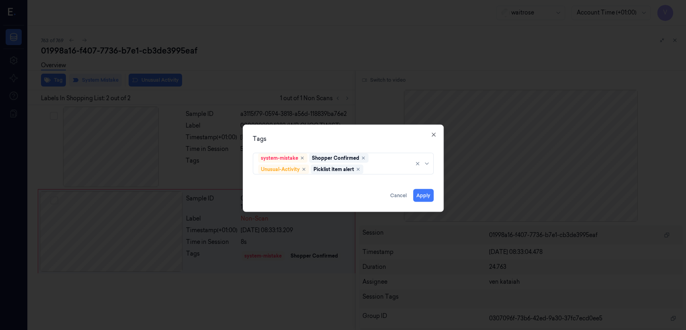
click at [321, 133] on div "Tags system-mistake Shopper Confirmed Unusual-Activity Picklist item alert Appl…" at bounding box center [343, 168] width 201 height 87
click at [420, 193] on button "Apply" at bounding box center [423, 195] width 21 height 13
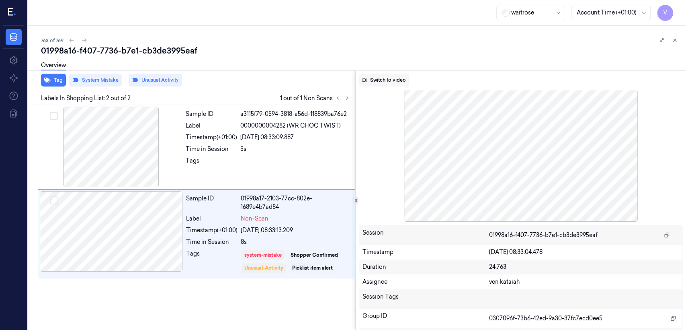
click at [399, 80] on button "Switch to video" at bounding box center [384, 80] width 50 height 13
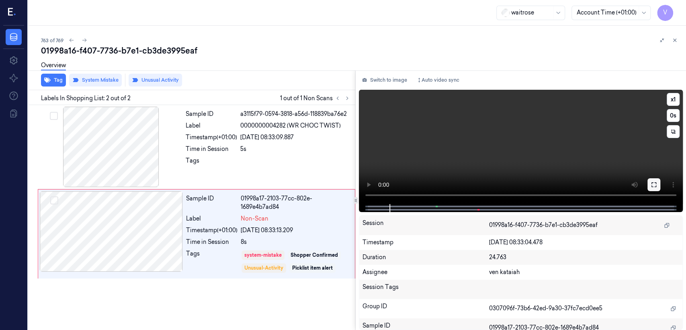
click at [651, 184] on icon at bounding box center [654, 184] width 6 height 6
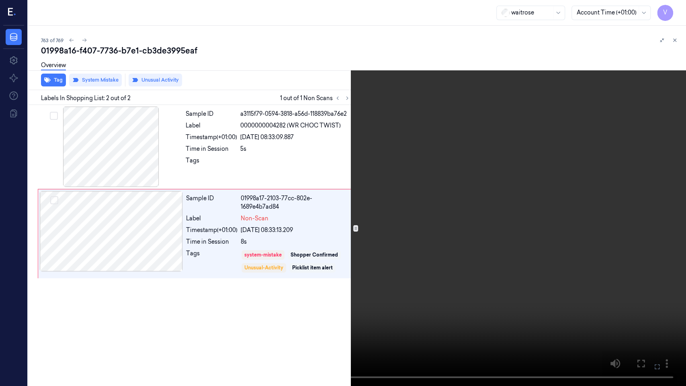
drag, startPoint x: 655, startPoint y: 367, endPoint x: 655, endPoint y: 329, distance: 38.6
click at [0, 0] on icon at bounding box center [0, 0] width 0 height 0
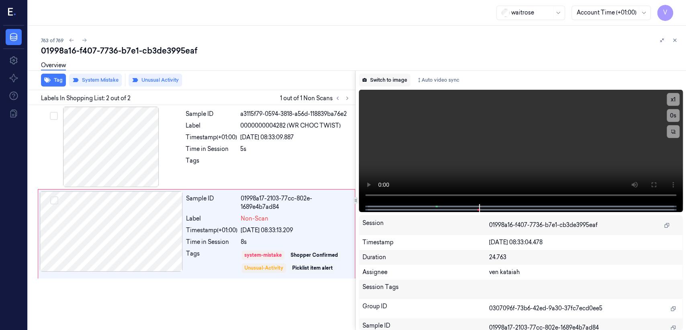
click at [400, 84] on button "Switch to image" at bounding box center [384, 80] width 51 height 13
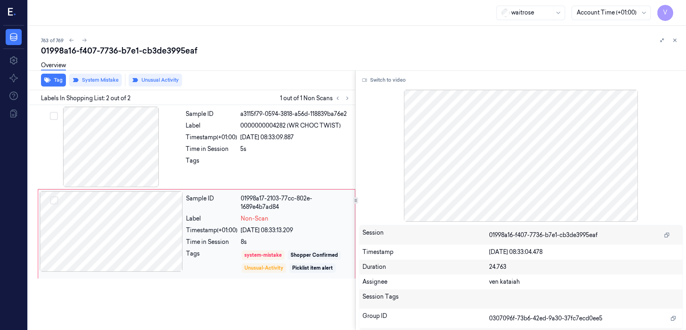
click at [235, 230] on div "Timestamp (+01:00)" at bounding box center [211, 230] width 51 height 8
click at [676, 38] on icon at bounding box center [675, 40] width 6 height 6
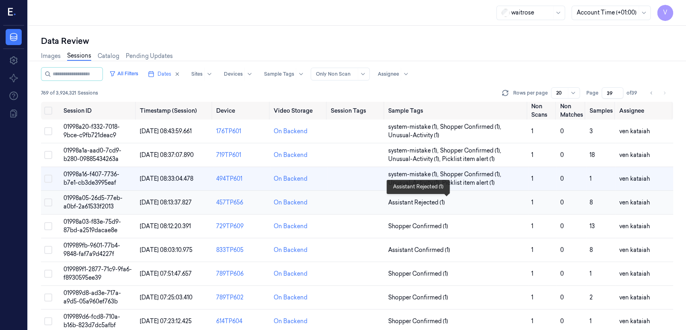
click at [442, 199] on span "Assistant Rejected (1)" at bounding box center [416, 202] width 57 height 8
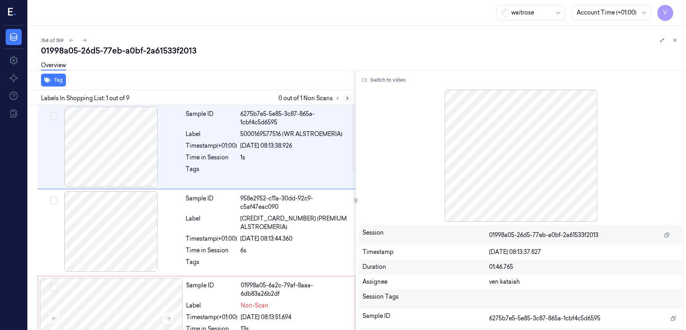
click at [350, 98] on icon at bounding box center [348, 98] width 6 height 6
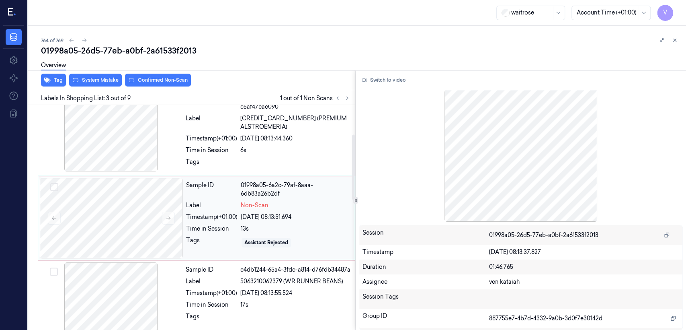
click at [267, 233] on div "Sample ID 01998a05-6a2c-79af-8aaa-6db83a26b2df Label Non-Scan Timestamp (+01:00…" at bounding box center [268, 218] width 171 height 80
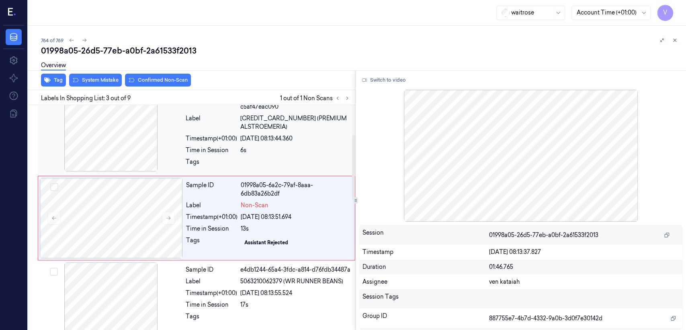
click at [270, 143] on div "Sample ID 958e2952-c11a-30dd-92c9-c5af47eac090 Label [CREDIT_CARD_NUMBER] (PREM…" at bounding box center [268, 132] width 171 height 83
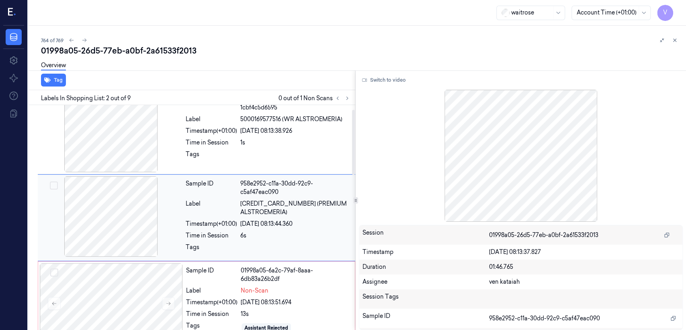
scroll to position [104, 0]
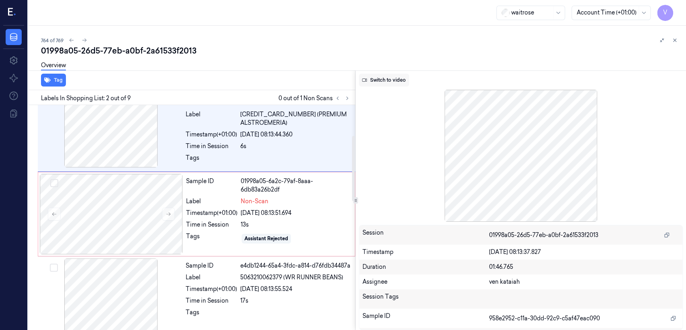
click at [379, 85] on button "Switch to video" at bounding box center [384, 80] width 50 height 13
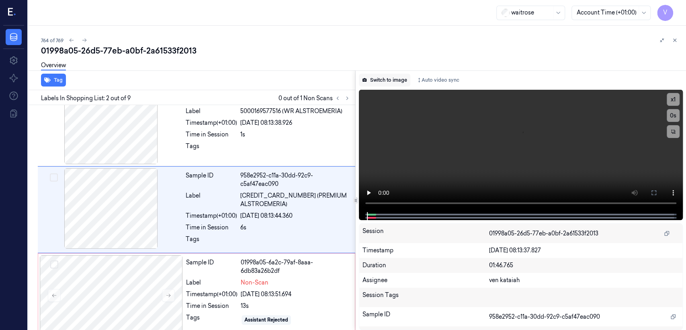
scroll to position [15, 0]
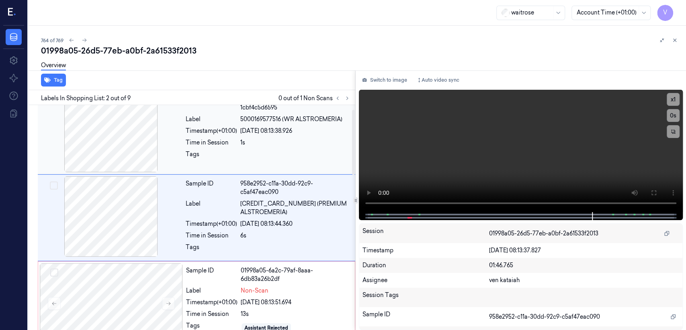
click at [232, 153] on div "Tags" at bounding box center [211, 156] width 51 height 13
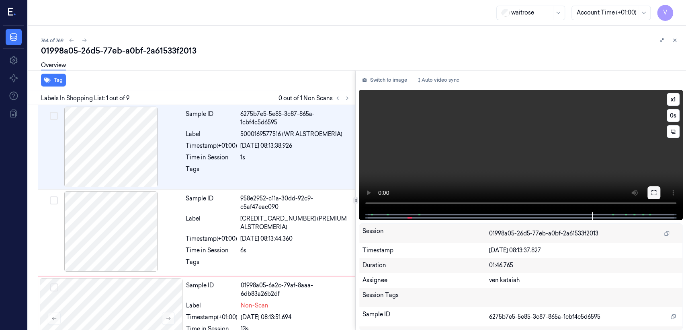
click at [651, 191] on icon at bounding box center [654, 192] width 6 height 6
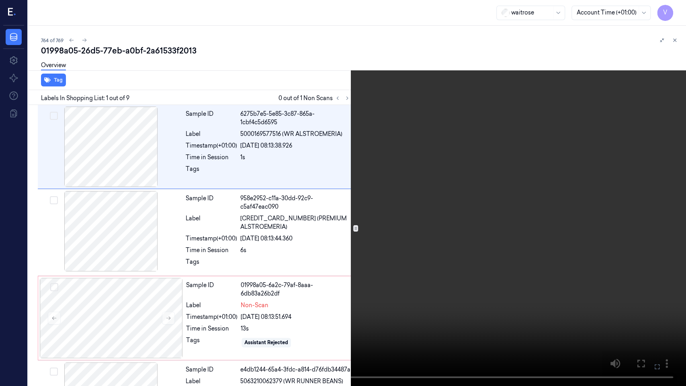
drag, startPoint x: 658, startPoint y: 364, endPoint x: 658, endPoint y: 325, distance: 39.0
click at [0, 0] on icon at bounding box center [0, 0] width 0 height 0
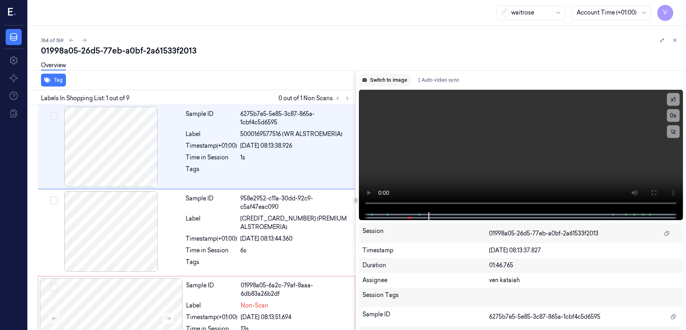
click at [399, 81] on button "Switch to image" at bounding box center [384, 80] width 51 height 13
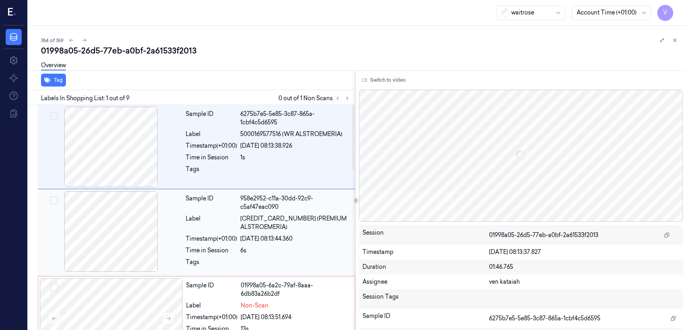
click at [187, 275] on div "Sample ID 958e2952-c11a-30dd-92c9-c5af47eac090 Label [CREDIT_CARD_NUMBER] (PREM…" at bounding box center [197, 232] width 318 height 87
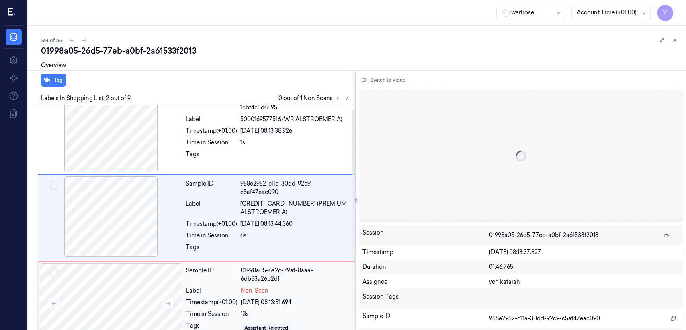
click at [187, 286] on div "Label" at bounding box center [211, 290] width 51 height 8
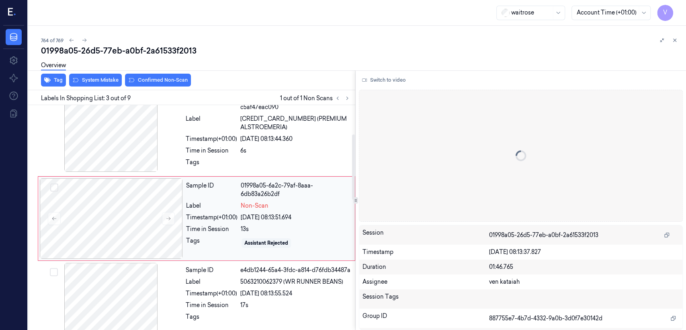
scroll to position [189, 0]
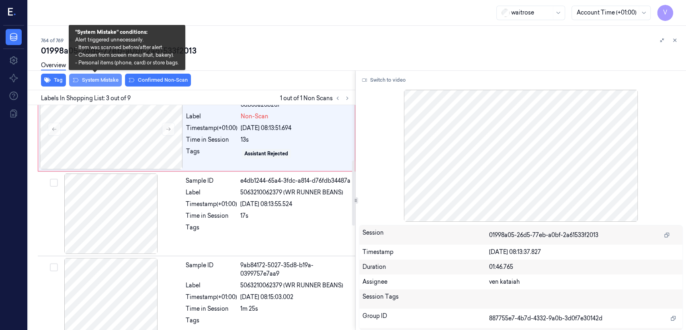
click at [91, 78] on button "System Mistake" at bounding box center [95, 80] width 53 height 13
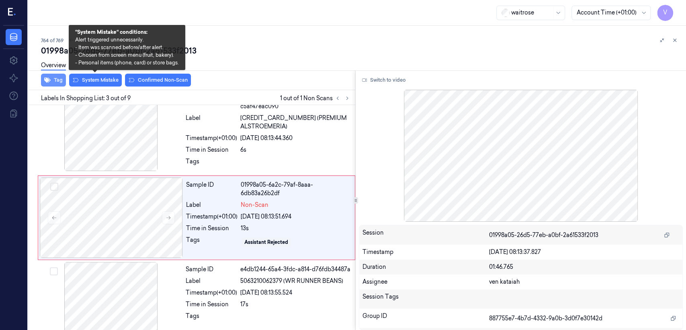
scroll to position [100, 0]
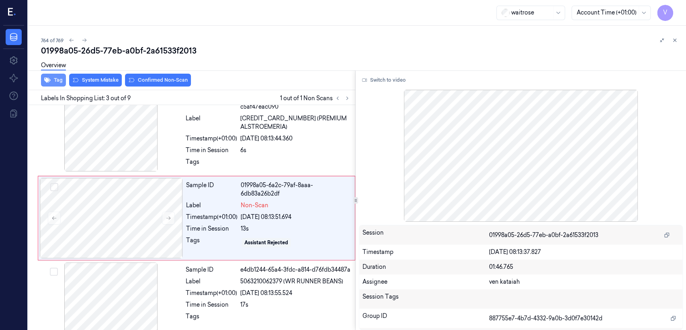
click at [63, 80] on button "Tag" at bounding box center [53, 80] width 25 height 13
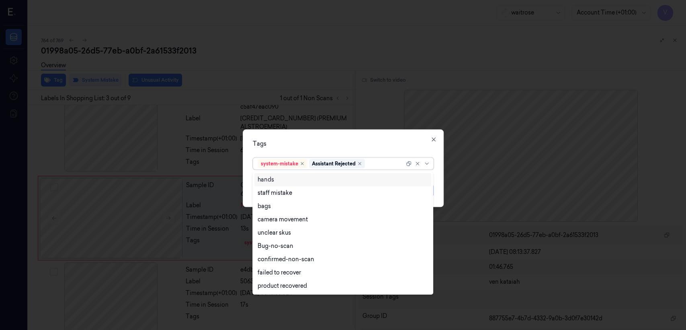
click at [386, 162] on div at bounding box center [386, 163] width 38 height 8
click at [268, 208] on div "bags" at bounding box center [264, 206] width 13 height 8
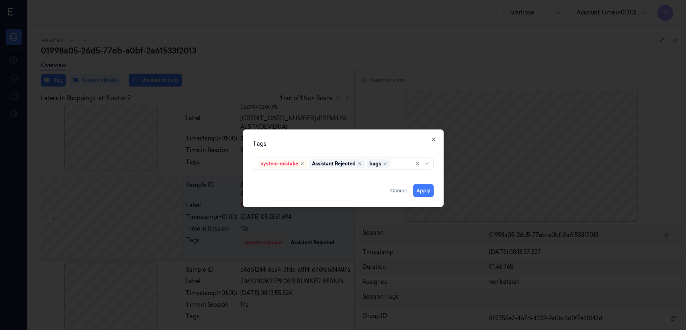
click at [426, 152] on div "Tags system-mistake Assistant Rejected bags Apply Cancel Close" at bounding box center [343, 168] width 201 height 78
click at [427, 189] on button "Apply" at bounding box center [423, 190] width 21 height 13
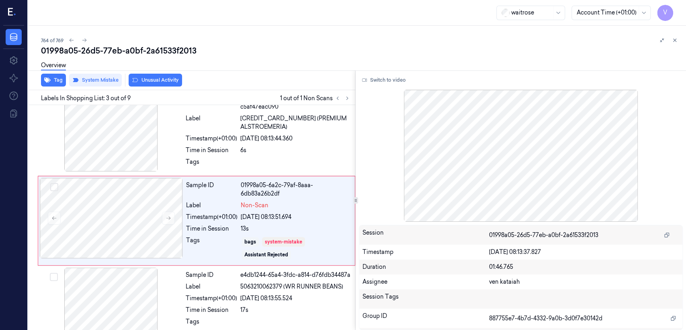
scroll to position [103, 0]
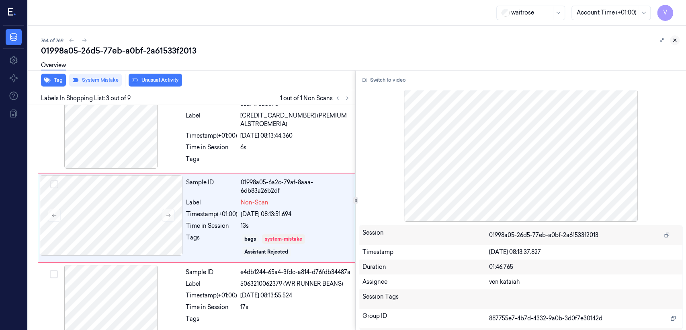
click at [674, 39] on icon at bounding box center [675, 40] width 6 height 6
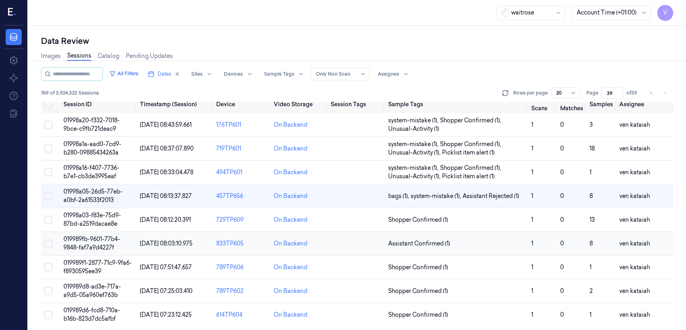
scroll to position [9, 0]
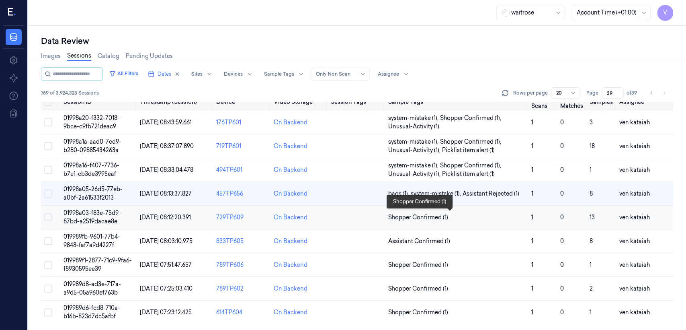
click at [432, 218] on span "Shopper Confirmed (1)" at bounding box center [418, 217] width 60 height 8
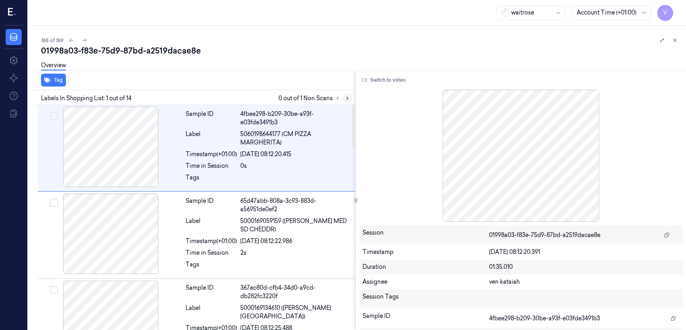
click at [343, 97] on button at bounding box center [348, 98] width 10 height 10
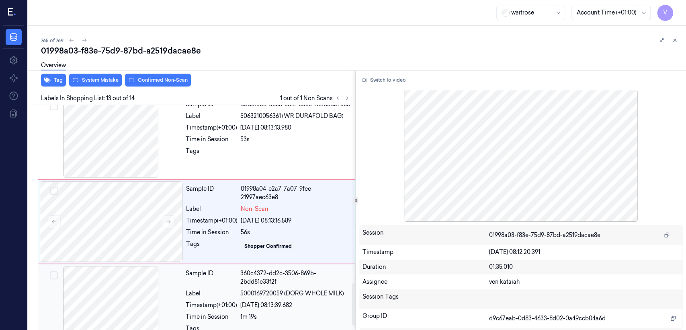
scroll to position [956, 0]
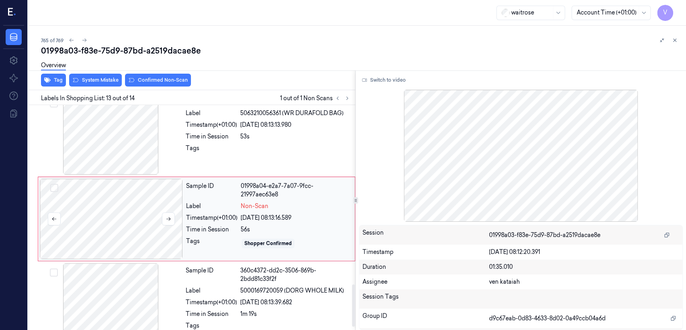
click at [157, 231] on div at bounding box center [111, 219] width 143 height 80
click at [190, 138] on div "Time in Session" at bounding box center [211, 136] width 51 height 8
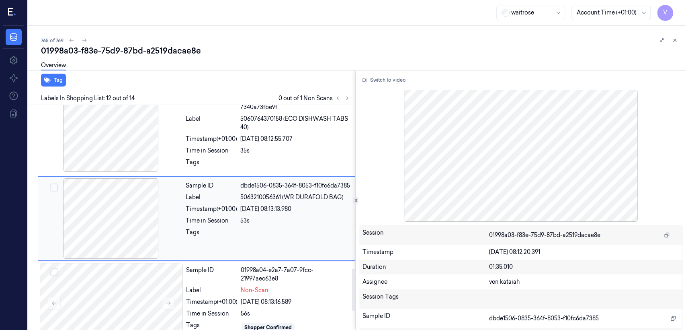
scroll to position [872, 0]
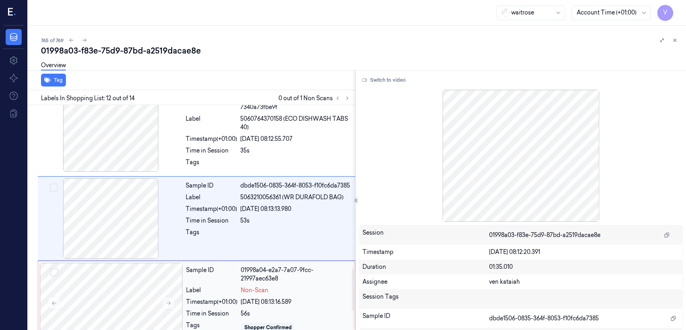
click at [211, 295] on div "Sample ID 01998a04-e2a7-7a07-9fcc-21997aec63e8 Label Non-Scan Timestamp (+01:00…" at bounding box center [268, 303] width 171 height 80
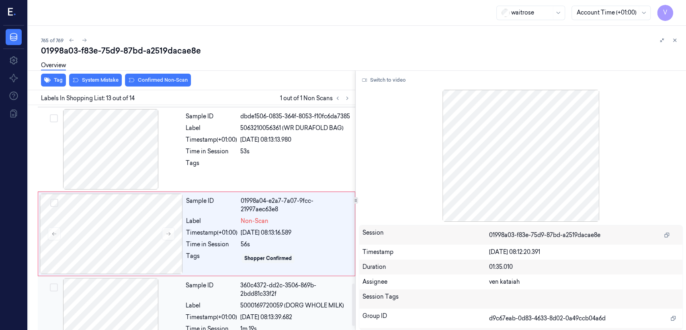
scroll to position [956, 0]
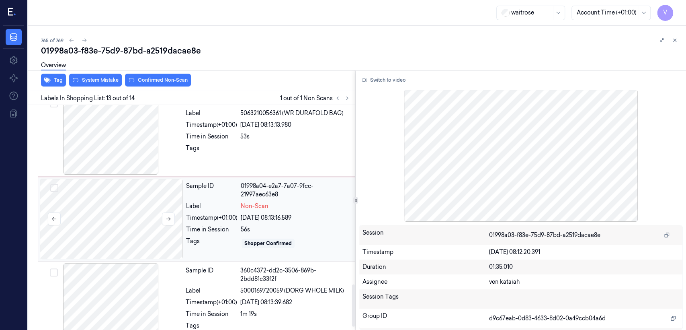
click at [176, 222] on div at bounding box center [111, 219] width 143 height 80
click at [173, 218] on button at bounding box center [168, 218] width 13 height 13
click at [180, 148] on div at bounding box center [110, 134] width 143 height 80
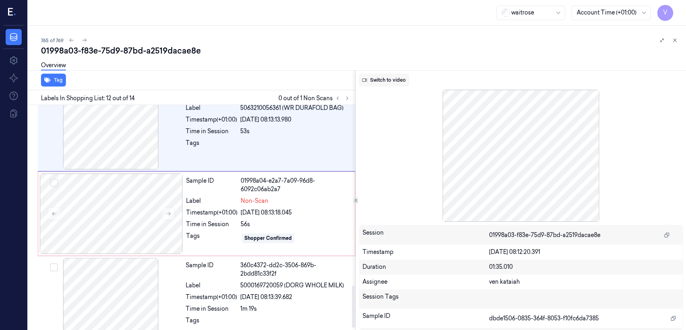
click at [399, 84] on button "Switch to video" at bounding box center [384, 80] width 50 height 13
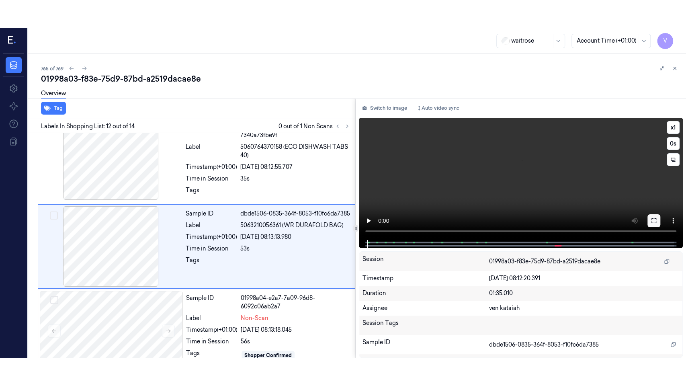
scroll to position [872, 0]
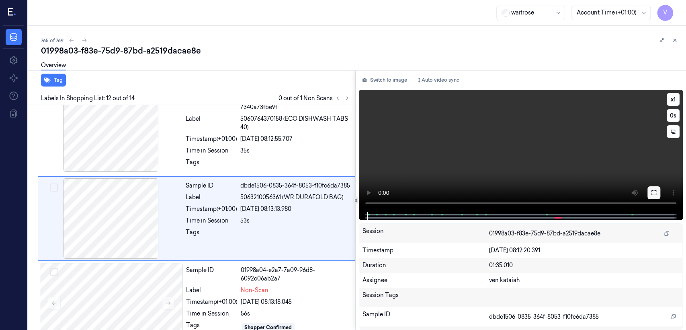
click at [653, 195] on icon at bounding box center [654, 192] width 6 height 6
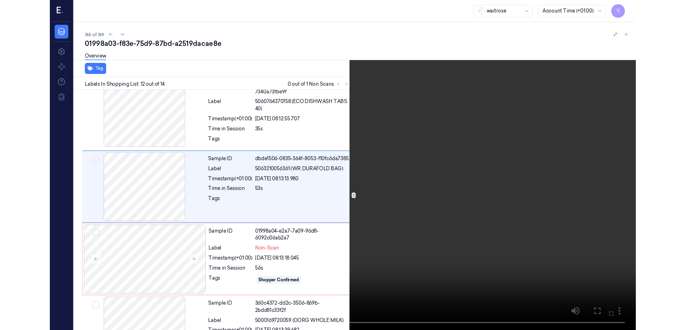
scroll to position [843, 0]
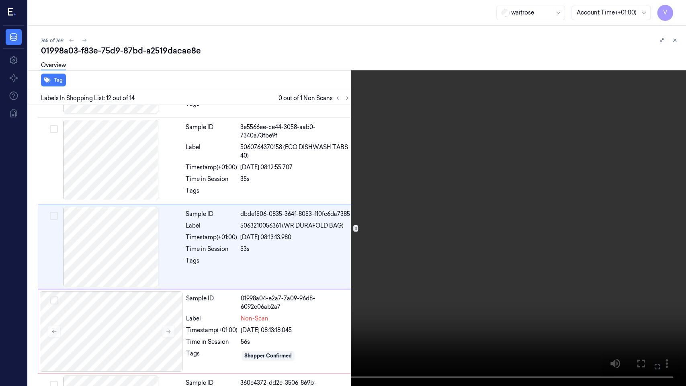
click at [413, 292] on video at bounding box center [343, 193] width 686 height 386
click at [0, 0] on icon at bounding box center [0, 0] width 0 height 0
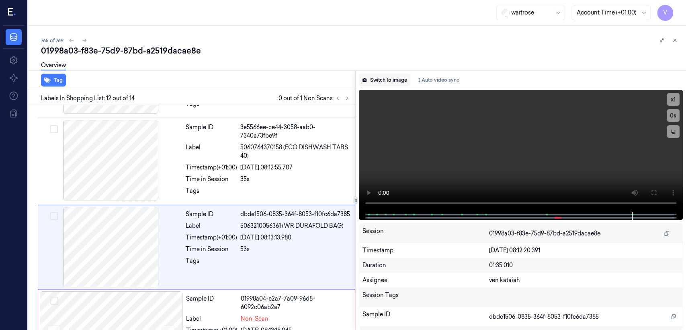
click at [382, 84] on button "Switch to image" at bounding box center [384, 80] width 51 height 13
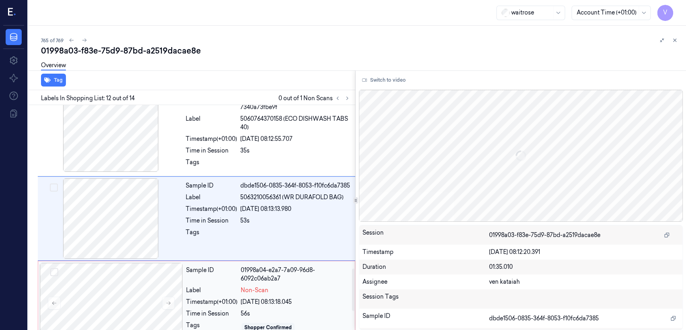
click at [253, 291] on span "Non-Scan" at bounding box center [255, 290] width 28 height 8
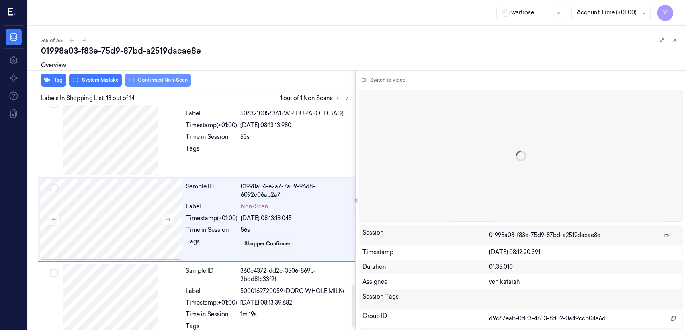
scroll to position [956, 0]
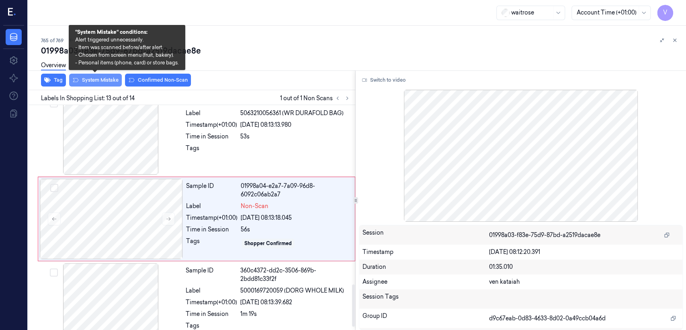
click at [105, 80] on button "System Mistake" at bounding box center [95, 80] width 53 height 13
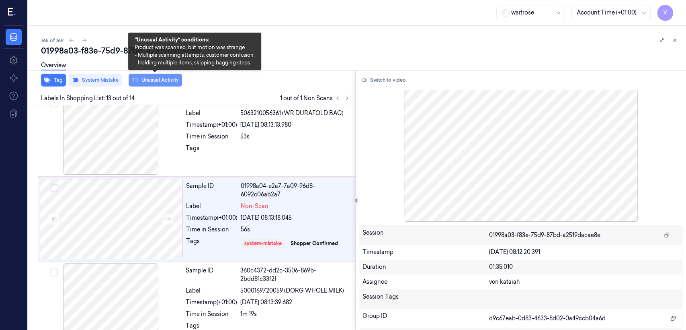
click at [175, 79] on button "Unusual Activity" at bounding box center [155, 80] width 53 height 13
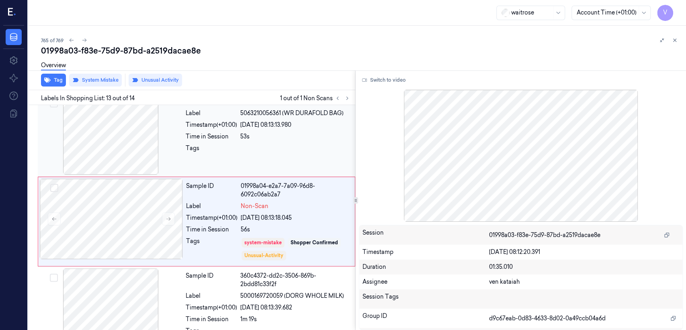
scroll to position [959, 0]
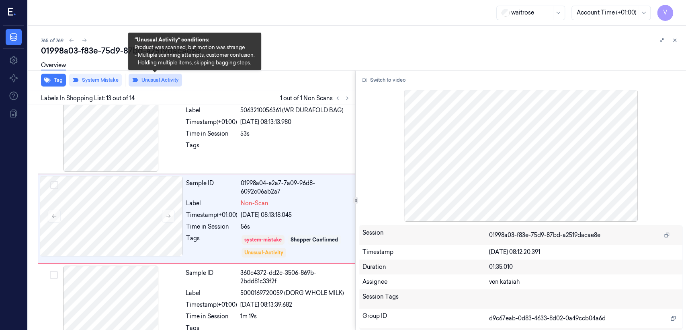
click at [159, 82] on button "Unusual Activity" at bounding box center [155, 80] width 53 height 13
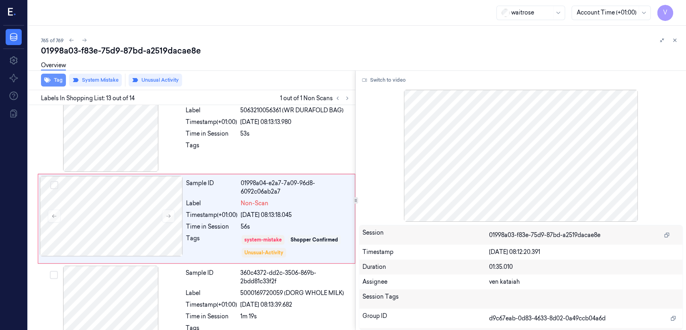
click at [57, 82] on button "Tag" at bounding box center [53, 80] width 25 height 13
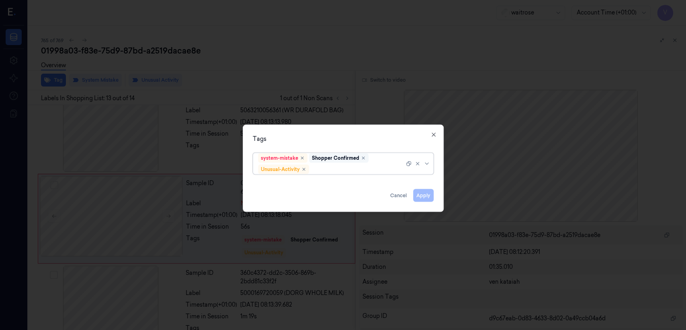
scroll to position [956, 0]
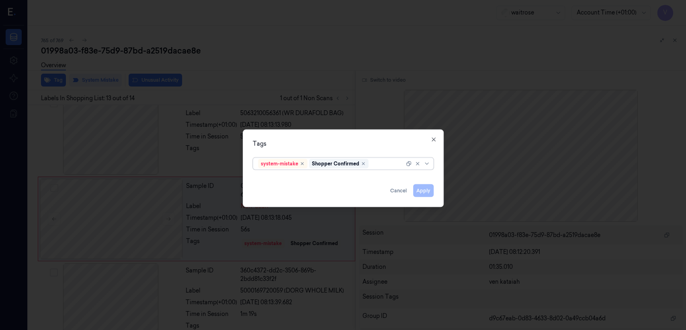
click at [389, 161] on div at bounding box center [387, 163] width 34 height 8
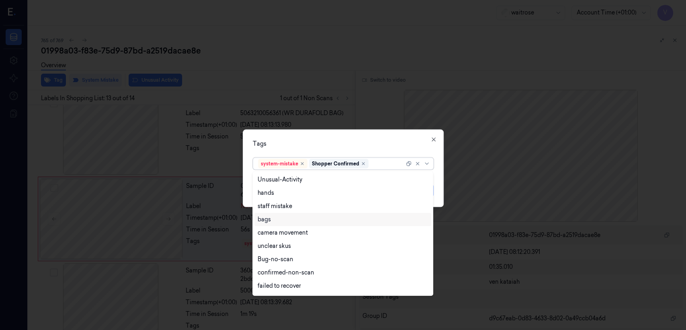
click at [267, 223] on div "bags" at bounding box center [264, 219] width 13 height 8
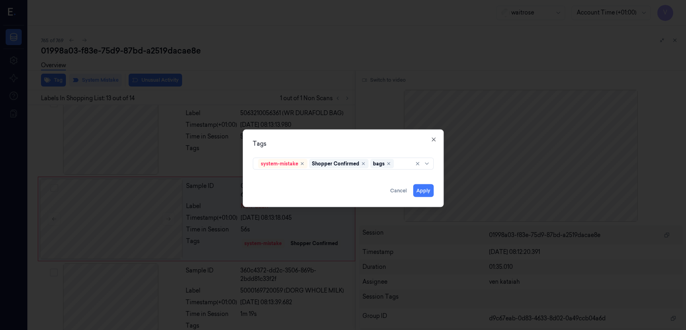
click at [333, 149] on div "Tags system-mistake Shopper Confirmed bags Apply Cancel Close" at bounding box center [343, 168] width 201 height 78
click at [428, 189] on button "Apply" at bounding box center [423, 190] width 21 height 13
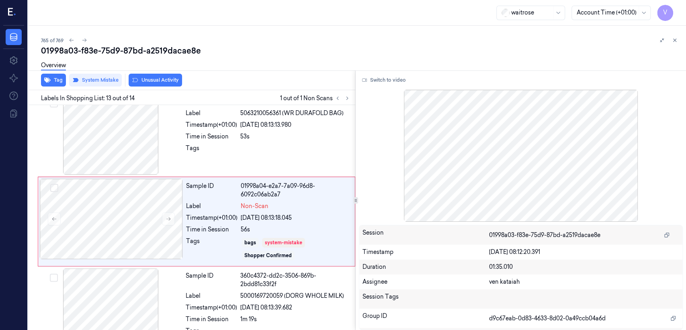
scroll to position [959, 0]
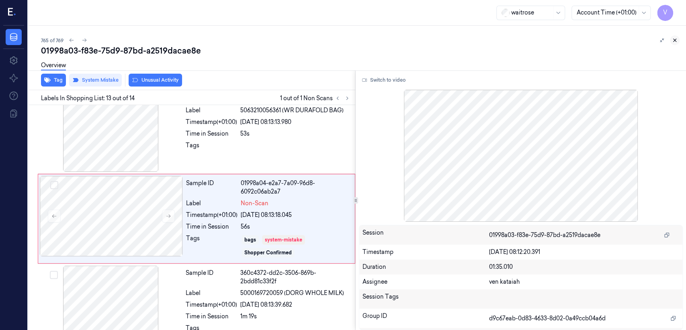
click at [674, 43] on icon at bounding box center [675, 40] width 6 height 6
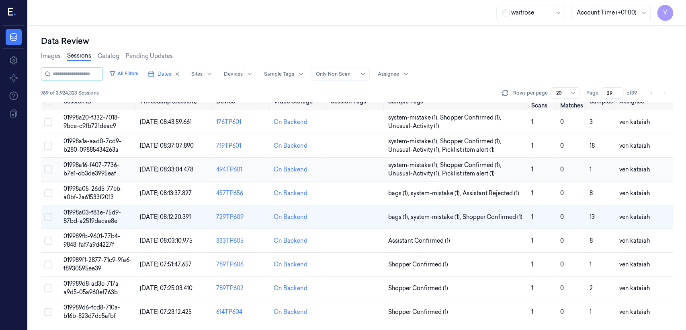
scroll to position [9, 0]
click at [406, 243] on span "Assistant Confirmed (1)" at bounding box center [419, 241] width 62 height 8
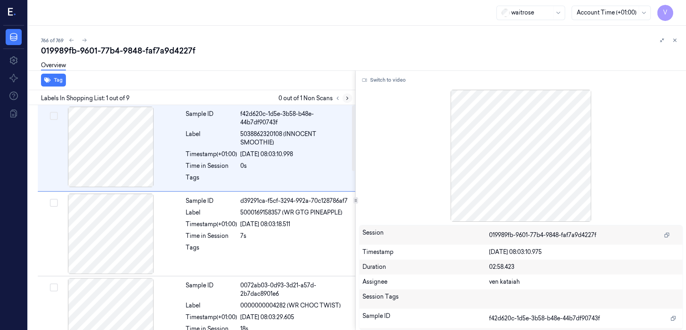
click at [349, 97] on icon at bounding box center [348, 98] width 6 height 6
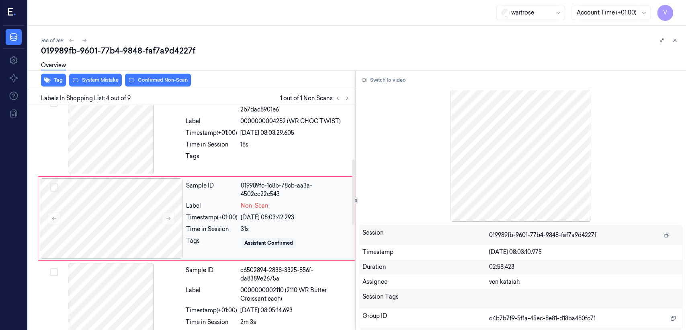
scroll to position [185, 0]
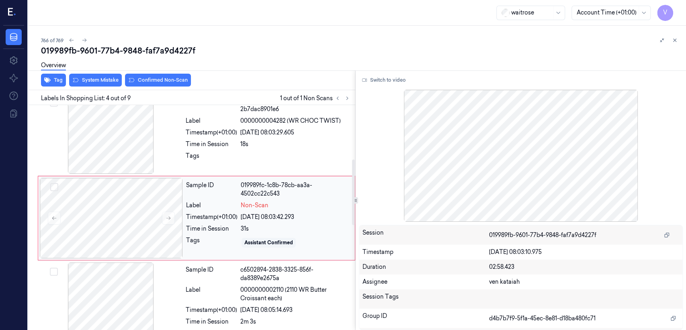
click at [236, 224] on div "Time in Session" at bounding box center [211, 228] width 51 height 8
click at [265, 146] on div "18s" at bounding box center [295, 144] width 110 height 8
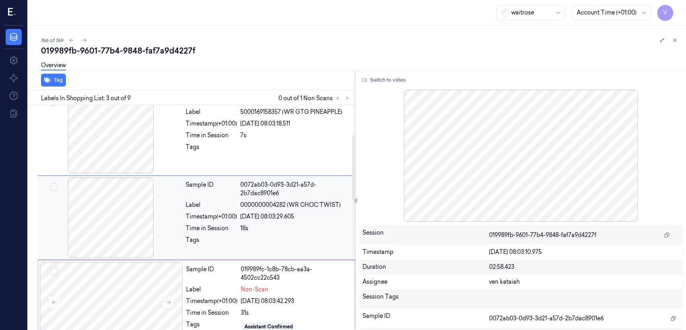
scroll to position [100, 0]
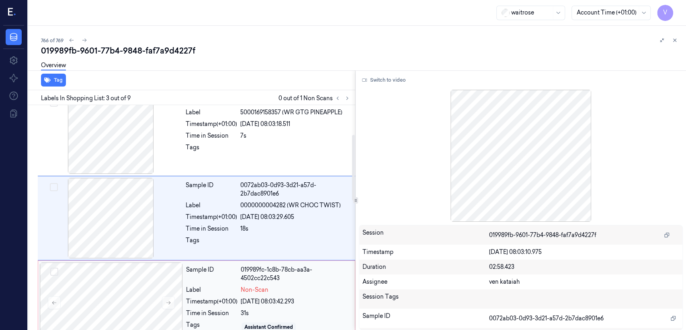
click at [277, 284] on div "Sample ID 019989fc-1c8b-78cb-aa3a-4502cc22c543 Label Non-Scan Timestamp (+01:00…" at bounding box center [268, 302] width 171 height 80
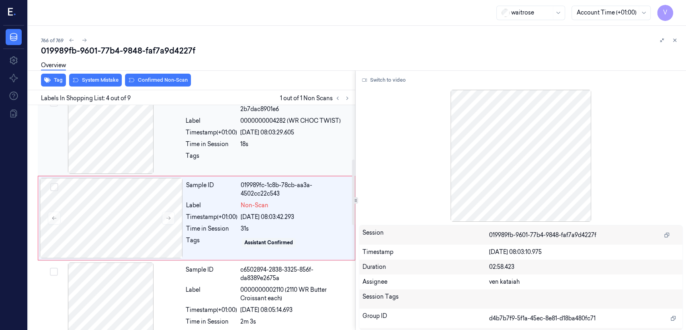
click at [254, 155] on div at bounding box center [295, 158] width 110 height 13
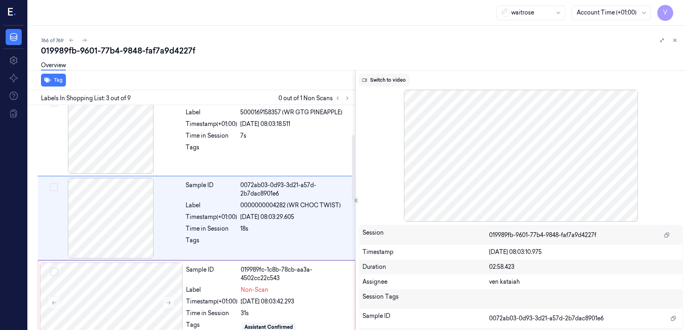
click at [382, 79] on button "Switch to video" at bounding box center [384, 80] width 50 height 13
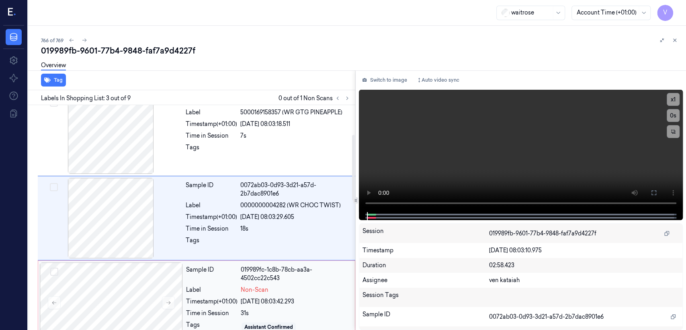
click at [251, 273] on div "019989fc-1c8b-78cb-aa3a-4502cc22c543" at bounding box center [295, 273] width 109 height 17
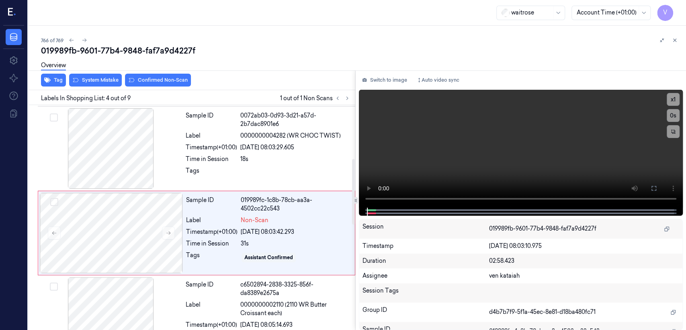
scroll to position [185, 0]
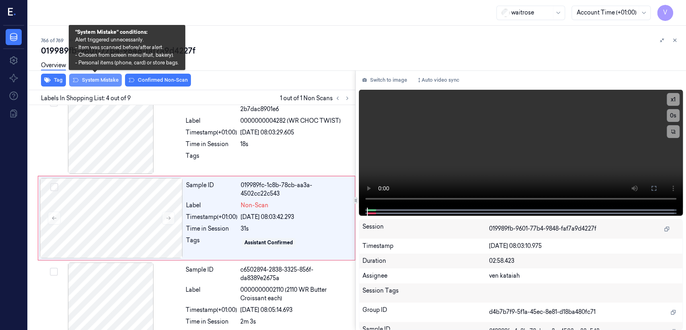
click at [89, 81] on button "System Mistake" at bounding box center [95, 80] width 53 height 13
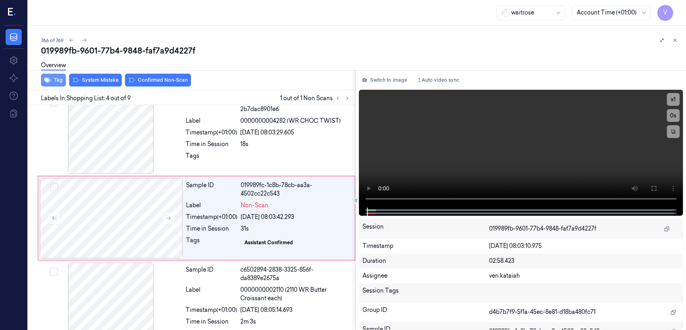
click at [52, 79] on button "Tag" at bounding box center [53, 80] width 25 height 13
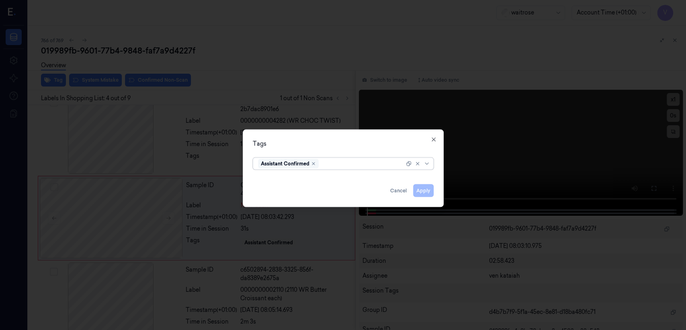
scroll to position [187, 0]
click at [384, 164] on div at bounding box center [388, 163] width 33 height 8
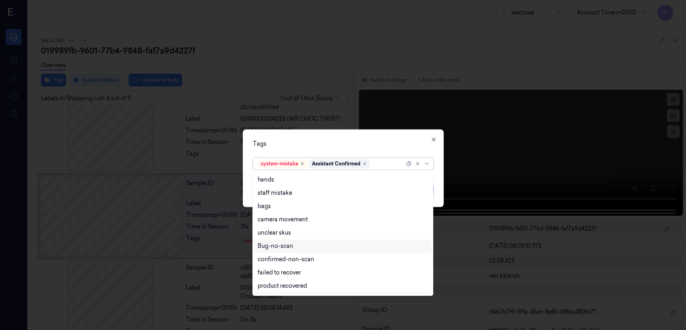
scroll to position [89, 0]
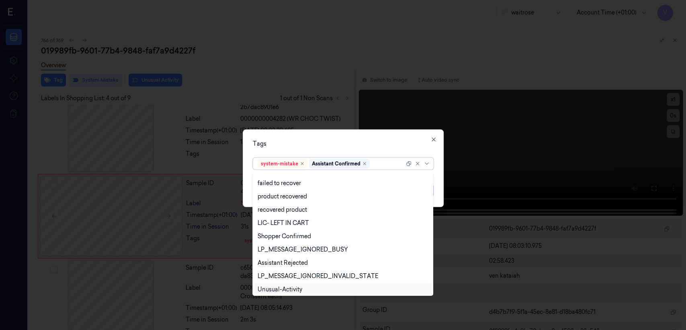
click at [290, 288] on div "Unusual-Activity" at bounding box center [280, 289] width 45 height 8
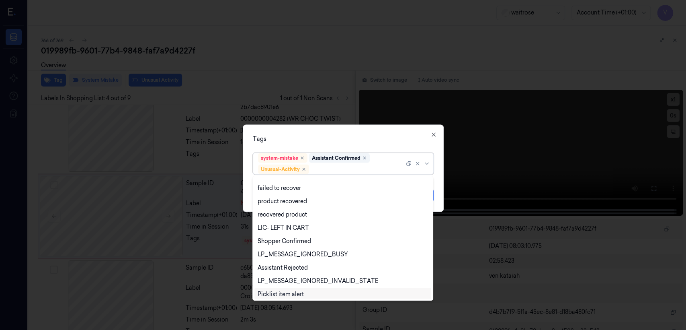
click at [286, 295] on div "Picklist item alert" at bounding box center [281, 294] width 46 height 8
click at [381, 147] on div "Tags option Picklist item alert, selected. Use Up and Down to choose options, p…" at bounding box center [343, 168] width 201 height 87
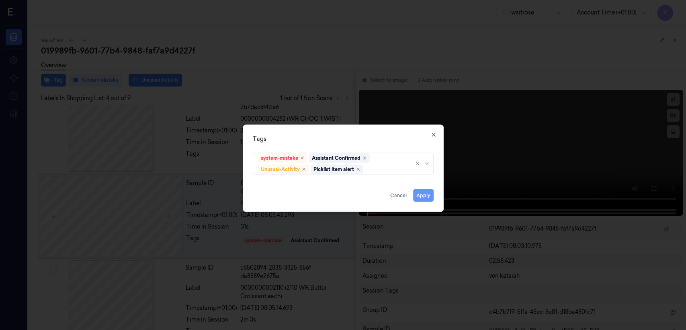
click at [415, 195] on button "Apply" at bounding box center [423, 195] width 21 height 13
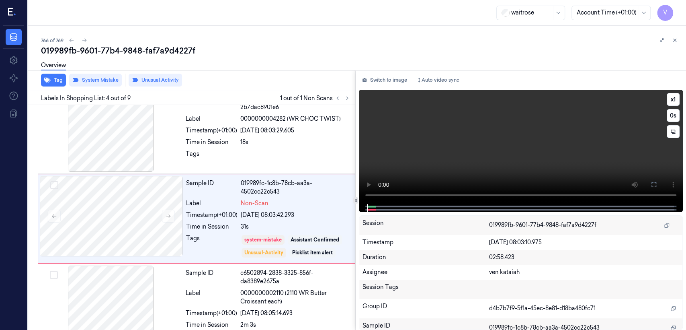
scroll to position [187, 0]
click at [273, 152] on div at bounding box center [295, 155] width 110 height 13
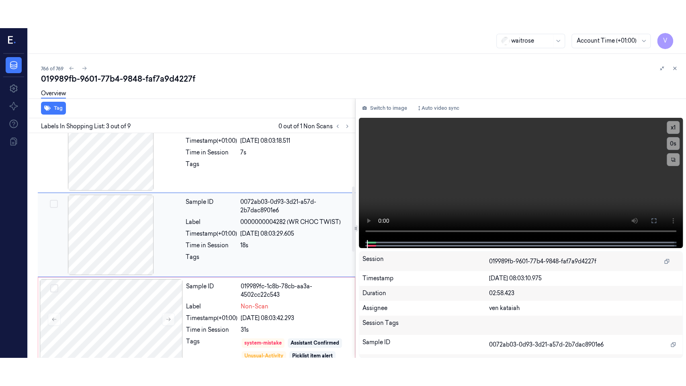
scroll to position [100, 0]
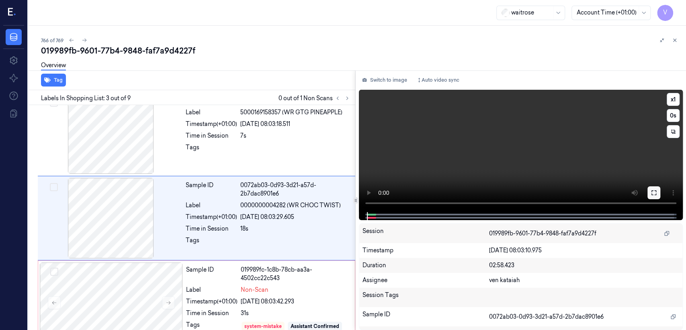
click at [655, 192] on icon at bounding box center [654, 192] width 6 height 6
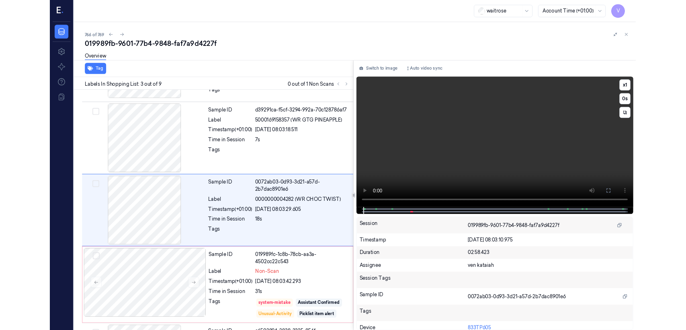
scroll to position [72, 0]
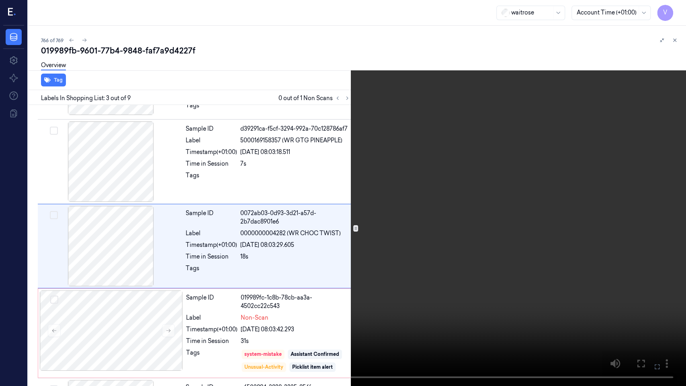
click at [260, 291] on video at bounding box center [343, 193] width 686 height 386
click at [253, 280] on video at bounding box center [343, 193] width 686 height 386
click at [0, 0] on icon at bounding box center [0, 0] width 0 height 0
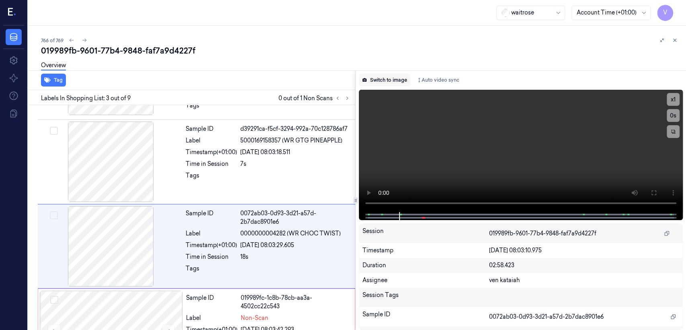
click at [381, 84] on button "Switch to image" at bounding box center [384, 80] width 51 height 13
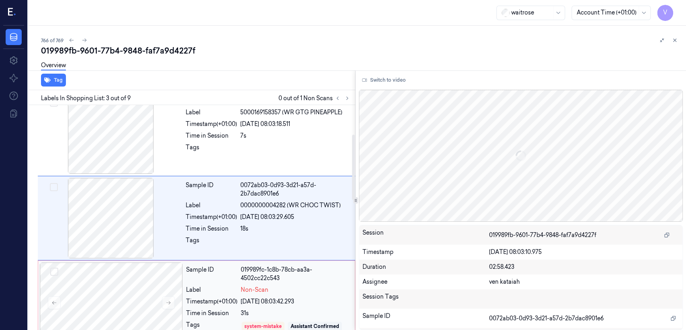
click at [250, 289] on span "Non-Scan" at bounding box center [255, 290] width 28 height 8
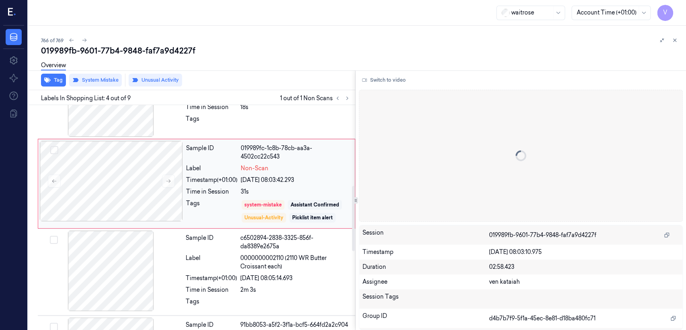
scroll to position [277, 0]
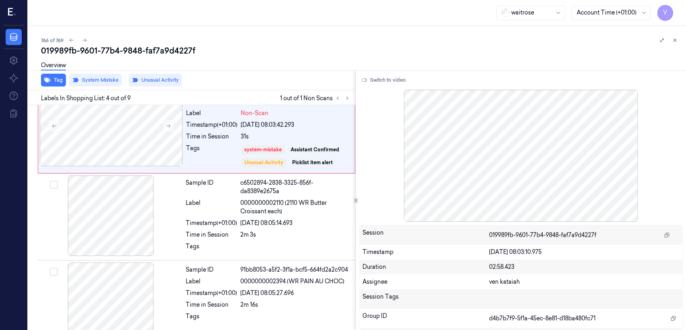
click at [675, 35] on div "766 of 769 019989fb-9601-77b4-9848-faf7a9d4227f Overview Tag System Mistake Unu…" at bounding box center [357, 178] width 658 height 304
click at [672, 42] on icon at bounding box center [675, 40] width 6 height 6
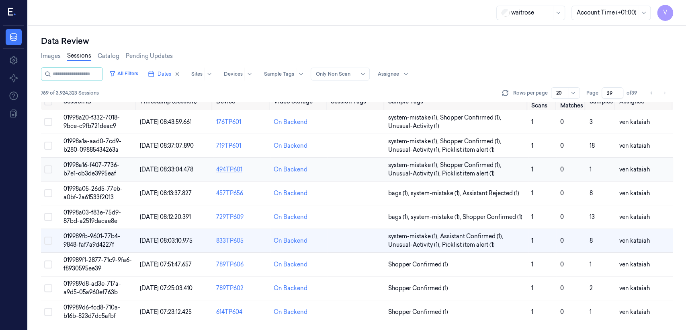
scroll to position [9, 0]
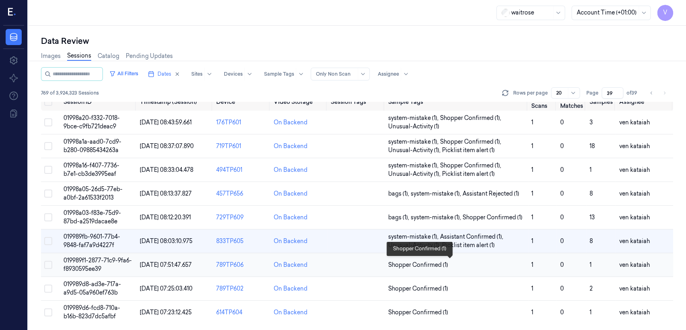
click at [423, 265] on span "Shopper Confirmed (1)" at bounding box center [418, 265] width 60 height 8
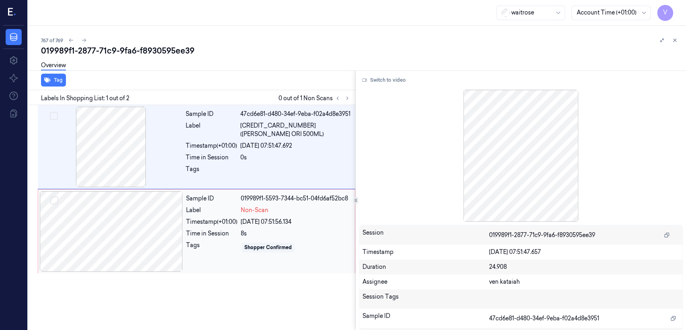
click at [260, 210] on span "Non-Scan" at bounding box center [255, 210] width 28 height 8
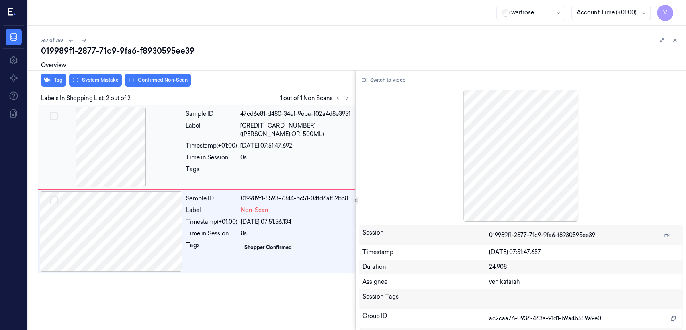
click at [226, 162] on div "Time in Session" at bounding box center [211, 157] width 51 height 8
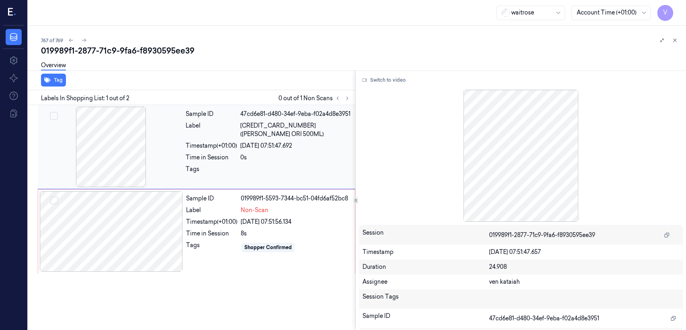
click at [163, 158] on div at bounding box center [110, 147] width 143 height 80
click at [170, 214] on div at bounding box center [111, 231] width 143 height 80
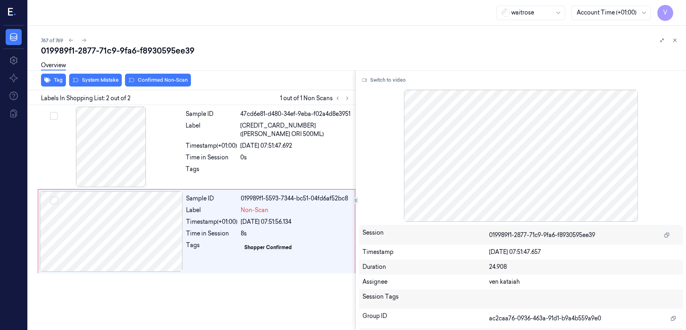
drag, startPoint x: 171, startPoint y: 167, endPoint x: 108, endPoint y: 84, distance: 104.2
click at [172, 164] on div at bounding box center [110, 147] width 143 height 80
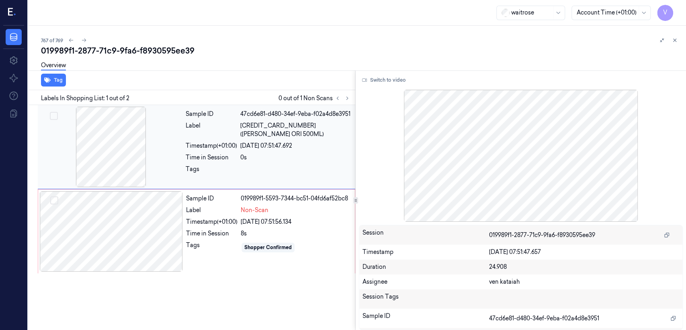
drag, startPoint x: 139, startPoint y: 234, endPoint x: 104, endPoint y: 139, distance: 101.2
click at [139, 236] on div at bounding box center [111, 231] width 143 height 80
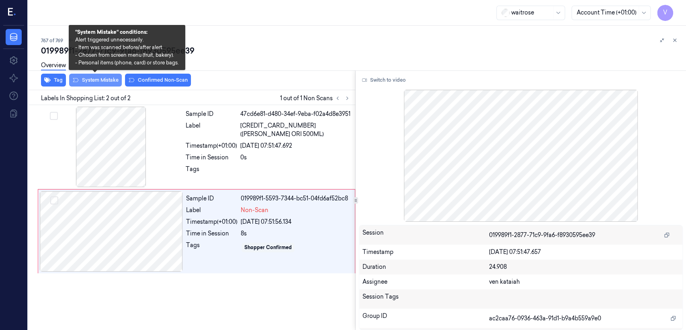
click at [90, 84] on button "System Mistake" at bounding box center [95, 80] width 53 height 13
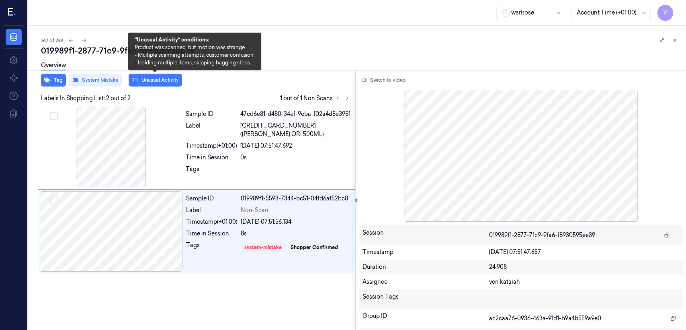
click at [158, 79] on button "Unusual Activity" at bounding box center [155, 80] width 53 height 13
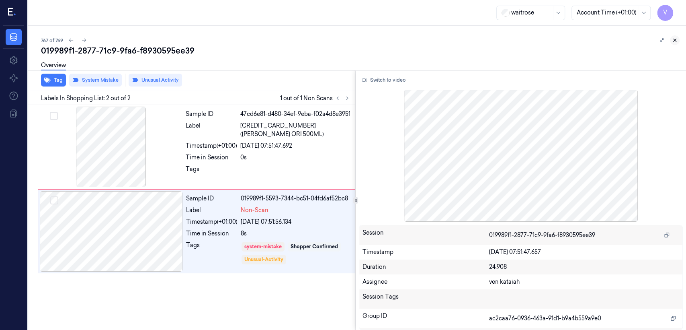
click at [676, 44] on button at bounding box center [675, 40] width 10 height 10
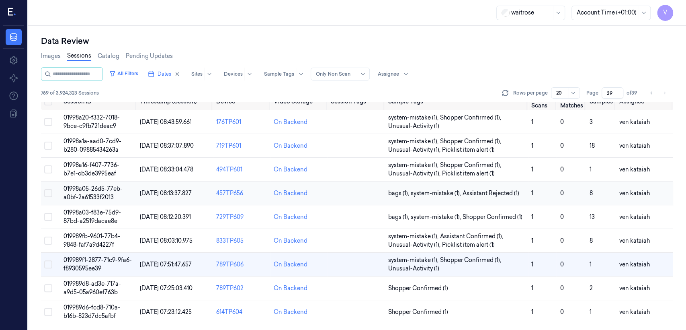
scroll to position [9, 0]
click at [417, 290] on span "Shopper Confirmed (1)" at bounding box center [418, 288] width 60 height 8
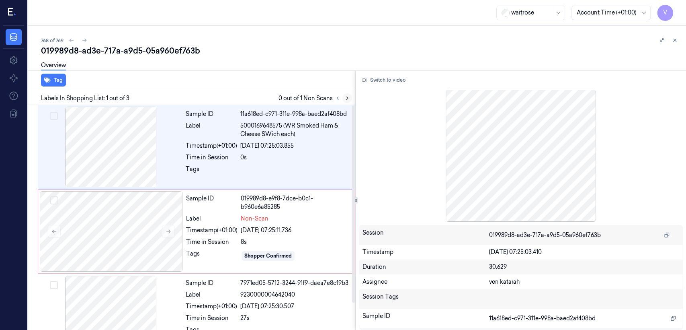
click at [349, 98] on icon at bounding box center [348, 98] width 6 height 6
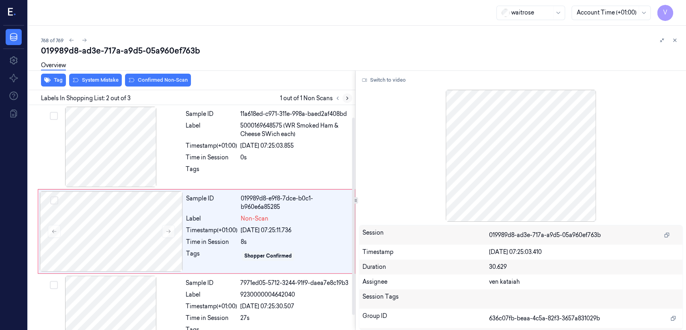
scroll to position [14, 0]
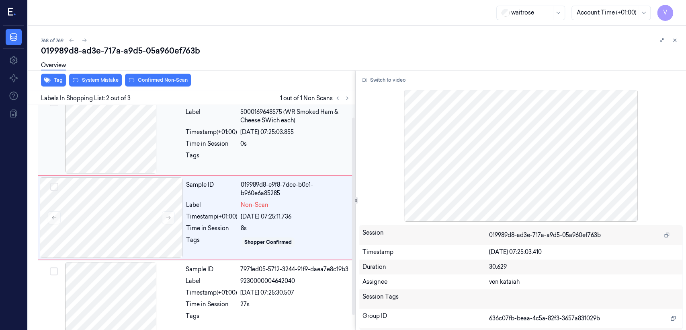
click at [259, 150] on div "Sample ID 11a618ed-c971-311e-998a-baed2af408bd Label 5000169648575 (WR Smoked H…" at bounding box center [268, 133] width 171 height 80
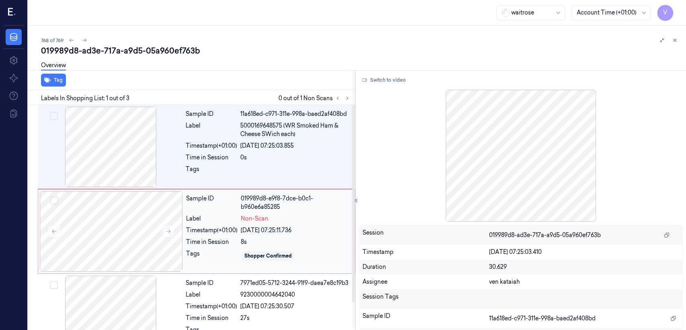
drag, startPoint x: 232, startPoint y: 238, endPoint x: 199, endPoint y: 239, distance: 33.0
click at [232, 239] on div "Time in Session" at bounding box center [211, 242] width 51 height 8
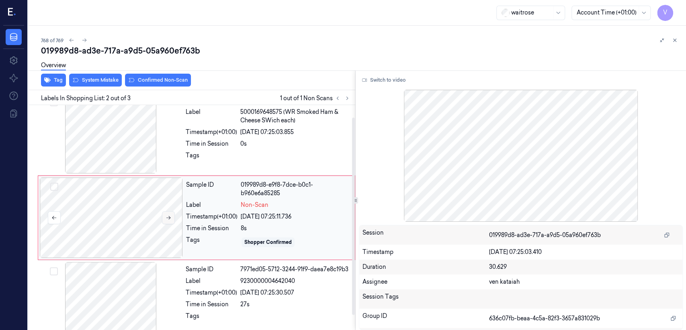
click at [167, 222] on button at bounding box center [168, 217] width 13 height 13
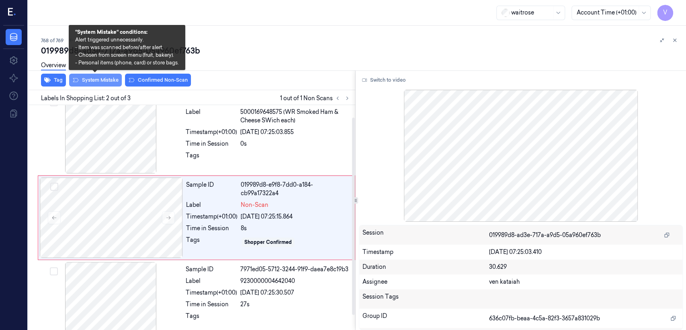
click at [91, 78] on button "System Mistake" at bounding box center [95, 80] width 53 height 13
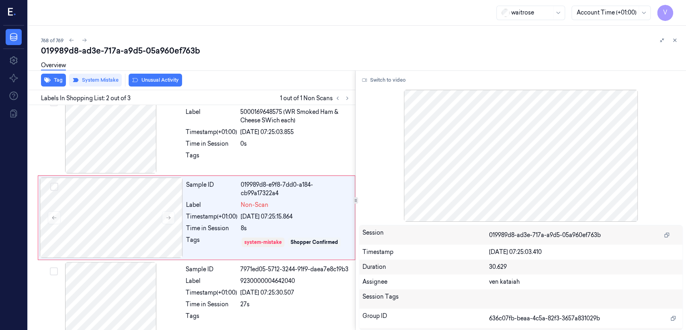
click at [161, 81] on button "Unusual Activity" at bounding box center [155, 80] width 53 height 13
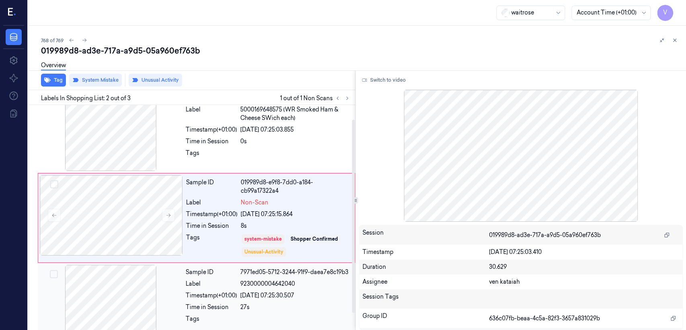
click at [117, 292] on div at bounding box center [110, 305] width 143 height 80
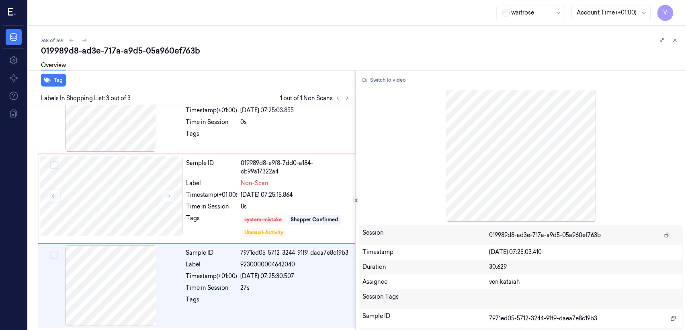
click at [674, 46] on div "019989d8-ad3e-717a-a9d5-05a960ef763b" at bounding box center [360, 50] width 639 height 11
click at [674, 43] on icon at bounding box center [675, 40] width 6 height 6
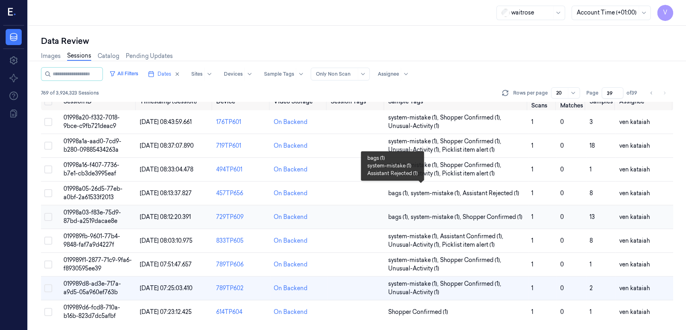
scroll to position [9, 0]
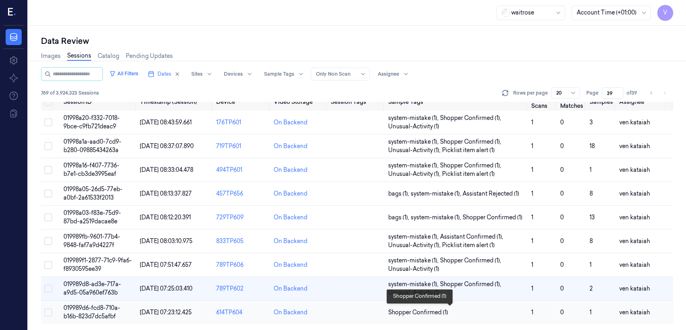
click at [425, 315] on span "Shopper Confirmed (1)" at bounding box center [418, 312] width 60 height 8
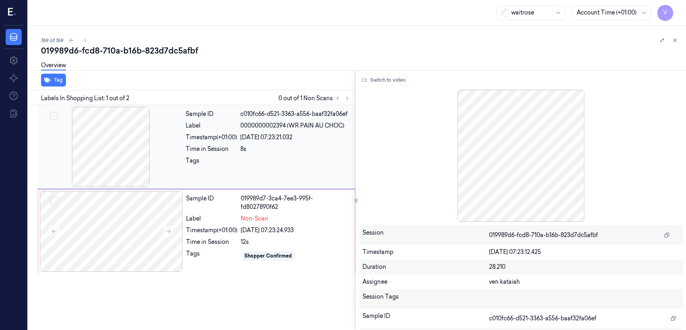
click at [221, 146] on div "Time in Session" at bounding box center [211, 149] width 51 height 8
click at [384, 81] on button "Switch to video" at bounding box center [384, 80] width 50 height 13
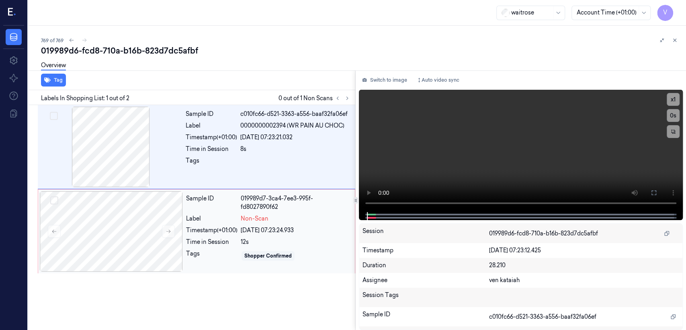
click at [222, 223] on div "Sample ID 019989d7-3ca4-7ee3-995f-fd8027890f62 Label Non-Scan Timestamp (+01:00…" at bounding box center [268, 231] width 171 height 80
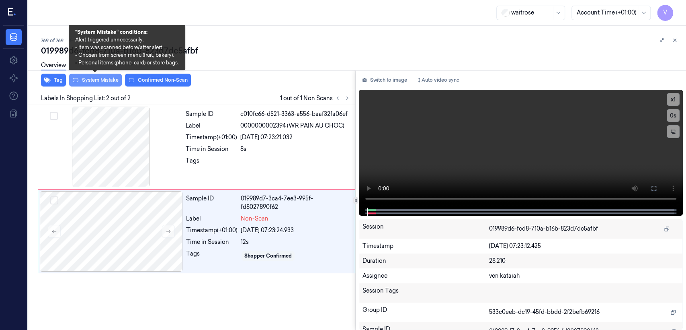
click at [97, 80] on button "System Mistake" at bounding box center [95, 80] width 53 height 13
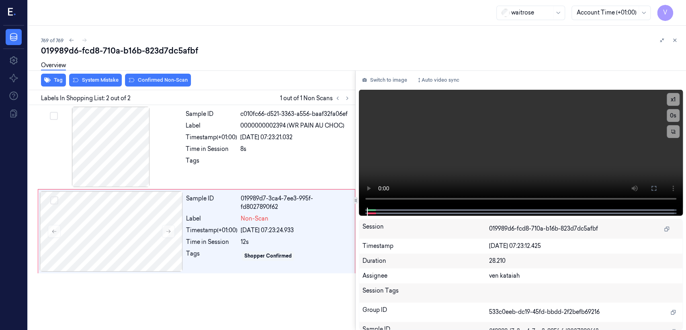
click at [61, 76] on div "Overview" at bounding box center [53, 66] width 25 height 21
click at [56, 81] on button "Tag" at bounding box center [53, 80] width 25 height 13
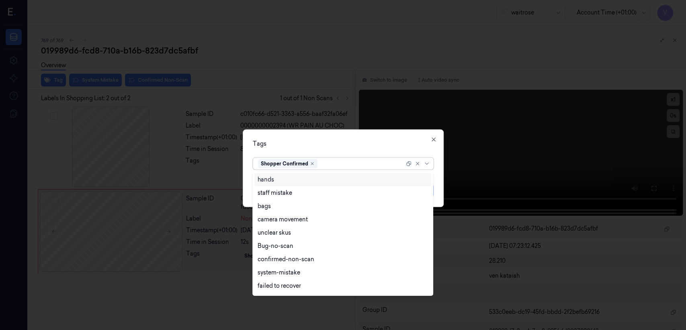
click at [375, 166] on div at bounding box center [361, 163] width 85 height 8
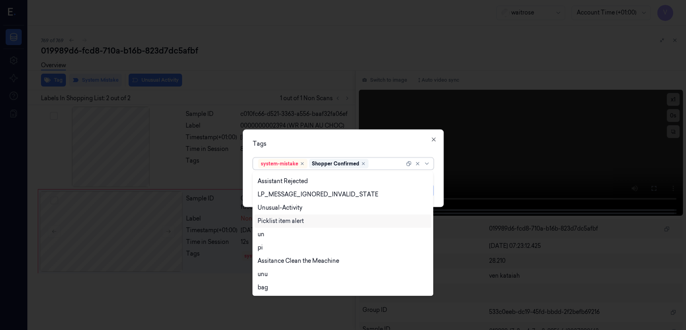
click at [296, 225] on div "Picklist item alert" at bounding box center [343, 220] width 177 height 13
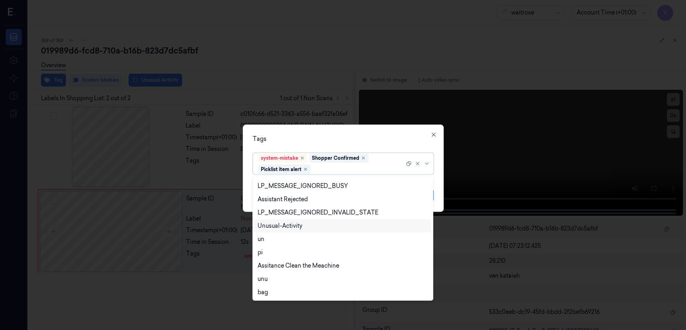
click at [284, 227] on div "Unusual-Activity" at bounding box center [280, 226] width 45 height 8
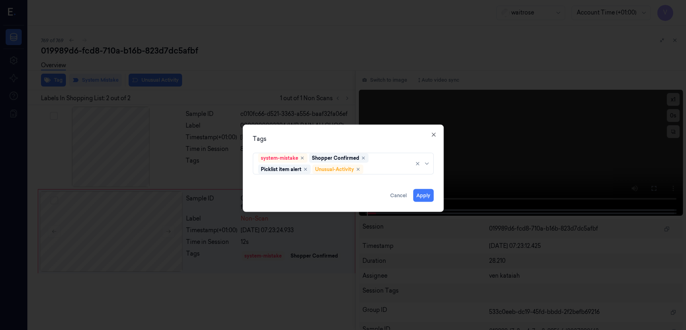
drag, startPoint x: 349, startPoint y: 145, endPoint x: 357, endPoint y: 152, distance: 11.1
click at [353, 146] on div "Tags system-mistake Shopper Confirmed Picklist item alert Unusual-Activity Appl…" at bounding box center [343, 168] width 201 height 87
click at [423, 191] on button "Apply" at bounding box center [423, 195] width 21 height 13
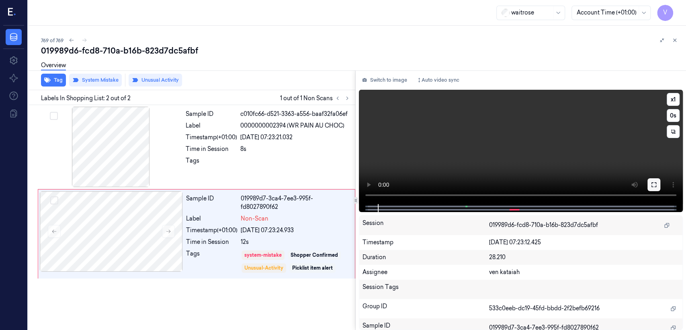
click at [653, 184] on icon at bounding box center [654, 184] width 6 height 6
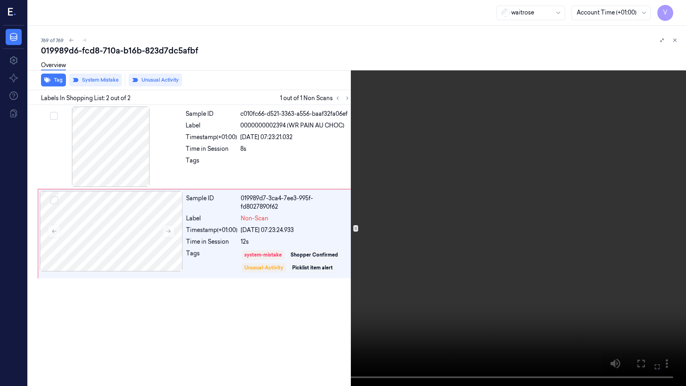
click at [0, 0] on icon at bounding box center [0, 0] width 0 height 0
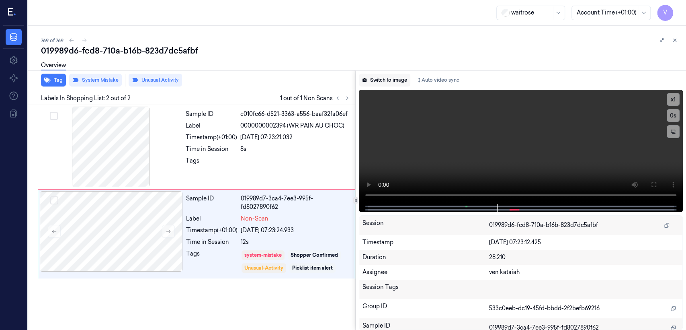
click at [378, 82] on button "Switch to image" at bounding box center [384, 80] width 51 height 13
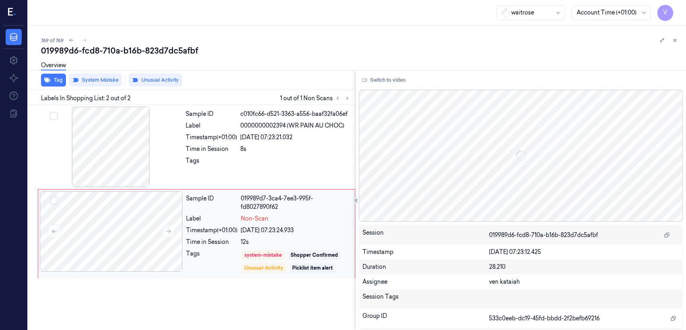
click at [224, 234] on div "Timestamp (+01:00)" at bounding box center [211, 230] width 51 height 8
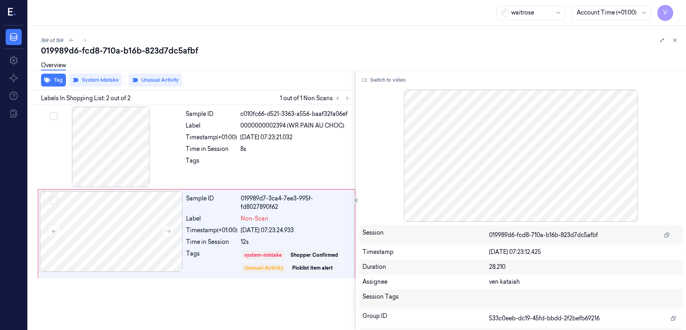
click at [681, 40] on div "769 of 769 019989d6-fcd8-710a-b16b-823d7dc5afbf Overview Tag System Mistake Unu…" at bounding box center [357, 178] width 658 height 304
click at [678, 41] on icon at bounding box center [675, 40] width 6 height 6
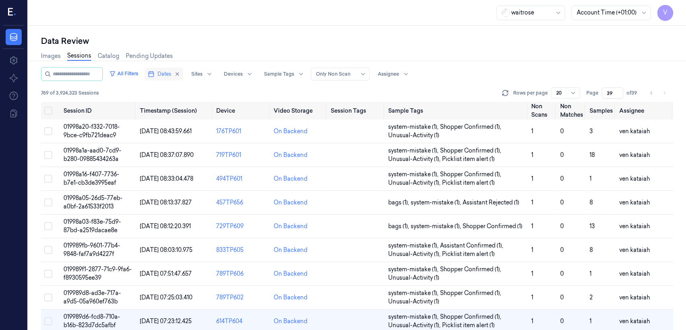
click at [168, 74] on span "Dates" at bounding box center [165, 73] width 14 height 7
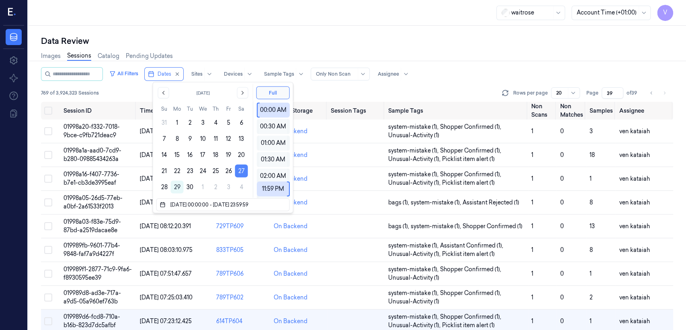
click at [243, 172] on button "27" at bounding box center [241, 170] width 13 height 13
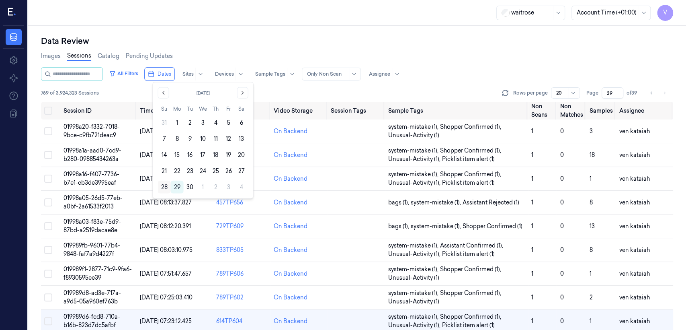
click at [164, 187] on button "28" at bounding box center [164, 187] width 13 height 13
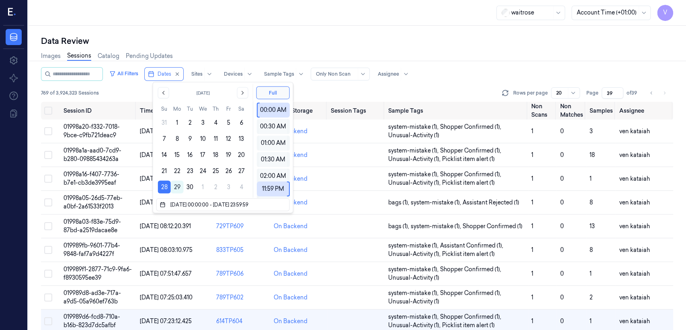
click at [282, 47] on div "Images Sessions Catalog Pending Updates" at bounding box center [357, 57] width 633 height 21
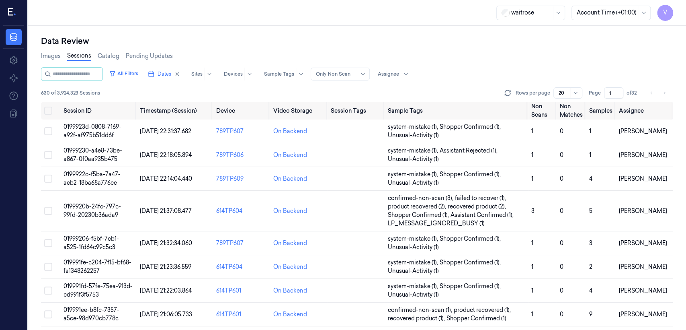
drag, startPoint x: 611, startPoint y: 91, endPoint x: 607, endPoint y: 97, distance: 7.6
click at [607, 97] on input "1" at bounding box center [613, 92] width 19 height 11
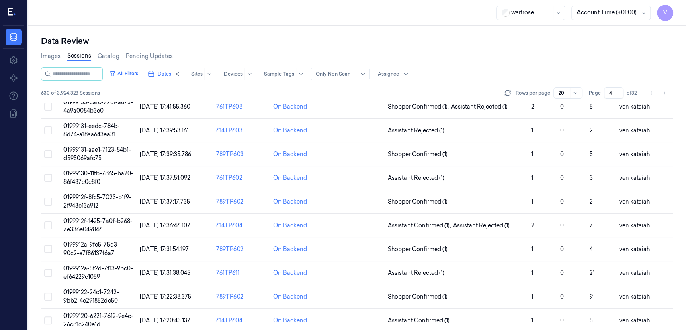
scroll to position [269, 0]
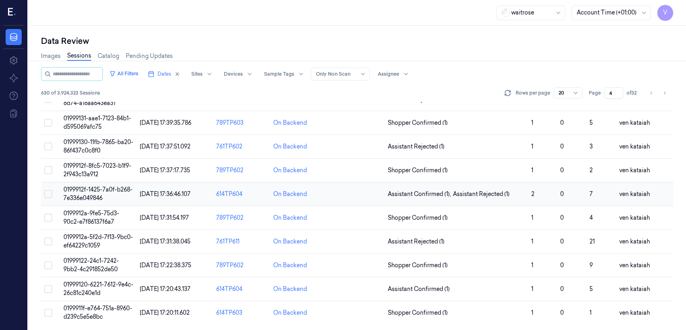
type input "4"
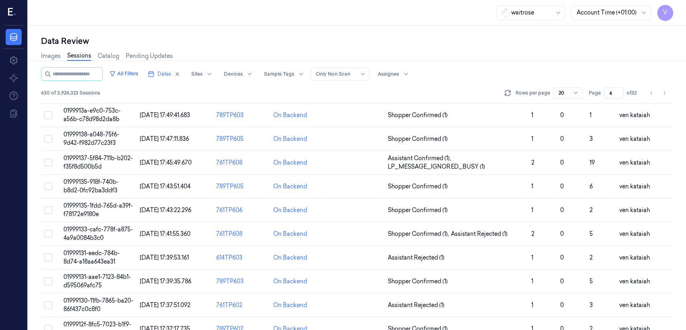
scroll to position [0, 0]
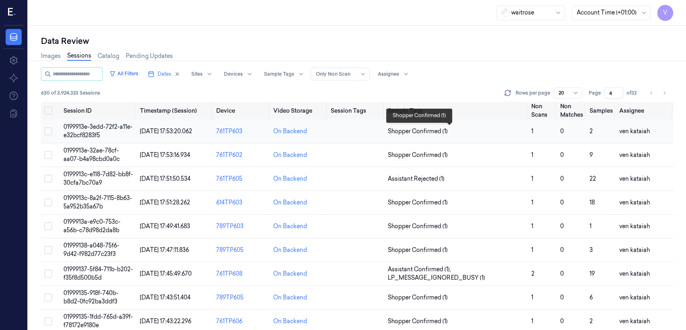
click at [405, 131] on span "Shopper Confirmed (1)" at bounding box center [418, 131] width 60 height 8
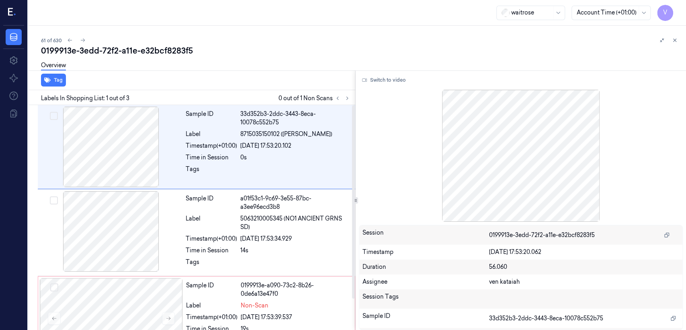
click at [351, 103] on div "Labels In Shopping List: 1 out of 3 0 out of 1 Non Scans" at bounding box center [190, 97] width 331 height 15
click at [349, 96] on icon at bounding box center [348, 98] width 6 height 6
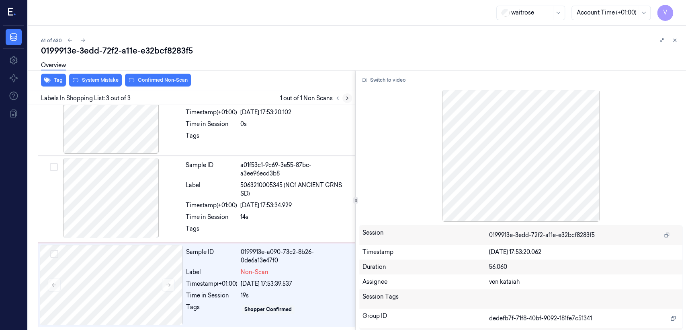
scroll to position [35, 0]
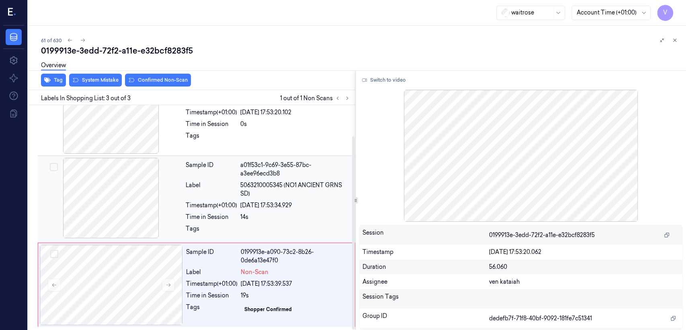
click at [274, 195] on span "5063210005345 (NO1 ANCIENT GRNS SD)" at bounding box center [295, 189] width 110 height 17
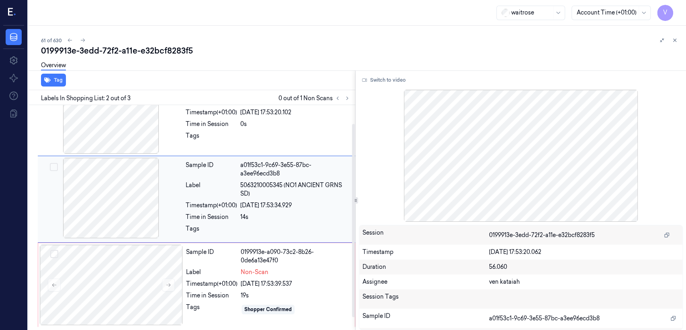
scroll to position [17, 0]
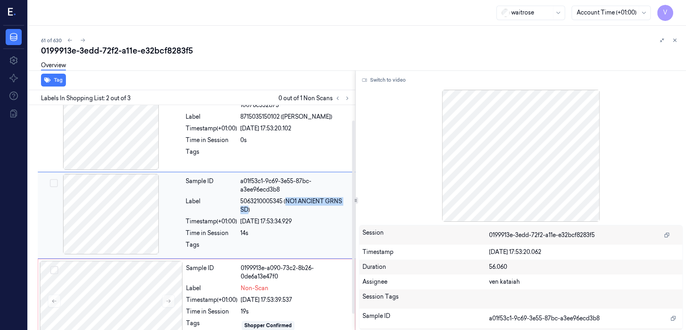
drag, startPoint x: 286, startPoint y: 203, endPoint x: 247, endPoint y: 211, distance: 39.0
click at [247, 211] on span "5063210005345 (NO1 ANCIENT GRNS SD)" at bounding box center [295, 205] width 110 height 17
copy span "NO1 ANCIENT GRNS SD"
click at [267, 276] on div "0199913e-a090-73c2-8b26-0de6a13e47f0" at bounding box center [295, 272] width 109 height 17
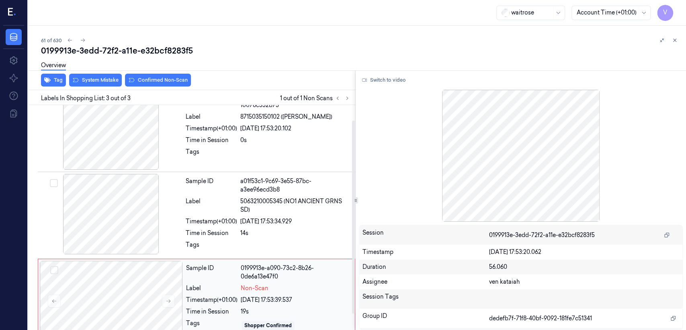
scroll to position [35, 0]
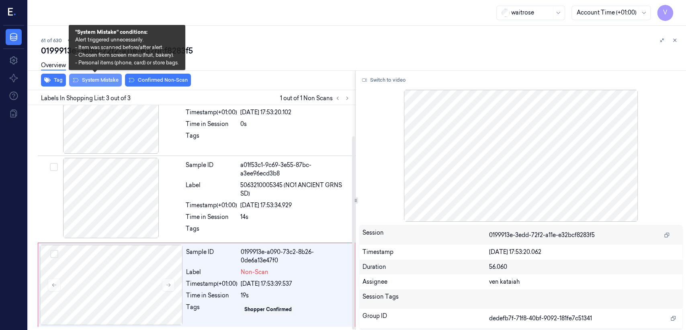
click at [93, 84] on button "System Mistake" at bounding box center [95, 80] width 53 height 13
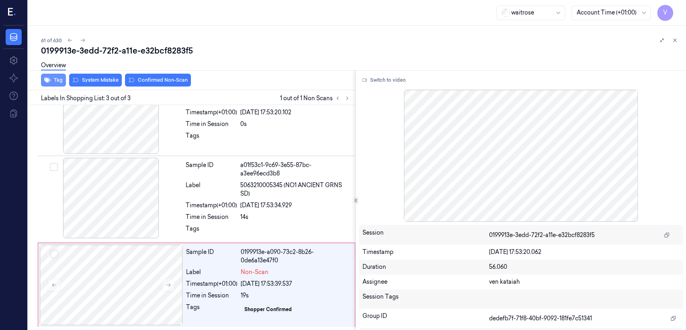
click at [56, 80] on button "Tag" at bounding box center [53, 80] width 25 height 13
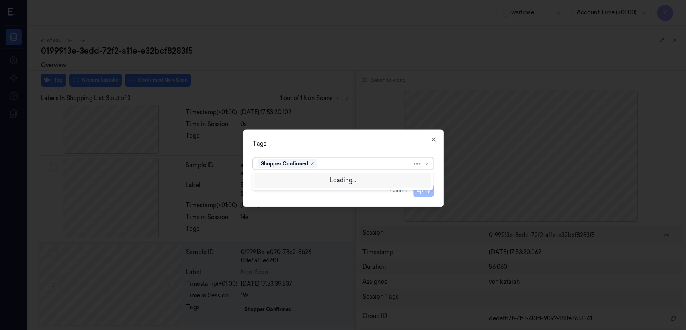
click at [370, 162] on div at bounding box center [365, 163] width 93 height 8
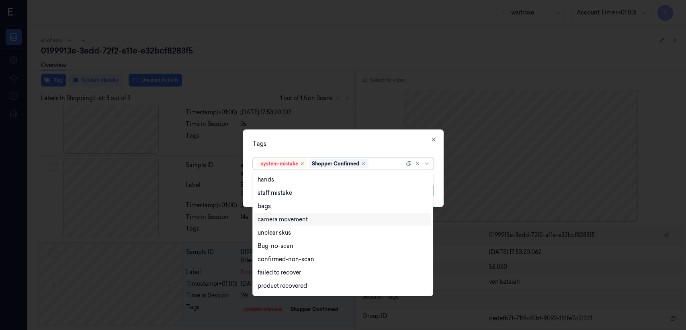
scroll to position [118, 0]
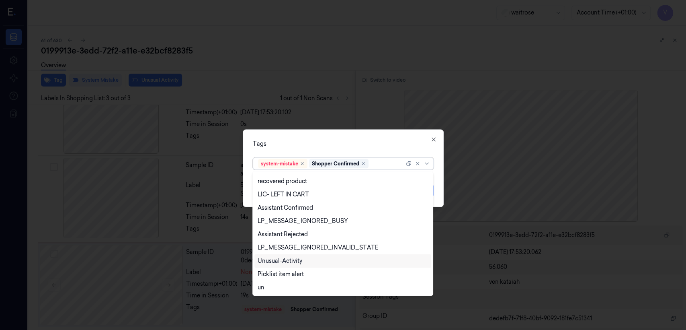
click at [280, 263] on div "Unusual-Activity" at bounding box center [280, 261] width 45 height 8
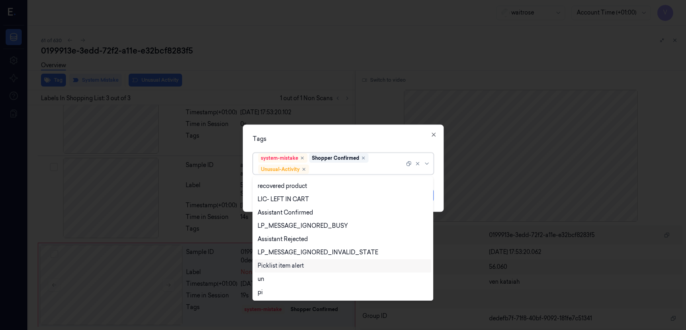
click at [281, 260] on div "Picklist item alert" at bounding box center [343, 265] width 177 height 13
drag, startPoint x: 391, startPoint y: 144, endPoint x: 427, endPoint y: 187, distance: 56.0
click at [397, 149] on div "Tags option Picklist item alert, selected. 20 results available. Use Up and Dow…" at bounding box center [343, 168] width 201 height 87
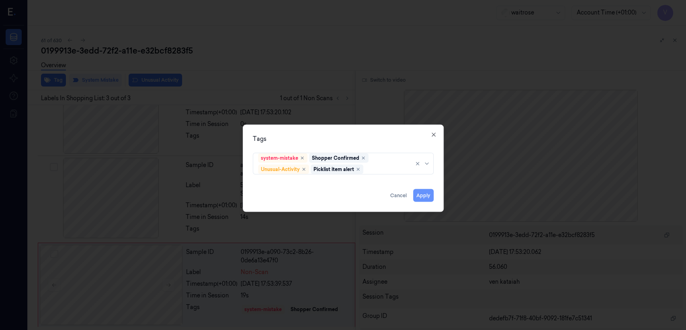
click at [422, 195] on button "Apply" at bounding box center [423, 195] width 21 height 13
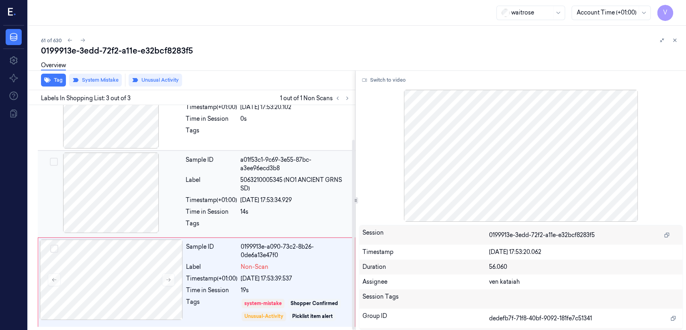
click at [298, 199] on div "[DATE] 17:53:34.929" at bounding box center [295, 200] width 110 height 8
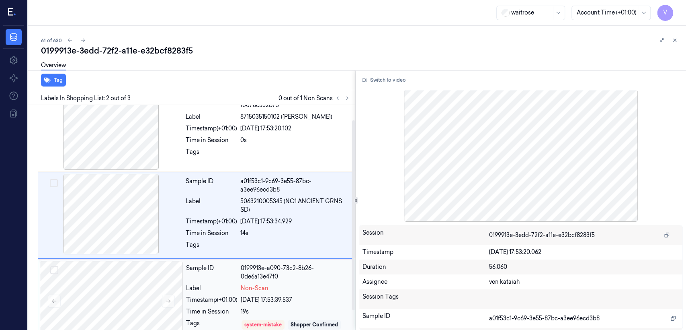
click at [272, 281] on div "0199913e-a090-73c2-8b26-0de6a13e47f0" at bounding box center [295, 272] width 109 height 17
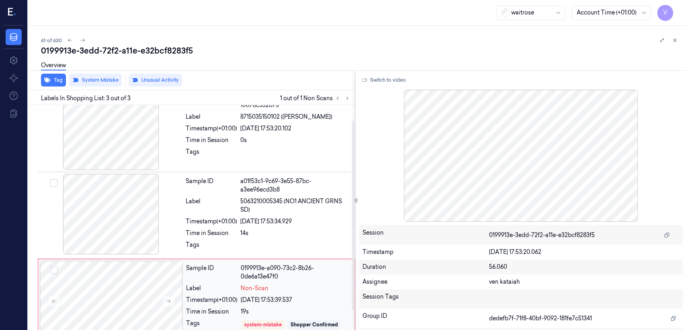
scroll to position [41, 0]
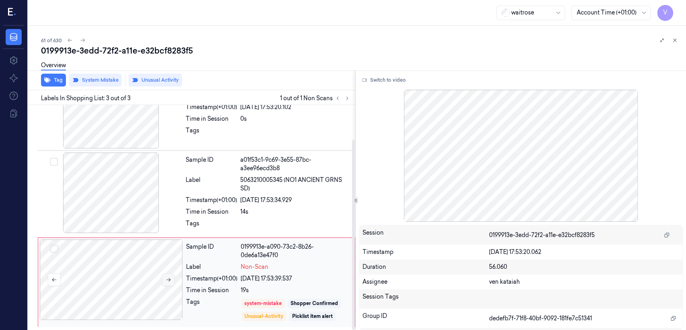
click at [167, 275] on button at bounding box center [168, 279] width 13 height 13
click at [168, 282] on icon at bounding box center [169, 280] width 6 height 6
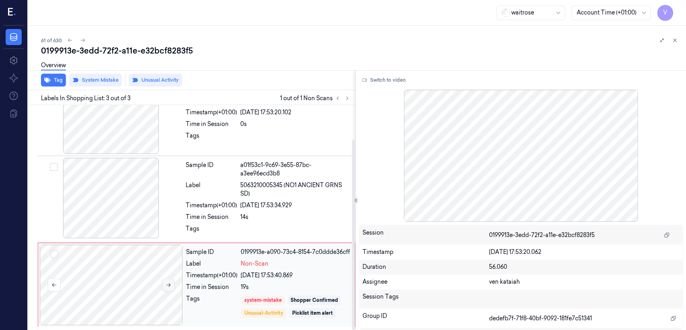
click at [168, 282] on icon at bounding box center [169, 285] width 6 height 6
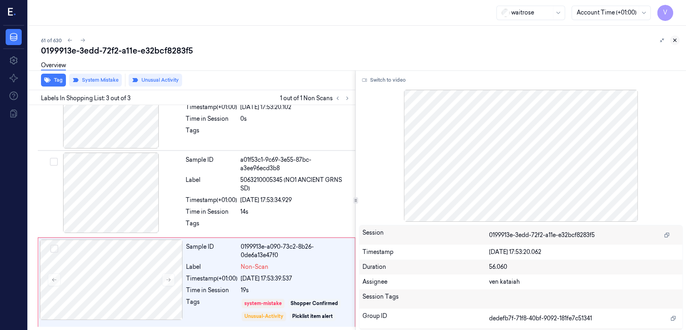
click at [675, 42] on icon at bounding box center [675, 40] width 6 height 6
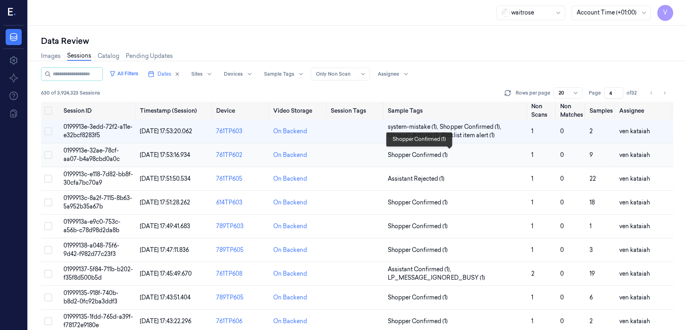
click at [403, 154] on span "Shopper Confirmed (1)" at bounding box center [418, 155] width 60 height 8
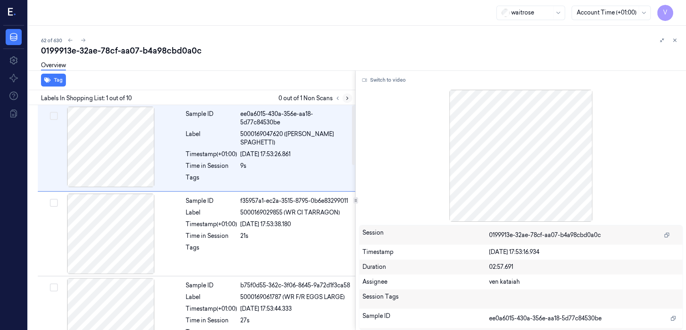
click at [343, 98] on button at bounding box center [348, 98] width 10 height 10
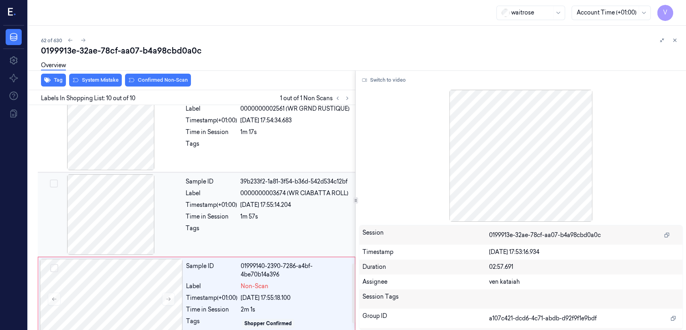
scroll to position [624, 0]
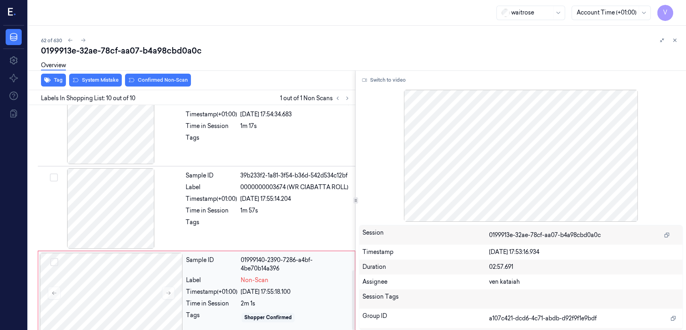
click at [188, 256] on div "Sample ID" at bounding box center [211, 264] width 51 height 17
click at [236, 195] on div "Timestamp (+01:00)" at bounding box center [211, 199] width 51 height 8
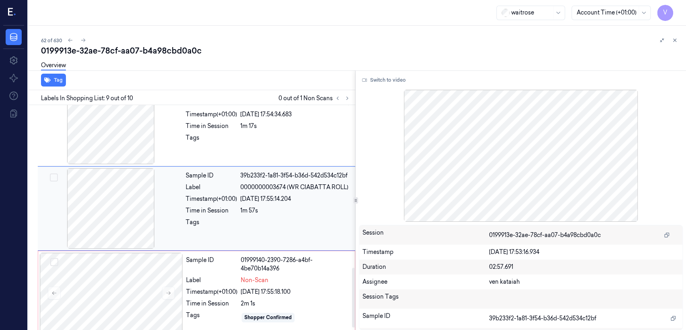
scroll to position [606, 0]
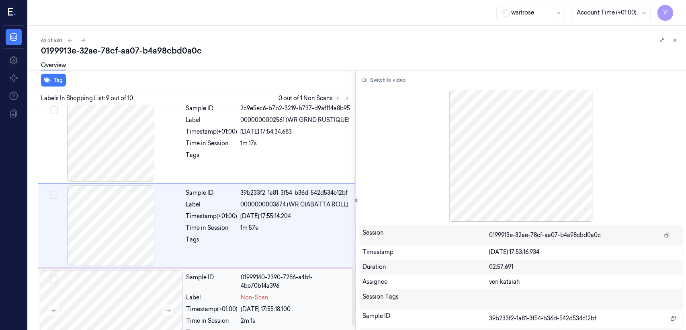
click at [272, 305] on div "[DATE] 17:55:18.100" at bounding box center [295, 309] width 109 height 8
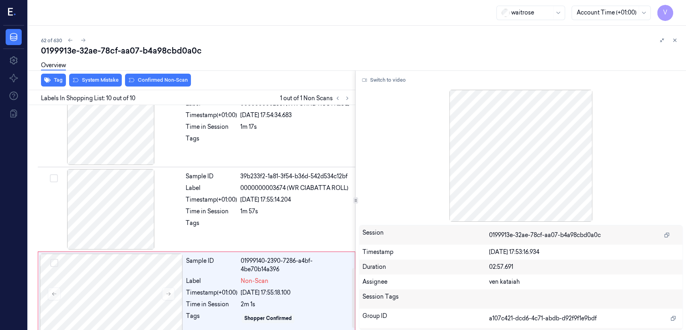
scroll to position [624, 0]
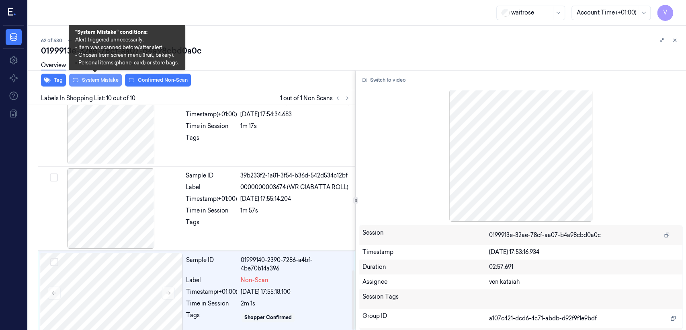
click at [106, 79] on button "System Mistake" at bounding box center [95, 80] width 53 height 13
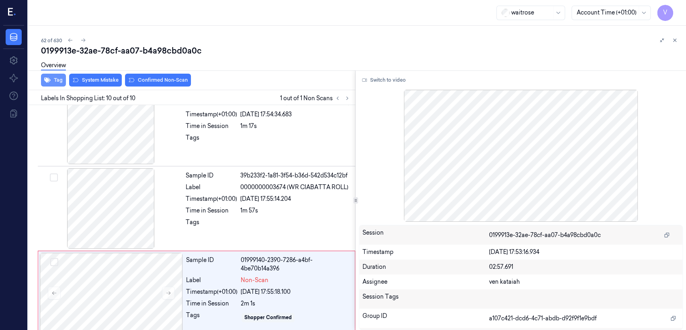
click at [46, 81] on icon "button" at bounding box center [47, 80] width 6 height 5
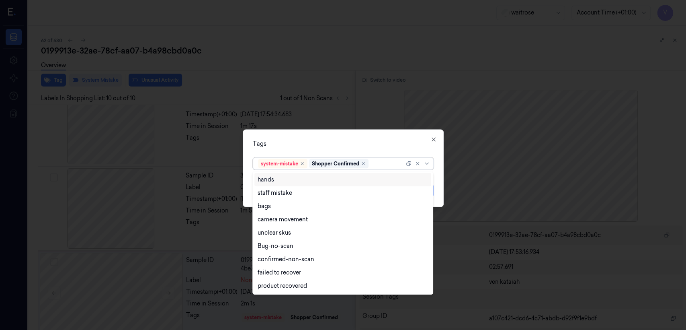
click at [379, 167] on div at bounding box center [387, 163] width 34 height 8
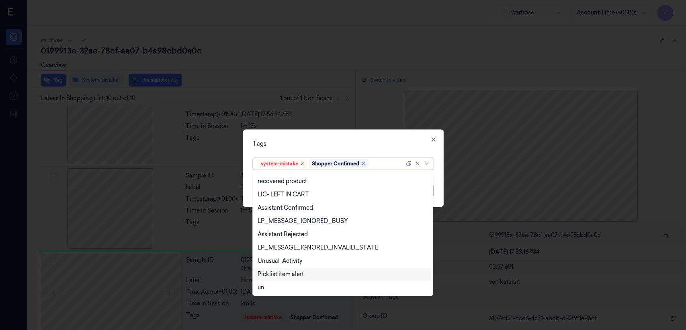
click at [297, 273] on div "Picklist item alert" at bounding box center [281, 274] width 46 height 8
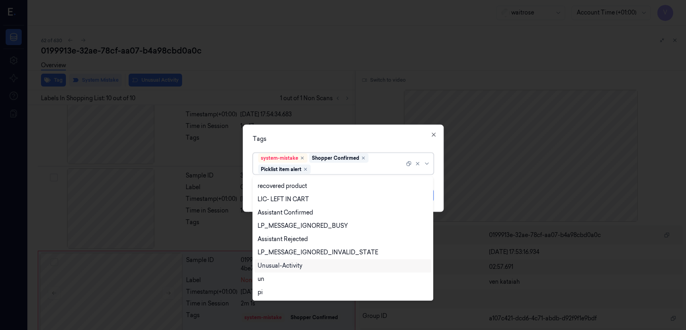
click at [293, 264] on div "Unusual-Activity" at bounding box center [280, 265] width 45 height 8
drag, startPoint x: 357, startPoint y: 135, endPoint x: 422, endPoint y: 181, distance: 79.6
click at [363, 141] on div "Tags" at bounding box center [343, 139] width 181 height 8
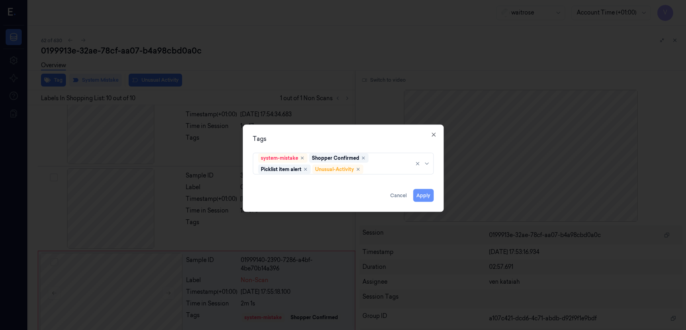
click at [430, 193] on button "Apply" at bounding box center [423, 195] width 21 height 13
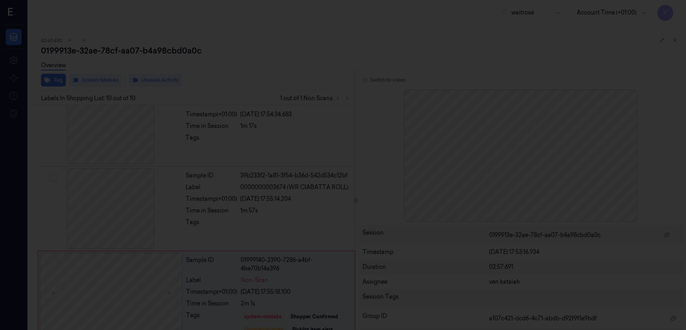
scroll to position [629, 0]
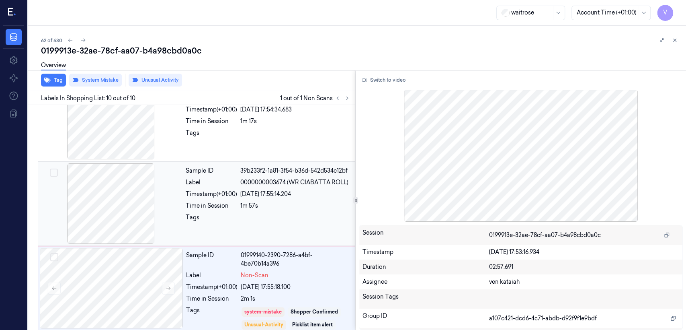
click at [225, 192] on div "Sample ID 39b233f2-1a81-3f54-b36d-542d534c12bf Label 0000000003674 (WR CIABATTA…" at bounding box center [268, 203] width 171 height 80
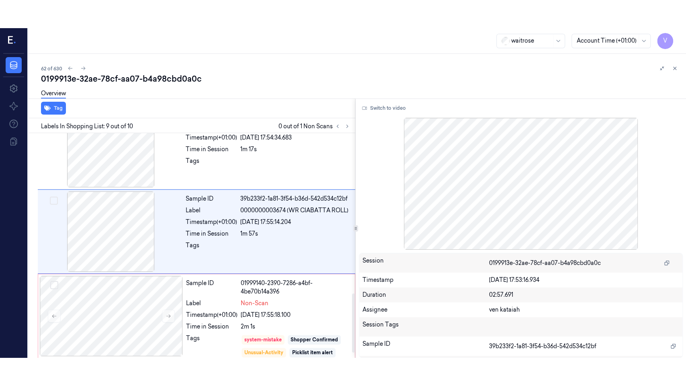
scroll to position [606, 0]
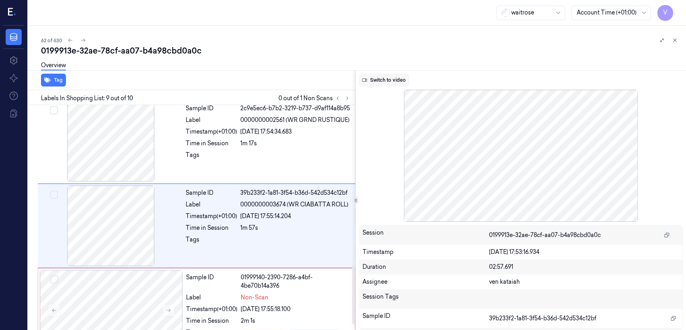
click at [402, 81] on button "Switch to video" at bounding box center [384, 80] width 50 height 13
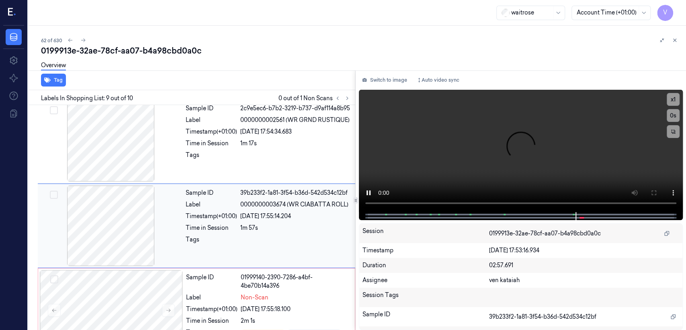
click at [310, 225] on div "Sample ID 39b233f2-1a81-3f54-b36d-542d534c12bf Label 0000000003674 (WR CIABATTA…" at bounding box center [268, 225] width 171 height 80
click at [660, 190] on button at bounding box center [654, 192] width 13 height 13
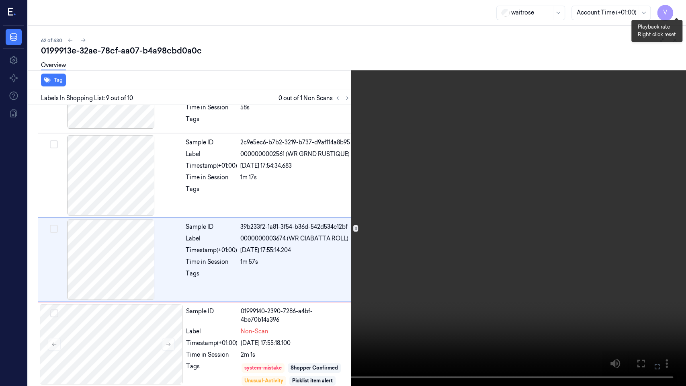
click at [678, 5] on button "x 1" at bounding box center [676, 9] width 13 height 13
click at [0, 0] on button at bounding box center [0, 0] width 0 height 0
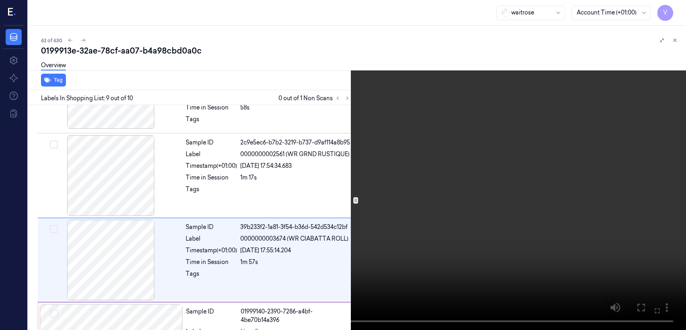
scroll to position [606, 0]
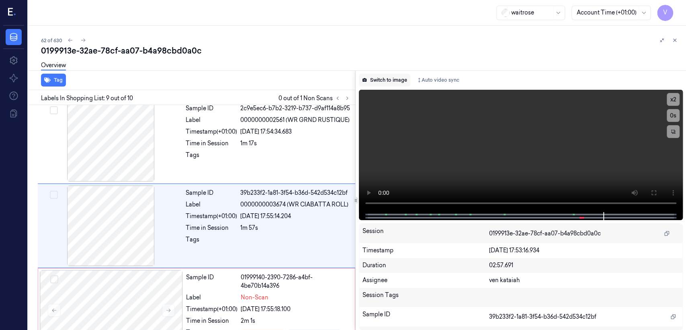
click at [379, 82] on button "Switch to image" at bounding box center [384, 80] width 51 height 13
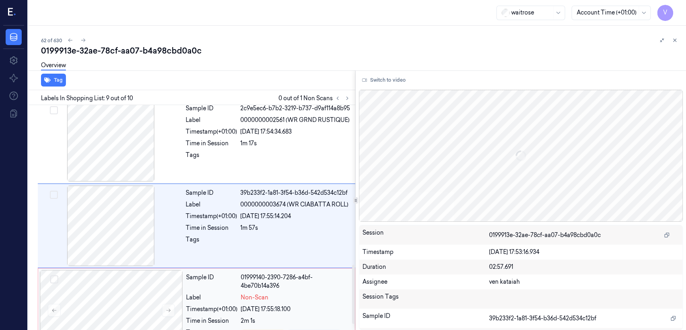
click at [225, 319] on div "Sample ID 01999140-2390-7286-a4bf-4be70b14a396 Label Non-Scan Timestamp (+01:00…" at bounding box center [268, 313] width 171 height 86
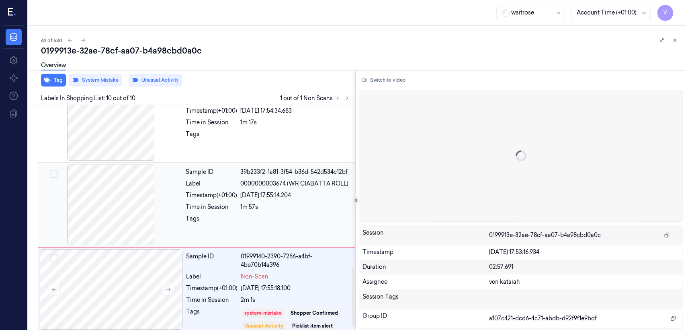
scroll to position [629, 0]
click at [676, 43] on button at bounding box center [675, 40] width 10 height 10
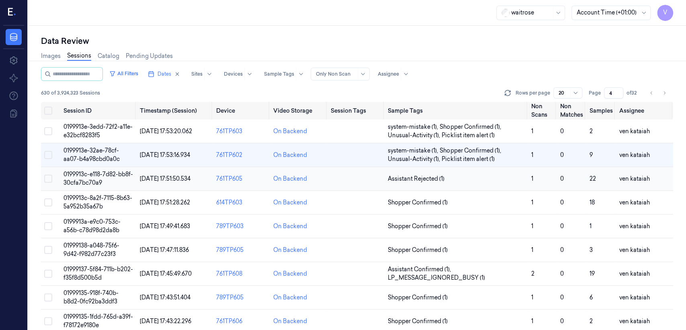
click at [425, 178] on span "Assistant Rejected (1)" at bounding box center [416, 179] width 57 height 8
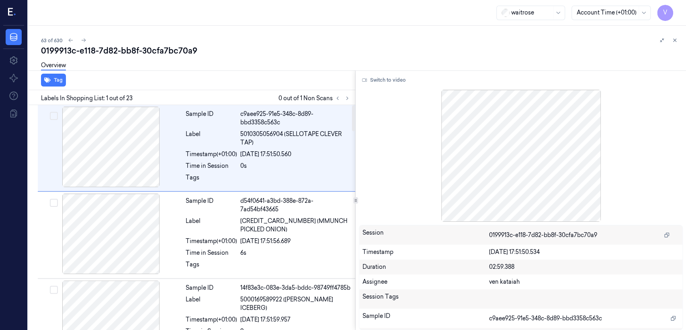
click at [348, 92] on div "Labels In Shopping List: 1 out of 23 0 out of 1 Non Scans" at bounding box center [190, 97] width 331 height 15
click at [349, 97] on icon at bounding box center [348, 98] width 6 height 6
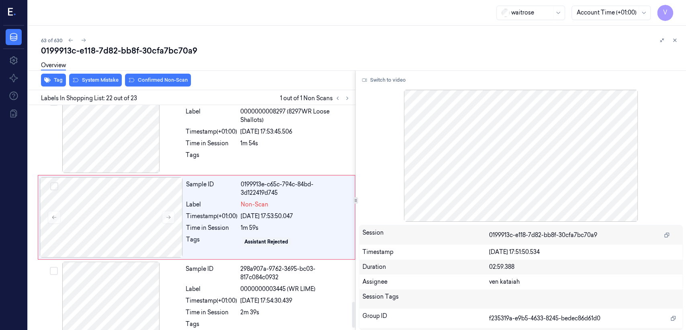
scroll to position [1718, 0]
click at [263, 212] on div "[DATE] 17:53:50.047" at bounding box center [295, 216] width 109 height 8
click at [263, 166] on div "Sample ID 30955c49-2123-3a64-89e4-14d2fe9cf4d9 Label 0000000008297 (8297WR Loos…" at bounding box center [268, 132] width 171 height 80
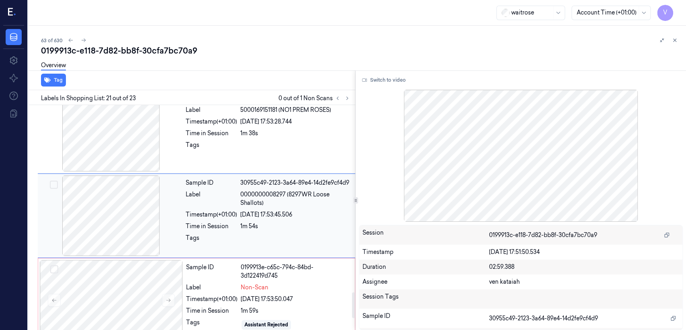
scroll to position [1634, 0]
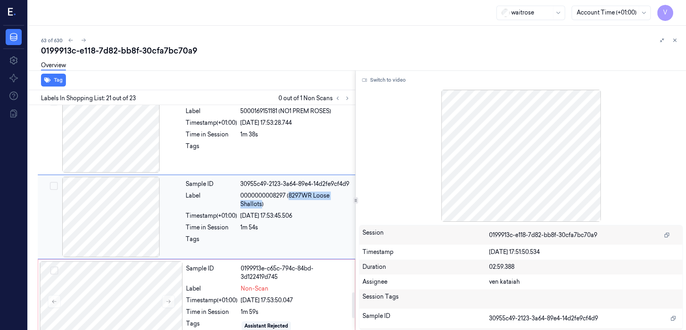
drag, startPoint x: 290, startPoint y: 196, endPoint x: 261, endPoint y: 208, distance: 30.7
click at [261, 208] on span "0000000008297 (8297WR Loose Shallots)" at bounding box center [295, 199] width 110 height 17
copy span "8297WR Loose Shallots"
click at [258, 284] on span "Non-Scan" at bounding box center [255, 288] width 28 height 8
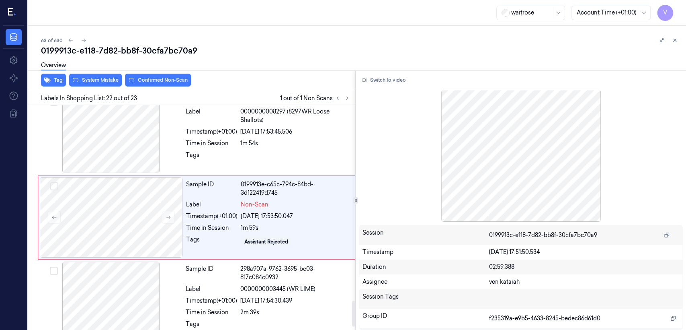
scroll to position [1718, 0]
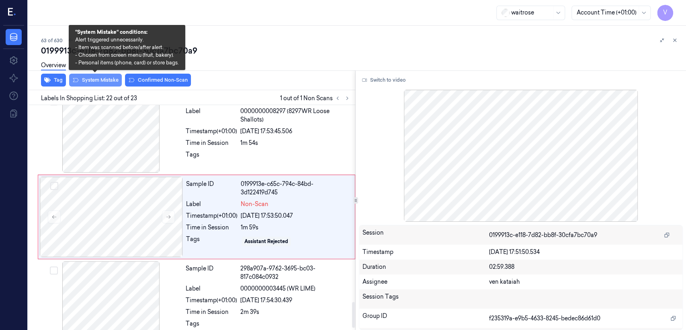
click at [92, 78] on button "System Mistake" at bounding box center [95, 80] width 53 height 13
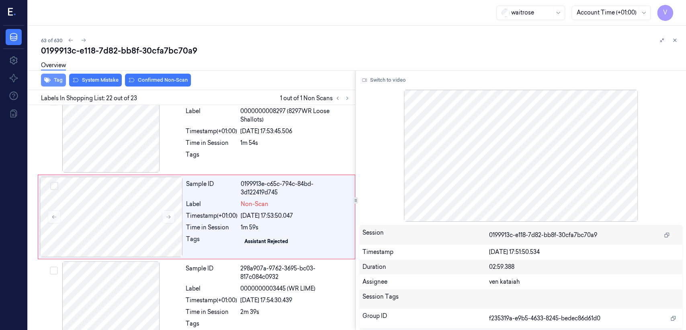
click at [49, 79] on icon "button" at bounding box center [47, 80] width 6 height 5
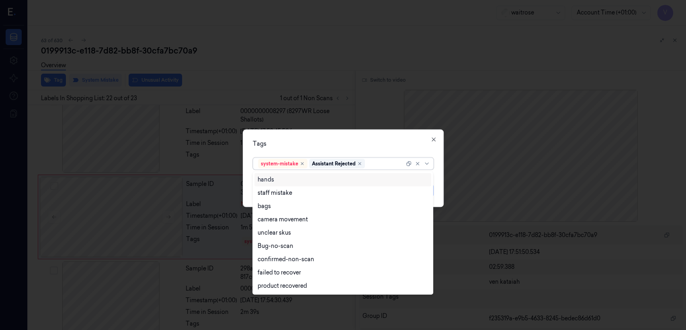
click at [374, 165] on div at bounding box center [386, 163] width 38 height 8
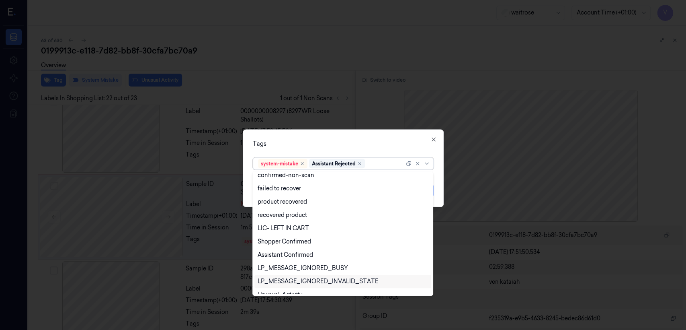
scroll to position [118, 0]
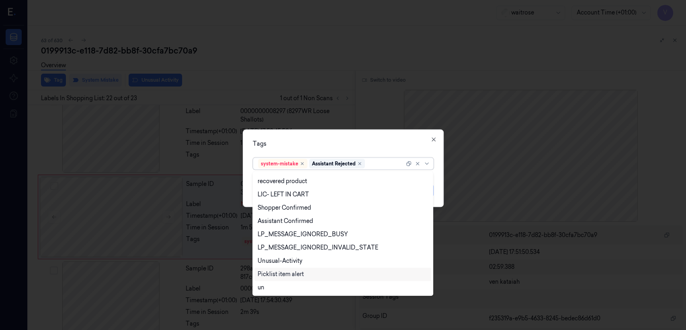
click at [296, 271] on div "Picklist item alert" at bounding box center [281, 274] width 46 height 8
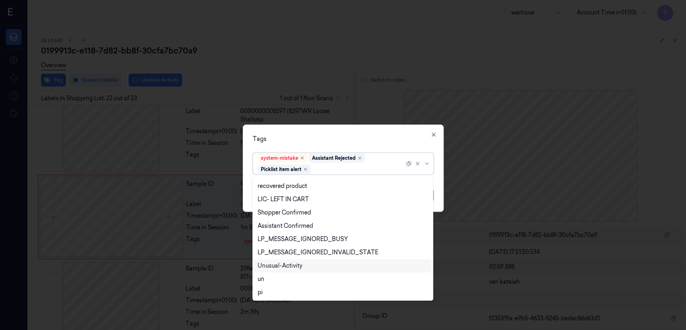
click at [293, 262] on div "Unusual-Activity" at bounding box center [280, 265] width 45 height 8
click at [318, 147] on div "Tags option Unusual-Activity, selected. 20 results available. Use Up and Down t…" at bounding box center [343, 168] width 201 height 87
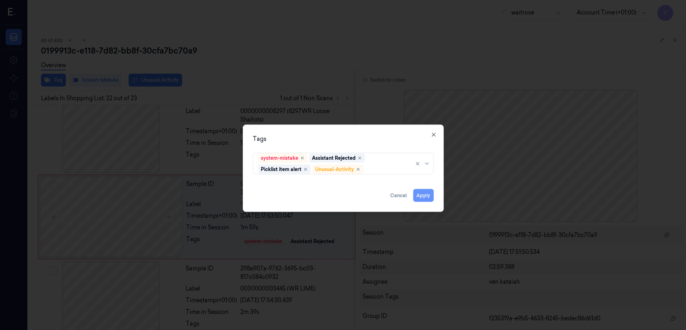
click at [425, 196] on button "Apply" at bounding box center [423, 195] width 21 height 13
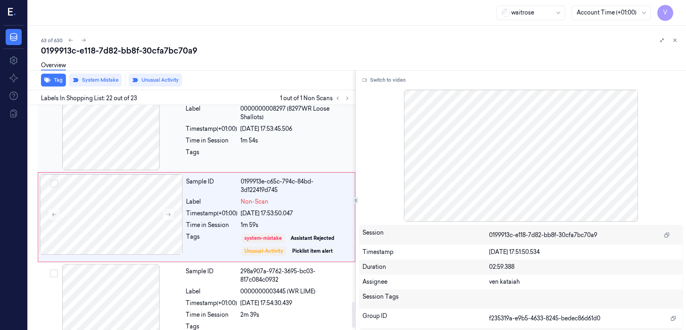
click at [335, 131] on div "[DATE] 17:53:45.506" at bounding box center [295, 129] width 110 height 8
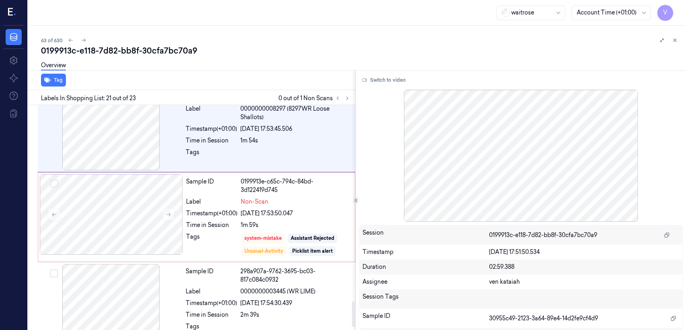
scroll to position [1634, 0]
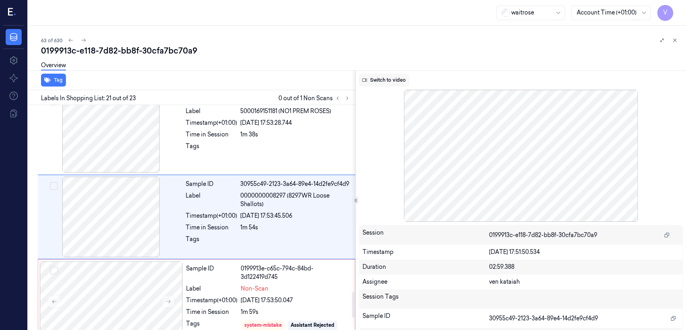
click at [383, 81] on button "Switch to video" at bounding box center [384, 80] width 50 height 13
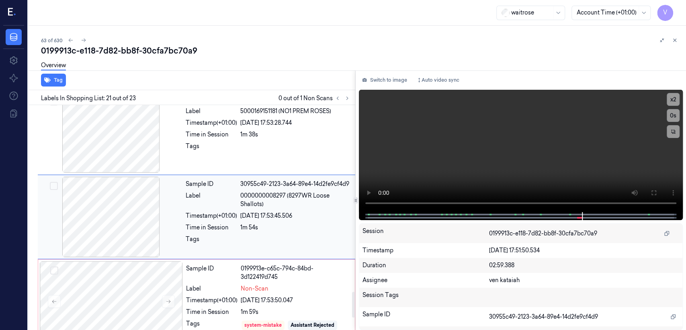
click at [208, 204] on div "Label" at bounding box center [211, 199] width 51 height 17
click at [653, 194] on icon at bounding box center [654, 192] width 6 height 6
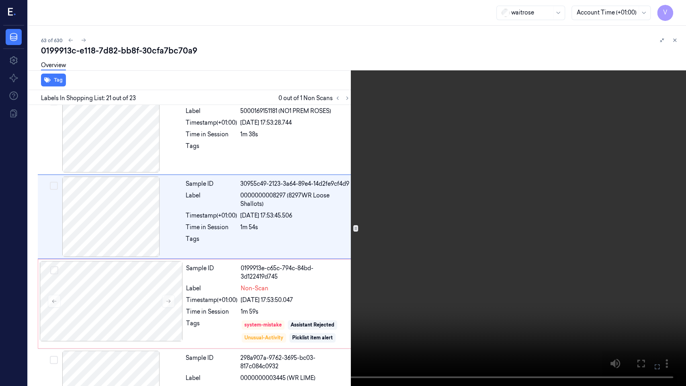
click at [0, 0] on icon at bounding box center [0, 0] width 0 height 0
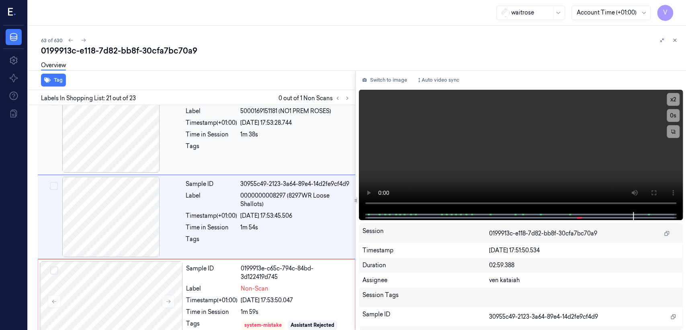
drag, startPoint x: 383, startPoint y: 78, endPoint x: 344, endPoint y: 149, distance: 81.5
click at [383, 78] on button "Switch to image" at bounding box center [384, 80] width 51 height 13
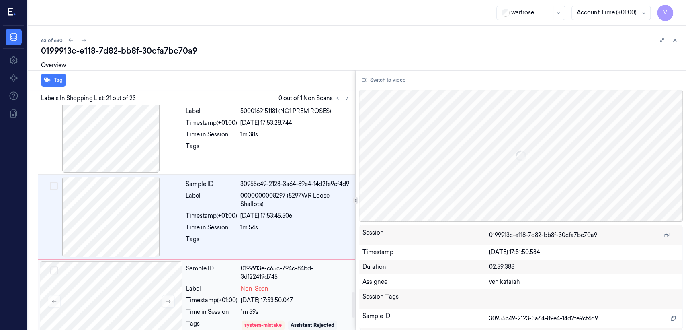
click at [267, 265] on div "0199913e-c65c-794c-84bd-3d122419d745" at bounding box center [295, 272] width 109 height 17
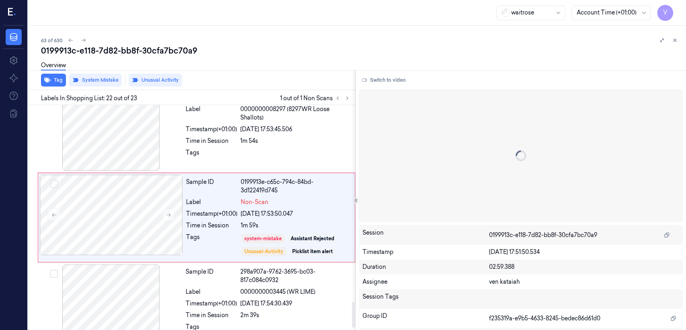
scroll to position [1720, 0]
click at [680, 40] on div "63 of 630 0199913c-e118-7d82-bb8f-30cfa7bc70a9 Overview Tag System Mistake Unus…" at bounding box center [357, 178] width 658 height 304
click at [676, 41] on icon at bounding box center [675, 40] width 3 height 3
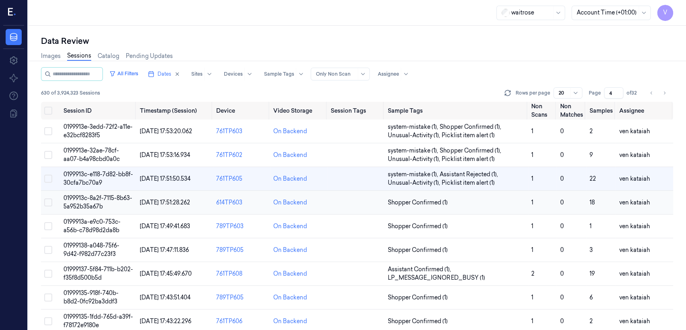
click at [417, 203] on span "Shopper Confirmed (1)" at bounding box center [418, 202] width 60 height 8
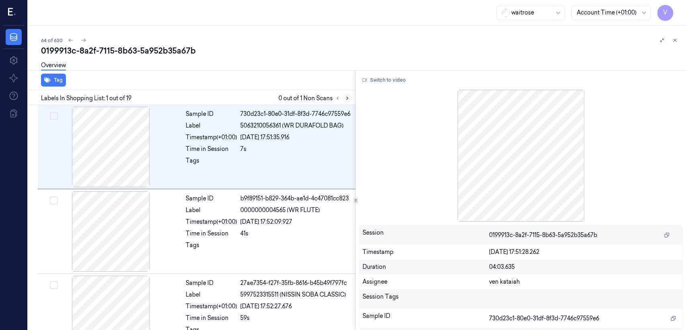
click at [343, 97] on button at bounding box center [348, 98] width 10 height 10
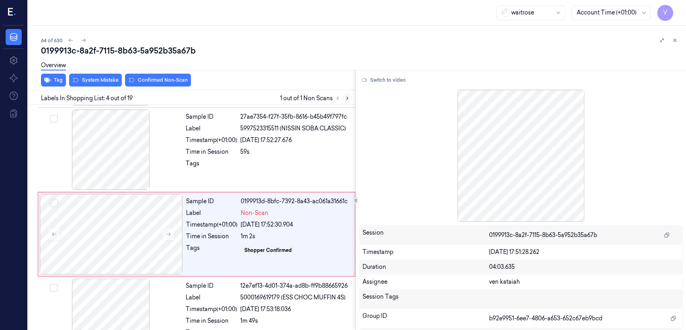
scroll to position [183, 0]
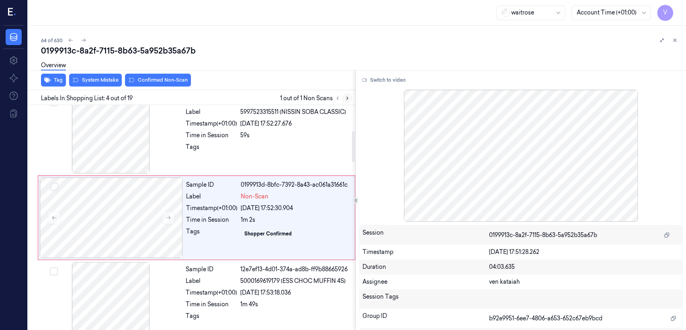
click at [345, 100] on icon at bounding box center [348, 98] width 6 height 6
click at [249, 148] on div at bounding box center [295, 149] width 110 height 13
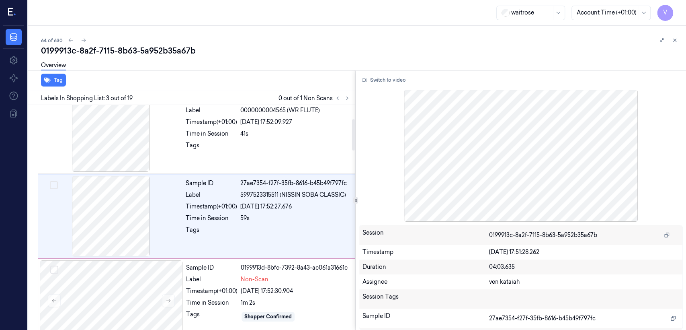
scroll to position [98, 0]
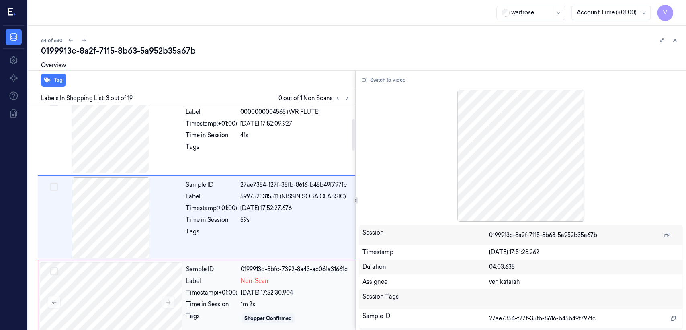
click at [200, 281] on div "Label" at bounding box center [211, 281] width 51 height 8
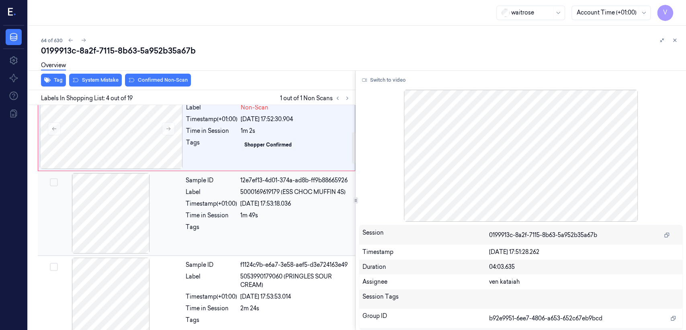
scroll to position [182, 0]
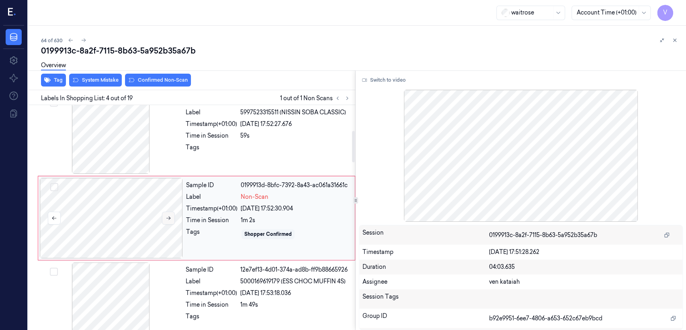
click at [164, 214] on button at bounding box center [168, 218] width 13 height 13
click at [166, 215] on icon at bounding box center [169, 218] width 6 height 6
click at [199, 154] on div "Tags" at bounding box center [211, 149] width 51 height 13
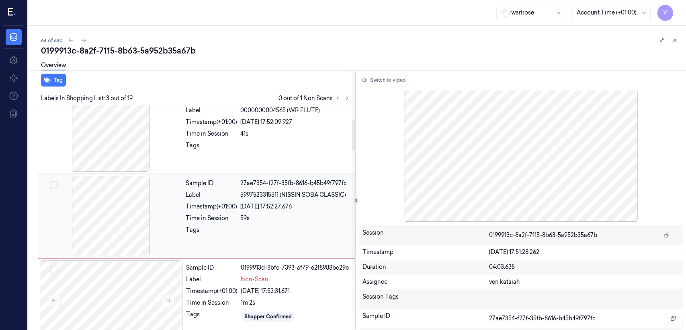
scroll to position [98, 0]
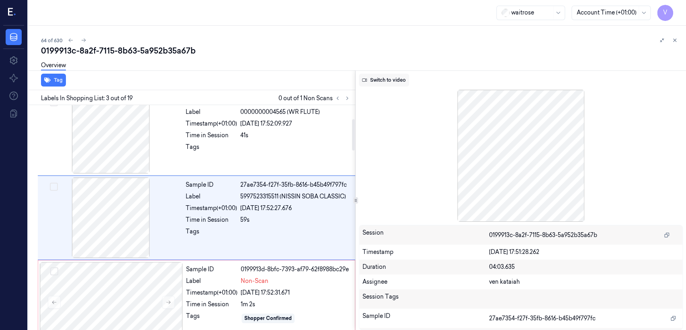
click at [381, 81] on button "Switch to video" at bounding box center [384, 80] width 50 height 13
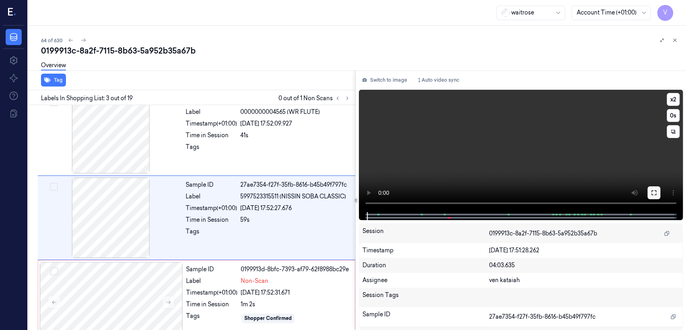
click at [651, 197] on button at bounding box center [654, 192] width 13 height 13
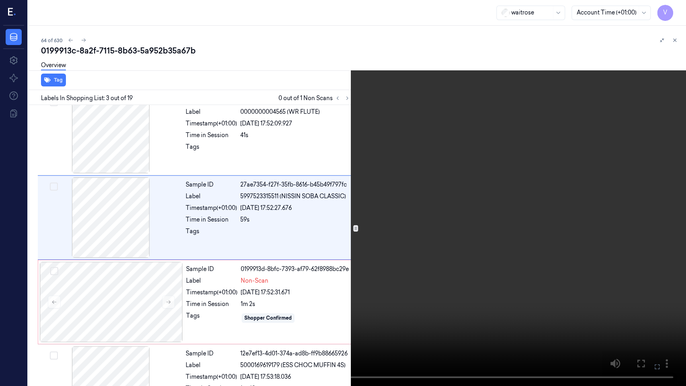
click at [345, 234] on video at bounding box center [343, 193] width 686 height 386
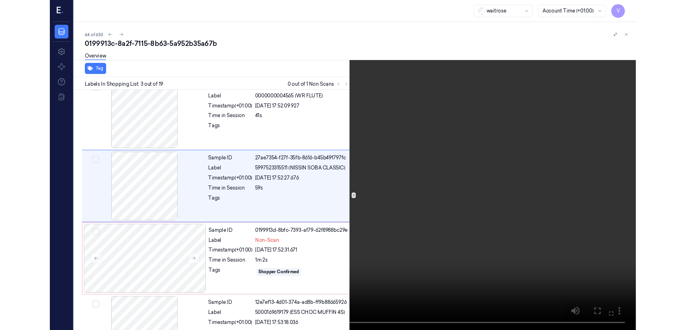
scroll to position [70, 0]
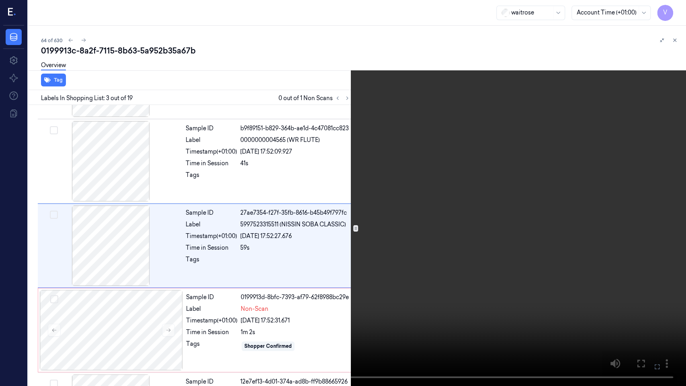
click at [550, 281] on video at bounding box center [343, 193] width 686 height 386
click at [0, 0] on icon at bounding box center [0, 0] width 0 height 0
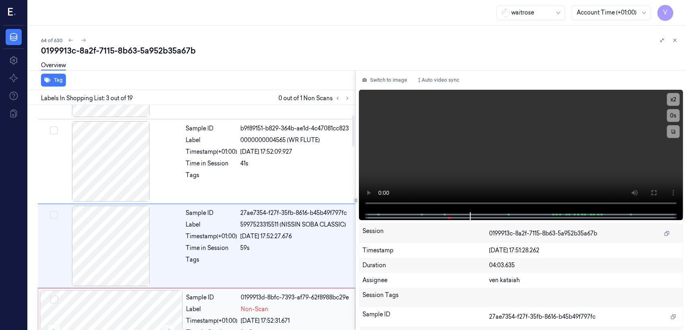
click at [257, 290] on div "Sample ID 0199913d-8bfc-7393-af79-62f8988bc29e Label Non-Scan Timestamp (+01:00…" at bounding box center [268, 330] width 171 height 80
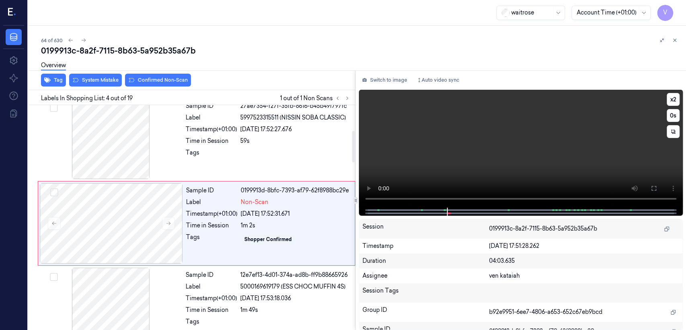
scroll to position [183, 0]
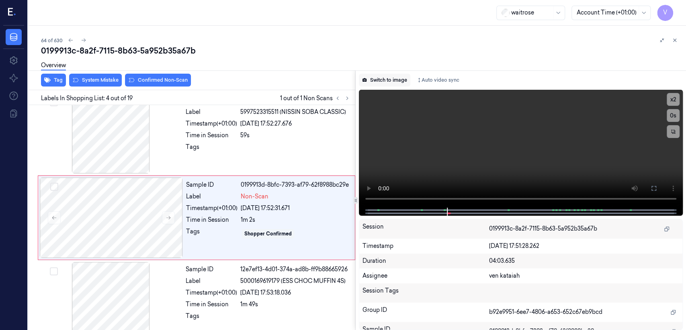
click at [393, 78] on button "Switch to image" at bounding box center [384, 80] width 51 height 13
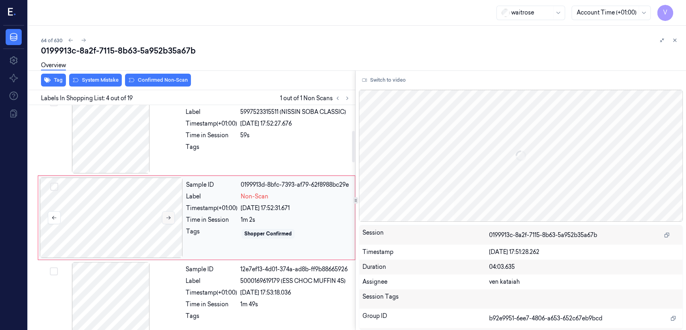
click at [169, 216] on icon at bounding box center [169, 218] width 6 height 6
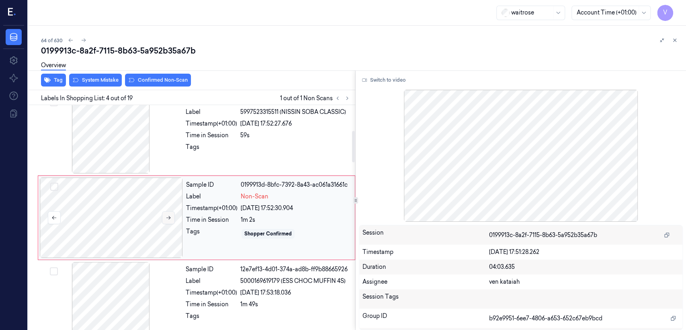
click at [169, 216] on icon at bounding box center [169, 218] width 6 height 6
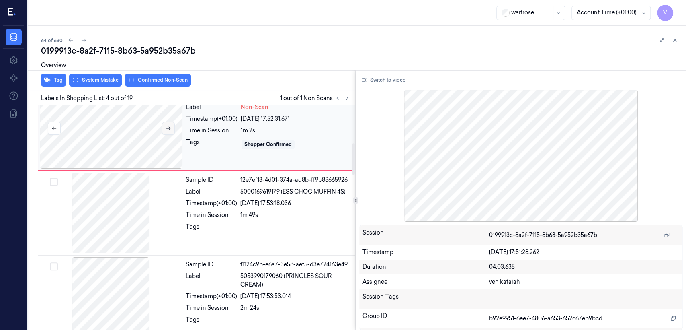
click at [168, 129] on icon at bounding box center [169, 128] width 6 height 6
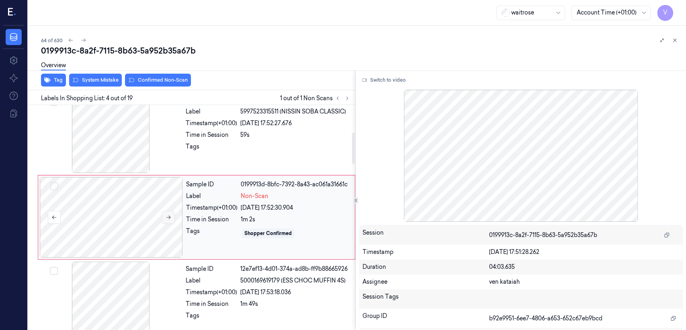
scroll to position [183, 0]
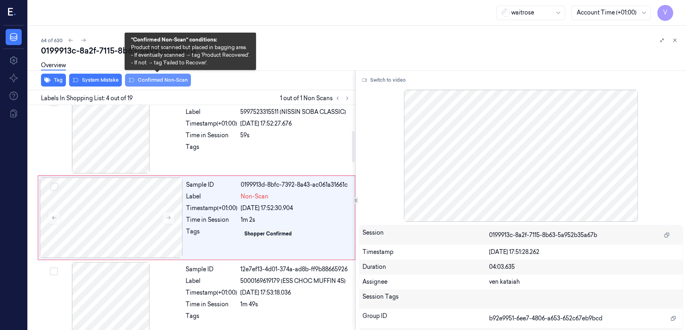
click at [162, 80] on button "Confirmed Non-Scan" at bounding box center [158, 80] width 66 height 13
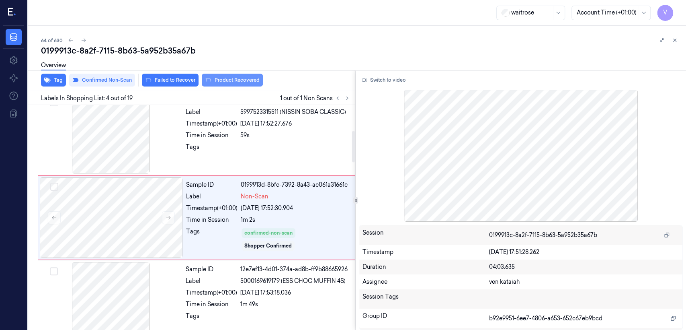
click at [227, 82] on button "Product Recovered" at bounding box center [232, 80] width 61 height 13
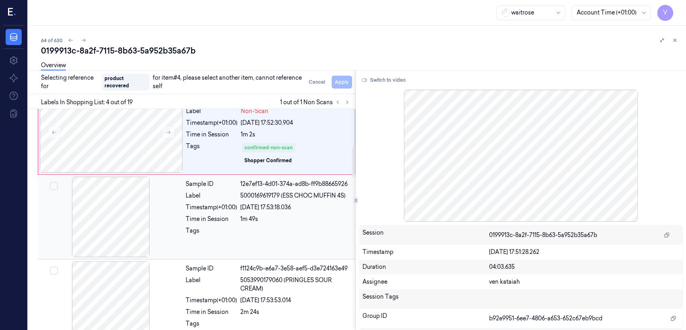
click at [218, 222] on div "Time in Session" at bounding box center [211, 219] width 51 height 8
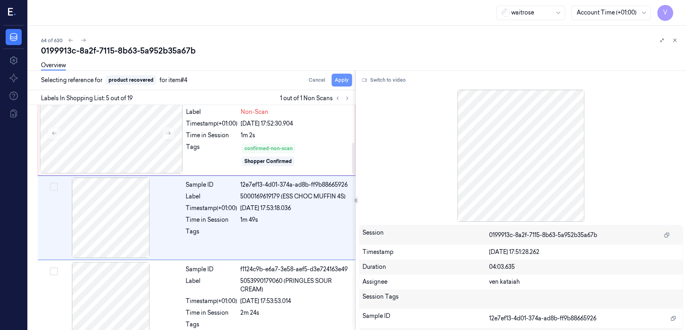
click at [341, 82] on button "Apply" at bounding box center [342, 80] width 21 height 13
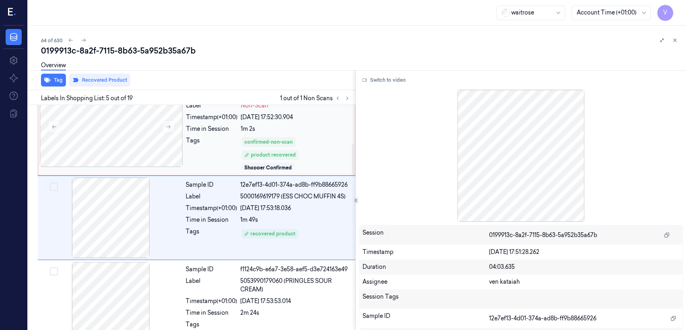
click at [298, 144] on div "confirmed-non-scan product recovered Shopper Confirmed" at bounding box center [295, 153] width 109 height 34
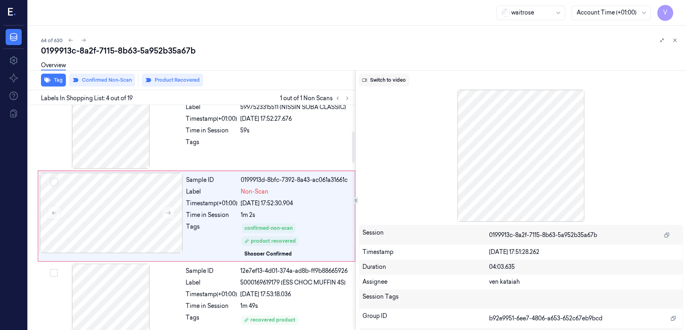
scroll to position [186, 0]
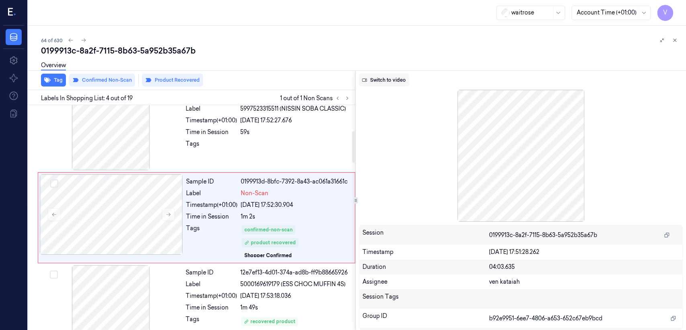
click at [381, 78] on button "Switch to video" at bounding box center [384, 80] width 50 height 13
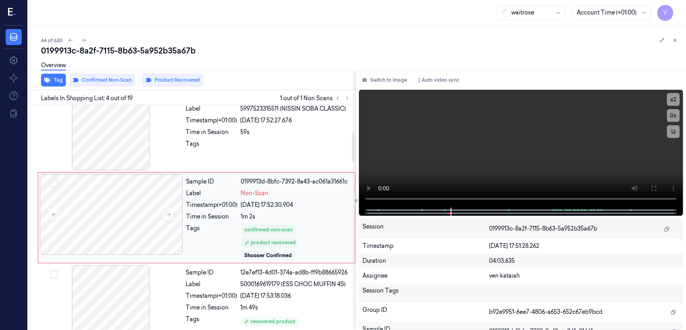
click at [249, 223] on div "Sample ID 0199913d-8bfc-7392-8a43-ac061a31661c Label Non-Scan Timestamp (+01:00…" at bounding box center [268, 217] width 171 height 87
click at [649, 184] on button at bounding box center [654, 188] width 13 height 13
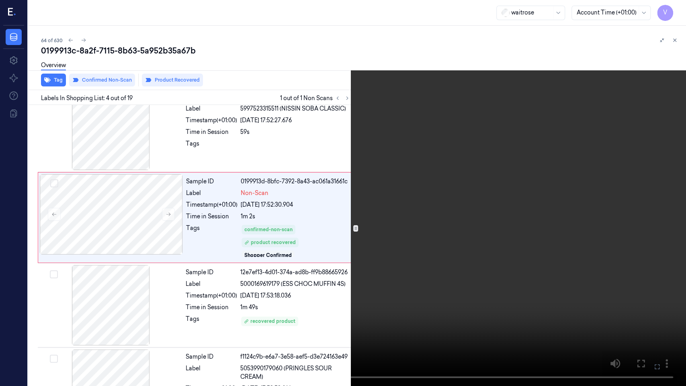
click at [0, 0] on icon at bounding box center [0, 0] width 0 height 0
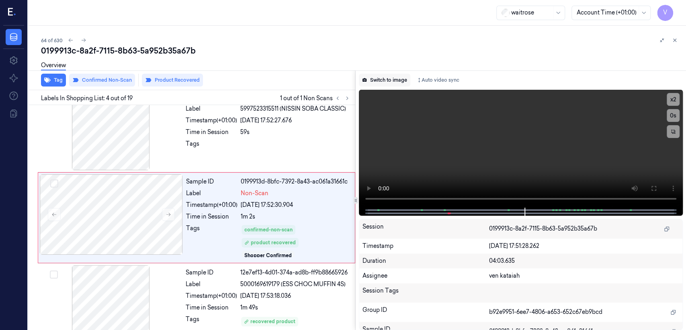
click at [408, 78] on button "Switch to image" at bounding box center [384, 80] width 51 height 13
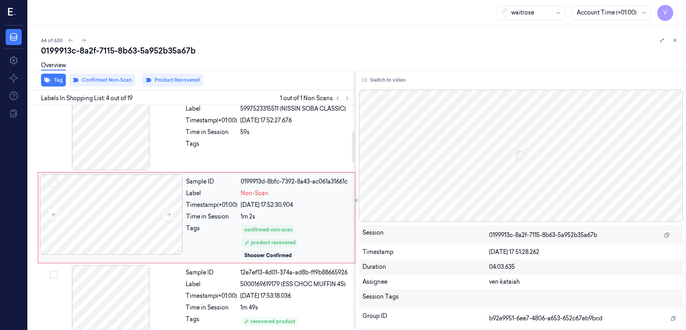
click at [261, 192] on span "Non-Scan" at bounding box center [255, 193] width 28 height 8
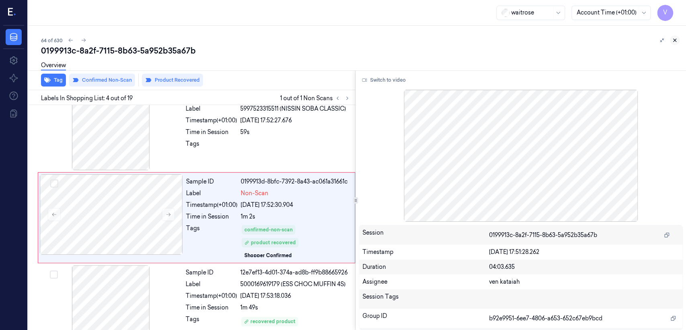
click at [675, 42] on icon at bounding box center [675, 40] width 6 height 6
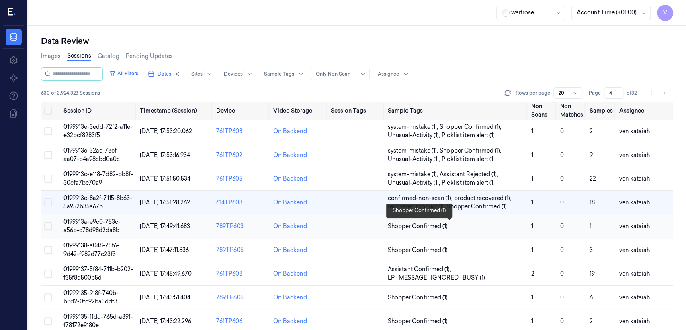
click at [415, 222] on span "Shopper Confirmed (1)" at bounding box center [418, 226] width 60 height 8
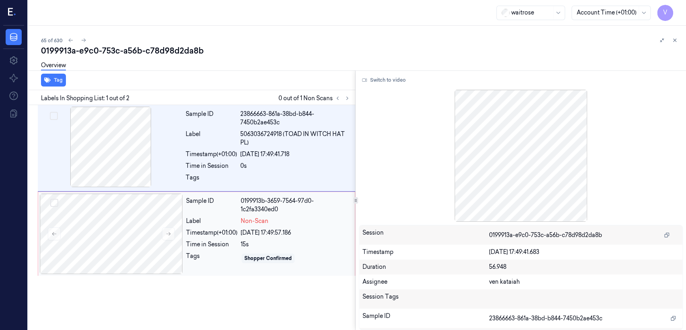
click at [230, 235] on div "Timestamp (+01:00)" at bounding box center [211, 232] width 51 height 8
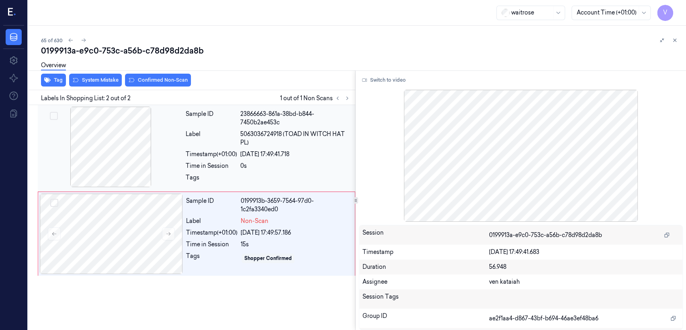
click at [283, 146] on span "5063036724918 (TOAD IN WITCH HAT PL)" at bounding box center [295, 138] width 110 height 17
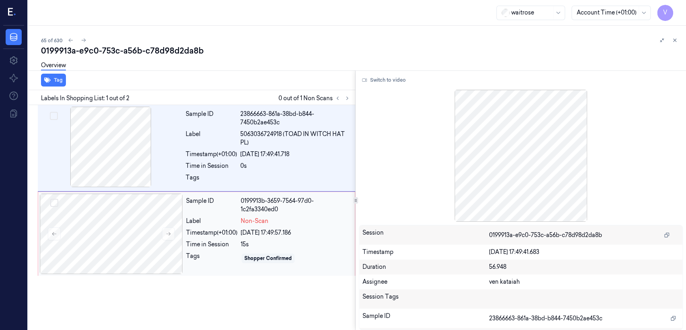
click at [244, 222] on span "Non-Scan" at bounding box center [255, 221] width 28 height 8
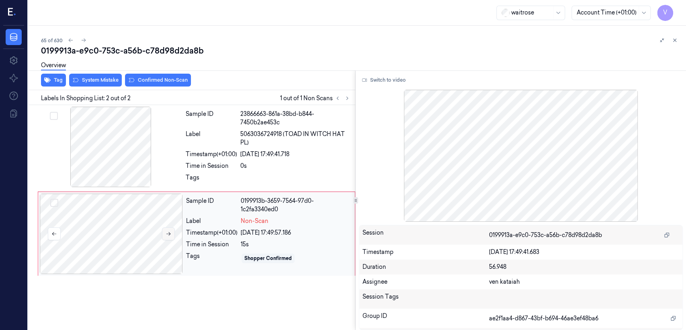
click at [163, 233] on button at bounding box center [168, 233] width 13 height 13
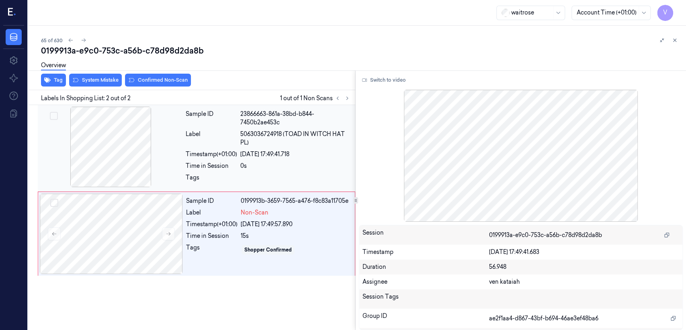
click at [181, 141] on div at bounding box center [110, 147] width 143 height 80
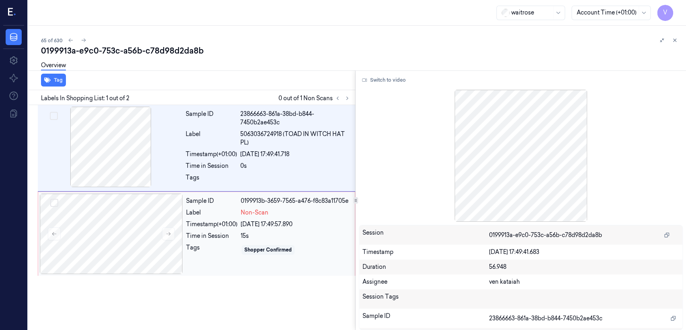
click at [191, 231] on div "Sample ID 0199913b-3659-7565-a476-f8c83a11705e Label Non-Scan Timestamp (+01:00…" at bounding box center [268, 233] width 171 height 80
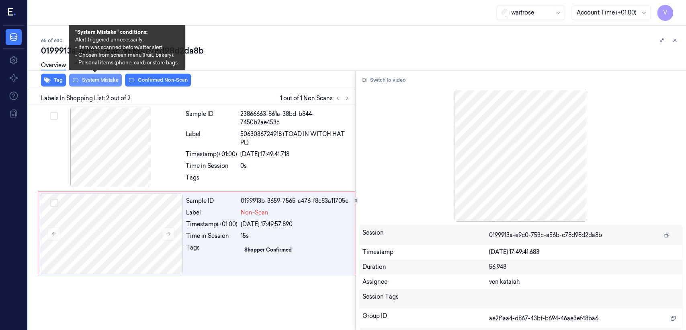
click at [99, 80] on button "System Mistake" at bounding box center [95, 80] width 53 height 13
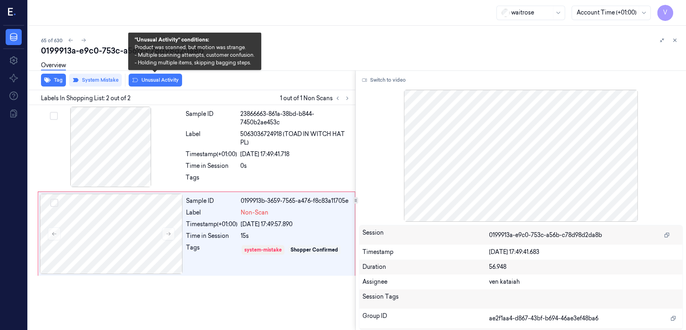
click at [152, 81] on button "Unusual Activity" at bounding box center [155, 80] width 53 height 13
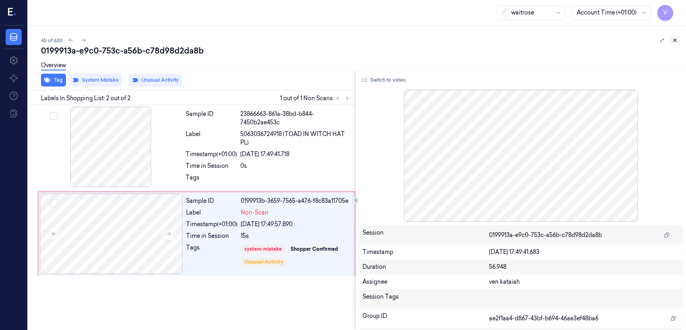
click at [674, 41] on icon at bounding box center [675, 40] width 6 height 6
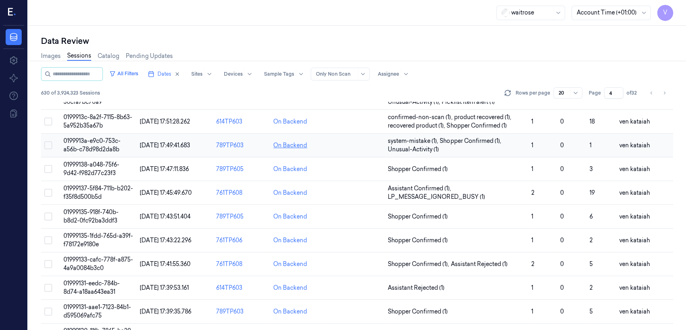
scroll to position [18, 0]
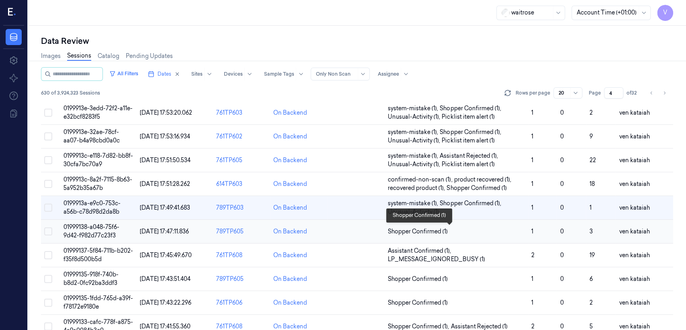
click at [407, 230] on span "Shopper Confirmed (1)" at bounding box center [418, 231] width 60 height 8
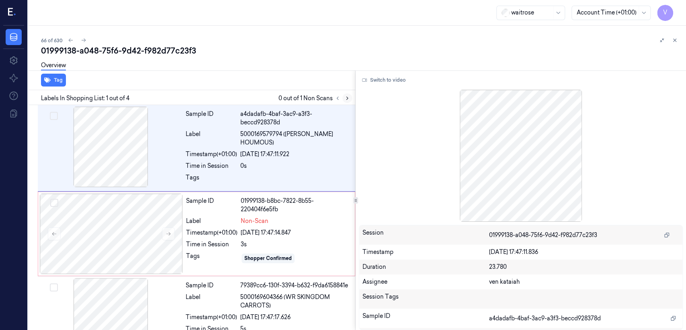
click at [345, 98] on icon at bounding box center [348, 98] width 6 height 6
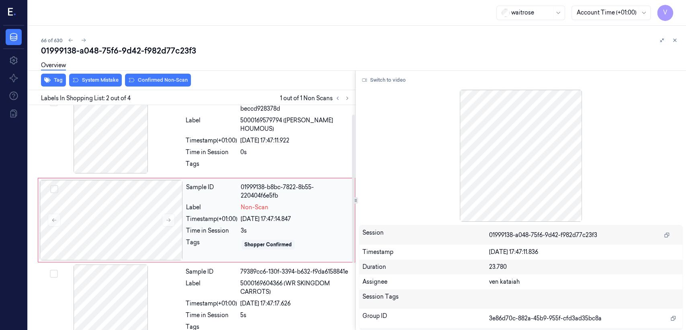
click at [267, 210] on div "Sample ID 01999138-b8bc-7822-8b55-220404f6e5fb Label Non-Scan Timestamp (+01:00…" at bounding box center [268, 220] width 171 height 80
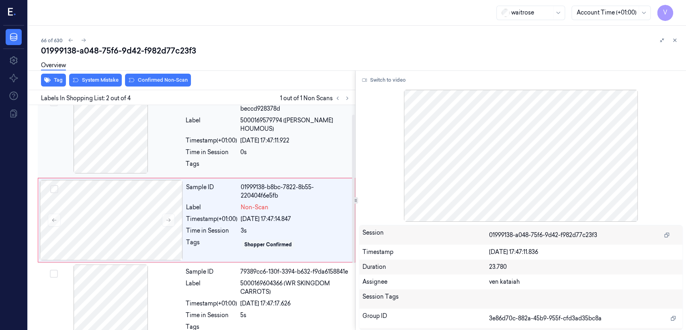
click at [296, 160] on div at bounding box center [295, 166] width 110 height 13
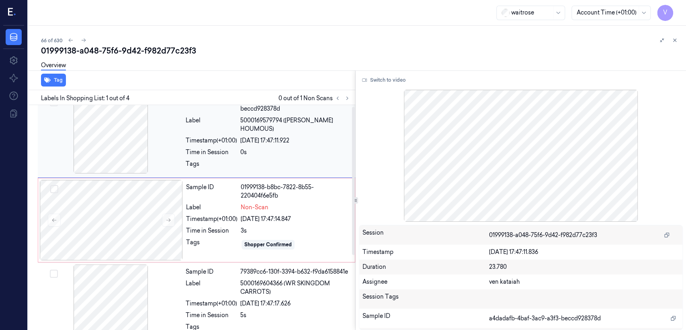
scroll to position [0, 0]
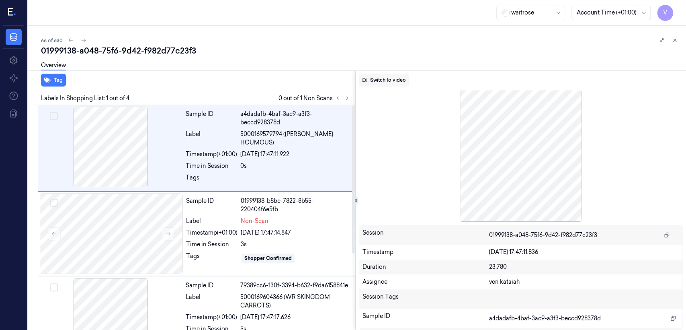
click at [388, 78] on button "Switch to video" at bounding box center [384, 80] width 50 height 13
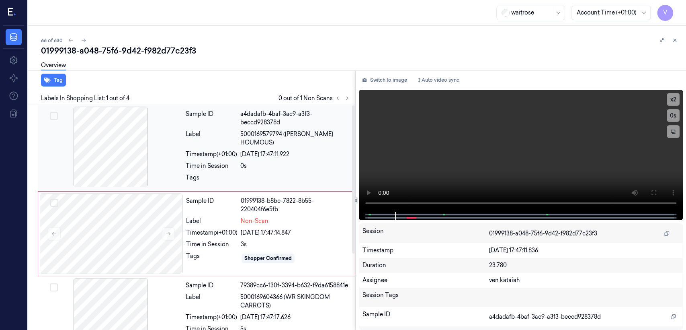
click at [316, 150] on div "[DATE] 17:47:11.922" at bounding box center [295, 154] width 110 height 8
click at [652, 192] on icon at bounding box center [654, 192] width 6 height 6
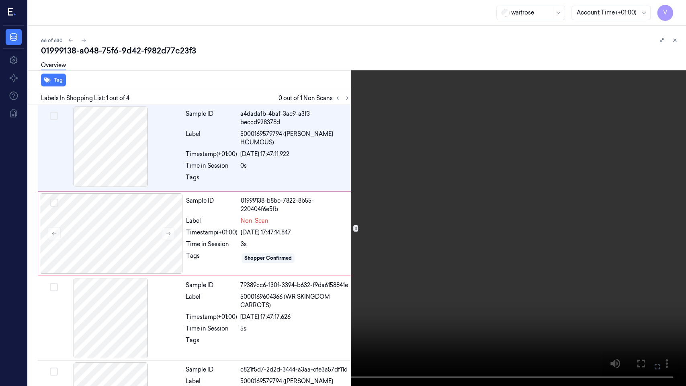
click at [206, 316] on video at bounding box center [343, 193] width 686 height 386
click at [0, 0] on icon at bounding box center [0, 0] width 0 height 0
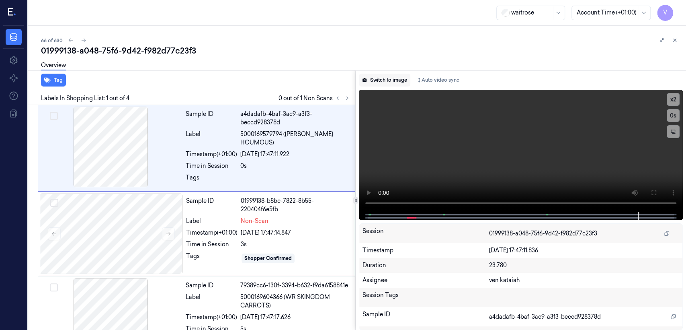
click at [380, 85] on button "Switch to image" at bounding box center [384, 80] width 51 height 13
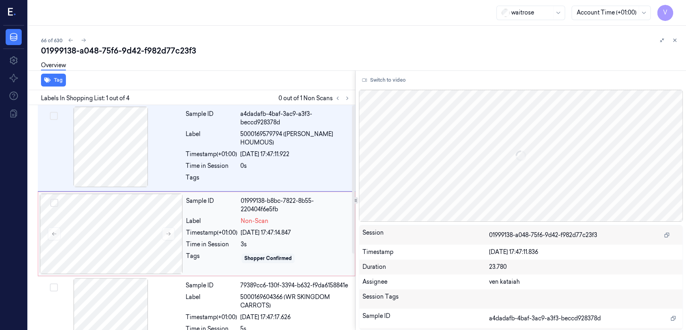
click at [267, 233] on div "[DATE] 17:47:14.847" at bounding box center [295, 232] width 109 height 8
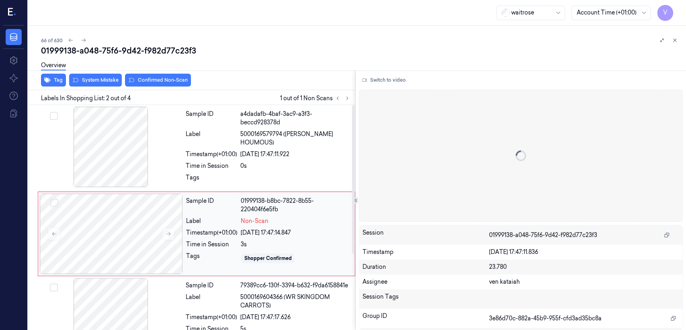
scroll to position [14, 0]
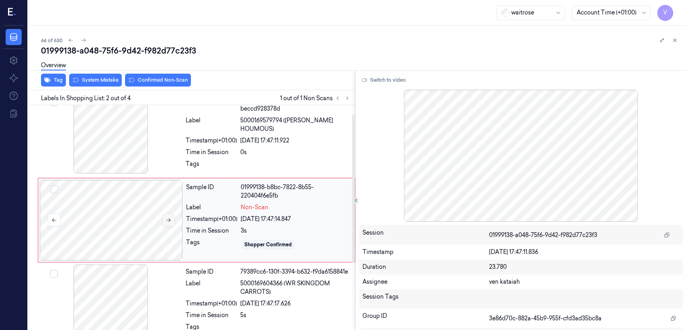
click at [170, 218] on icon at bounding box center [168, 220] width 4 height 4
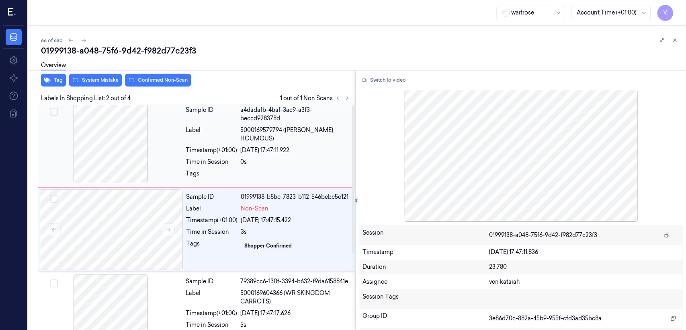
scroll to position [0, 0]
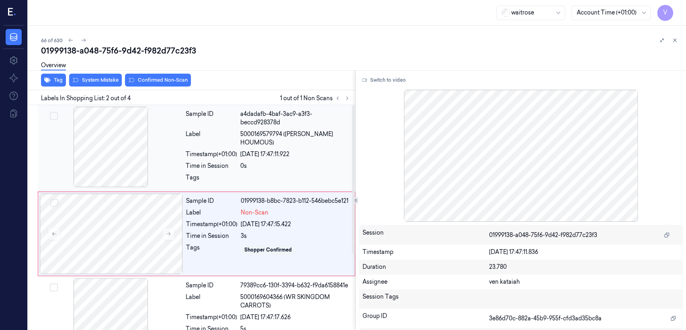
click at [218, 173] on div "Tags" at bounding box center [211, 179] width 51 height 13
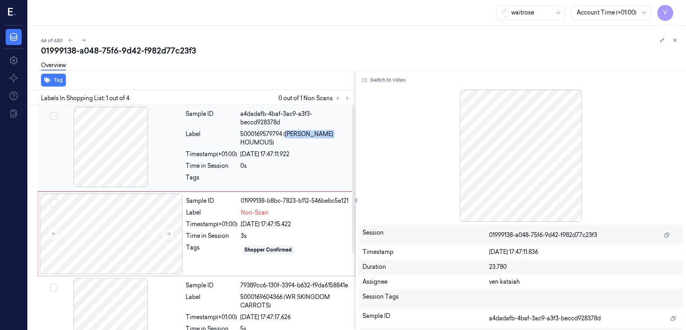
drag, startPoint x: 286, startPoint y: 135, endPoint x: 341, endPoint y: 134, distance: 55.5
click at [341, 134] on span "5000169579794 ([PERSON_NAME] HOUMOUS)" at bounding box center [295, 138] width 110 height 17
copy span "[PERSON_NAME] HOUMOUS"
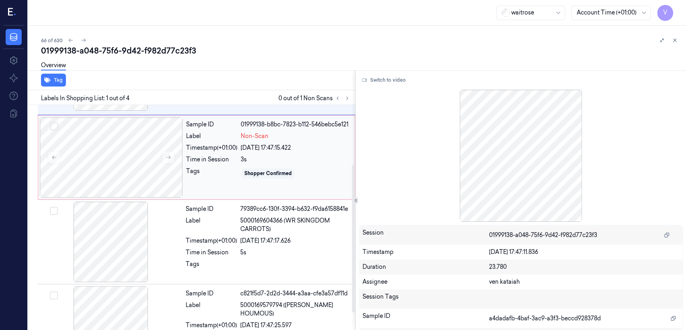
scroll to position [89, 0]
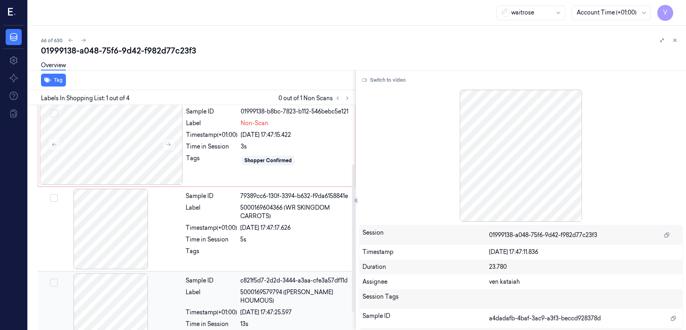
click at [288, 289] on span "5000169579794 ([PERSON_NAME] HOUMOUS)" at bounding box center [295, 296] width 110 height 17
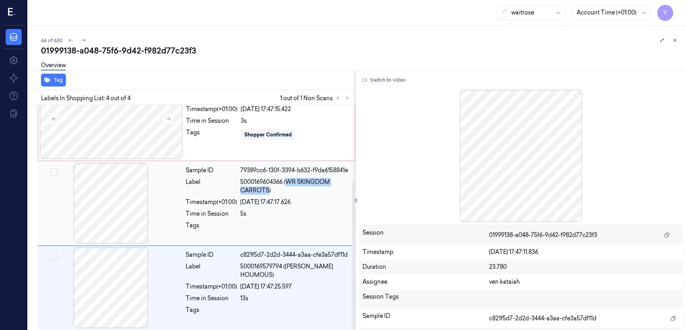
drag, startPoint x: 289, startPoint y: 180, endPoint x: 268, endPoint y: 189, distance: 23.0
click at [268, 189] on span "5000169604366 (WR SKINGDOM CARROTS)" at bounding box center [295, 186] width 110 height 17
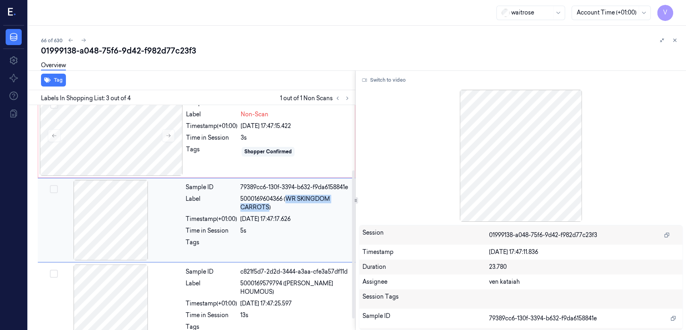
copy span "WR SKINGDOM CARROTS"
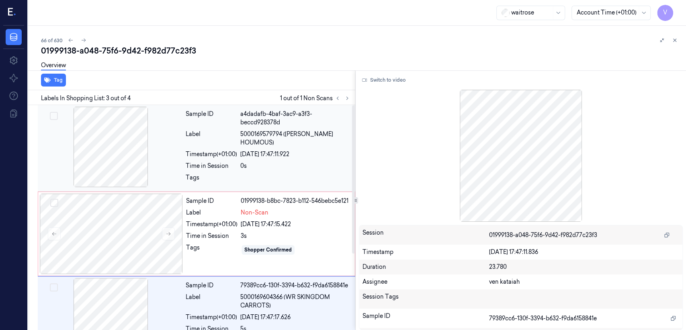
click at [218, 150] on div "Timestamp (+01:00)" at bounding box center [211, 154] width 51 height 8
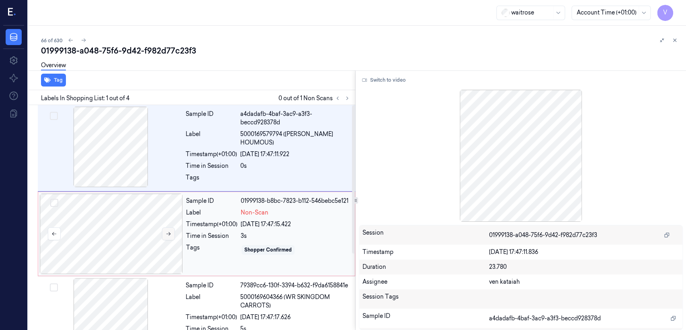
click at [165, 234] on button at bounding box center [168, 233] width 13 height 13
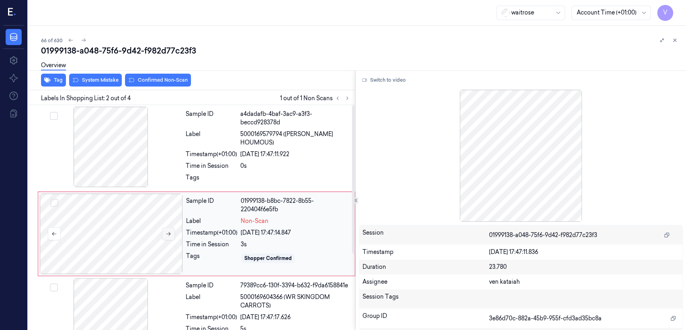
scroll to position [14, 0]
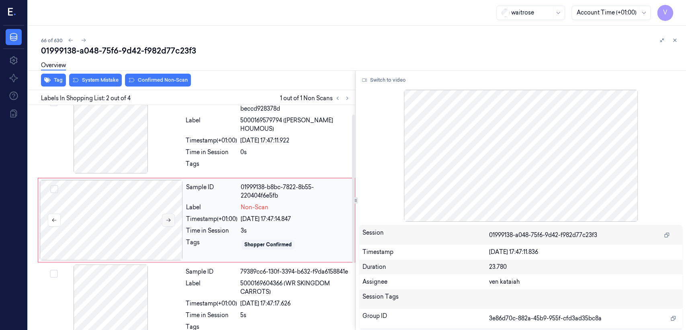
click at [165, 234] on div at bounding box center [111, 220] width 143 height 80
click at [167, 217] on icon at bounding box center [169, 220] width 6 height 6
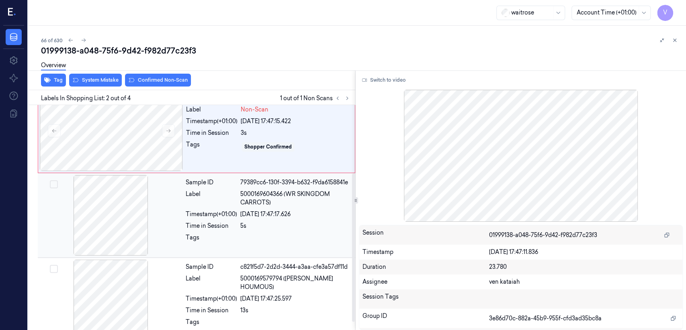
click at [258, 191] on span "5000169604366 (WR SKINGDOM CARROTS)" at bounding box center [295, 198] width 110 height 17
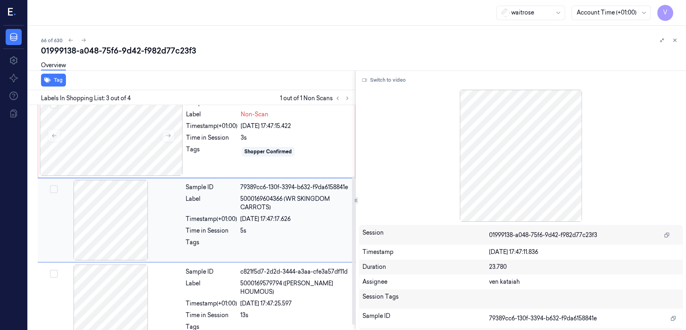
scroll to position [115, 0]
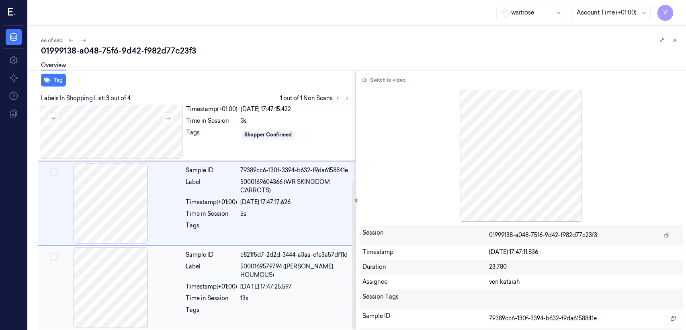
click at [257, 282] on div "[DATE] 17:47:25.597" at bounding box center [295, 286] width 110 height 8
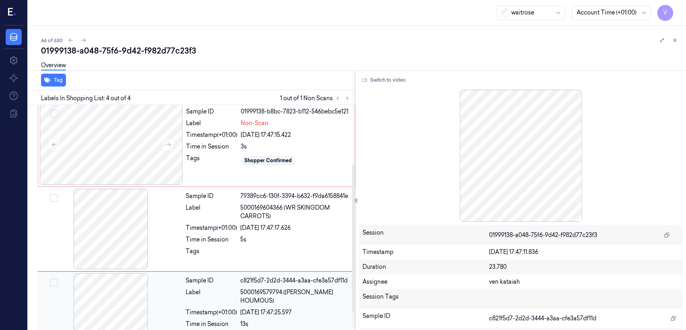
scroll to position [0, 0]
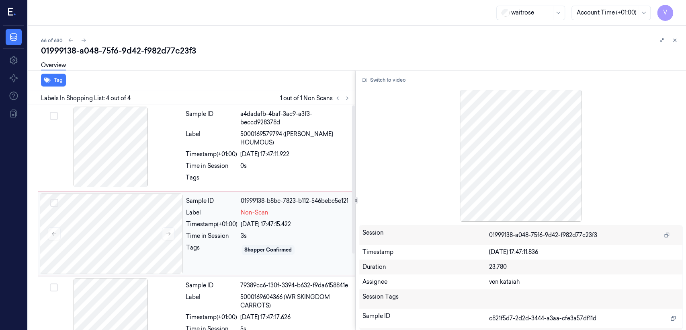
click at [226, 226] on div "Timestamp (+01:00)" at bounding box center [211, 224] width 51 height 8
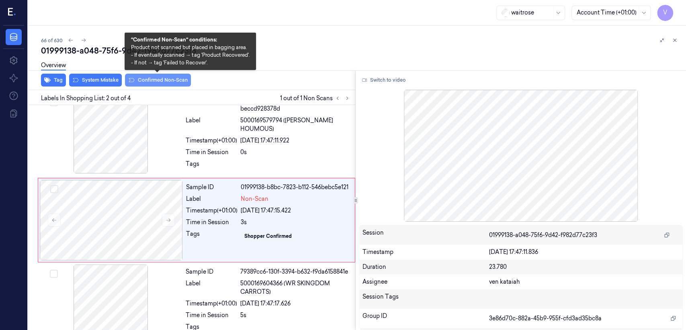
click at [148, 81] on button "Confirmed Non-Scan" at bounding box center [158, 80] width 66 height 13
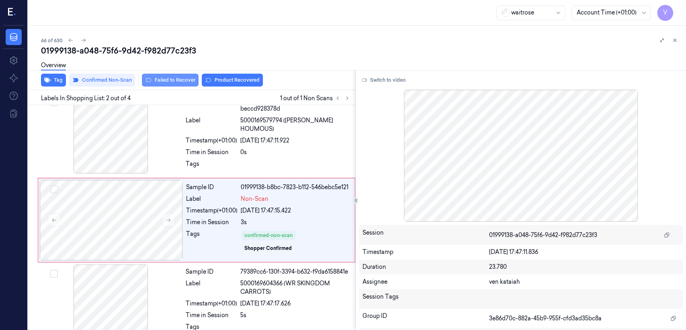
click at [170, 77] on button "Failed to Recover" at bounding box center [170, 80] width 57 height 13
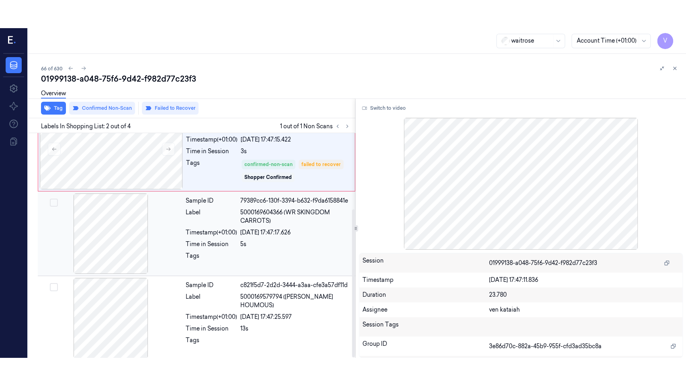
scroll to position [115, 0]
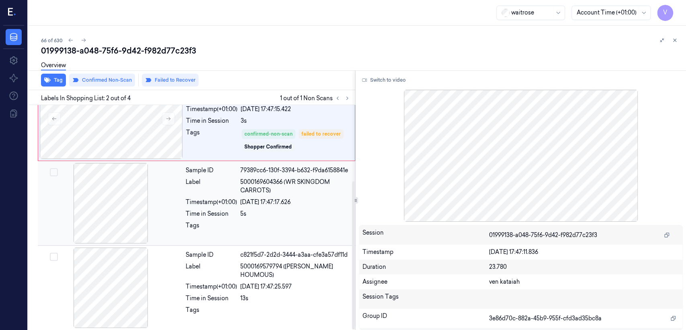
click at [261, 282] on div "[DATE] 17:47:25.597" at bounding box center [295, 286] width 110 height 8
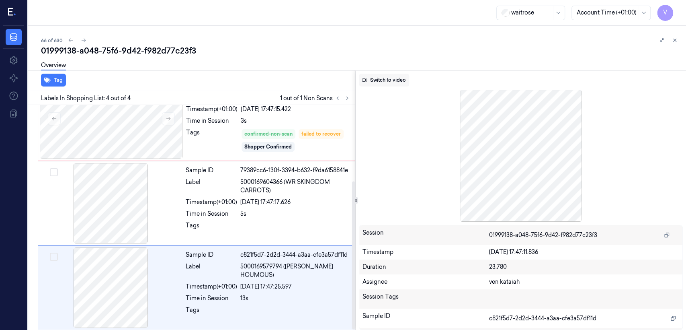
click at [390, 75] on button "Switch to video" at bounding box center [384, 80] width 50 height 13
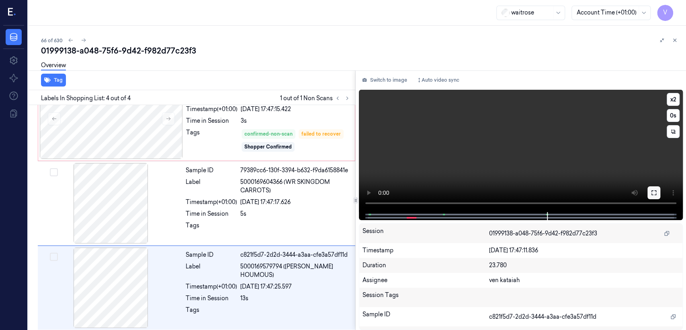
click at [656, 186] on button at bounding box center [654, 192] width 13 height 13
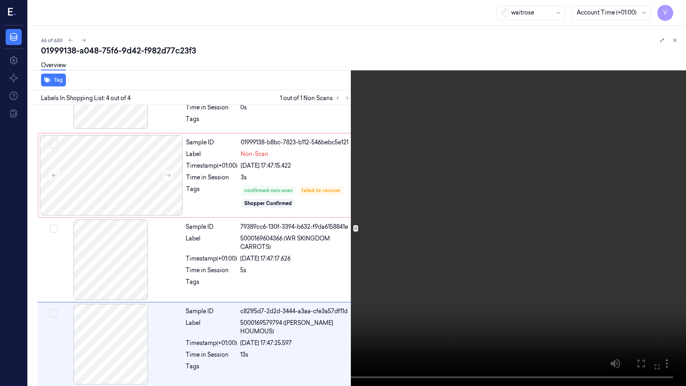
click at [325, 228] on video at bounding box center [343, 193] width 686 height 386
click at [0, 0] on icon at bounding box center [0, 0] width 0 height 0
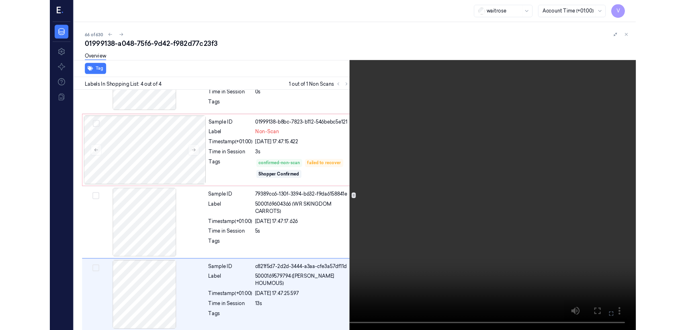
scroll to position [115, 0]
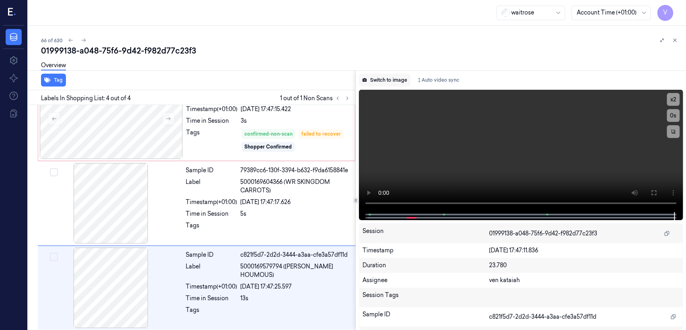
click at [375, 84] on button "Switch to image" at bounding box center [384, 80] width 51 height 13
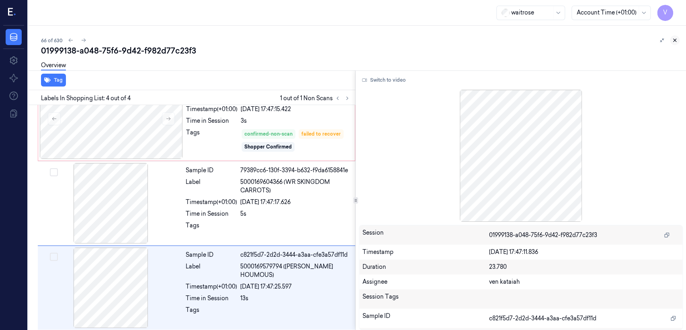
click at [675, 39] on icon at bounding box center [675, 40] width 3 height 3
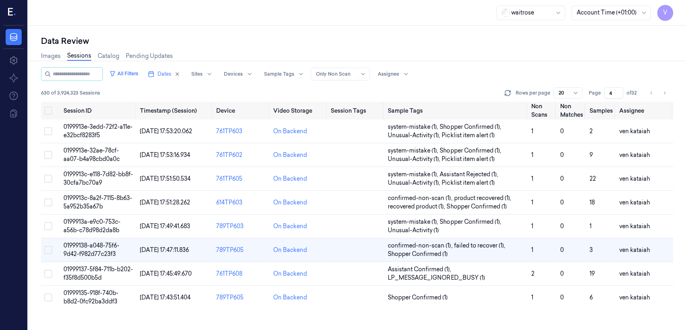
scroll to position [51, 0]
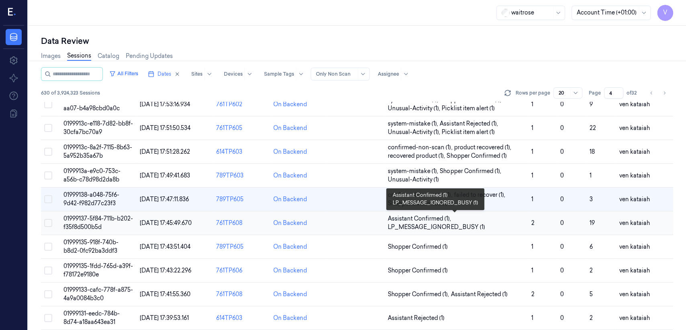
click at [441, 226] on span "LP_MESSAGE_IGNORED_BUSY (1)" at bounding box center [436, 227] width 97 height 8
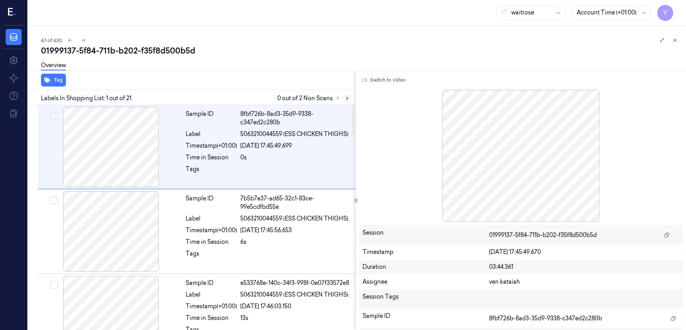
click at [348, 97] on icon at bounding box center [348, 98] width 6 height 6
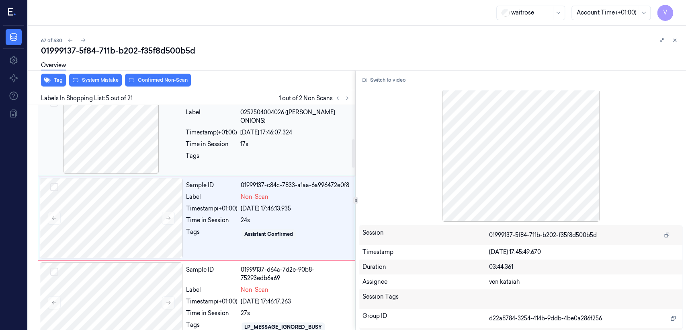
scroll to position [267, 0]
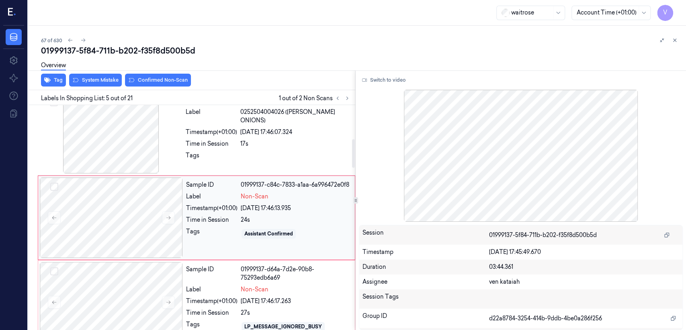
click at [233, 212] on div "Timestamp (+01:00)" at bounding box center [211, 208] width 51 height 8
click at [171, 221] on button at bounding box center [168, 217] width 13 height 13
click at [210, 158] on div "Sample ID fa63a462-0702-3814-9161-59a997dec21d Label 0252504004026 ([PERSON_NAM…" at bounding box center [268, 133] width 171 height 80
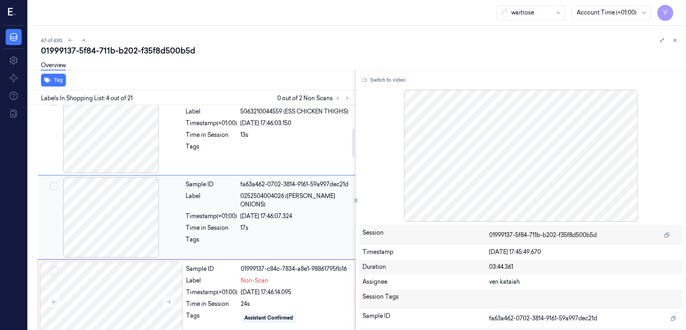
scroll to position [183, 0]
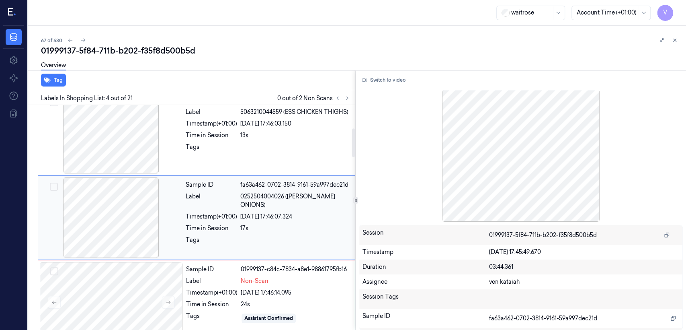
click at [224, 212] on div "Timestamp (+01:00)" at bounding box center [211, 216] width 51 height 8
click at [222, 273] on div "Sample ID 01999137-c84c-7834-a8e1-98861795fb16 Label Non-Scan Timestamp (+01:00…" at bounding box center [268, 302] width 171 height 80
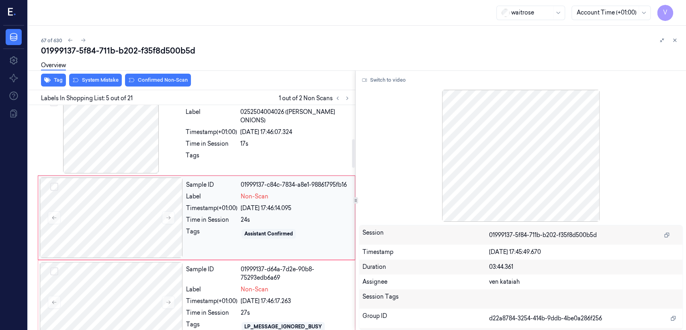
click at [259, 205] on div "[DATE] 17:46:14.095" at bounding box center [295, 208] width 109 height 8
click at [255, 164] on div "Sample ID fa63a462-0702-3814-9161-59a997dec21d Label 0252504004026 ([PERSON_NAM…" at bounding box center [268, 133] width 171 height 80
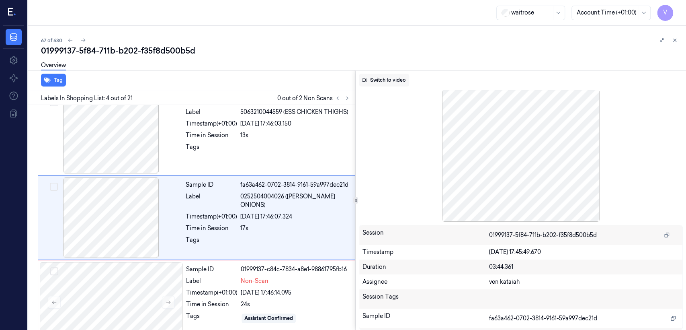
click at [384, 81] on button "Switch to video" at bounding box center [384, 80] width 50 height 13
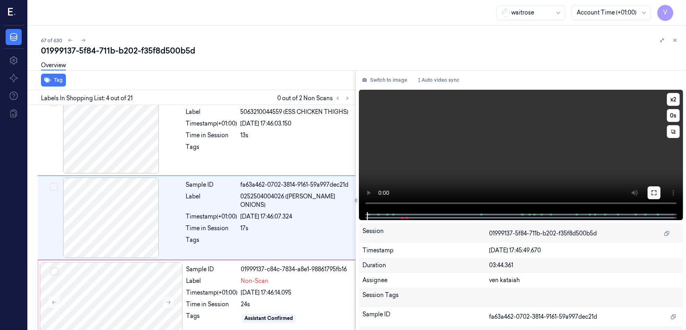
click at [658, 197] on button at bounding box center [654, 192] width 13 height 13
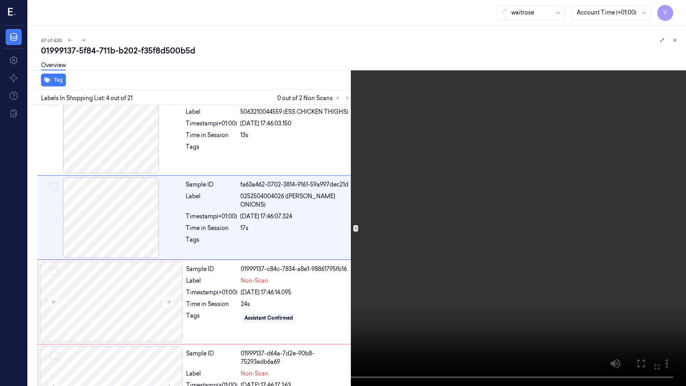
click at [491, 215] on video at bounding box center [343, 193] width 686 height 386
click at [411, 192] on video at bounding box center [343, 193] width 686 height 386
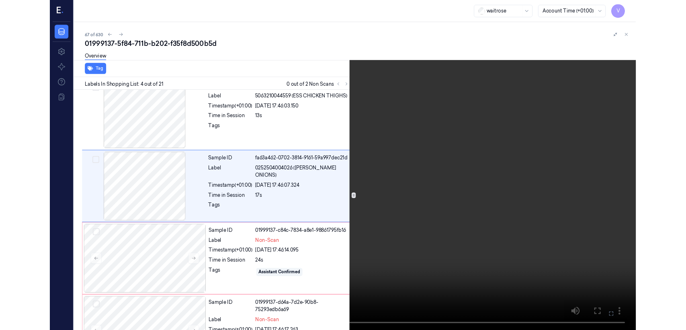
scroll to position [154, 0]
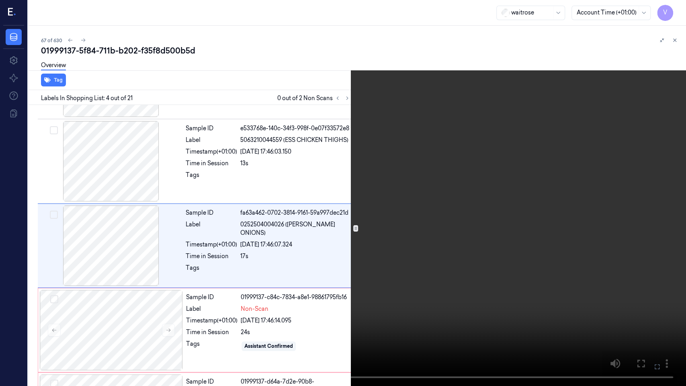
click at [0, 0] on icon at bounding box center [0, 0] width 0 height 0
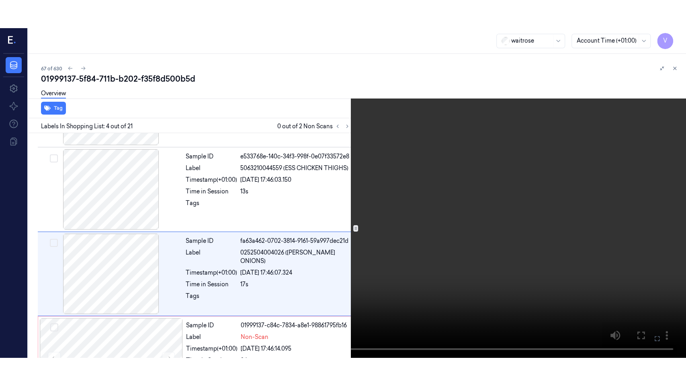
scroll to position [183, 0]
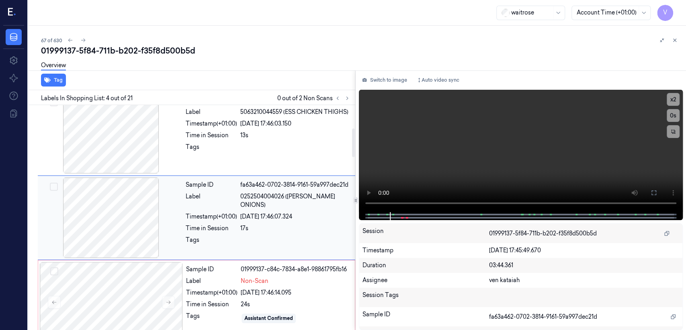
click at [247, 242] on div "Sample ID fa63a462-0702-3814-9161-59a997dec21d Label 0252504004026 ([PERSON_NAM…" at bounding box center [268, 217] width 171 height 80
click at [654, 192] on icon at bounding box center [654, 192] width 6 height 6
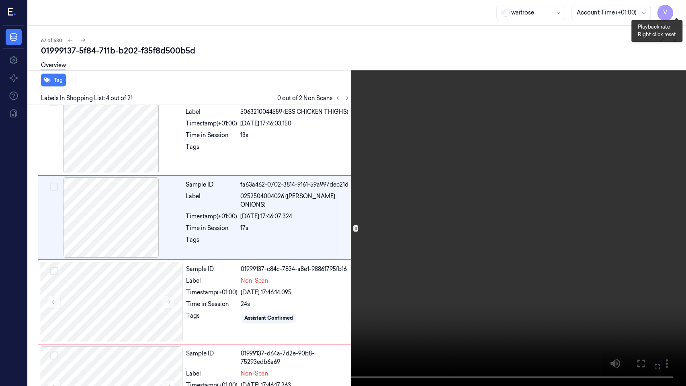
click at [676, 8] on button "x 2" at bounding box center [676, 9] width 13 height 13
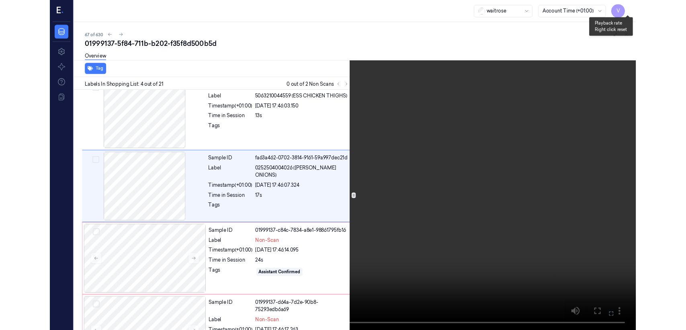
scroll to position [154, 0]
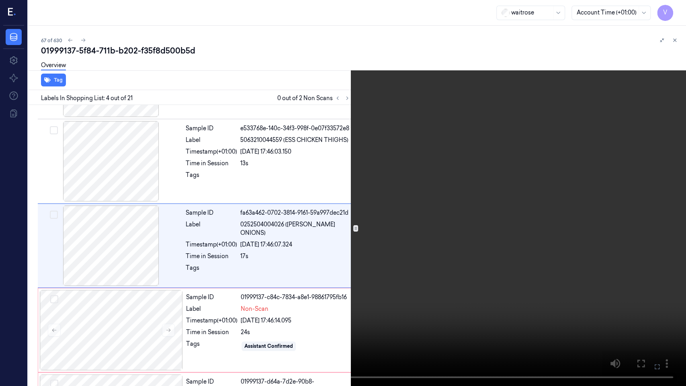
click at [536, 119] on video at bounding box center [343, 193] width 686 height 386
click at [522, 287] on video at bounding box center [343, 193] width 686 height 386
click at [374, 241] on video at bounding box center [343, 193] width 686 height 386
click at [0, 0] on icon at bounding box center [0, 0] width 0 height 0
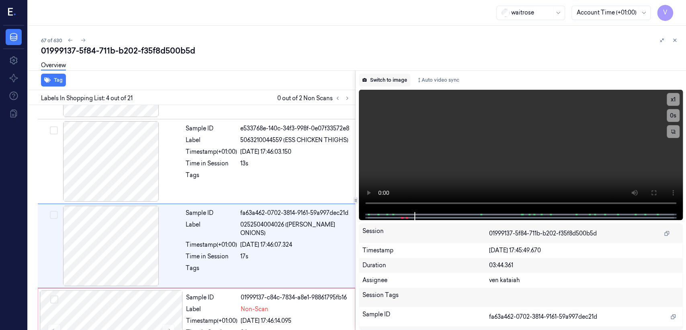
click at [389, 82] on button "Switch to image" at bounding box center [384, 80] width 51 height 13
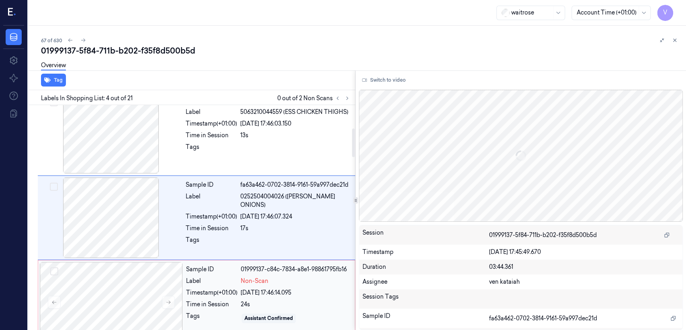
click at [239, 284] on div "Label Non-Scan" at bounding box center [268, 281] width 164 height 8
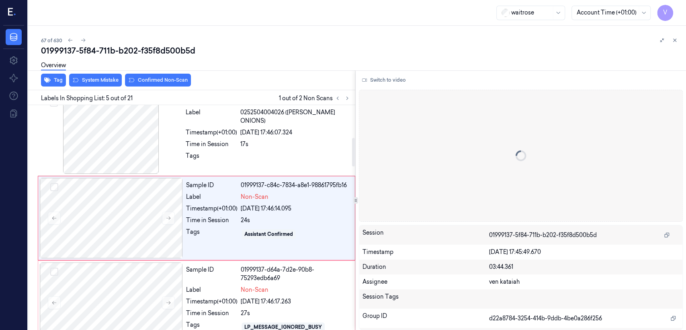
scroll to position [267, 0]
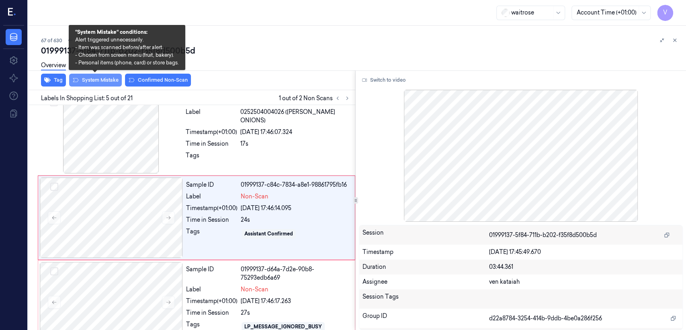
click at [102, 80] on button "System Mistake" at bounding box center [95, 80] width 53 height 13
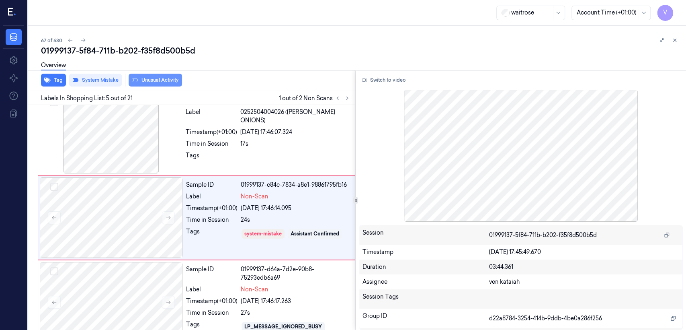
click at [174, 80] on button "Unusual Activity" at bounding box center [155, 80] width 53 height 13
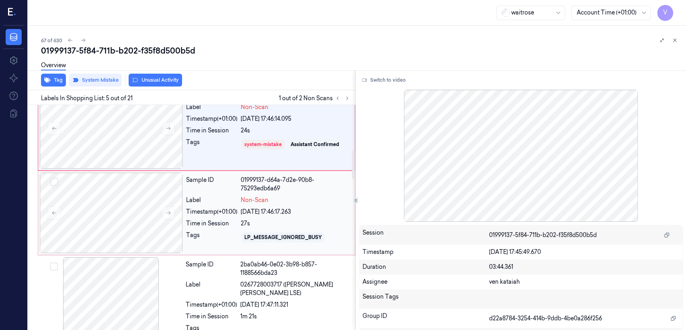
click at [249, 210] on div "[DATE] 17:46:17.263" at bounding box center [295, 212] width 109 height 8
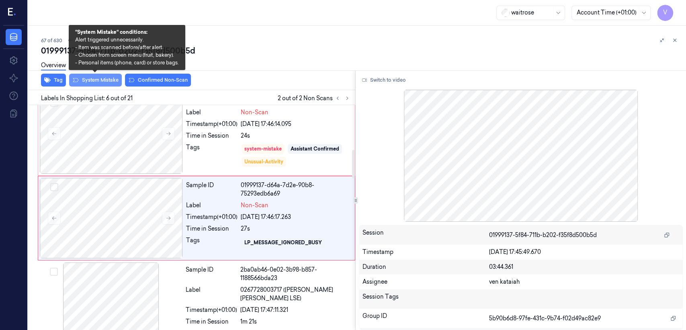
click at [105, 78] on button "System Mistake" at bounding box center [95, 80] width 53 height 13
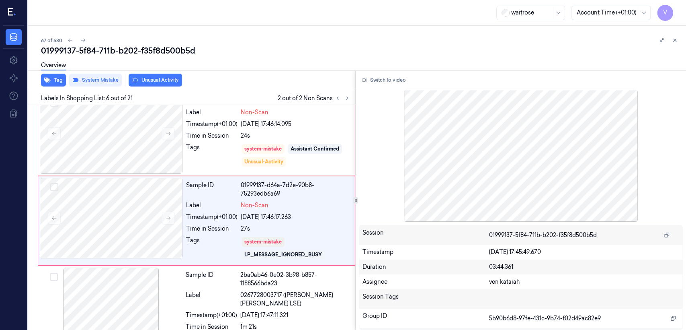
scroll to position [354, 0]
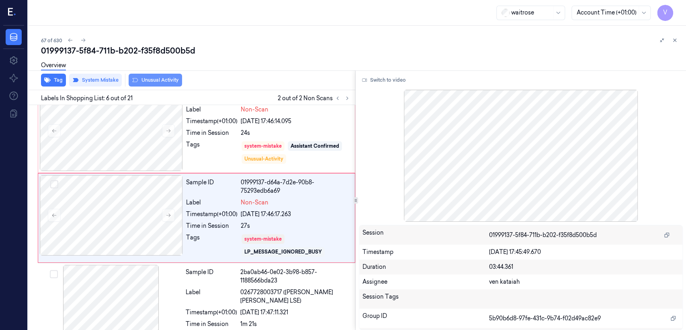
click at [158, 78] on button "Unusual Activity" at bounding box center [155, 80] width 53 height 13
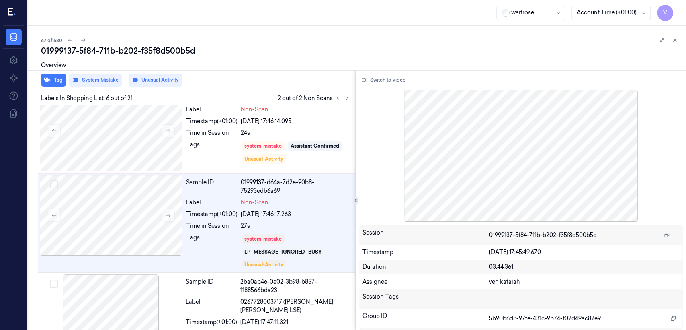
scroll to position [358, 0]
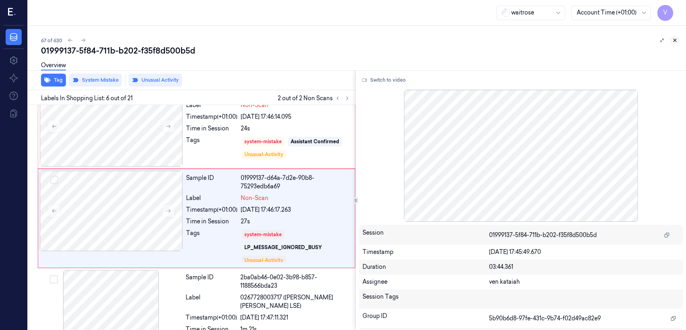
click at [674, 41] on icon at bounding box center [675, 40] width 3 height 3
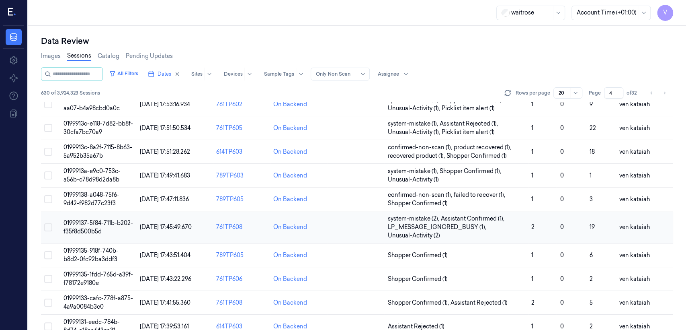
scroll to position [70, 0]
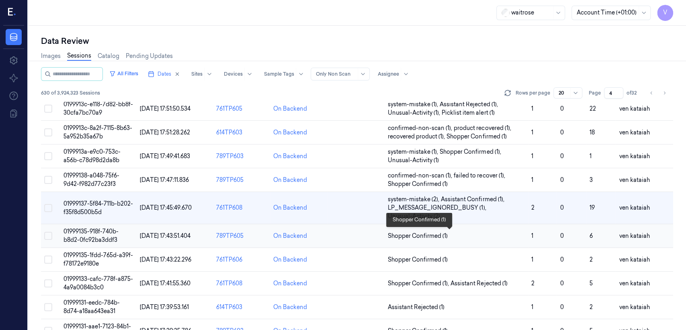
click at [405, 236] on span "Shopper Confirmed (1)" at bounding box center [418, 236] width 60 height 8
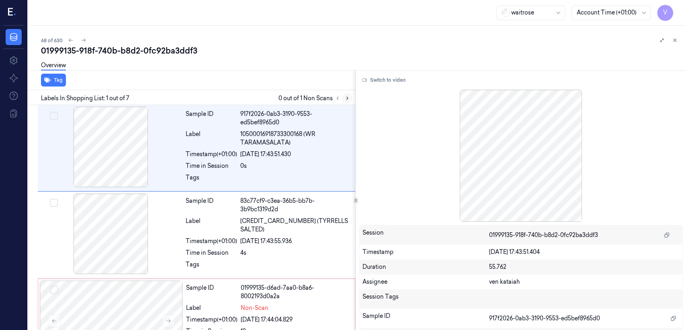
click at [350, 99] on icon at bounding box center [348, 98] width 6 height 6
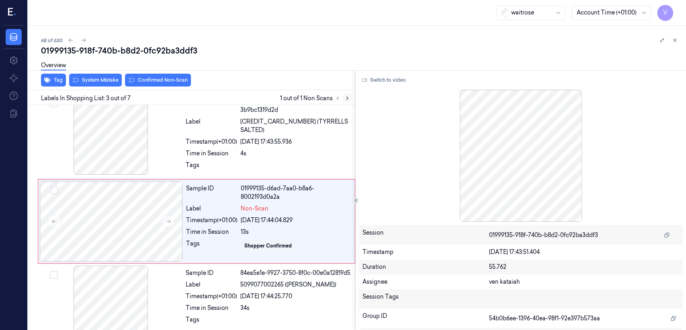
scroll to position [100, 0]
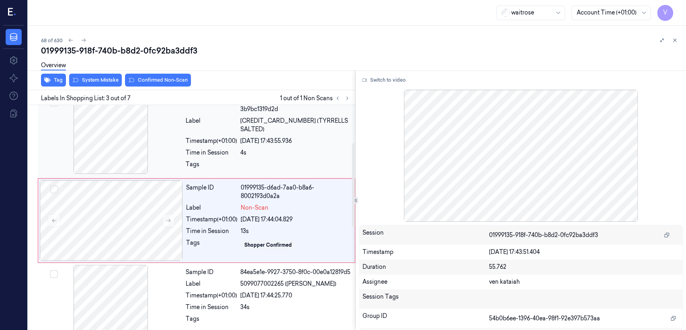
click at [248, 127] on div "Sample ID 83c77cf9-c3ea-36b5-bb7b-3b9bc1319d2d Label [CREDIT_CARD_NUMBER] (TYRR…" at bounding box center [268, 134] width 171 height 83
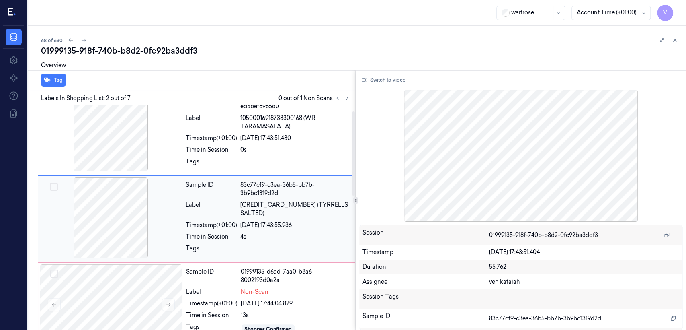
scroll to position [16, 0]
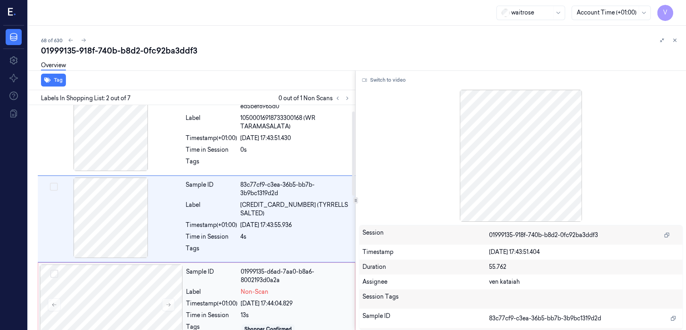
click at [285, 311] on div "13s" at bounding box center [295, 315] width 109 height 8
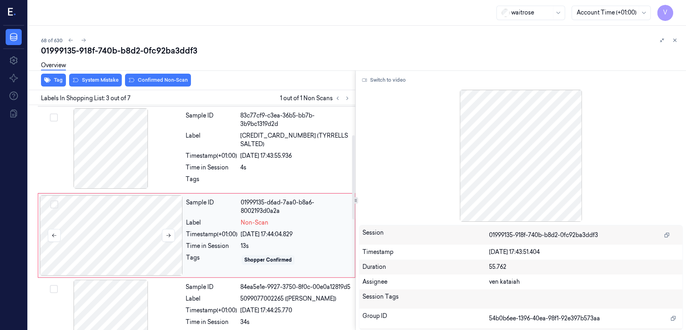
scroll to position [100, 0]
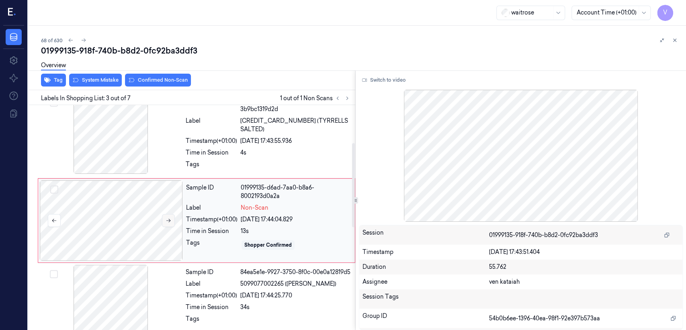
click at [166, 220] on icon at bounding box center [169, 221] width 6 height 6
click at [236, 160] on div "Tags" at bounding box center [211, 166] width 51 height 13
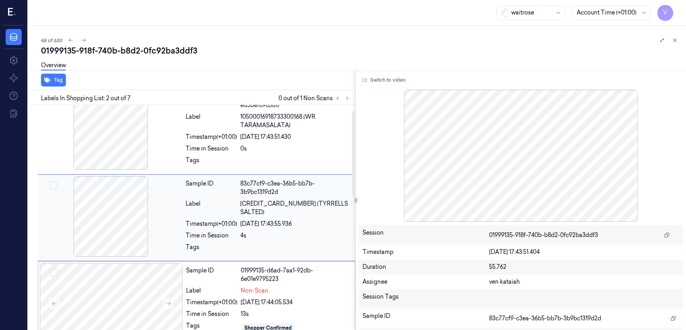
scroll to position [16, 0]
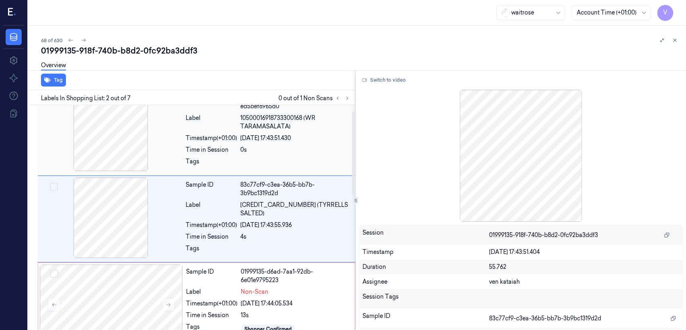
click at [251, 165] on div at bounding box center [295, 163] width 110 height 13
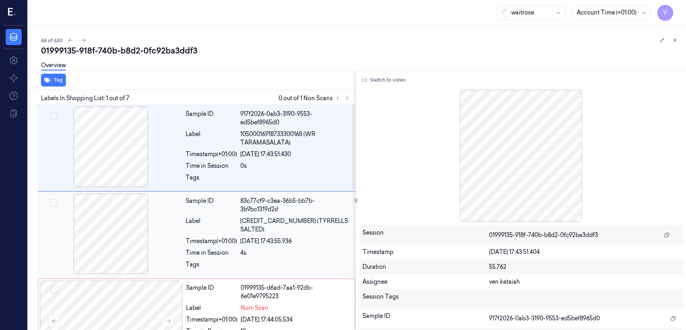
click at [255, 226] on div "Sample ID 83c77cf9-c3ea-36b5-bb7b-3b9bc1319d2d Label [CREDIT_CARD_NUMBER] (TYRR…" at bounding box center [268, 234] width 171 height 83
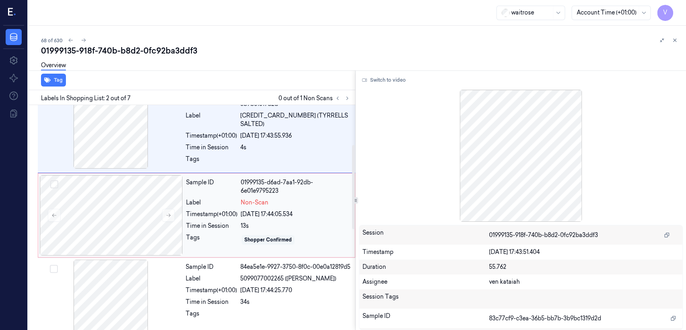
click at [255, 238] on div "Shopper Confirmed" at bounding box center [268, 239] width 47 height 7
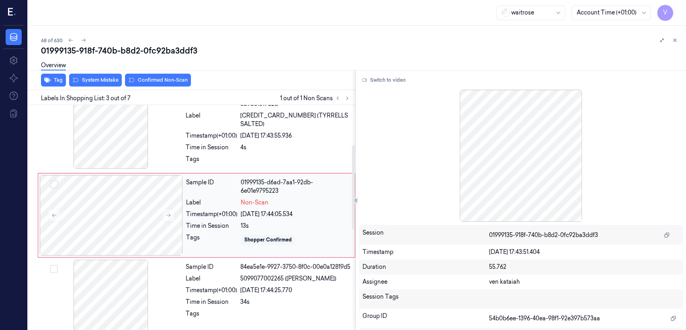
scroll to position [100, 0]
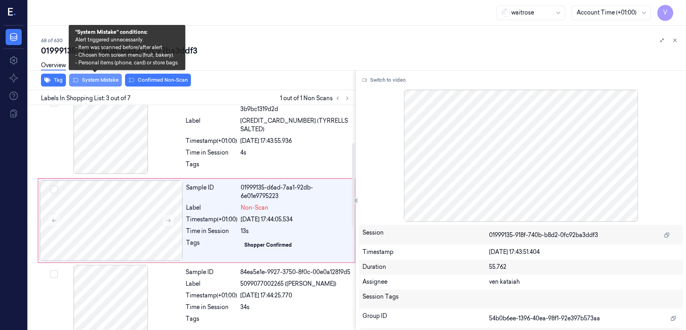
click at [101, 81] on button "System Mistake" at bounding box center [95, 80] width 53 height 13
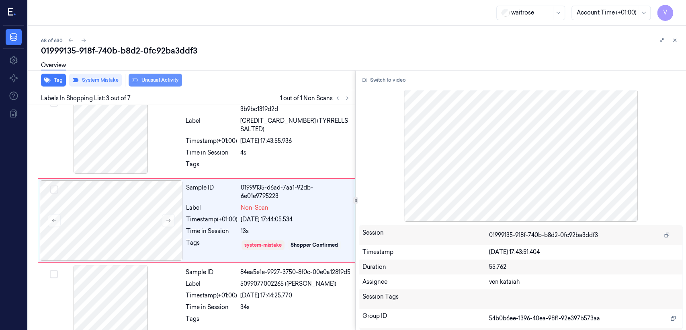
click at [159, 81] on button "Unusual Activity" at bounding box center [155, 80] width 53 height 13
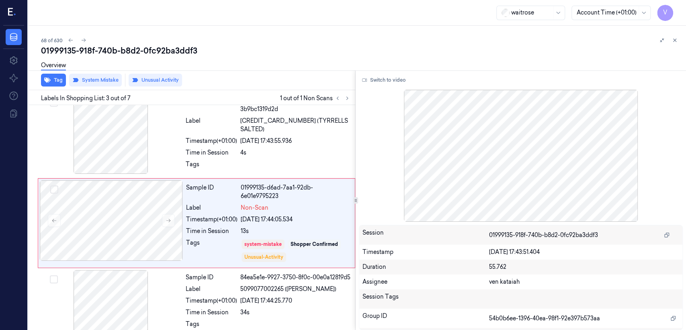
scroll to position [103, 0]
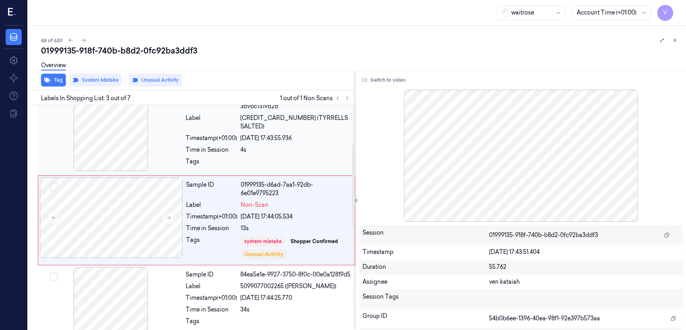
drag, startPoint x: 144, startPoint y: 146, endPoint x: 284, endPoint y: 129, distance: 141.7
click at [144, 146] on div at bounding box center [110, 130] width 143 height 80
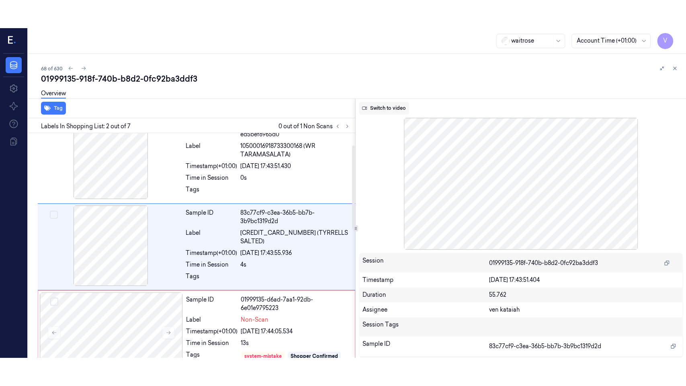
scroll to position [16, 0]
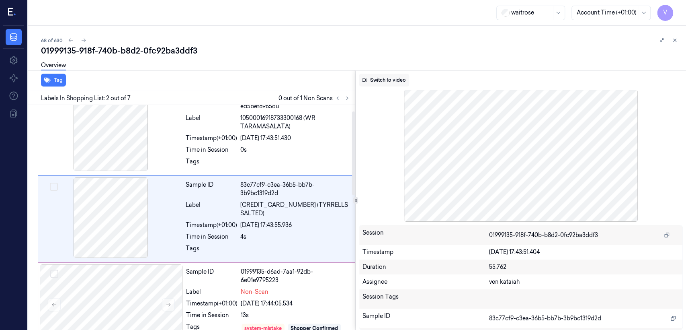
click at [395, 82] on button "Switch to video" at bounding box center [384, 80] width 50 height 13
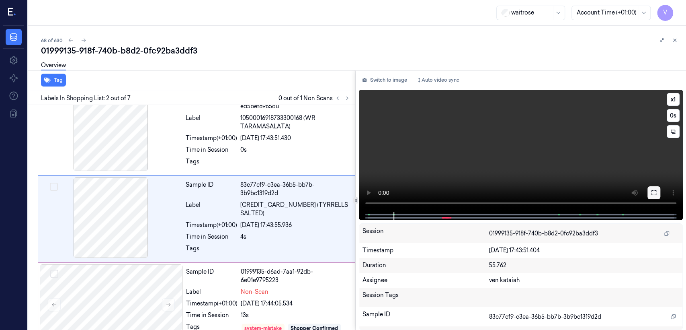
click at [649, 190] on button at bounding box center [654, 192] width 13 height 13
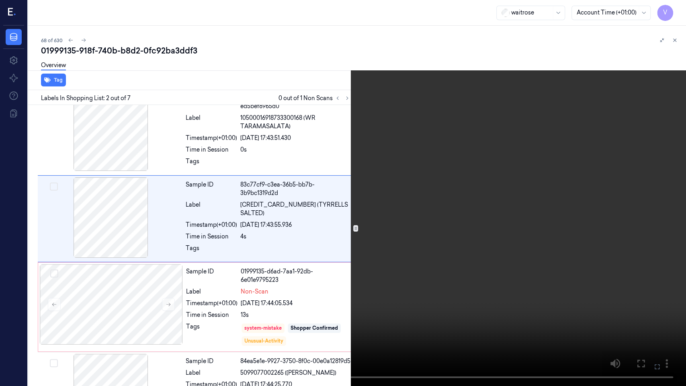
click at [245, 241] on video at bounding box center [343, 193] width 686 height 386
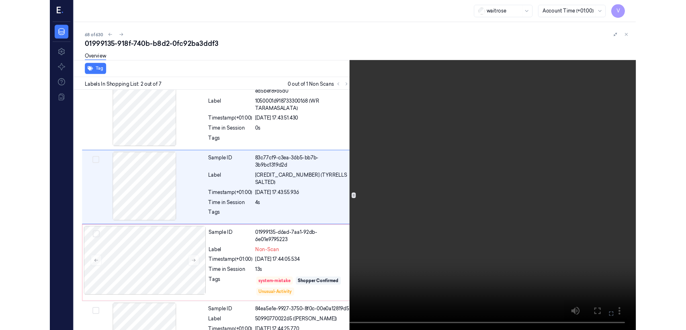
scroll to position [0, 0]
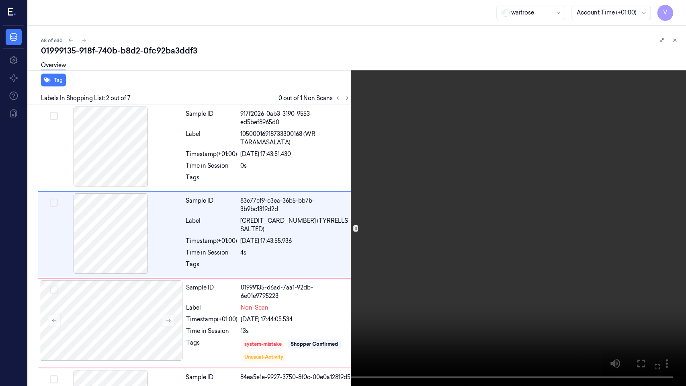
click at [304, 178] on video at bounding box center [343, 193] width 686 height 386
click at [0, 0] on icon at bounding box center [0, 0] width 0 height 0
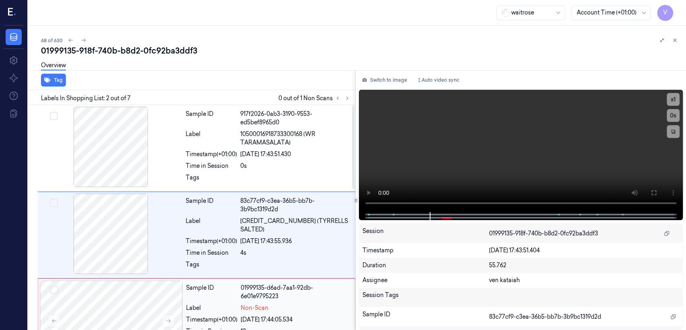
click at [234, 284] on div "Sample ID" at bounding box center [211, 292] width 51 height 17
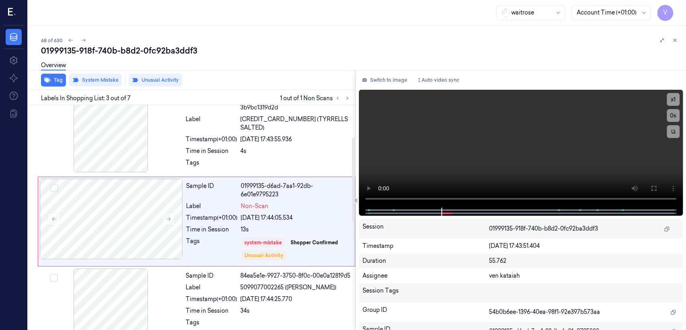
scroll to position [103, 0]
click at [674, 43] on button at bounding box center [675, 40] width 10 height 10
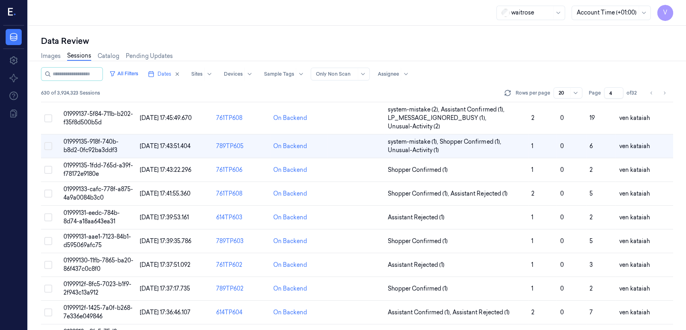
scroll to position [98, 0]
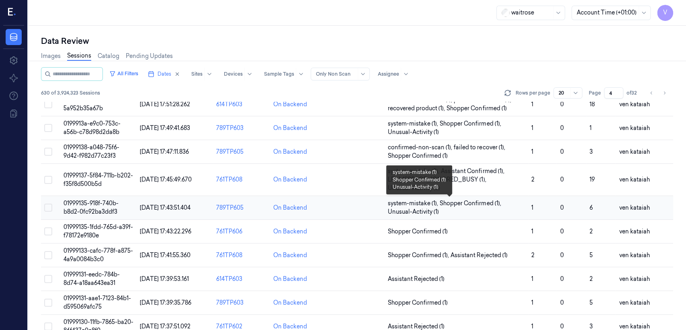
click at [465, 202] on span "Shopper Confirmed (1) ," at bounding box center [471, 203] width 63 height 8
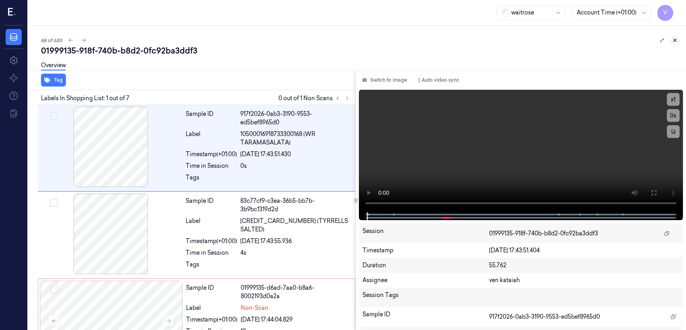
click at [675, 40] on icon at bounding box center [675, 40] width 3 height 3
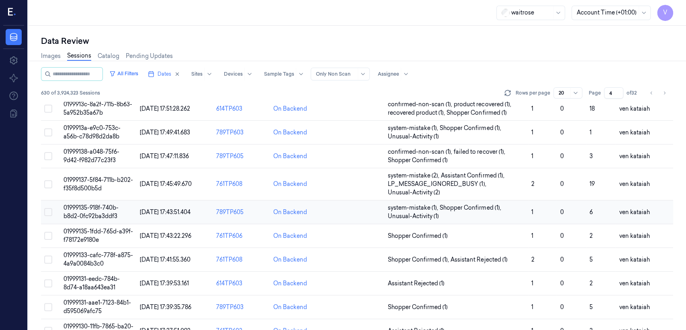
scroll to position [94, 0]
click at [410, 235] on span "Shopper Confirmed (1)" at bounding box center [418, 236] width 60 height 8
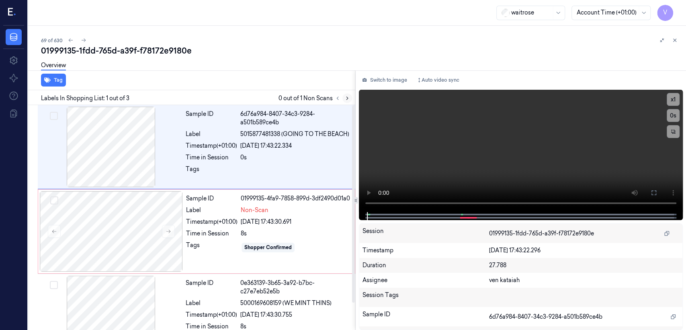
click at [348, 98] on icon at bounding box center [348, 98] width 2 height 3
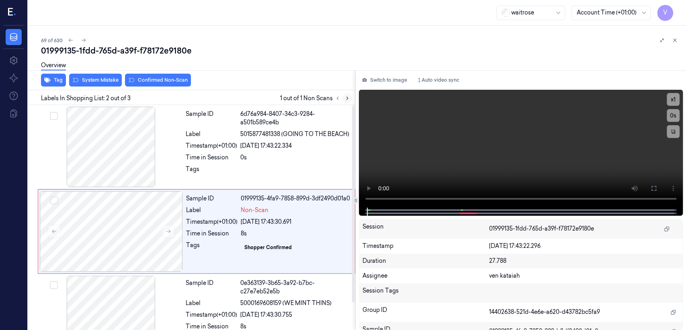
scroll to position [14, 0]
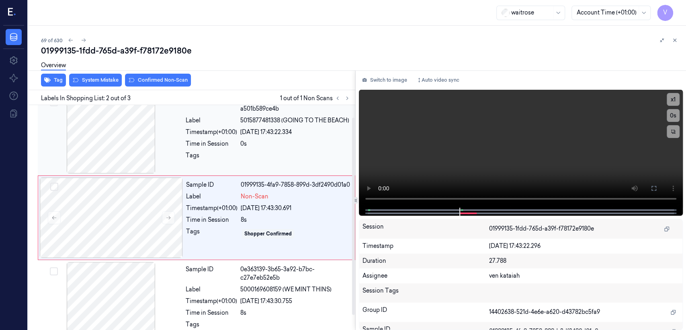
click at [236, 169] on div "Sample ID 6d76a984-8407-34c3-9284-a501b589ce4b Label 5015877481338 (GOING TO TH…" at bounding box center [268, 133] width 171 height 80
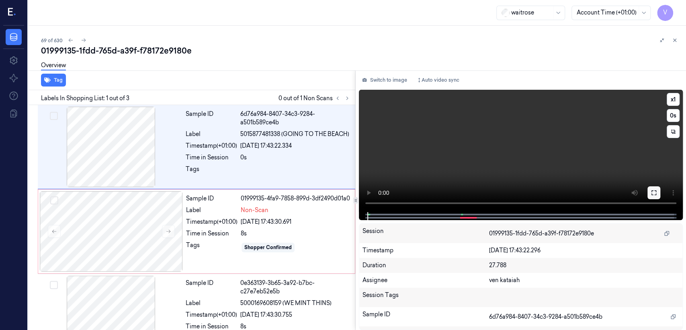
click at [659, 192] on button at bounding box center [654, 192] width 13 height 13
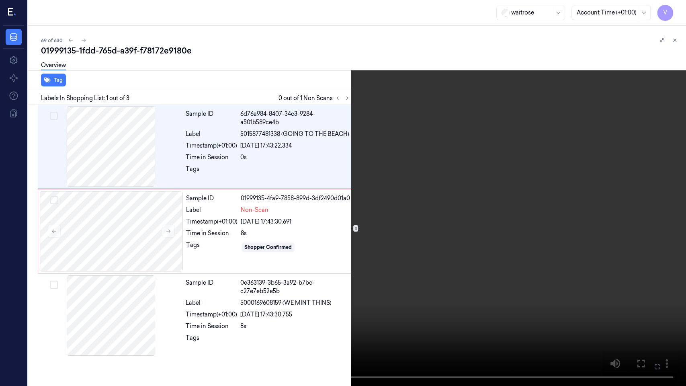
click at [480, 201] on video at bounding box center [343, 193] width 686 height 386
click at [0, 0] on icon at bounding box center [0, 0] width 0 height 0
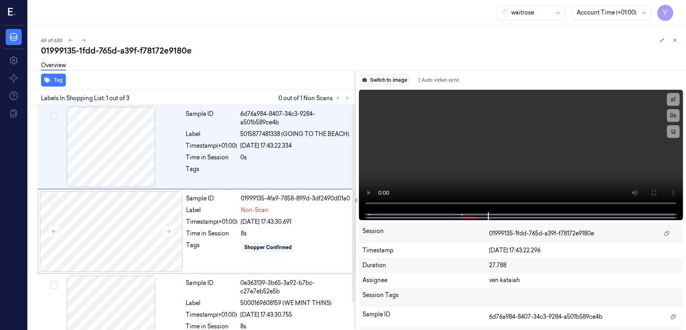
click at [386, 86] on button "Switch to image" at bounding box center [384, 80] width 51 height 13
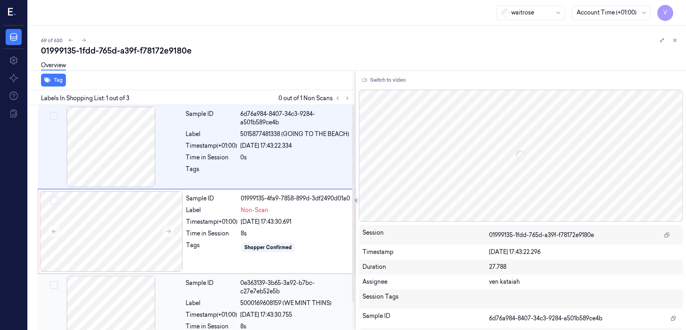
click at [222, 302] on div "Label" at bounding box center [211, 303] width 51 height 8
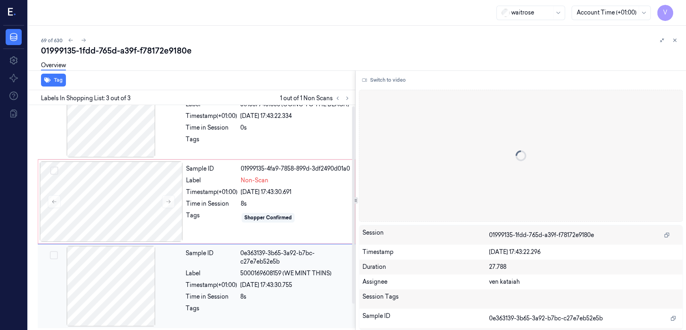
scroll to position [31, 0]
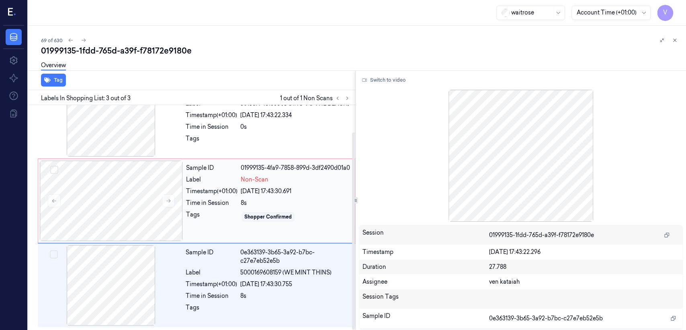
click at [244, 184] on span "Non-Scan" at bounding box center [255, 179] width 28 height 8
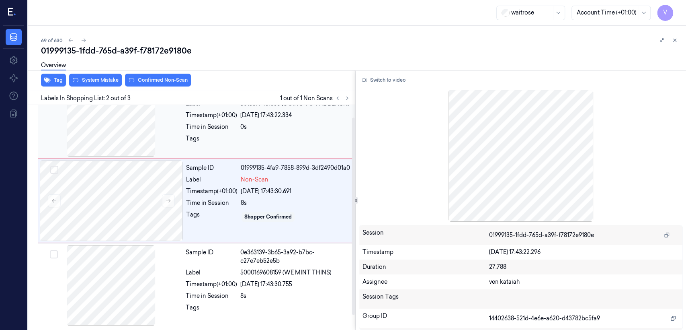
scroll to position [14, 0]
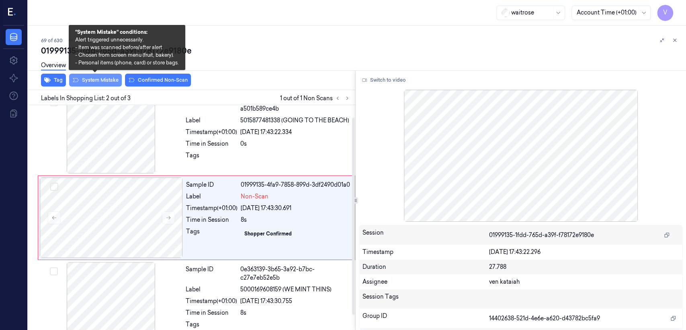
click at [100, 84] on button "System Mistake" at bounding box center [95, 80] width 53 height 13
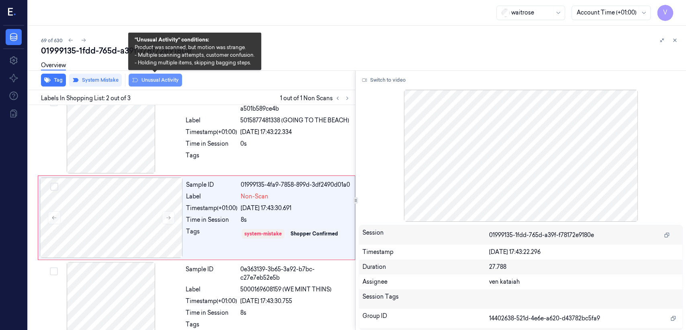
click at [164, 78] on button "Unusual Activity" at bounding box center [155, 80] width 53 height 13
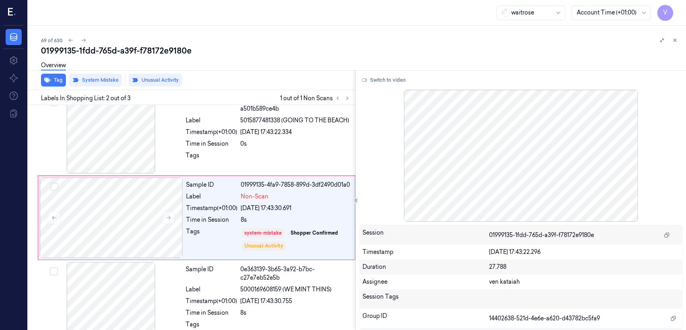
scroll to position [16, 0]
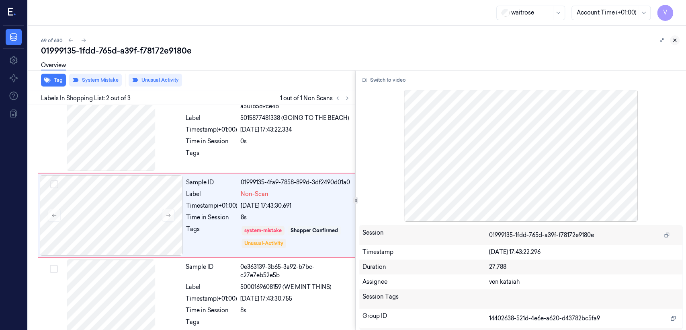
click at [678, 40] on button at bounding box center [675, 40] width 10 height 10
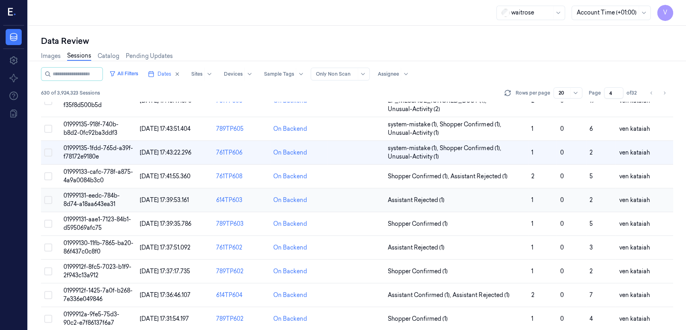
scroll to position [203, 0]
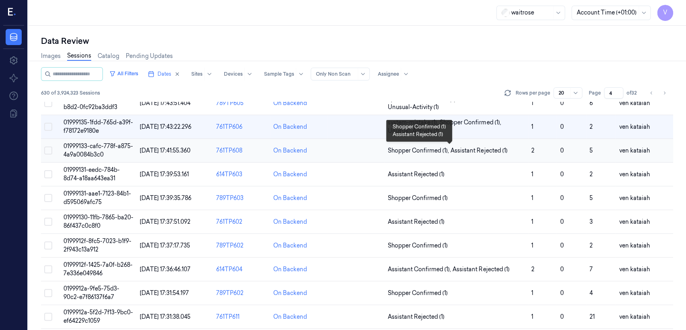
click at [457, 152] on span "Assistant Rejected (1)" at bounding box center [479, 150] width 57 height 8
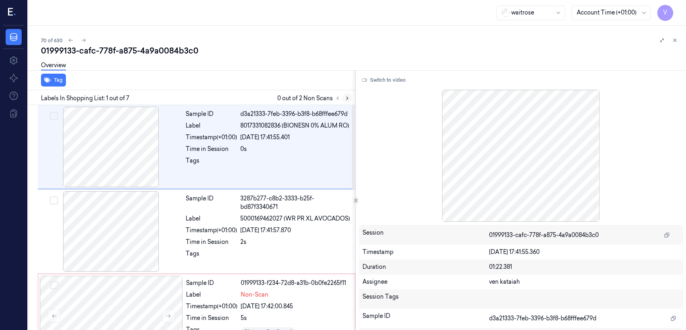
click at [349, 102] on button at bounding box center [348, 98] width 10 height 10
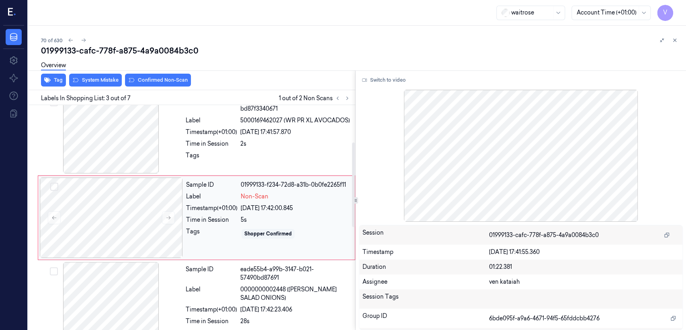
click at [284, 185] on div "01999133-f234-72d8-a31b-0b0fe2265f11" at bounding box center [295, 185] width 109 height 8
click at [263, 148] on div "Sample ID 3287b277-c8b2-3333-b25f-bd87f3340671 Label 5000169462027 (WR PR XL AV…" at bounding box center [268, 133] width 171 height 80
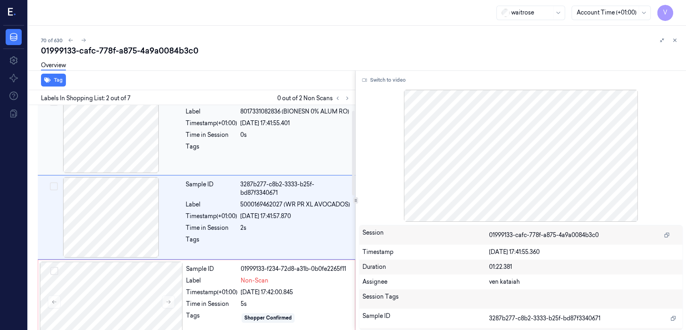
scroll to position [14, 0]
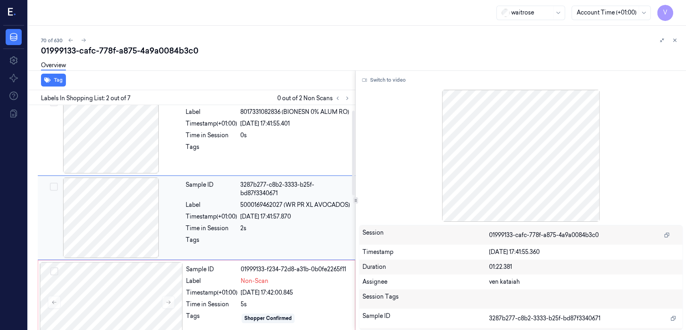
click at [290, 221] on div "Sample ID 3287b277-c8b2-3333-b25f-bd87f3340671 Label 5000169462027 (WR PR XL AV…" at bounding box center [268, 217] width 171 height 80
click at [248, 284] on span "Non-Scan" at bounding box center [255, 281] width 28 height 8
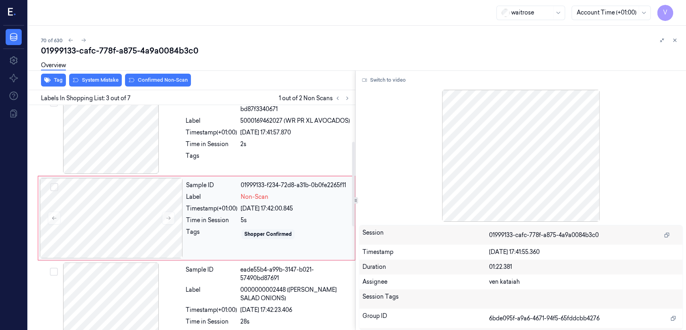
scroll to position [98, 0]
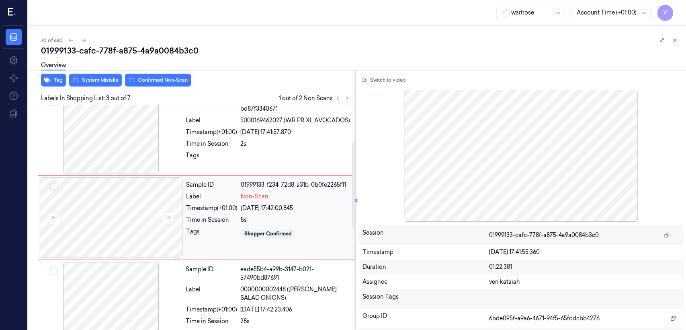
click at [283, 219] on div "5s" at bounding box center [295, 220] width 109 height 8
click at [299, 146] on div "2s" at bounding box center [295, 144] width 110 height 8
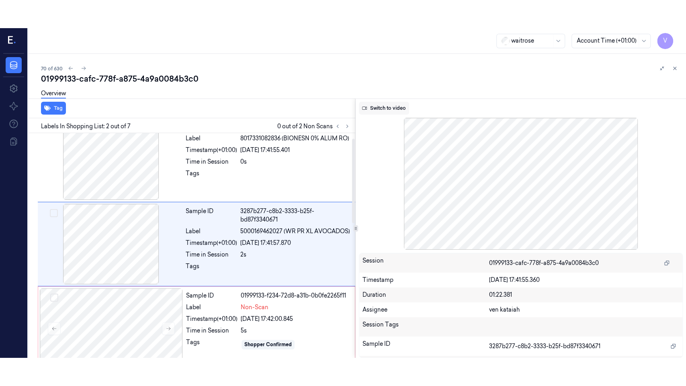
scroll to position [14, 0]
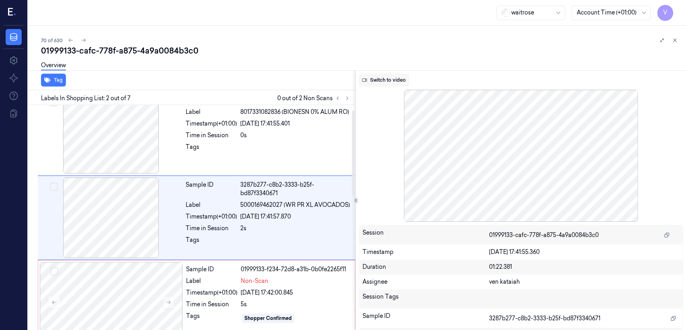
click at [389, 83] on button "Switch to video" at bounding box center [384, 80] width 50 height 13
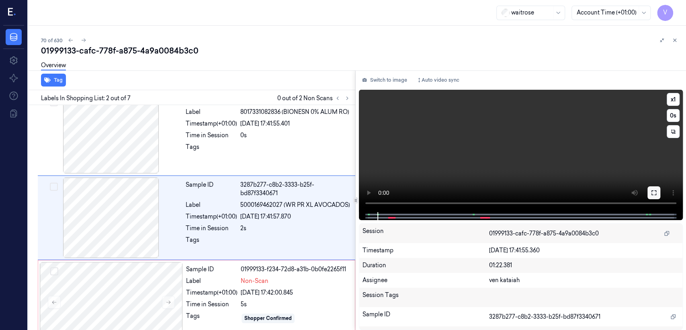
click at [655, 196] on button at bounding box center [654, 192] width 13 height 13
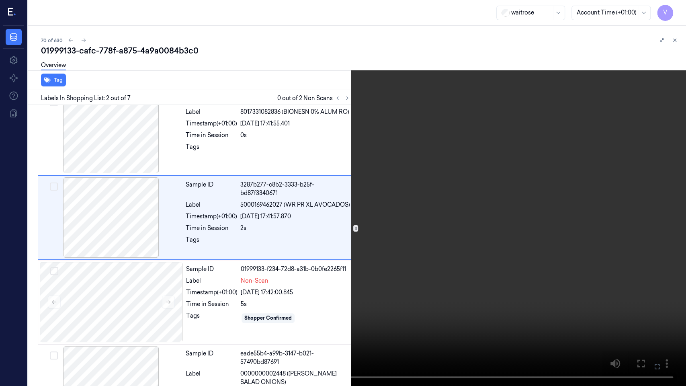
click at [339, 232] on video at bounding box center [343, 193] width 686 height 386
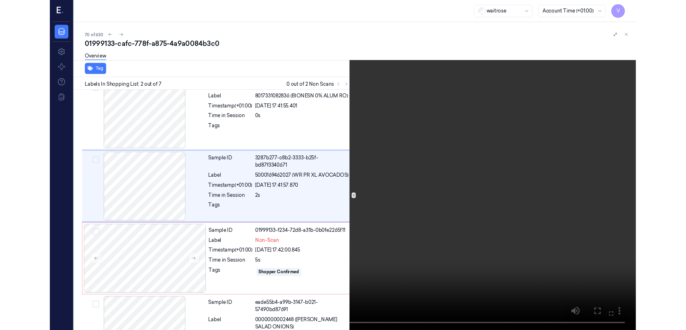
scroll to position [0, 0]
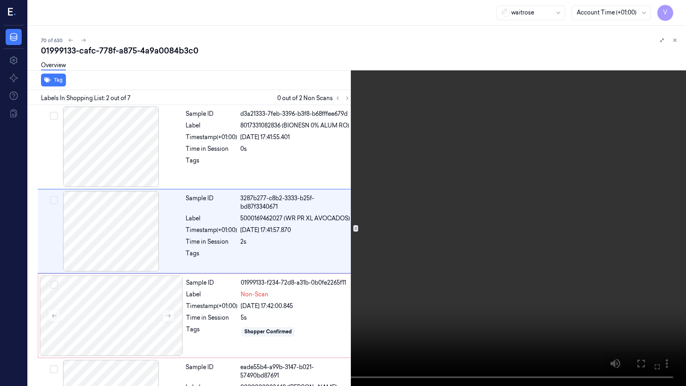
click at [374, 210] on video at bounding box center [343, 193] width 686 height 386
click at [375, 210] on video at bounding box center [343, 193] width 686 height 386
click at [527, 284] on video at bounding box center [343, 193] width 686 height 386
click at [676, 8] on button "x 1" at bounding box center [676, 9] width 13 height 13
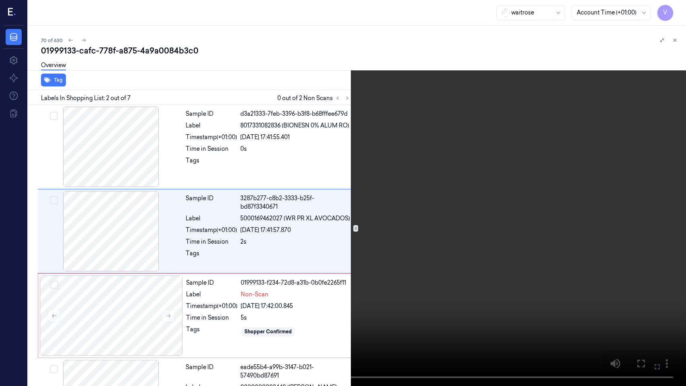
click at [535, 171] on video at bounding box center [343, 193] width 686 height 386
click at [0, 0] on icon at bounding box center [0, 0] width 0 height 0
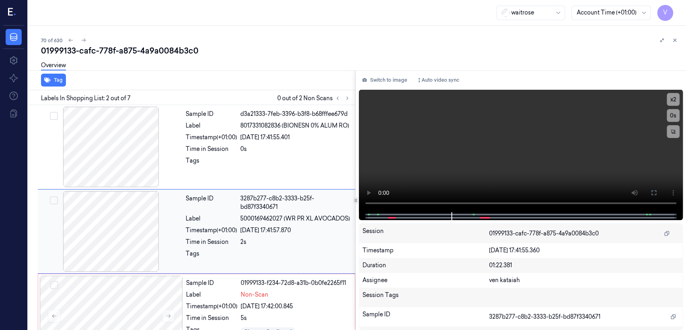
drag, startPoint x: 399, startPoint y: 80, endPoint x: 259, endPoint y: 219, distance: 197.1
click at [399, 81] on button "Switch to image" at bounding box center [384, 80] width 51 height 13
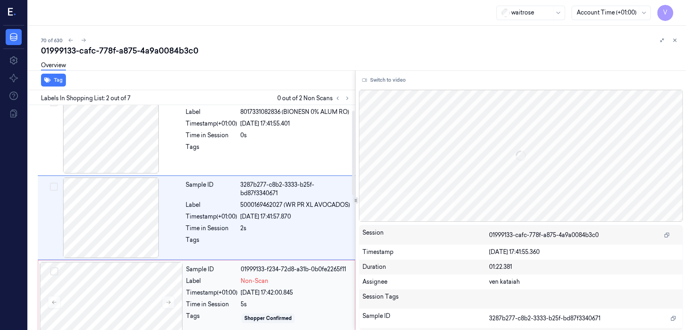
click at [241, 279] on span "Non-Scan" at bounding box center [255, 281] width 28 height 8
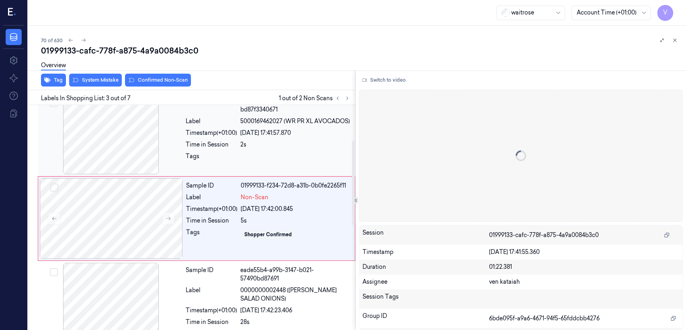
scroll to position [98, 0]
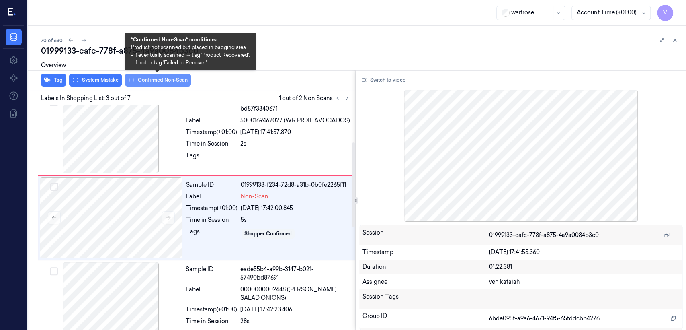
click at [161, 82] on button "Confirmed Non-Scan" at bounding box center [158, 80] width 66 height 13
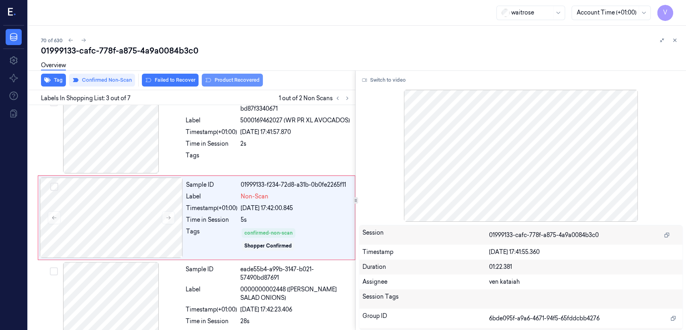
click at [216, 84] on button "Product Recovered" at bounding box center [232, 80] width 61 height 13
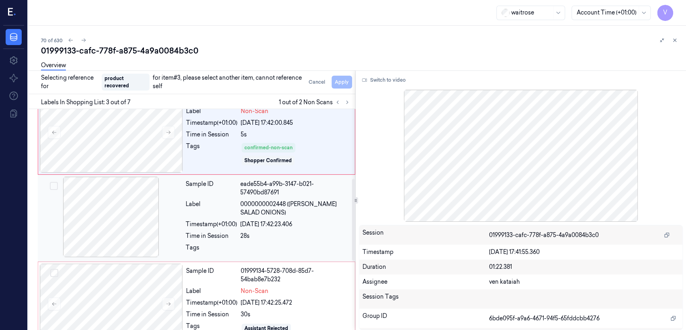
click at [237, 235] on div "Time in Session" at bounding box center [211, 236] width 51 height 8
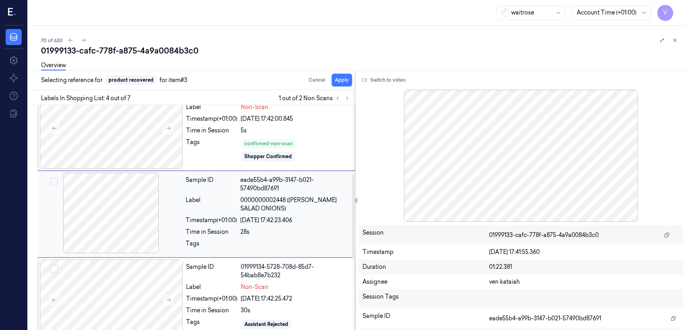
scroll to position [183, 0]
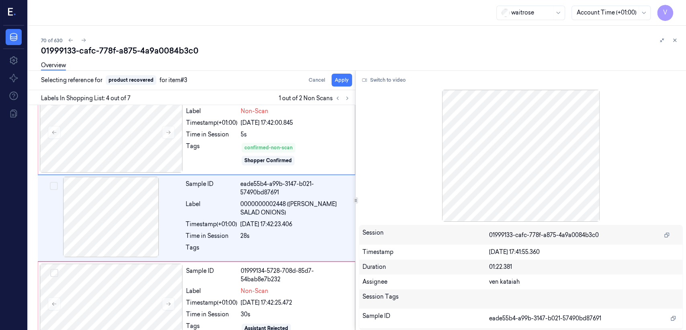
click at [339, 75] on div "Overview" at bounding box center [360, 66] width 639 height 21
click at [338, 78] on button "Apply" at bounding box center [342, 80] width 21 height 13
click at [201, 158] on div "Tags" at bounding box center [211, 154] width 51 height 24
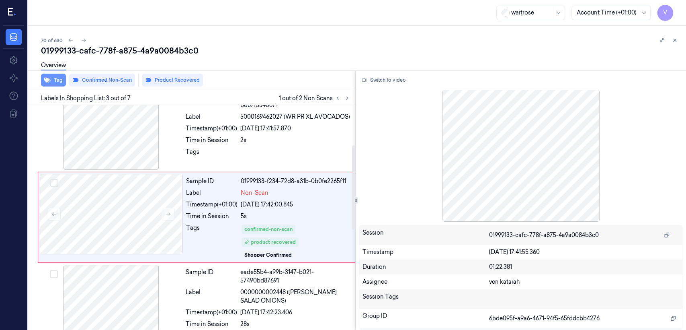
scroll to position [101, 0]
click at [57, 78] on button "Tag" at bounding box center [53, 80] width 25 height 13
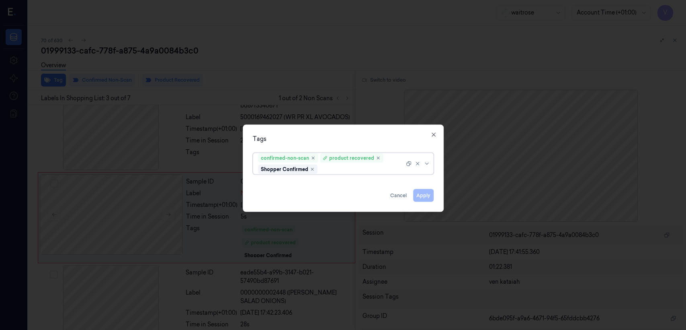
click at [378, 172] on div at bounding box center [361, 169] width 85 height 8
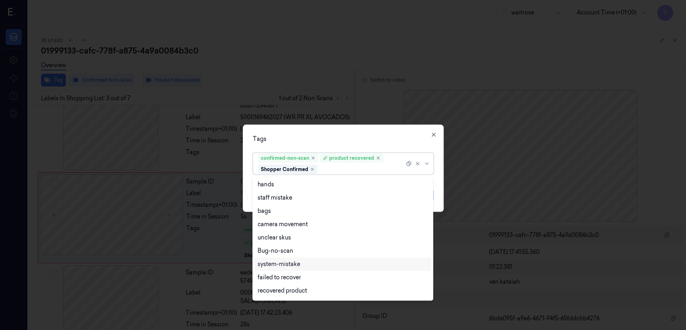
scroll to position [89, 0]
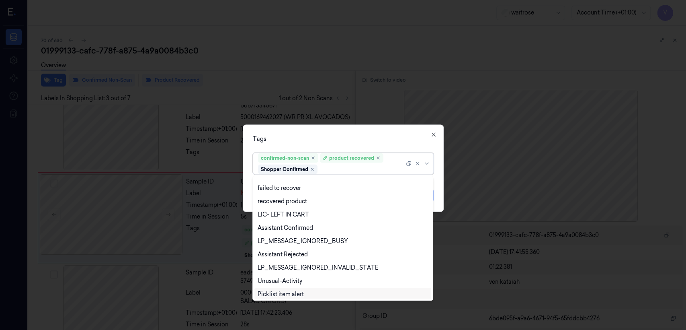
click at [284, 292] on div "Picklist item alert" at bounding box center [281, 294] width 46 height 8
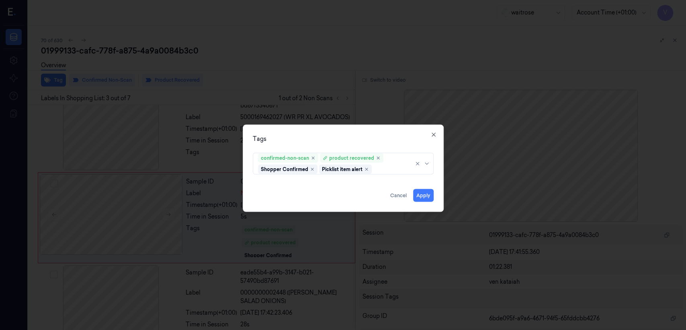
drag, startPoint x: 345, startPoint y: 141, endPoint x: 351, endPoint y: 146, distance: 7.7
click at [351, 146] on div "Tags confirmed-non-scan product recovered Shopper Confirmed Picklist item alert…" at bounding box center [343, 168] width 201 height 87
click at [422, 193] on button "Apply" at bounding box center [423, 195] width 21 height 13
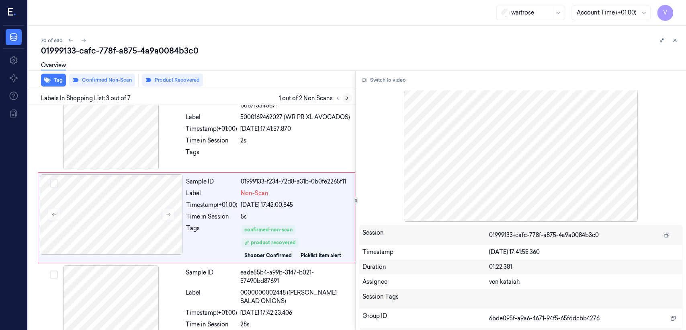
click at [350, 97] on button at bounding box center [348, 98] width 10 height 10
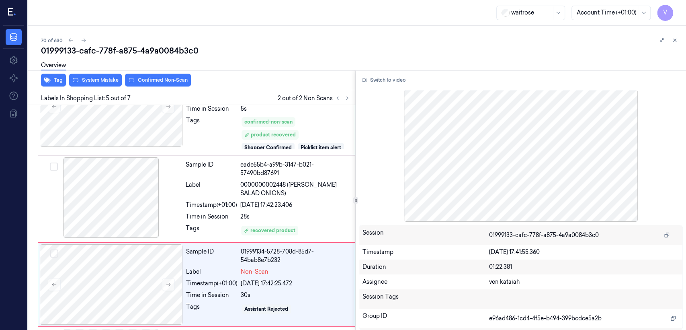
scroll to position [275, 0]
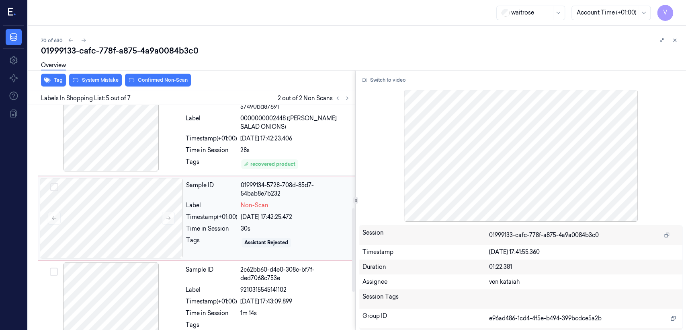
click at [254, 224] on div "30s" at bounding box center [295, 228] width 109 height 8
click at [164, 216] on button at bounding box center [168, 218] width 13 height 13
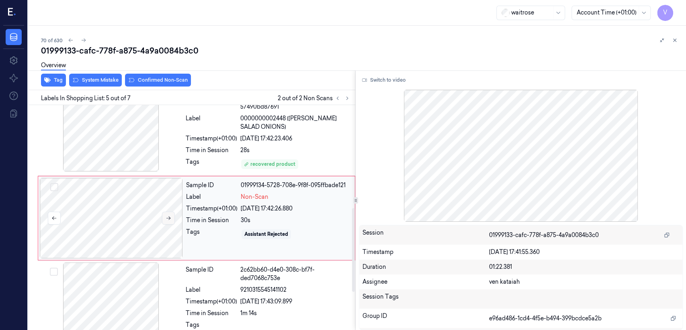
click at [164, 216] on button at bounding box center [168, 218] width 13 height 13
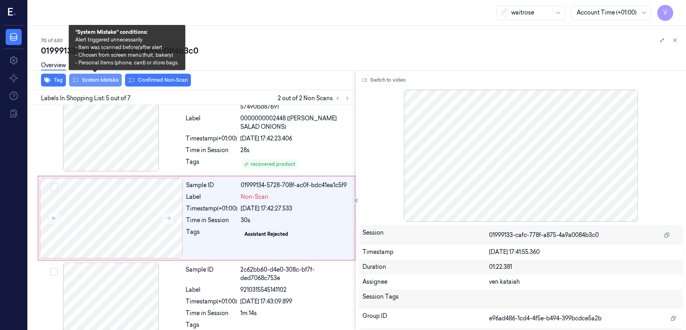
click at [96, 84] on button "System Mistake" at bounding box center [95, 80] width 53 height 13
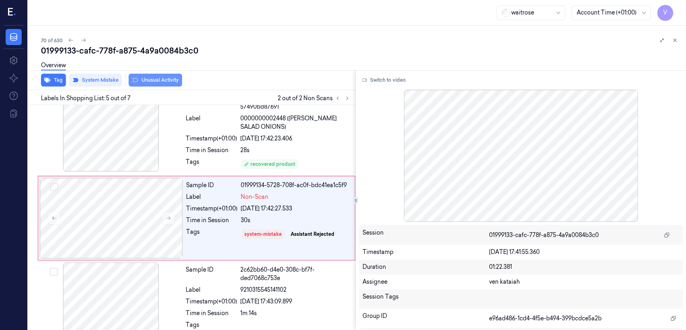
click at [162, 81] on button "Unusual Activity" at bounding box center [155, 80] width 53 height 13
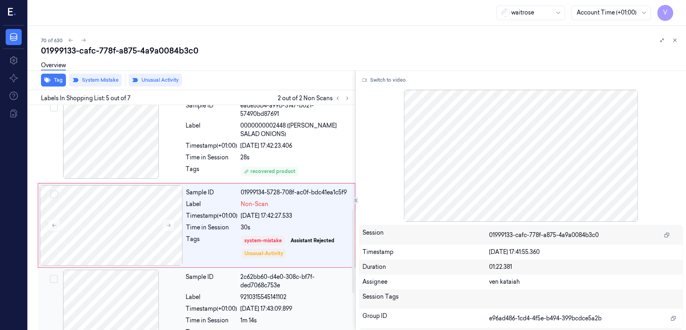
scroll to position [198, 0]
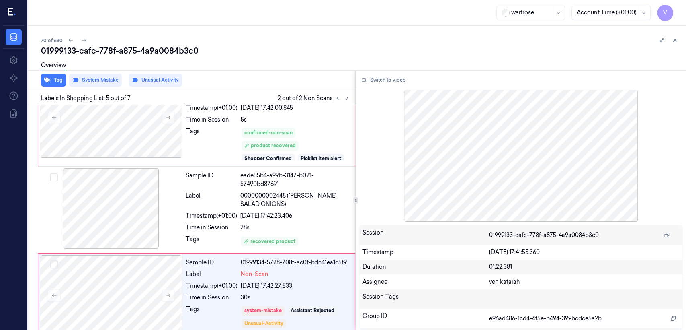
click at [673, 45] on div "01999133-cafc-778f-a875-4a9a0084b3c0" at bounding box center [360, 50] width 639 height 11
click at [674, 41] on icon at bounding box center [675, 40] width 3 height 3
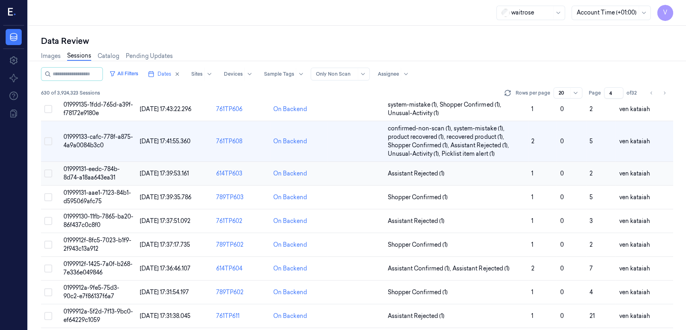
scroll to position [206, 0]
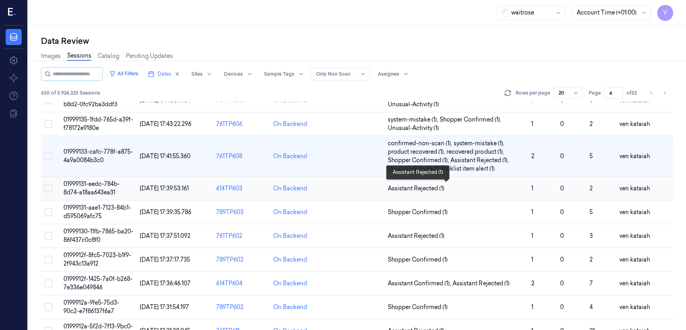
click at [429, 191] on span "Assistant Rejected (1)" at bounding box center [416, 188] width 57 height 8
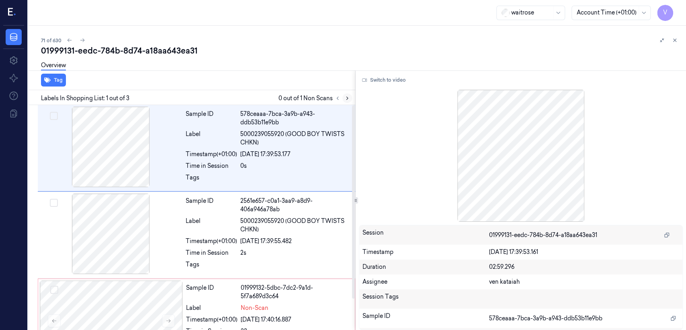
click at [343, 98] on button at bounding box center [348, 98] width 10 height 10
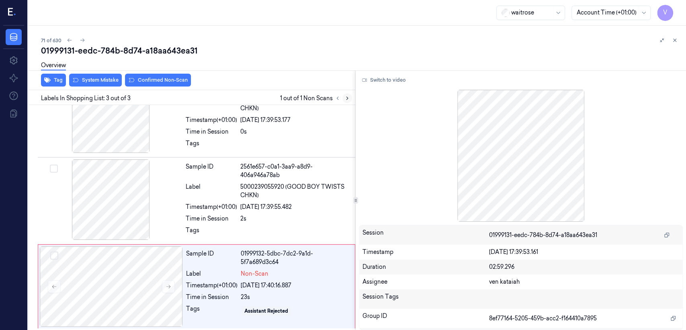
scroll to position [35, 0]
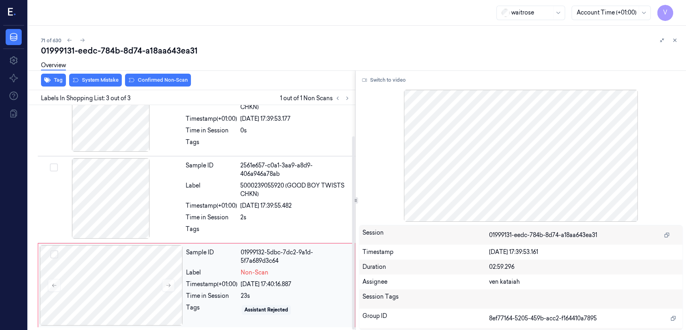
click at [248, 251] on div "01999132-5dbc-7dc2-9a1d-5f7a689d3c64" at bounding box center [295, 256] width 109 height 17
click at [255, 225] on div at bounding box center [295, 231] width 110 height 13
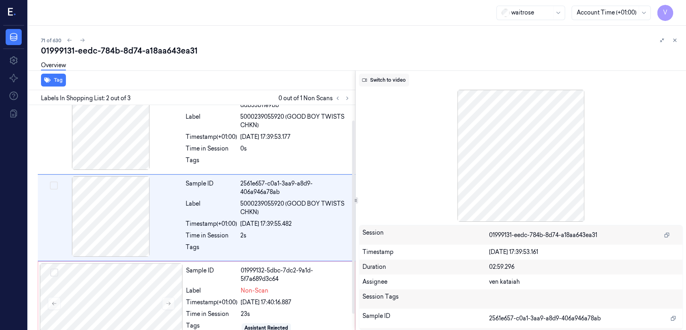
click at [381, 77] on button "Switch to video" at bounding box center [384, 80] width 50 height 13
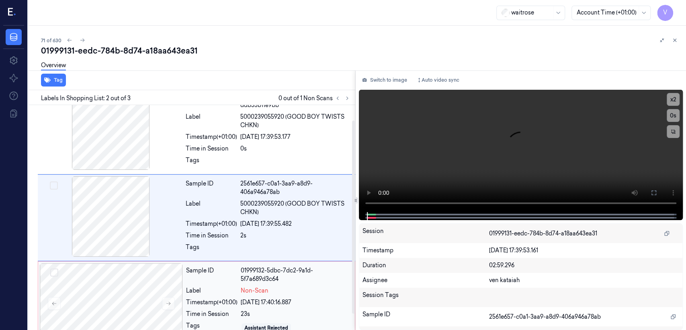
click at [260, 282] on div "01999132-5dbc-7dc2-9a1d-5f7a689d3c64" at bounding box center [295, 274] width 109 height 17
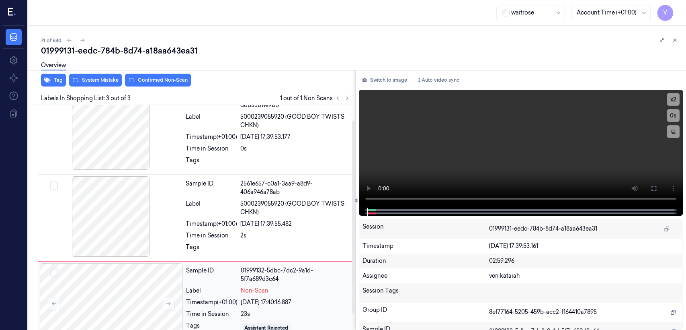
scroll to position [35, 0]
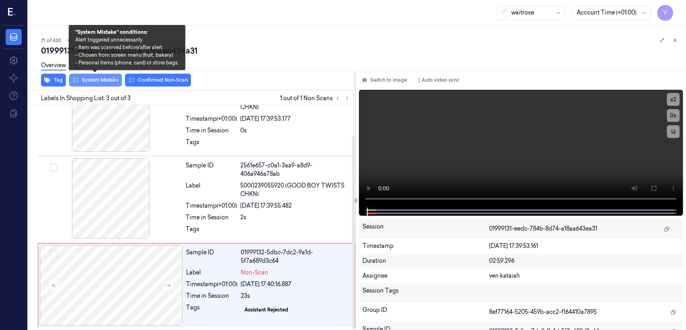
click at [99, 77] on button "System Mistake" at bounding box center [95, 80] width 53 height 13
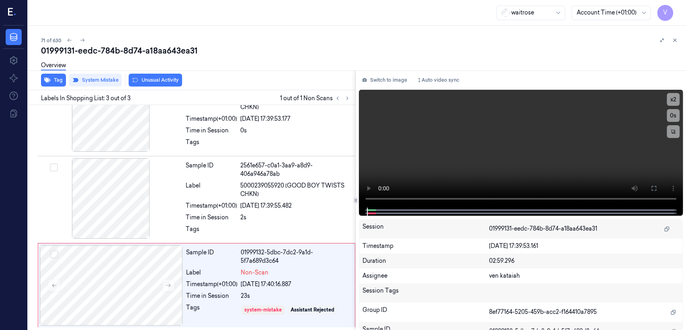
click at [144, 81] on button "Unusual Activity" at bounding box center [155, 80] width 53 height 13
click at [265, 204] on div "[DATE] 17:39:55.482" at bounding box center [295, 205] width 110 height 8
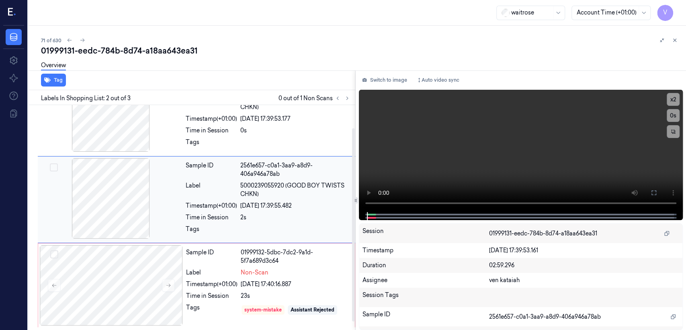
scroll to position [17, 0]
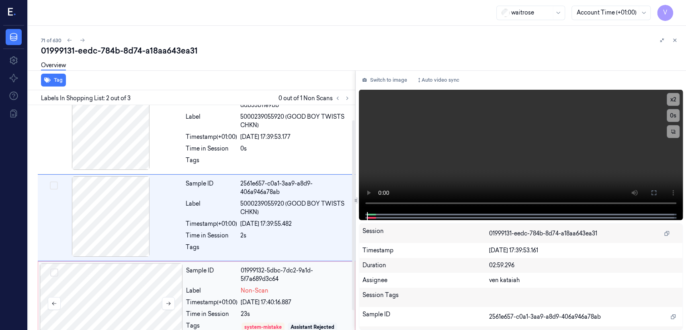
click at [180, 319] on div at bounding box center [111, 303] width 143 height 80
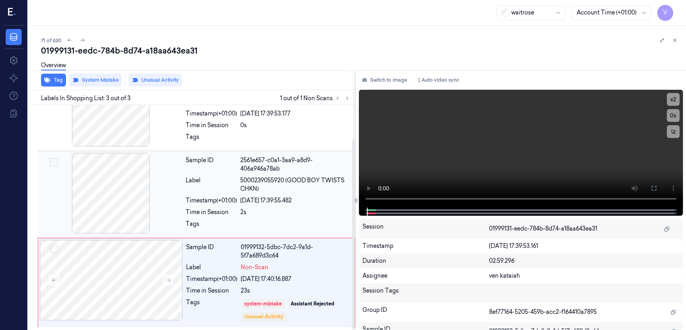
click at [236, 203] on div "Timestamp (+01:00)" at bounding box center [211, 200] width 51 height 8
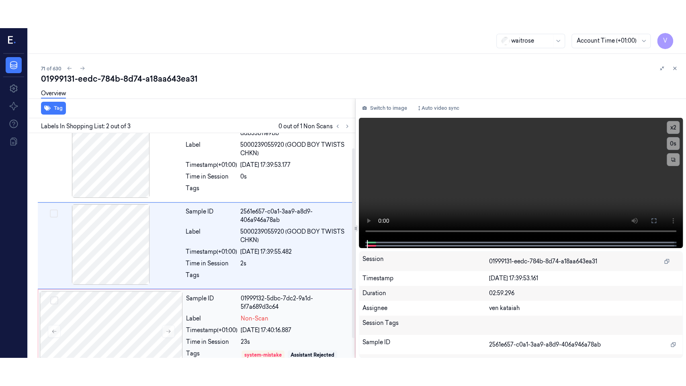
scroll to position [41, 0]
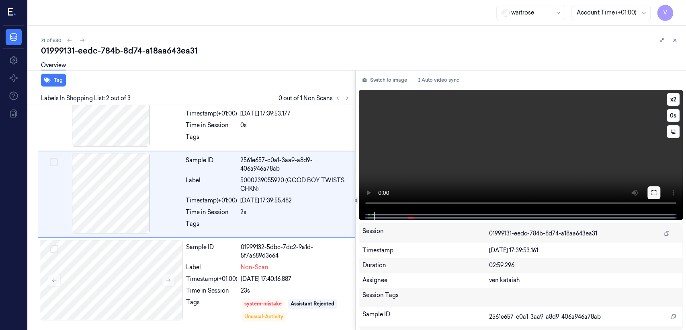
click at [660, 188] on button at bounding box center [654, 192] width 13 height 13
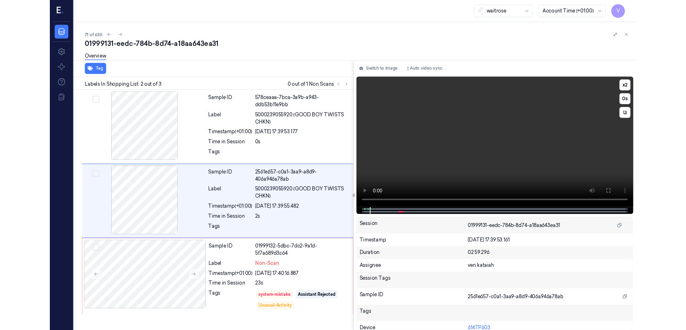
scroll to position [0, 0]
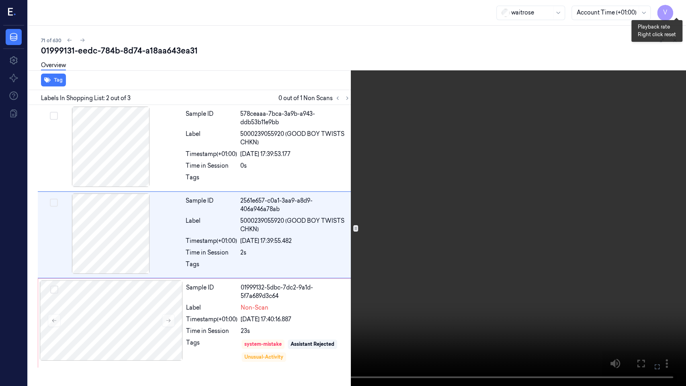
click at [676, 13] on button "x 2" at bounding box center [676, 9] width 13 height 13
click at [676, 13] on button "x 4" at bounding box center [676, 9] width 13 height 13
click at [0, 0] on button at bounding box center [0, 0] width 0 height 0
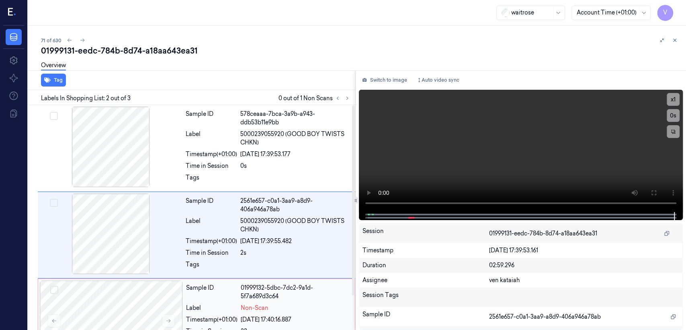
click at [265, 286] on div "01999132-5dbc-7dc2-9a1d-5f7a689d3c64" at bounding box center [295, 292] width 109 height 17
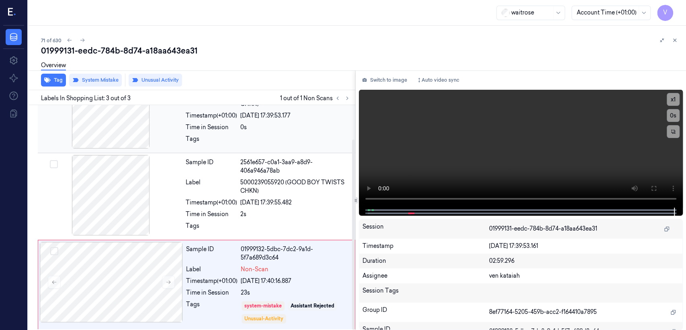
scroll to position [41, 0]
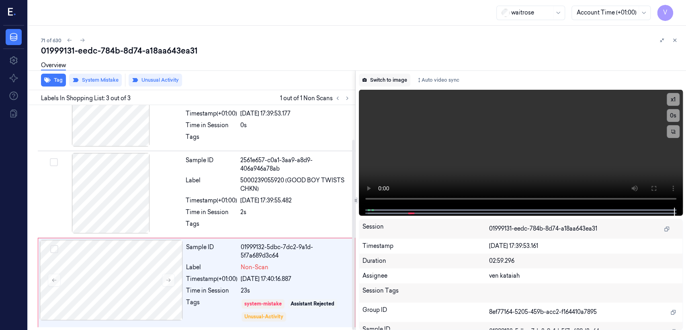
click at [397, 79] on button "Switch to image" at bounding box center [384, 80] width 51 height 13
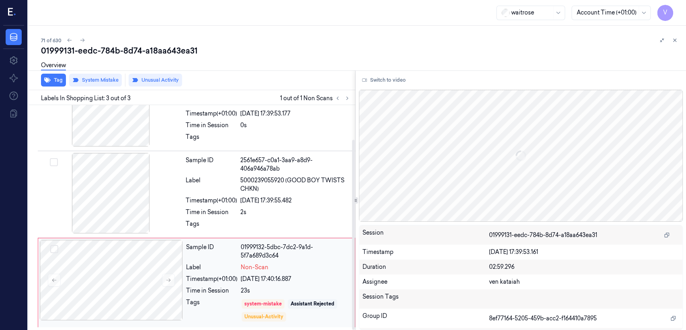
click at [267, 261] on div "Sample ID 01999132-5dbc-7dc2-9a1d-5f7a689d3c64 Label Non-Scan Timestamp (+01:00…" at bounding box center [268, 283] width 171 height 86
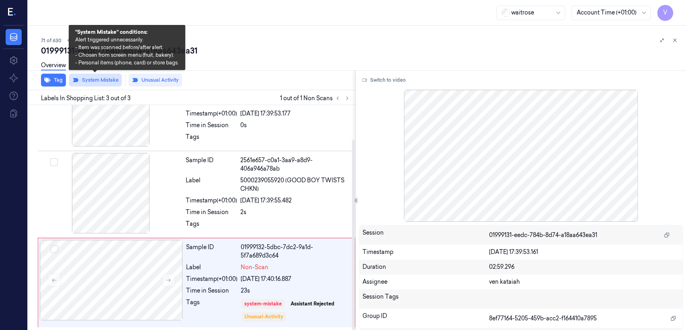
click at [109, 82] on button "System Mistake" at bounding box center [95, 80] width 53 height 13
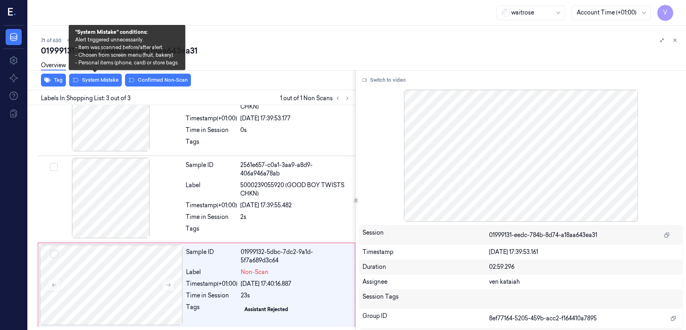
scroll to position [35, 0]
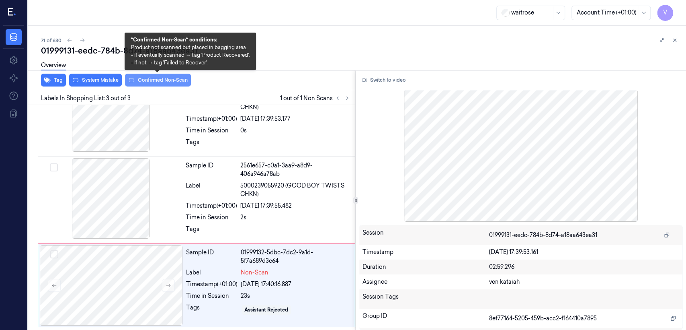
click at [166, 84] on button "Confirmed Non-Scan" at bounding box center [158, 80] width 66 height 13
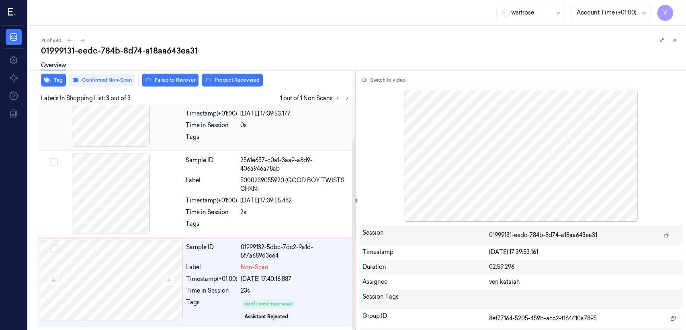
scroll to position [0, 0]
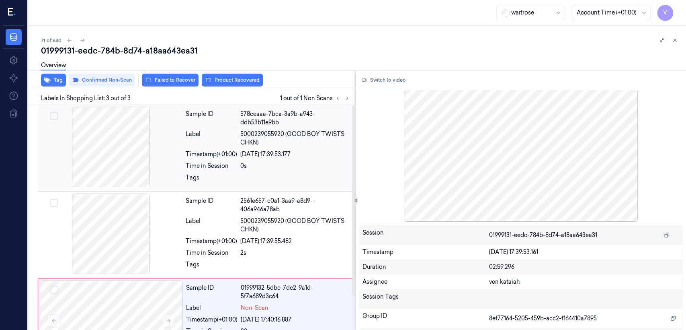
click at [229, 152] on div "Timestamp (+01:00)" at bounding box center [211, 154] width 51 height 8
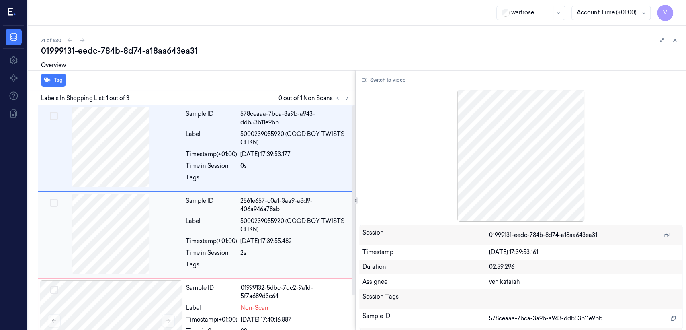
click at [224, 212] on div "Sample ID" at bounding box center [211, 205] width 51 height 17
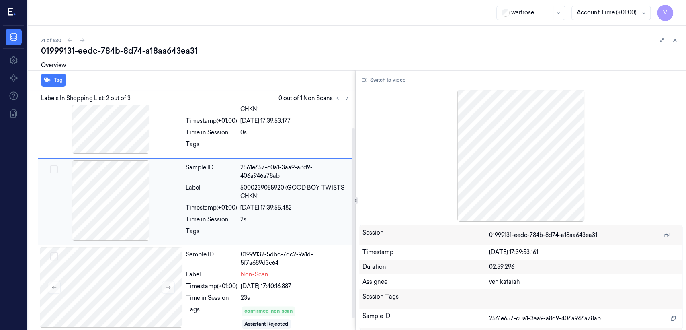
scroll to position [41, 0]
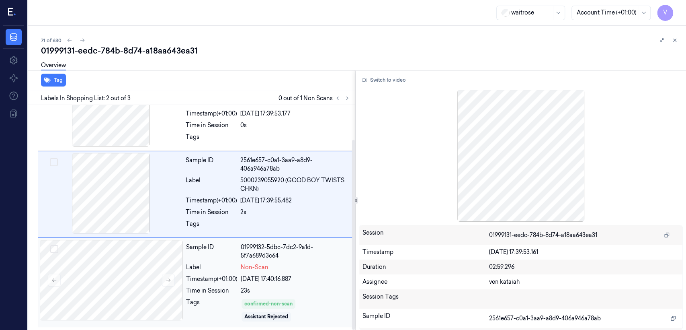
click at [223, 292] on div "Time in Session" at bounding box center [211, 290] width 51 height 8
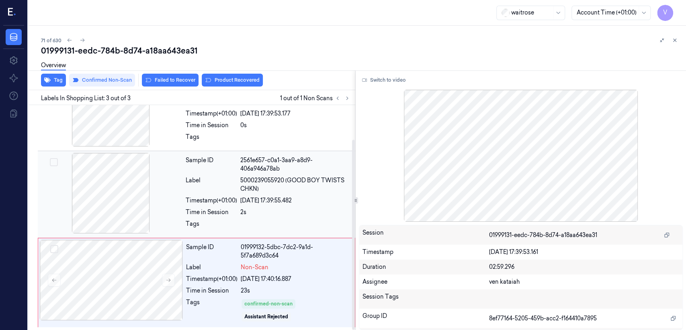
click at [195, 172] on div "Sample ID" at bounding box center [211, 164] width 51 height 17
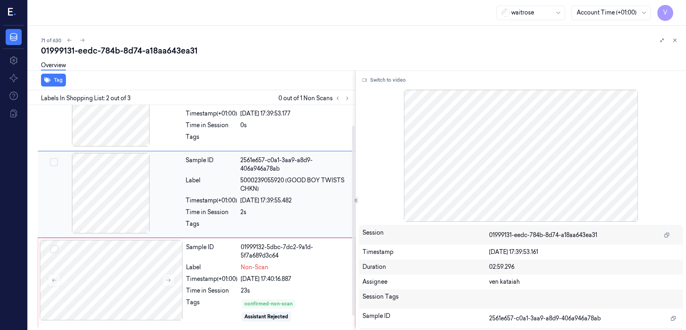
scroll to position [17, 0]
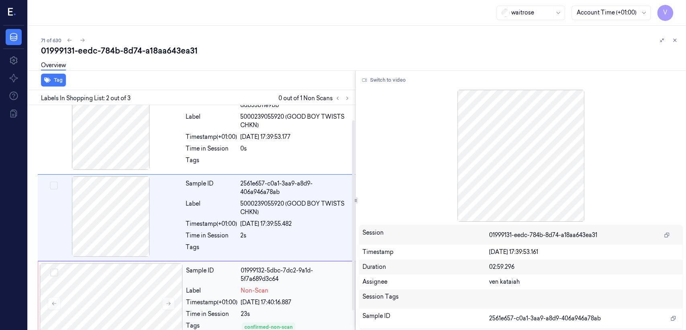
click at [261, 277] on div "01999132-5dbc-7dc2-9a1d-5f7a689d3c64" at bounding box center [295, 274] width 109 height 17
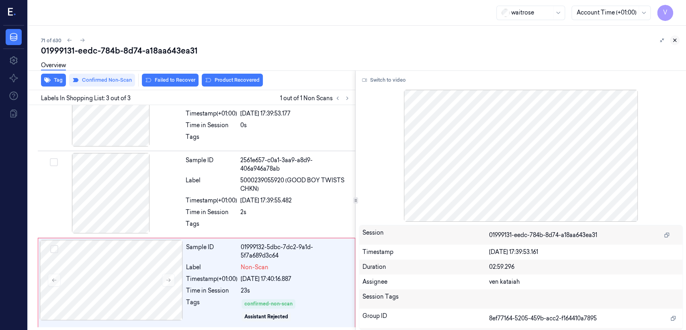
click at [672, 41] on icon at bounding box center [675, 40] width 6 height 6
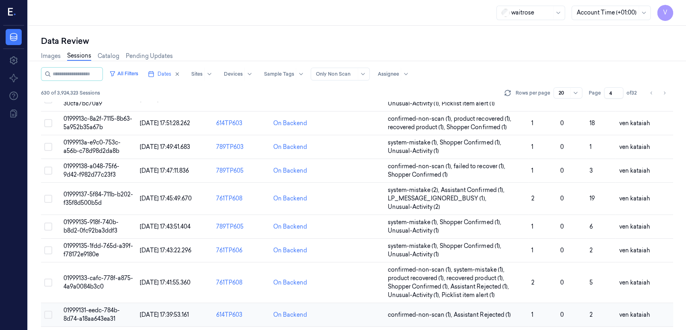
scroll to position [194, 0]
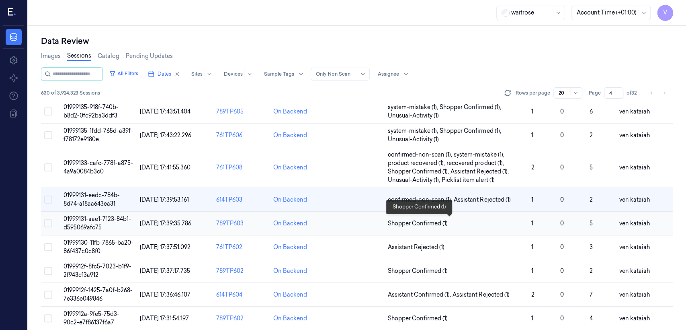
click at [441, 226] on span "Shopper Confirmed (1)" at bounding box center [418, 223] width 60 height 8
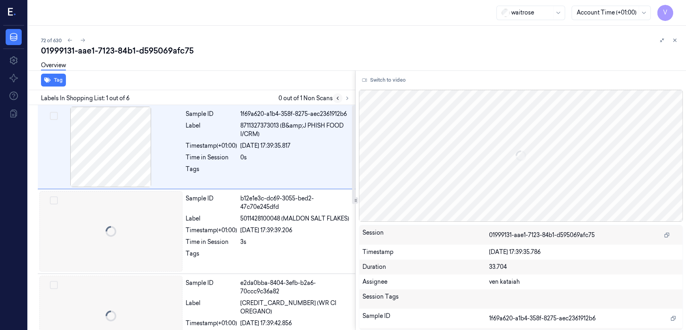
click at [341, 98] on button at bounding box center [338, 98] width 10 height 10
click at [345, 97] on icon at bounding box center [348, 98] width 6 height 6
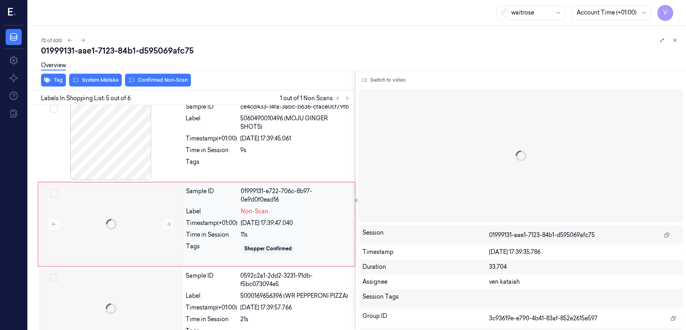
scroll to position [269, 0]
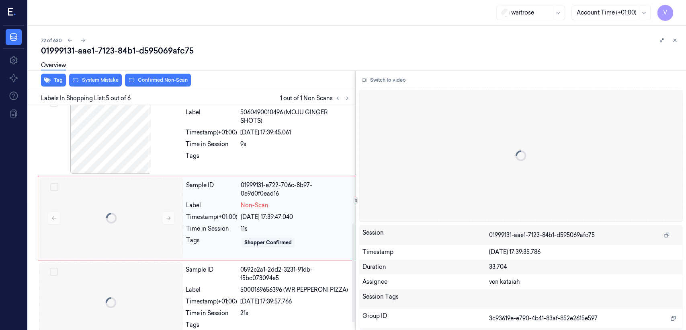
click at [261, 193] on div "01999131-e722-706c-8b97-0e9d0f0ead16" at bounding box center [295, 189] width 109 height 17
click at [241, 158] on div at bounding box center [295, 158] width 110 height 13
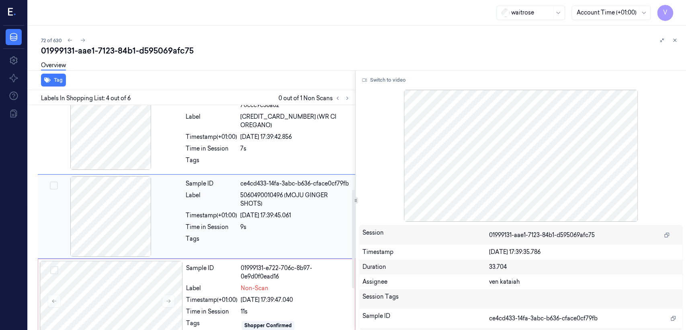
scroll to position [185, 0]
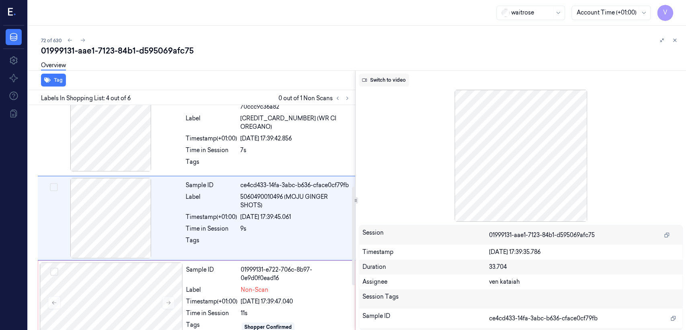
click at [398, 81] on button "Switch to video" at bounding box center [384, 80] width 50 height 13
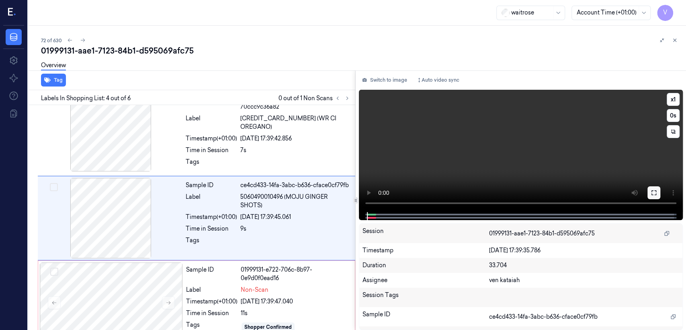
click at [652, 187] on button at bounding box center [654, 192] width 13 height 13
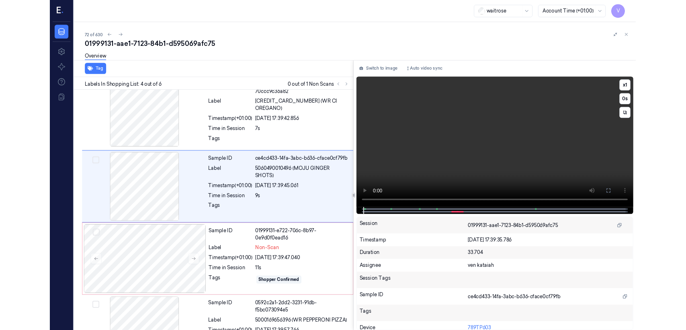
scroll to position [156, 0]
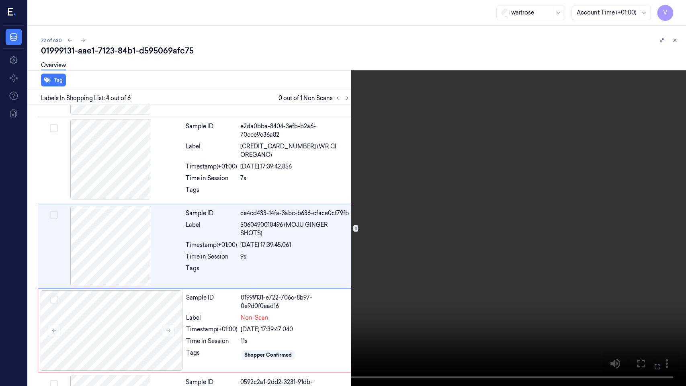
click at [297, 256] on video at bounding box center [343, 193] width 686 height 386
click at [0, 0] on icon at bounding box center [0, 0] width 0 height 0
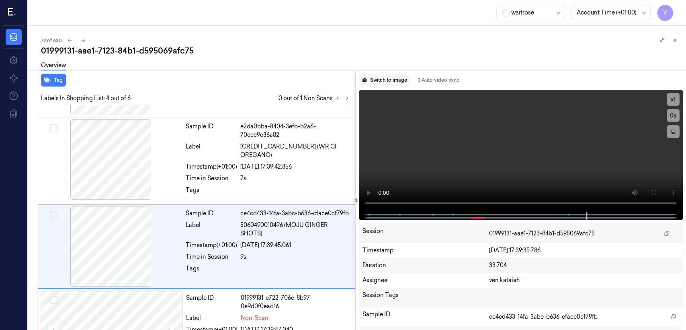
click at [386, 78] on button "Switch to image" at bounding box center [384, 80] width 51 height 13
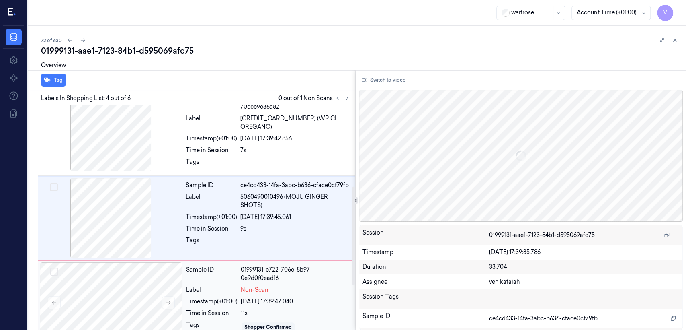
click at [245, 282] on div "Sample ID 01999131-e722-706c-8b97-0e9d0f0ead16 Label Non-Scan Timestamp (+01:00…" at bounding box center [268, 302] width 171 height 80
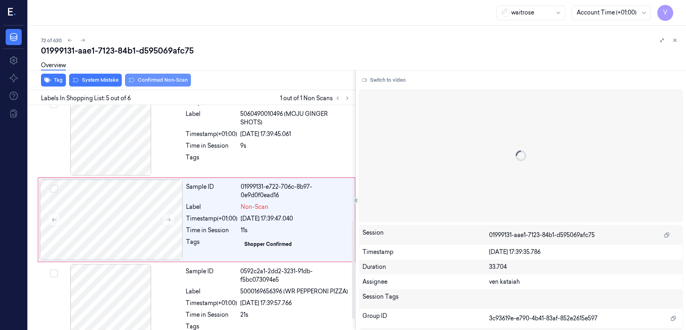
scroll to position [269, 0]
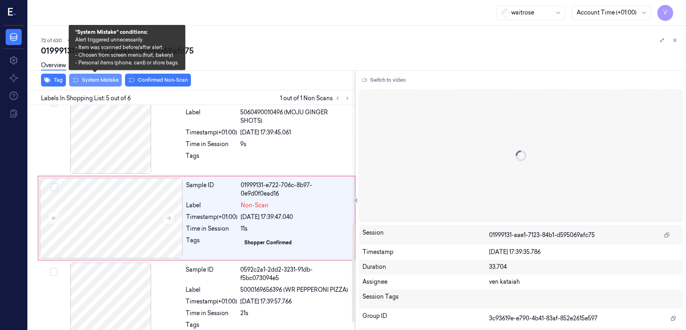
click at [101, 80] on button "System Mistake" at bounding box center [95, 80] width 53 height 13
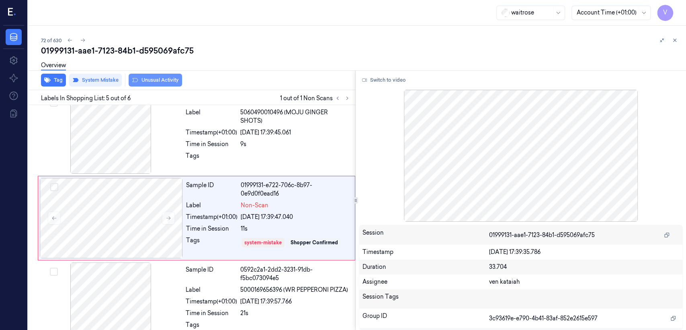
click at [154, 81] on button "Unusual Activity" at bounding box center [155, 80] width 53 height 13
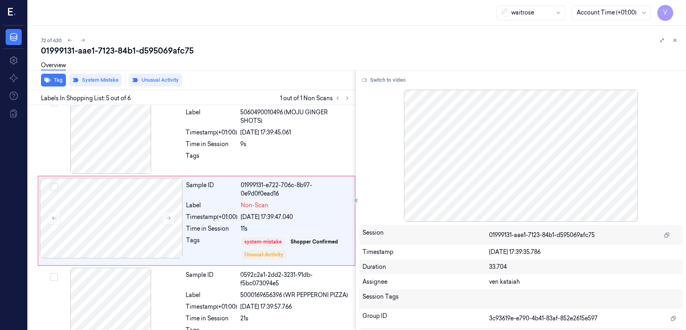
scroll to position [271, 0]
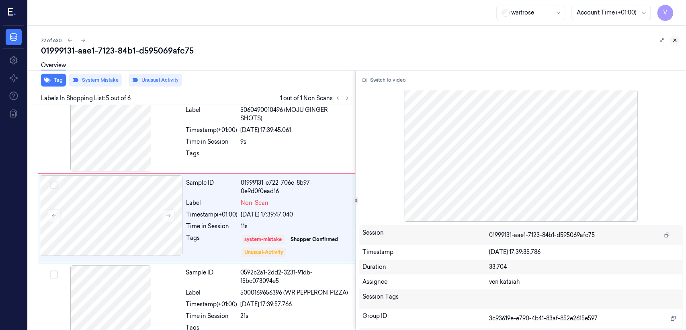
click at [674, 42] on icon at bounding box center [675, 40] width 6 height 6
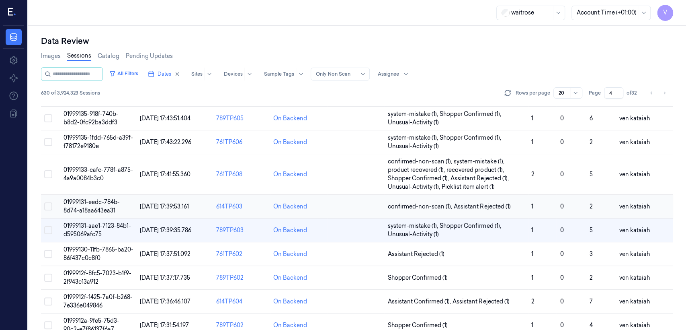
scroll to position [218, 0]
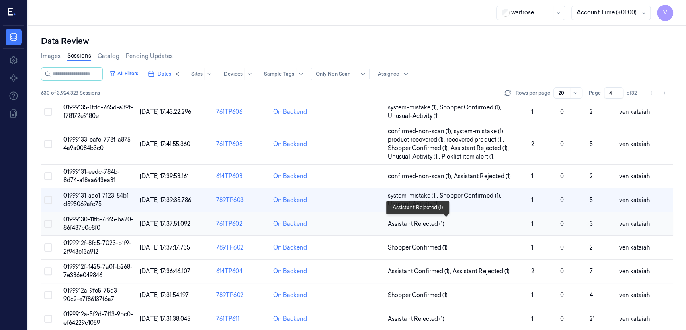
click at [432, 225] on span "Assistant Rejected (1)" at bounding box center [416, 224] width 57 height 8
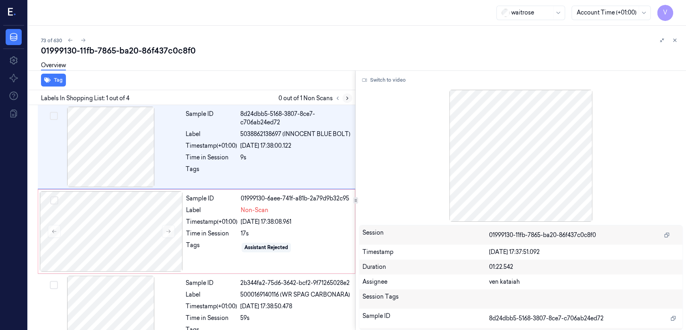
click at [349, 99] on icon at bounding box center [348, 98] width 6 height 6
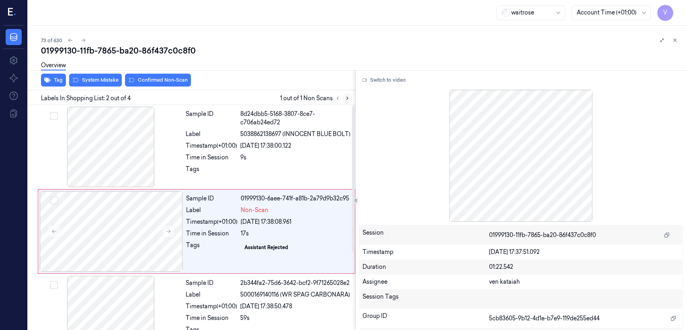
scroll to position [16, 0]
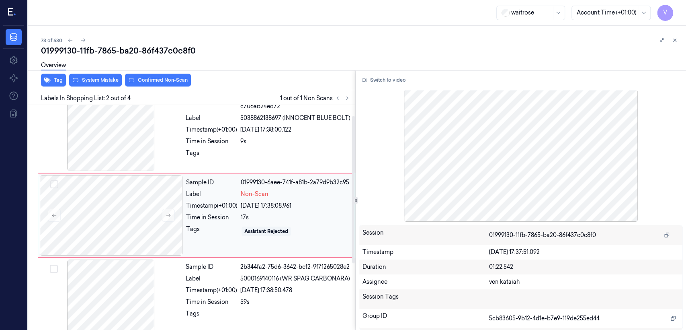
click at [256, 219] on div "17s" at bounding box center [295, 217] width 109 height 8
click at [261, 156] on div "Sample ID 8d24dbb5-5168-3807-8ce7-c706ab24ed72 Label 5038862138697 (INNOCENT BL…" at bounding box center [268, 130] width 171 height 80
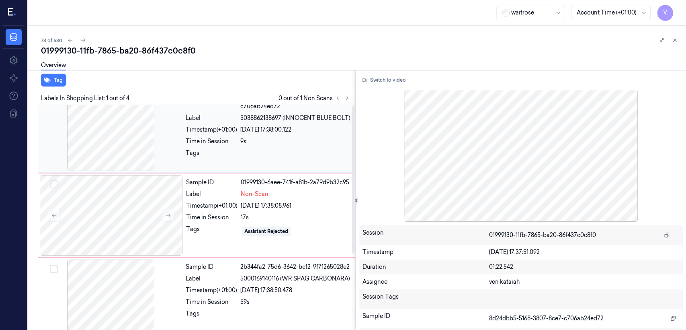
scroll to position [0, 0]
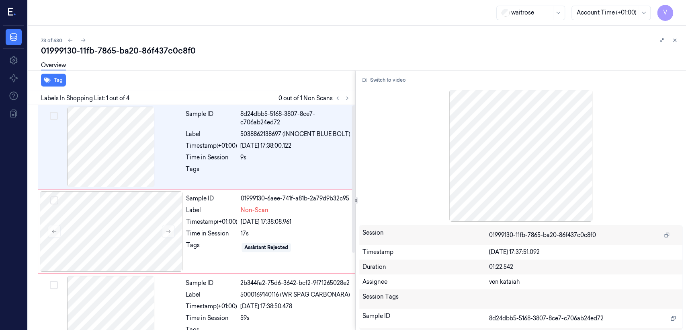
drag, startPoint x: 382, startPoint y: 83, endPoint x: 323, endPoint y: 33, distance: 77.4
click at [382, 82] on button "Switch to video" at bounding box center [384, 80] width 50 height 13
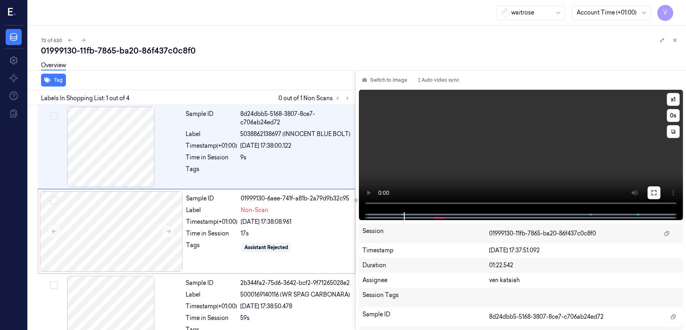
click at [654, 190] on icon at bounding box center [654, 192] width 6 height 6
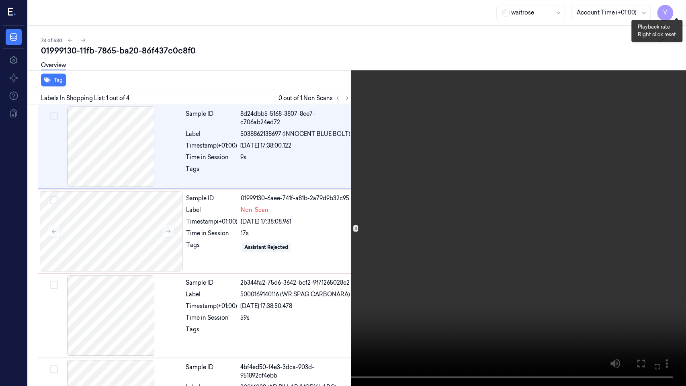
click at [674, 10] on button "x 1" at bounding box center [676, 9] width 13 height 13
click at [378, 240] on video at bounding box center [343, 193] width 686 height 386
click at [0, 0] on icon at bounding box center [0, 0] width 0 height 0
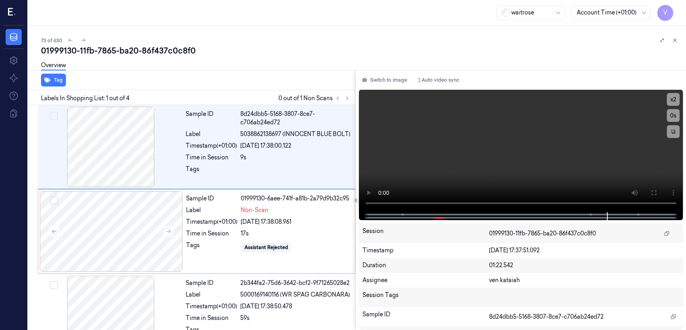
click at [374, 71] on div "Switch to image Auto video sync x 2 0 s Session 01999130-11fb-7865-ba20-86f437c…" at bounding box center [521, 199] width 331 height 259
click at [374, 75] on button "Switch to image" at bounding box center [384, 80] width 51 height 13
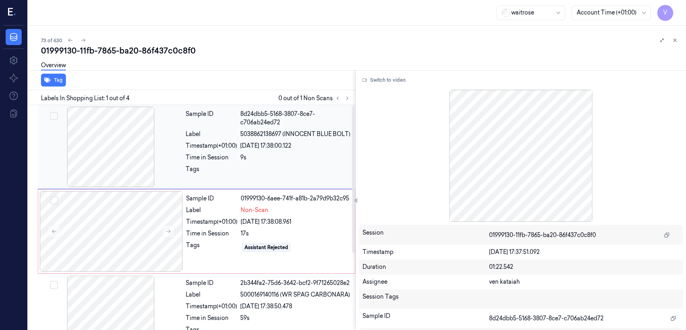
click at [251, 162] on div "9s" at bounding box center [295, 157] width 110 height 8
click at [214, 172] on div "Sample ID 8d24dbb5-5168-3807-8ce7-c706ab24ed72 Label 5038862138697 (INNOCENT BL…" at bounding box center [268, 147] width 171 height 80
click at [400, 78] on button "Switch to video" at bounding box center [384, 80] width 50 height 13
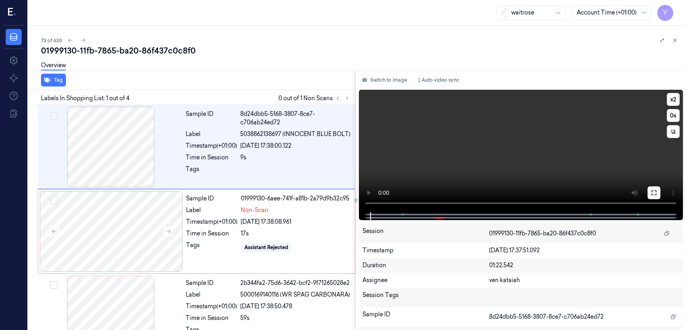
click at [649, 191] on button at bounding box center [654, 192] width 13 height 13
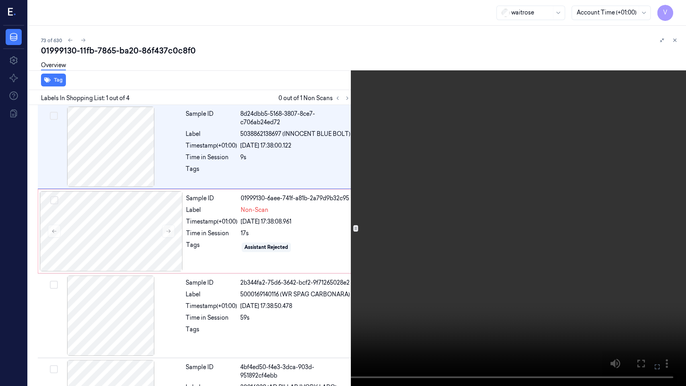
click at [392, 191] on video at bounding box center [343, 193] width 686 height 386
click at [0, 0] on button at bounding box center [0, 0] width 0 height 0
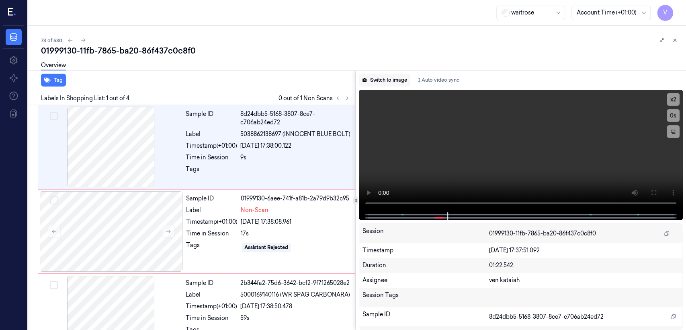
click at [382, 80] on button "Switch to image" at bounding box center [384, 80] width 51 height 13
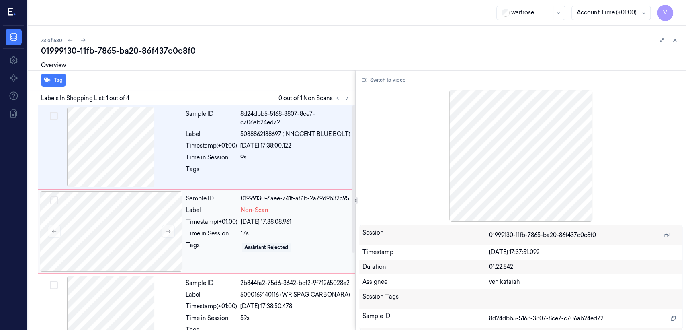
click at [203, 238] on div "Time in Session" at bounding box center [211, 233] width 51 height 8
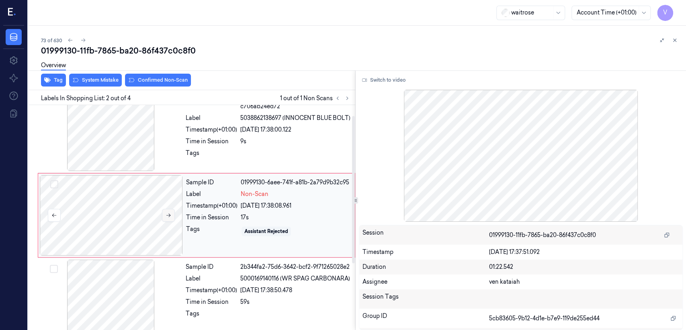
click at [173, 214] on button at bounding box center [168, 215] width 13 height 13
click at [172, 214] on button at bounding box center [168, 215] width 13 height 13
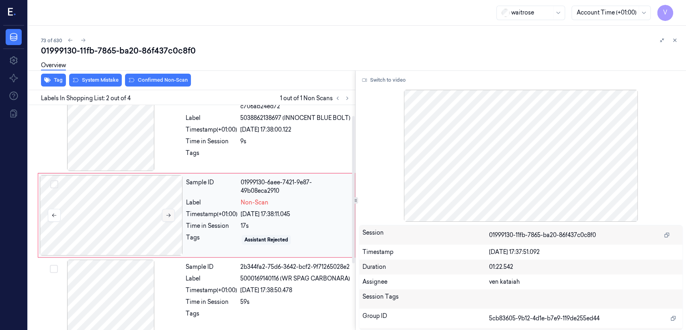
click at [170, 216] on icon at bounding box center [169, 215] width 6 height 6
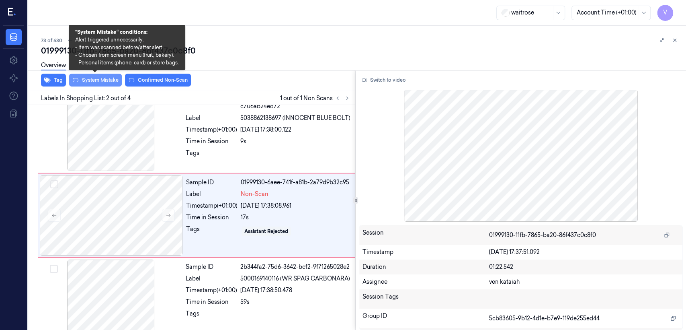
click at [97, 78] on button "System Mistake" at bounding box center [95, 80] width 53 height 13
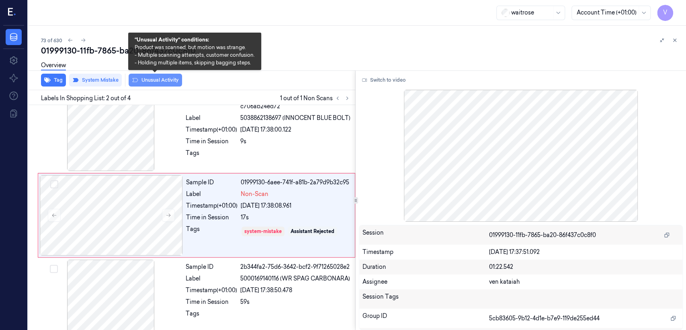
click at [151, 79] on button "Unusual Activity" at bounding box center [155, 80] width 53 height 13
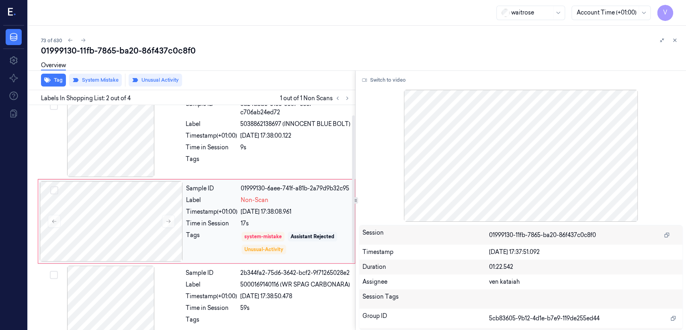
scroll to position [0, 0]
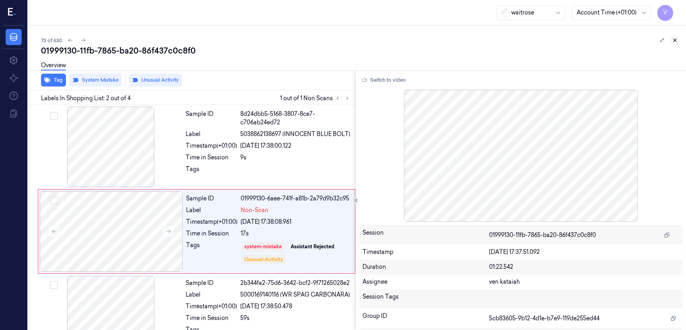
click at [677, 43] on icon at bounding box center [675, 40] width 6 height 6
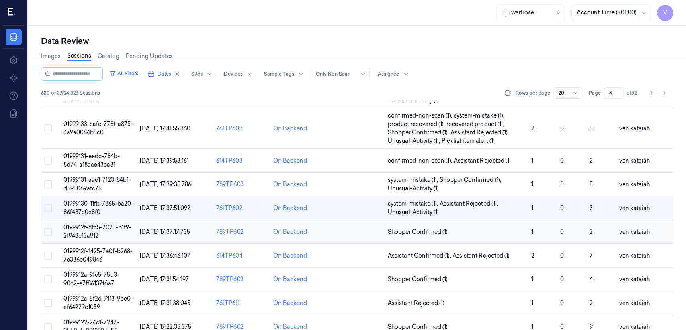
scroll to position [294, 0]
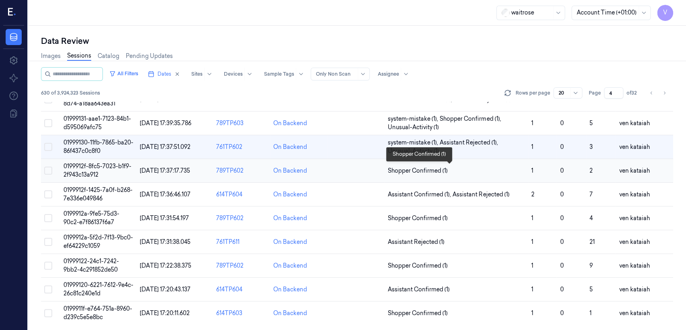
click at [426, 171] on span "Shopper Confirmed (1)" at bounding box center [418, 170] width 60 height 8
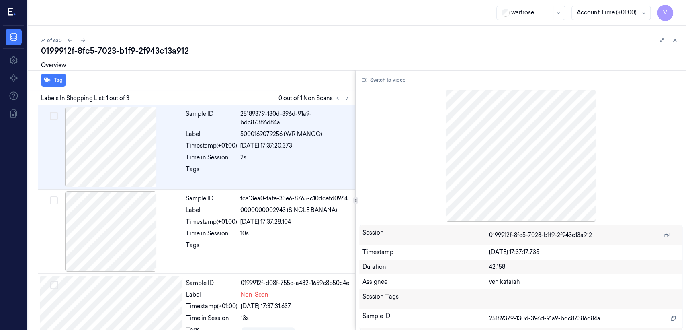
click at [353, 101] on div "Tag Labels In Shopping List: 1 out of 3 0 out of 1 Non Scans Sample ID 25189379…" at bounding box center [356, 199] width 662 height 259
click at [347, 96] on icon at bounding box center [348, 98] width 6 height 6
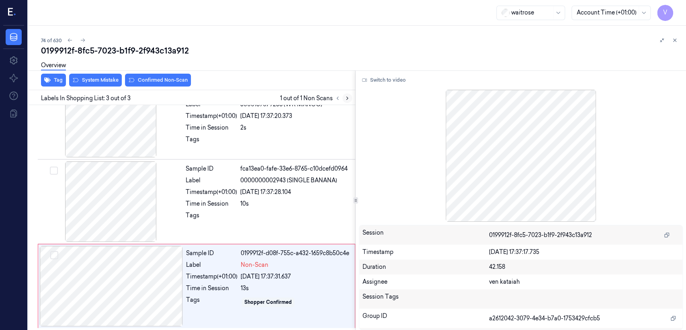
scroll to position [31, 0]
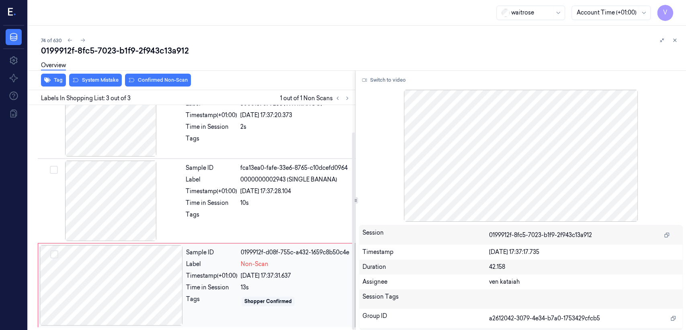
click at [171, 268] on div at bounding box center [111, 285] width 143 height 80
click at [239, 189] on div "Timestamp (+01:00) [DATE] 17:37:28.104" at bounding box center [268, 191] width 165 height 8
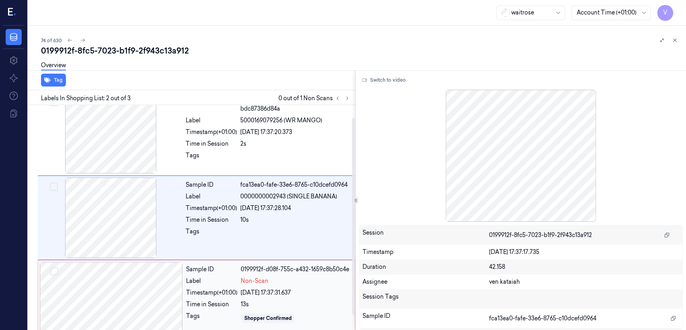
click at [266, 307] on div "13s" at bounding box center [295, 304] width 109 height 8
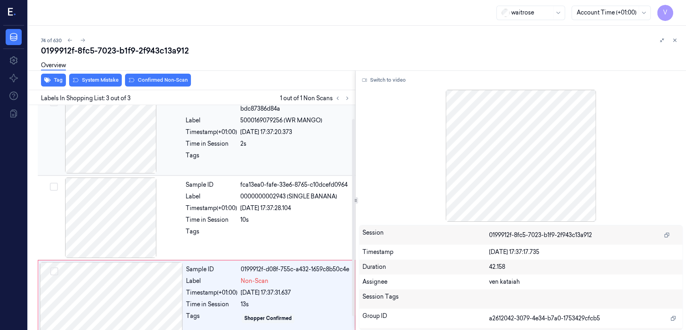
scroll to position [31, 0]
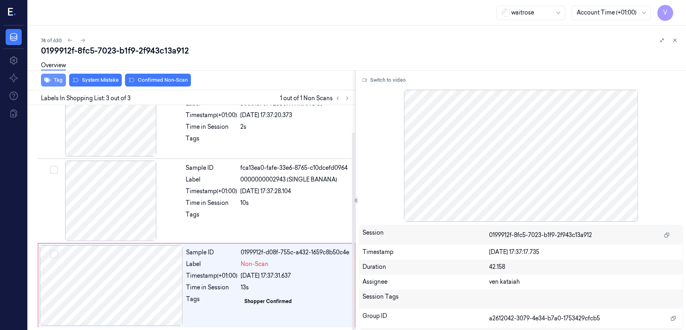
click at [53, 81] on button "Tag" at bounding box center [53, 80] width 25 height 13
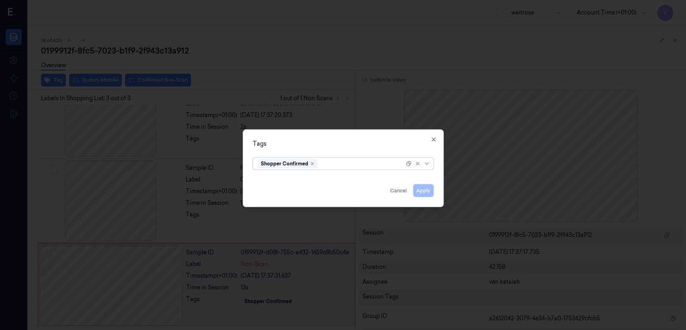
click at [370, 165] on div at bounding box center [361, 163] width 85 height 8
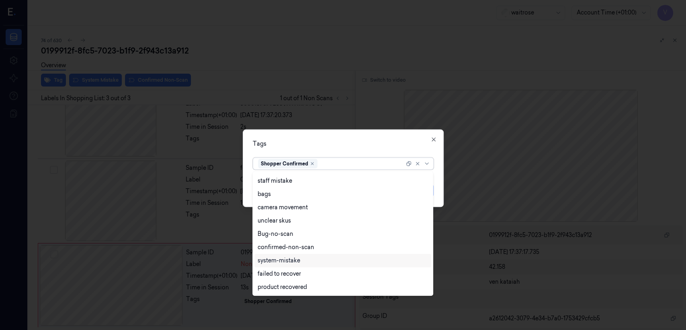
scroll to position [131, 0]
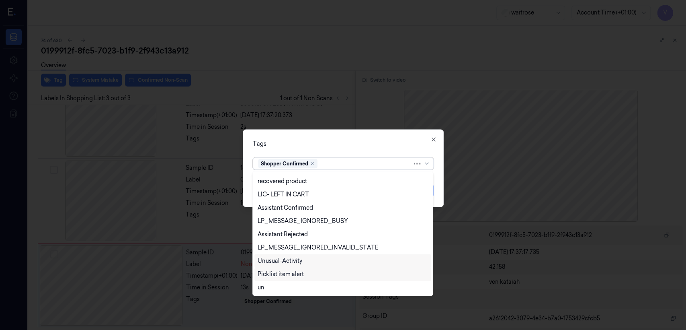
drag, startPoint x: 292, startPoint y: 275, endPoint x: 292, endPoint y: 263, distance: 12.1
click at [292, 276] on div "Picklist item alert" at bounding box center [281, 274] width 46 height 8
click at [292, 263] on div "Unusual-Activity" at bounding box center [280, 261] width 45 height 8
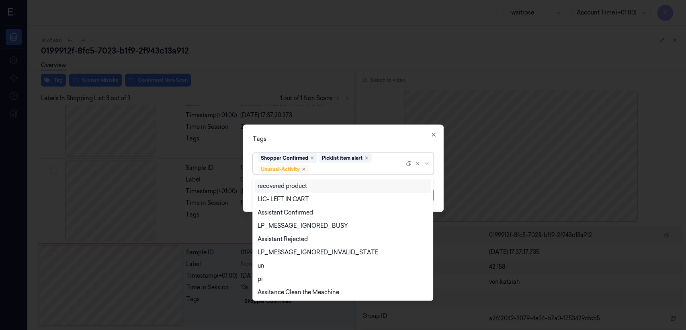
click at [354, 142] on div "Tags" at bounding box center [343, 139] width 181 height 8
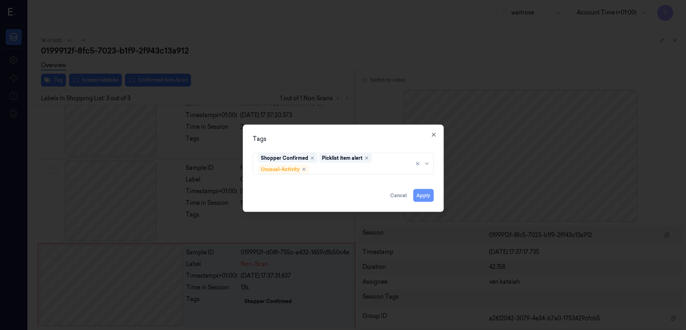
click at [431, 196] on button "Apply" at bounding box center [423, 195] width 21 height 13
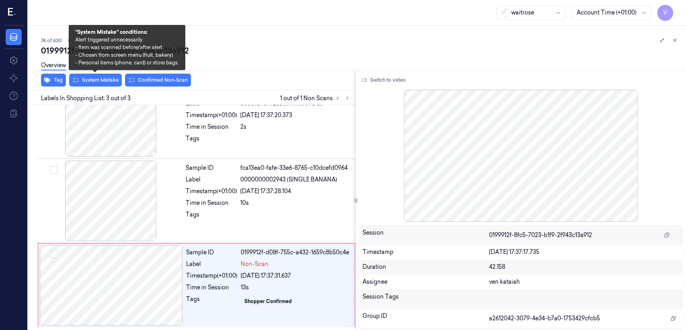
click at [100, 78] on button "System Mistake" at bounding box center [95, 80] width 53 height 13
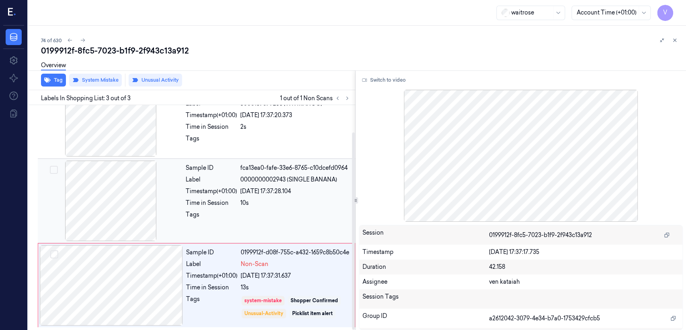
click at [199, 206] on div "Time in Session" at bounding box center [211, 203] width 51 height 8
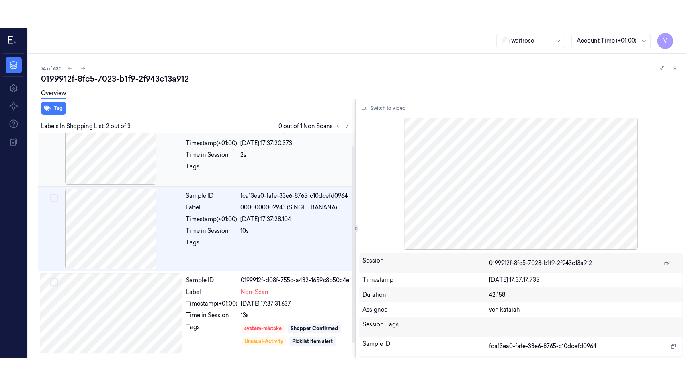
scroll to position [14, 0]
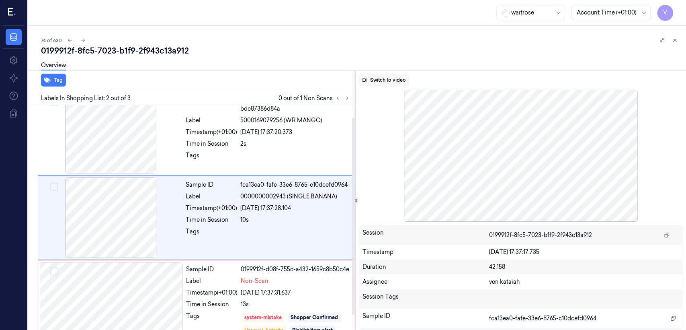
click at [377, 84] on button "Switch to video" at bounding box center [384, 80] width 50 height 13
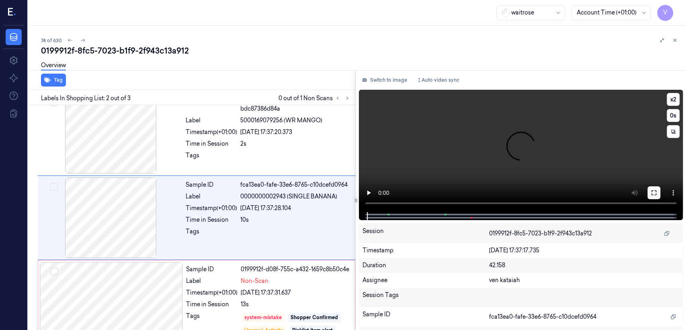
click at [651, 192] on icon at bounding box center [654, 192] width 6 height 6
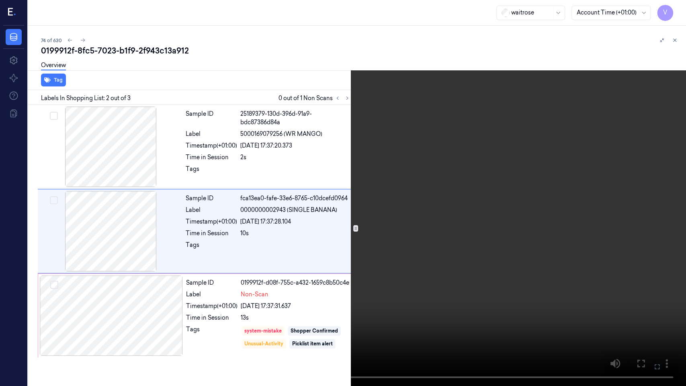
click at [267, 263] on video at bounding box center [343, 193] width 686 height 386
click at [0, 0] on button at bounding box center [0, 0] width 0 height 0
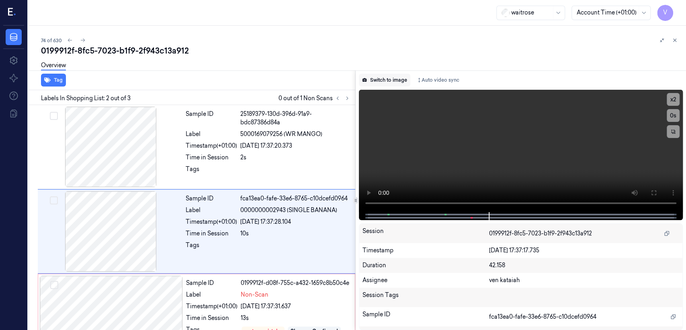
click at [383, 78] on button "Switch to image" at bounding box center [384, 80] width 51 height 13
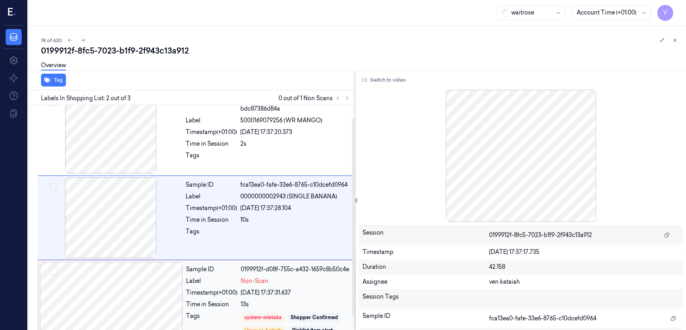
click at [261, 271] on div "0199912f-d08f-755c-a432-1659c8b50c4e" at bounding box center [295, 269] width 109 height 8
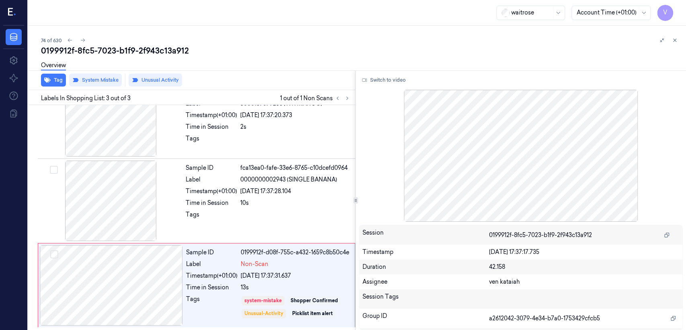
click at [679, 44] on div at bounding box center [669, 40] width 23 height 10
click at [676, 41] on icon at bounding box center [675, 40] width 6 height 6
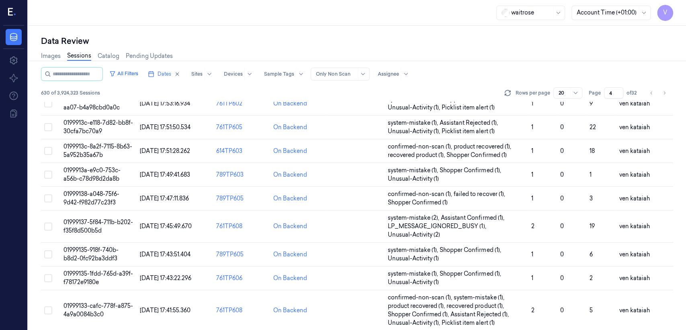
scroll to position [253, 0]
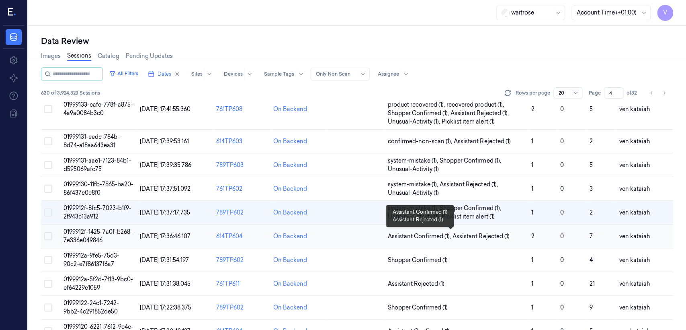
click at [435, 236] on span "Assistant Confirmed (1) ," at bounding box center [420, 236] width 65 height 8
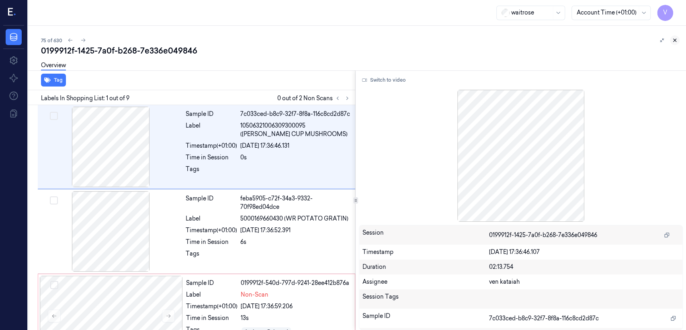
click at [675, 36] on button at bounding box center [675, 40] width 10 height 10
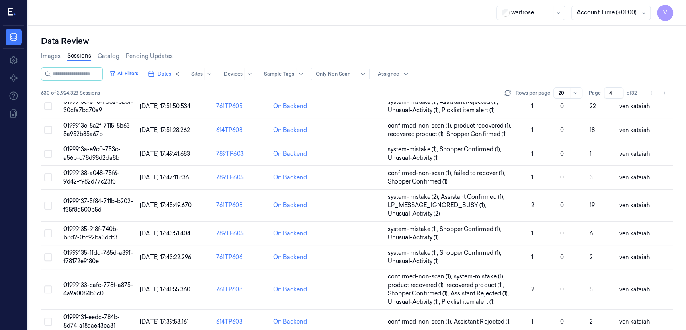
scroll to position [280, 0]
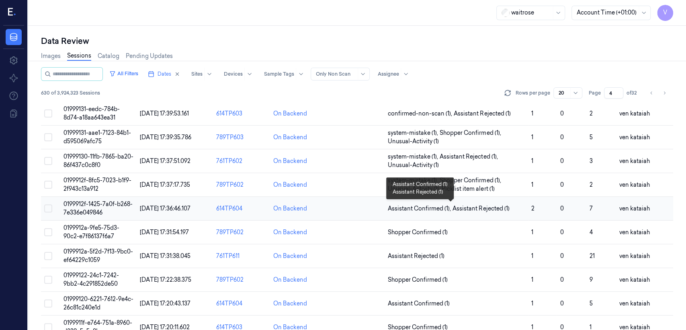
click at [436, 210] on span "Assistant Confirmed (1) ," at bounding box center [420, 208] width 65 height 8
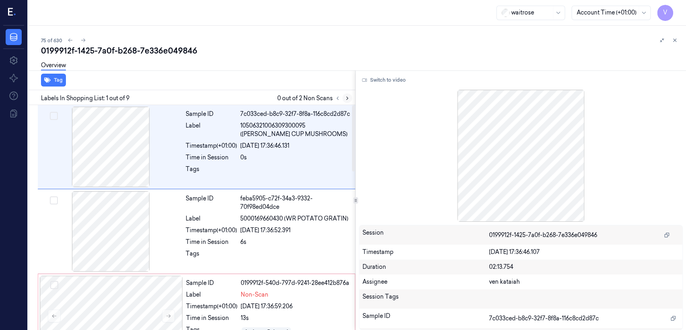
click at [346, 103] on button at bounding box center [348, 98] width 10 height 10
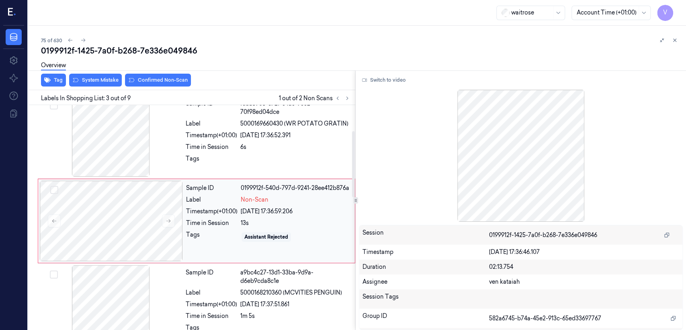
scroll to position [98, 0]
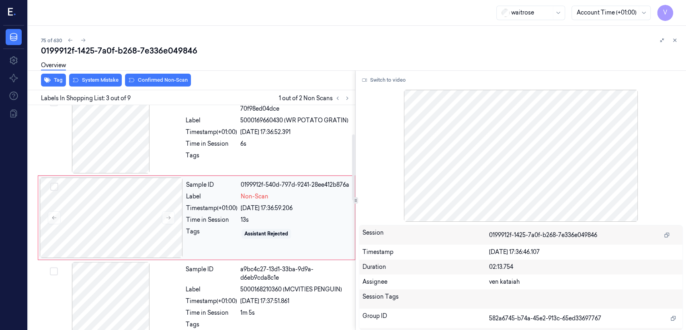
click at [247, 221] on div "13s" at bounding box center [295, 220] width 109 height 8
click at [245, 155] on div at bounding box center [295, 157] width 110 height 13
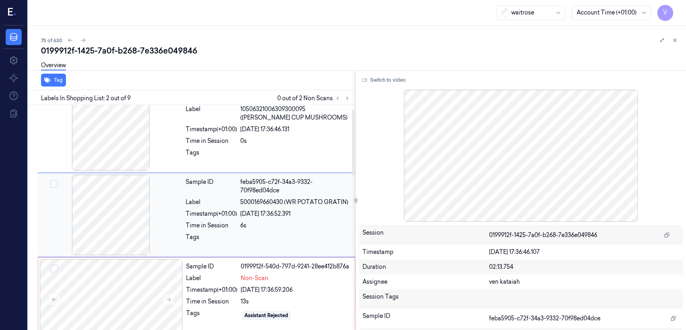
scroll to position [14, 0]
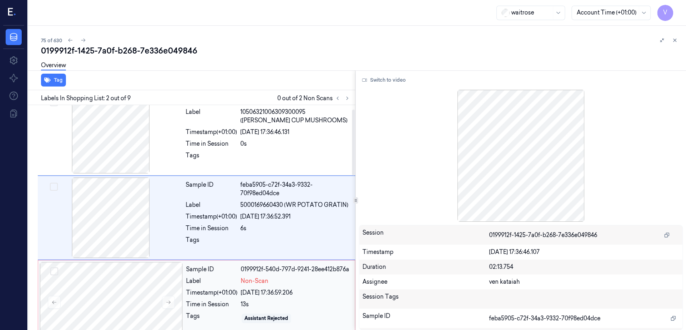
click at [222, 293] on div "Timestamp (+01:00)" at bounding box center [211, 292] width 51 height 8
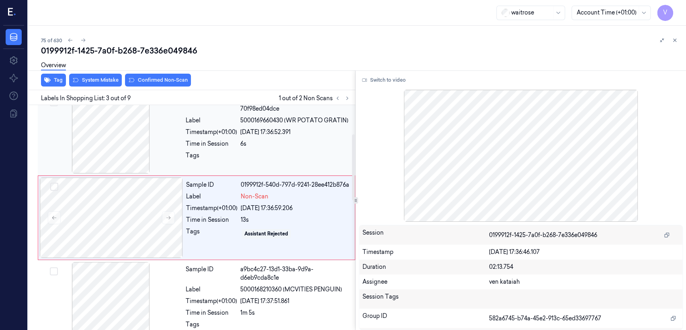
click at [255, 144] on div "6s" at bounding box center [295, 144] width 110 height 8
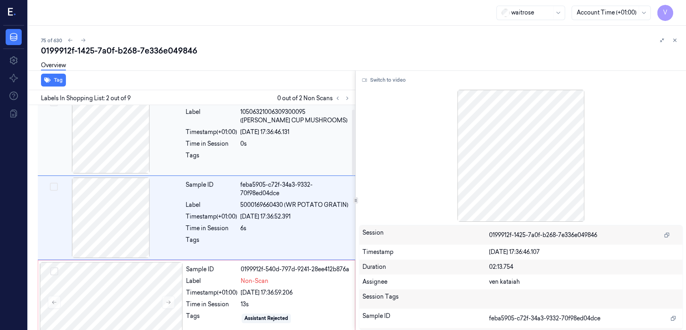
click at [215, 144] on div "Time in Session" at bounding box center [211, 144] width 51 height 8
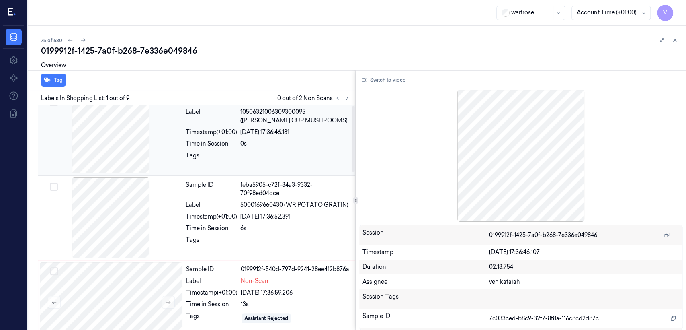
scroll to position [0, 0]
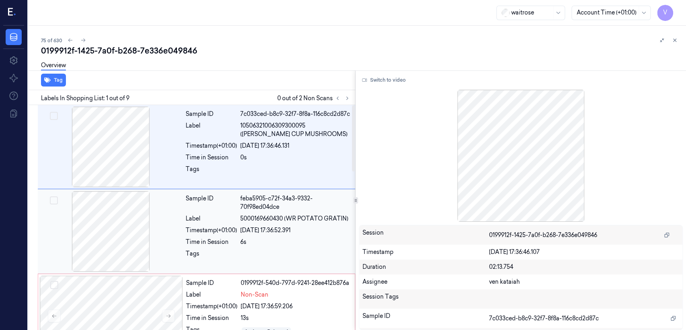
click at [146, 224] on div at bounding box center [110, 231] width 143 height 80
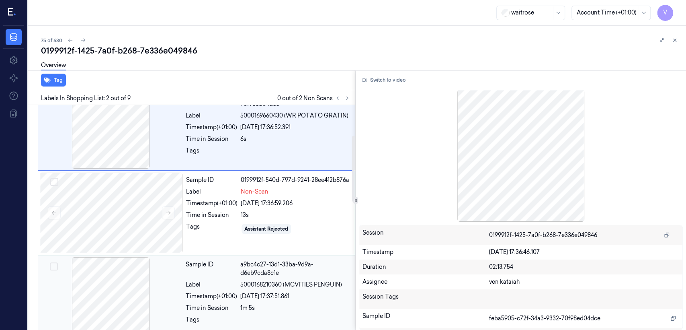
click at [171, 261] on div at bounding box center [110, 297] width 143 height 80
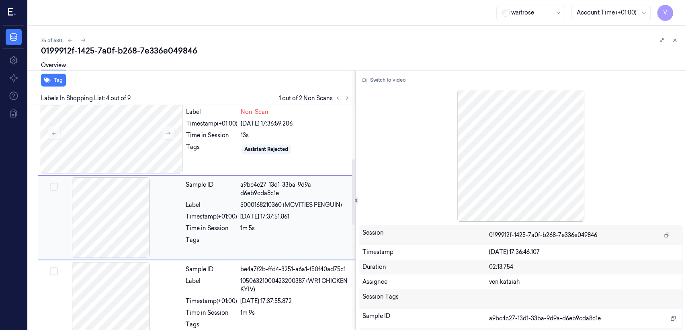
click at [173, 232] on div at bounding box center [110, 217] width 143 height 80
click at [214, 140] on div "Sample ID 0199912f-540d-797d-9241-28ee412b876a Label Non-Scan Timestamp (+01:00…" at bounding box center [268, 133] width 171 height 80
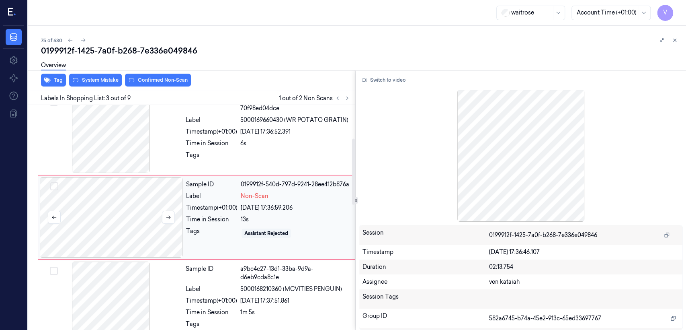
scroll to position [98, 0]
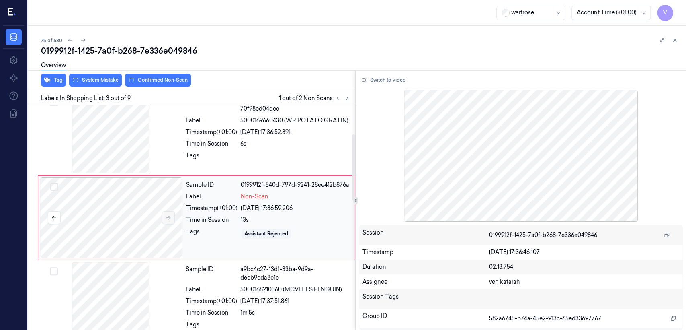
click at [171, 217] on button at bounding box center [168, 217] width 13 height 13
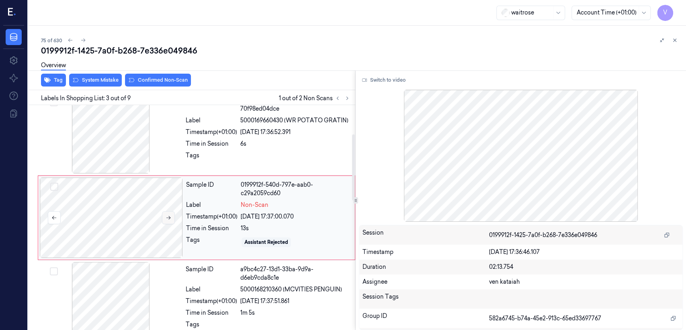
click at [171, 217] on button at bounding box center [168, 217] width 13 height 13
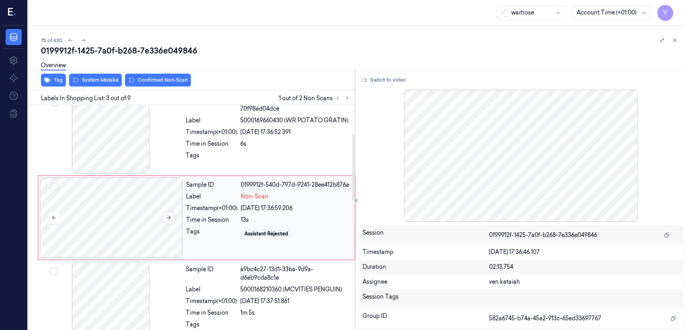
click at [171, 217] on button at bounding box center [168, 217] width 13 height 13
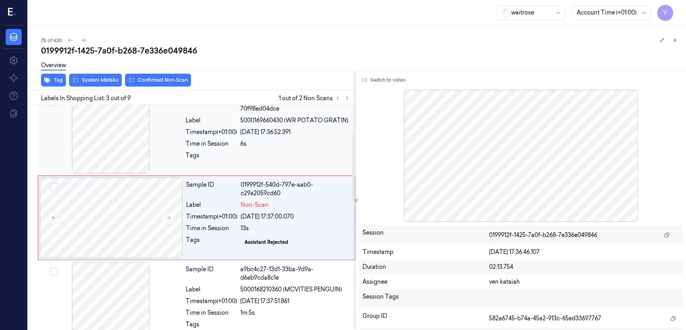
click at [216, 147] on div "Time in Session" at bounding box center [211, 144] width 51 height 8
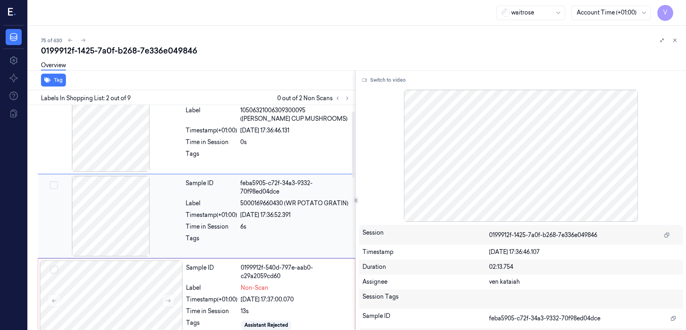
scroll to position [14, 0]
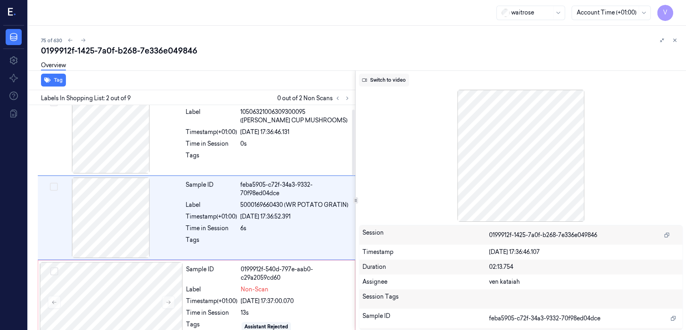
click at [370, 86] on button "Switch to video" at bounding box center [384, 80] width 50 height 13
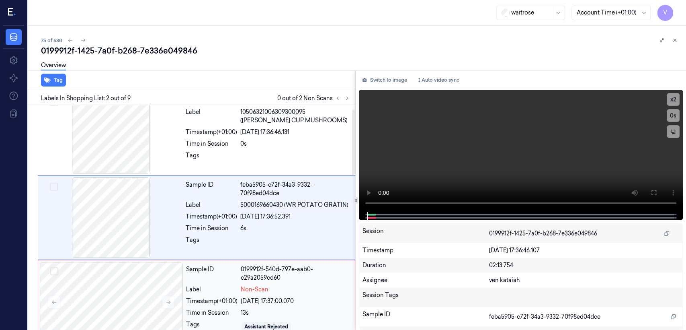
click at [235, 295] on div "Sample ID 0199912f-540d-797e-aab0-c29a2059cd60 Label Non-Scan Timestamp (+01:00…" at bounding box center [268, 302] width 171 height 80
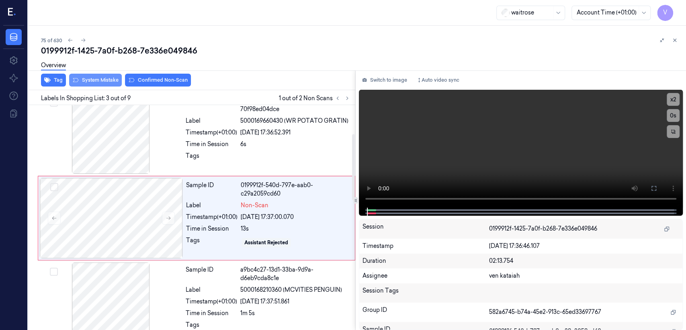
scroll to position [98, 0]
click at [96, 72] on div "Overview" at bounding box center [360, 66] width 639 height 21
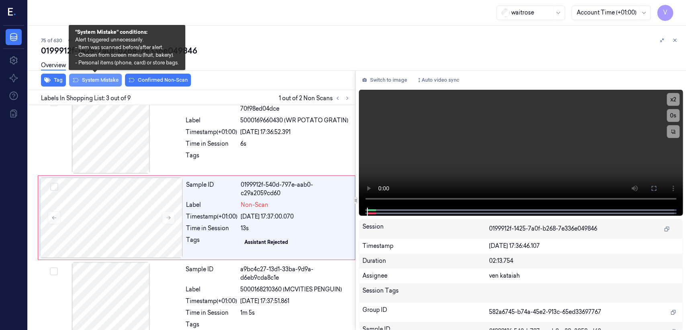
click at [95, 78] on button "System Mistake" at bounding box center [95, 80] width 53 height 13
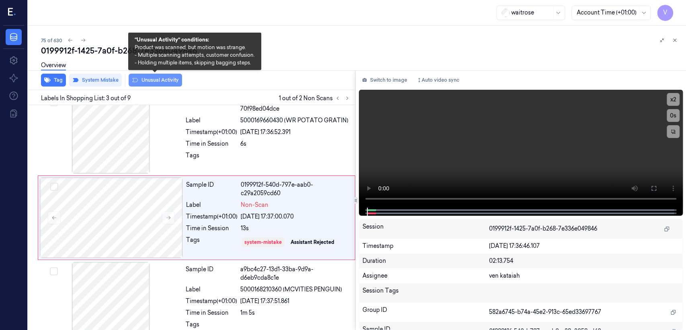
click at [150, 82] on button "Unusual Activity" at bounding box center [155, 80] width 53 height 13
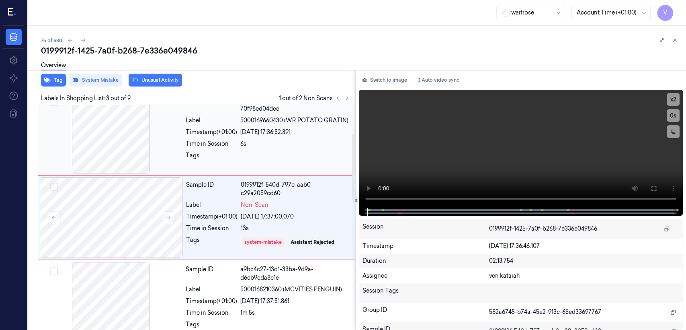
click at [218, 140] on div "Time in Session" at bounding box center [211, 144] width 51 height 8
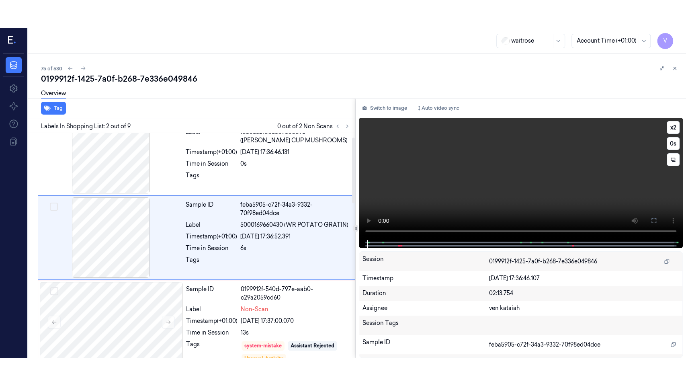
scroll to position [14, 0]
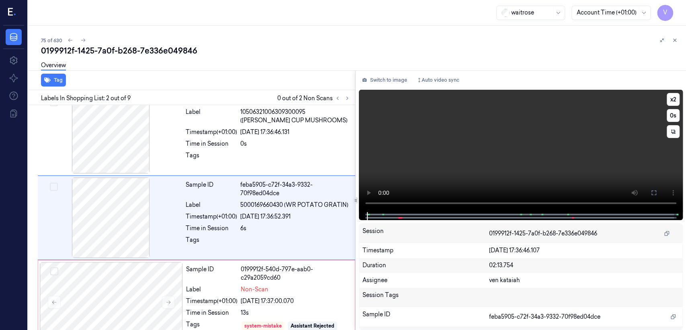
drag, startPoint x: 652, startPoint y: 195, endPoint x: 607, endPoint y: 238, distance: 62.3
click at [652, 194] on icon at bounding box center [654, 192] width 5 height 5
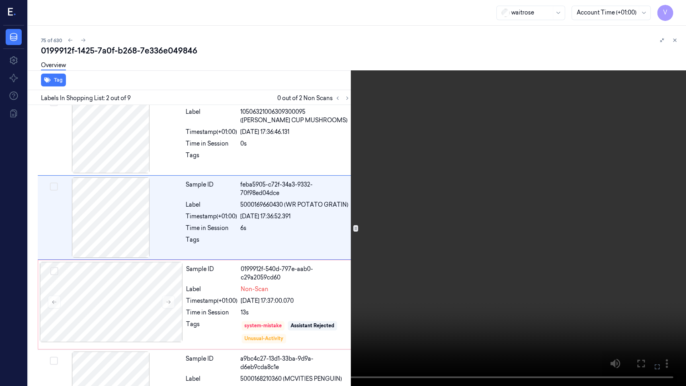
click at [144, 314] on video at bounding box center [343, 193] width 686 height 386
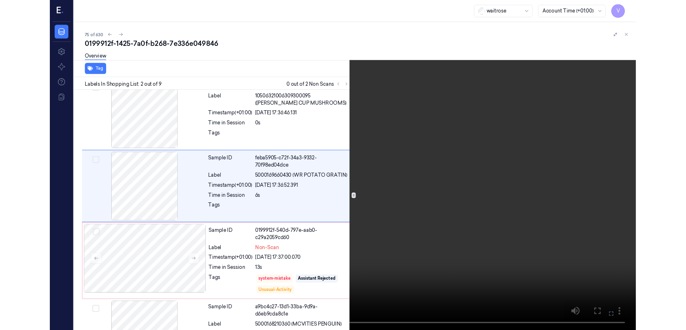
scroll to position [0, 0]
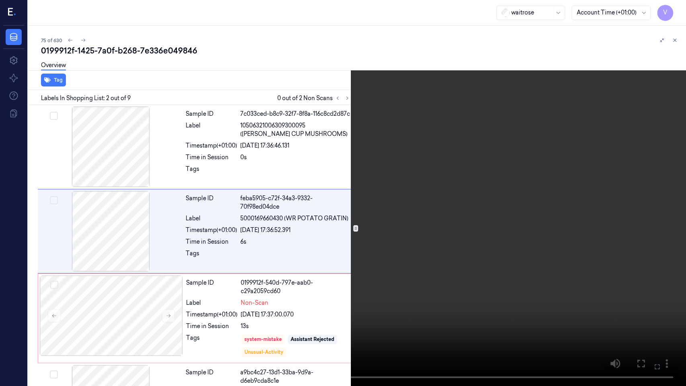
click at [0, 0] on icon at bounding box center [0, 0] width 0 height 0
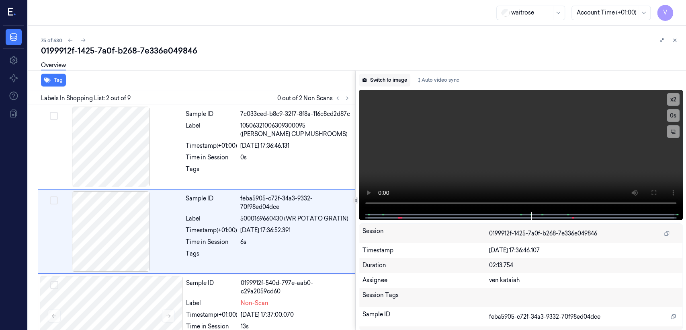
click at [372, 76] on button "Switch to image" at bounding box center [384, 80] width 51 height 13
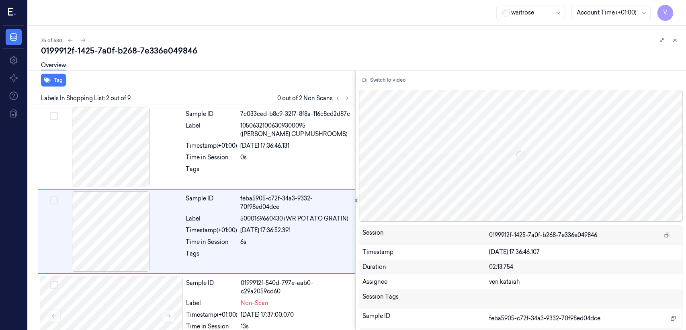
scroll to position [14, 0]
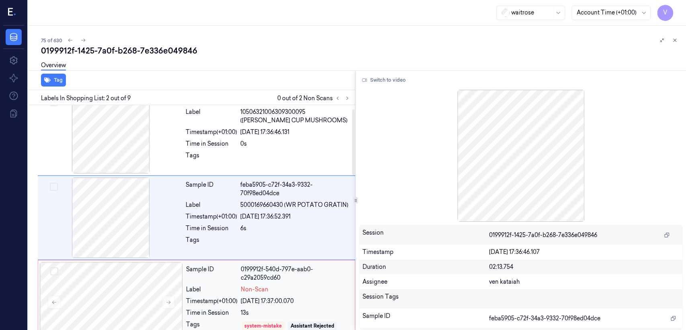
click at [219, 277] on div "Sample ID" at bounding box center [211, 273] width 51 height 17
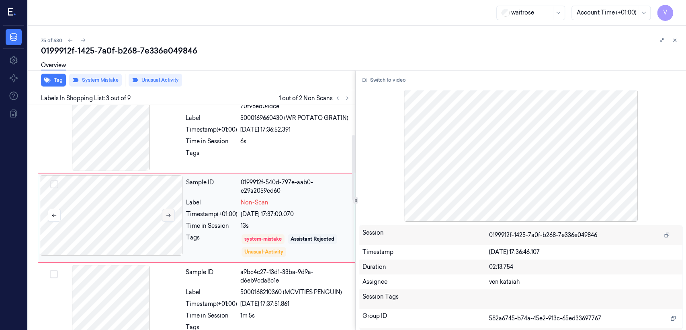
click at [167, 213] on icon at bounding box center [169, 215] width 6 height 6
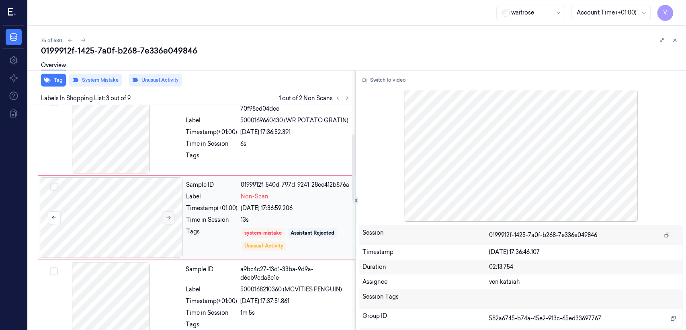
click at [167, 213] on button at bounding box center [168, 217] width 13 height 13
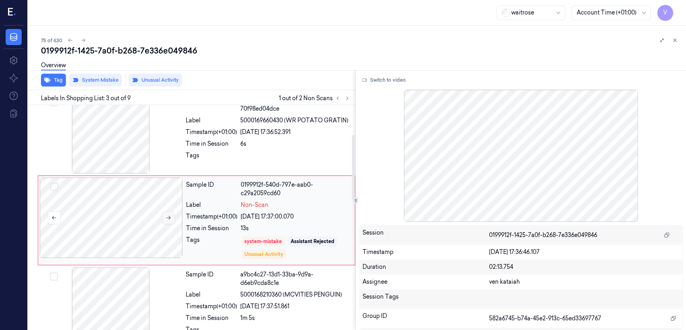
scroll to position [101, 0]
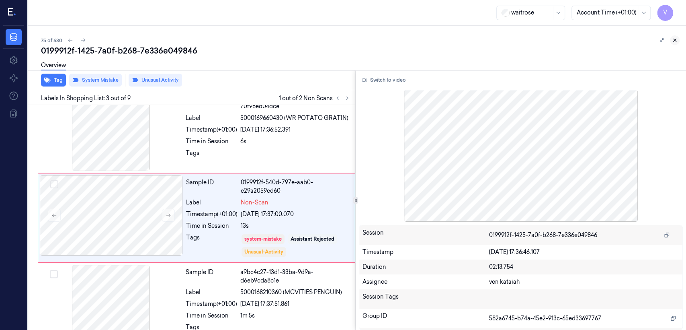
click at [676, 41] on icon at bounding box center [675, 40] width 6 height 6
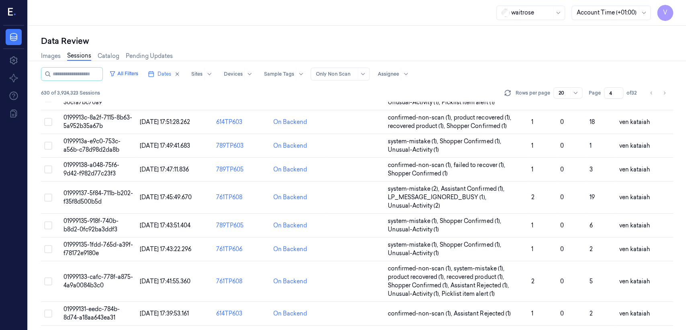
scroll to position [293, 0]
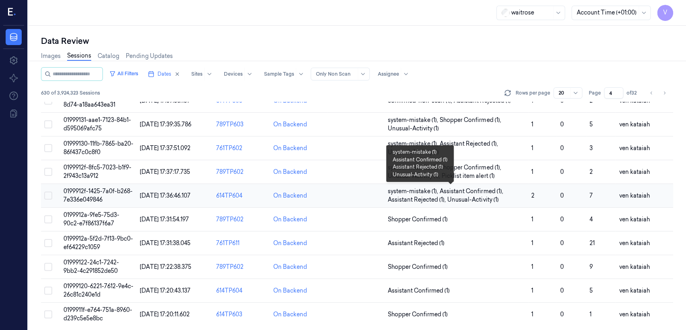
click at [421, 191] on span "system-mistake (1) ," at bounding box center [414, 191] width 52 height 8
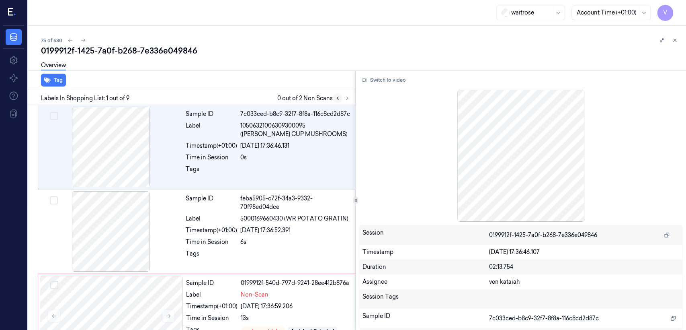
click at [341, 99] on button at bounding box center [338, 98] width 10 height 10
click at [346, 99] on icon at bounding box center [348, 98] width 6 height 6
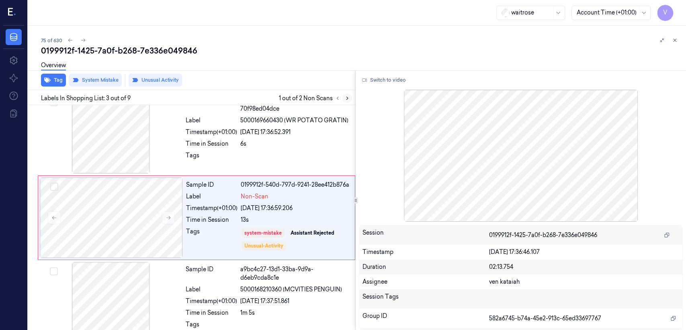
click at [346, 99] on icon at bounding box center [348, 98] width 6 height 6
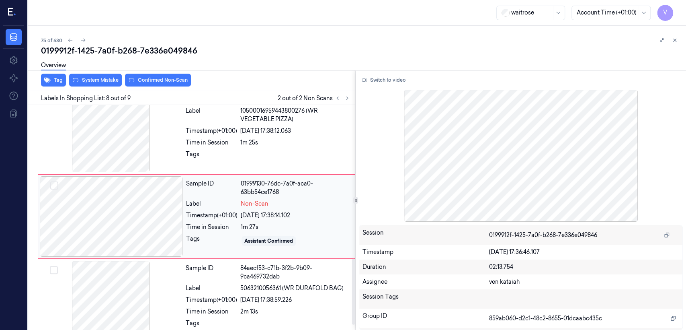
scroll to position [522, 0]
click at [275, 209] on div "Sample ID 01999130-76dc-7a0f-aca0-63bb54ce1768 Label Non-Scan Timestamp (+01:00…" at bounding box center [268, 216] width 171 height 80
click at [288, 123] on span "10500016959443800276 (WR VEGETABLE PIZZA)" at bounding box center [295, 114] width 110 height 17
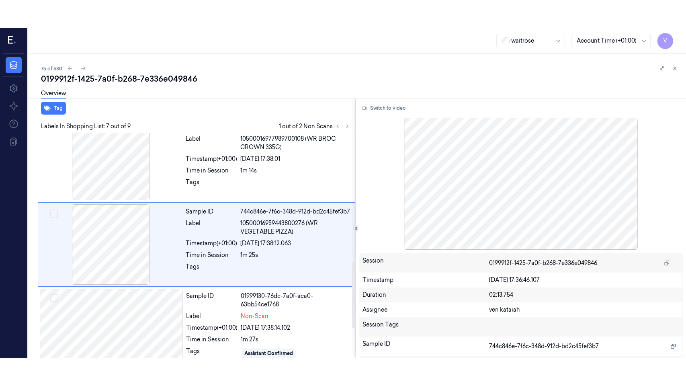
scroll to position [437, 0]
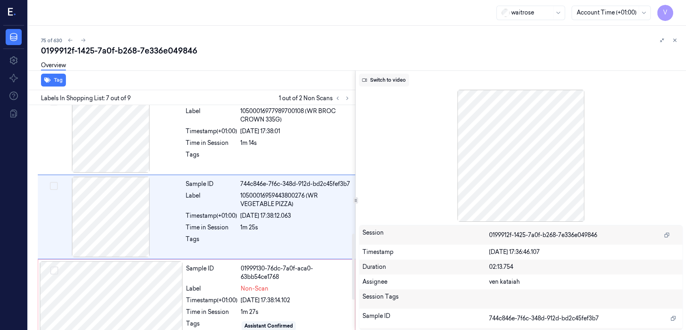
click at [385, 81] on button "Switch to video" at bounding box center [384, 80] width 50 height 13
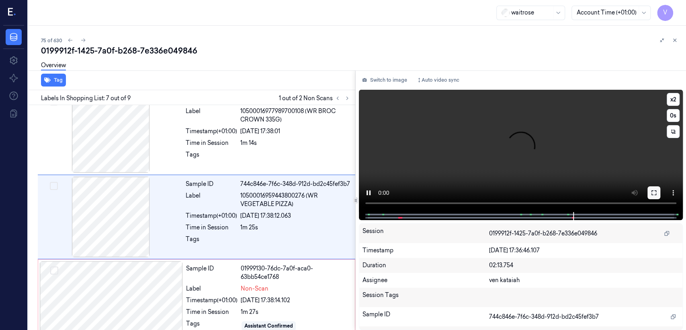
click at [657, 195] on icon at bounding box center [654, 192] width 6 height 6
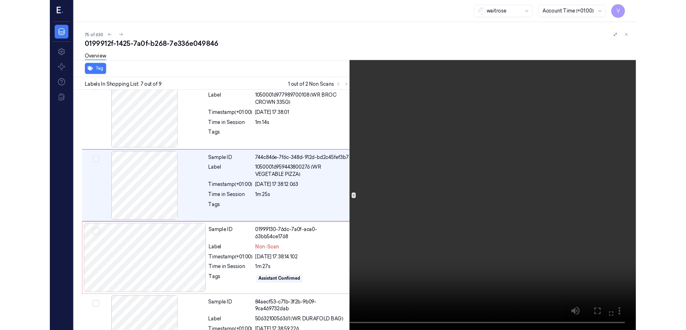
scroll to position [409, 0]
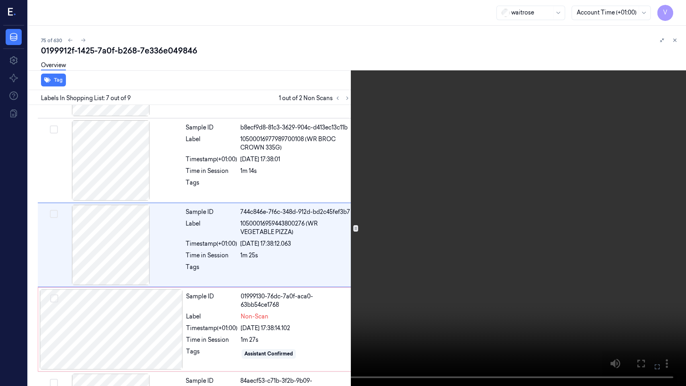
click at [0, 0] on icon at bounding box center [0, 0] width 0 height 0
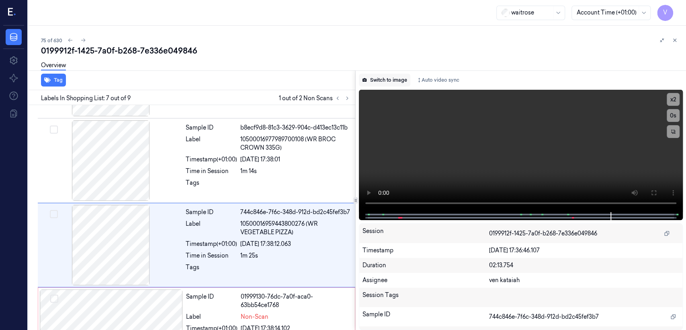
click at [387, 84] on button "Switch to image" at bounding box center [384, 80] width 51 height 13
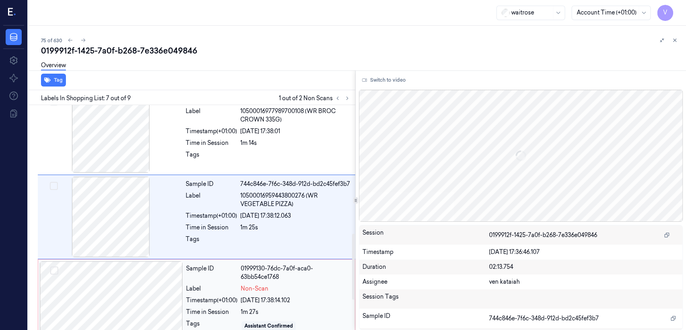
click at [195, 293] on div "Label" at bounding box center [211, 288] width 51 height 8
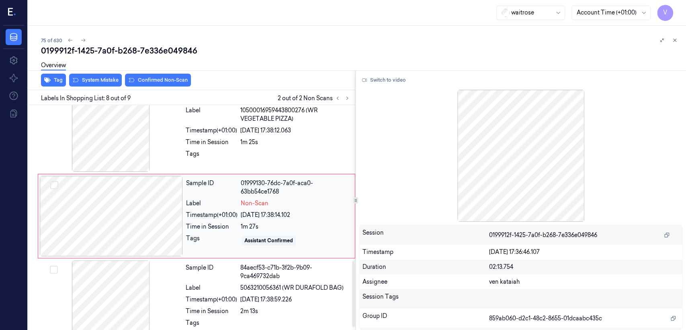
scroll to position [539, 0]
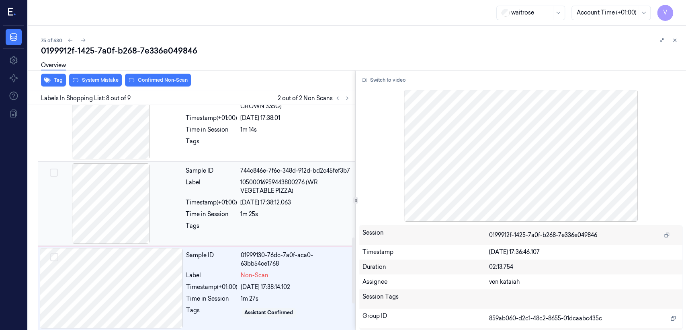
click at [267, 194] on span "10500016959443800276 (WR VEGETABLE PIZZA)" at bounding box center [295, 186] width 110 height 17
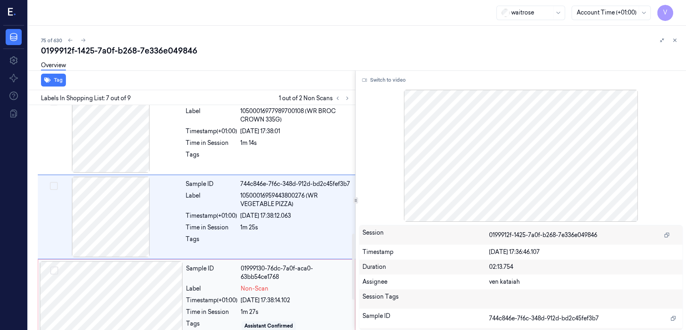
click at [280, 306] on div "Sample ID 01999130-76dc-7a0f-aca0-63bb54ce1768 Label Non-Scan Timestamp (+01:00…" at bounding box center [268, 301] width 171 height 80
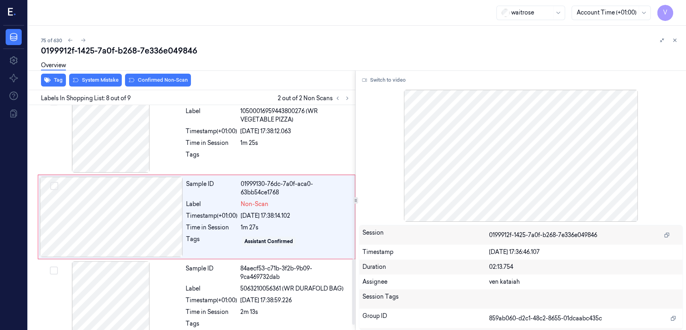
scroll to position [522, 0]
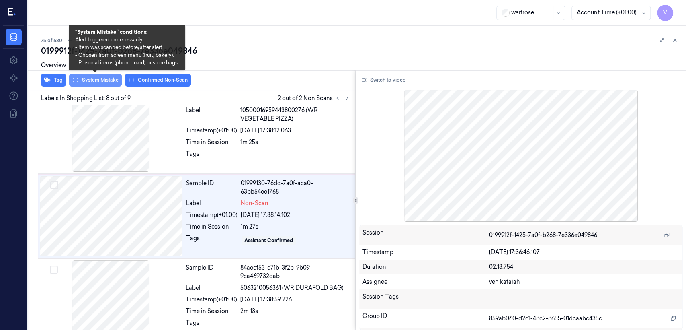
click at [97, 77] on button "System Mistake" at bounding box center [95, 80] width 53 height 13
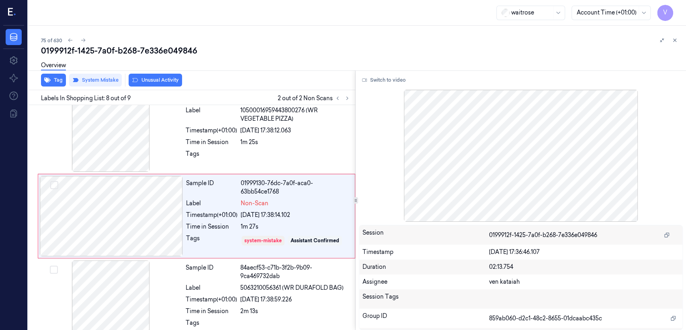
scroll to position [524, 0]
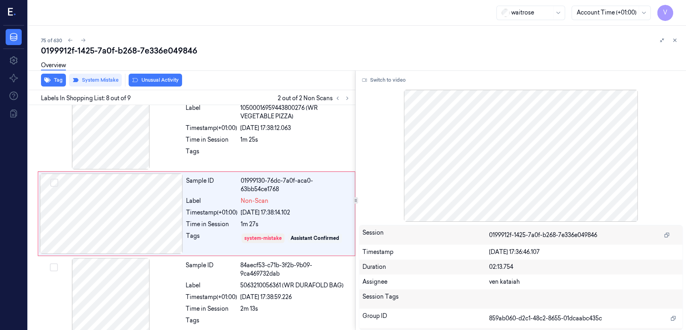
click at [174, 83] on button "Unusual Activity" at bounding box center [155, 80] width 53 height 13
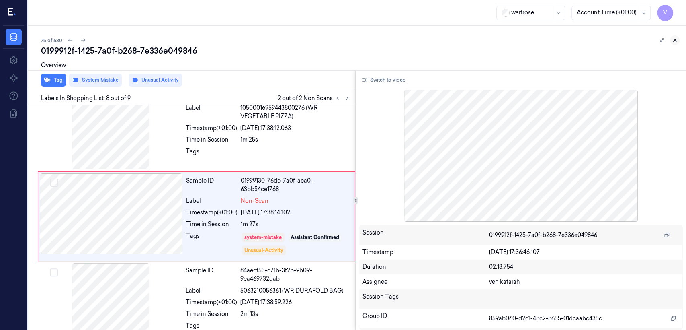
click at [678, 41] on button at bounding box center [675, 40] width 10 height 10
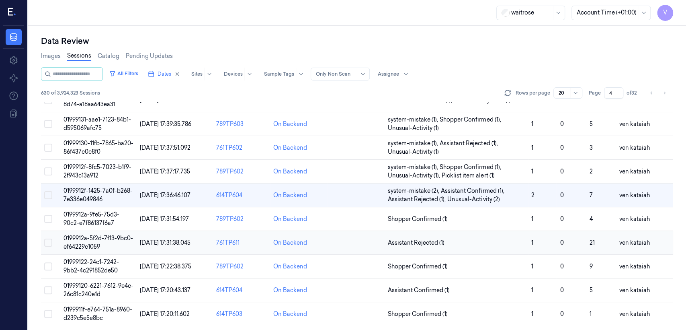
scroll to position [294, 0]
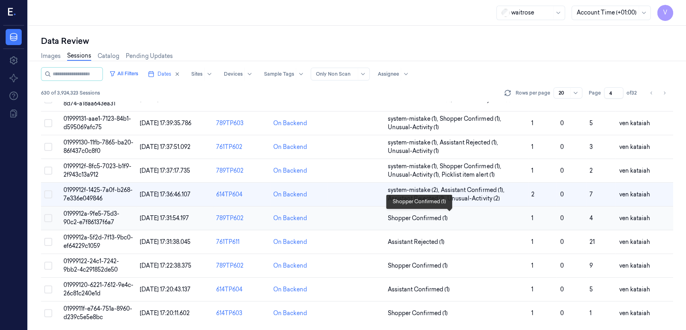
click at [428, 220] on span "Shopper Confirmed (1)" at bounding box center [418, 218] width 60 height 8
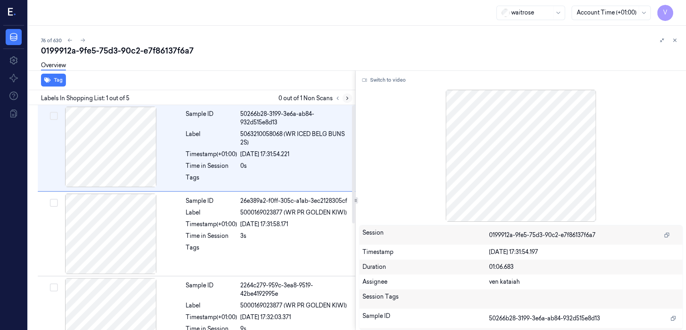
click at [345, 98] on icon at bounding box center [348, 98] width 6 height 6
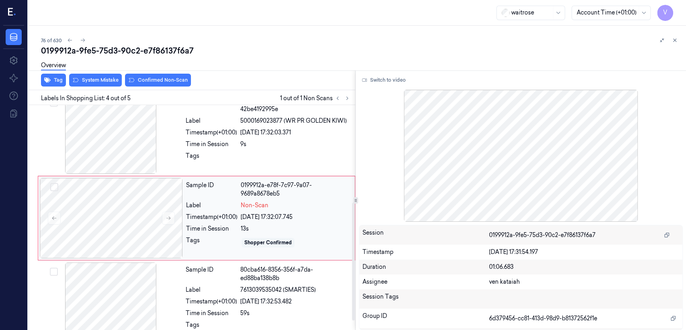
click at [264, 246] on div "Shopper Confirmed" at bounding box center [268, 243] width 53 height 10
click at [251, 160] on div at bounding box center [295, 158] width 110 height 13
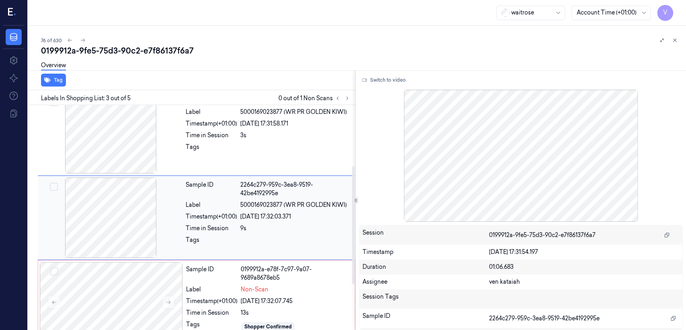
scroll to position [100, 0]
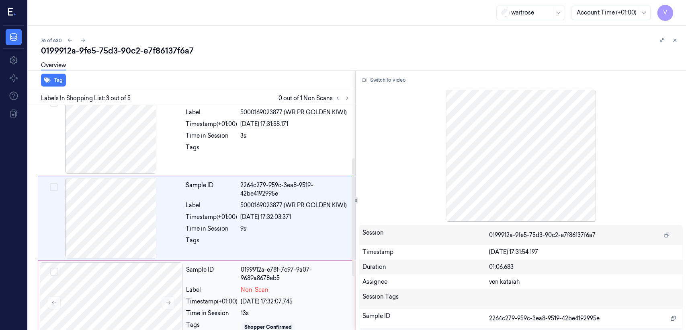
click at [239, 290] on div "Label Non-Scan" at bounding box center [268, 290] width 164 height 8
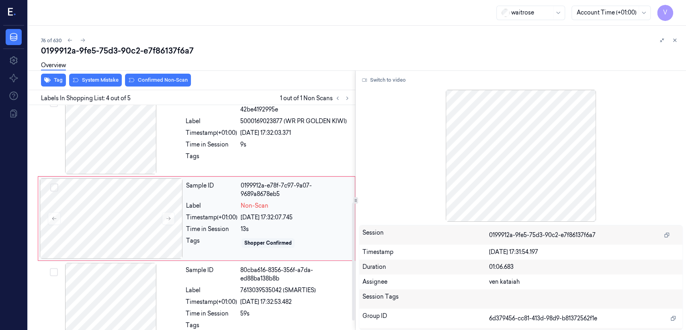
scroll to position [185, 0]
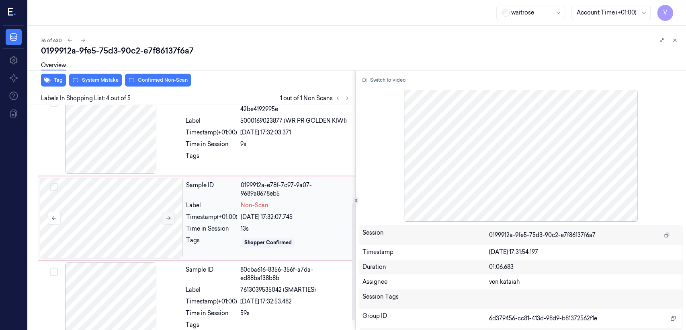
click at [172, 218] on button at bounding box center [168, 218] width 13 height 13
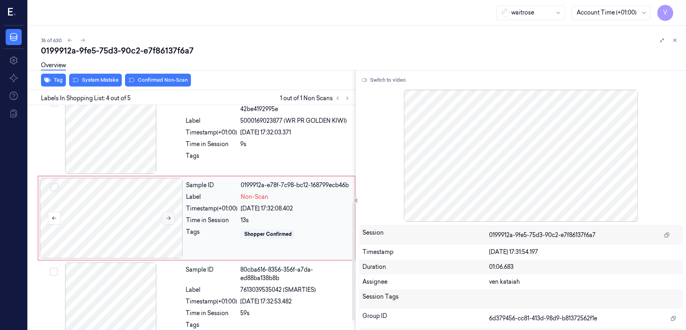
click at [171, 218] on icon at bounding box center [169, 218] width 6 height 6
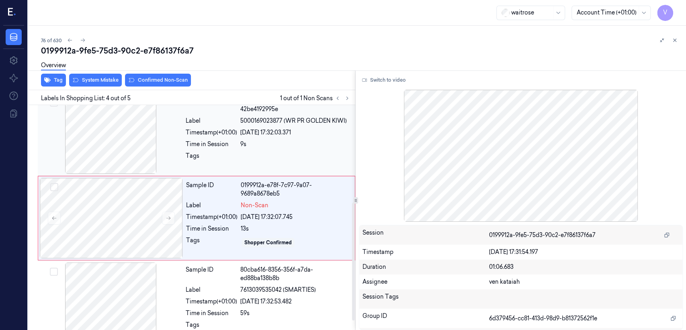
click at [198, 165] on div "Sample ID 2264c279-959c-3ea8-9519-42be4192995e Label 5000169023877 (WR PR GOLDE…" at bounding box center [268, 133] width 171 height 80
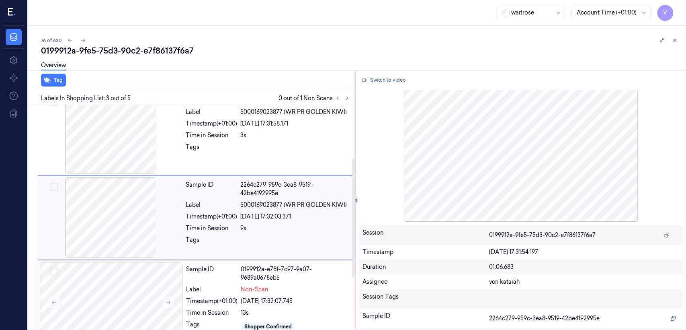
scroll to position [100, 0]
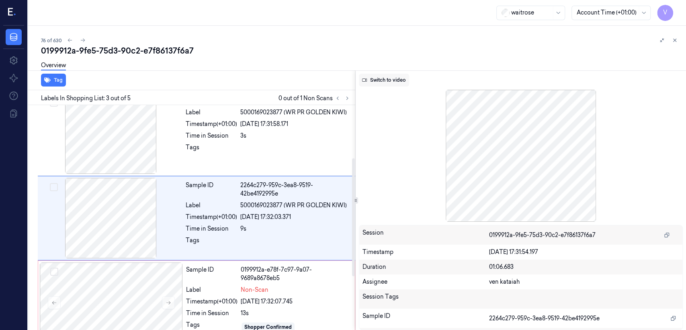
click at [403, 82] on button "Switch to video" at bounding box center [384, 80] width 50 height 13
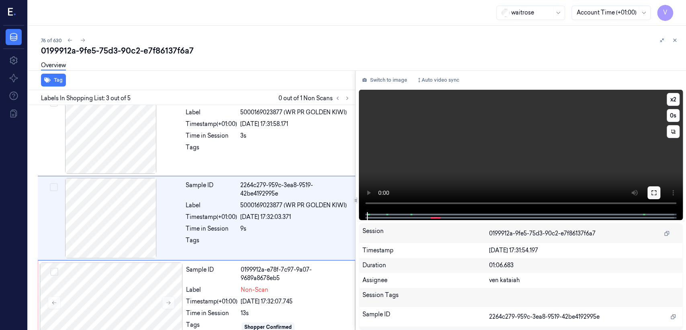
click at [655, 191] on icon at bounding box center [654, 192] width 6 height 6
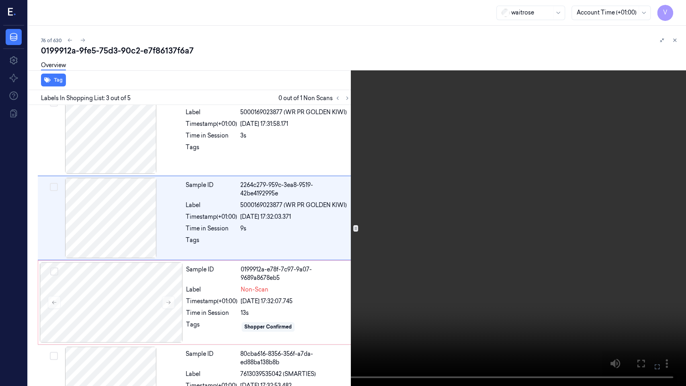
click at [452, 242] on video at bounding box center [343, 193] width 686 height 386
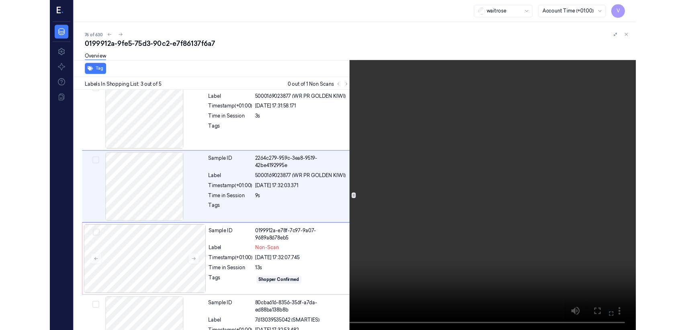
scroll to position [72, 0]
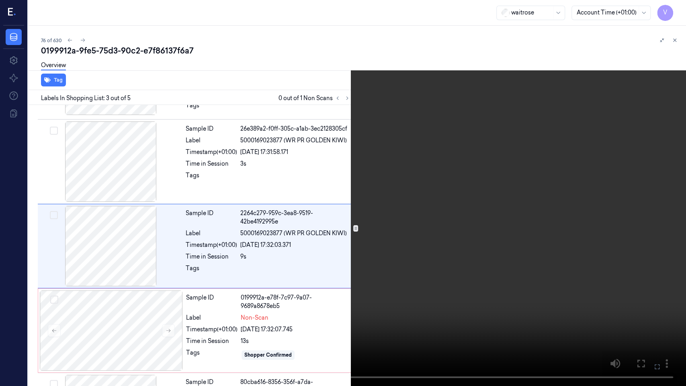
click at [452, 242] on video at bounding box center [343, 193] width 686 height 386
click at [0, 0] on icon at bounding box center [0, 0] width 0 height 0
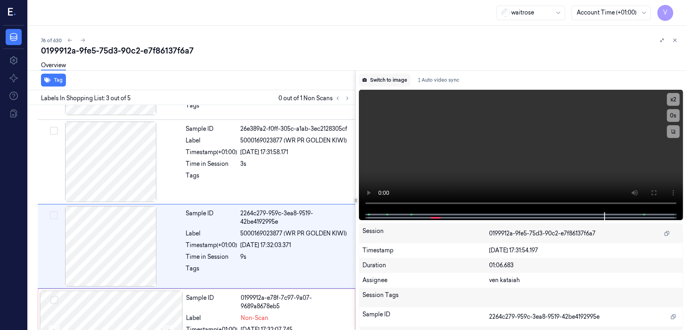
click at [383, 84] on button "Switch to image" at bounding box center [384, 80] width 51 height 13
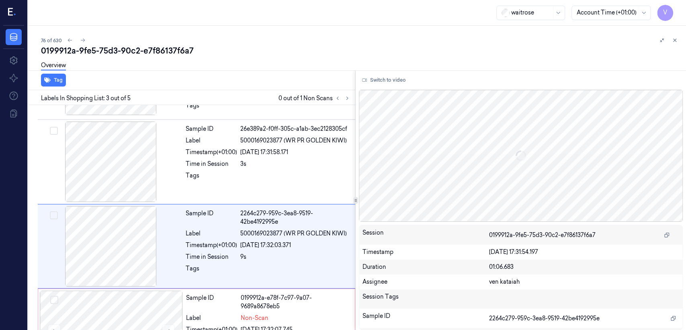
scroll to position [100, 0]
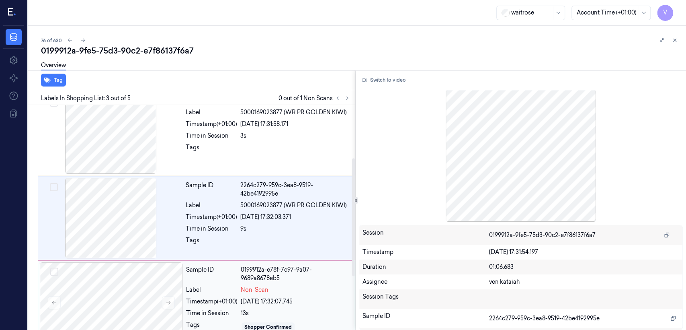
click at [235, 268] on div "Sample ID" at bounding box center [211, 273] width 51 height 17
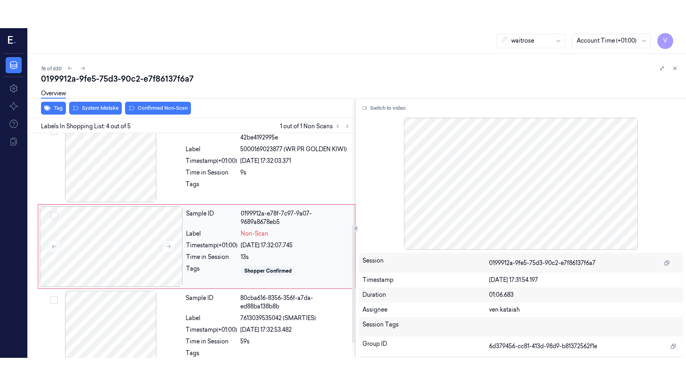
scroll to position [185, 0]
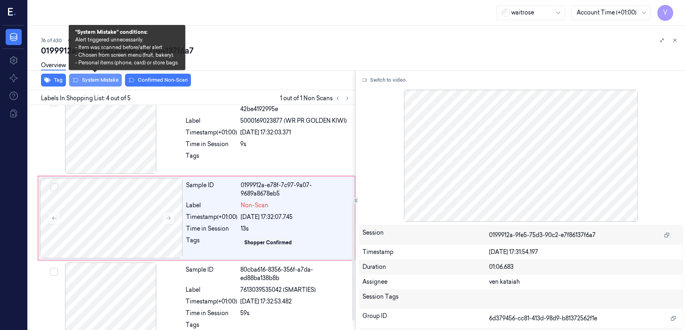
click at [87, 80] on button "System Mistake" at bounding box center [95, 80] width 53 height 13
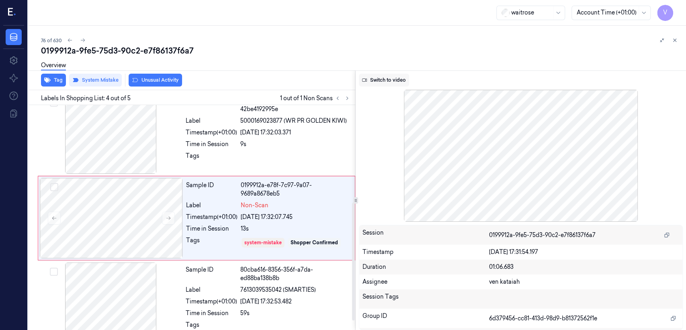
click at [391, 79] on button "Switch to video" at bounding box center [384, 80] width 50 height 13
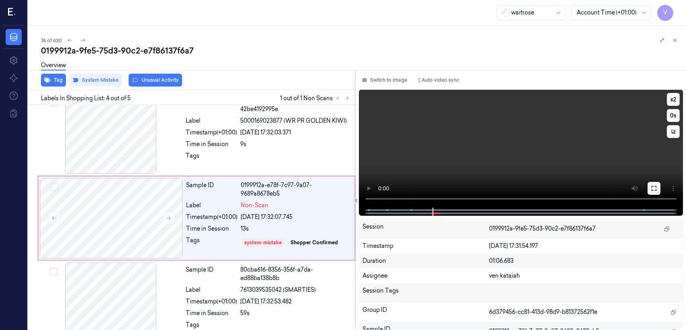
click at [654, 183] on button at bounding box center [654, 188] width 13 height 13
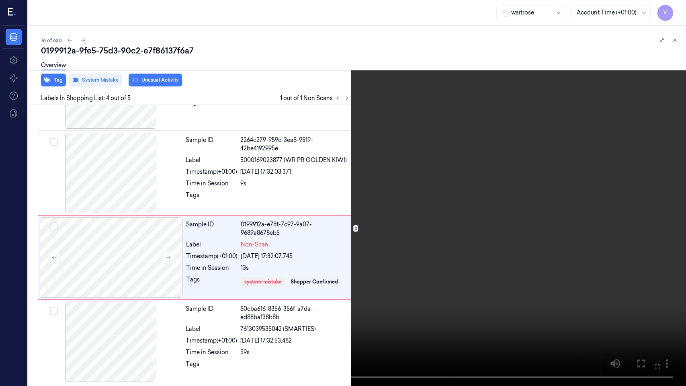
click at [423, 180] on video at bounding box center [343, 193] width 686 height 386
click at [0, 0] on icon at bounding box center [0, 0] width 0 height 0
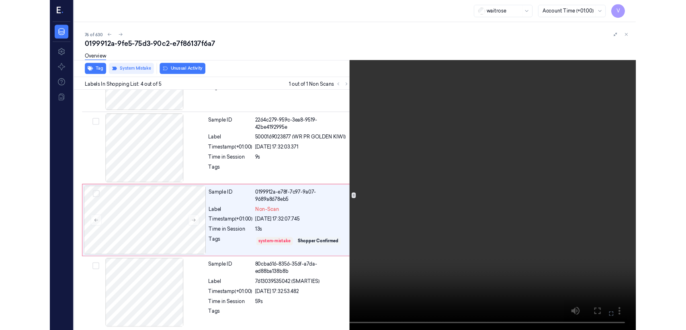
scroll to position [185, 0]
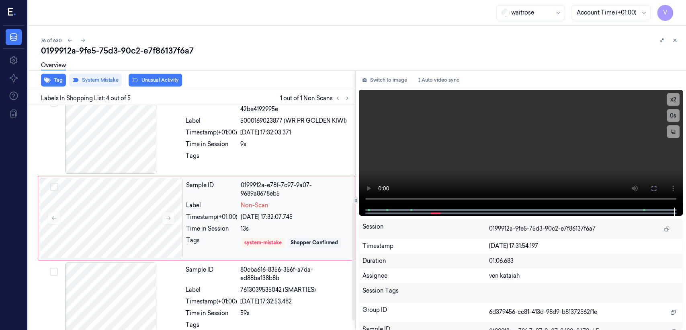
click at [271, 213] on div "[DATE] 17:32:07.745" at bounding box center [295, 217] width 109 height 8
click at [676, 36] on button at bounding box center [675, 40] width 10 height 10
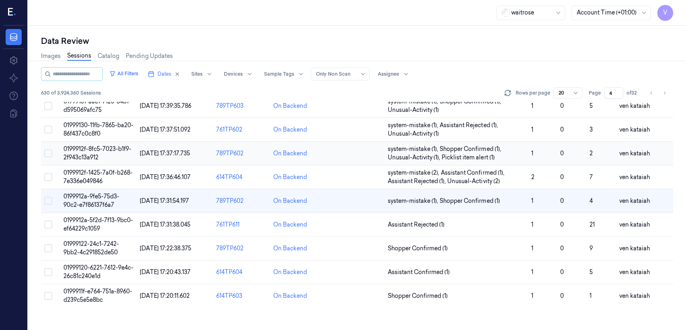
scroll to position [294, 0]
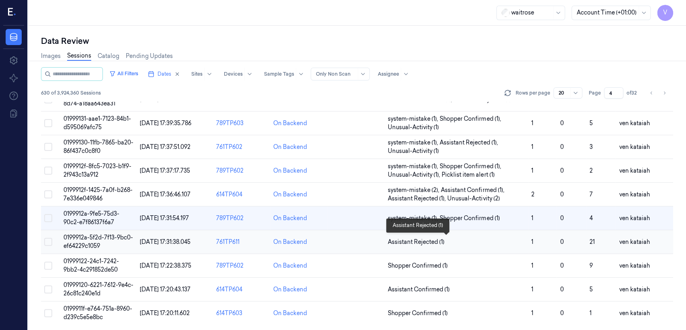
click at [421, 241] on span "Assistant Rejected (1)" at bounding box center [416, 242] width 57 height 8
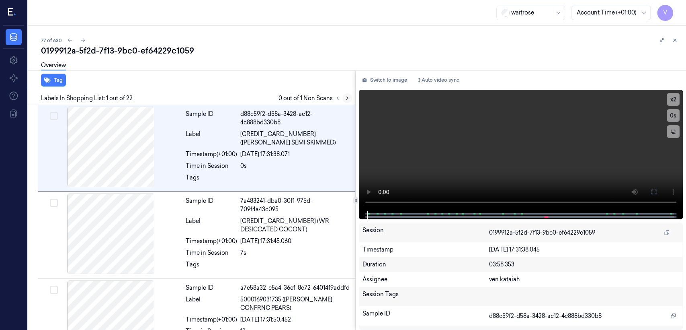
click at [344, 97] on button at bounding box center [348, 98] width 10 height 10
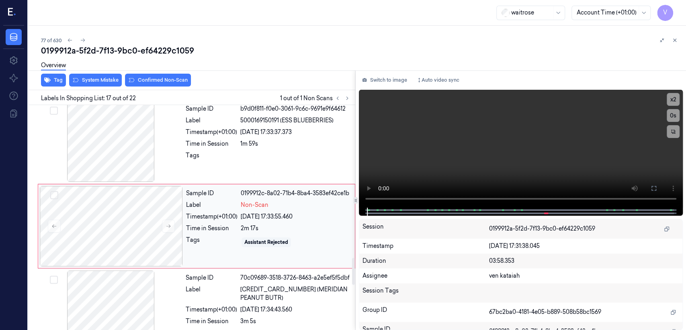
scroll to position [1291, 0]
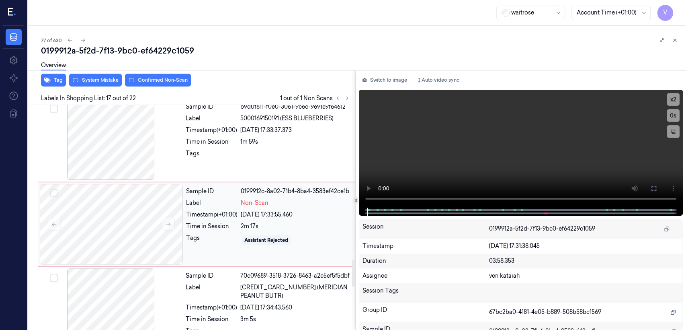
click at [261, 241] on div "Sample ID 0199912c-8a02-71b4-8ba4-3583ef42ce1b Label Non-Scan Timestamp (+01:00…" at bounding box center [268, 224] width 171 height 80
click at [286, 161] on div "Sample ID b9d0f811-f0e0-3061-9c6c-9691e9f64612 Label 5000169150191 (ESS BLUEBER…" at bounding box center [268, 139] width 171 height 80
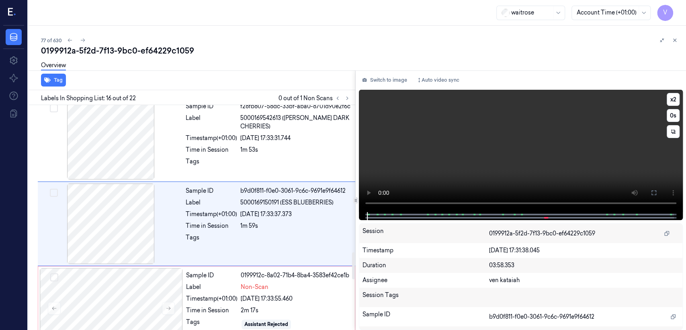
scroll to position [1206, 0]
click at [380, 78] on button "Switch to image" at bounding box center [384, 80] width 51 height 13
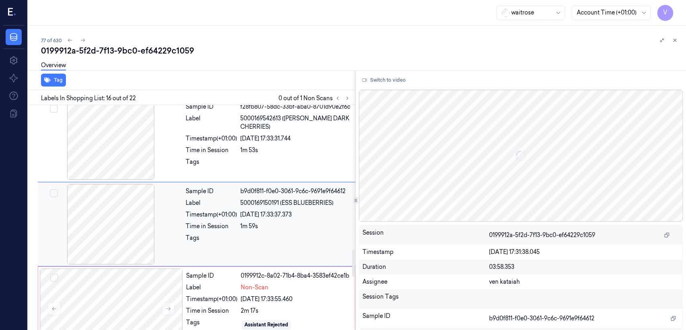
click at [234, 223] on div "Time in Session" at bounding box center [211, 226] width 51 height 8
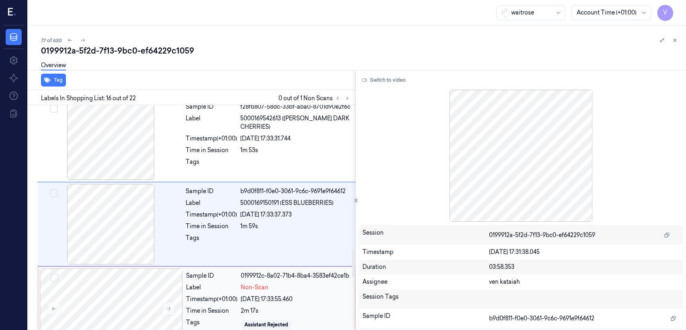
click at [244, 295] on div "[DATE] 17:33:55.460" at bounding box center [295, 299] width 109 height 8
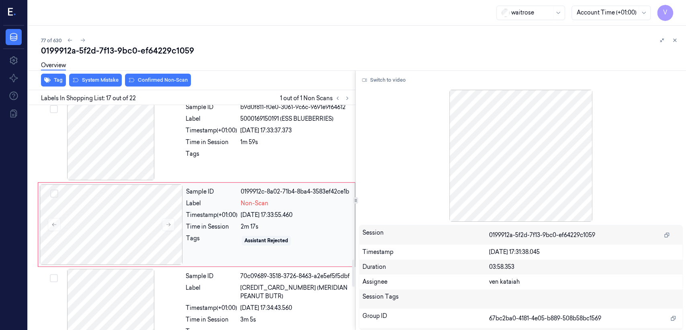
scroll to position [1291, 0]
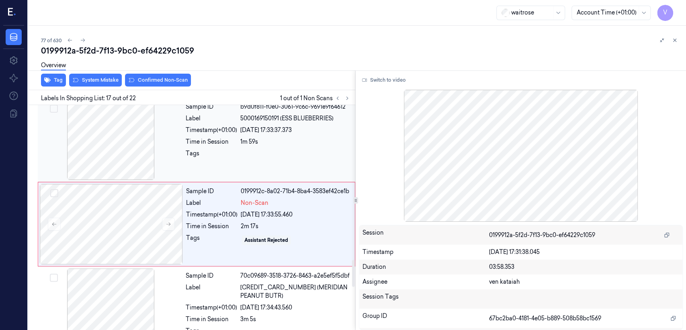
click at [251, 166] on div "Sample ID b9d0f811-f0e0-3061-9c6c-9691e9f64612 Label 5000169150191 (ESS BLUEBER…" at bounding box center [268, 139] width 171 height 80
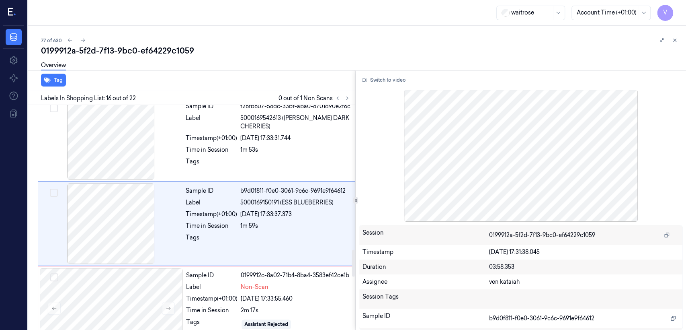
scroll to position [1206, 0]
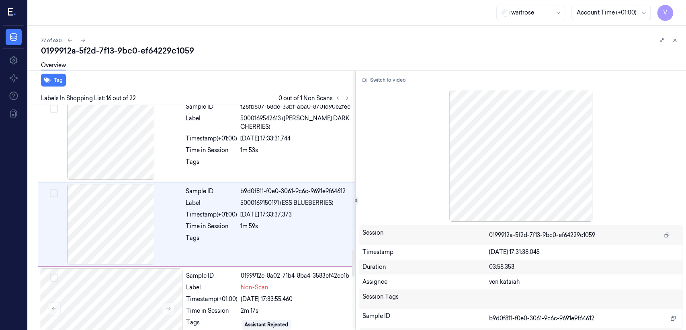
click at [409, 73] on div "Switch to video Session 0199912a-5f2d-7f13-9bc0-ef64229c1059 Timestamp [DATE] 1…" at bounding box center [521, 199] width 331 height 259
click at [400, 75] on button "Switch to video" at bounding box center [384, 80] width 50 height 13
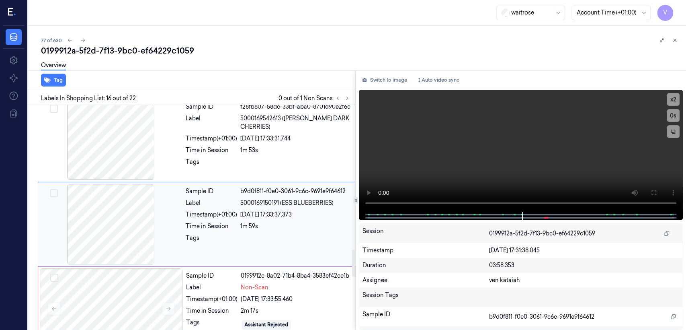
click at [243, 199] on span "5000169150191 (ESS BLUEBERRIES)" at bounding box center [286, 203] width 93 height 8
click at [611, 171] on video at bounding box center [521, 151] width 324 height 122
click at [659, 191] on button at bounding box center [654, 192] width 13 height 13
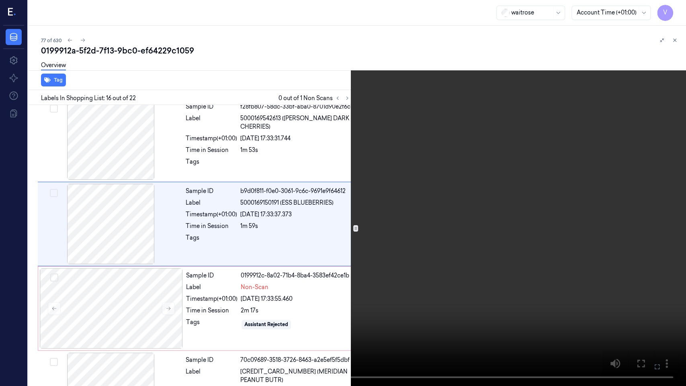
click at [0, 0] on button at bounding box center [0, 0] width 0 height 0
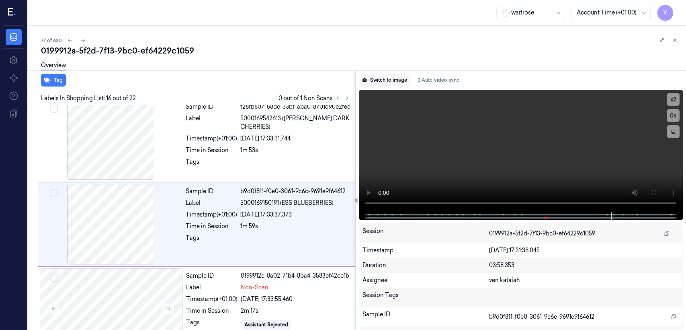
click at [409, 82] on button "Switch to image" at bounding box center [384, 80] width 51 height 13
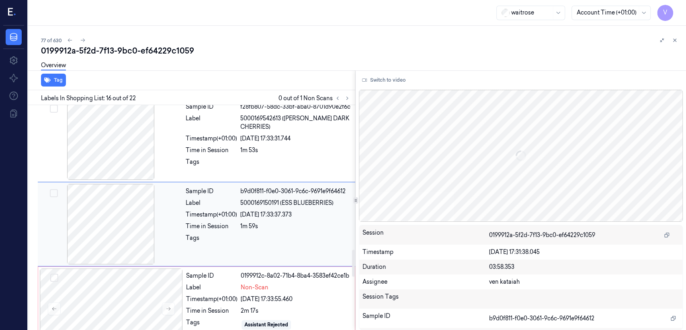
click at [235, 258] on div "Sample ID b9d0f811-f0e0-3061-9c6c-9691e9f64612 Label 5000169150191 (ESS BLUEBER…" at bounding box center [197, 224] width 318 height 84
click at [212, 306] on div "Time in Session" at bounding box center [211, 310] width 51 height 8
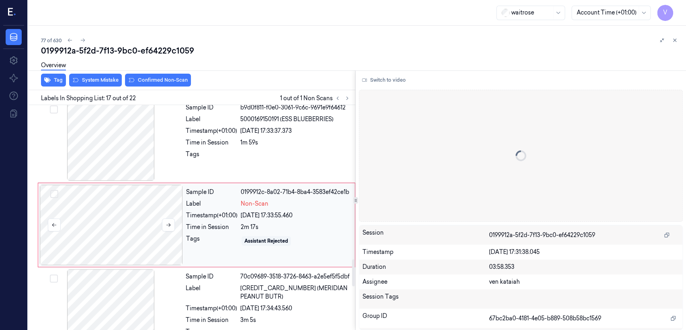
scroll to position [1291, 0]
click at [171, 218] on button at bounding box center [168, 224] width 13 height 13
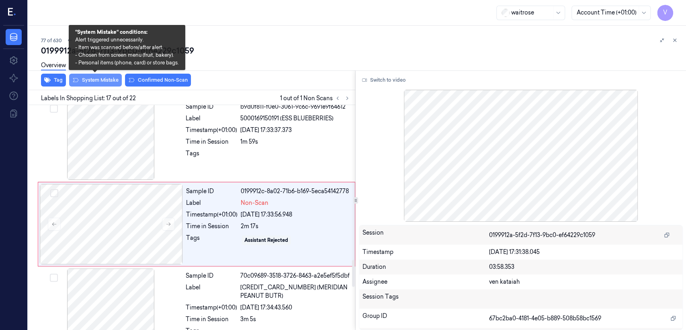
click at [100, 81] on button "System Mistake" at bounding box center [95, 80] width 53 height 13
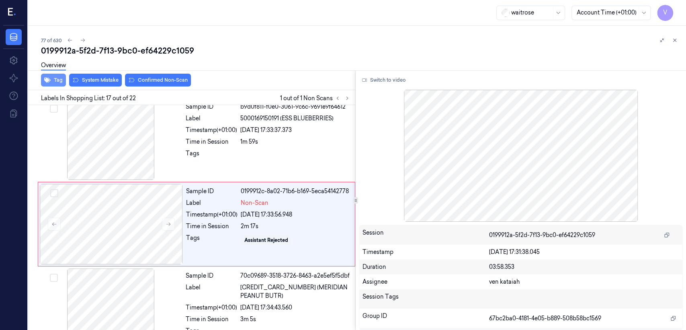
click at [51, 78] on button "Tag" at bounding box center [53, 80] width 25 height 13
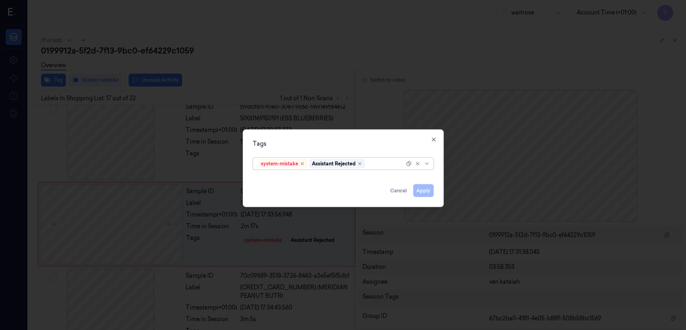
click at [386, 167] on div at bounding box center [386, 163] width 38 height 8
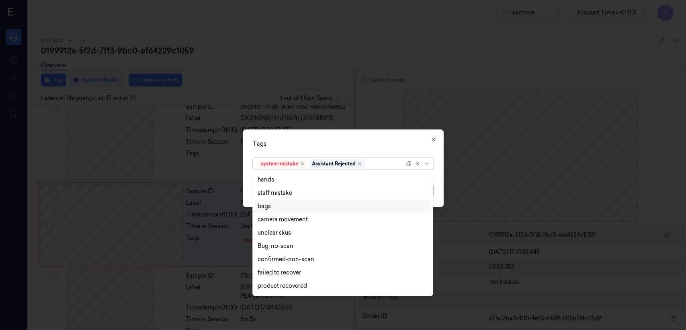
drag, startPoint x: 269, startPoint y: 207, endPoint x: 326, endPoint y: 171, distance: 67.4
click at [269, 207] on div "bags" at bounding box center [264, 206] width 13 height 8
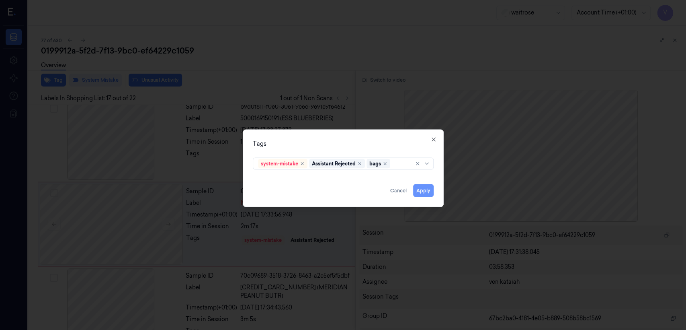
drag, startPoint x: 337, startPoint y: 145, endPoint x: 427, endPoint y: 189, distance: 99.8
click at [339, 145] on div "Tags" at bounding box center [343, 144] width 181 height 8
click at [427, 192] on button "Apply" at bounding box center [423, 190] width 21 height 13
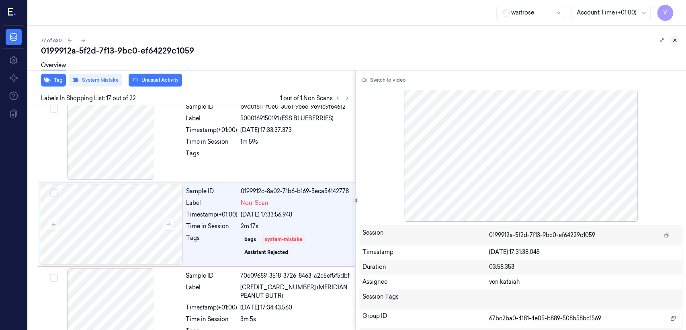
click at [676, 41] on icon at bounding box center [675, 40] width 6 height 6
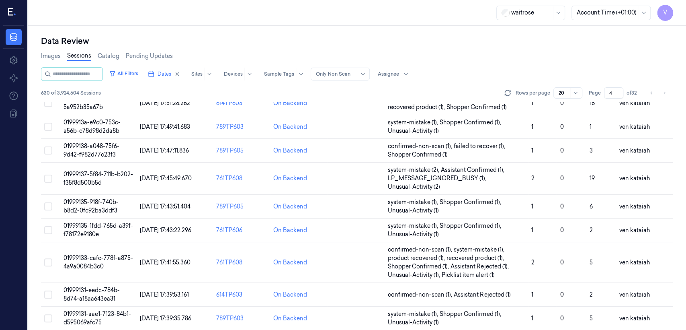
scroll to position [294, 0]
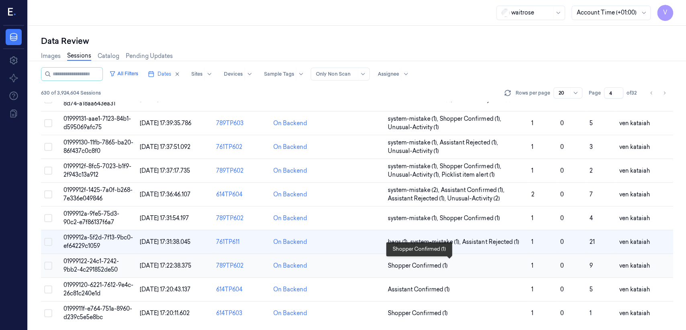
click at [394, 263] on span "Shopper Confirmed (1)" at bounding box center [418, 265] width 60 height 8
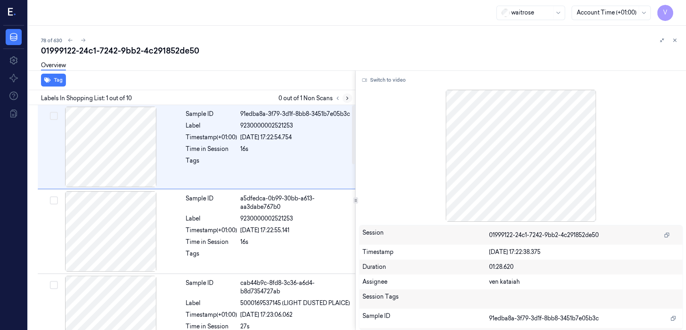
click at [348, 98] on icon at bounding box center [348, 98] width 6 height 6
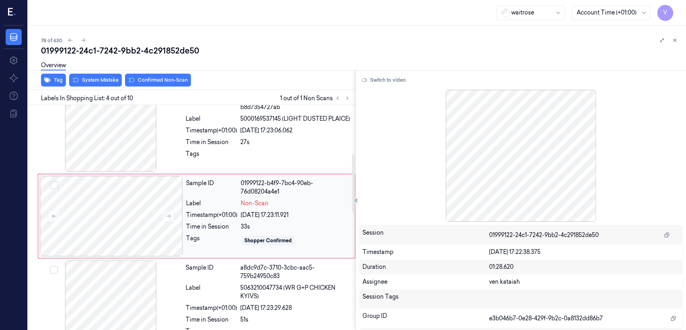
scroll to position [185, 0]
click at [217, 219] on div "Timestamp (+01:00)" at bounding box center [211, 214] width 51 height 8
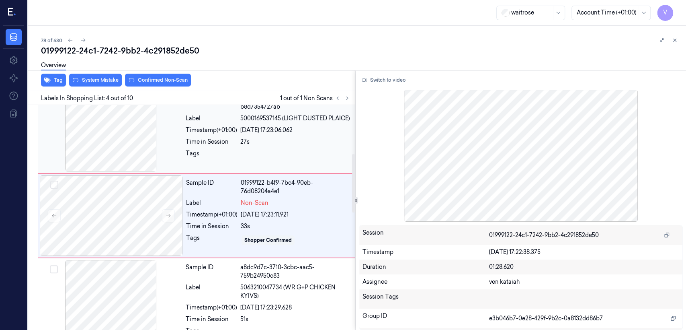
click at [229, 134] on div "Timestamp (+01:00)" at bounding box center [211, 130] width 51 height 8
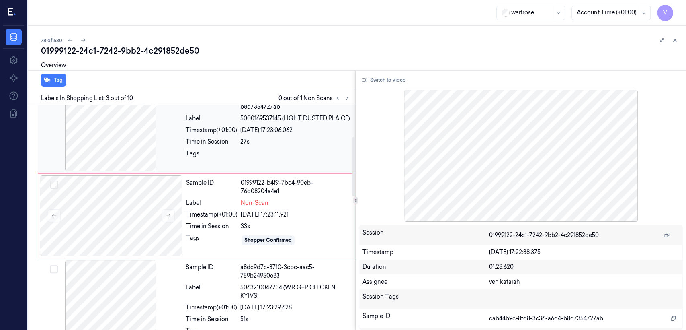
scroll to position [99, 0]
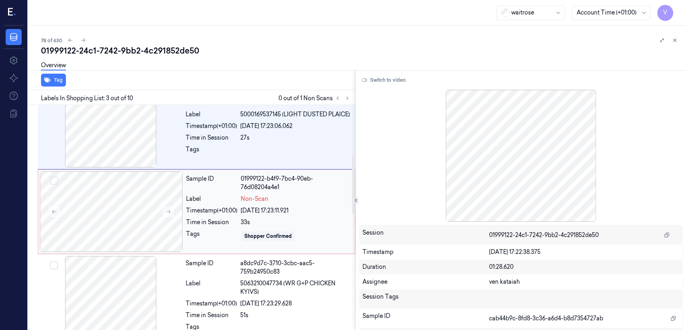
click at [257, 224] on div "33s" at bounding box center [295, 222] width 109 height 8
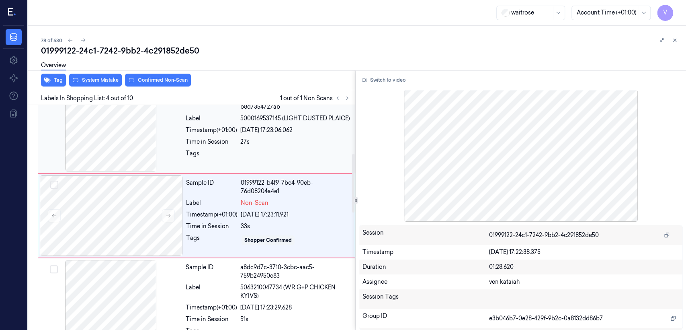
click at [276, 134] on div "[DATE] 17:23:06.062" at bounding box center [295, 130] width 110 height 8
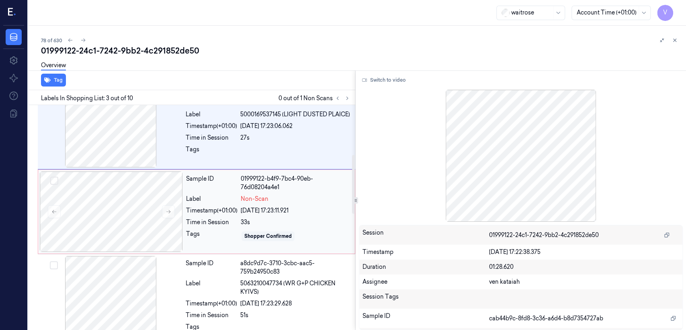
click at [246, 226] on div "33s" at bounding box center [295, 222] width 109 height 8
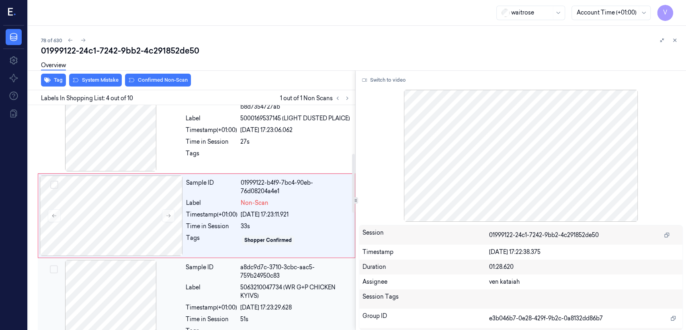
click at [255, 285] on span "5063210047734 (WR G+P CHICKEN KYIVS)" at bounding box center [295, 291] width 110 height 17
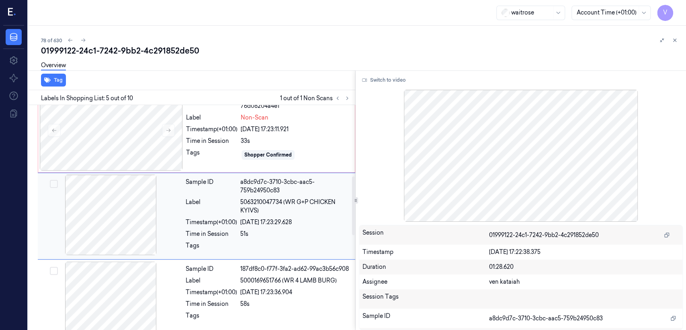
scroll to position [270, 0]
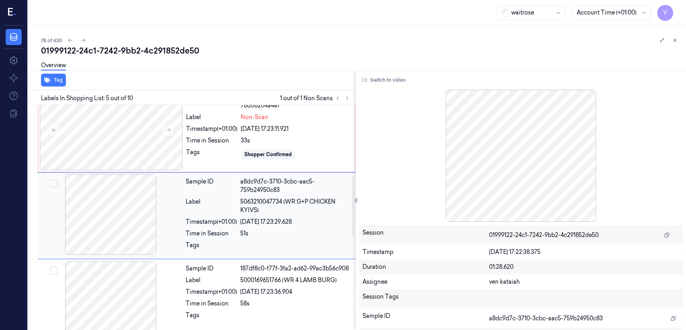
click at [260, 226] on div "[DATE] 17:23:29.628" at bounding box center [295, 222] width 110 height 8
click at [256, 158] on div "Shopper Confirmed" at bounding box center [268, 154] width 47 height 7
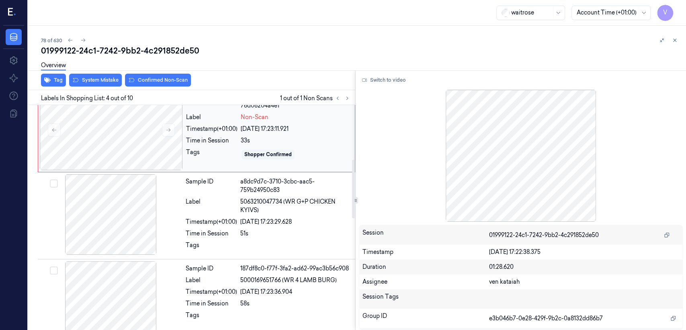
scroll to position [185, 0]
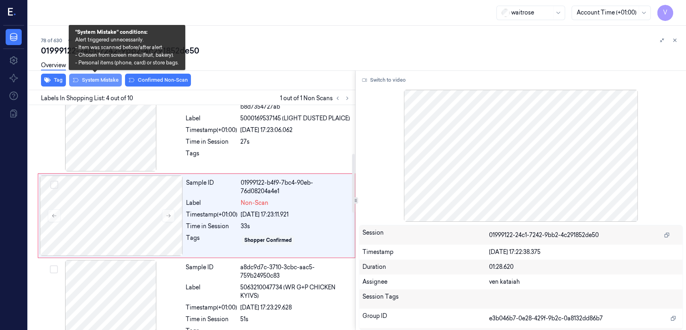
click at [109, 84] on button "System Mistake" at bounding box center [95, 80] width 53 height 13
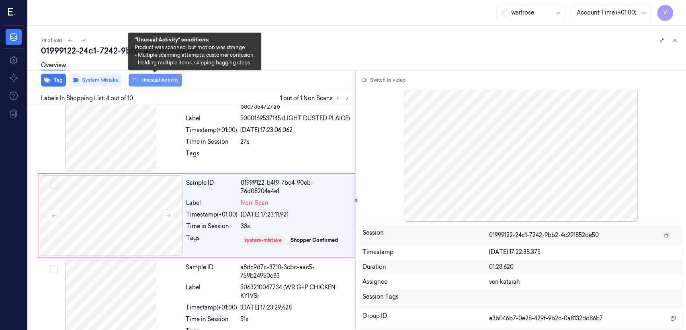
click at [159, 77] on button "Unusual Activity" at bounding box center [155, 80] width 53 height 13
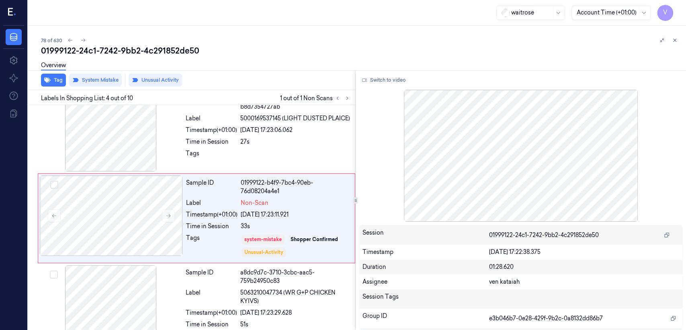
scroll to position [187, 0]
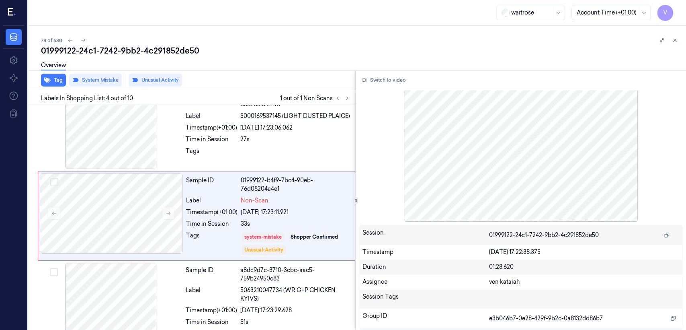
click at [669, 43] on div at bounding box center [669, 40] width 23 height 10
click at [674, 41] on icon at bounding box center [675, 40] width 6 height 6
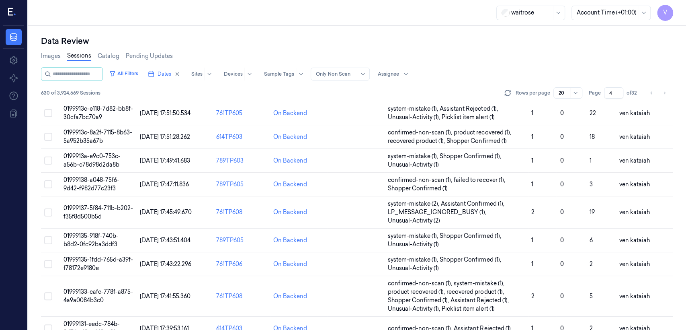
scroll to position [294, 0]
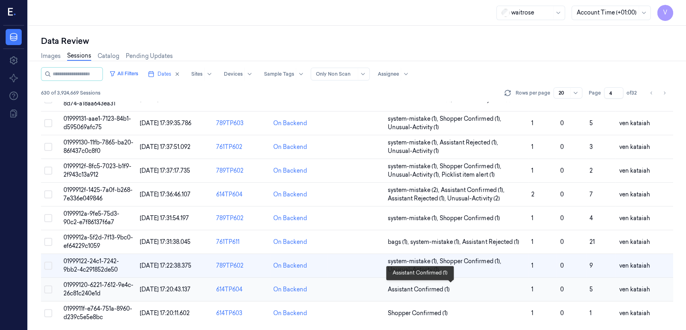
click at [415, 291] on span "Assistant Confirmed (1)" at bounding box center [419, 289] width 62 height 8
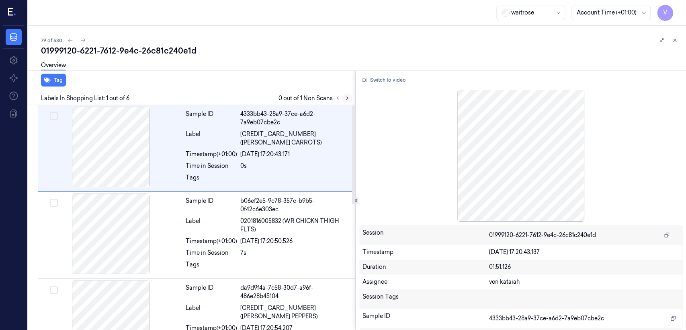
click at [349, 100] on icon at bounding box center [348, 98] width 6 height 6
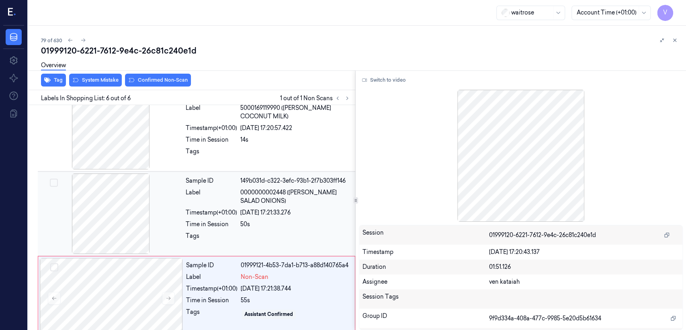
scroll to position [286, 0]
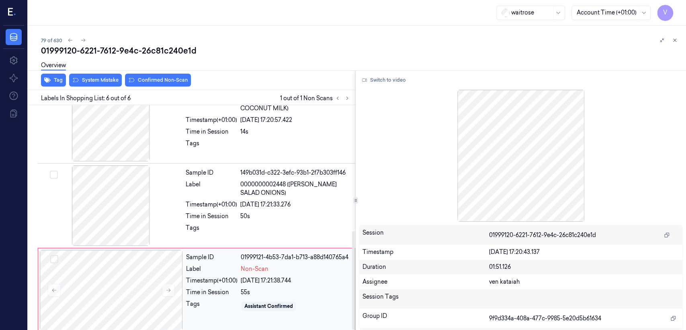
click at [208, 289] on div "Time in Session" at bounding box center [211, 292] width 51 height 8
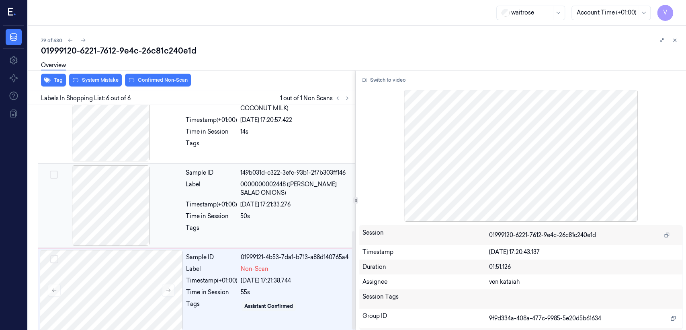
click at [247, 200] on div "[DATE] 17:21:33.276" at bounding box center [295, 204] width 110 height 8
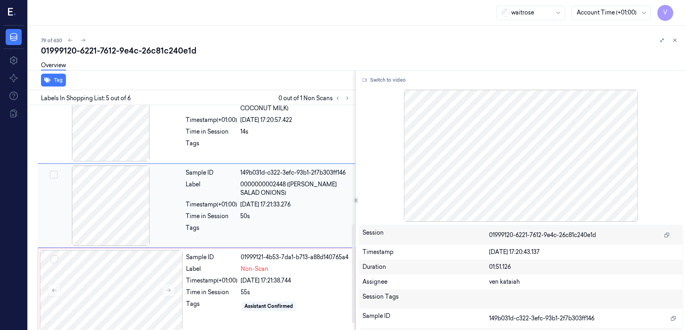
scroll to position [269, 0]
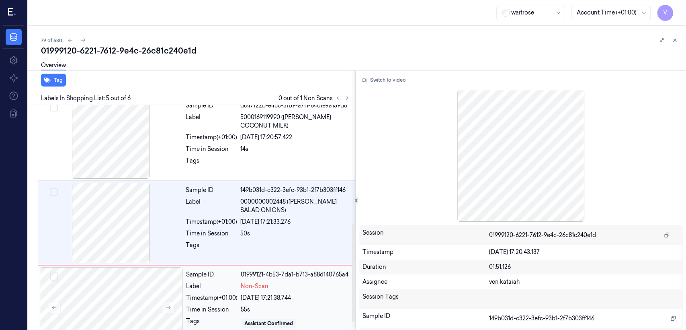
click at [267, 294] on div "[DATE] 17:21:38.744" at bounding box center [295, 298] width 109 height 8
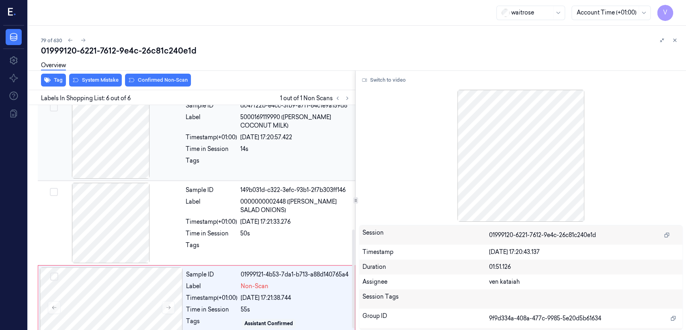
scroll to position [286, 0]
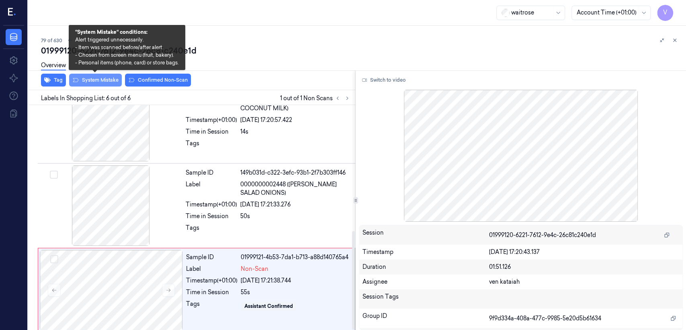
click at [93, 82] on button "System Mistake" at bounding box center [95, 80] width 53 height 13
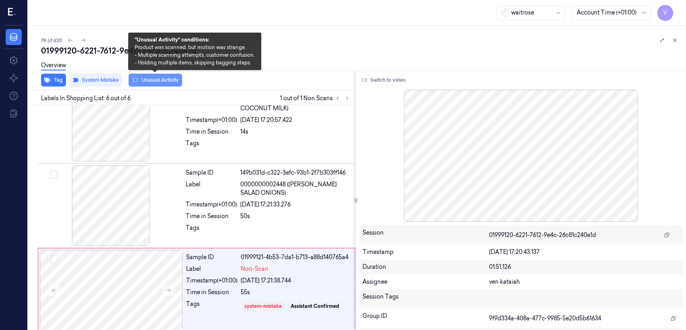
click at [154, 81] on button "Unusual Activity" at bounding box center [155, 80] width 53 height 13
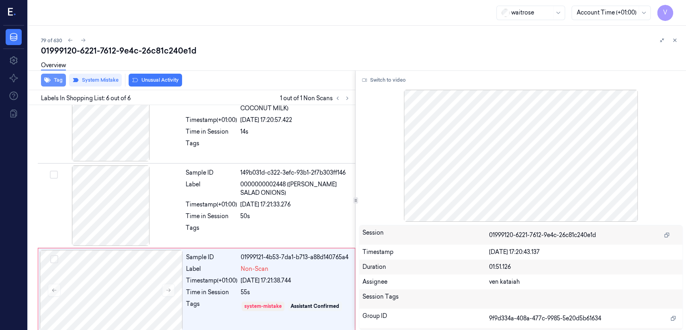
click at [53, 81] on button "Tag" at bounding box center [53, 80] width 25 height 13
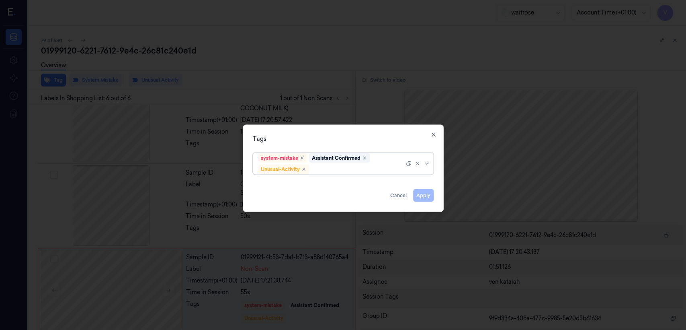
click at [383, 165] on div at bounding box center [358, 169] width 94 height 8
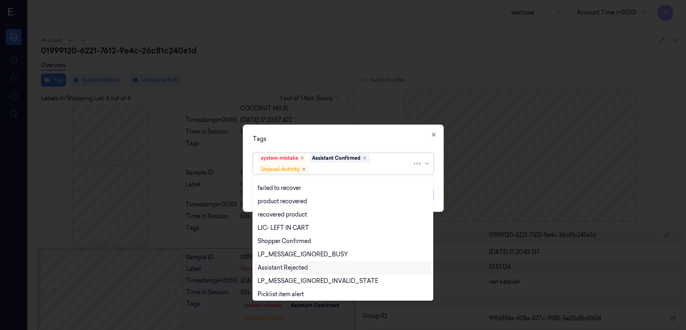
scroll to position [105, 0]
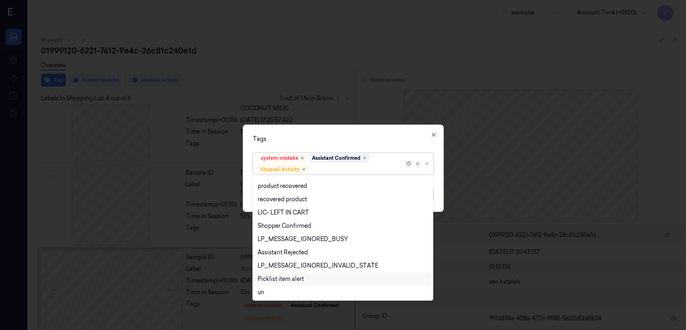
click at [281, 276] on div "Picklist item alert" at bounding box center [281, 279] width 46 height 8
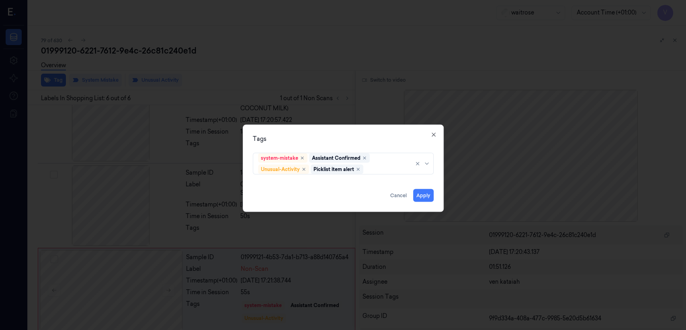
click at [380, 133] on div "Tags system-mistake Assistant Confirmed Unusual-Activity Picklist item alert Ap…" at bounding box center [343, 168] width 201 height 87
click at [424, 197] on button "Apply" at bounding box center [423, 195] width 21 height 13
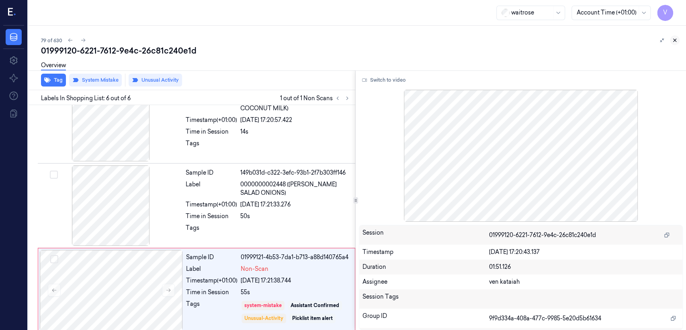
click at [673, 41] on icon at bounding box center [675, 40] width 6 height 6
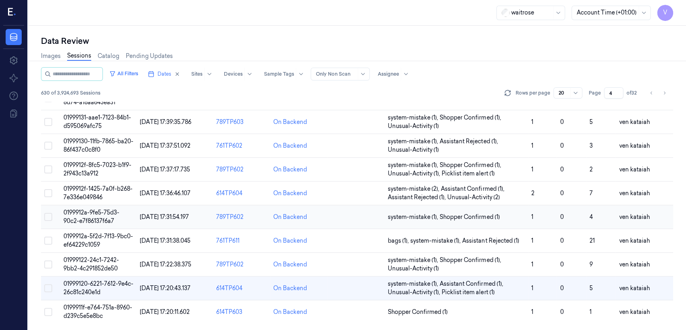
scroll to position [294, 0]
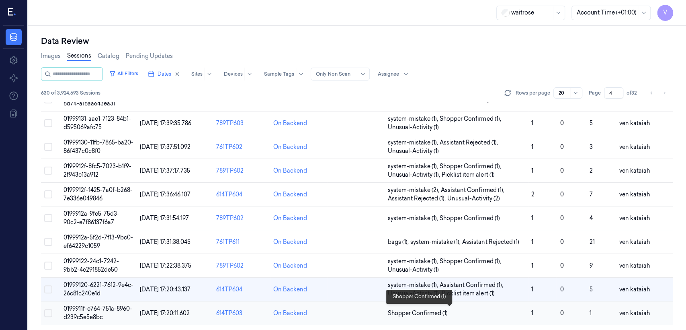
click at [422, 310] on span "Shopper Confirmed (1)" at bounding box center [418, 313] width 60 height 8
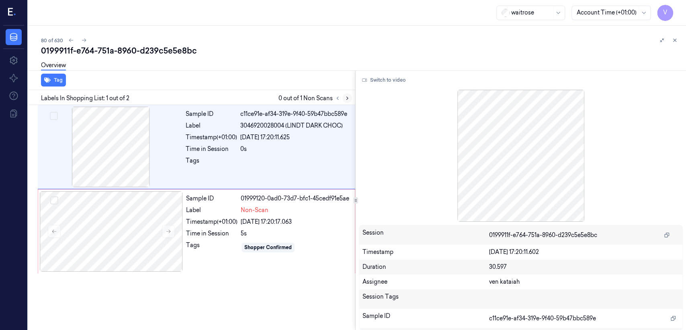
click at [345, 100] on icon at bounding box center [348, 98] width 6 height 6
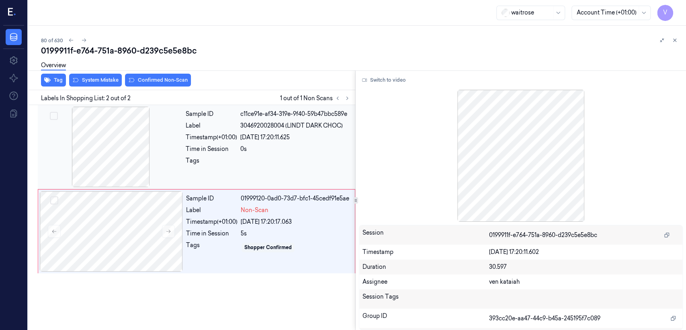
click at [233, 165] on div "Tags" at bounding box center [211, 162] width 51 height 13
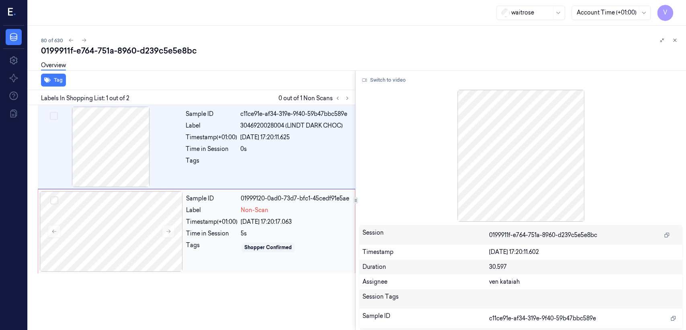
click at [215, 241] on div "Tags" at bounding box center [211, 247] width 51 height 13
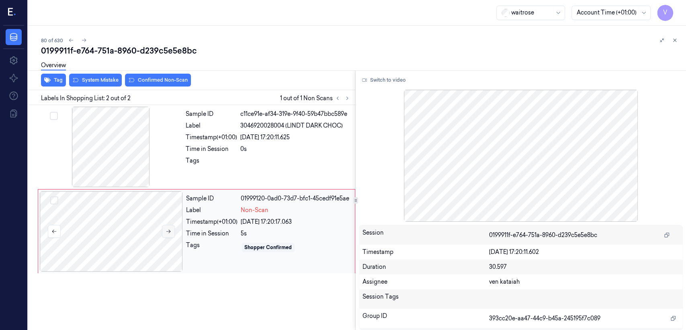
click at [164, 230] on button at bounding box center [168, 231] width 13 height 13
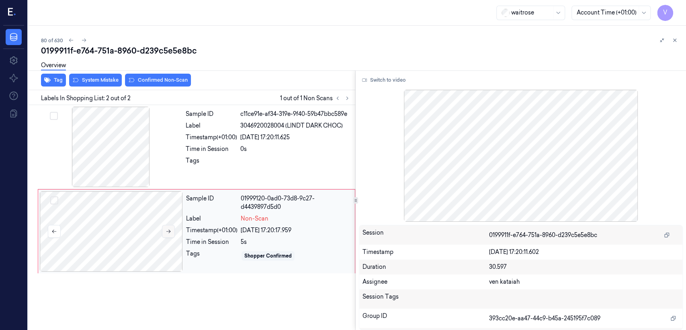
click at [164, 230] on button at bounding box center [168, 231] width 13 height 13
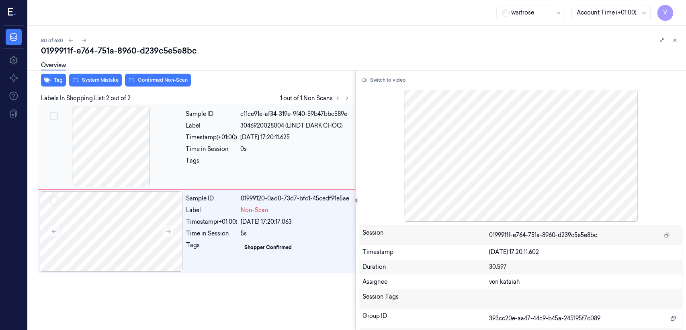
click at [155, 158] on div at bounding box center [110, 147] width 143 height 80
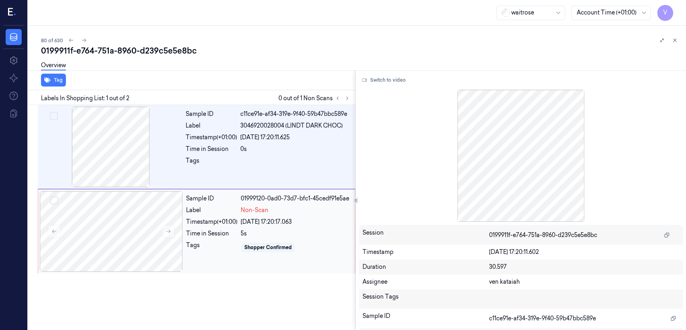
click at [273, 226] on div "[DATE] 17:20:17.063" at bounding box center [295, 222] width 109 height 8
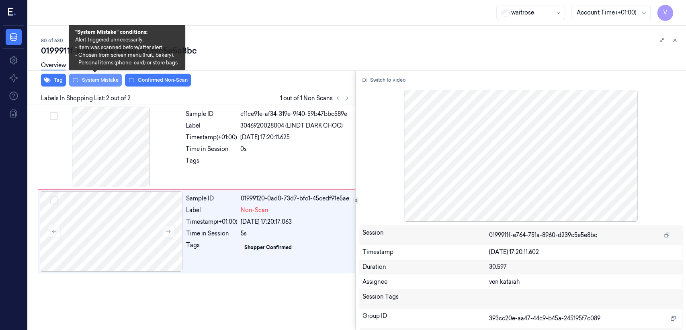
click at [110, 84] on button "System Mistake" at bounding box center [95, 80] width 53 height 13
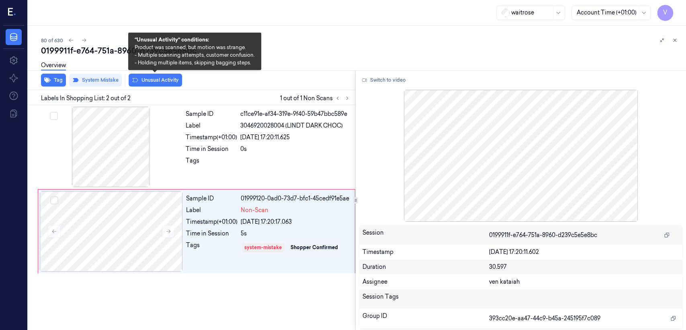
click at [160, 82] on button "Unusual Activity" at bounding box center [155, 80] width 53 height 13
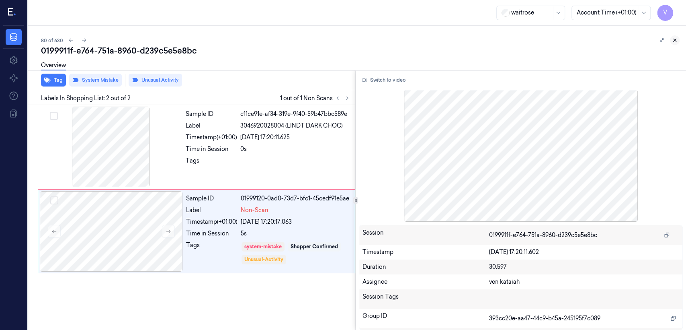
click at [670, 39] on button at bounding box center [675, 40] width 10 height 10
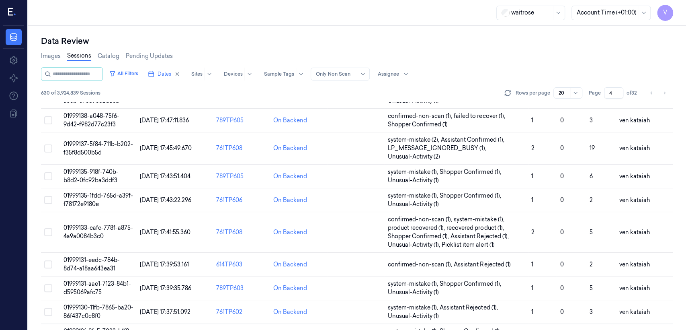
scroll to position [116, 0]
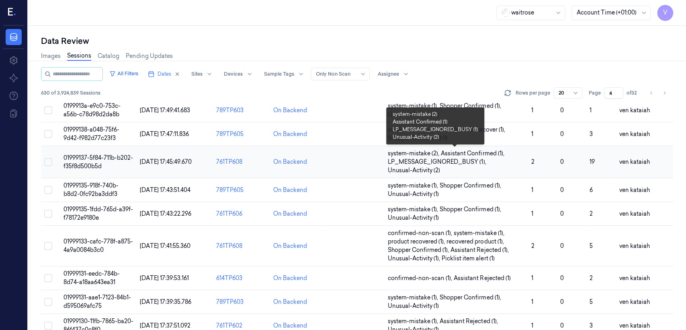
click at [451, 161] on span "LP_MESSAGE_IGNORED_BUSY (1) ," at bounding box center [438, 162] width 100 height 8
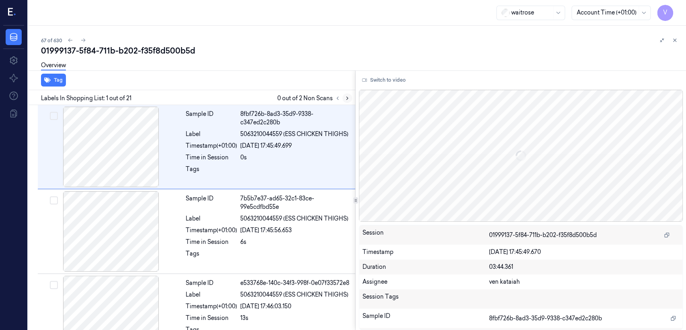
click at [349, 97] on icon at bounding box center [348, 98] width 6 height 6
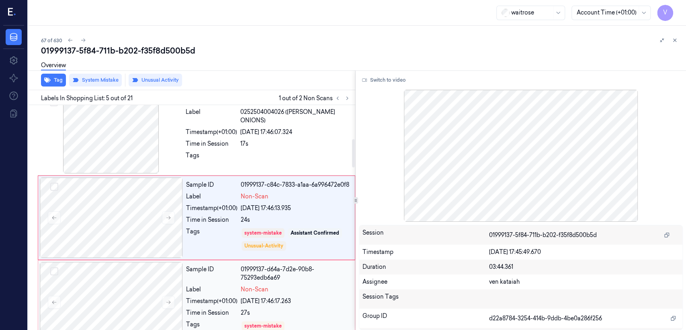
scroll to position [356, 0]
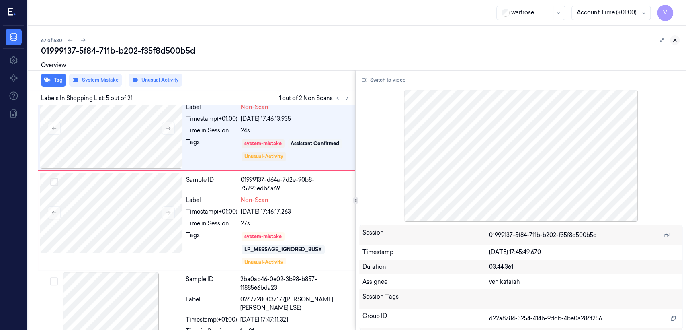
click at [676, 41] on icon at bounding box center [675, 40] width 3 height 3
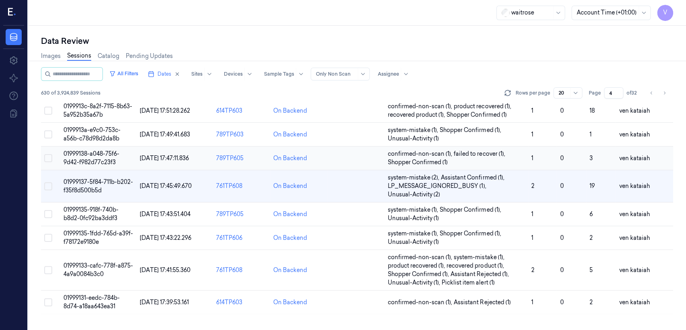
scroll to position [70, 0]
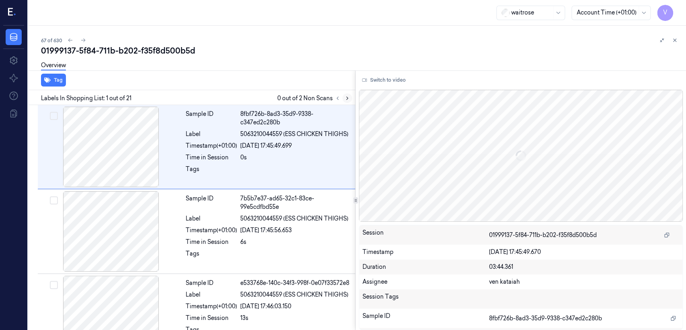
click at [345, 97] on icon at bounding box center [348, 98] width 6 height 6
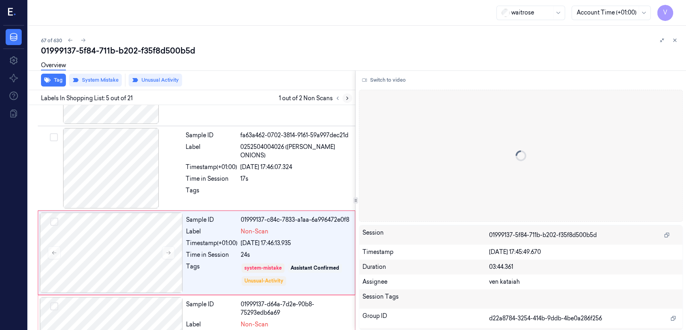
scroll to position [267, 0]
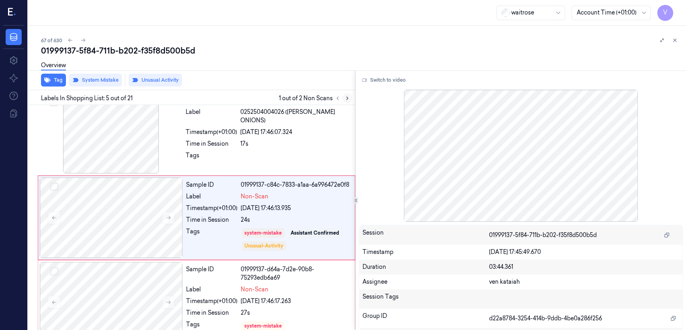
click at [345, 97] on icon at bounding box center [348, 98] width 6 height 6
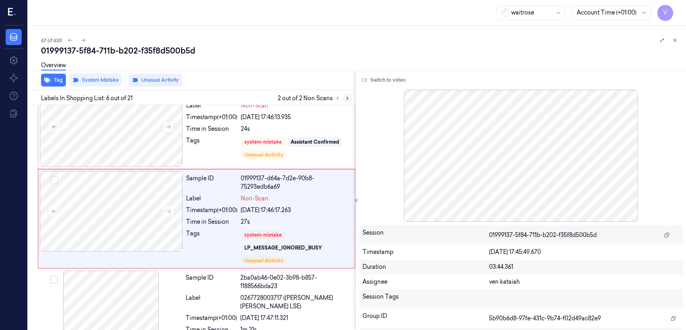
scroll to position [358, 0]
